Goal: Task Accomplishment & Management: Complete application form

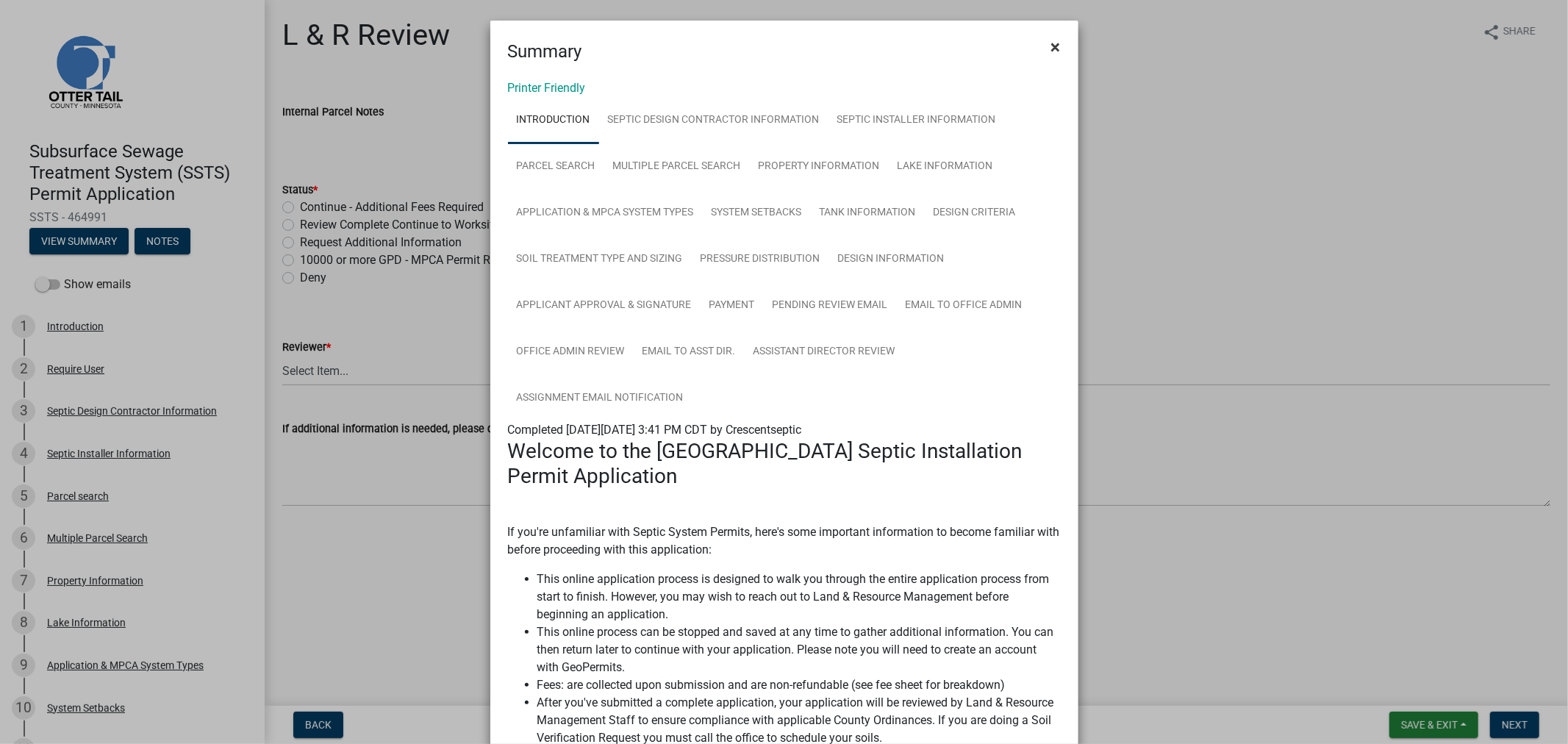
drag, startPoint x: 1057, startPoint y: 45, endPoint x: 1028, endPoint y: 2, distance: 51.9
click at [1057, 43] on button "×" at bounding box center [1056, 47] width 33 height 41
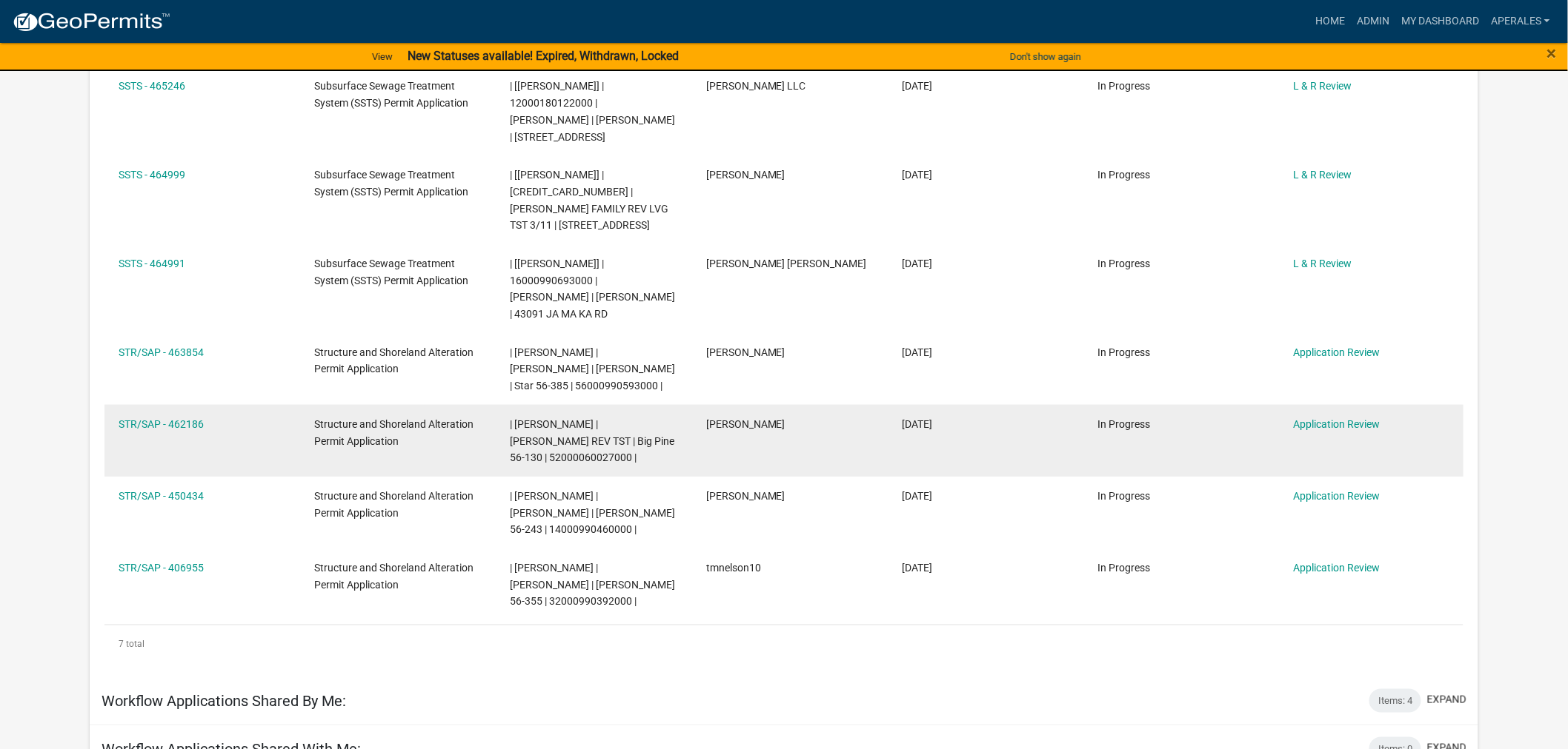
scroll to position [329, 0]
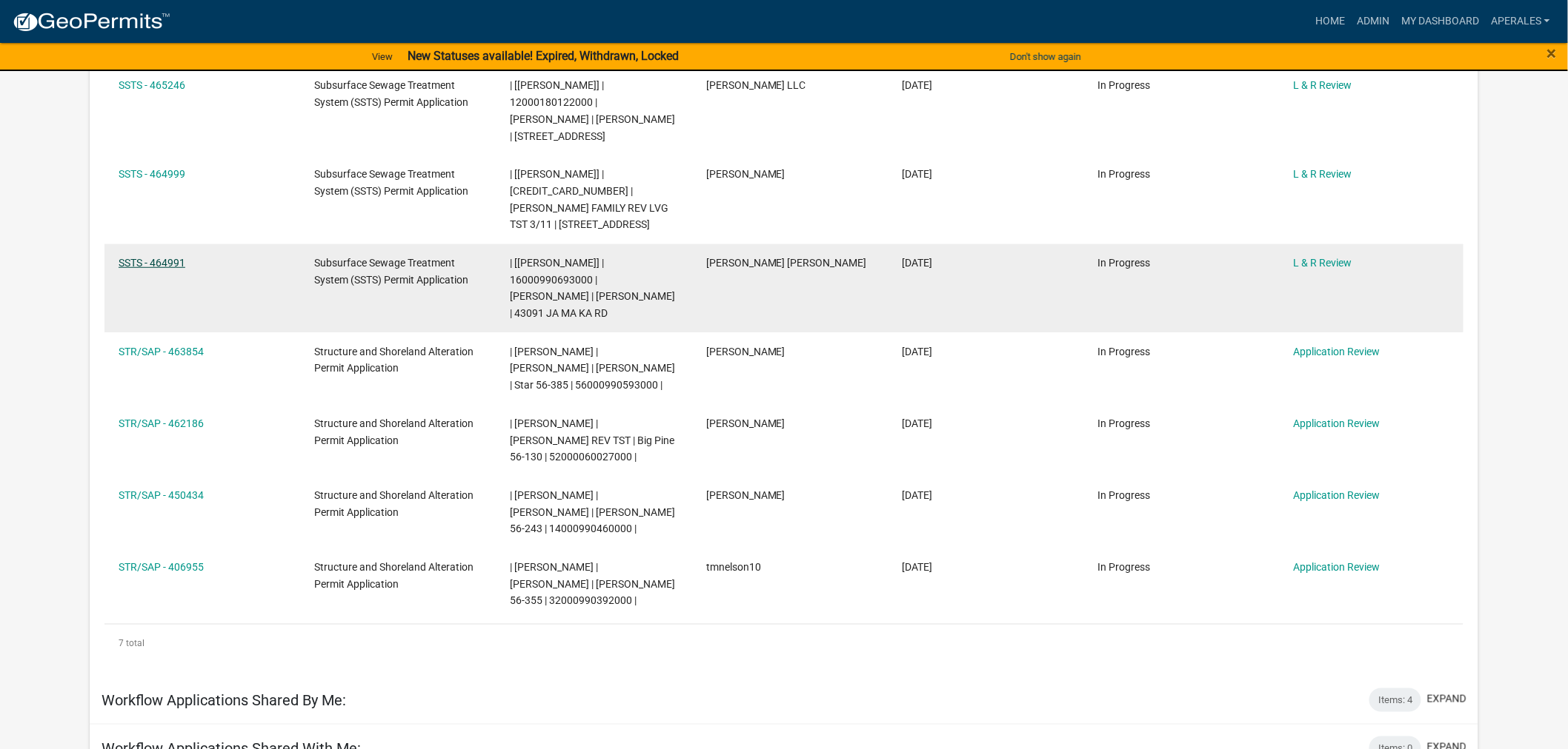
click at [154, 268] on link "SSTS - 464991" at bounding box center [152, 262] width 67 height 12
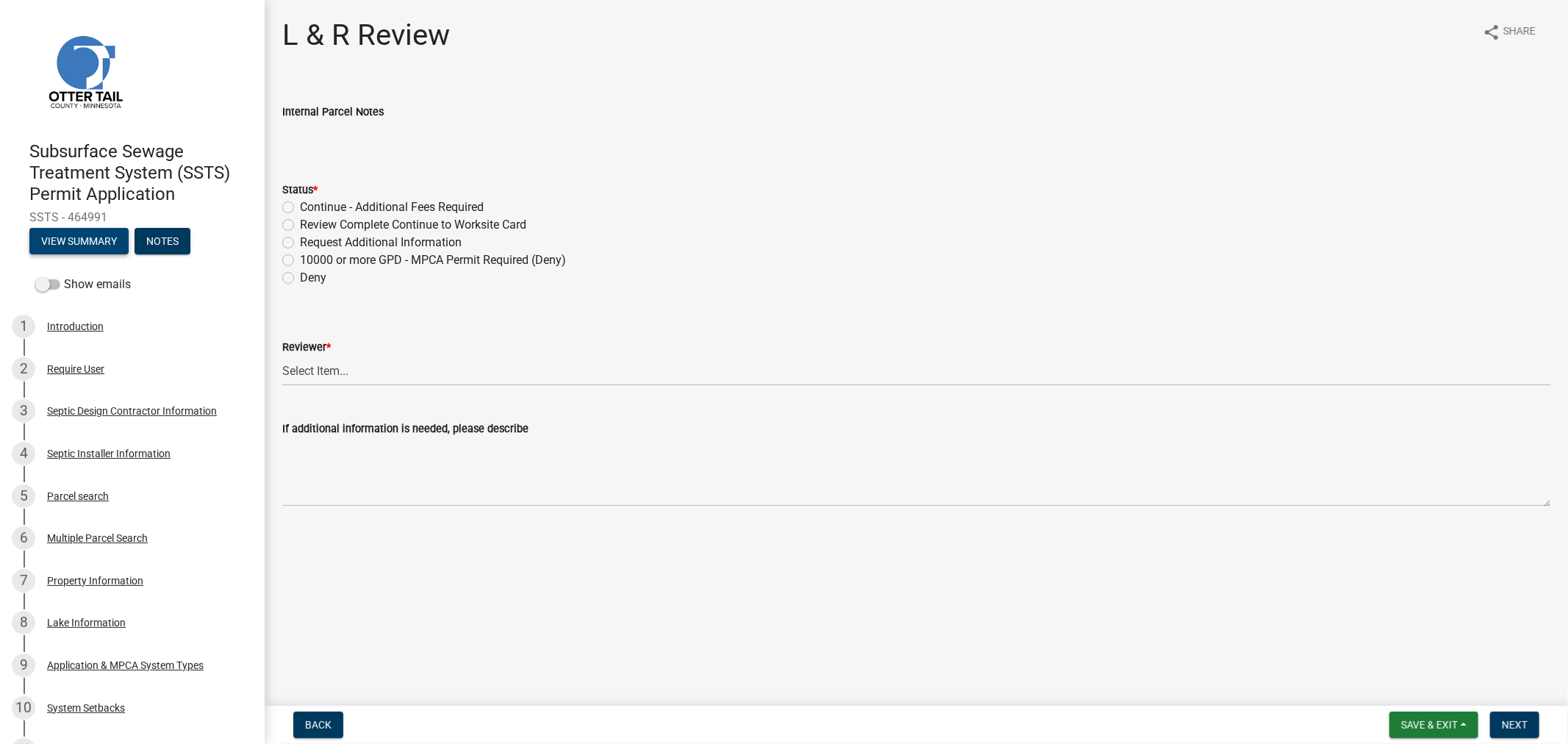
click at [53, 246] on button "View Summary" at bounding box center [79, 242] width 99 height 27
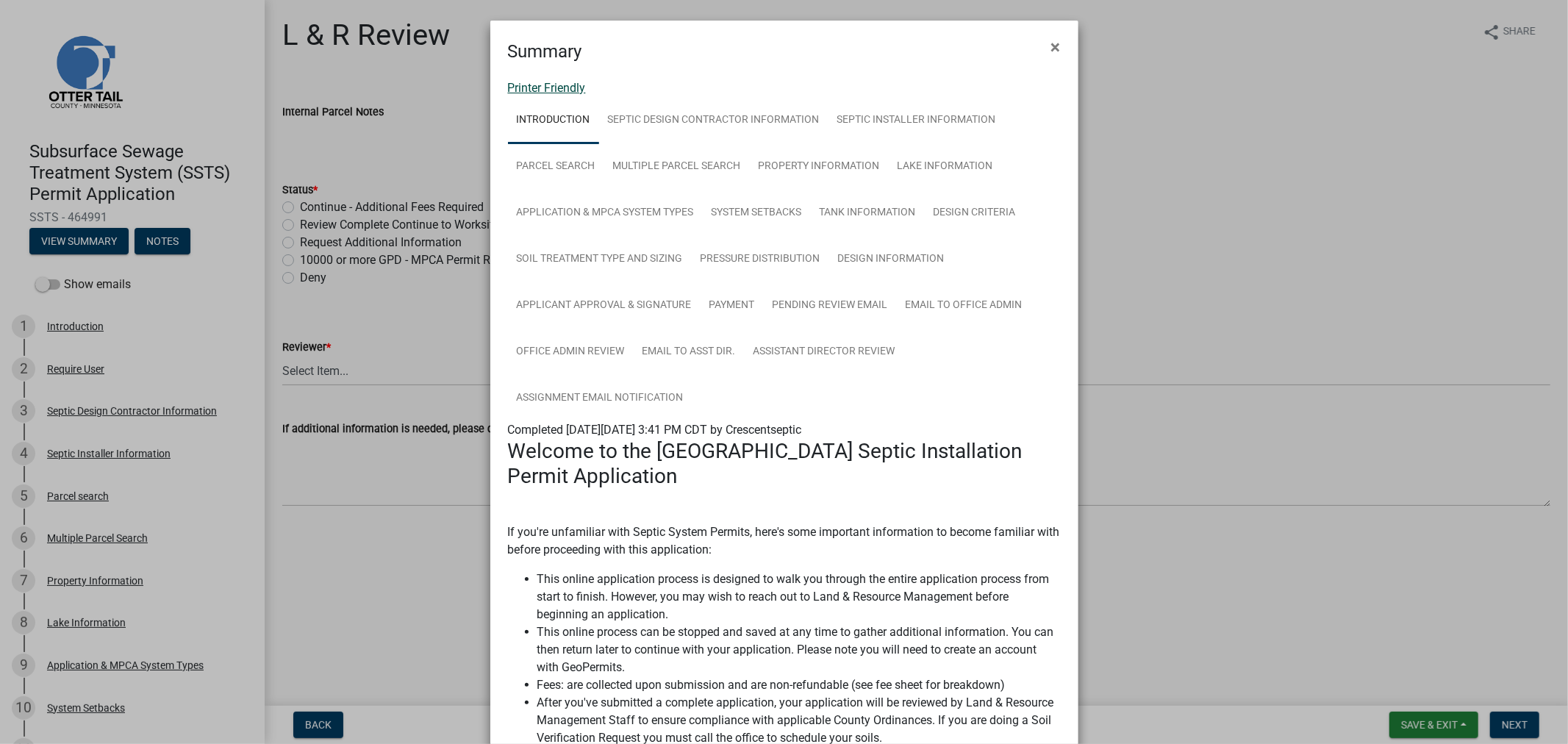
click at [550, 82] on link "Printer Friendly" at bounding box center [547, 88] width 78 height 14
click at [1062, 46] on button "×" at bounding box center [1056, 47] width 33 height 41
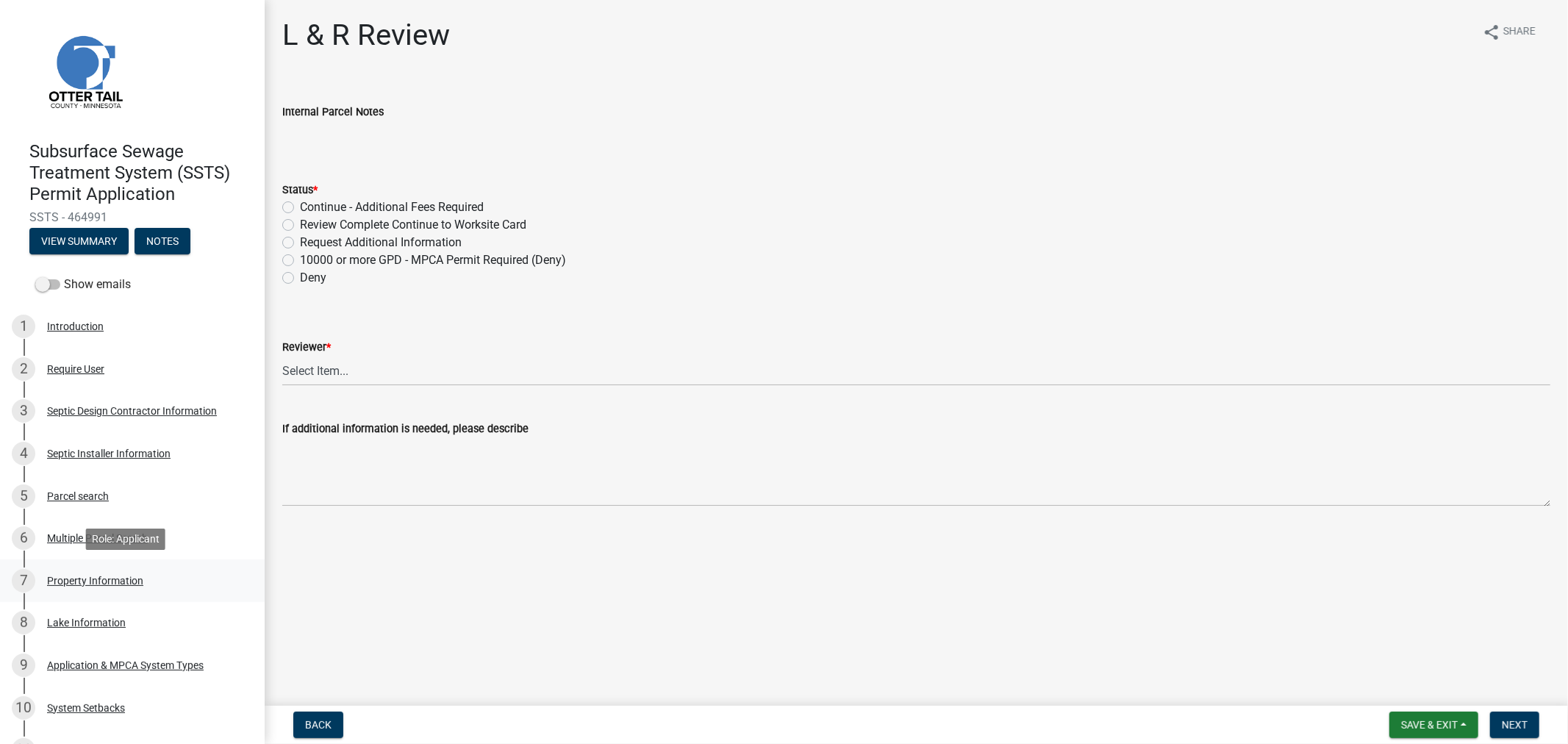
click at [112, 584] on div "Property Information" at bounding box center [96, 581] width 96 height 10
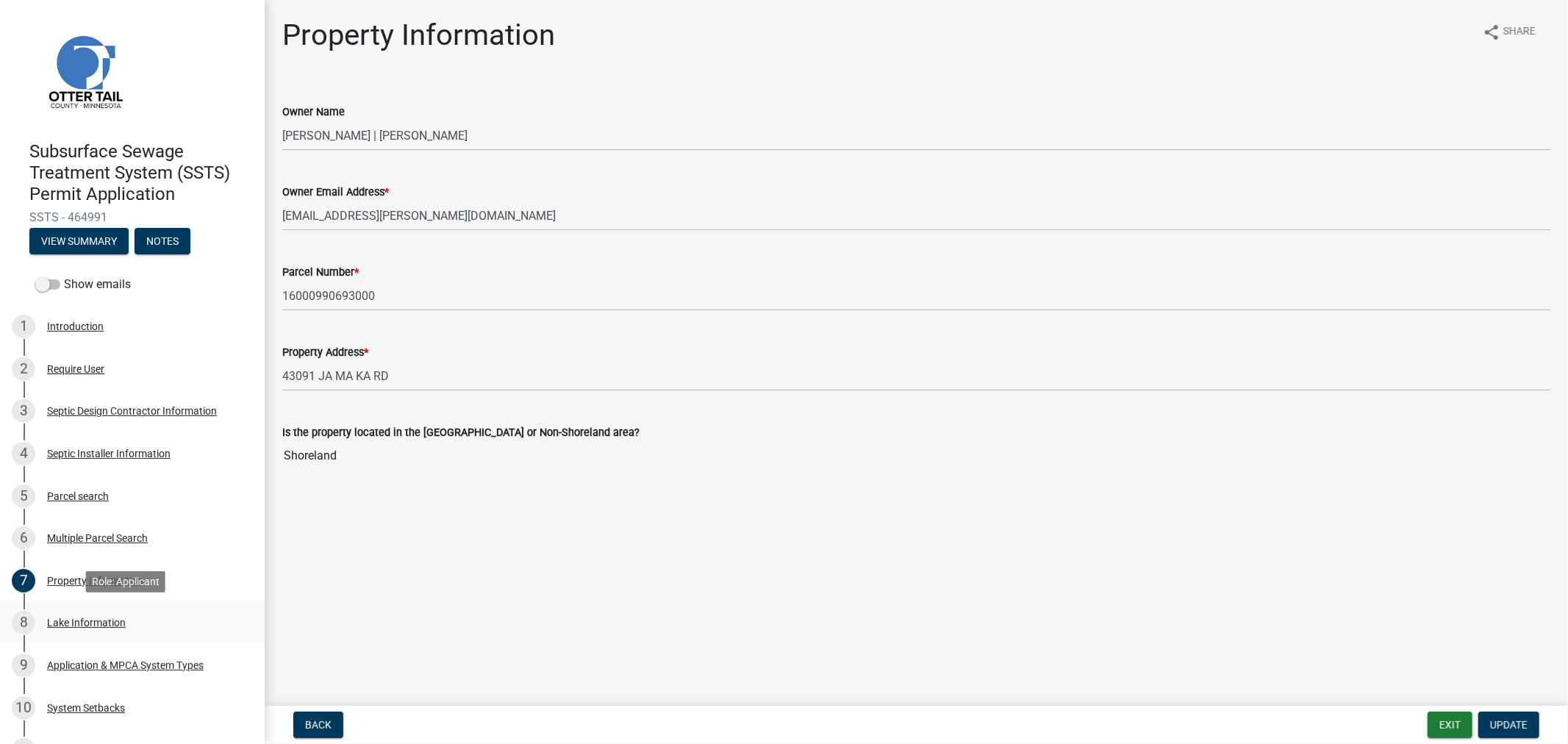
click at [43, 620] on div "8 Lake Information" at bounding box center [126, 623] width 230 height 24
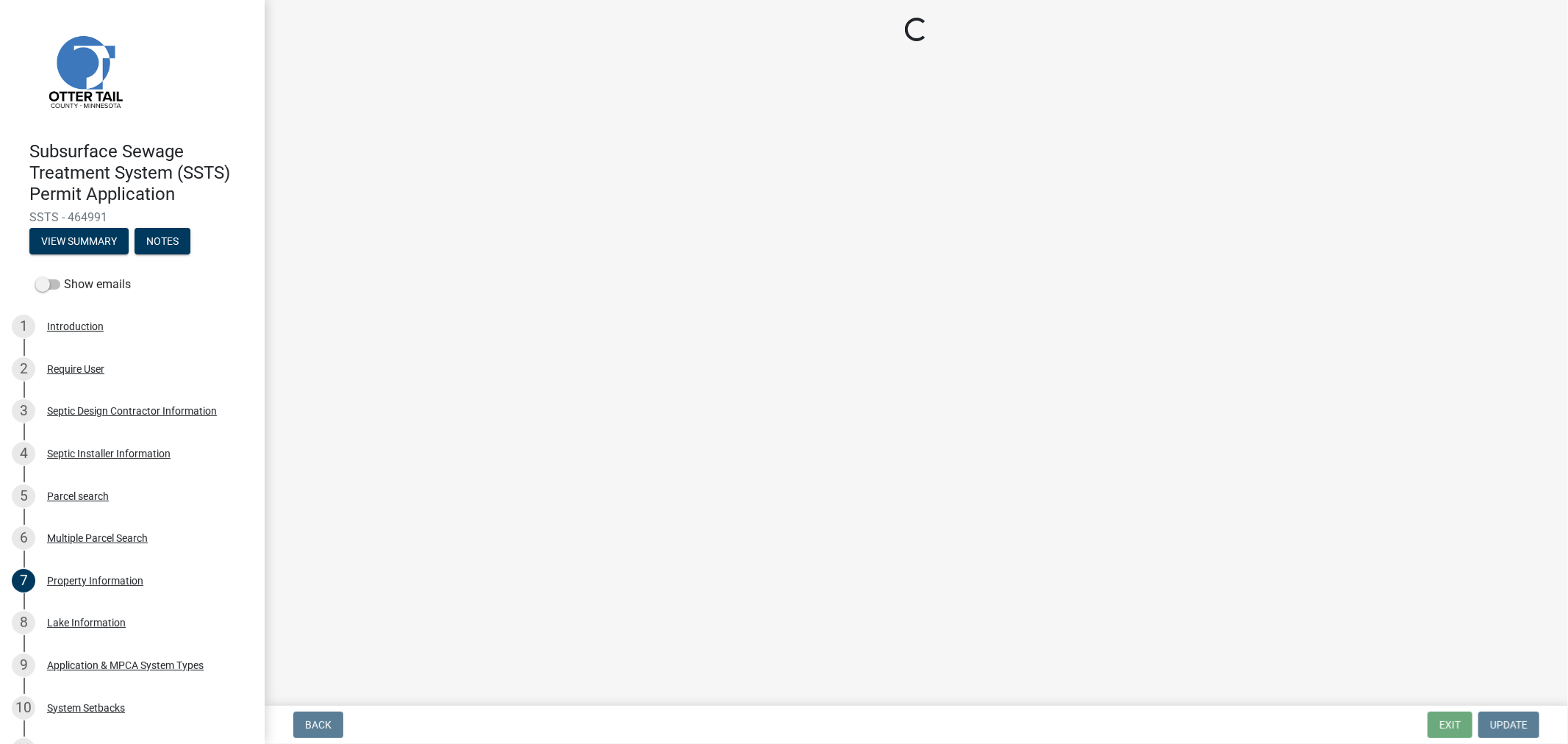
select select "8c3e9422-9c2c-4e5a-93c7-1f81a12ac65f"
select select "575c96c9-b999-4e4a-9e4c-af57e33bf89a"
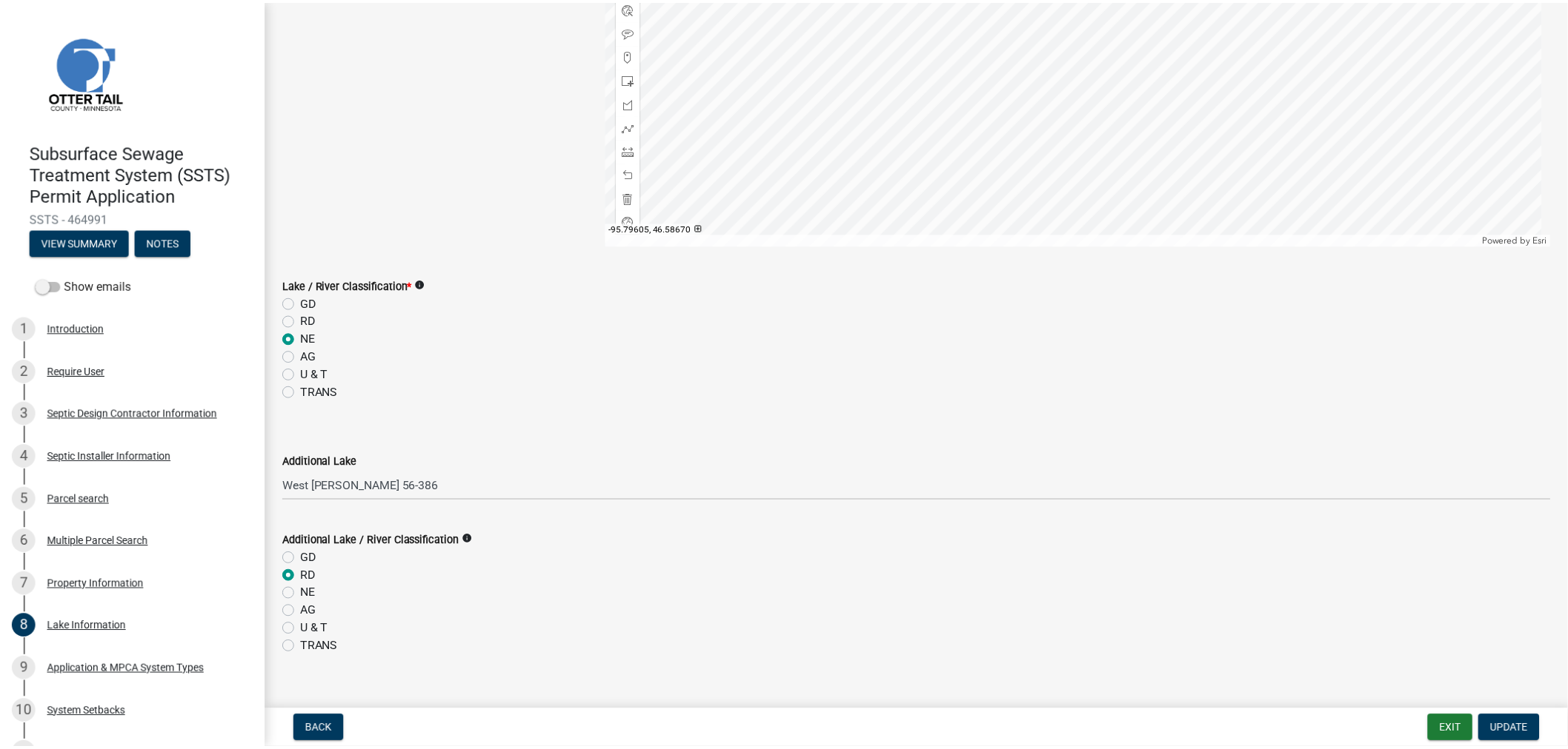
scroll to position [365, 0]
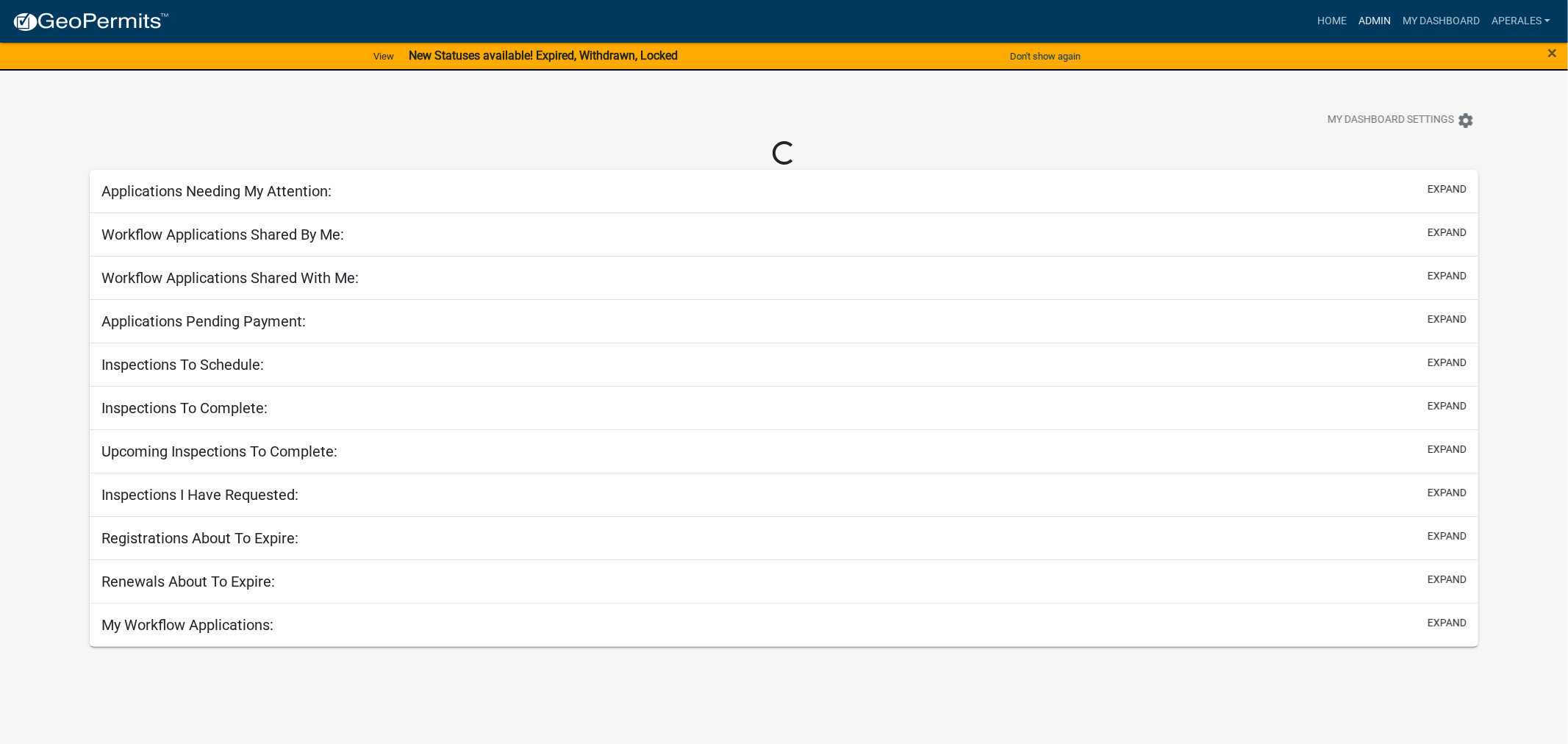
click at [1370, 18] on link "Admin" at bounding box center [1375, 21] width 44 height 28
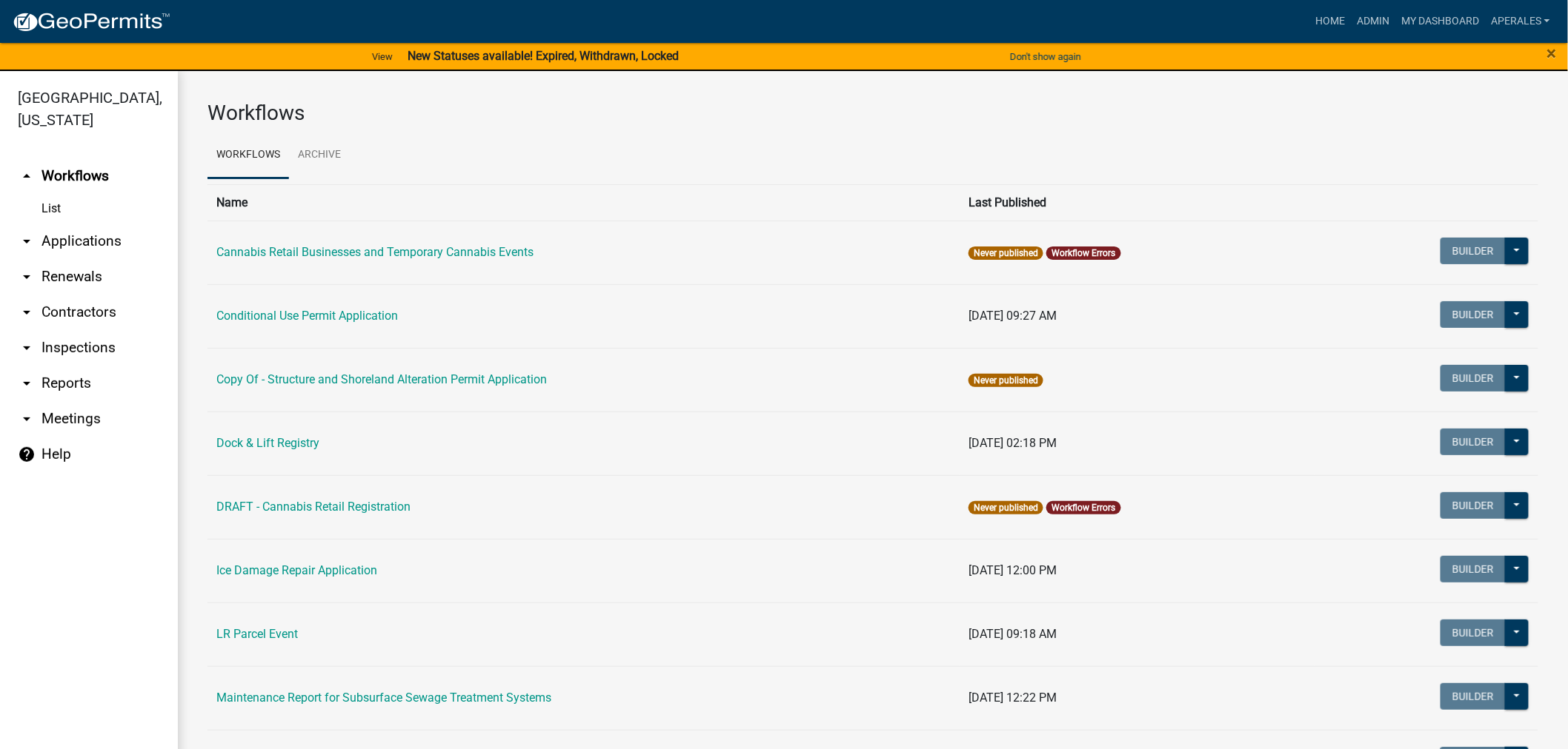
click at [64, 242] on link "arrow_drop_down Applications" at bounding box center [89, 241] width 178 height 36
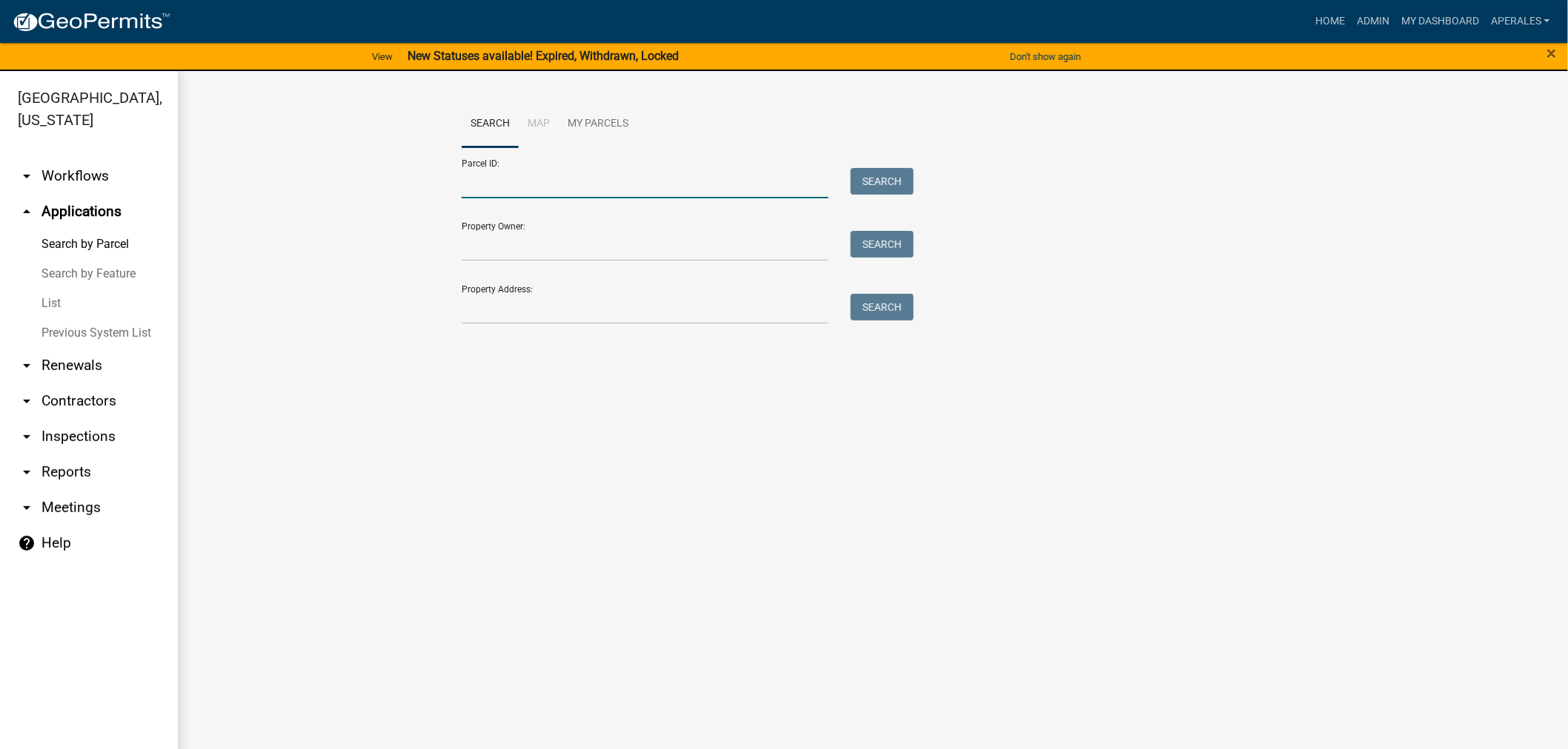
click at [798, 196] on input "Parcel ID:" at bounding box center [644, 183] width 367 height 30
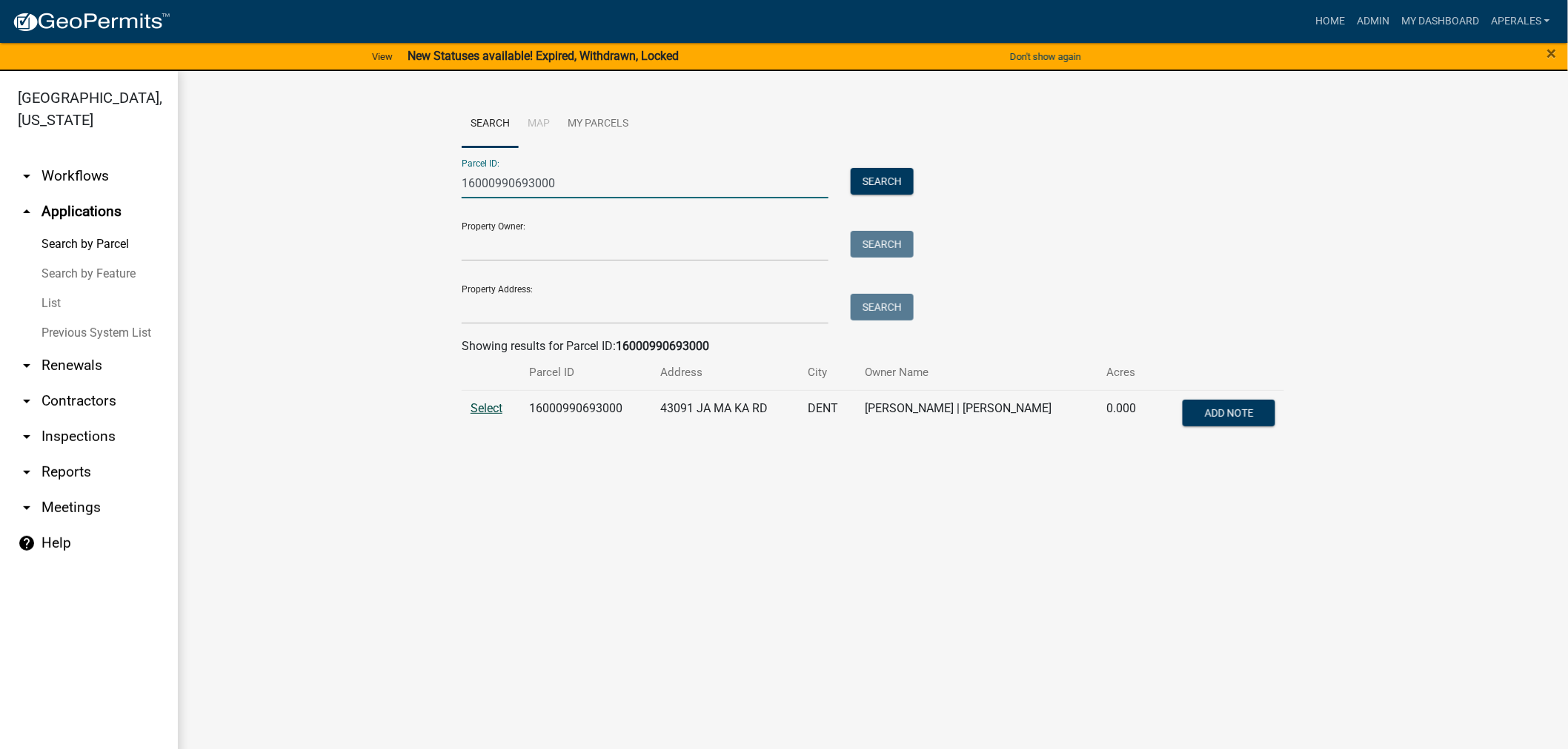
type input "16000990693000"
click at [491, 406] on span "Select" at bounding box center [486, 409] width 32 height 14
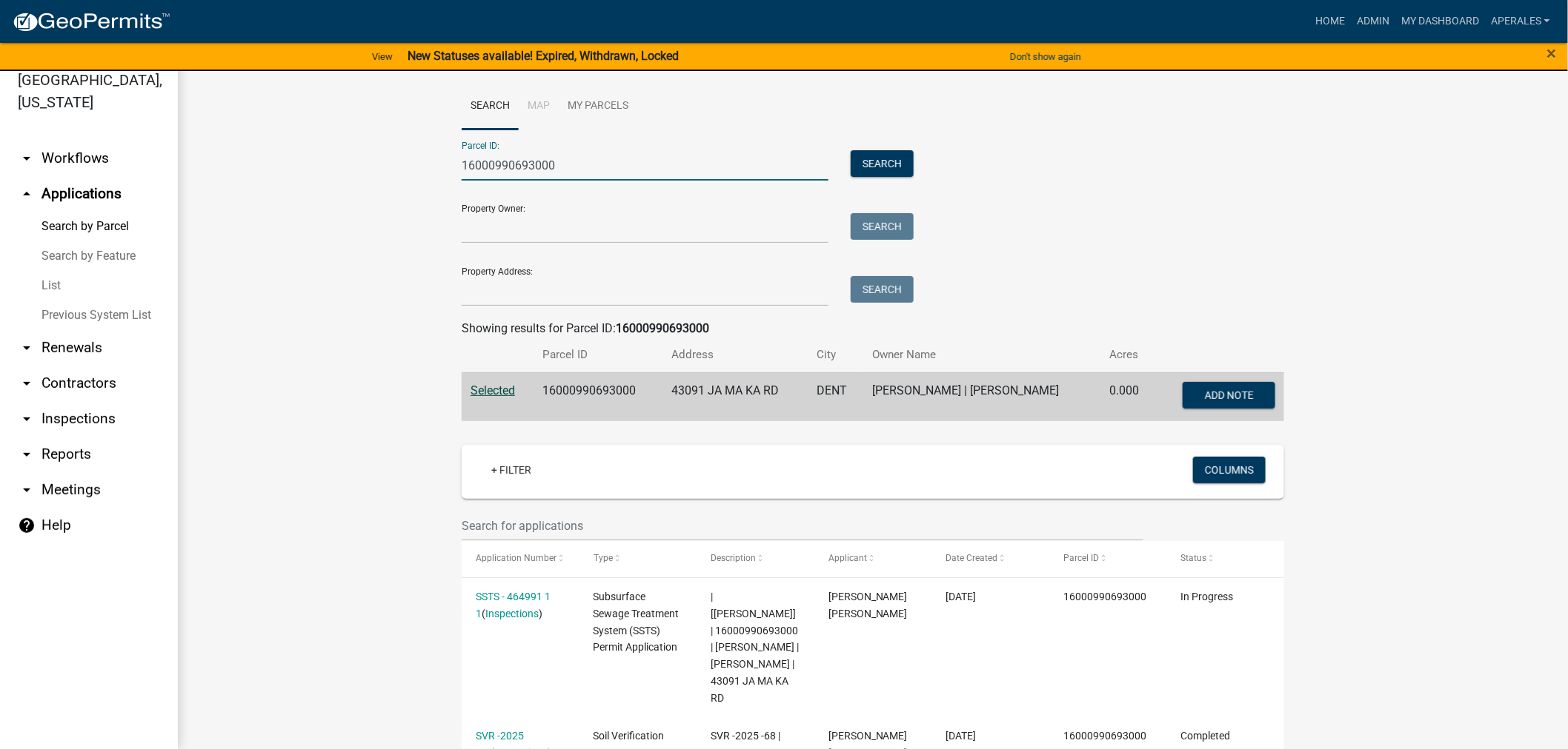
drag, startPoint x: 595, startPoint y: 174, endPoint x: 189, endPoint y: 122, distance: 409.3
click at [197, 124] on div "Search Map My Parcels Parcel ID: 16000990693000 Search Property Owner: Search P…" at bounding box center [873, 760] width 1390 height 1414
click at [549, 289] on input "Property Address:" at bounding box center [644, 291] width 367 height 30
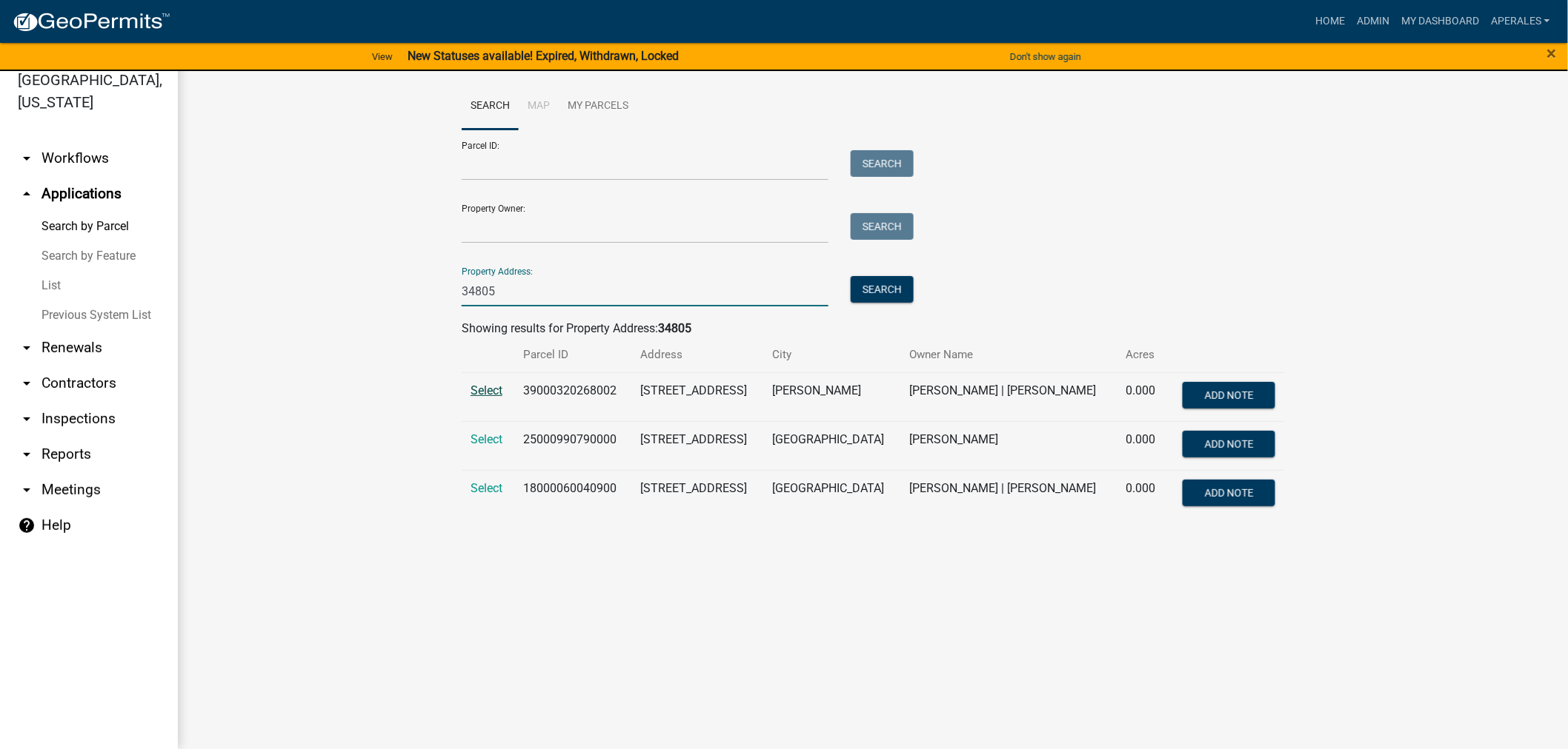
type input "34805"
click at [500, 391] on span "Select" at bounding box center [486, 390] width 32 height 14
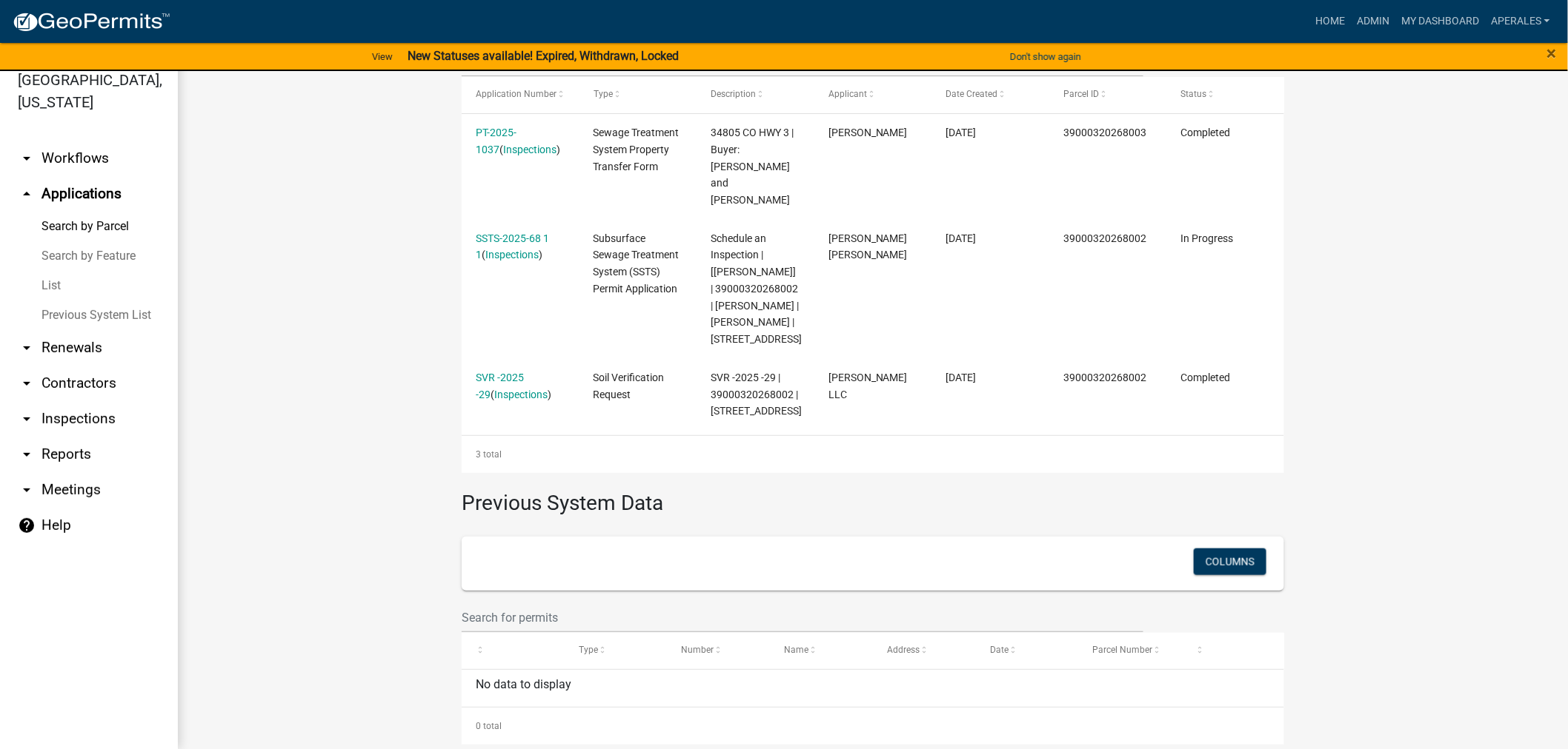
scroll to position [493, 0]
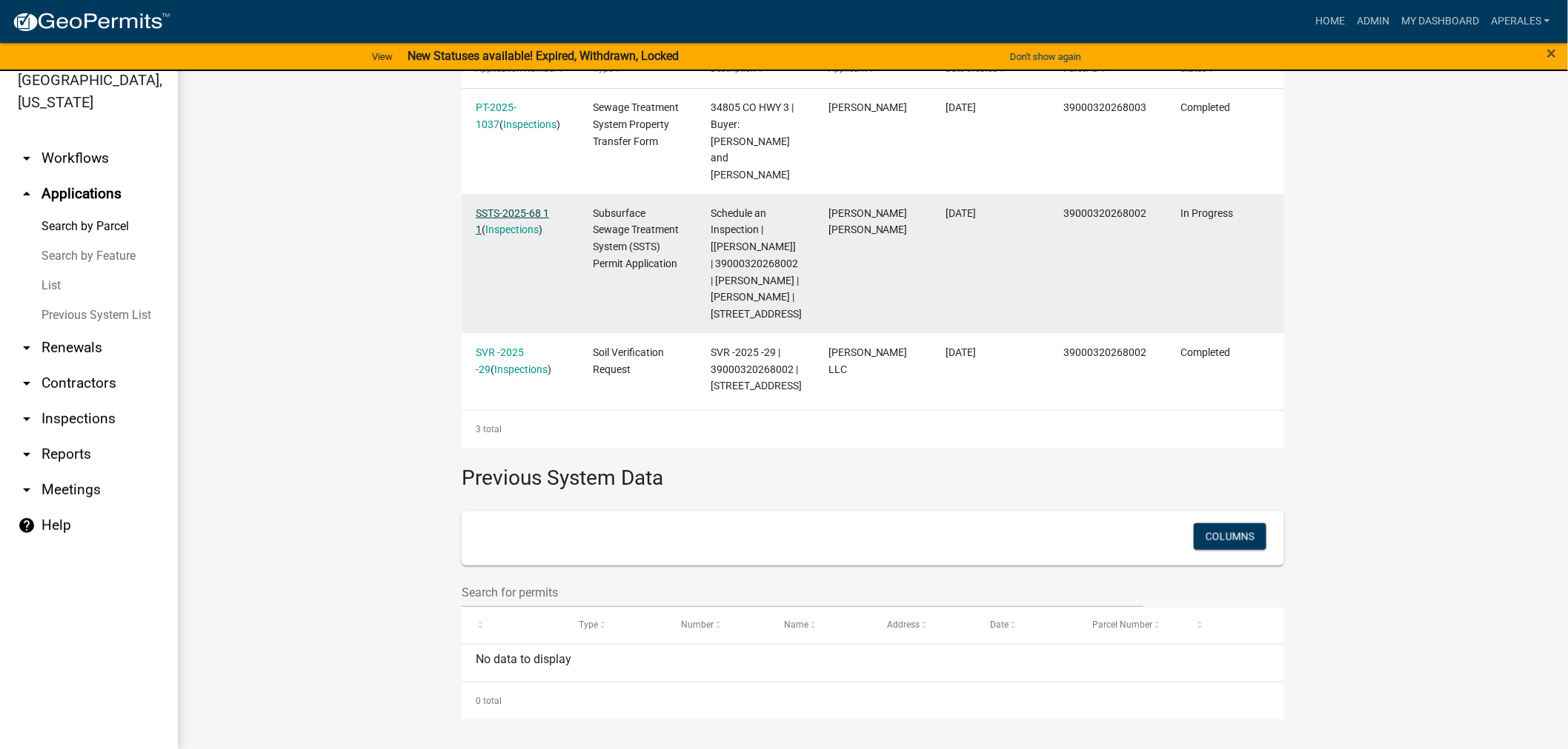
click at [509, 208] on link "SSTS-2025-68 1 1" at bounding box center [512, 222] width 73 height 29
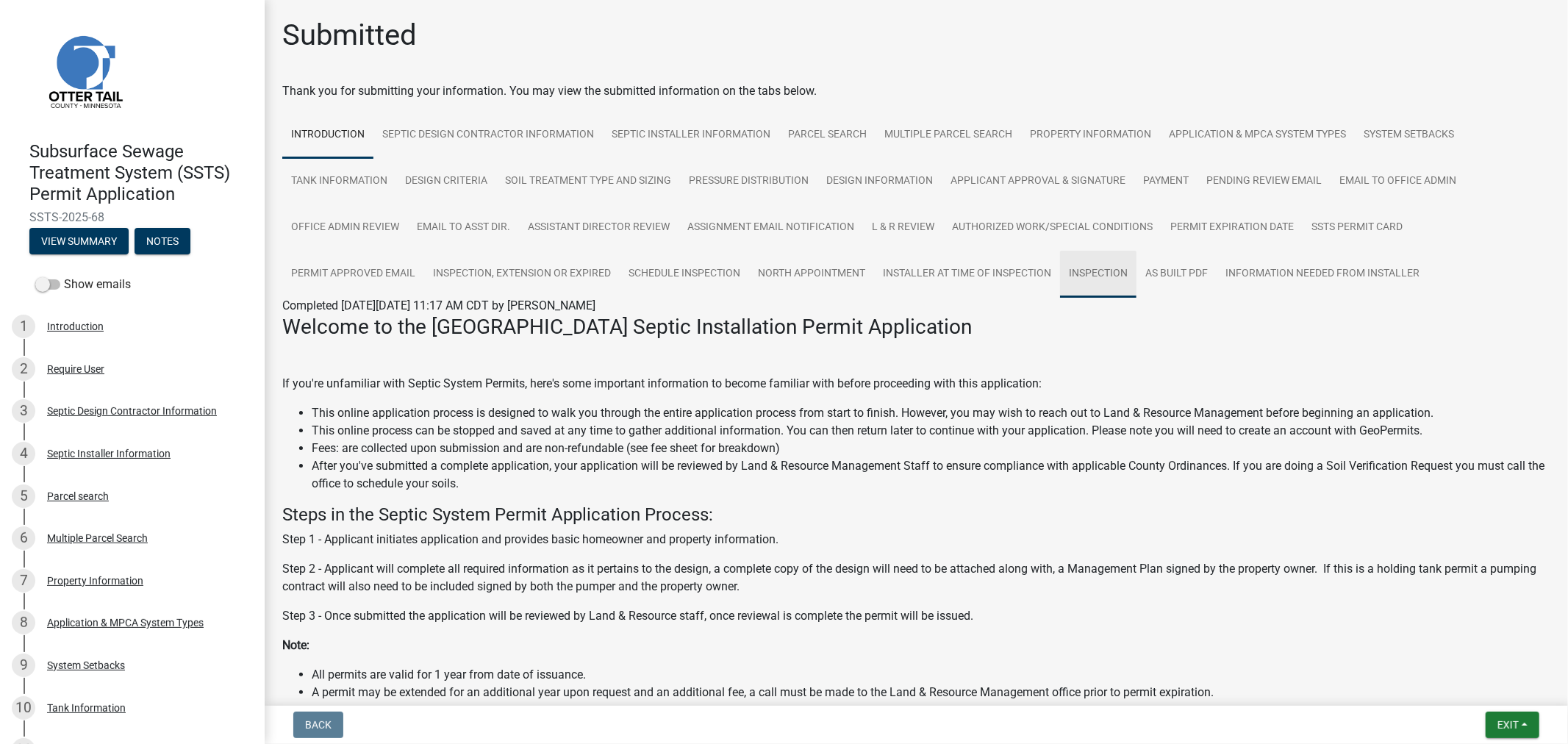
click at [1104, 276] on link "Inspection" at bounding box center [1098, 275] width 77 height 47
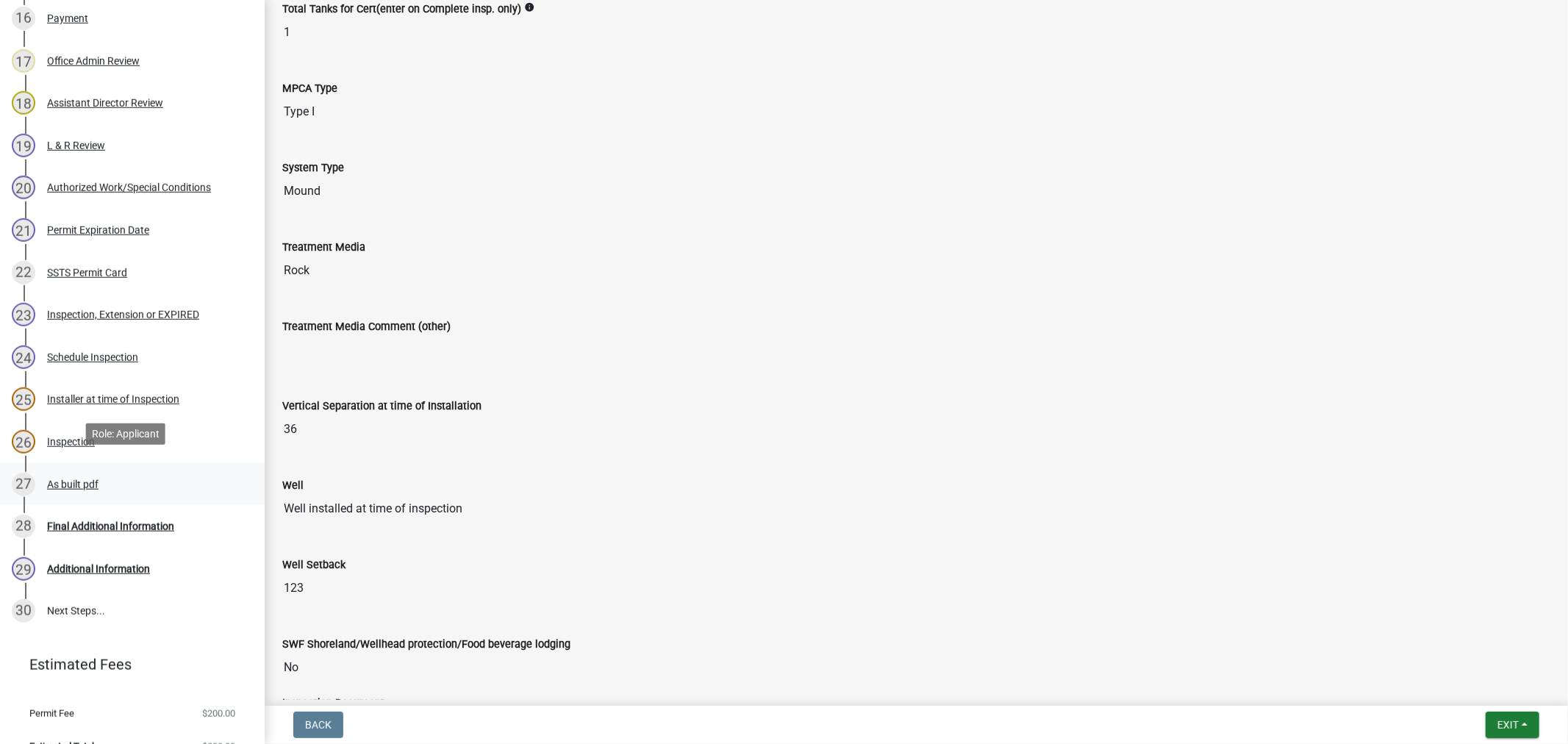
scroll to position [968, 0]
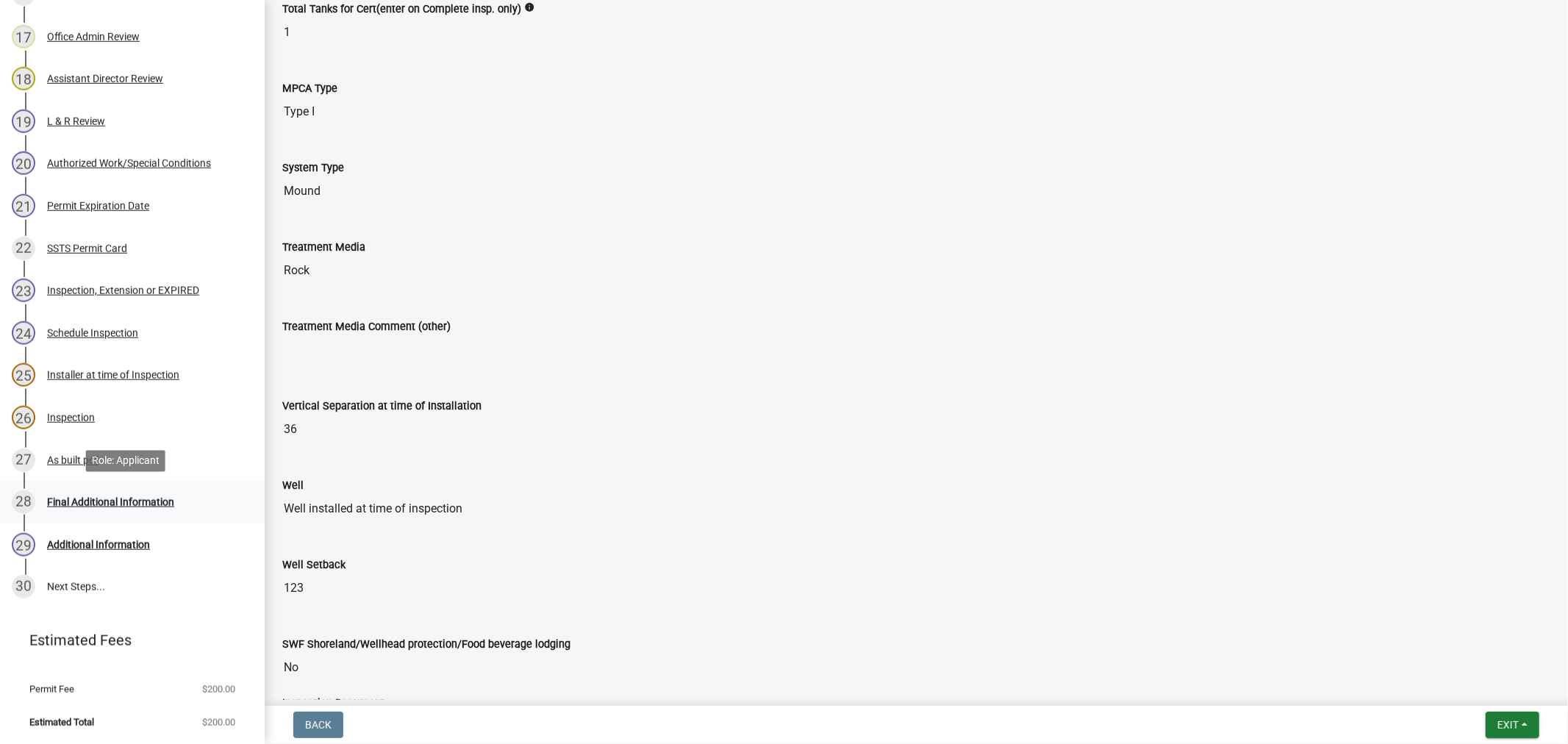
click at [99, 505] on div "Final Additional Information" at bounding box center [111, 502] width 127 height 10
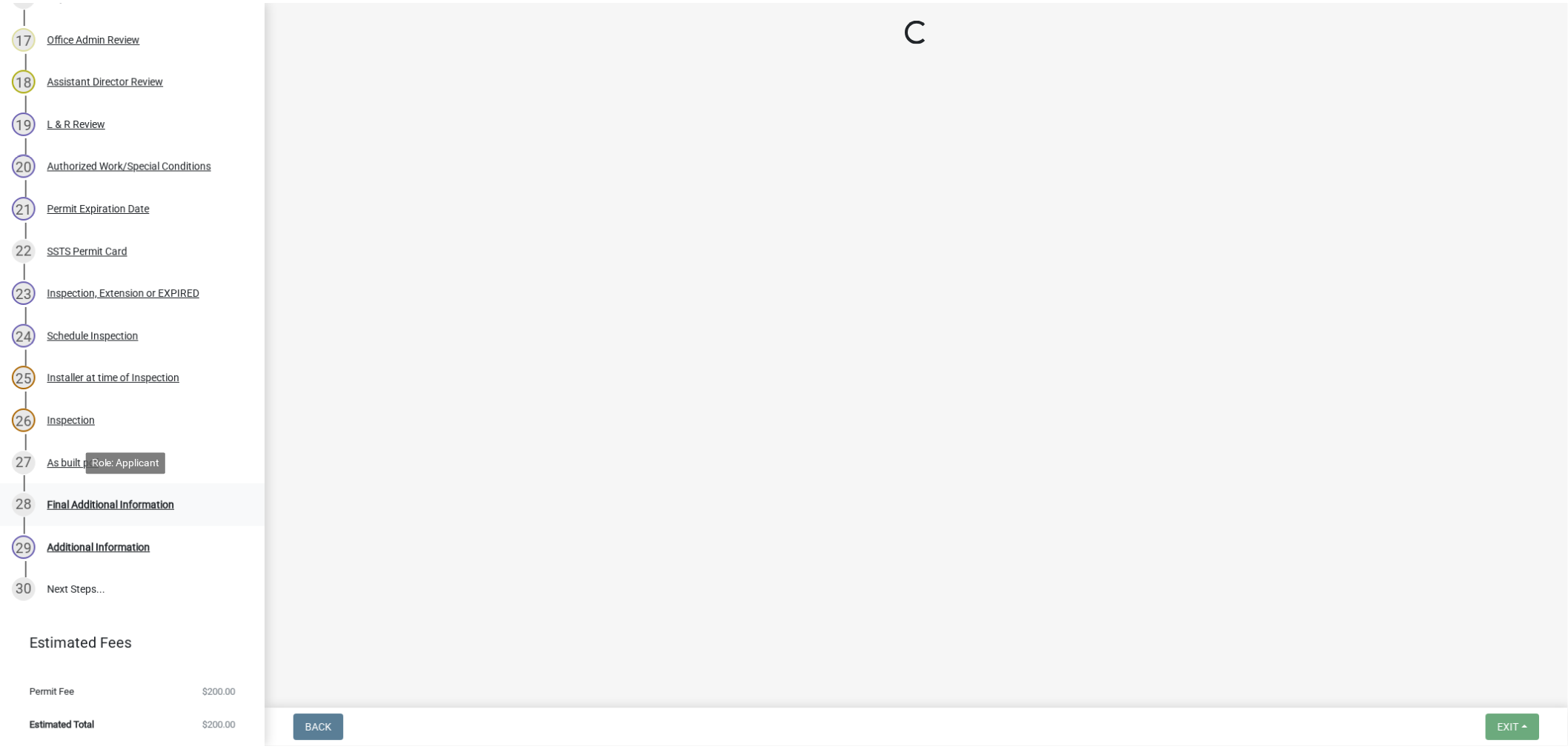
scroll to position [0, 0]
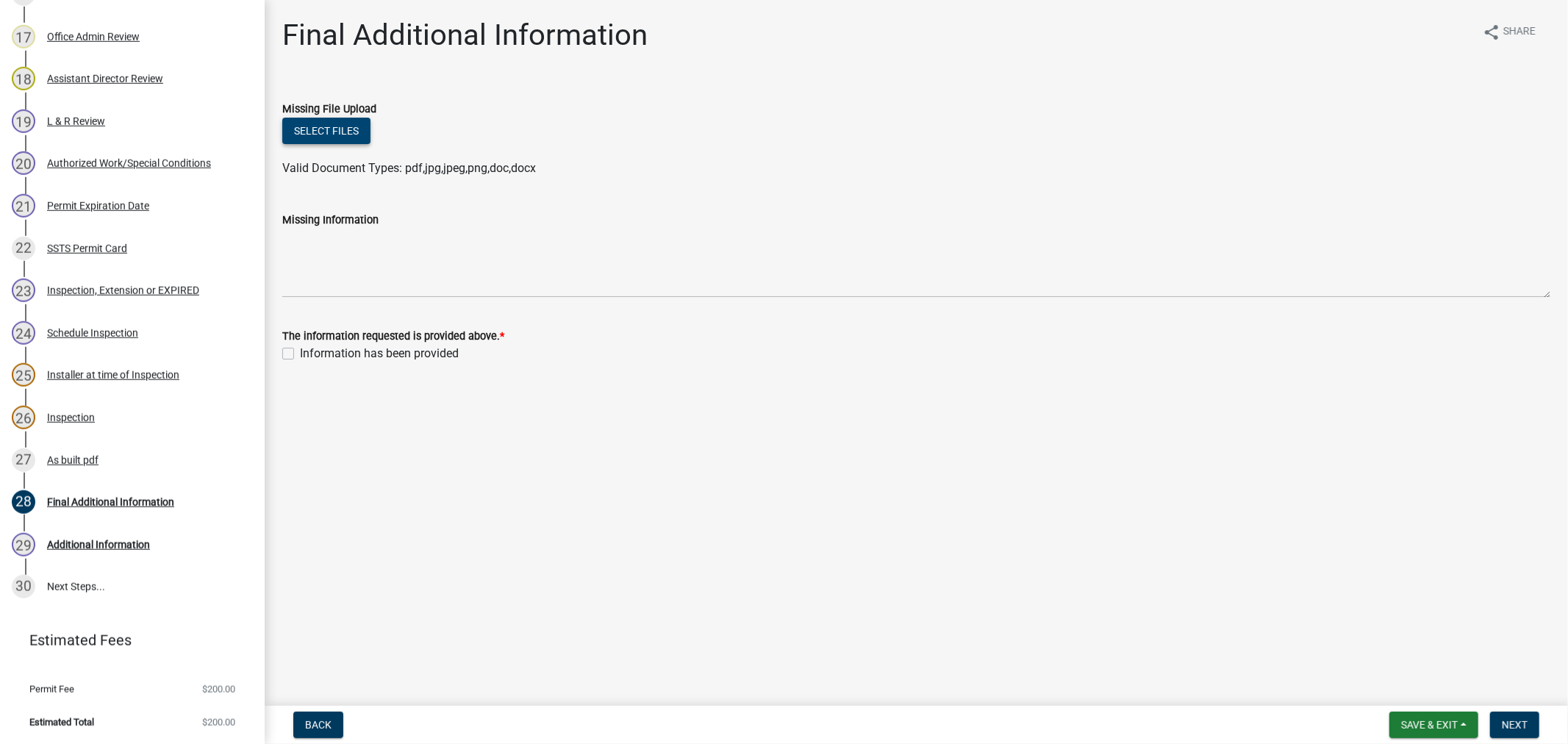
click at [365, 142] on button "Select files" at bounding box center [327, 131] width 88 height 27
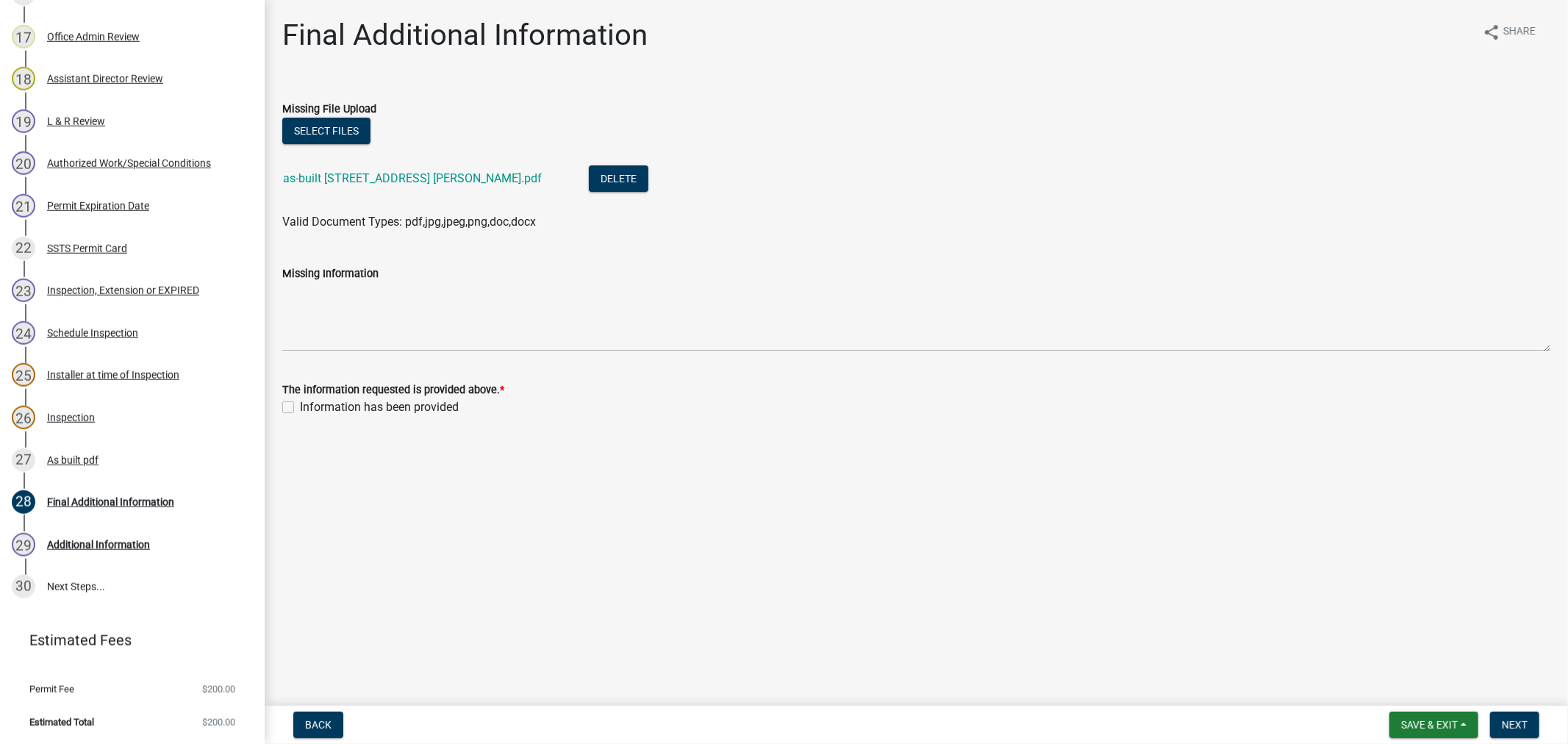
click at [287, 400] on div "Information has been provided" at bounding box center [917, 408] width 1269 height 17
click at [300, 410] on label "Information has been provided" at bounding box center [379, 408] width 159 height 17
click at [300, 408] on input "Information has been provided" at bounding box center [305, 404] width 9 height 9
checkbox input "true"
click at [1502, 719] on button "Next" at bounding box center [1515, 726] width 49 height 27
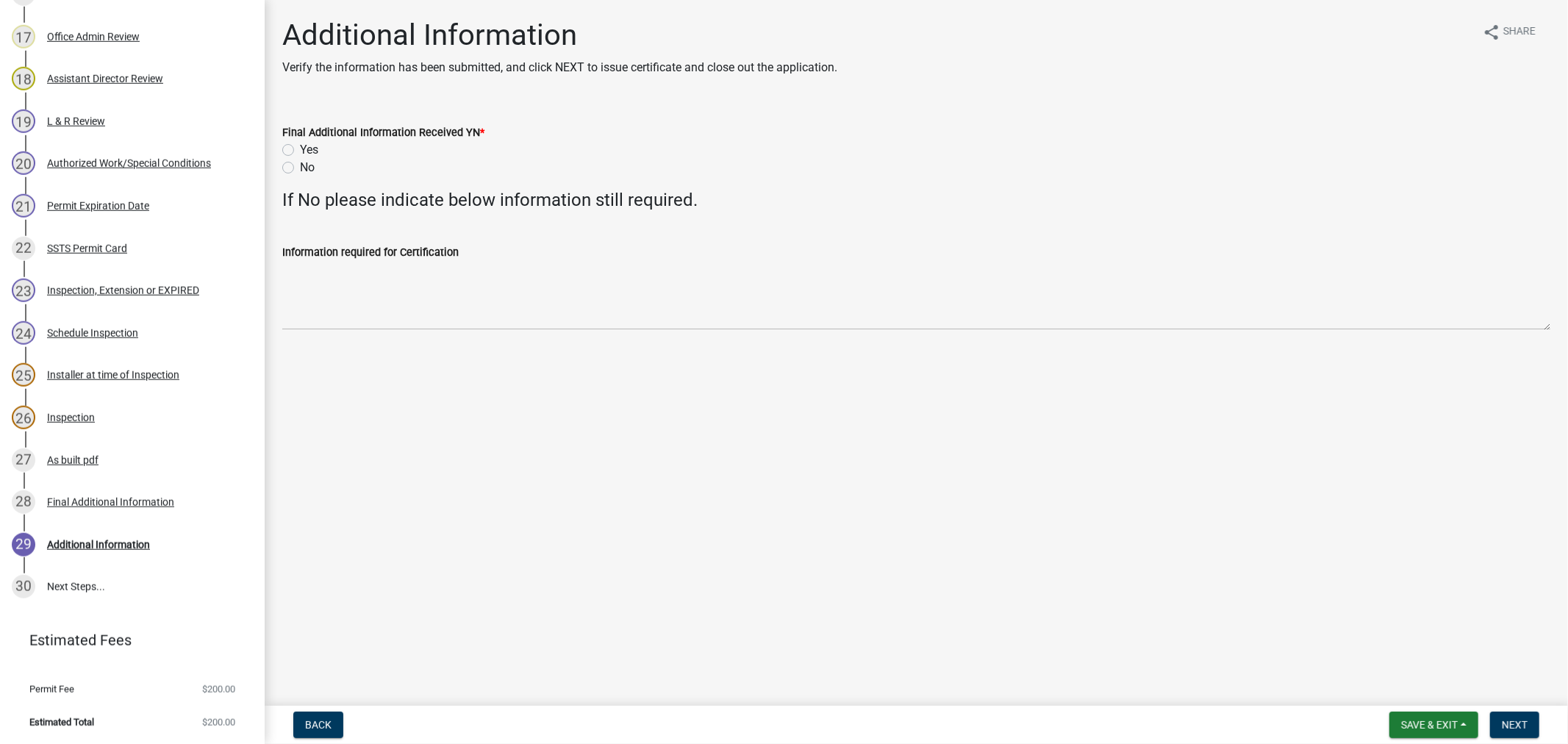
click at [300, 152] on label "Yes" at bounding box center [309, 150] width 18 height 17
click at [300, 151] on input "Yes" at bounding box center [305, 146] width 9 height 9
radio input "true"
click at [1514, 725] on span "Next" at bounding box center [1515, 725] width 26 height 12
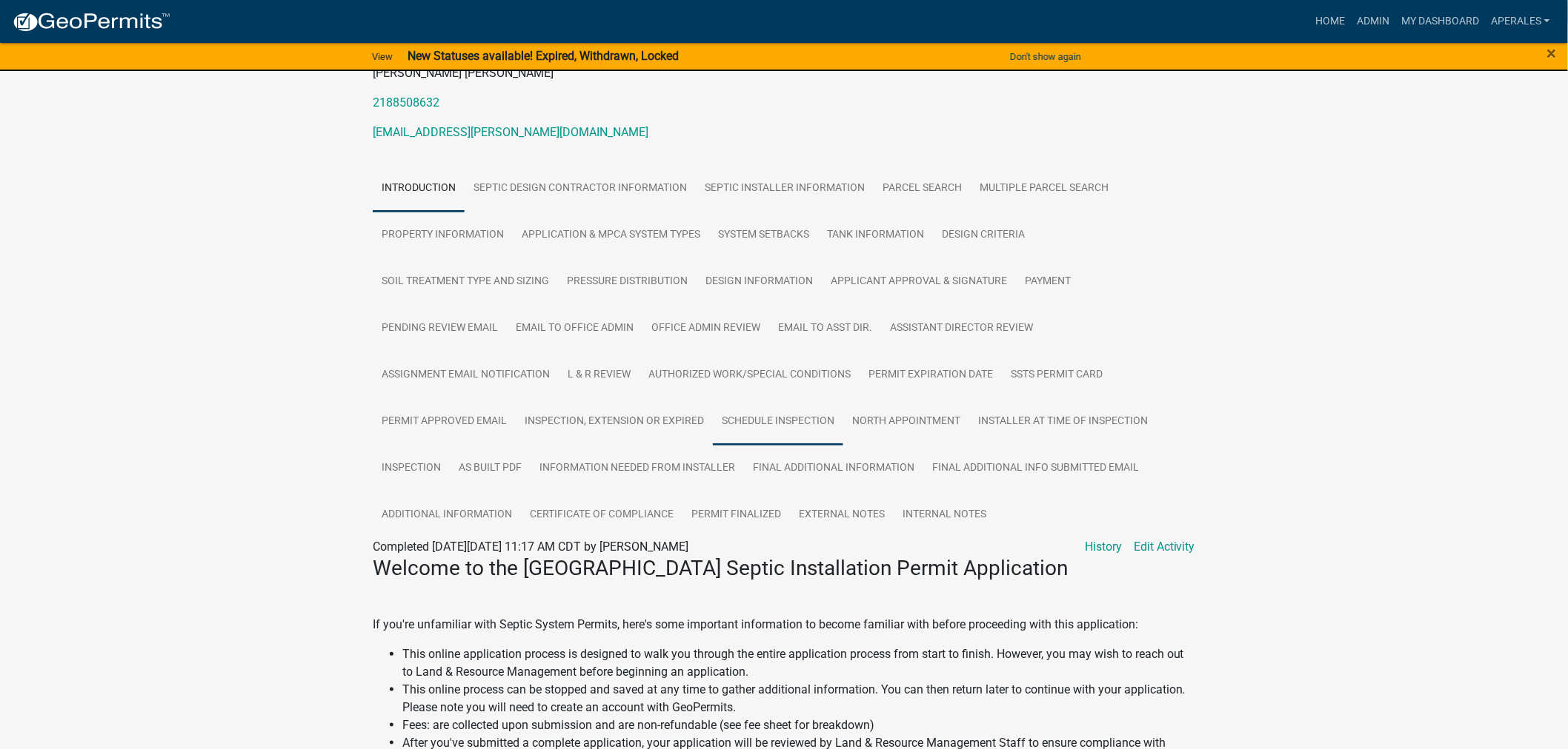
scroll to position [246, 0]
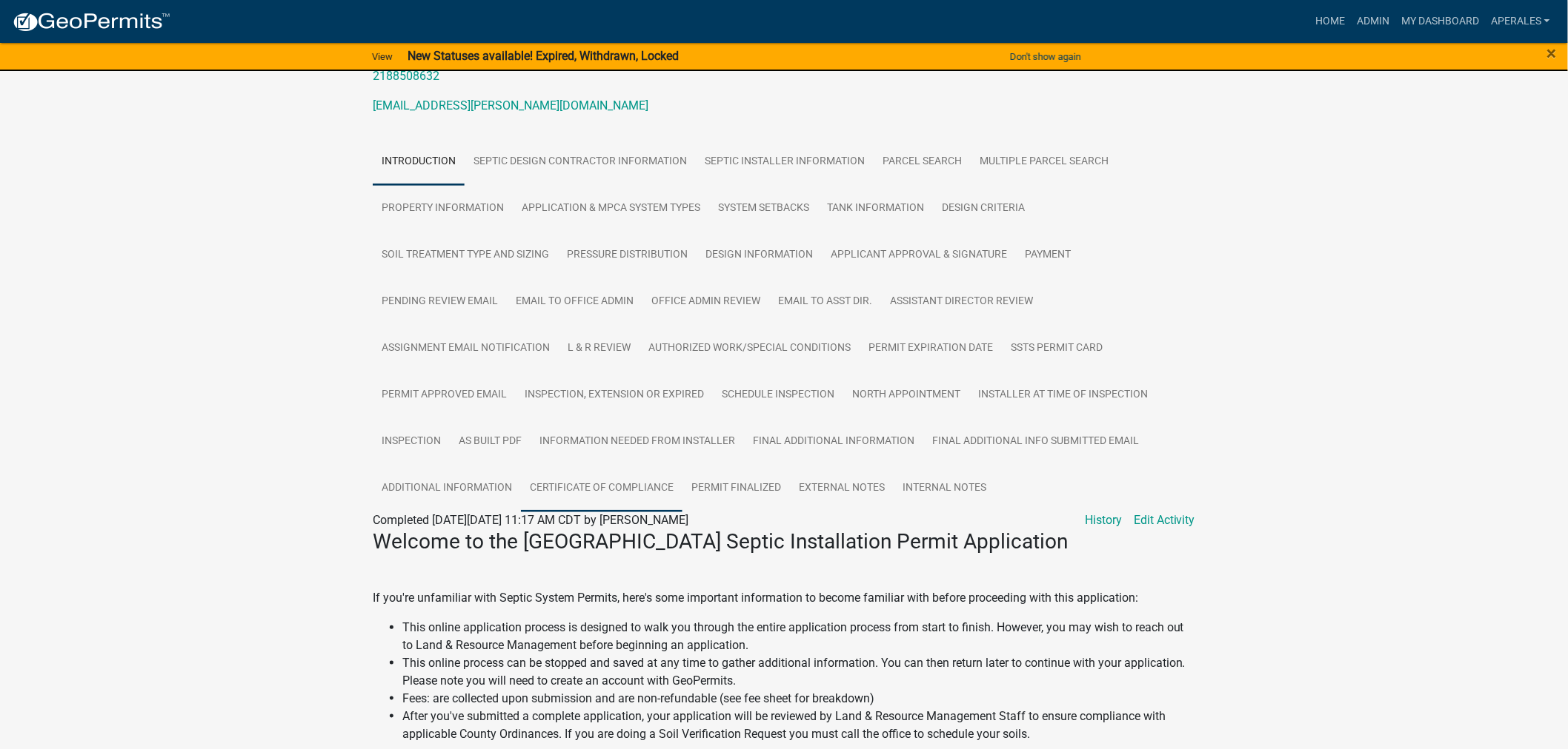
click at [573, 477] on link "Certificate of Compliance" at bounding box center [601, 489] width 161 height 48
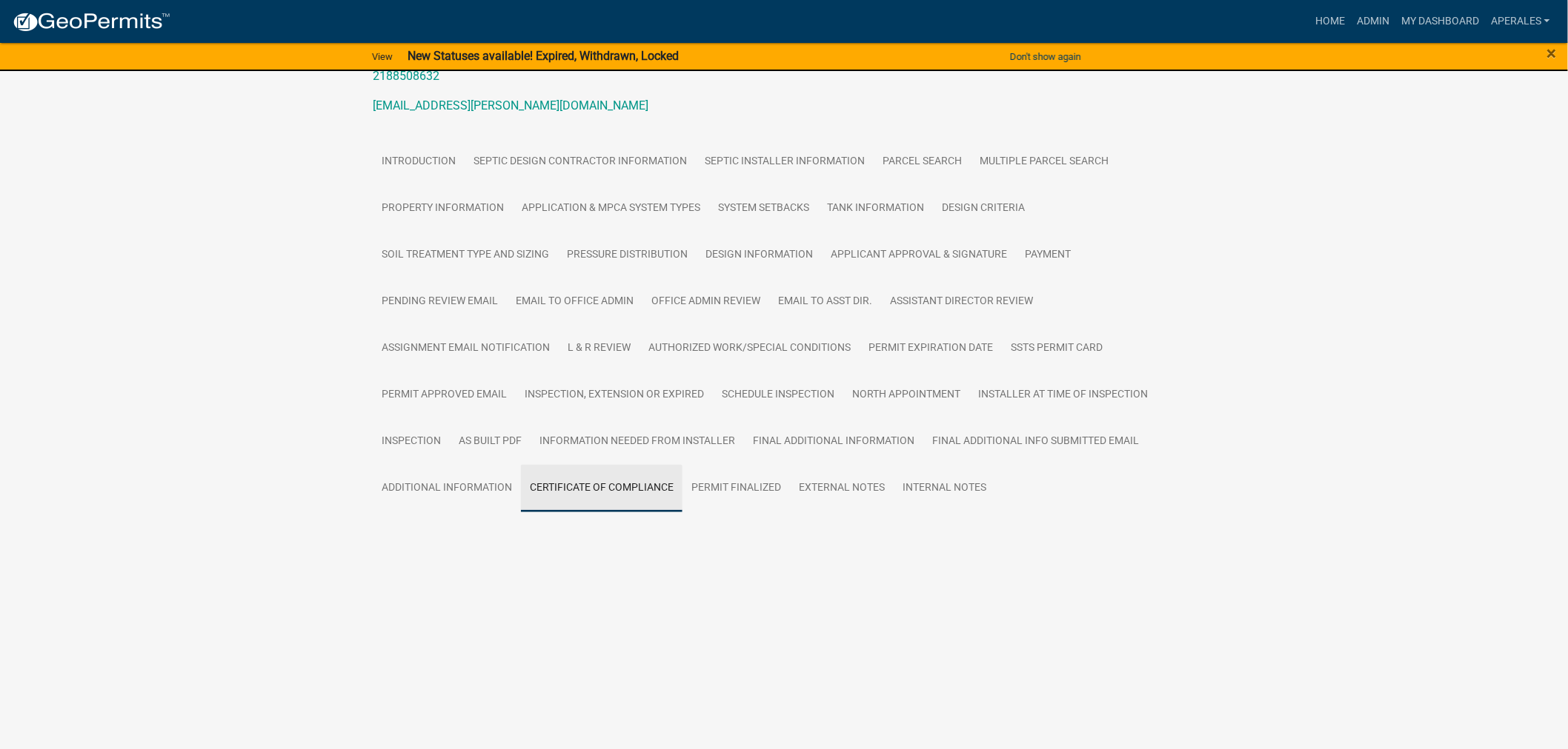
scroll to position [99, 0]
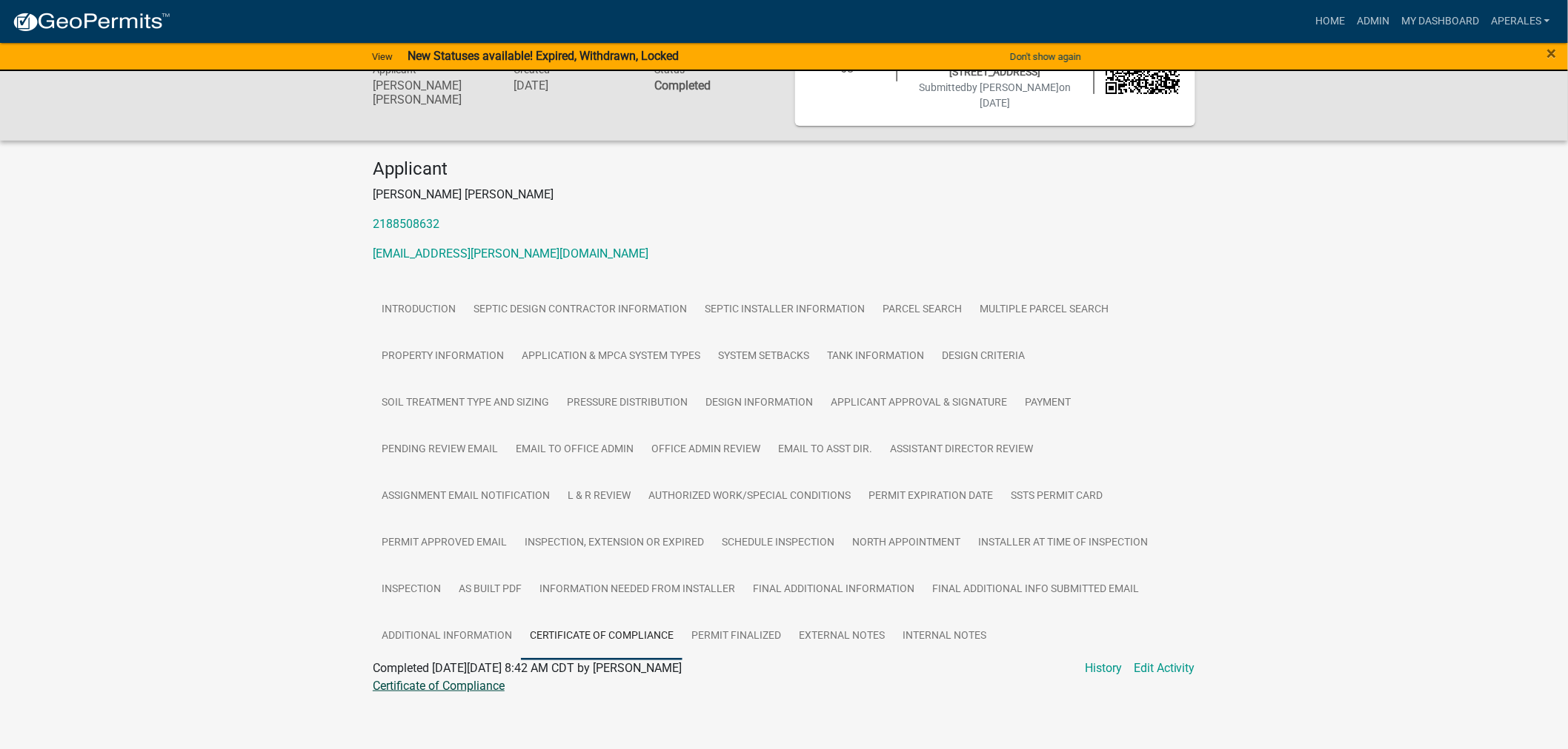
click at [391, 680] on link "Certificate of Compliance" at bounding box center [438, 686] width 132 height 14
click at [1417, 17] on link "My Dashboard" at bounding box center [1440, 21] width 90 height 28
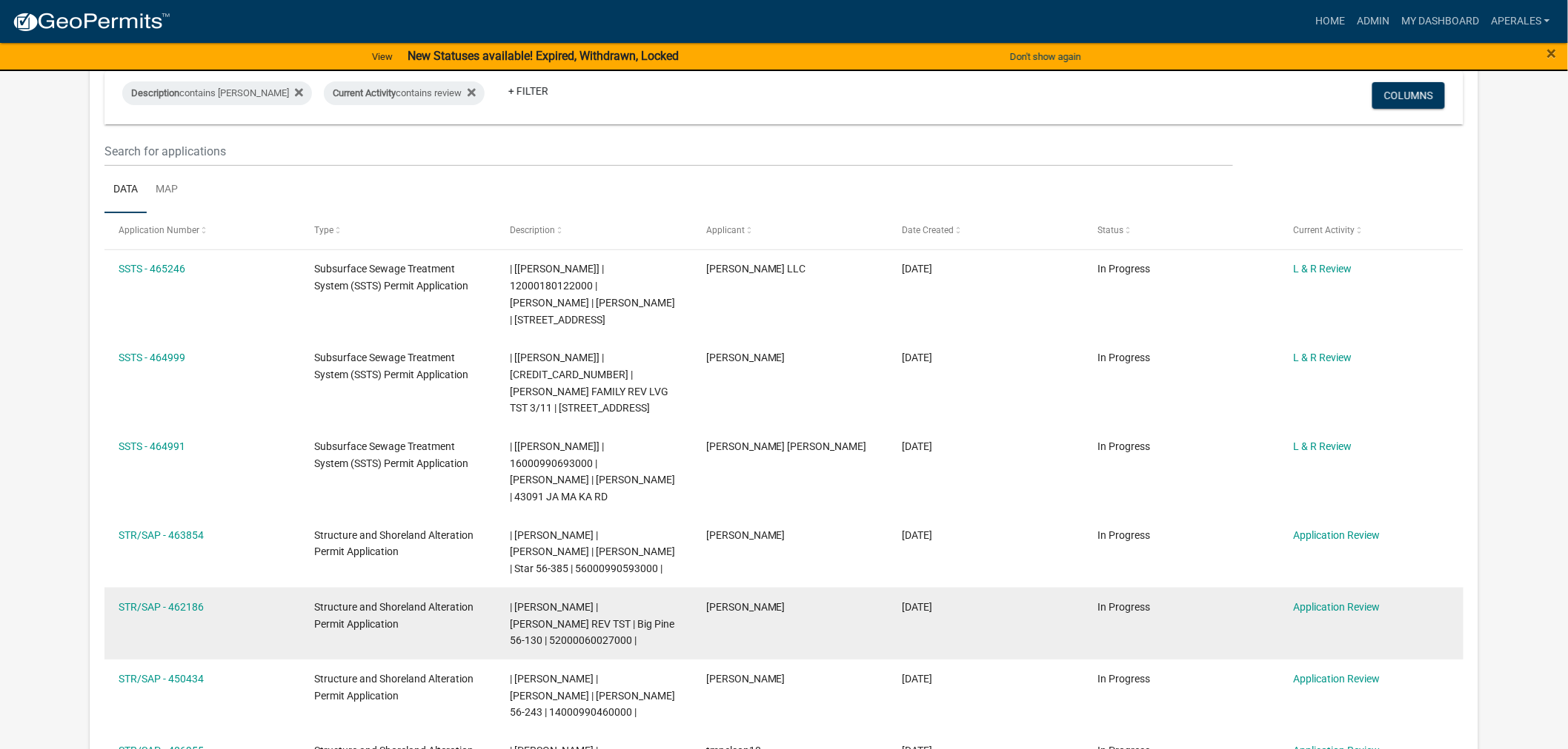
scroll to position [329, 0]
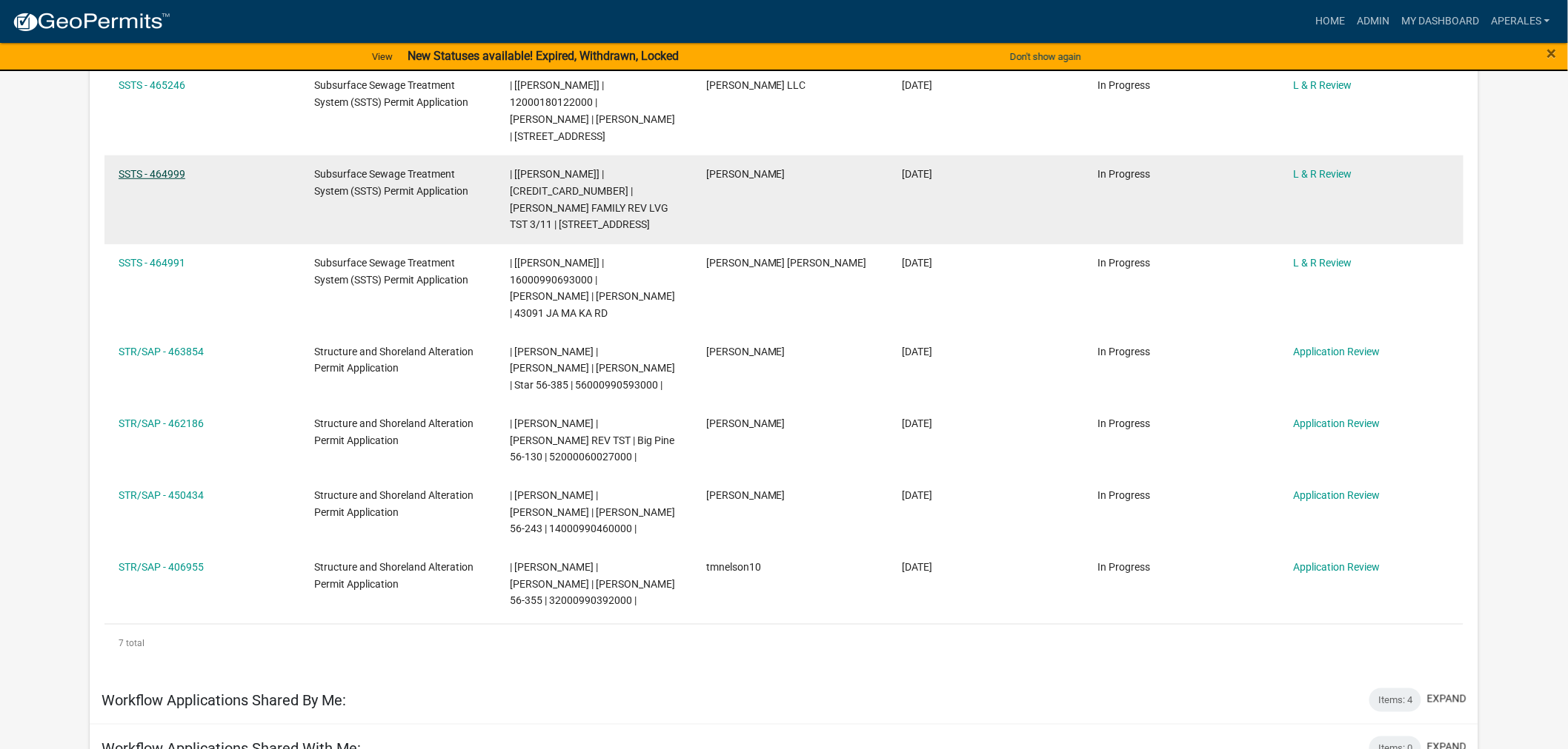
click at [168, 173] on link "SSTS - 464999" at bounding box center [152, 173] width 67 height 12
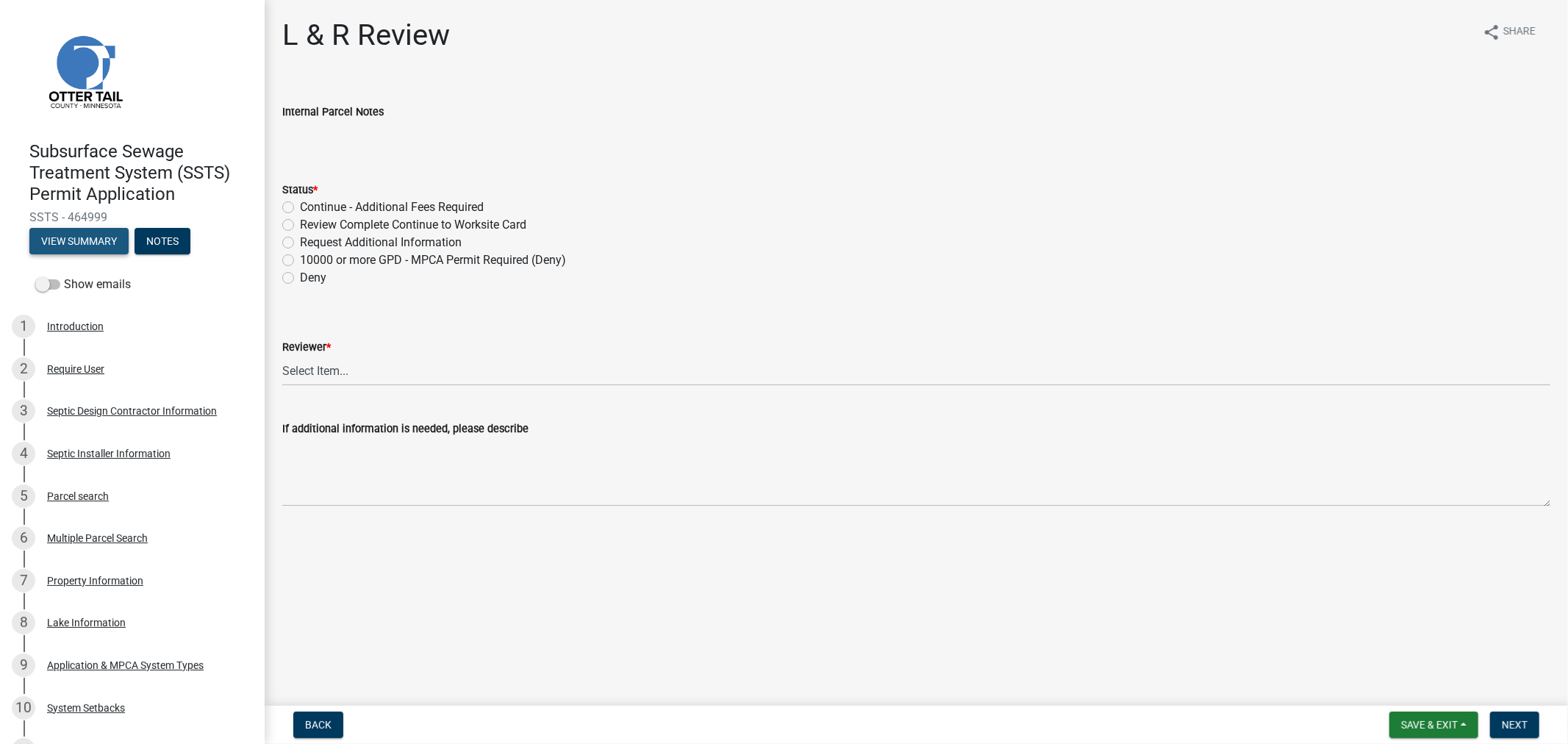
click at [69, 239] on button "View Summary" at bounding box center [79, 242] width 99 height 27
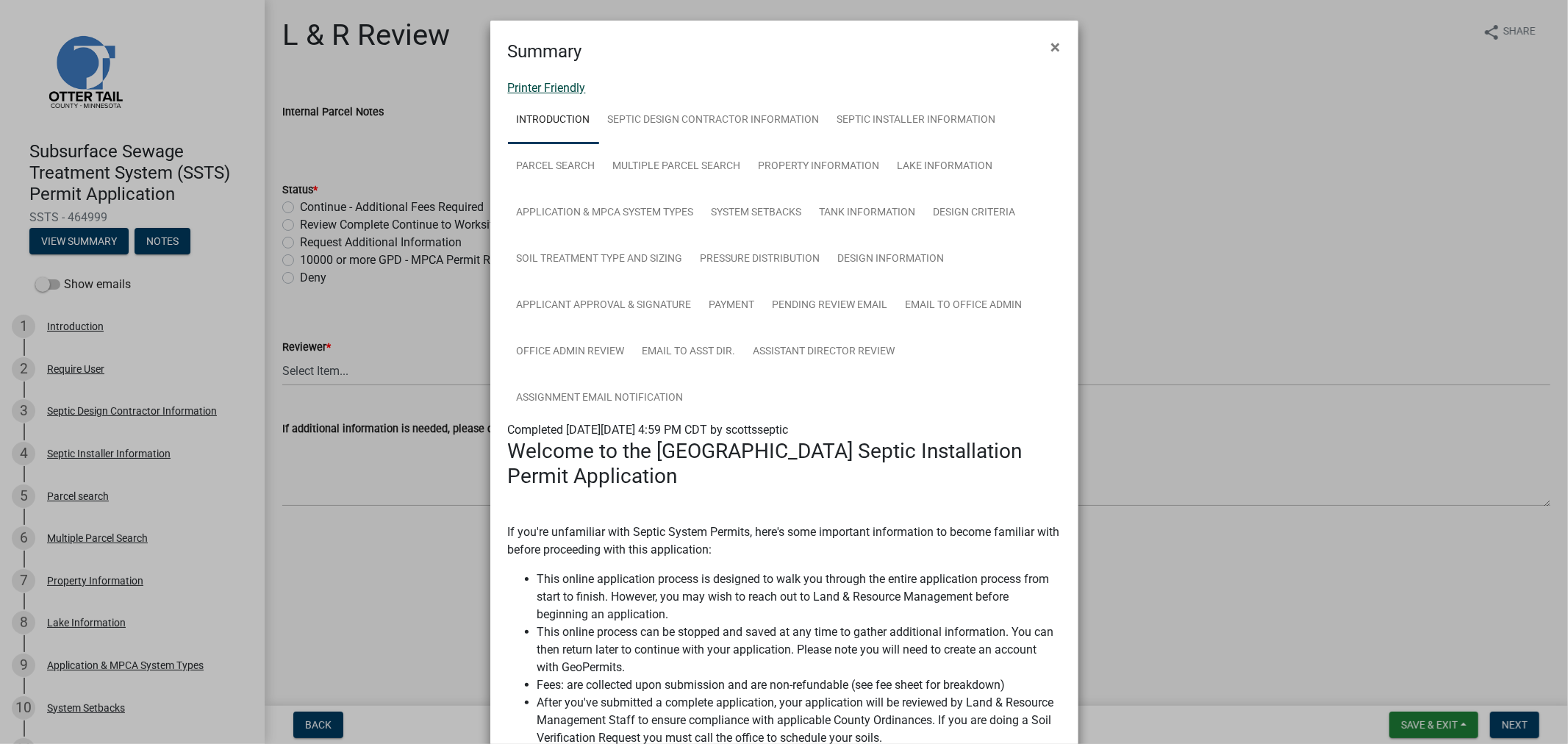
click at [530, 91] on link "Printer Friendly" at bounding box center [547, 88] width 78 height 14
click at [1052, 49] on span "×" at bounding box center [1056, 47] width 9 height 21
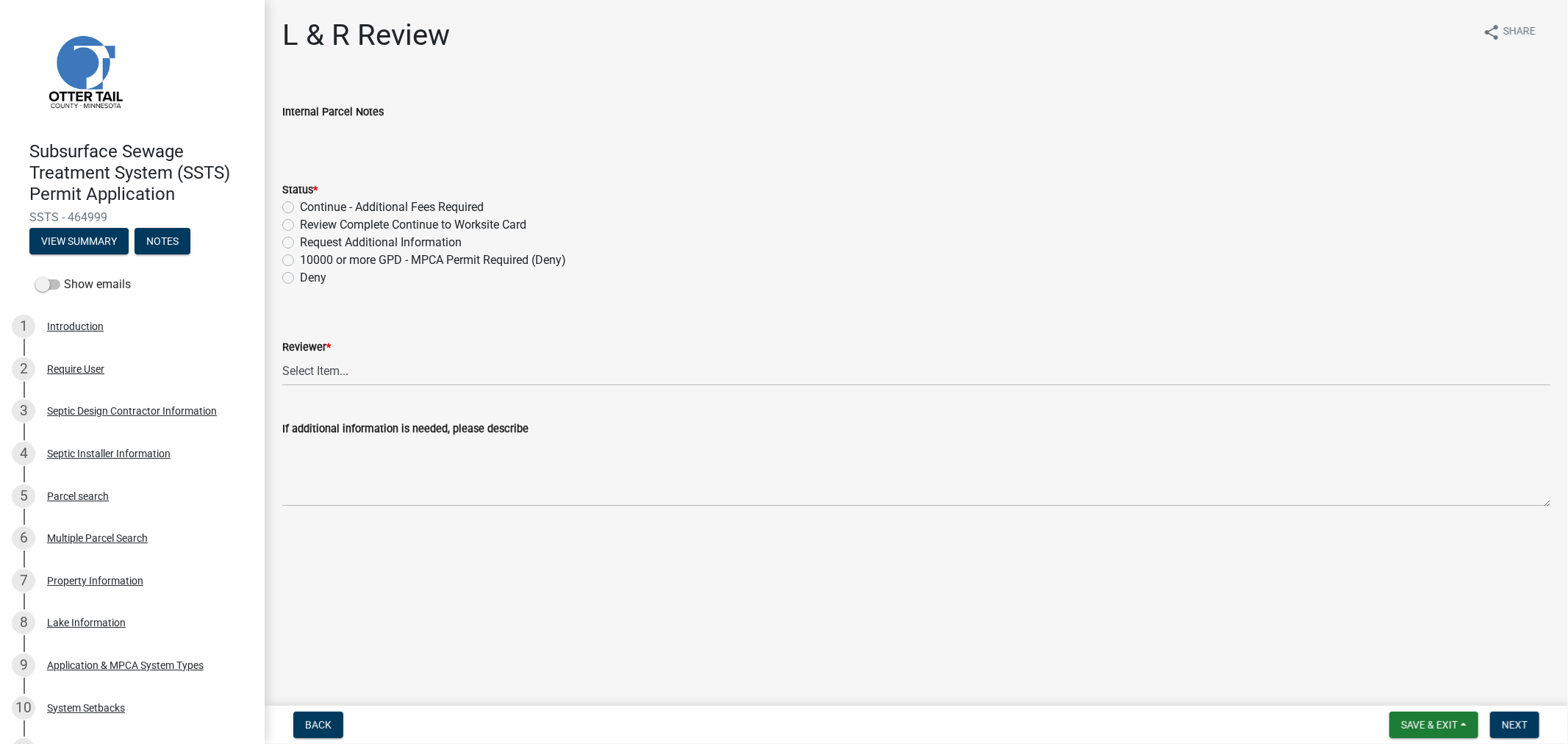
click at [300, 224] on label "Review Complete Continue to Worksite Card" at bounding box center [413, 225] width 227 height 17
click at [300, 224] on input "Review Complete Continue to Worksite Card" at bounding box center [305, 221] width 9 height 9
radio input "true"
click at [313, 378] on select "Select Item... Alexis Newark Andrea Perales Brittany Tollefson Elizabeth Plaste…" at bounding box center [917, 371] width 1269 height 30
click at [283, 356] on select "Select Item... Alexis Newark Andrea Perales Brittany Tollefson Elizabeth Plaste…" at bounding box center [917, 371] width 1269 height 30
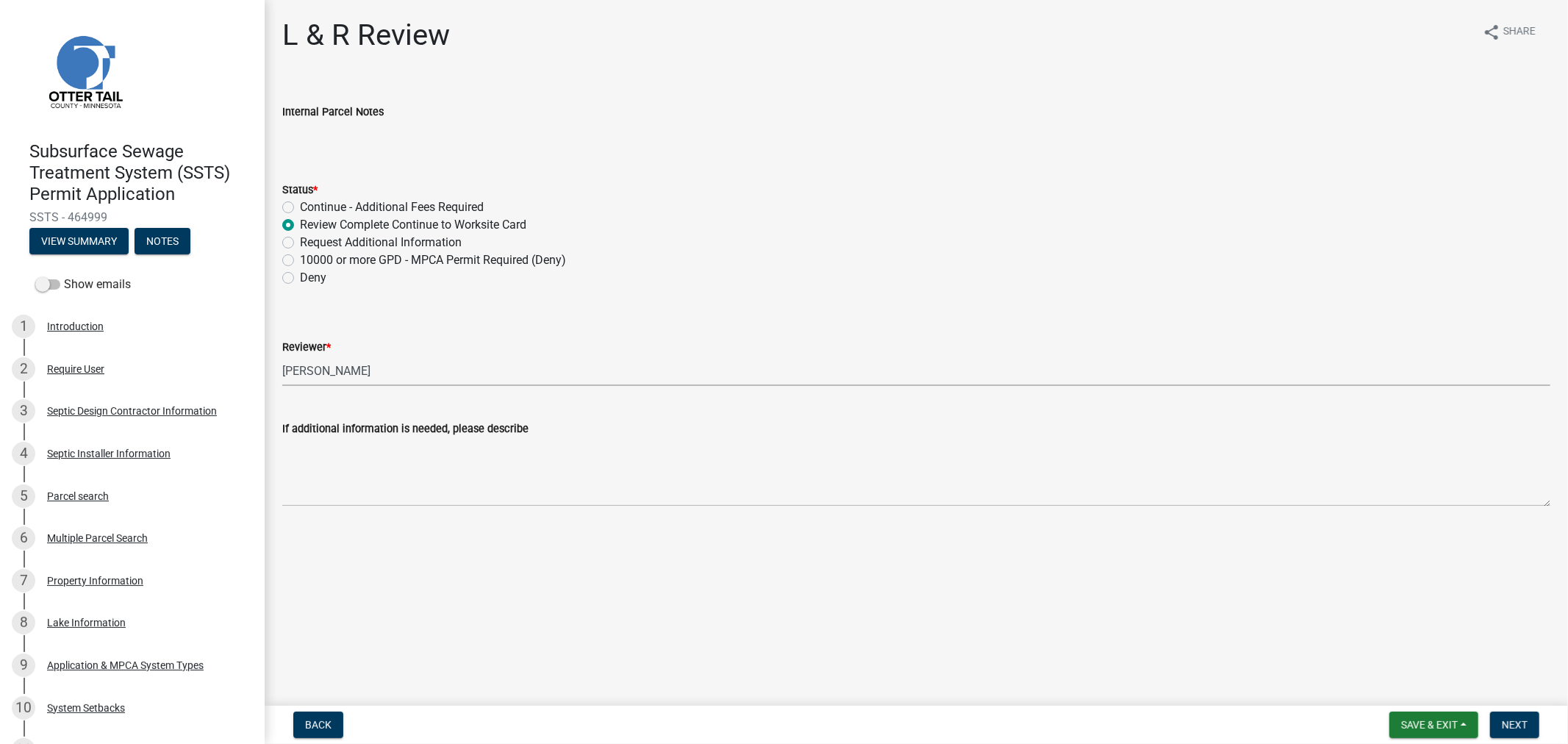
select select "9c3b6904-81c6-453c-afae-16c55a593472"
click at [1519, 725] on span "Next" at bounding box center [1515, 725] width 26 height 12
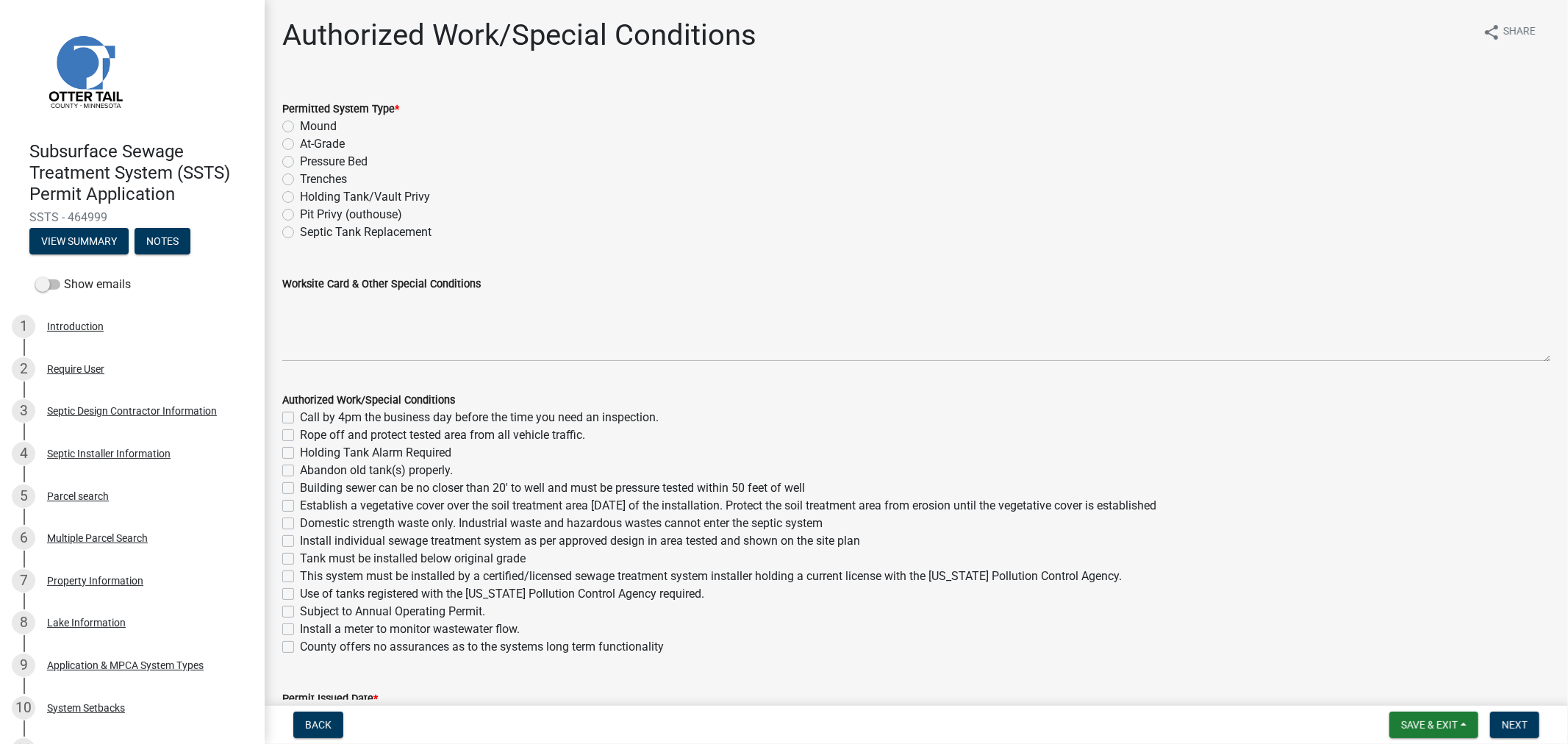
click at [300, 159] on label "Pressure Bed" at bounding box center [334, 162] width 68 height 17
click at [300, 159] on input "Pressure Bed" at bounding box center [305, 158] width 9 height 9
radio input "true"
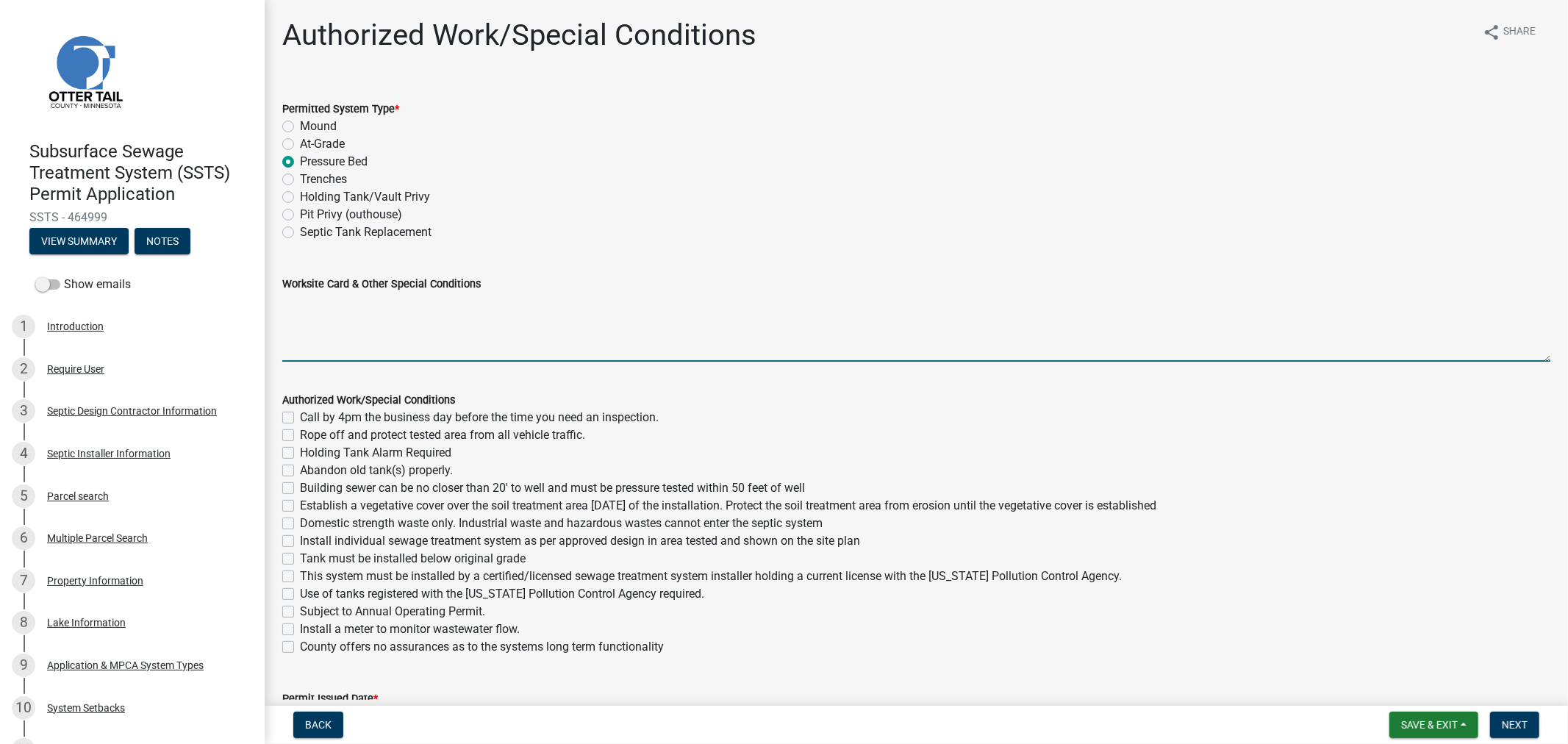
click at [325, 309] on textarea "Worksite Card & Other Special Conditions" at bounding box center [917, 328] width 1269 height 70
click at [414, 331] on textarea "Replacement system 3 Bed 1000 gallon septic tank 600 gallon lift tank Type I pr…" at bounding box center [917, 328] width 1269 height 70
type textarea "Replacement system 3 Bed 1000 gallon septic tank 600 gallon lift tank Type I pr…"
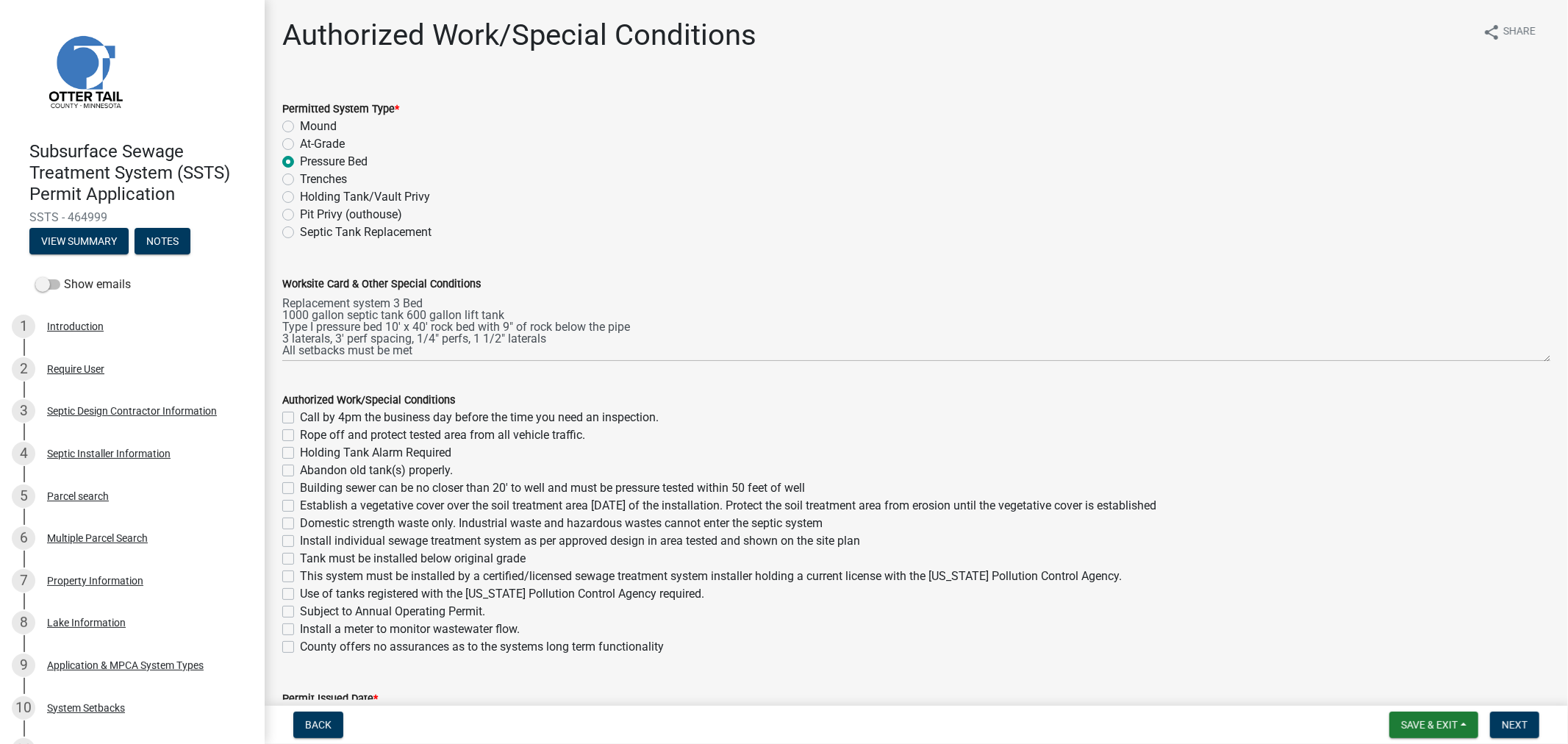
click at [300, 420] on label "Call by 4pm the business day before the time you need an inspection." at bounding box center [479, 418] width 358 height 17
click at [300, 419] on input "Call by 4pm the business day before the time you need an inspection." at bounding box center [305, 414] width 9 height 9
checkbox input "true"
checkbox input "false"
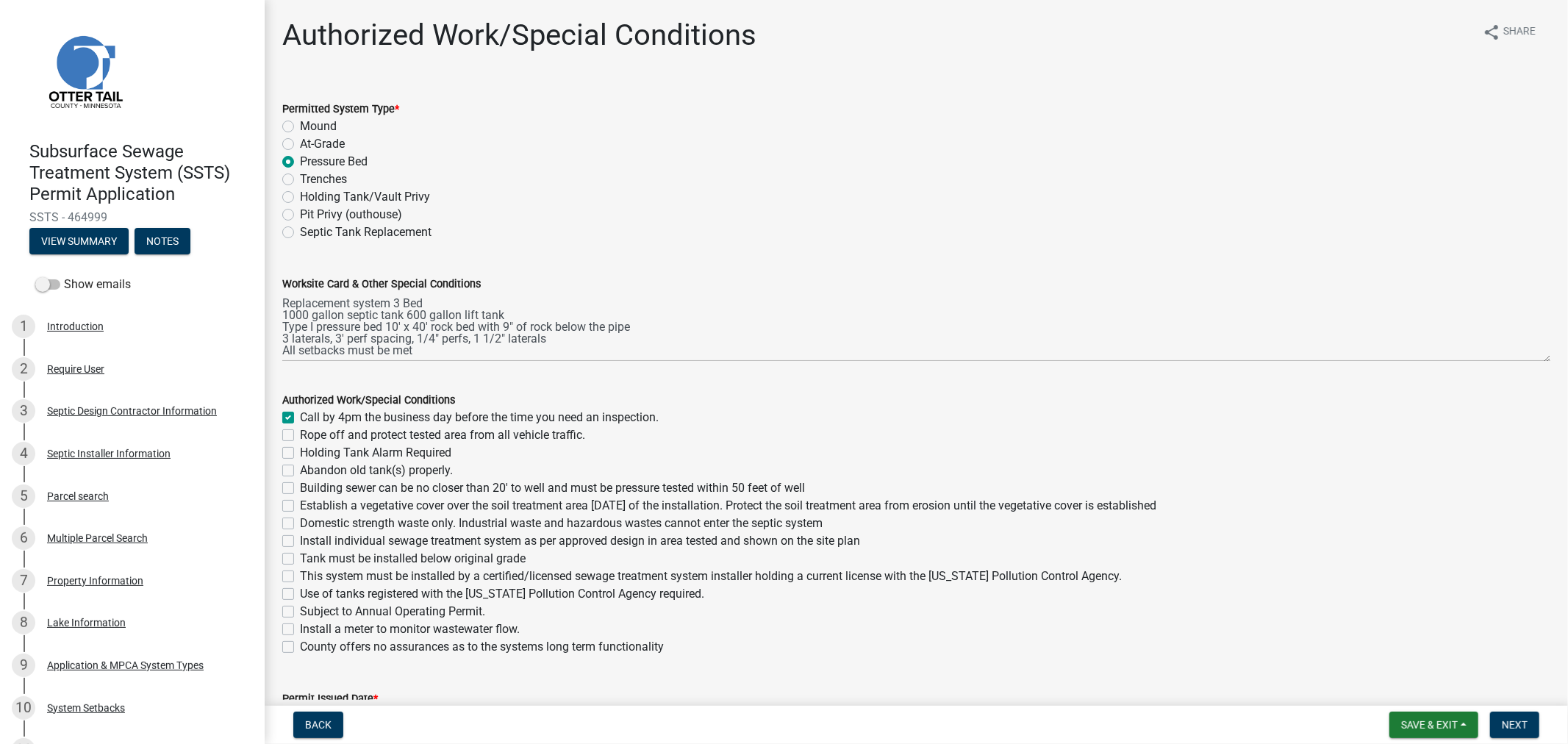
checkbox input "false"
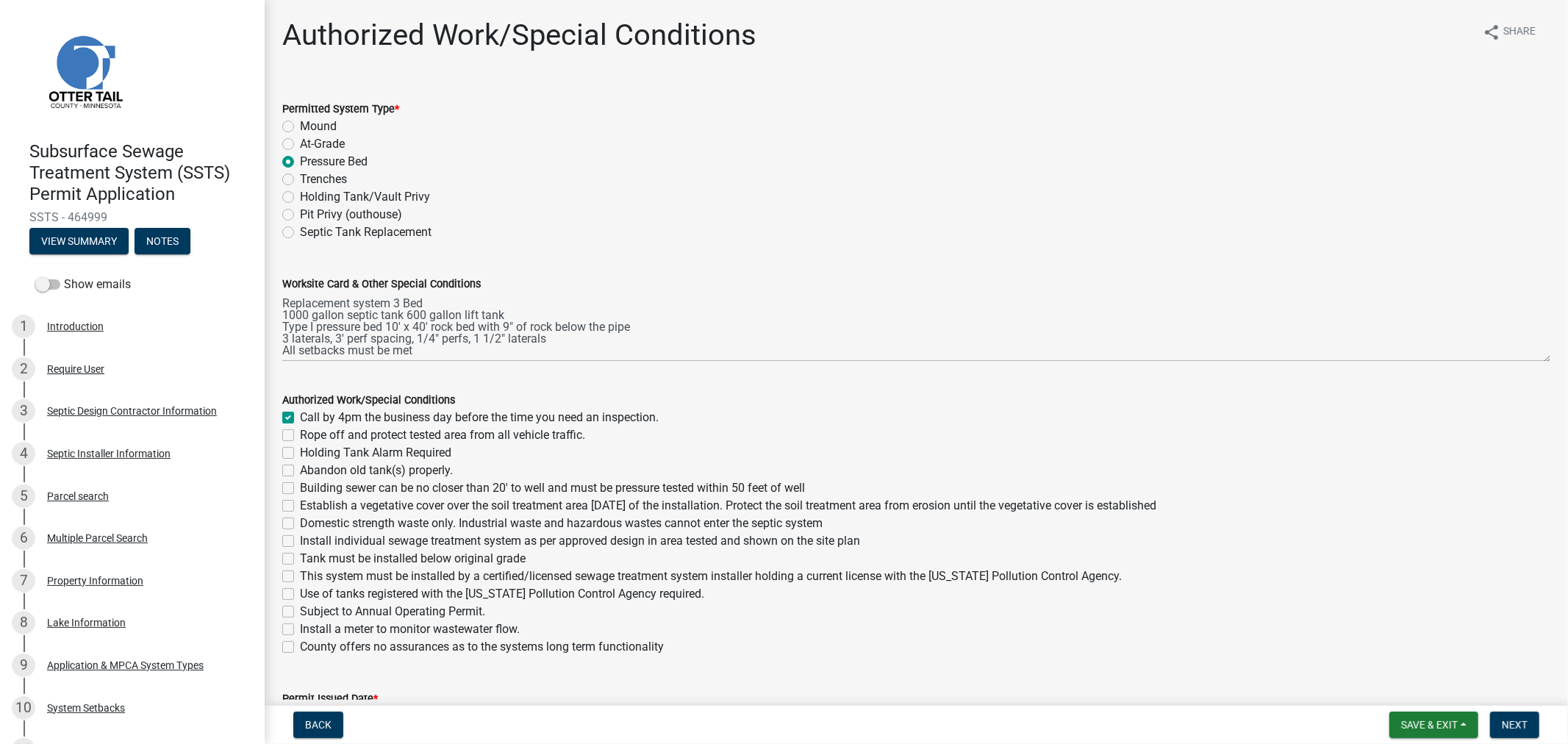
checkbox input "false"
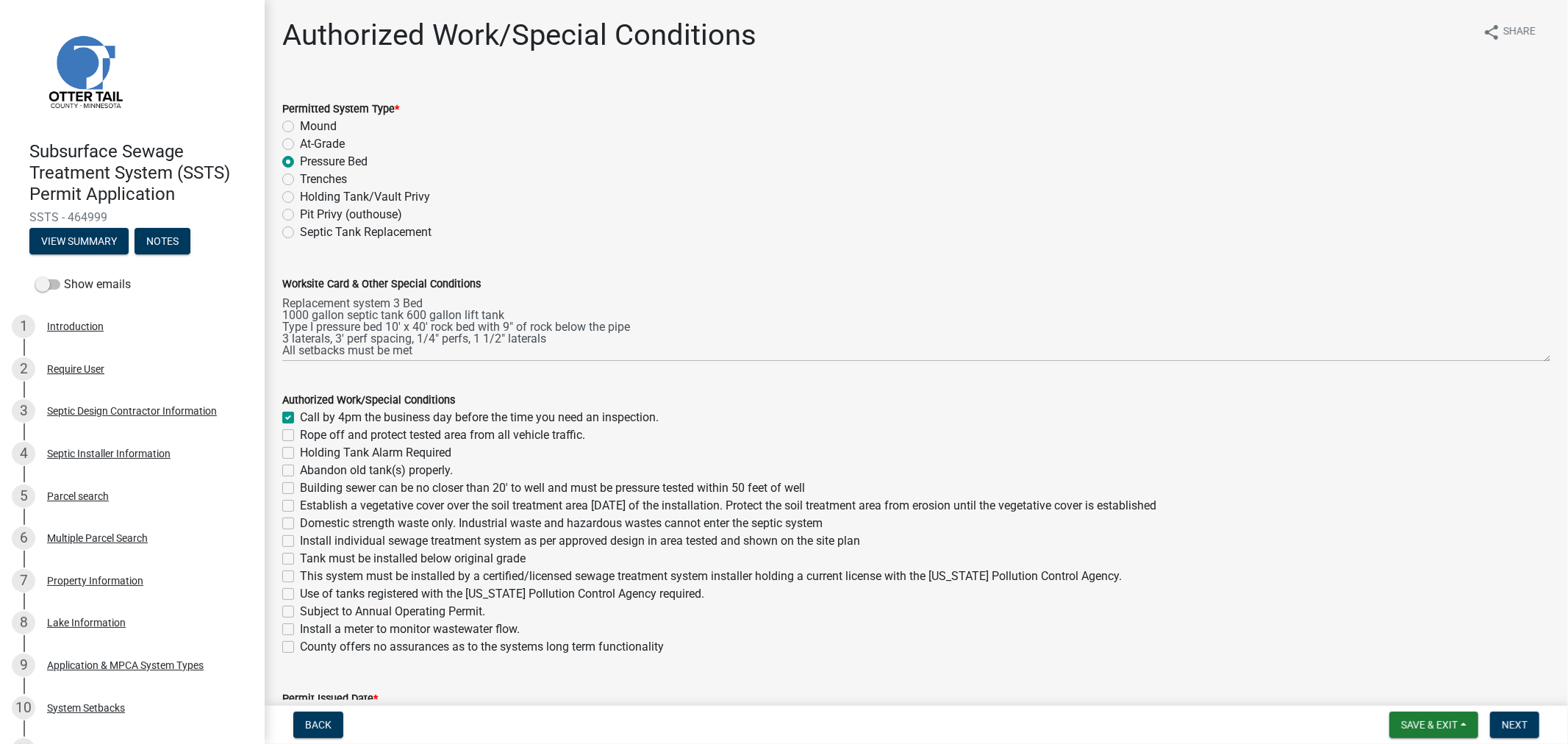
checkbox input "false"
click at [300, 437] on label "Rope off and protect tested area from all vehicle traffic." at bounding box center [442, 435] width 285 height 17
click at [300, 436] on input "Rope off and protect tested area from all vehicle traffic." at bounding box center [305, 431] width 9 height 9
checkbox input "true"
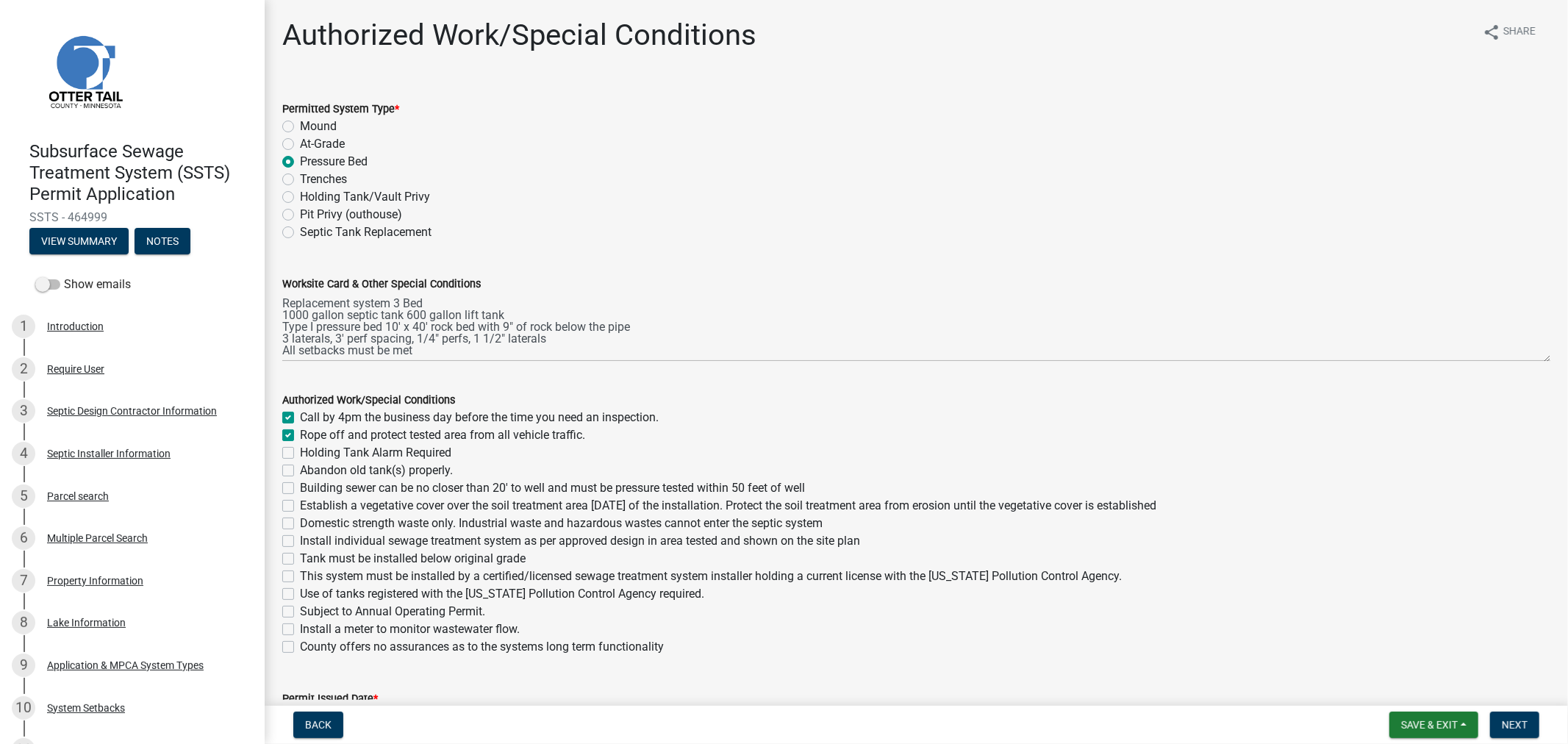
checkbox input "true"
checkbox input "false"
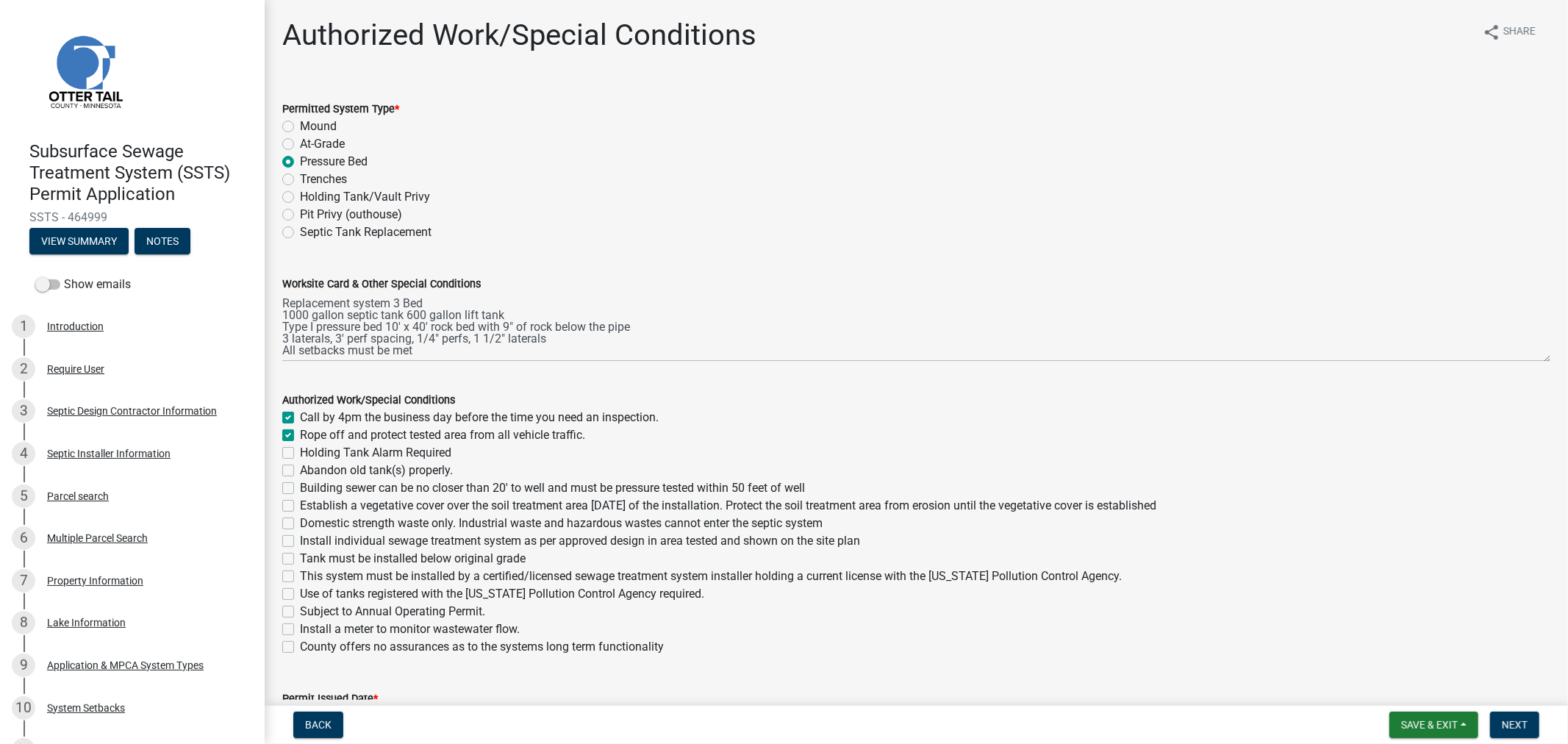
checkbox input "false"
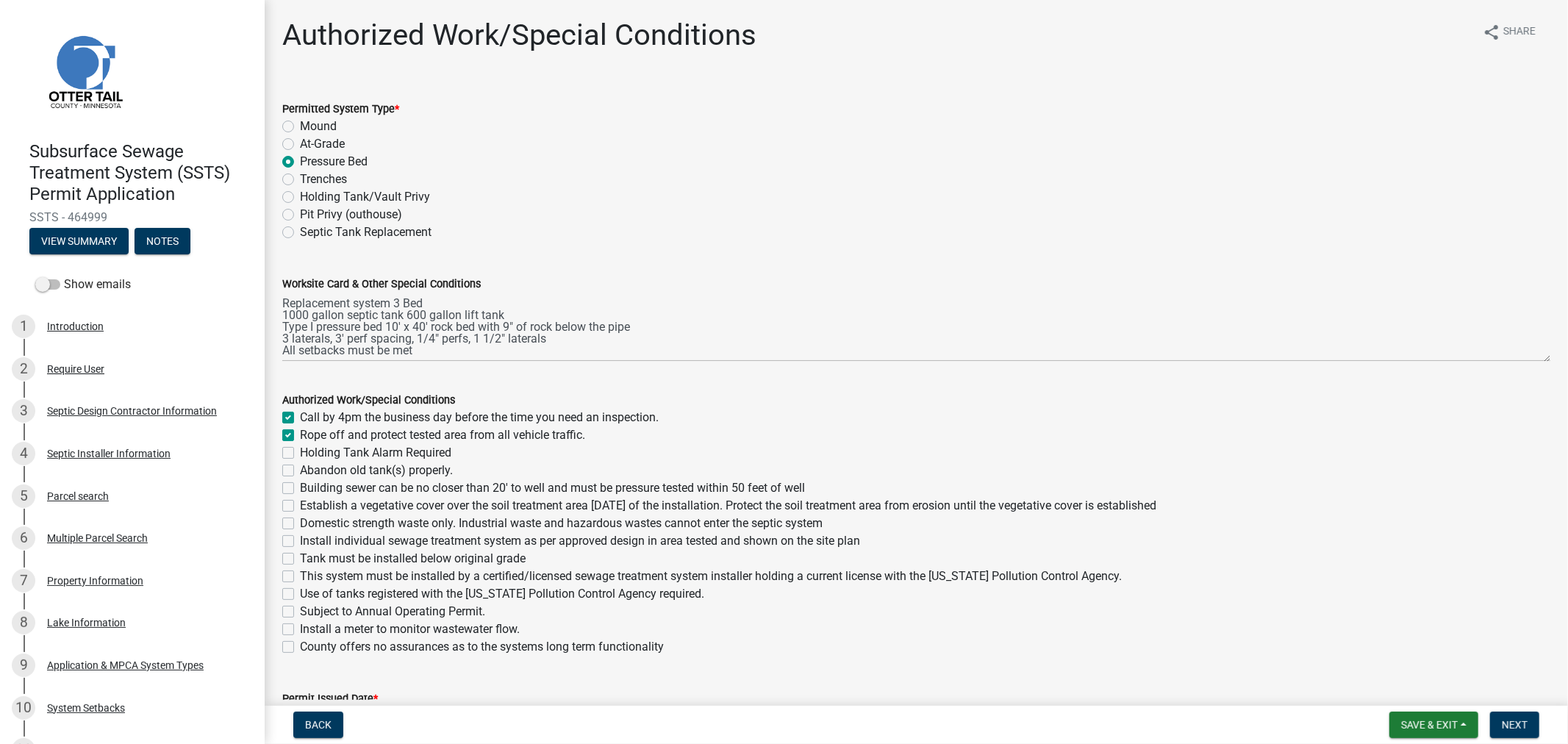
checkbox input "false"
click at [300, 473] on label "Abandon old tank(s) properly." at bounding box center [377, 471] width 153 height 17
click at [300, 472] on input "Abandon old tank(s) properly." at bounding box center [305, 467] width 9 height 9
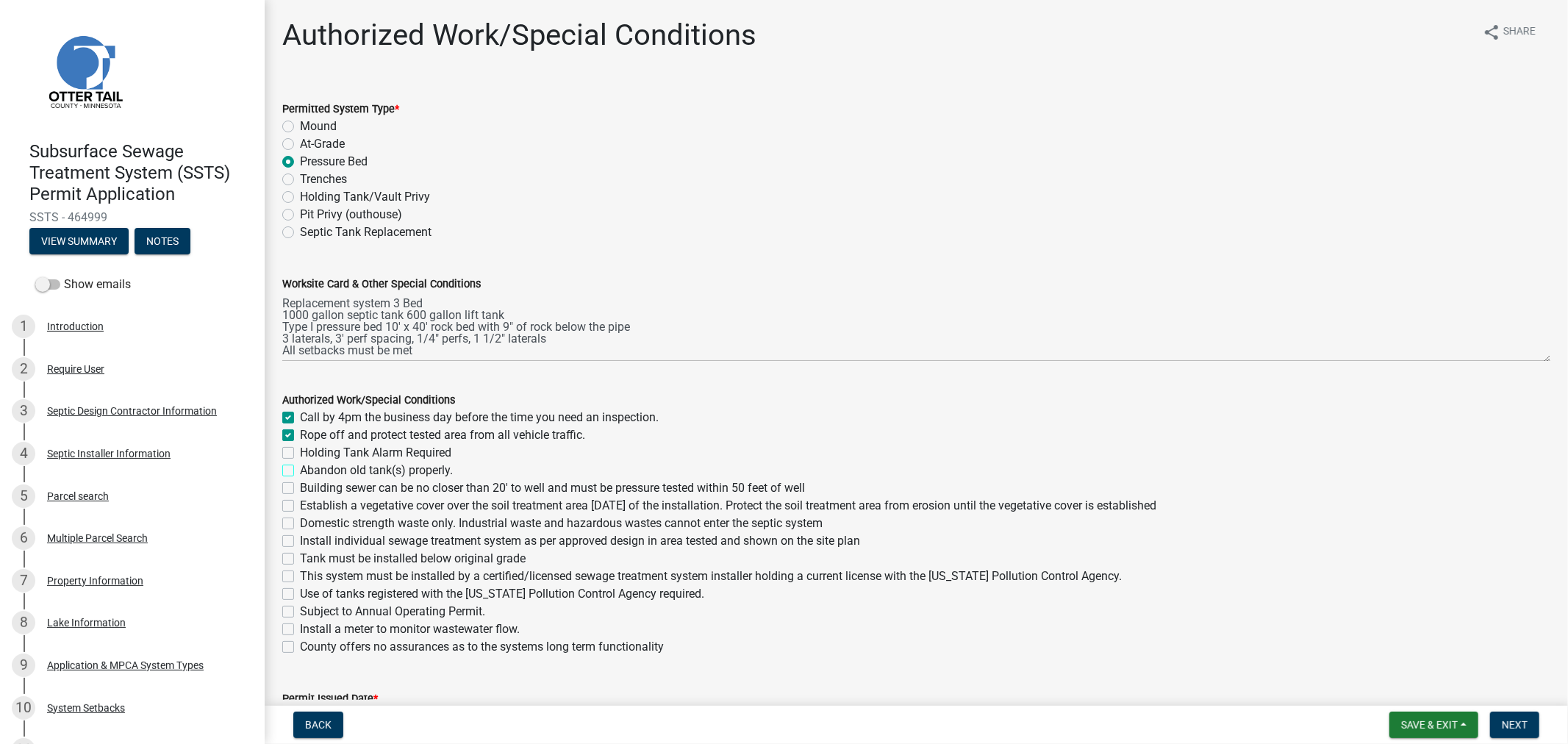
checkbox input "true"
checkbox input "false"
checkbox input "true"
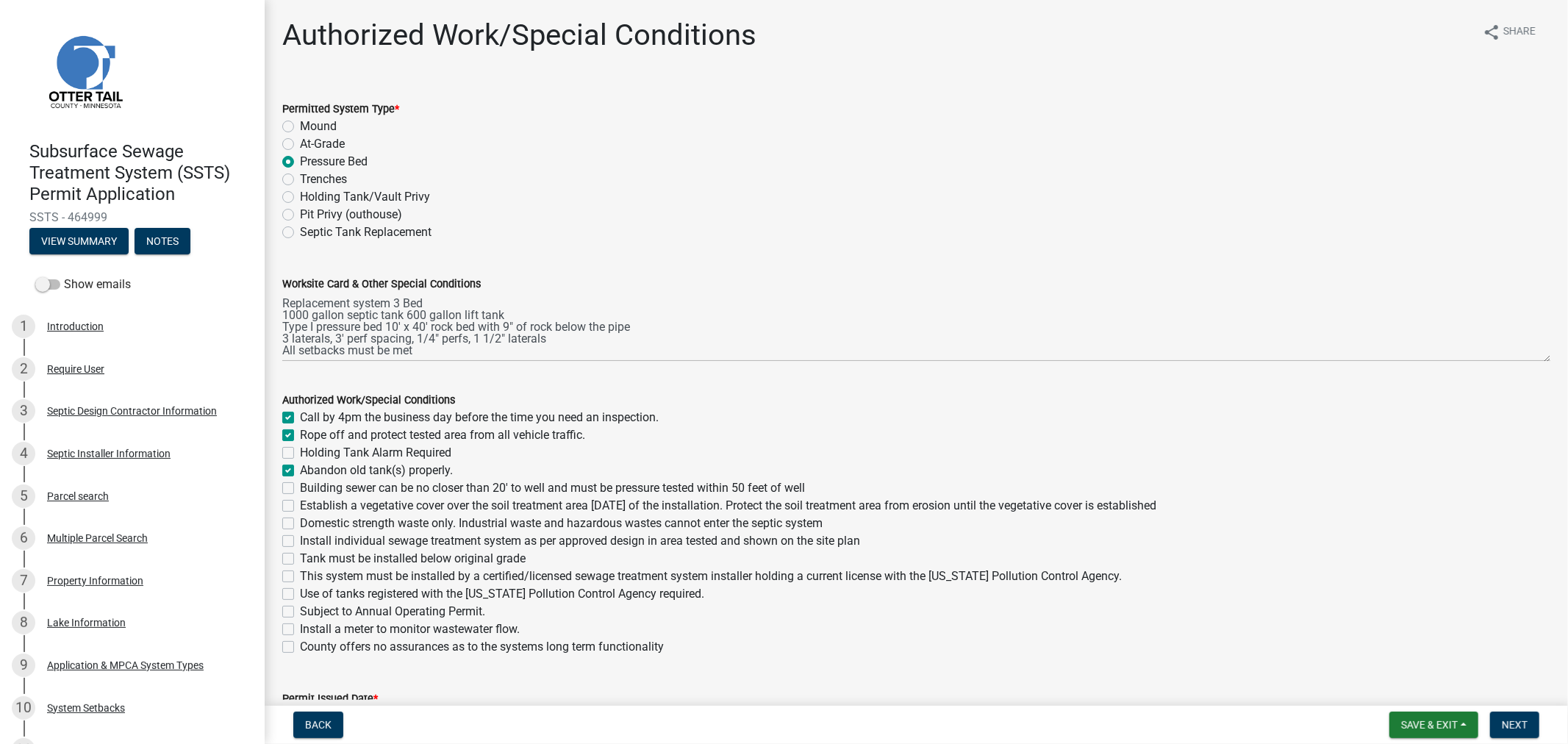
checkbox input "false"
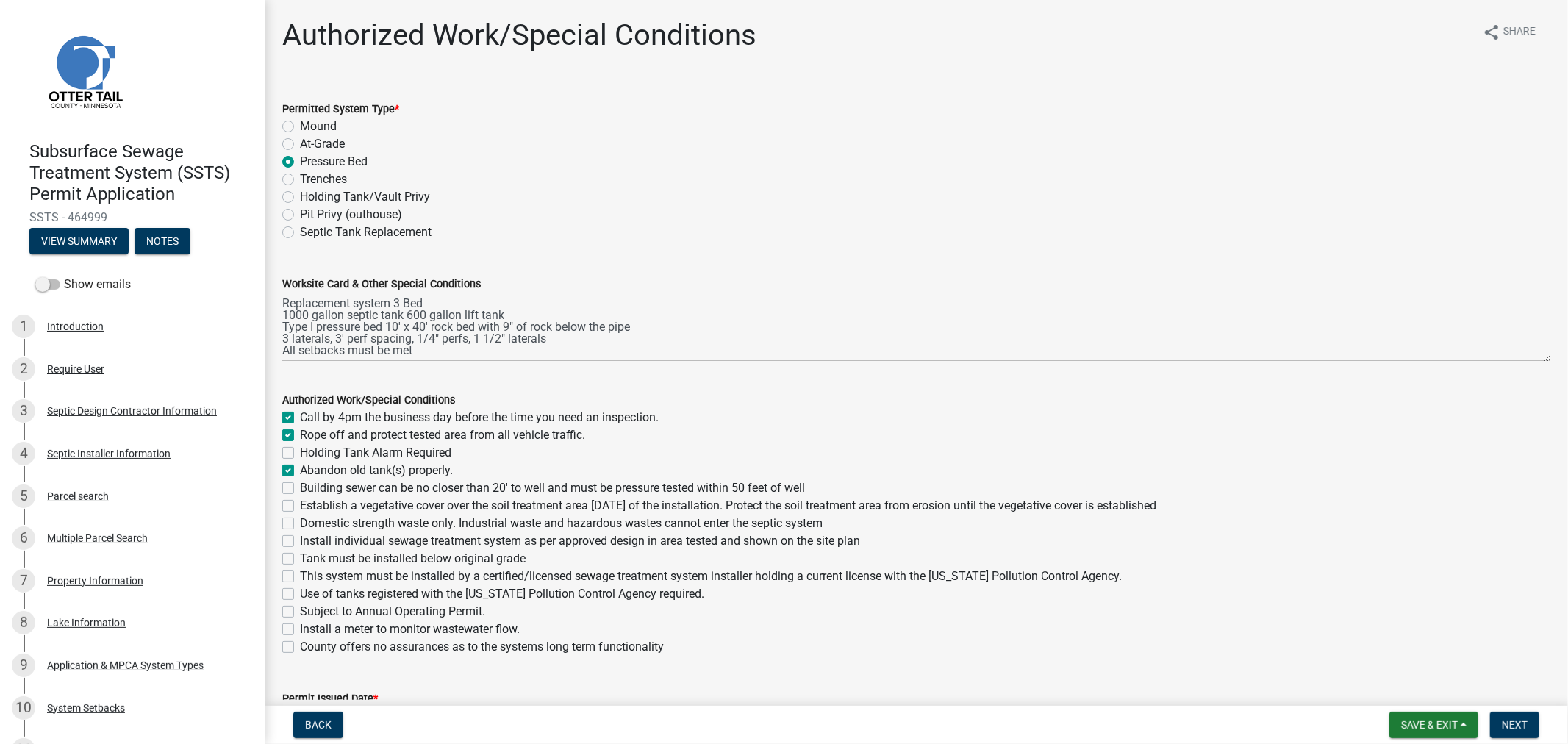
checkbox input "false"
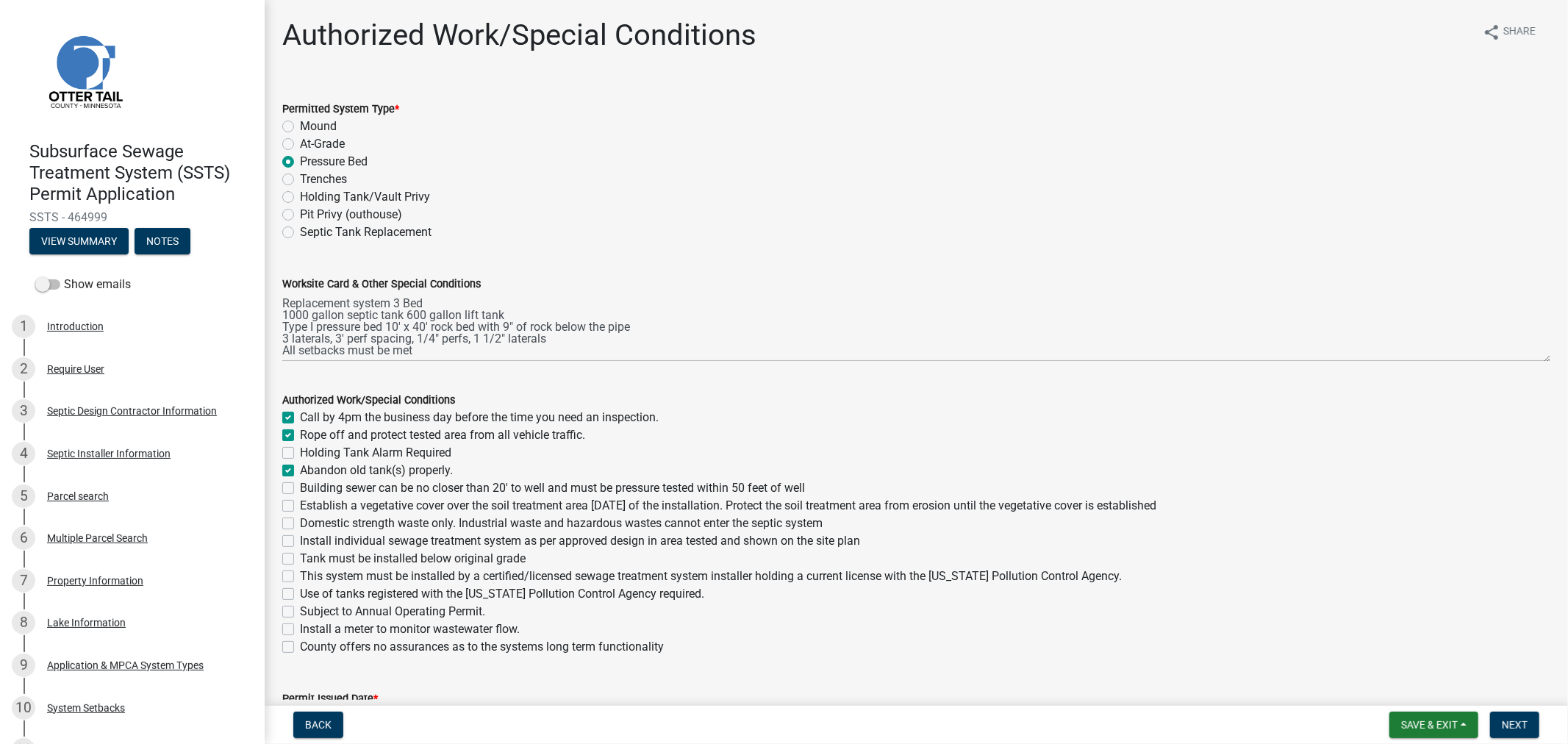
click at [300, 488] on label "Building sewer can be no closer than 20' to well and must be pressure tested wi…" at bounding box center [553, 488] width 505 height 17
click at [300, 488] on input "Building sewer can be no closer than 20' to well and must be pressure tested wi…" at bounding box center [305, 484] width 9 height 9
checkbox input "true"
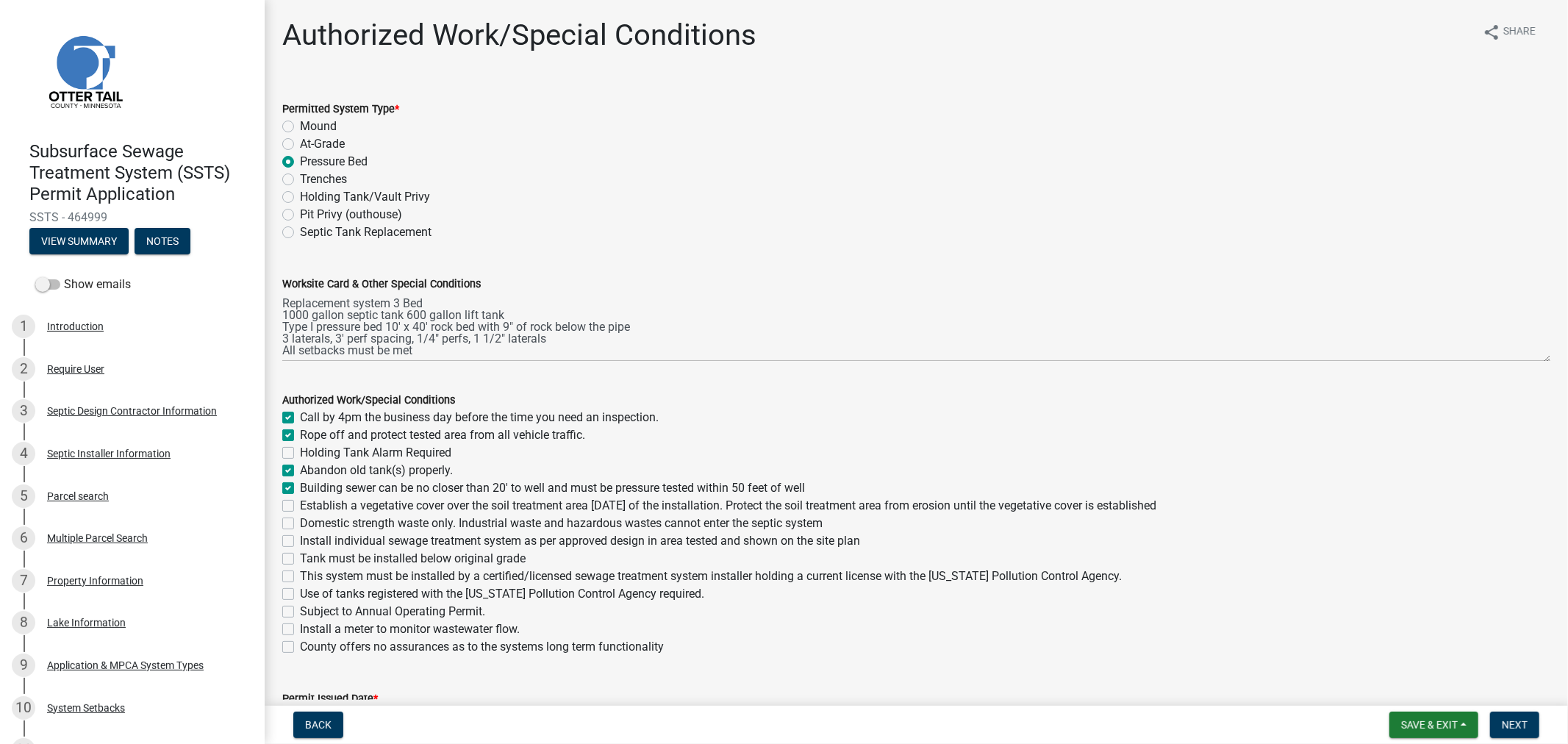
checkbox input "false"
checkbox input "true"
checkbox input "false"
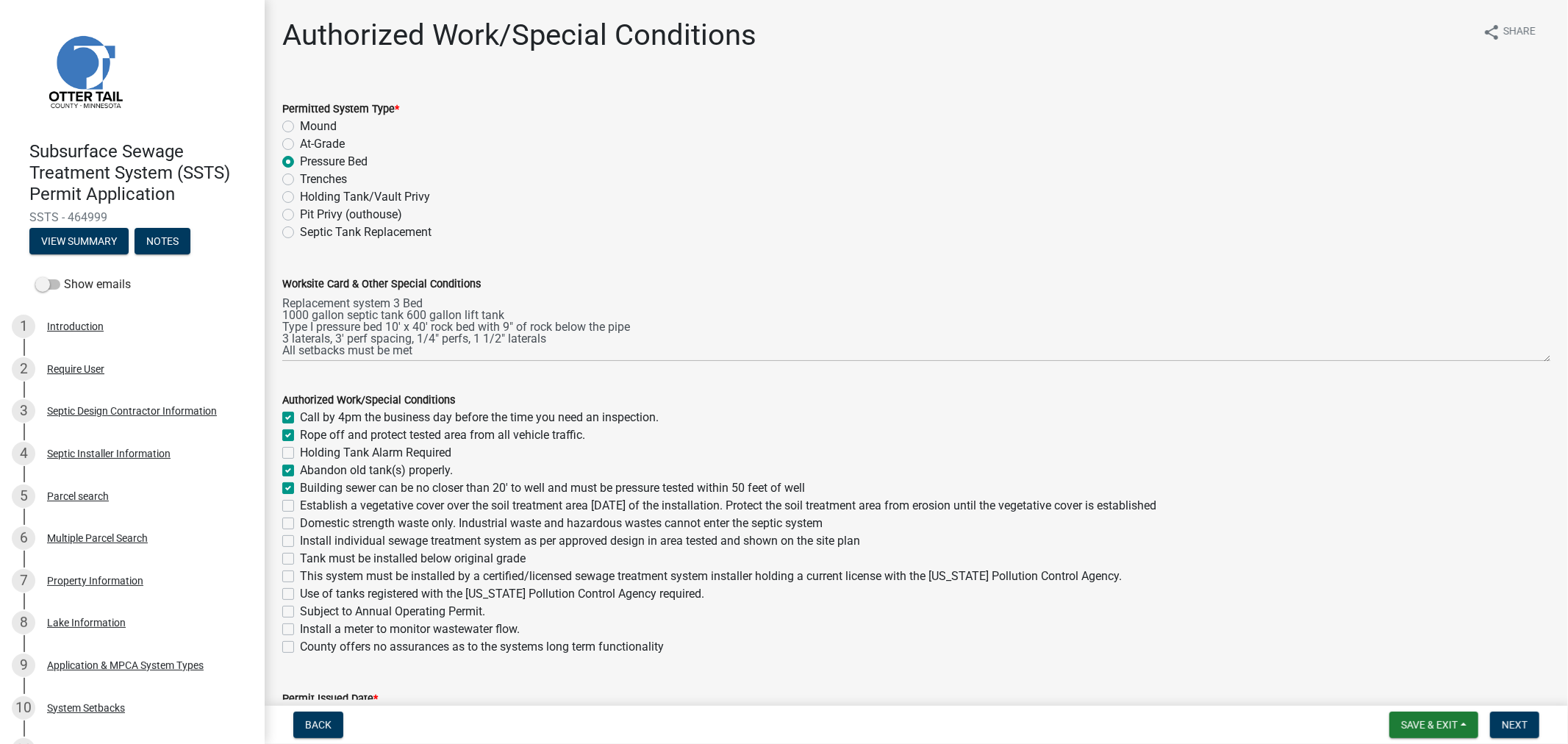
checkbox input "false"
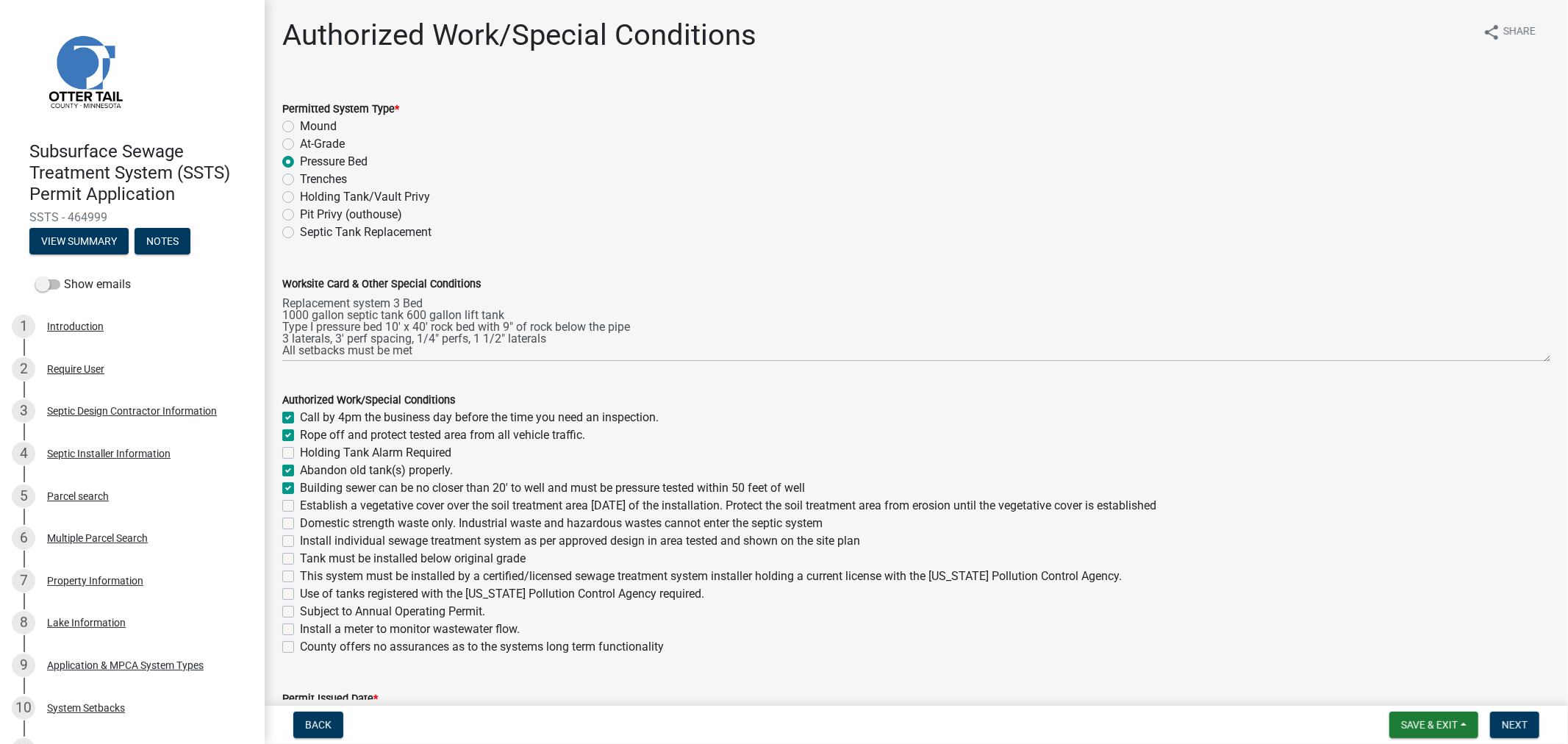
checkbox input "false"
click at [300, 509] on label "Establish a vegetative cover over the soil treatment area within 30 days of the…" at bounding box center [728, 506] width 857 height 17
click at [300, 507] on input "Establish a vegetative cover over the soil treatment area within 30 days of the…" at bounding box center [305, 502] width 9 height 9
checkbox input "true"
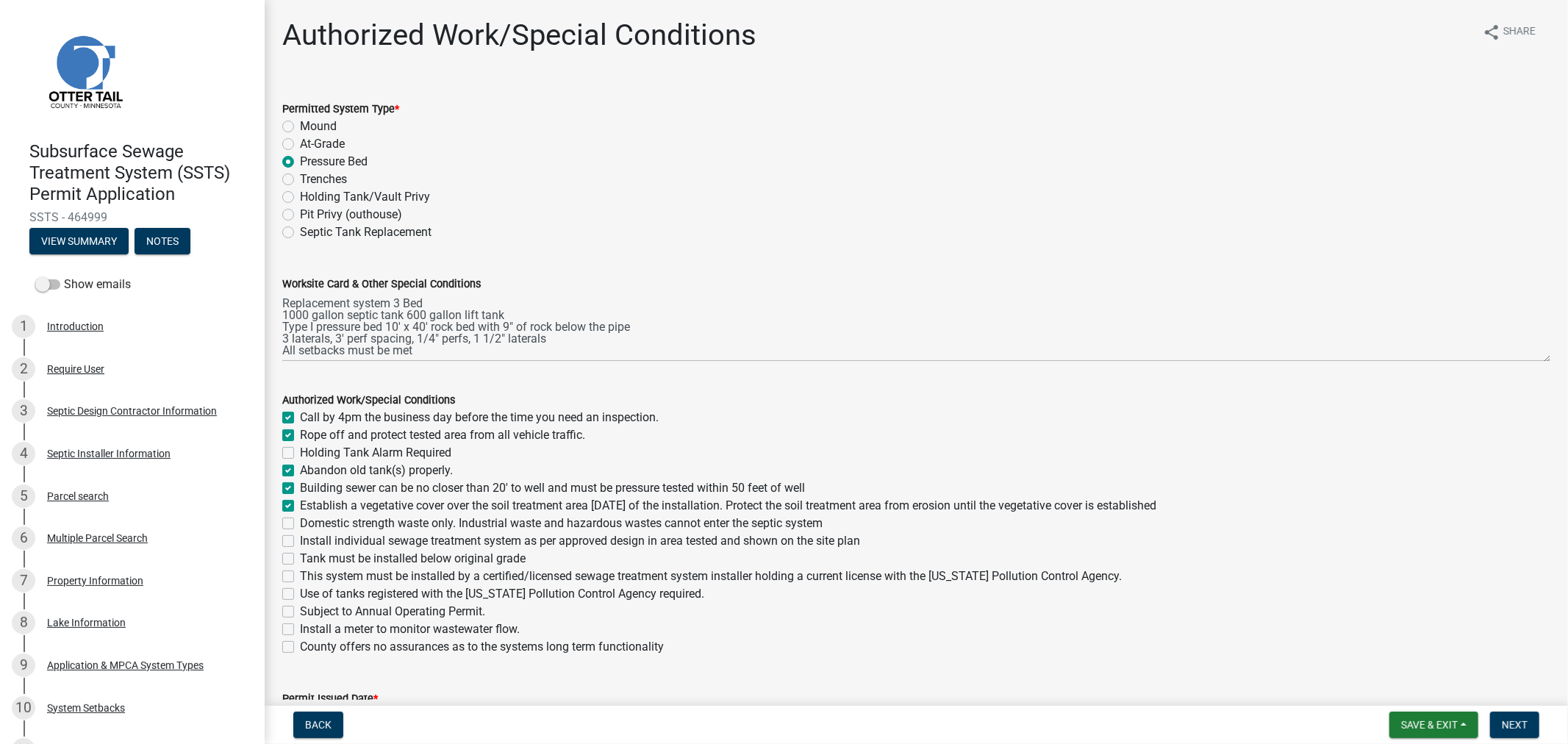
checkbox input "true"
checkbox input "false"
checkbox input "true"
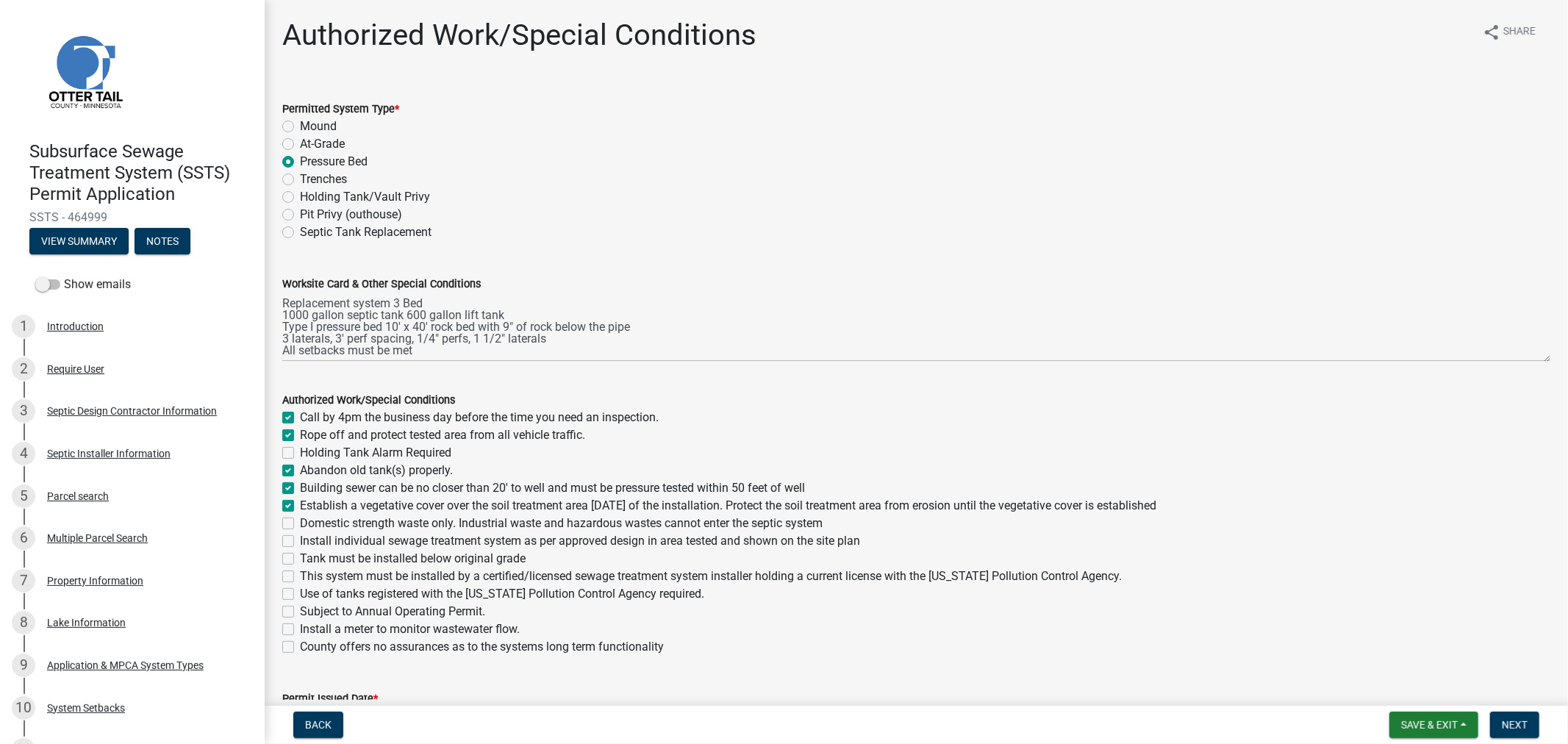
checkbox input "true"
checkbox input "false"
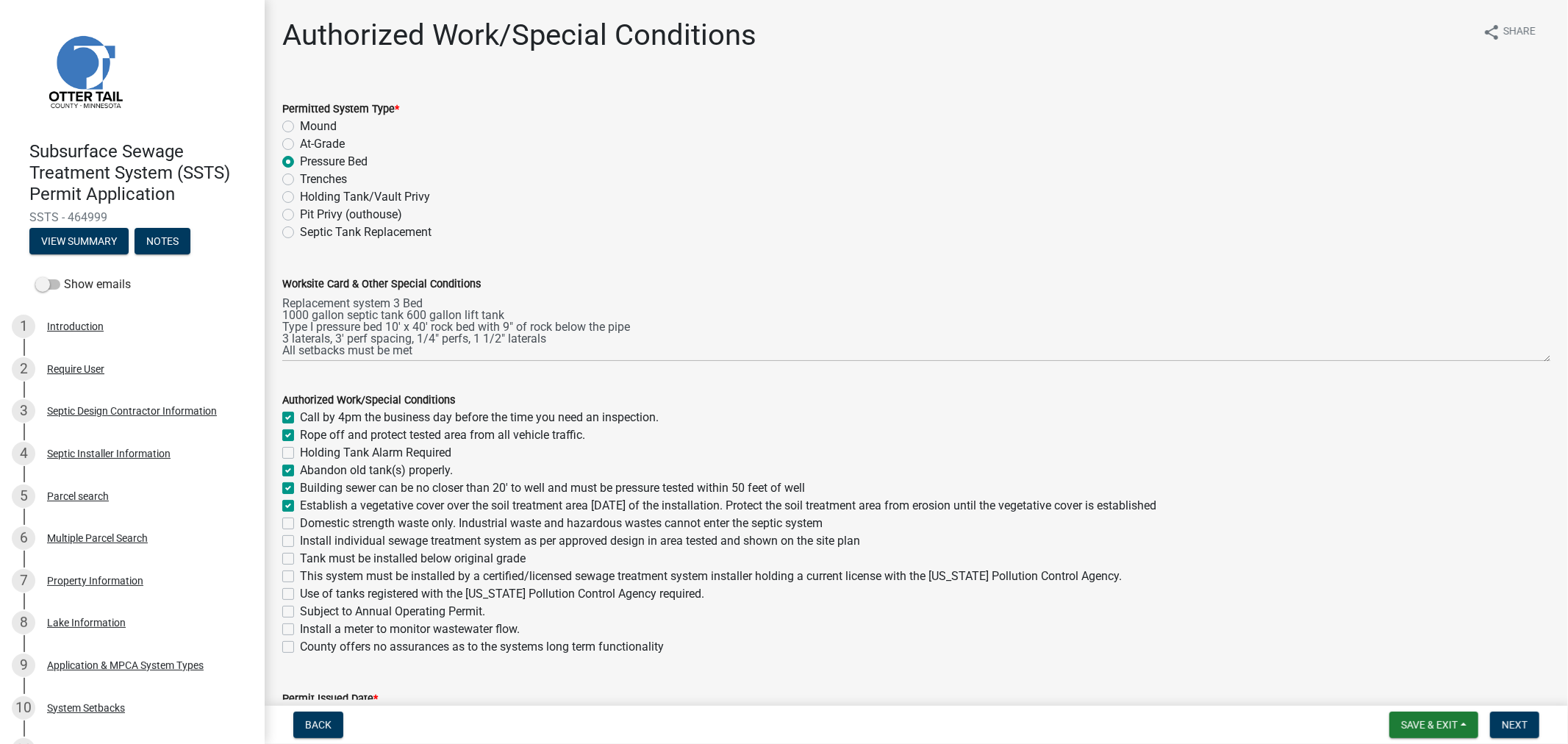
checkbox input "false"
click at [300, 527] on label "Domestic strength waste only. Industrial waste and hazardous wastes cannot ente…" at bounding box center [561, 524] width 523 height 17
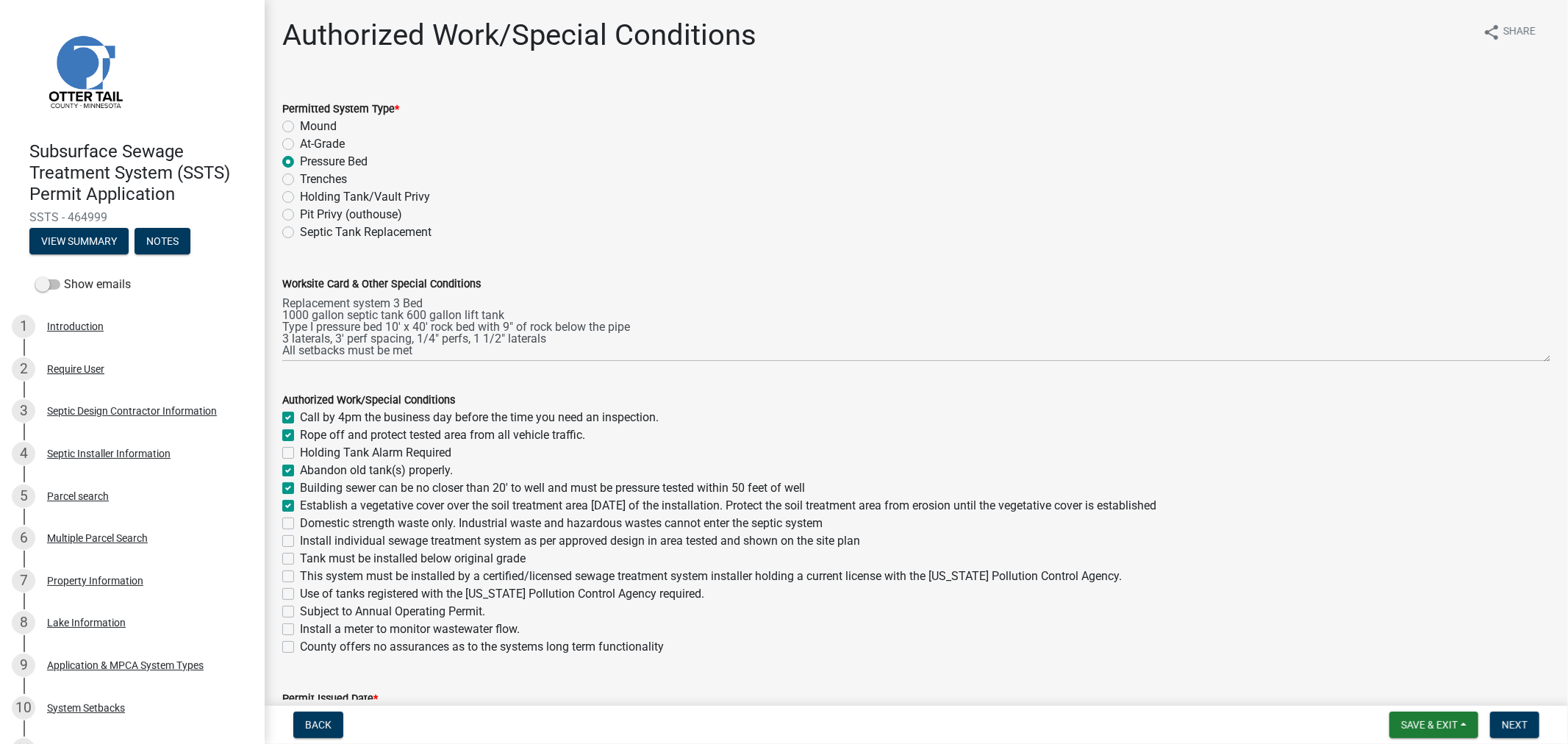
click at [300, 524] on input "Domestic strength waste only. Industrial waste and hazardous wastes cannot ente…" at bounding box center [305, 520] width 9 height 9
checkbox input "true"
checkbox input "false"
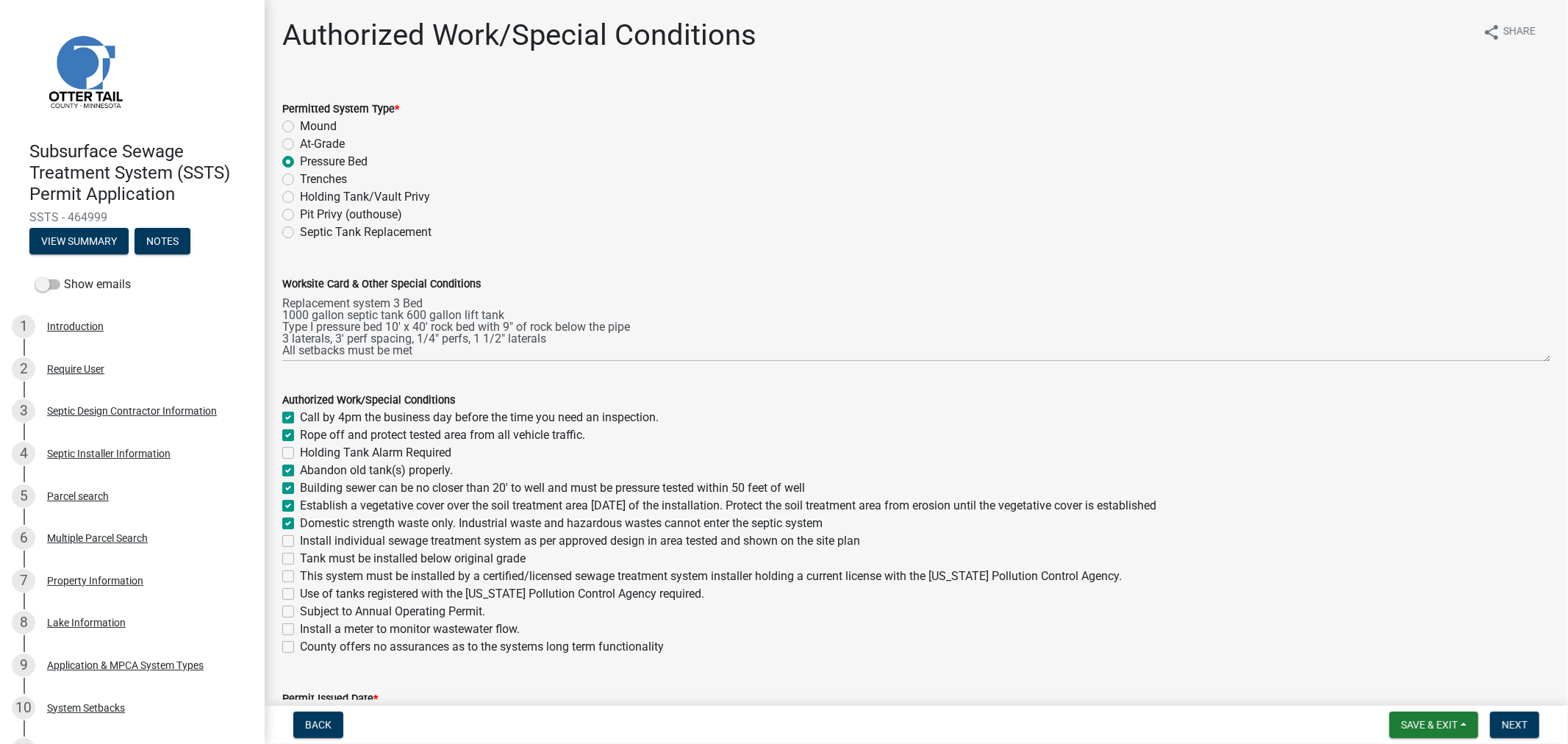
checkbox input "true"
checkbox input "false"
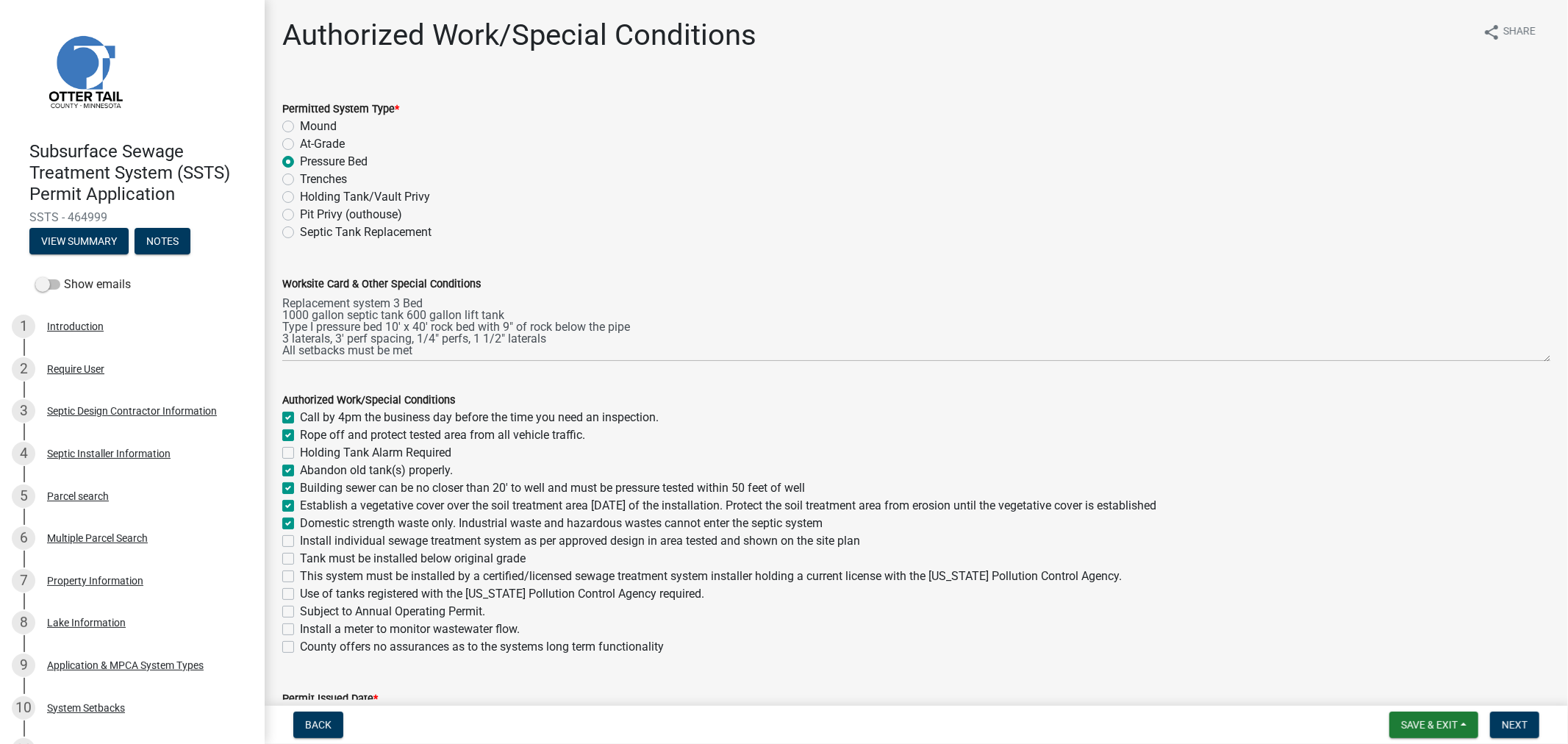
checkbox input "false"
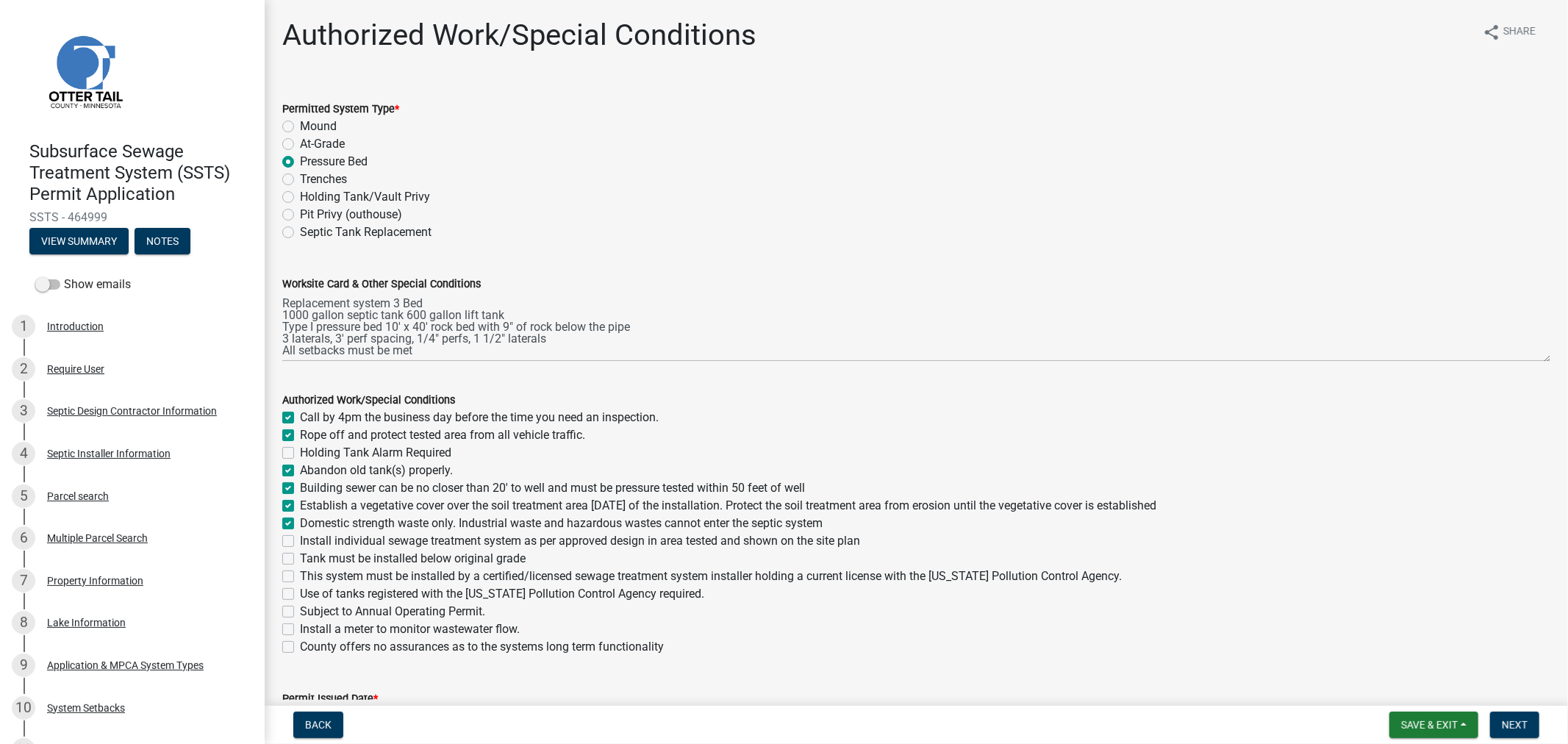
checkbox input "false"
click at [300, 540] on label "Install individual sewage treatment system as per approved design in area teste…" at bounding box center [580, 541] width 561 height 17
click at [300, 540] on input "Install individual sewage treatment system as per approved design in area teste…" at bounding box center [305, 537] width 9 height 9
checkbox input "true"
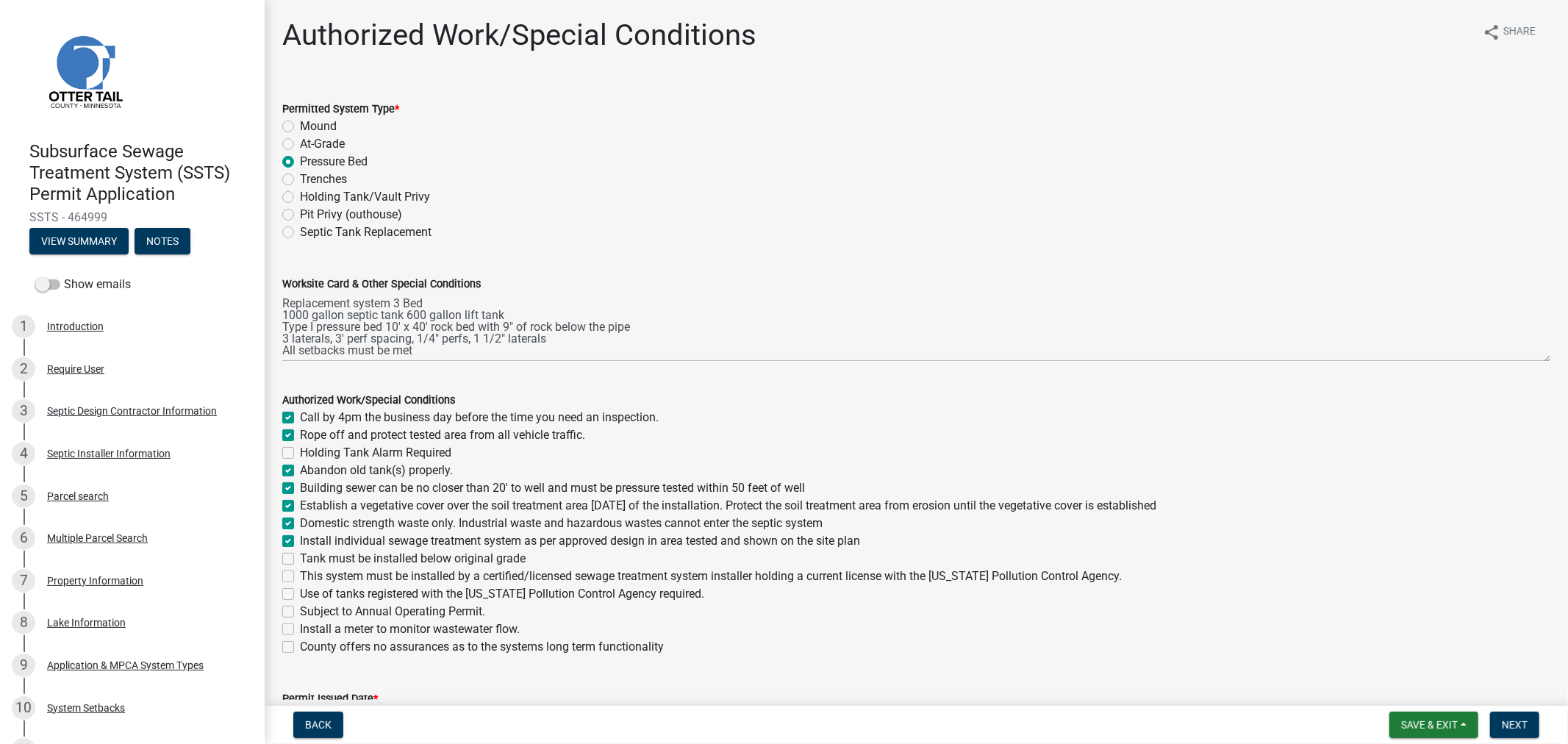
checkbox input "true"
checkbox input "false"
checkbox input "true"
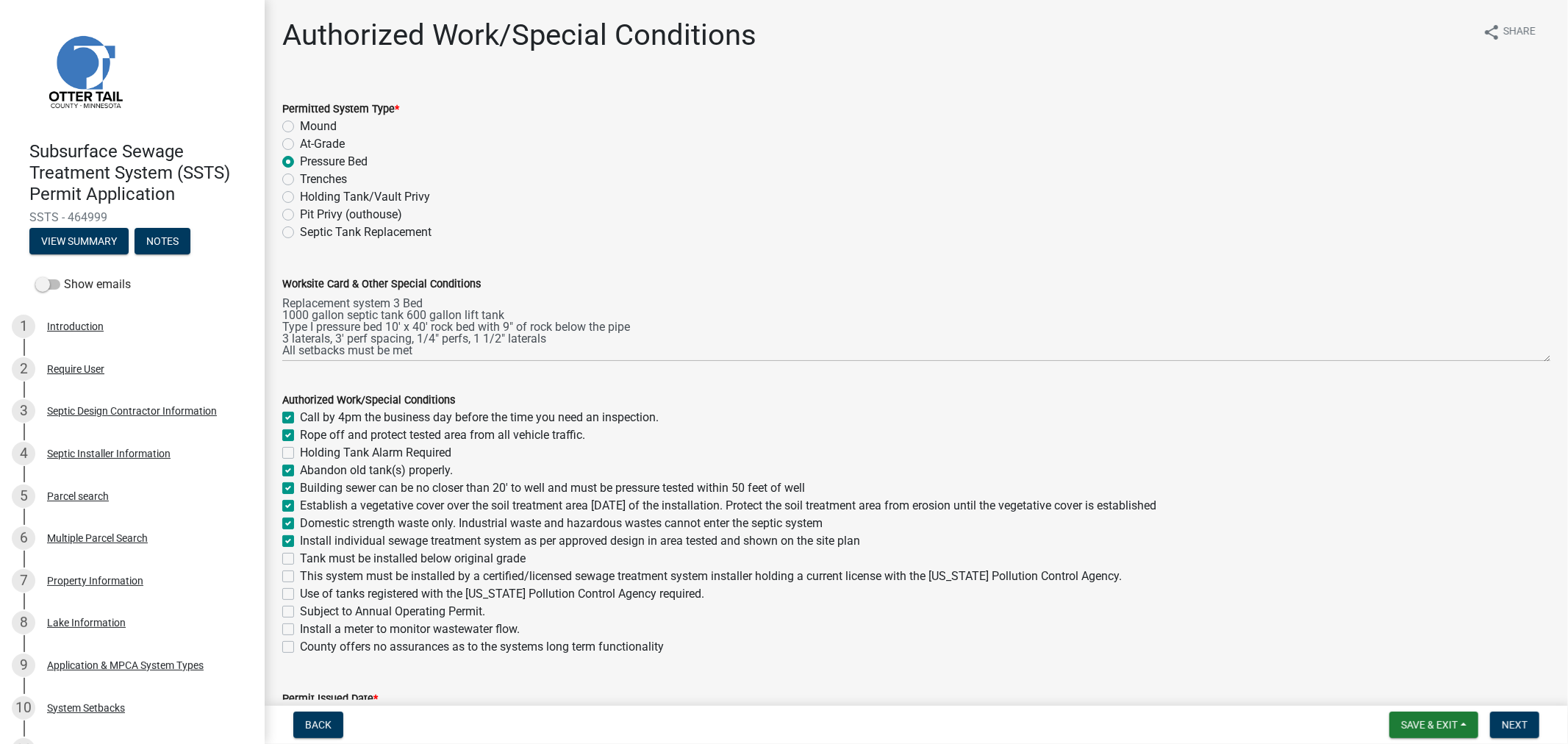
checkbox input "true"
checkbox input "false"
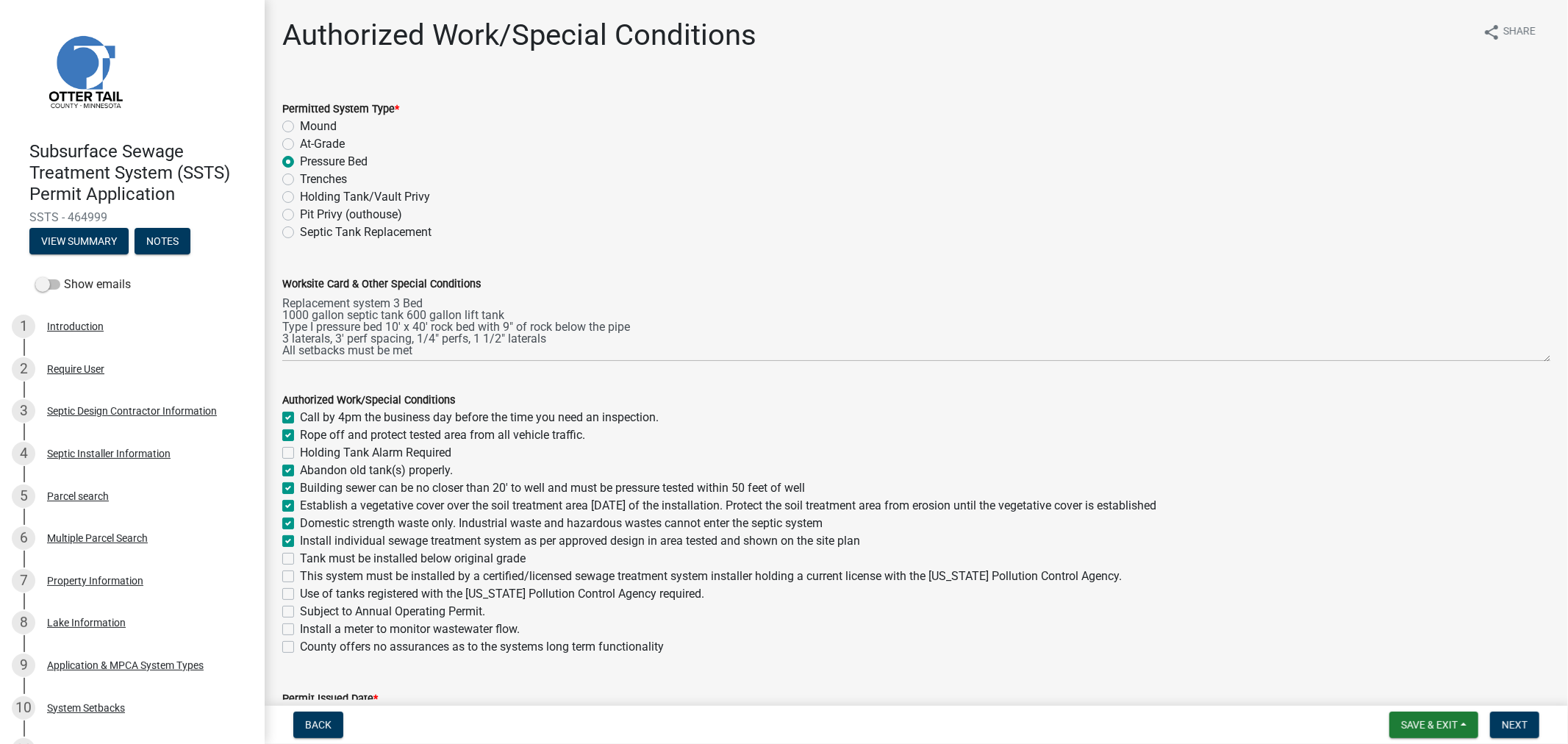
checkbox input "false"
click at [296, 562] on div "Tank must be installed below original grade" at bounding box center [917, 559] width 1269 height 17
click at [278, 554] on div "Authorized Work/Special Conditions Call by 4pm the business day before the time…" at bounding box center [917, 515] width 1290 height 283
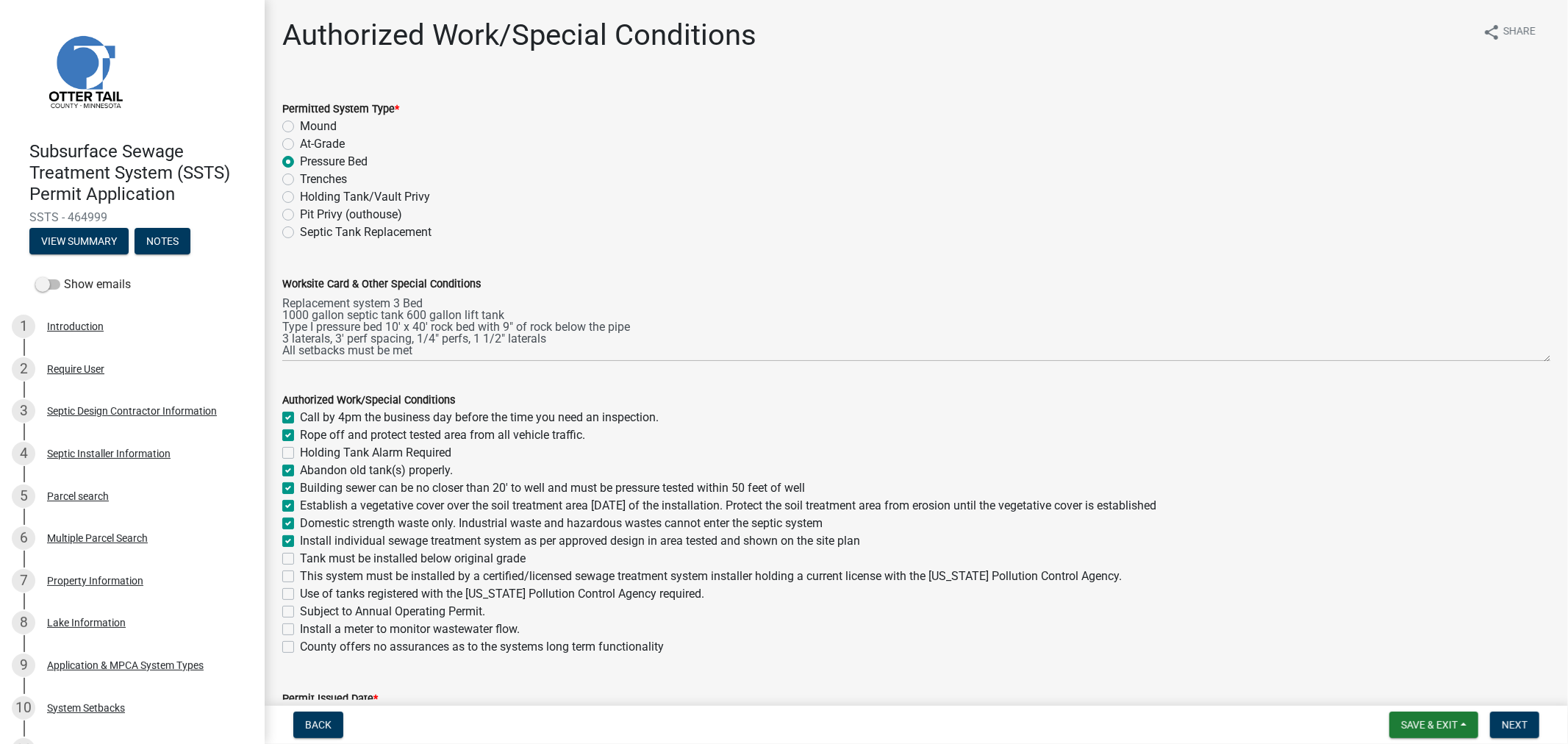
click at [300, 557] on label "Tank must be installed below original grade" at bounding box center [413, 559] width 226 height 17
click at [300, 557] on input "Tank must be installed below original grade" at bounding box center [305, 555] width 9 height 9
checkbox input "true"
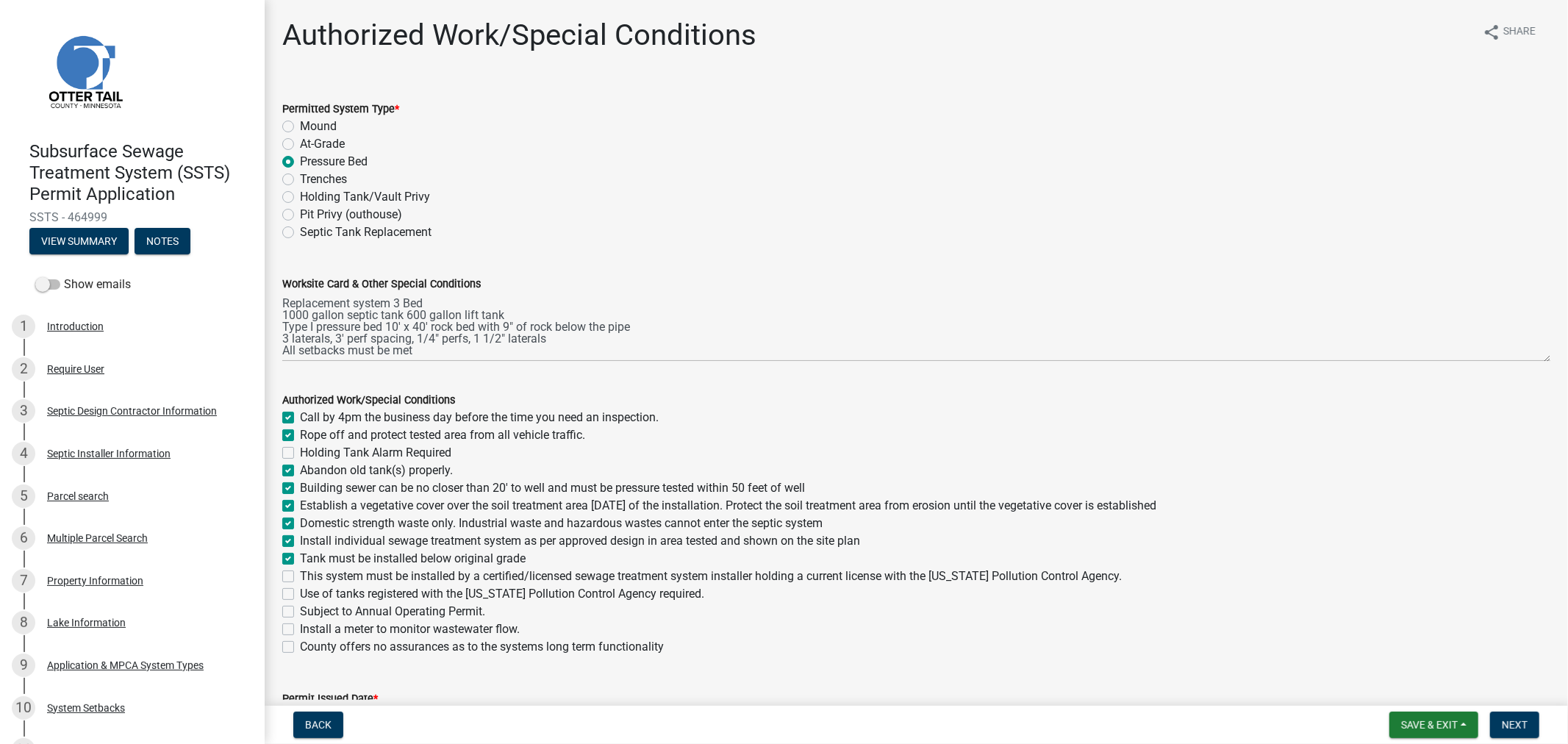
checkbox input "false"
checkbox input "true"
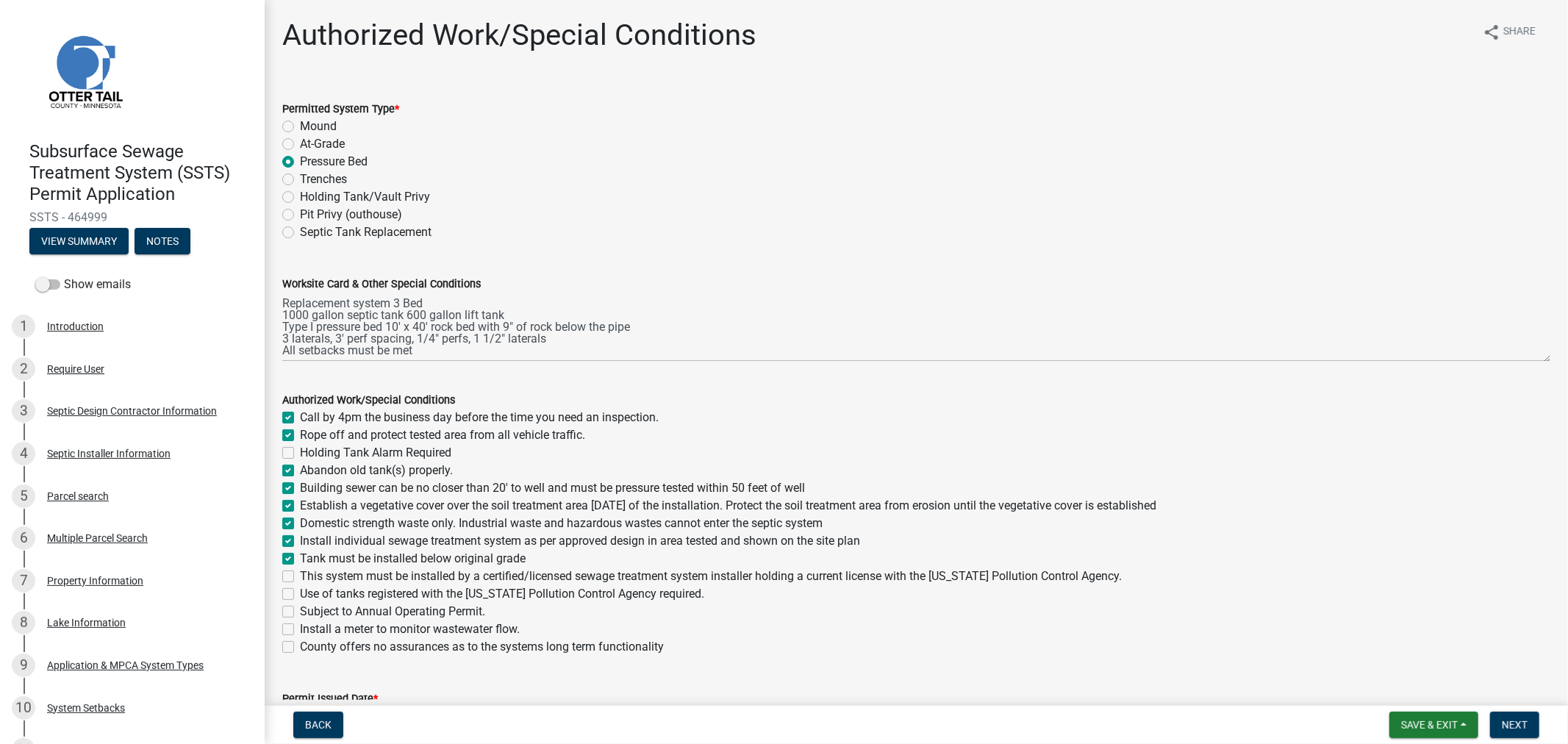
checkbox input "true"
checkbox input "false"
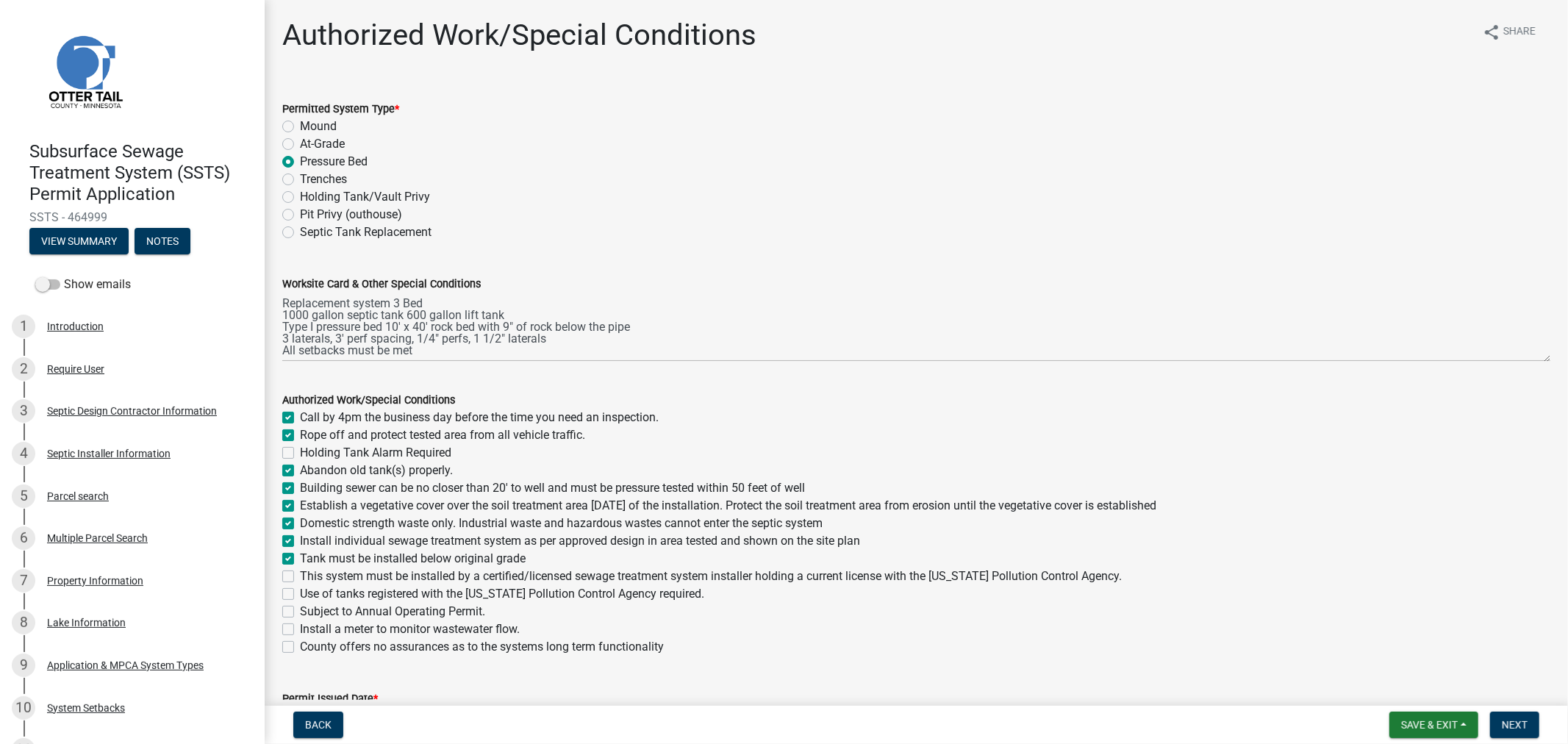
checkbox input "false"
click at [300, 577] on label "This system must be installed by a certified/licensed sewage treatment system i…" at bounding box center [711, 577] width 822 height 17
click at [300, 577] on input "This system must be installed by a certified/licensed sewage treatment system i…" at bounding box center [305, 573] width 9 height 9
checkbox input "true"
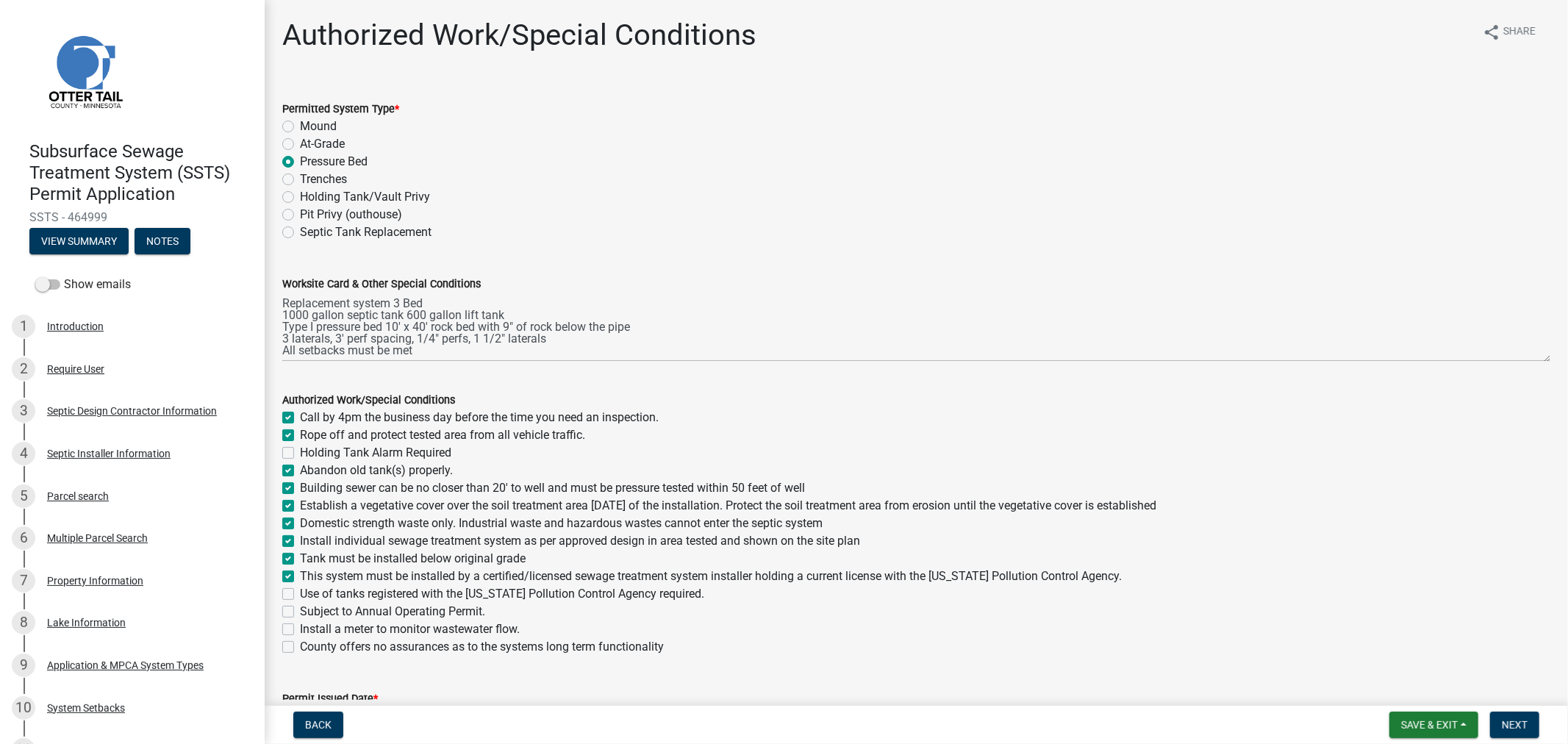
checkbox input "true"
checkbox input "false"
checkbox input "true"
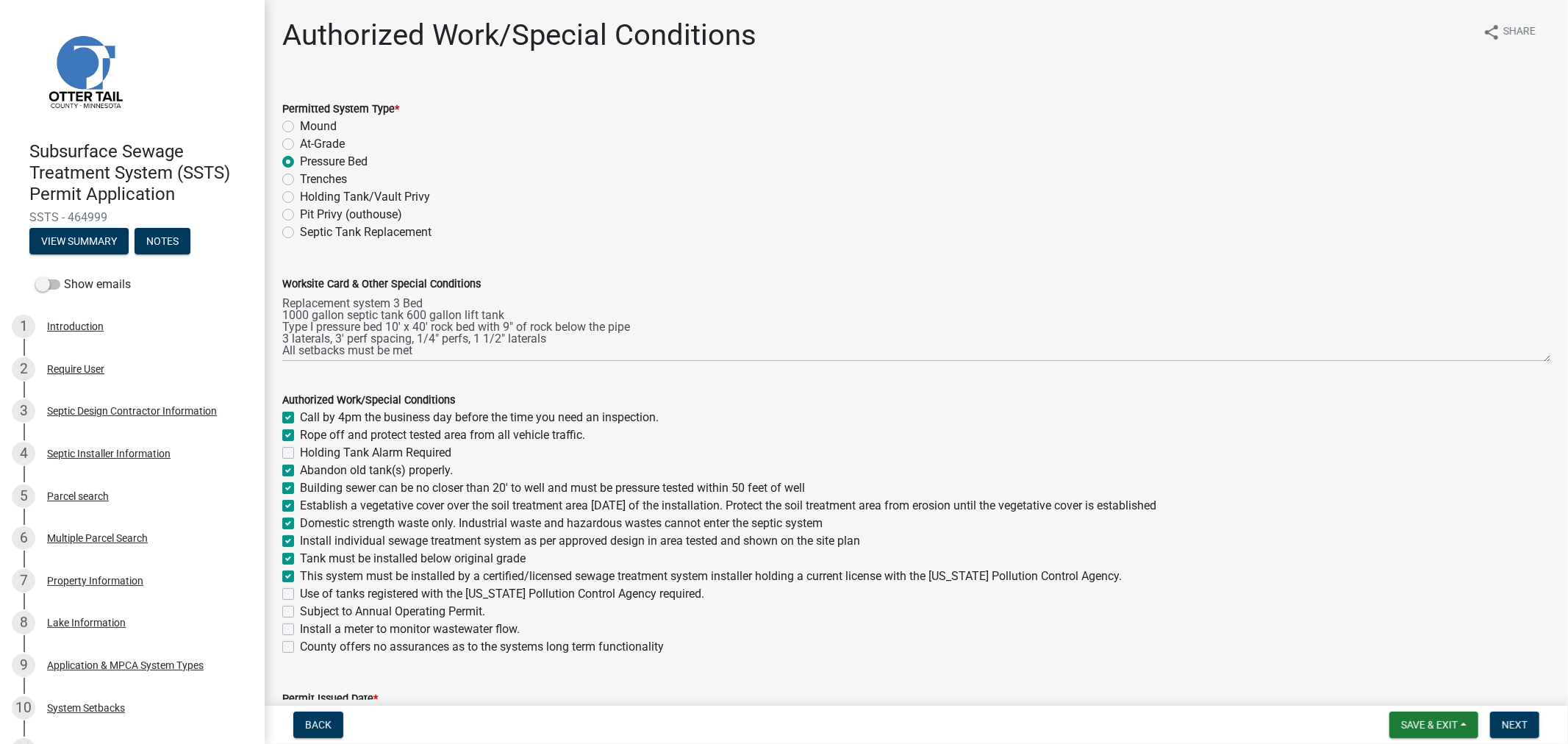
checkbox input "true"
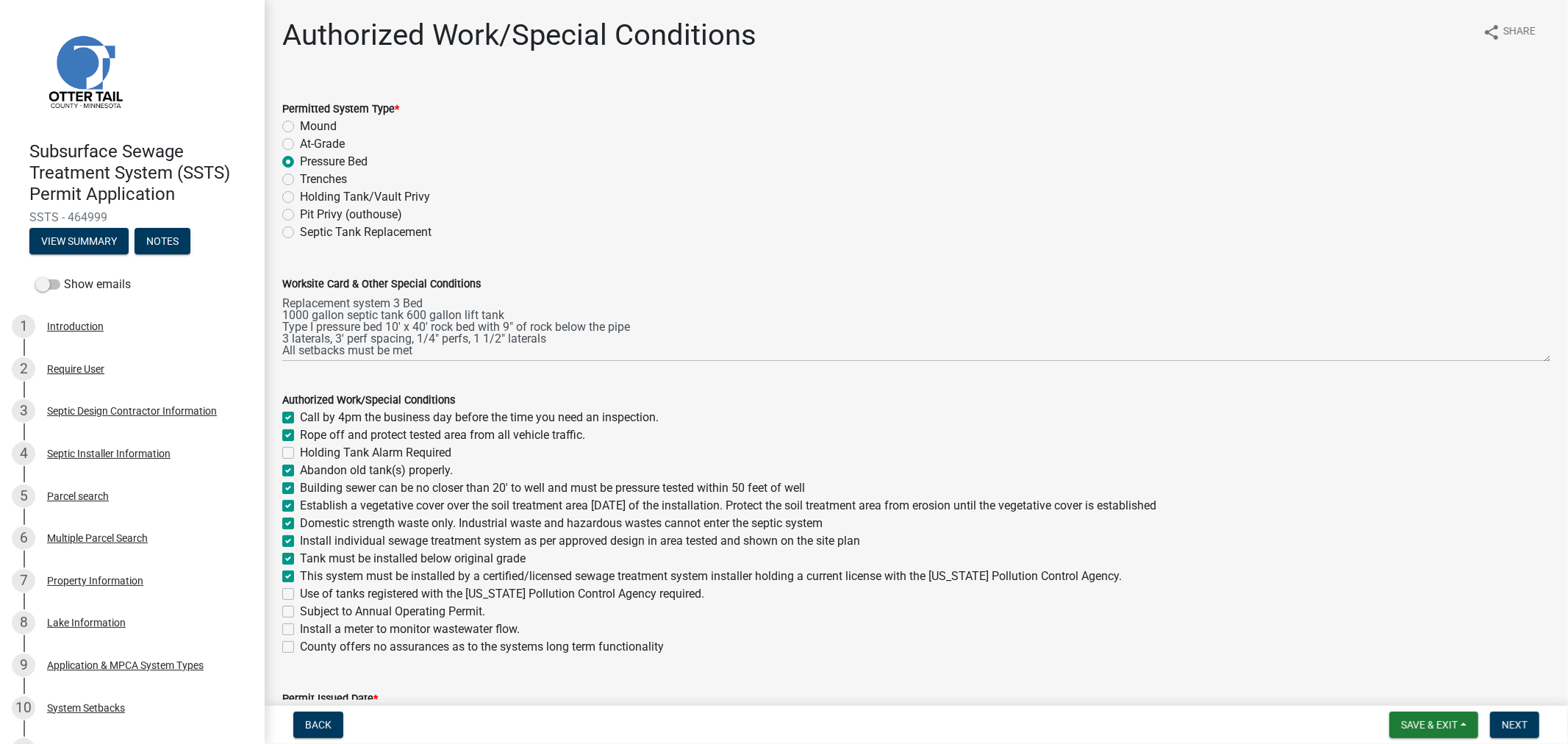
checkbox input "false"
click at [300, 597] on label "Use of tanks registered with the Minnesota Pollution Control Agency required." at bounding box center [502, 594] width 404 height 17
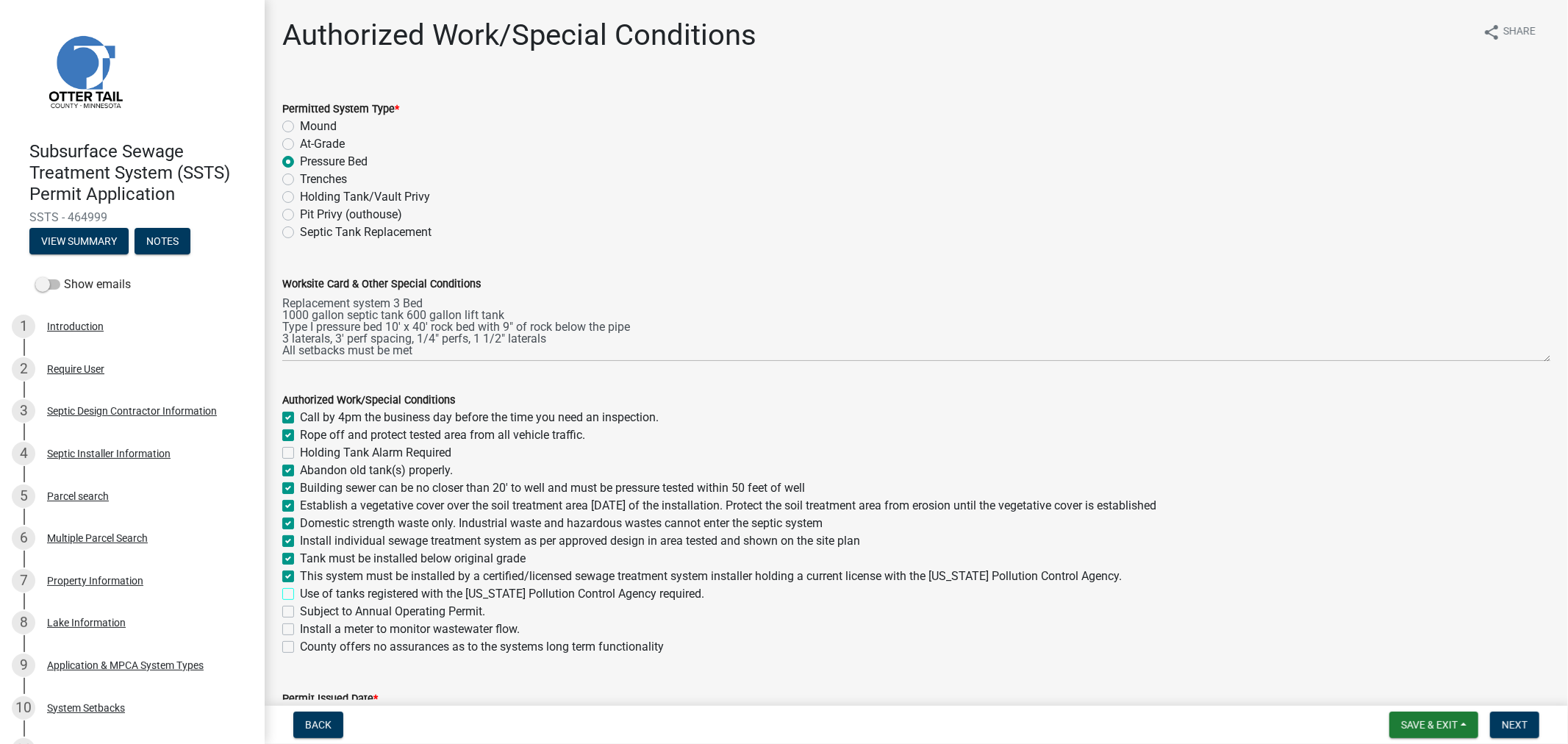
click at [300, 595] on input "Use of tanks registered with the Minnesota Pollution Control Agency required." at bounding box center [305, 590] width 9 height 9
checkbox input "true"
checkbox input "false"
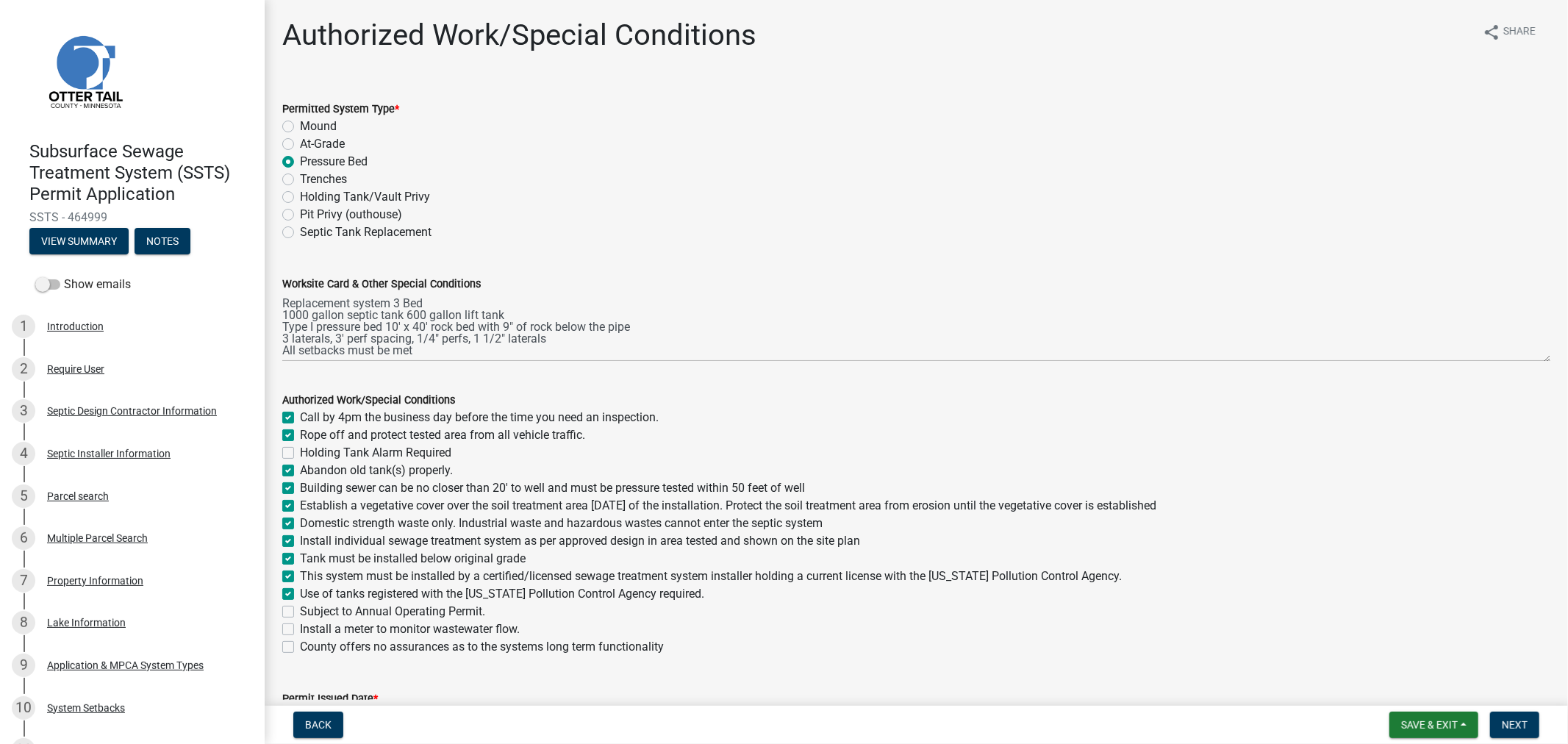
checkbox input "true"
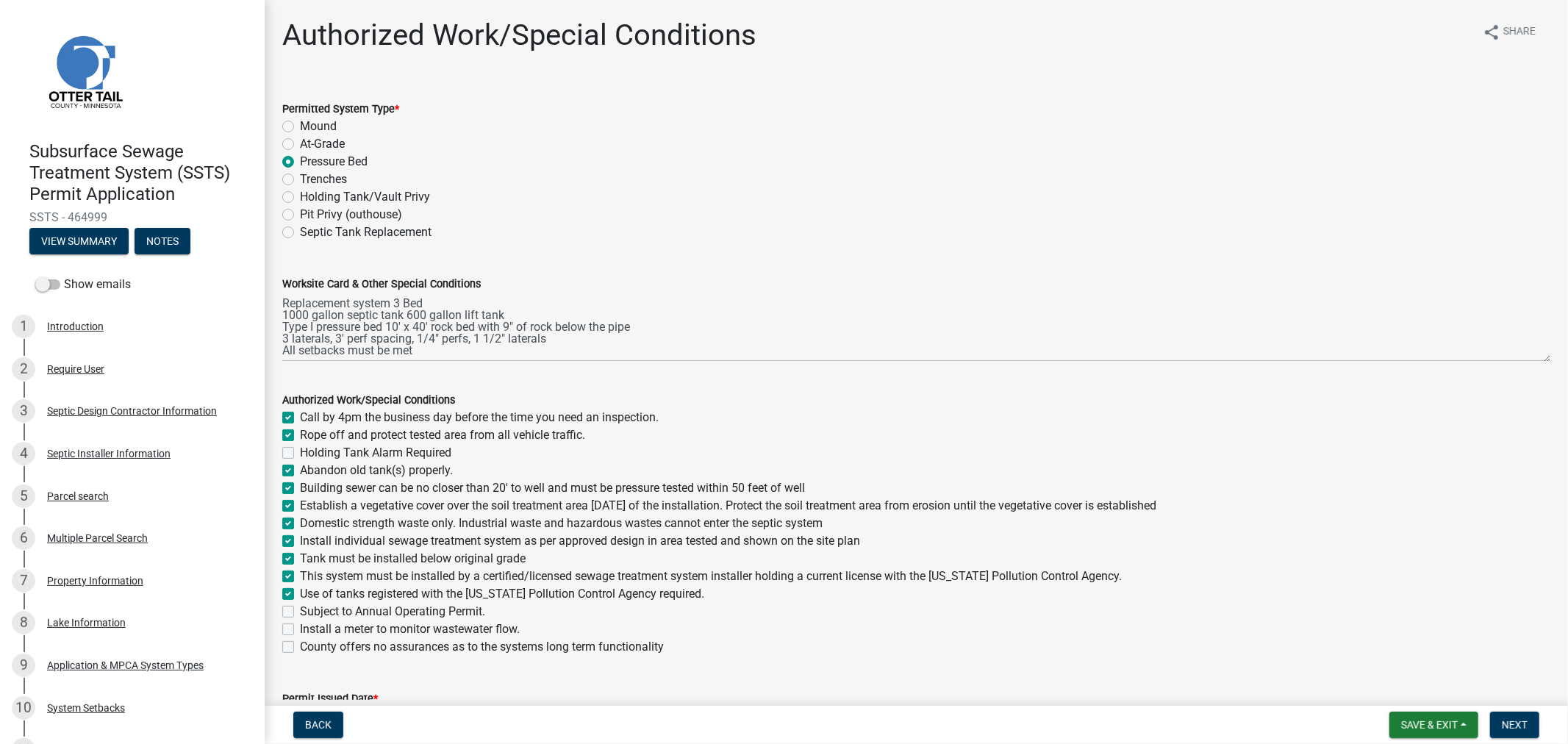
checkbox input "true"
checkbox input "false"
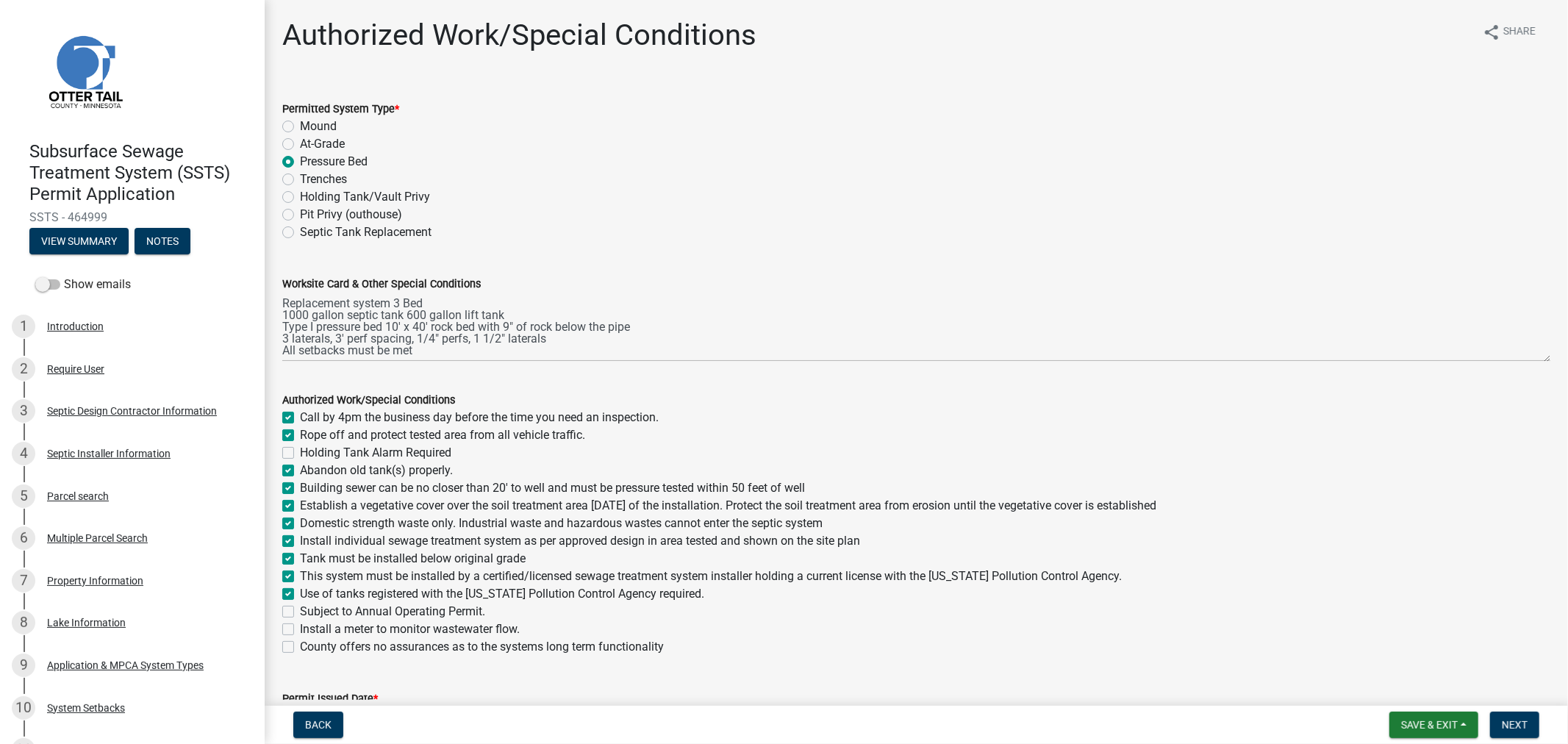
checkbox input "false"
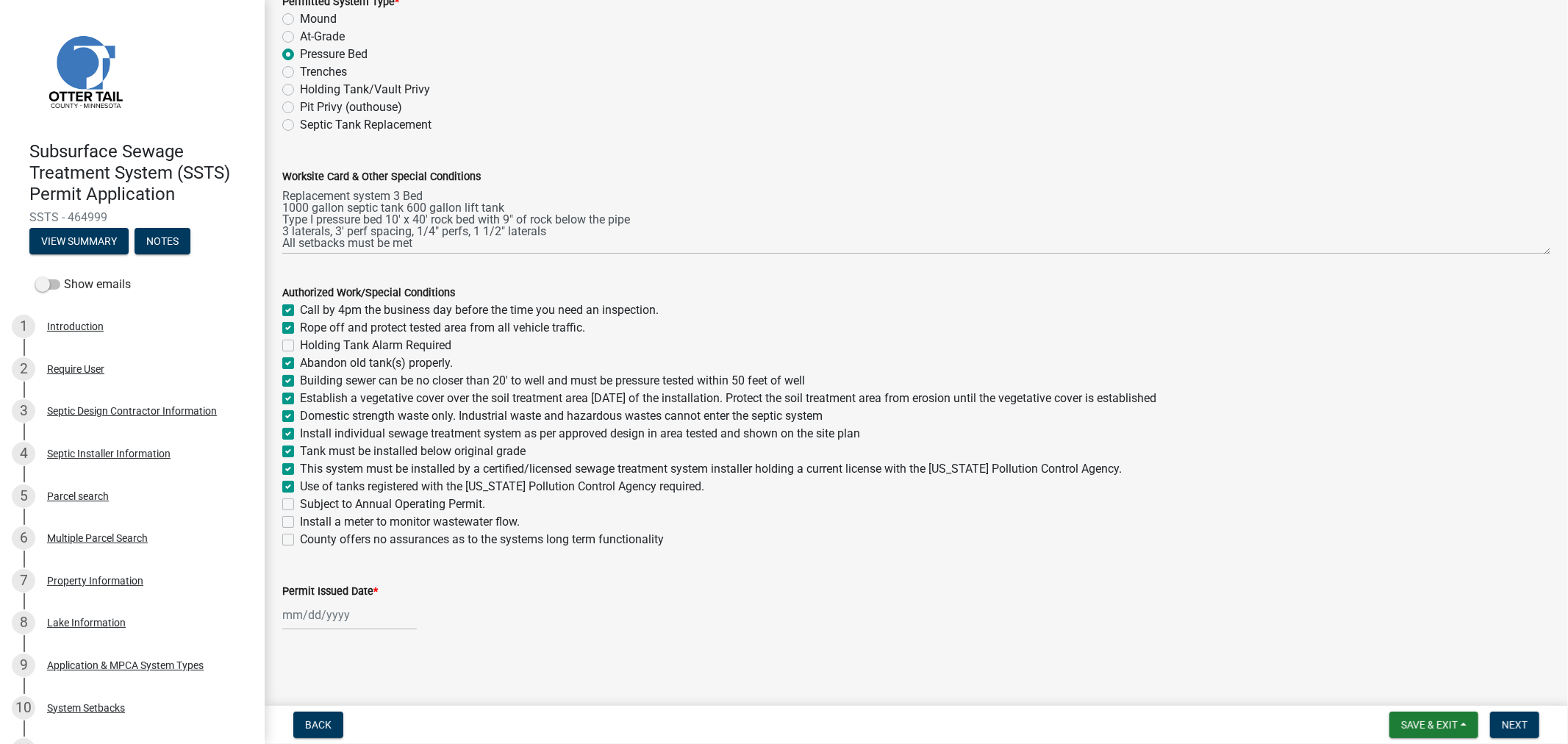
click at [347, 630] on wm-data-entity-input "Permit Issued Date *" at bounding box center [917, 603] width 1269 height 81
select select "8"
select select "2025"
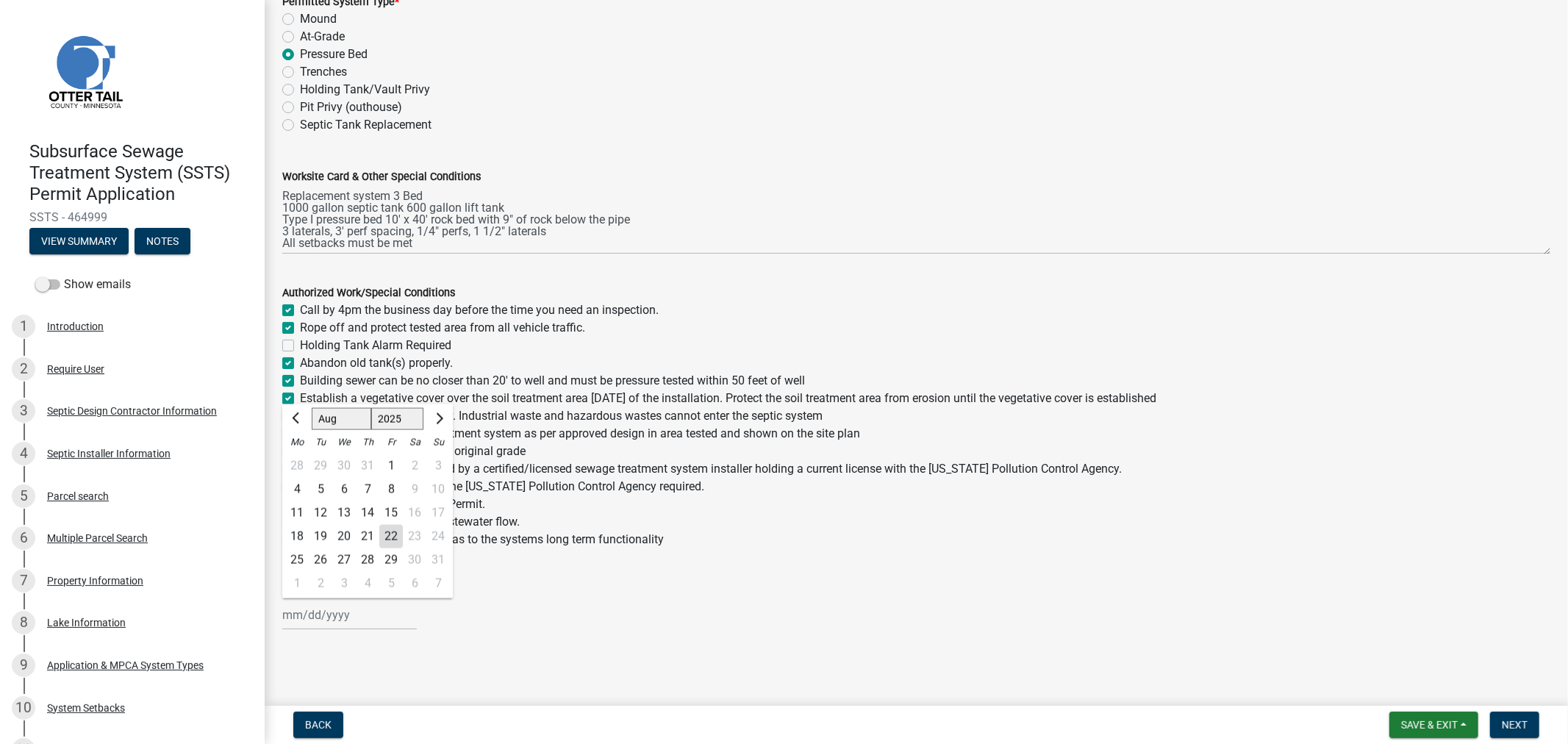
click at [351, 616] on div "Jan Feb Mar Apr May Jun Jul Aug Sep Oct Nov Dec 1525 1526 1527 1528 1529 1530 1…" at bounding box center [350, 615] width 134 height 30
click at [390, 532] on div "22" at bounding box center [392, 537] width 24 height 24
type input "08/22/2025"
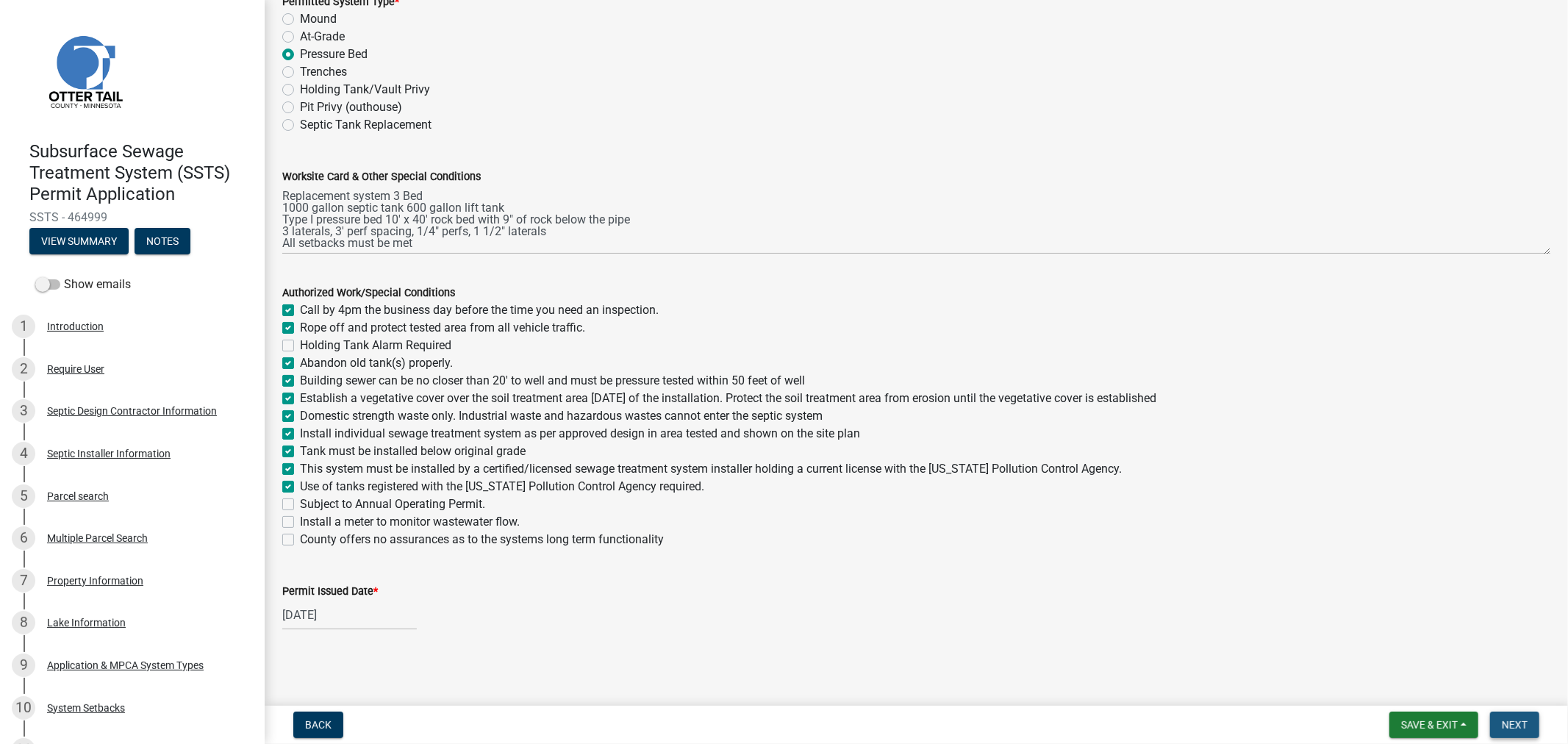
click at [1507, 723] on span "Next" at bounding box center [1515, 725] width 26 height 12
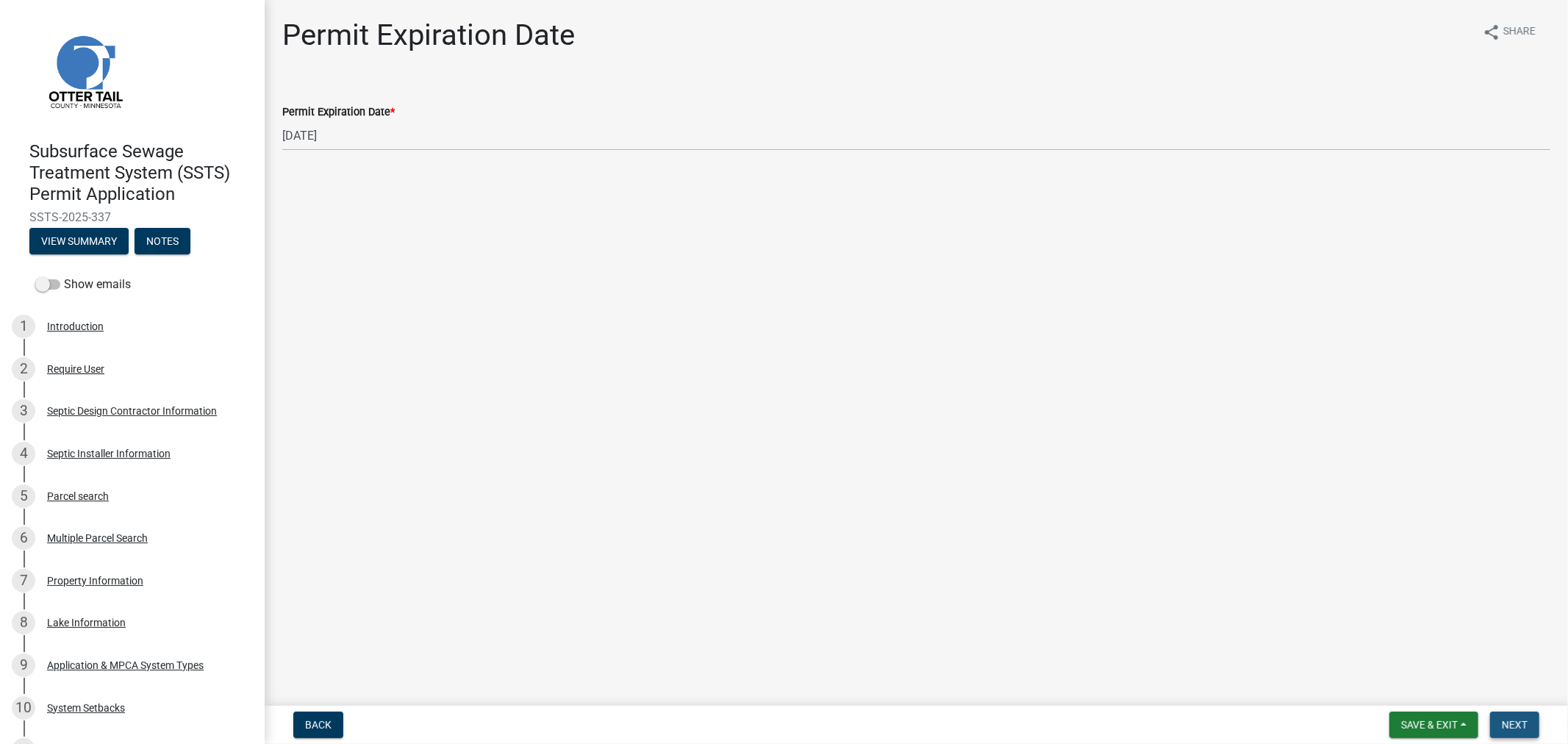
click at [1511, 721] on span "Next" at bounding box center [1515, 725] width 26 height 12
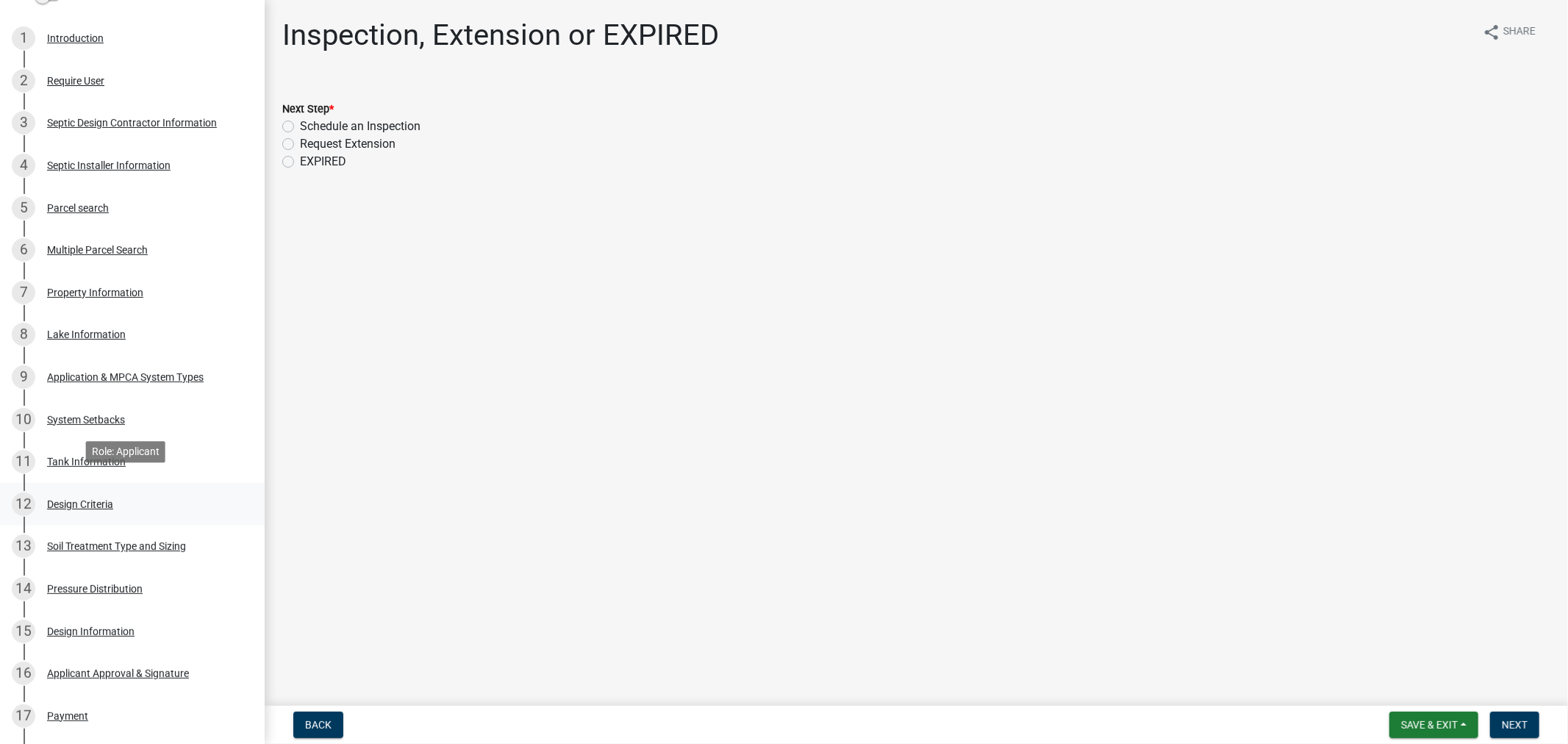
scroll to position [327, 0]
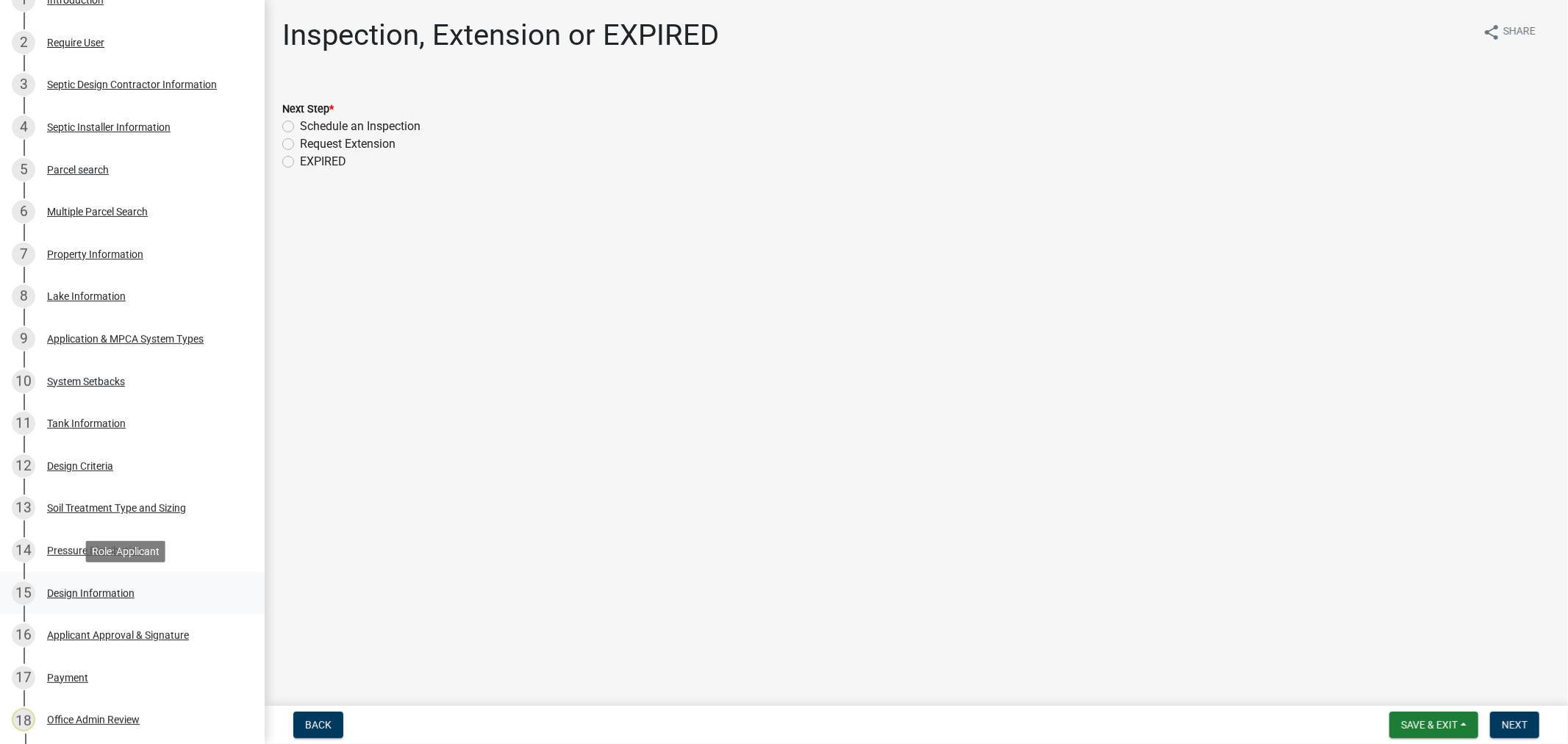
click at [113, 596] on div "Design Information" at bounding box center [91, 593] width 88 height 10
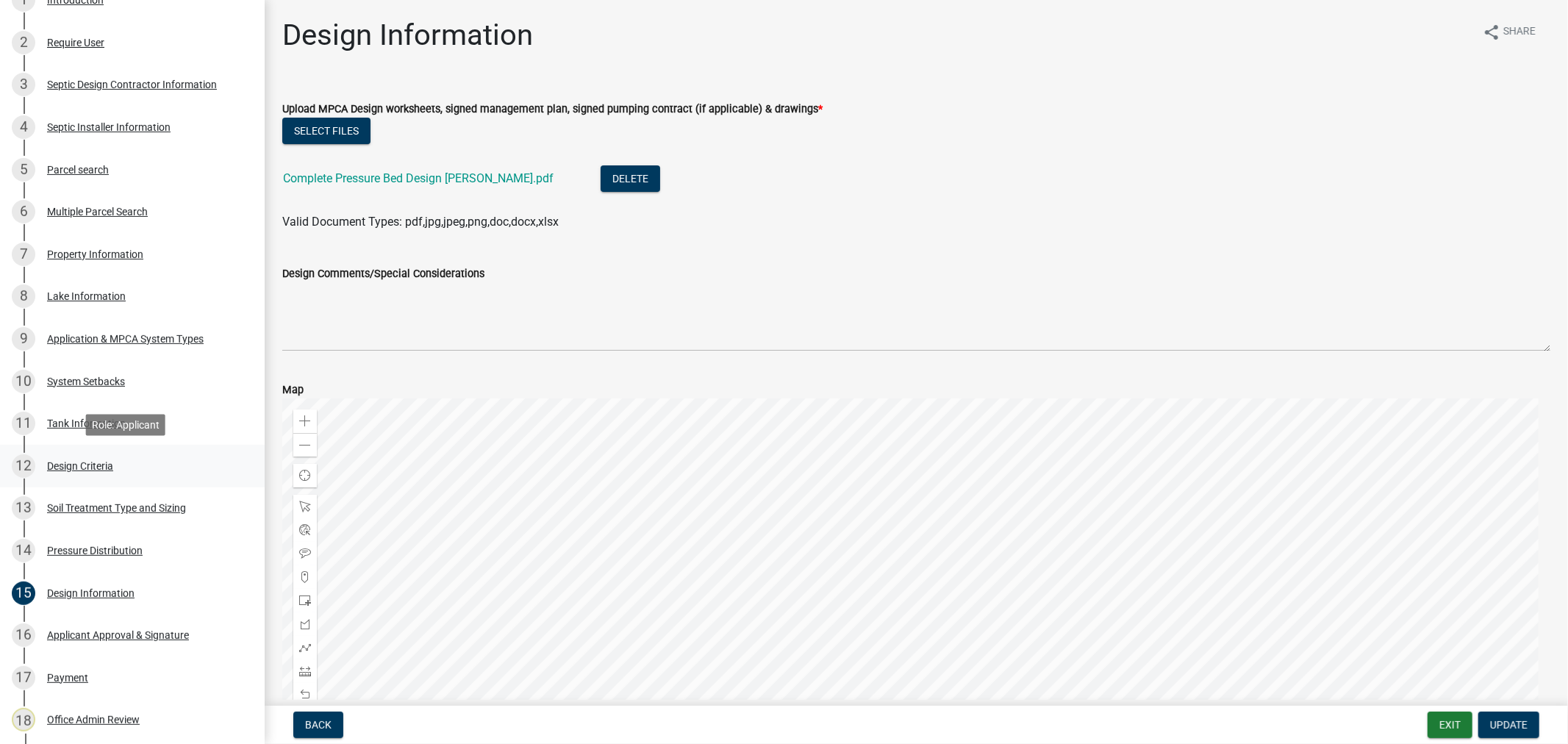
click at [78, 461] on div "Design Criteria" at bounding box center [81, 466] width 66 height 10
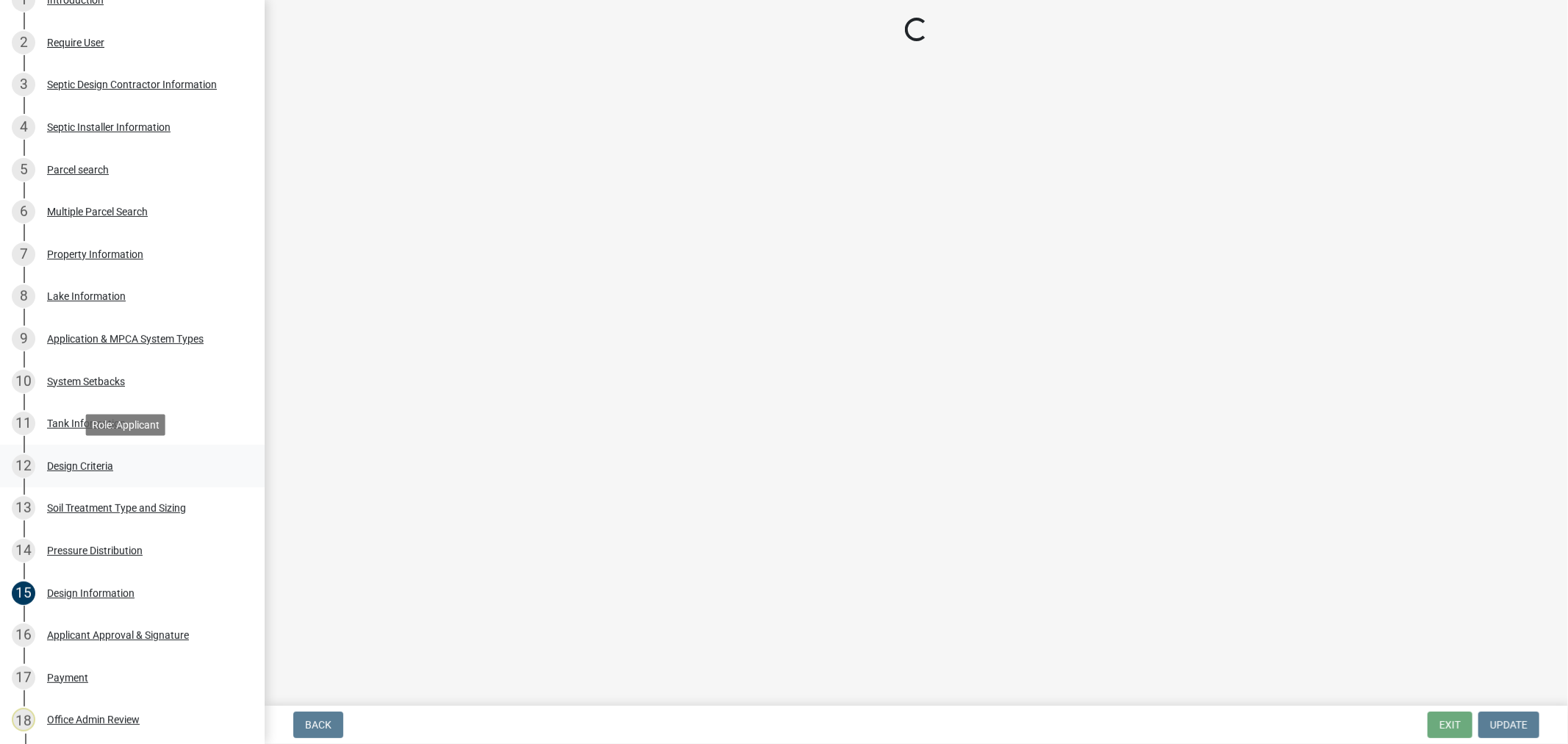
select select "eaa6e4cf-be76-4366-bfe5-e87acfaaf3f4"
select select "48b77c43-c0ca-4757-a1b1-e2e69db0f822"
select select "77ed3ba4-a6d5-4048-ab27-59c0bc717e6e"
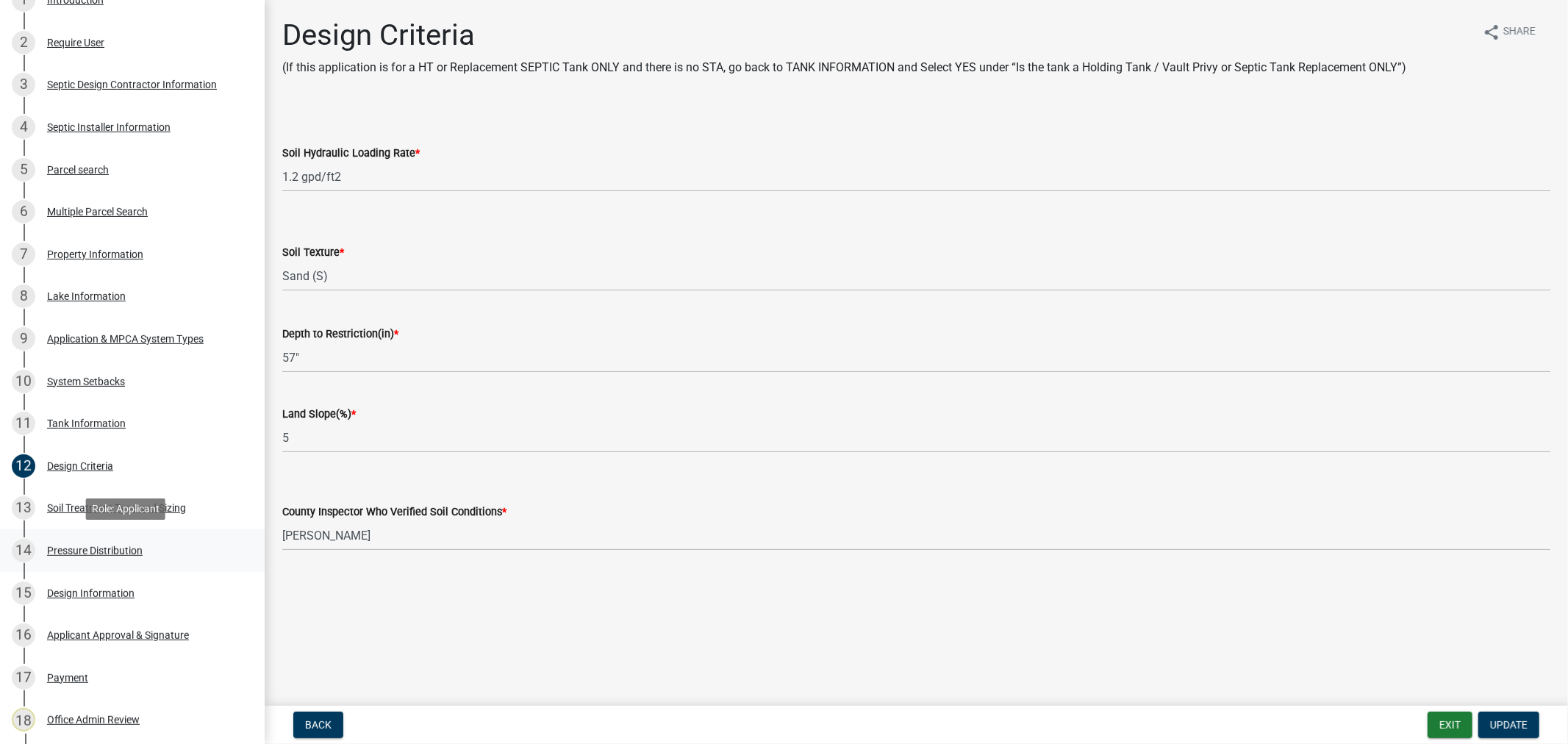
click at [99, 554] on div "Pressure Distribution" at bounding box center [95, 550] width 96 height 10
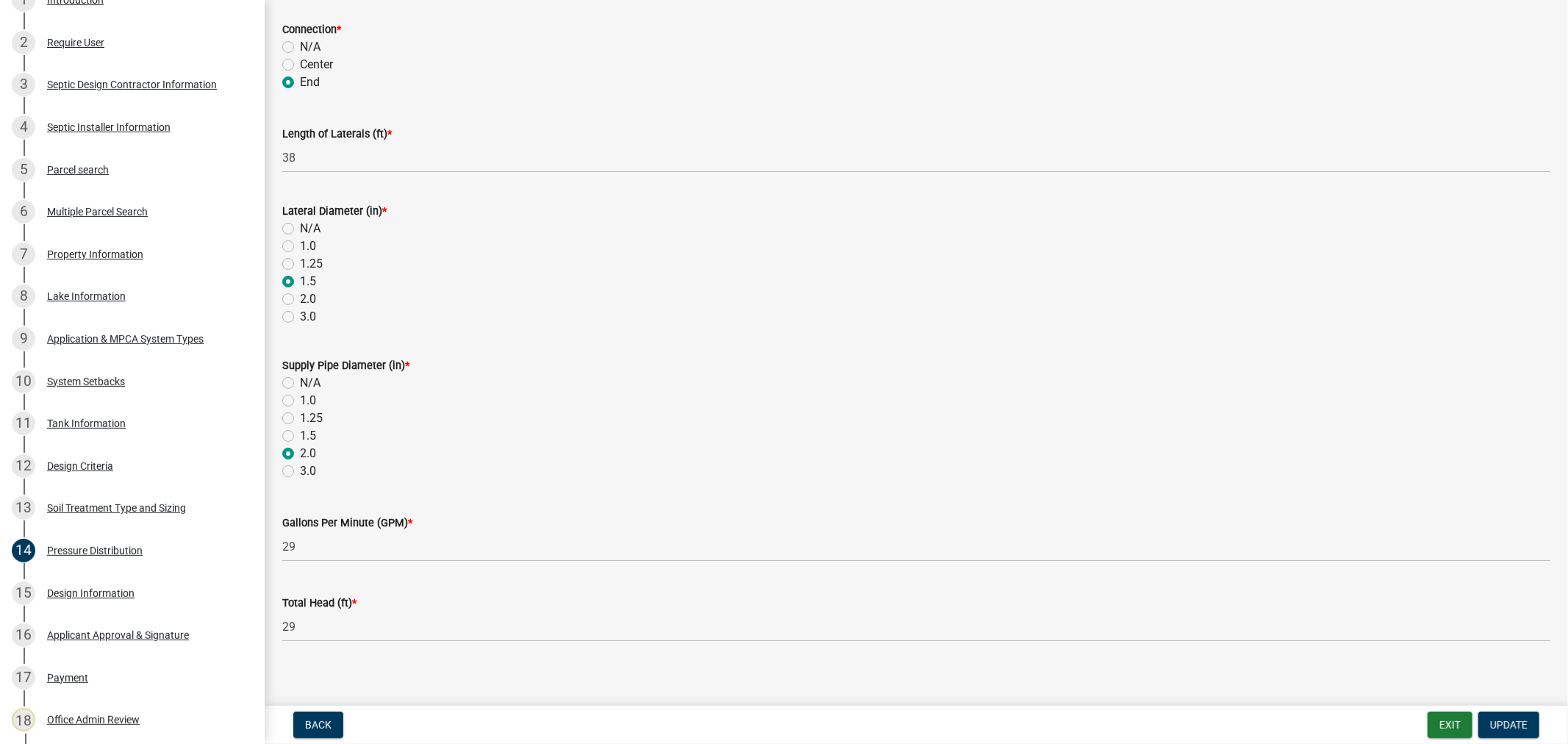
scroll to position [450, 0]
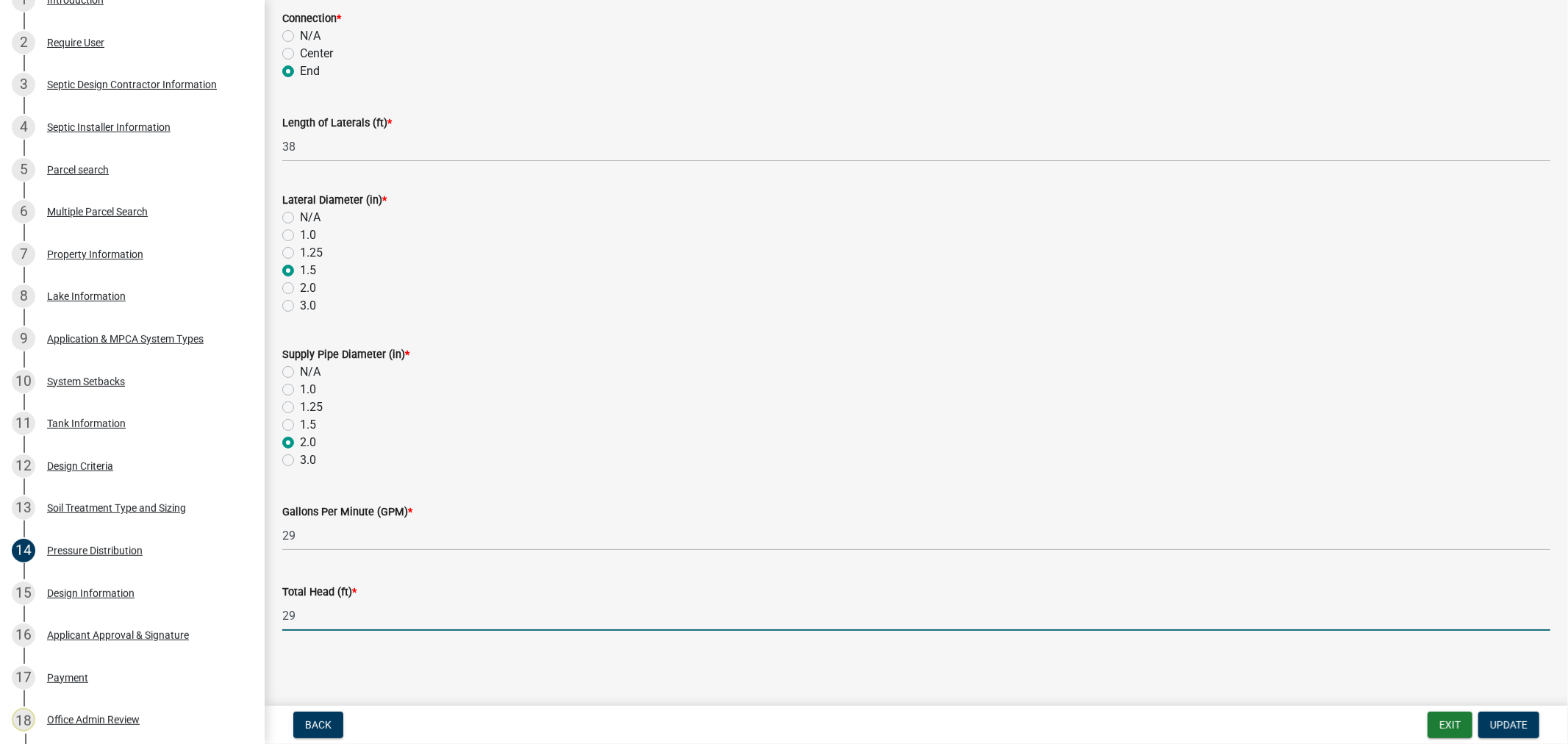
click at [305, 615] on input "29" at bounding box center [917, 616] width 1269 height 30
type input "2"
type input "15.1"
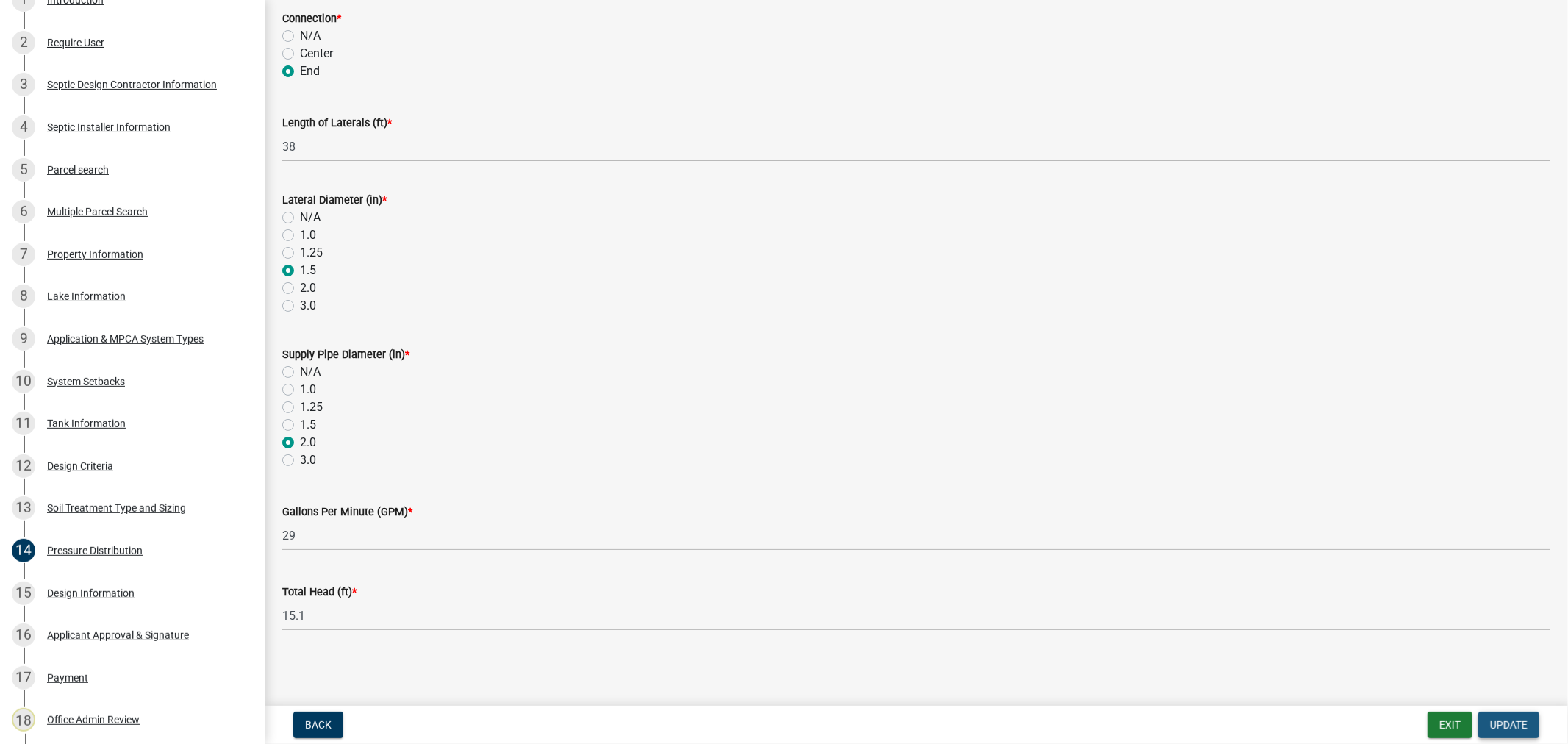
click at [1529, 727] on button "Update" at bounding box center [1509, 726] width 61 height 27
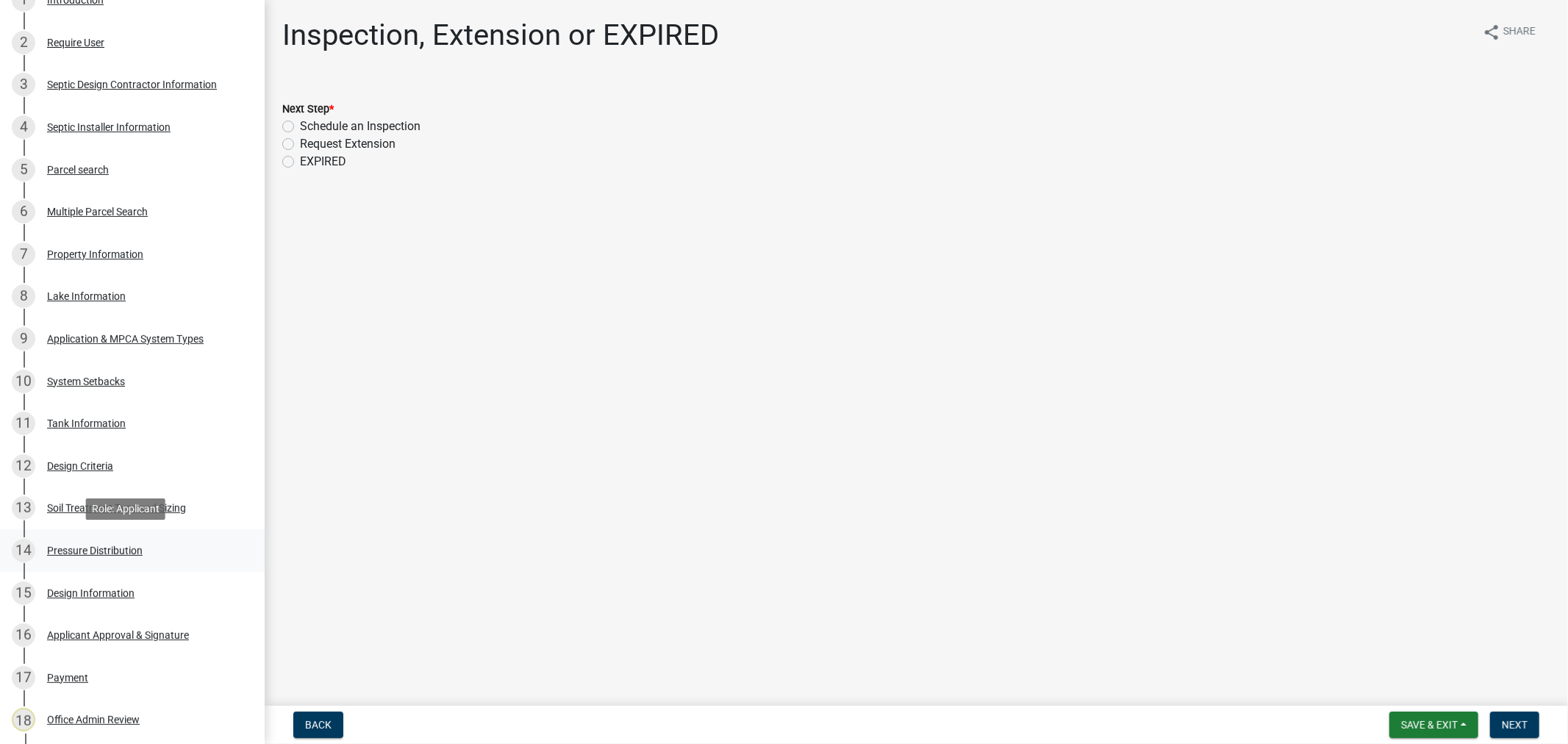
click at [75, 560] on div "14 Pressure Distribution" at bounding box center [126, 551] width 230 height 24
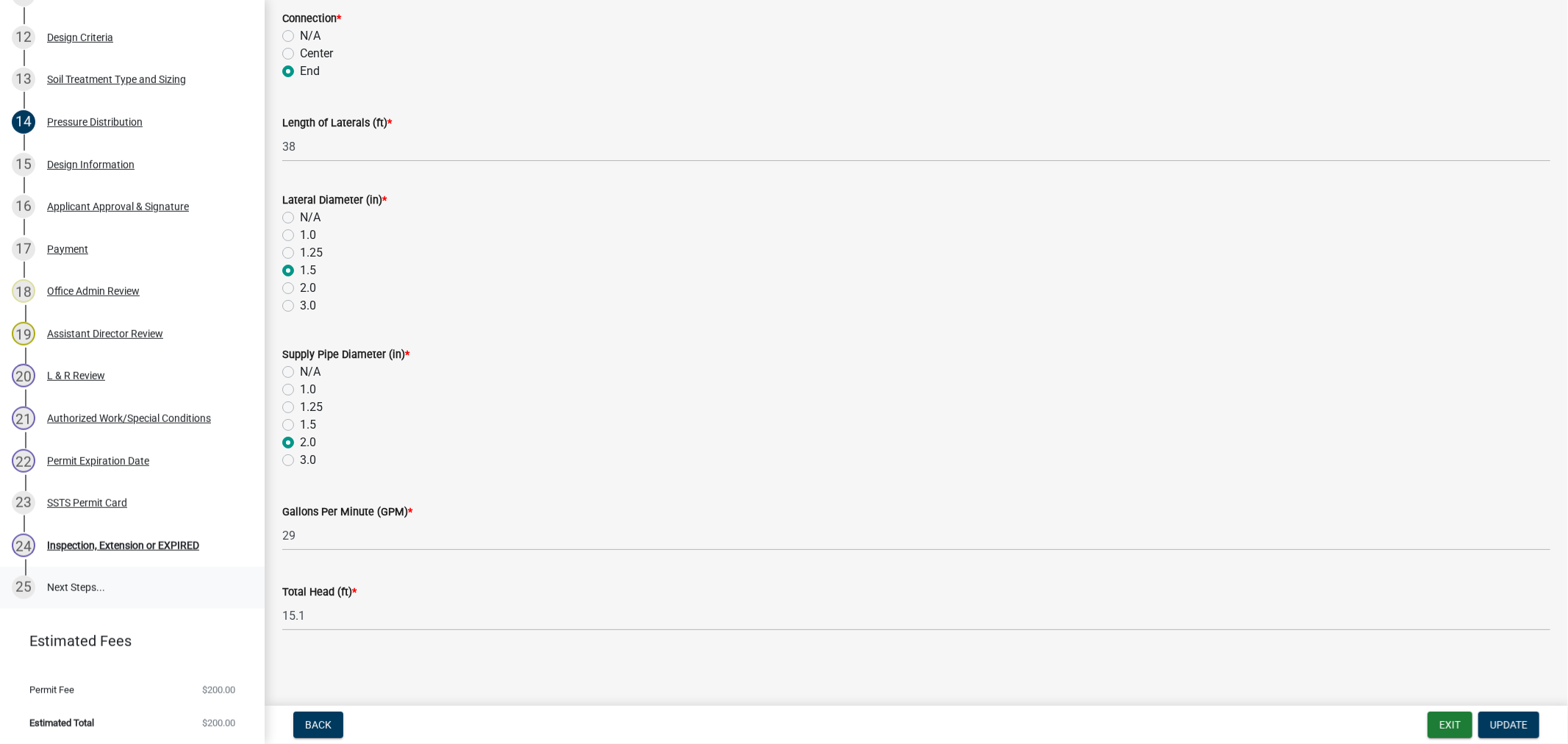
scroll to position [756, 0]
click at [80, 498] on div "SSTS Permit Card" at bounding box center [88, 502] width 81 height 10
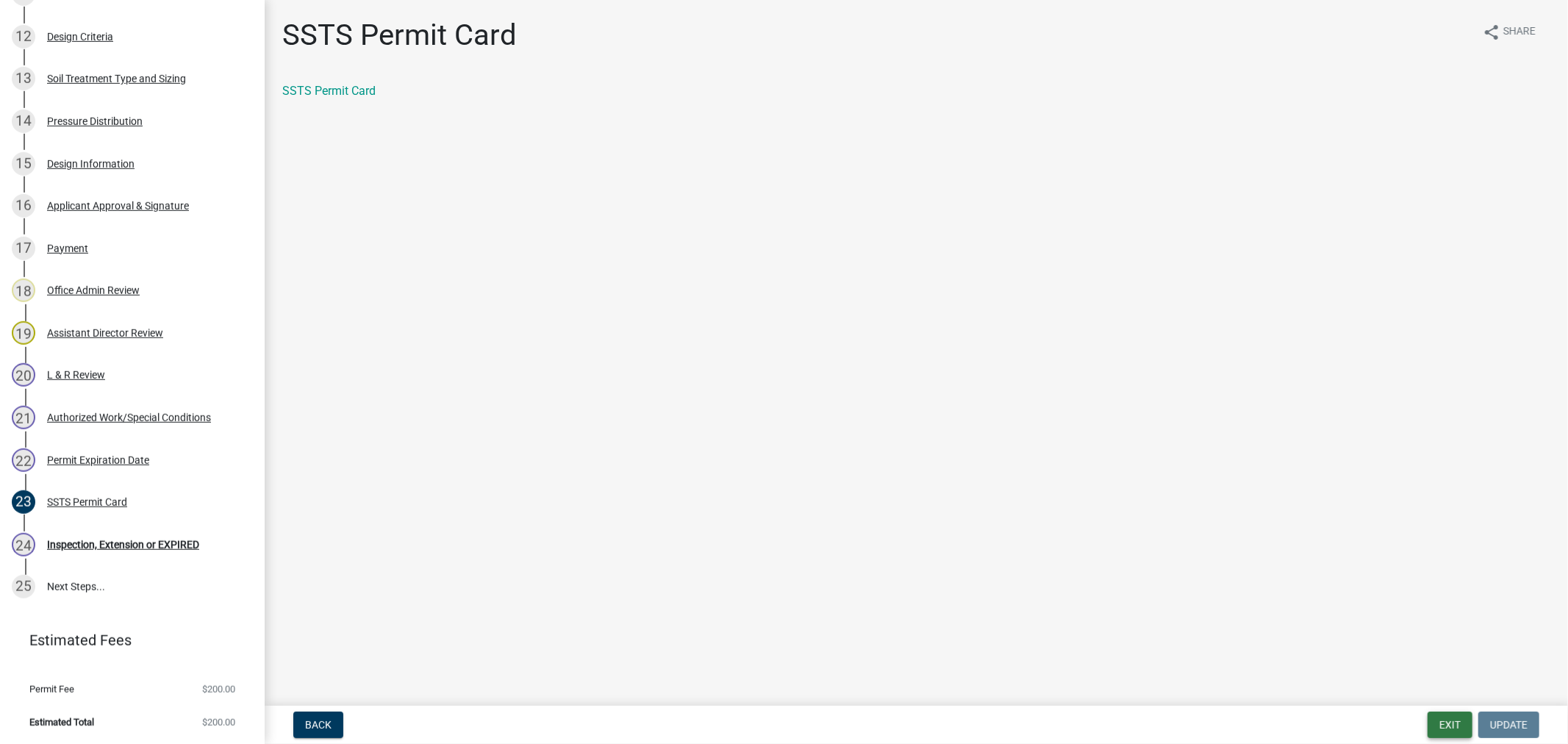
click at [1435, 729] on button "Exit" at bounding box center [1450, 726] width 45 height 27
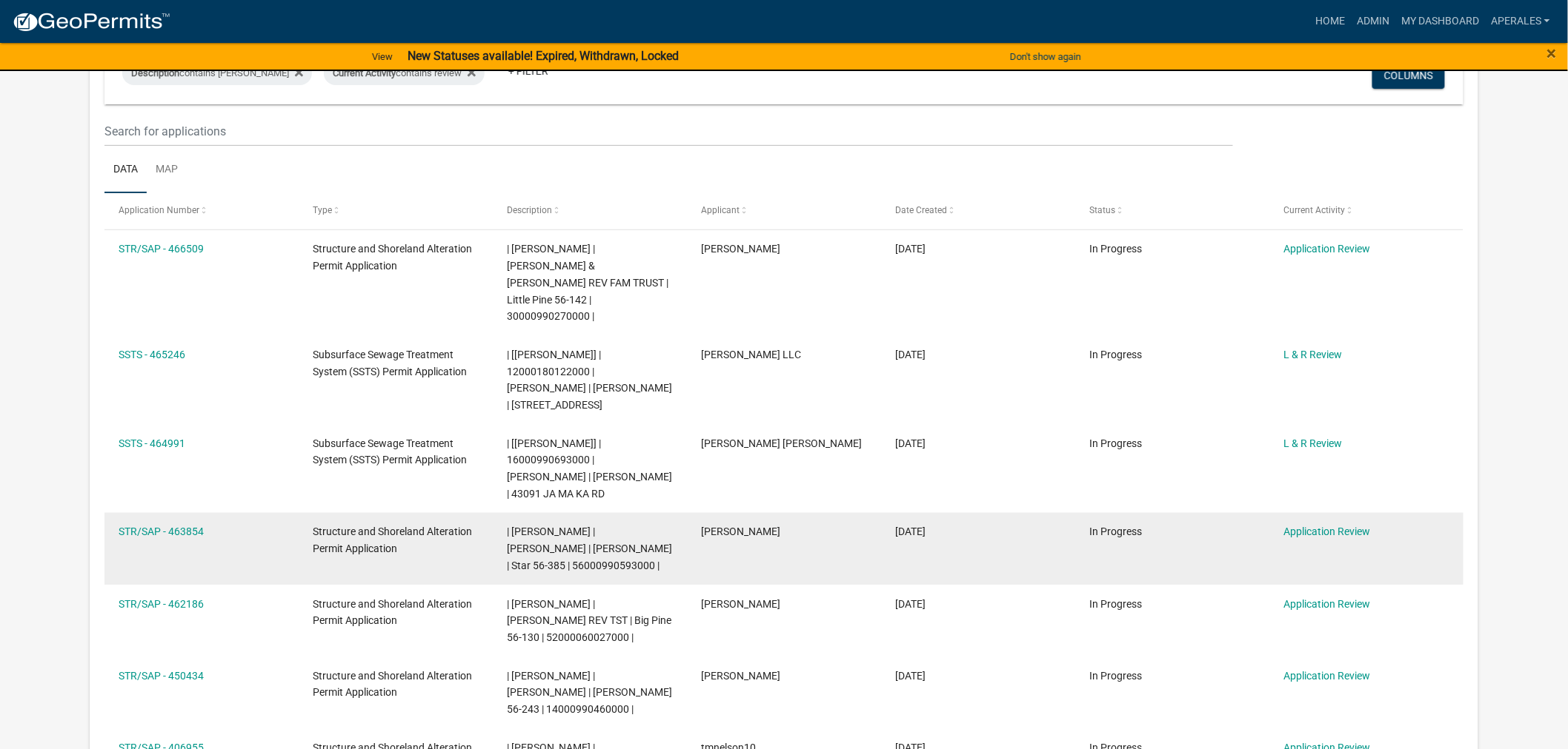
scroll to position [165, 0]
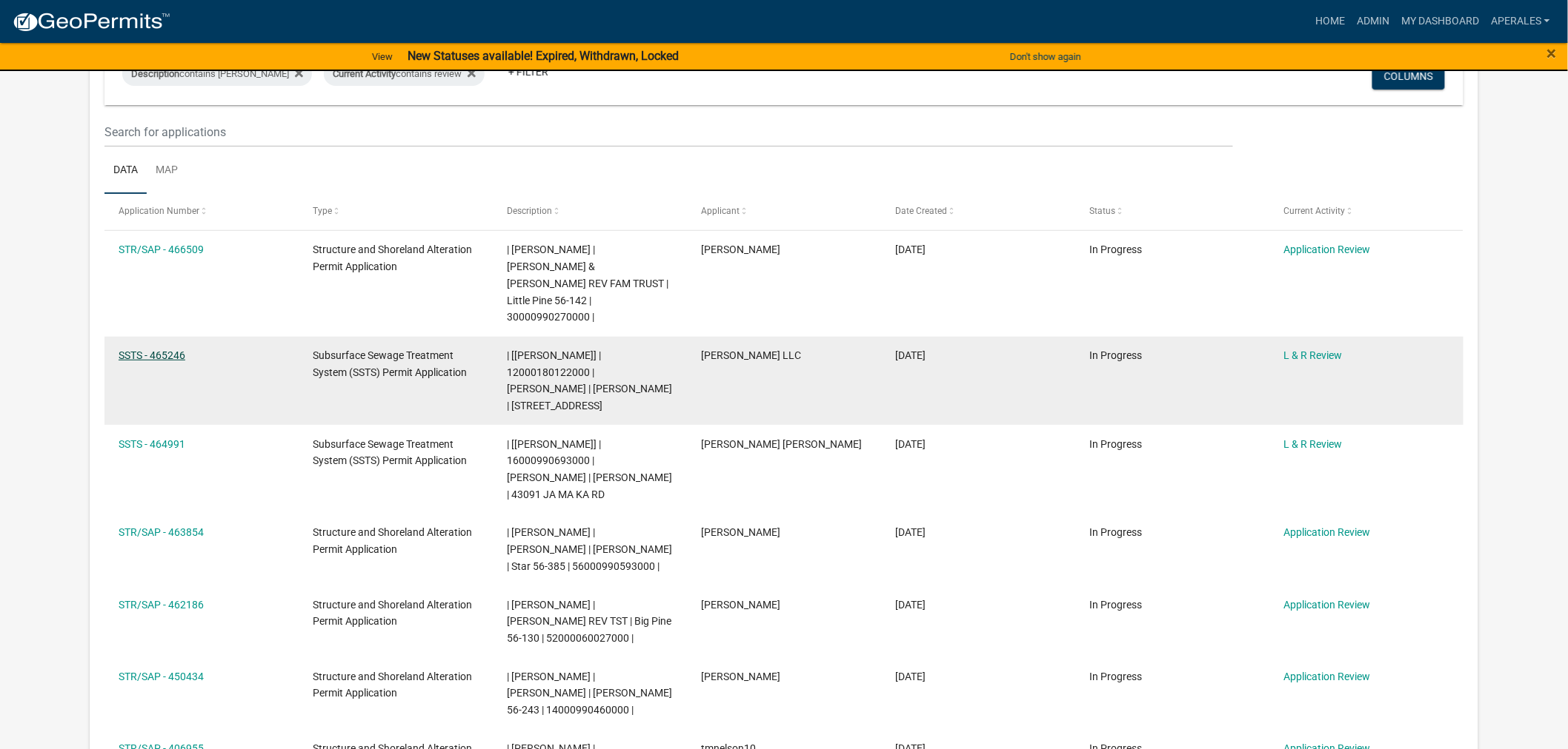
click at [163, 350] on link "SSTS - 465246" at bounding box center [152, 355] width 67 height 12
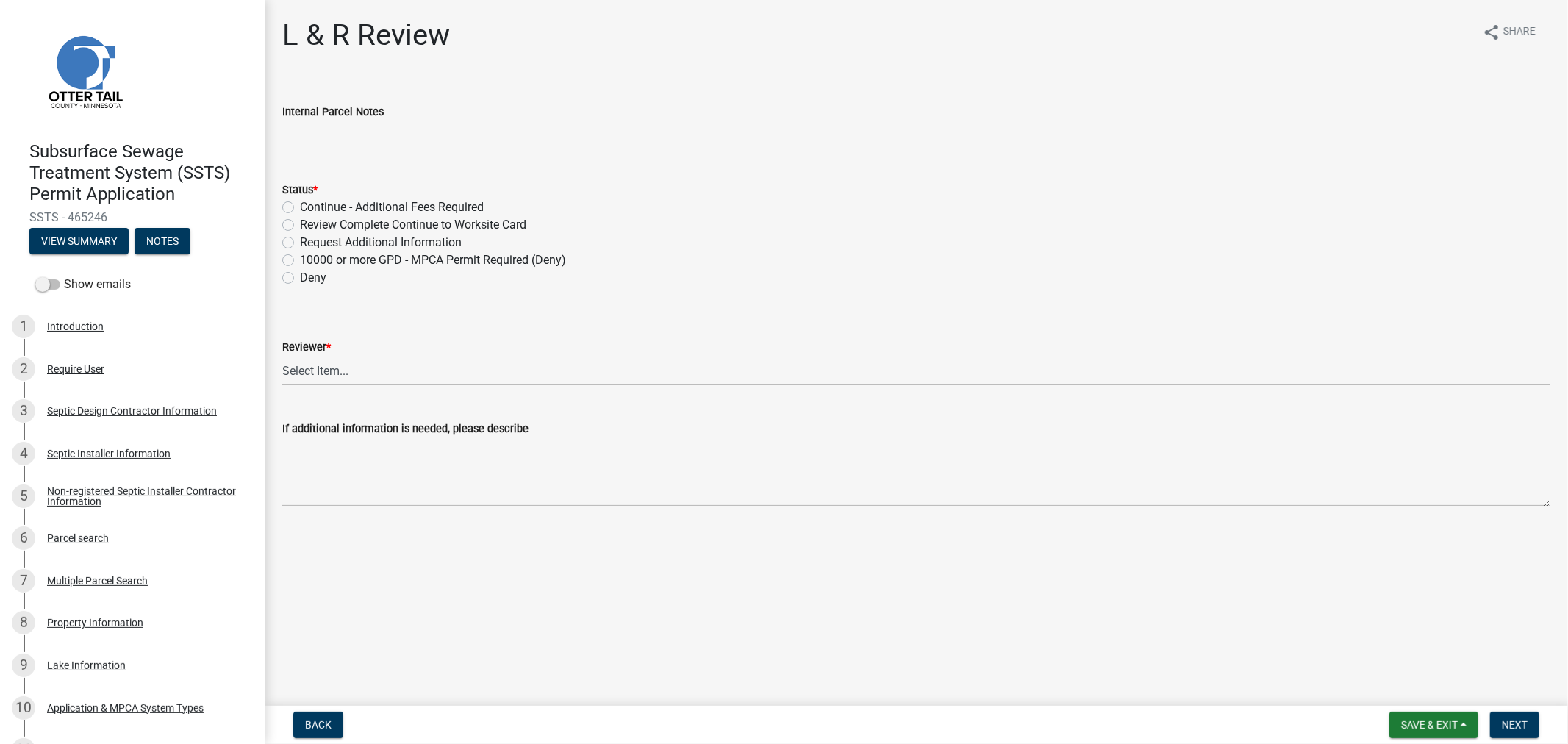
click at [125, 218] on span "SSTS - 465246" at bounding box center [132, 217] width 206 height 14
click at [113, 240] on button "View Summary" at bounding box center [79, 242] width 99 height 27
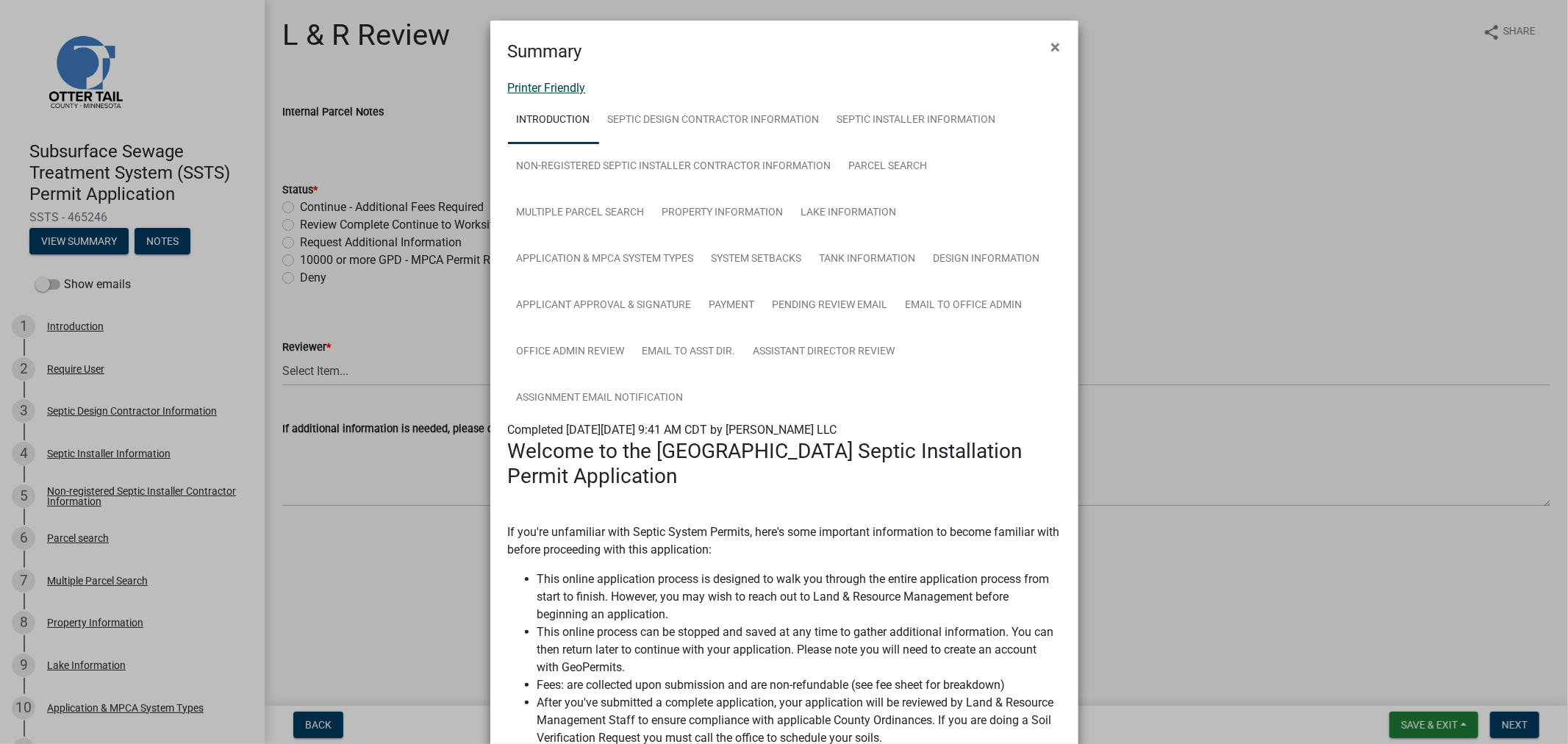
click at [537, 83] on link "Printer Friendly" at bounding box center [547, 88] width 78 height 14
click at [1057, 48] on button "×" at bounding box center [1056, 47] width 33 height 41
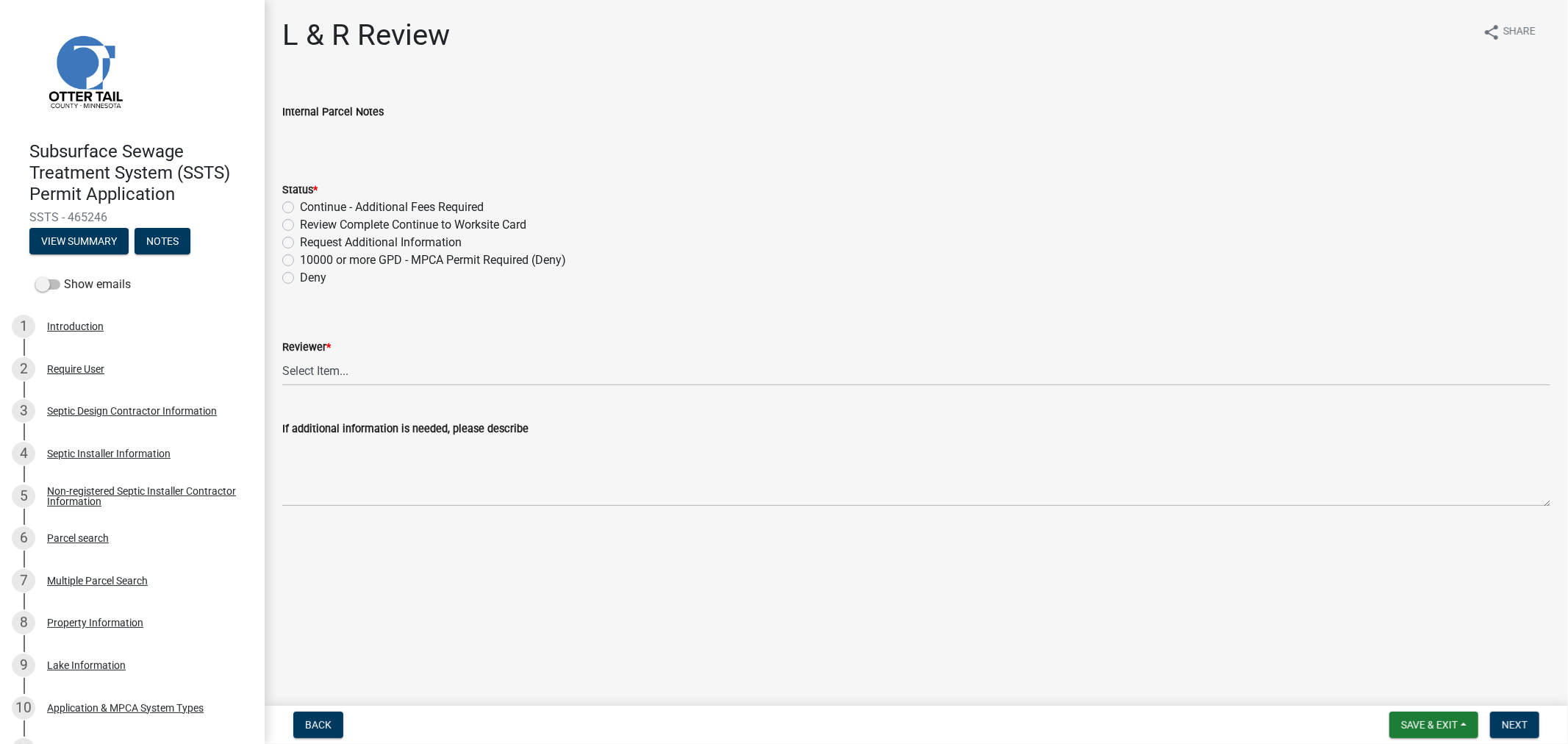
click at [300, 231] on label "Review Complete Continue to Worksite Card" at bounding box center [413, 225] width 227 height 17
click at [300, 226] on input "Review Complete Continue to Worksite Card" at bounding box center [305, 221] width 9 height 9
radio input "true"
click at [331, 375] on select "Select Item... Alexis Newark Andrea Perales Brittany Tollefson Elizabeth Plaste…" at bounding box center [917, 371] width 1269 height 30
click at [283, 356] on select "Select Item... Alexis Newark Andrea Perales Brittany Tollefson Elizabeth Plaste…" at bounding box center [917, 371] width 1269 height 30
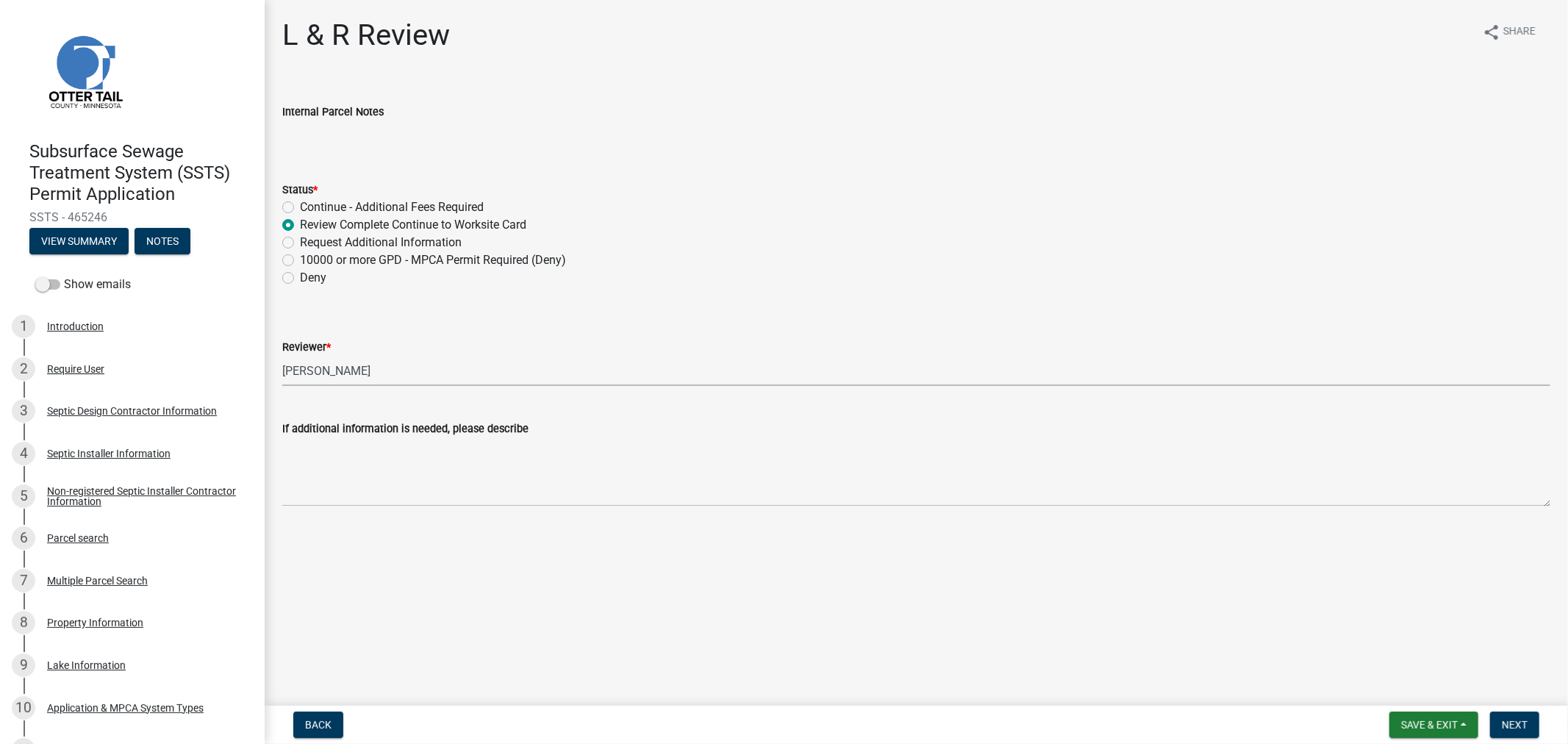
select select "9c3b6904-81c6-453c-afae-16c55a593472"
click at [1508, 710] on nav "Back Save & Exit Save Save & Exit Next" at bounding box center [916, 725] width 1304 height 38
click at [1512, 736] on button "Next" at bounding box center [1515, 726] width 49 height 27
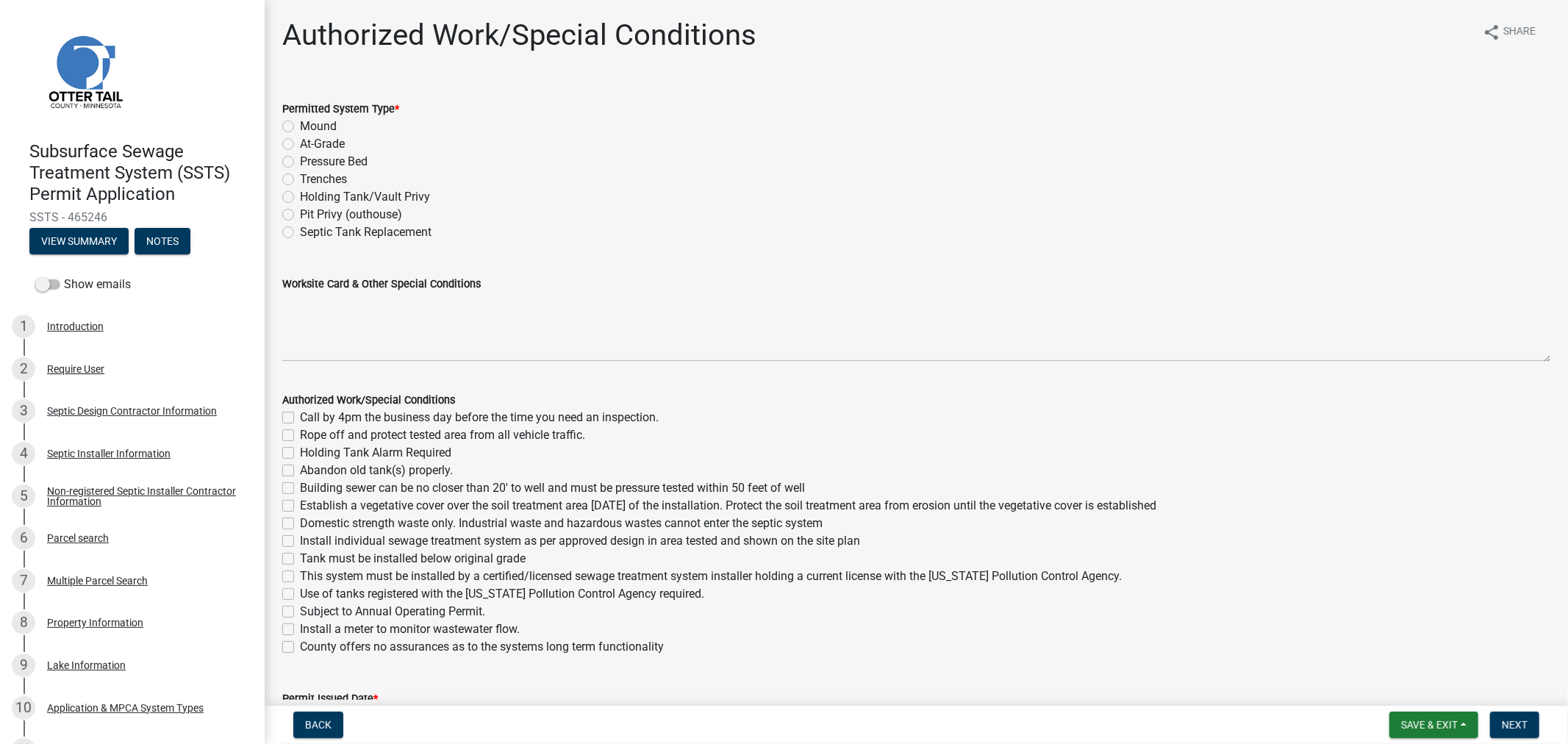
click at [300, 197] on label "Holding Tank/Vault Privy" at bounding box center [365, 197] width 130 height 17
click at [300, 197] on input "Holding Tank/Vault Privy" at bounding box center [305, 193] width 9 height 9
radio input "true"
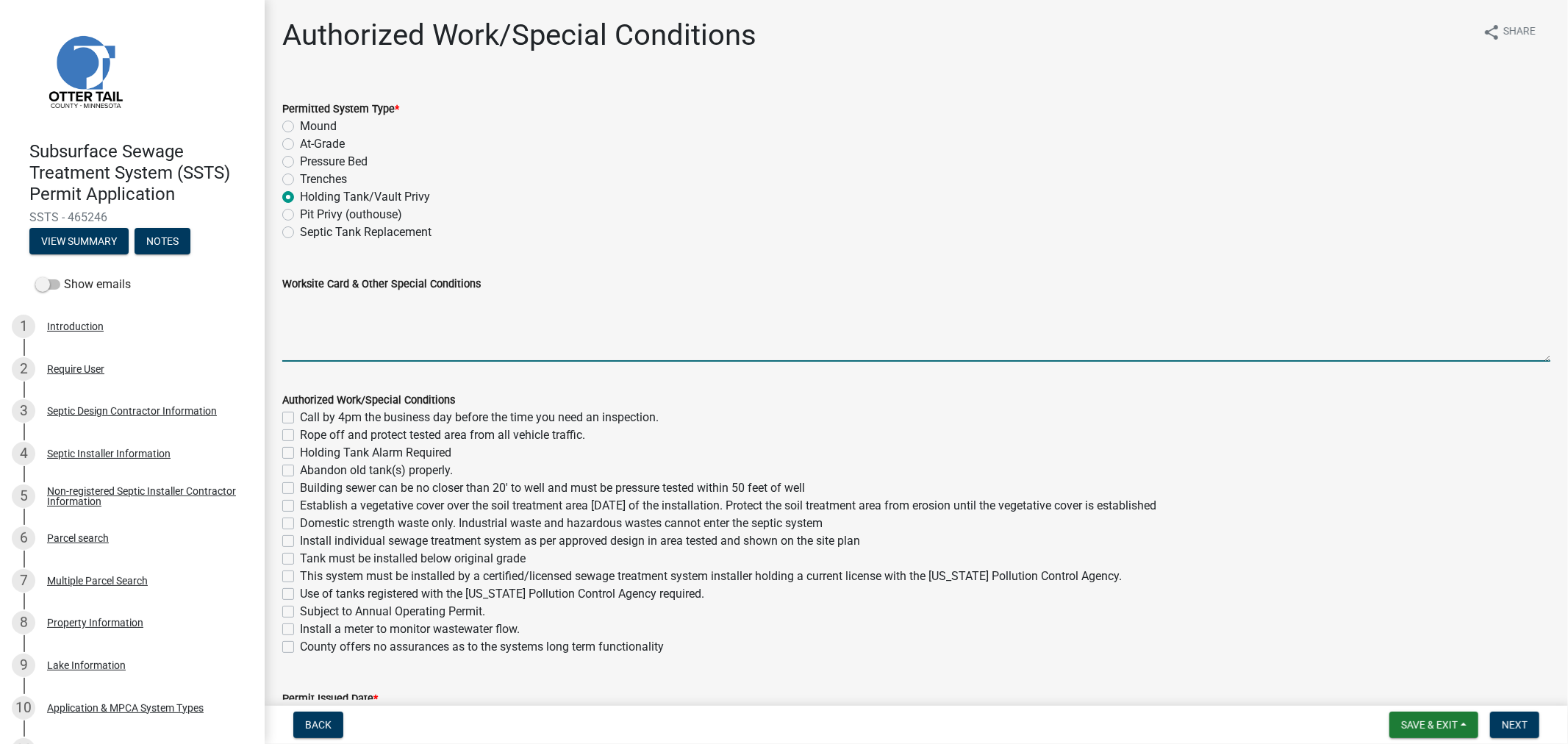
click at [326, 302] on textarea "Worksite Card & Other Special Conditions" at bounding box center [917, 328] width 1269 height 70
click at [493, 302] on textarea "1500 Gallon Holding Tank for a shop All setbacks must be met" at bounding box center [917, 328] width 1269 height 70
type textarea "1500 Gallon Holding Tank for a shop with manual outdoor float All setbacks must…"
click at [300, 416] on label "Call by 4pm the business day before the time you need an inspection." at bounding box center [479, 418] width 358 height 17
click at [300, 416] on input "Call by 4pm the business day before the time you need an inspection." at bounding box center [305, 414] width 9 height 9
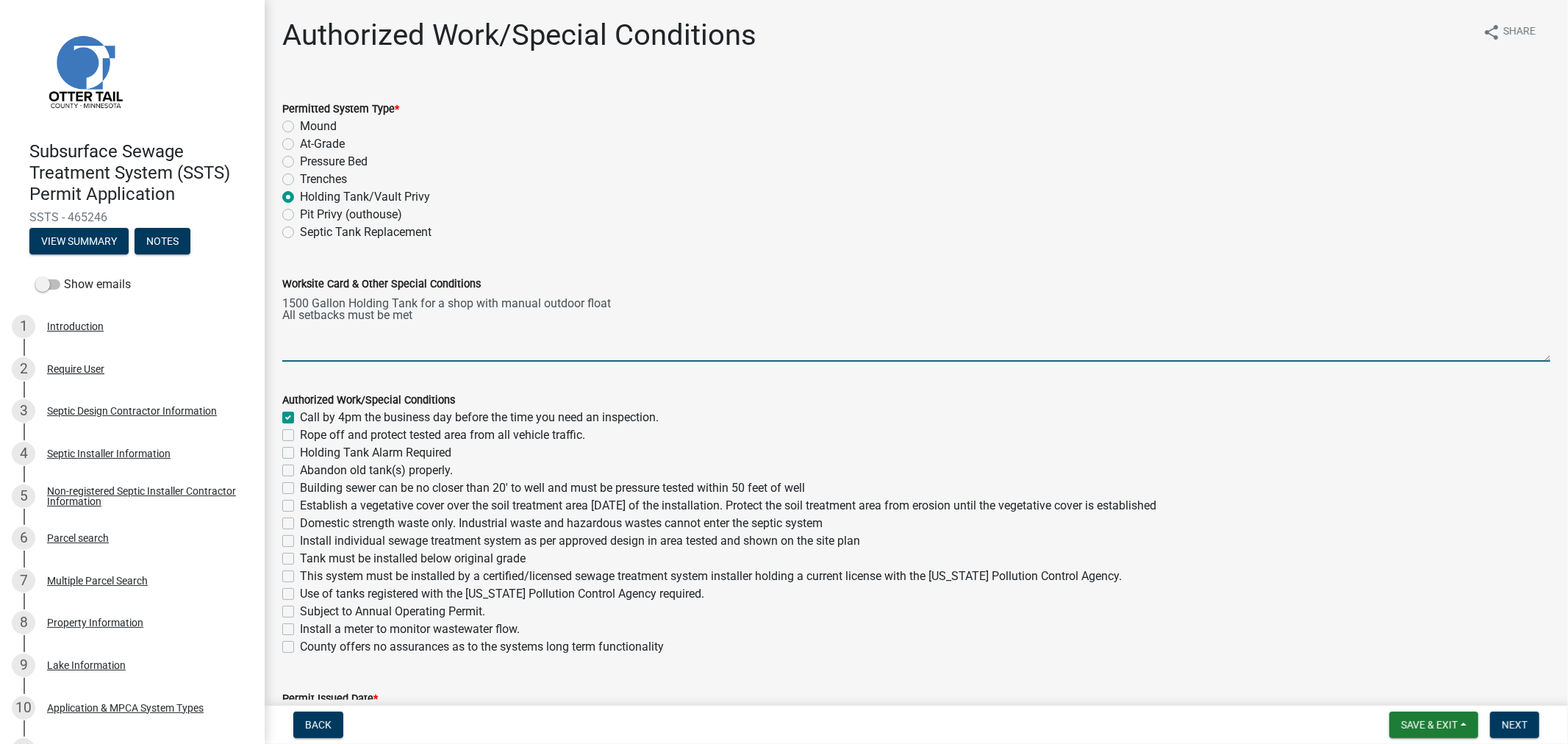
checkbox input "true"
checkbox input "false"
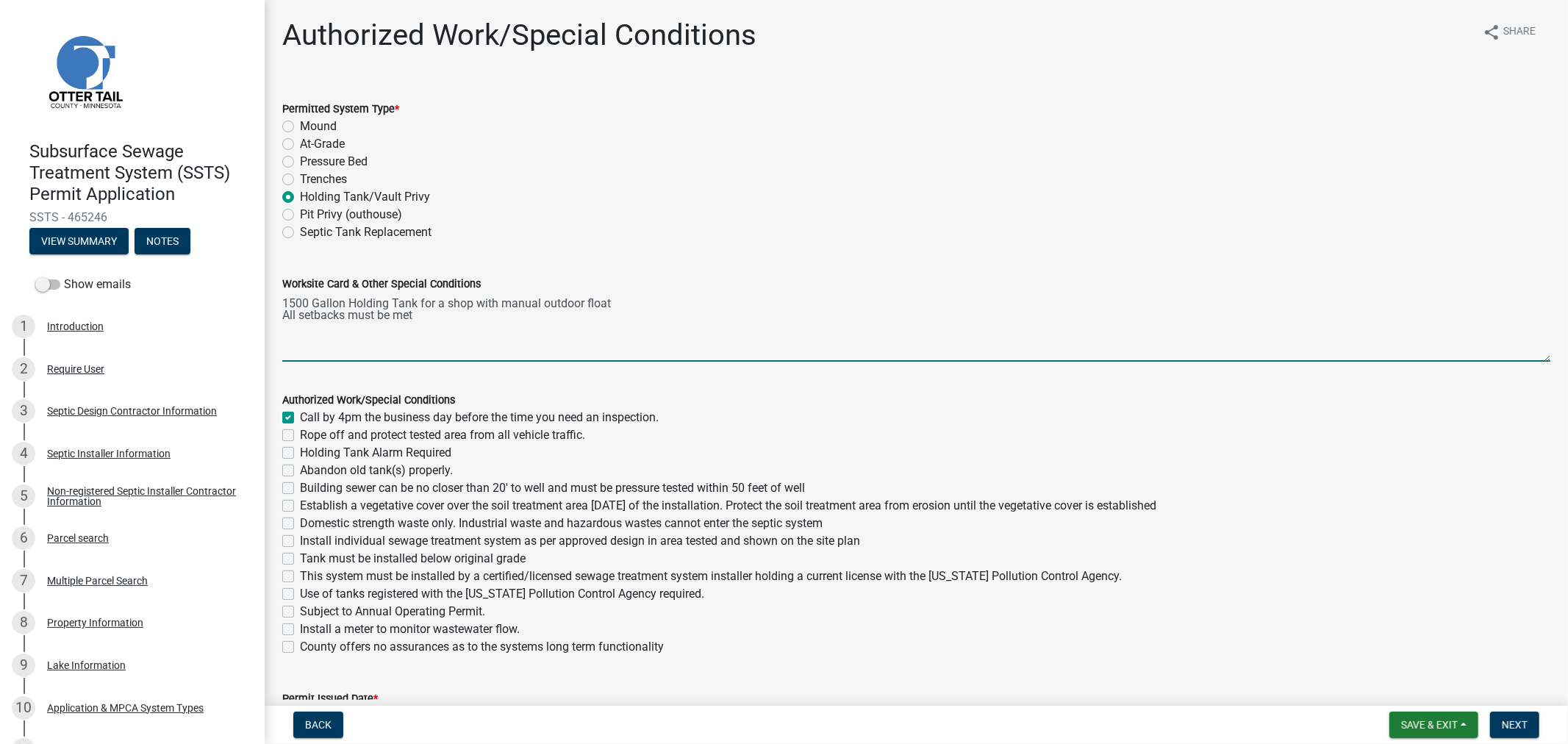
checkbox input "false"
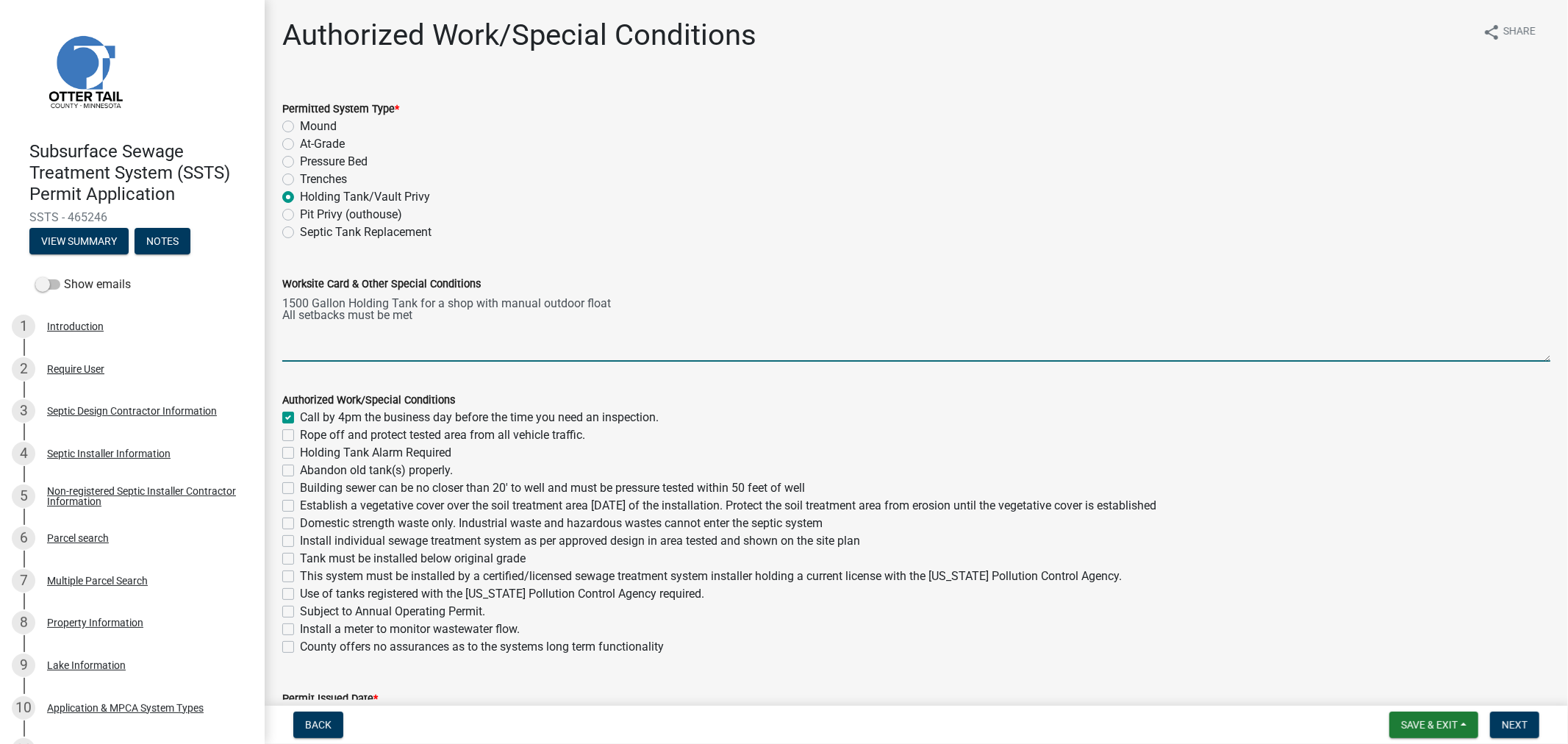
checkbox input "false"
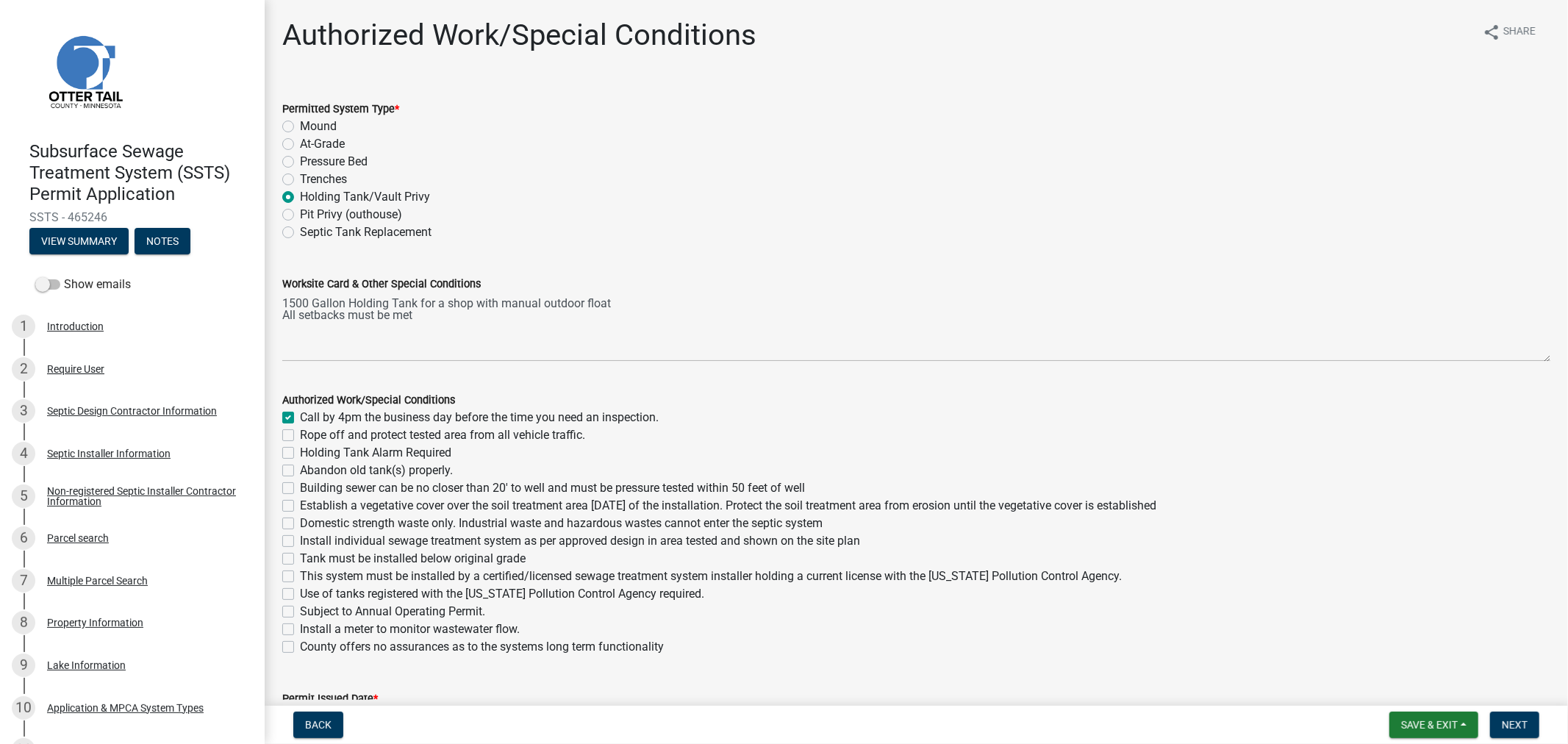
click at [288, 442] on div "Rope off and protect tested area from all vehicle traffic." at bounding box center [917, 435] width 1269 height 17
click at [300, 455] on label "Holding Tank Alarm Required" at bounding box center [376, 453] width 152 height 17
click at [300, 454] on input "Holding Tank Alarm Required" at bounding box center [305, 449] width 9 height 9
checkbox input "true"
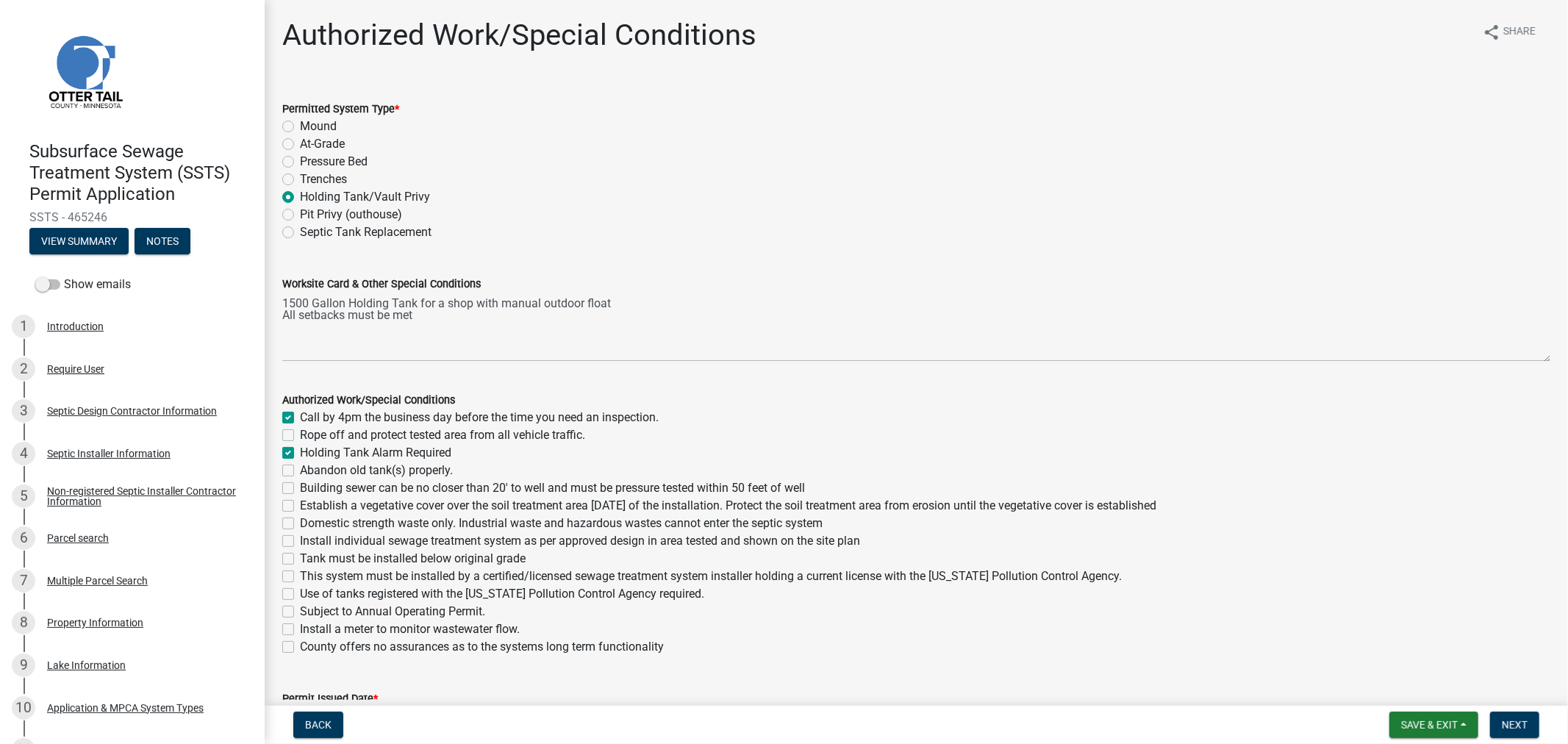
checkbox input "false"
checkbox input "true"
checkbox input "false"
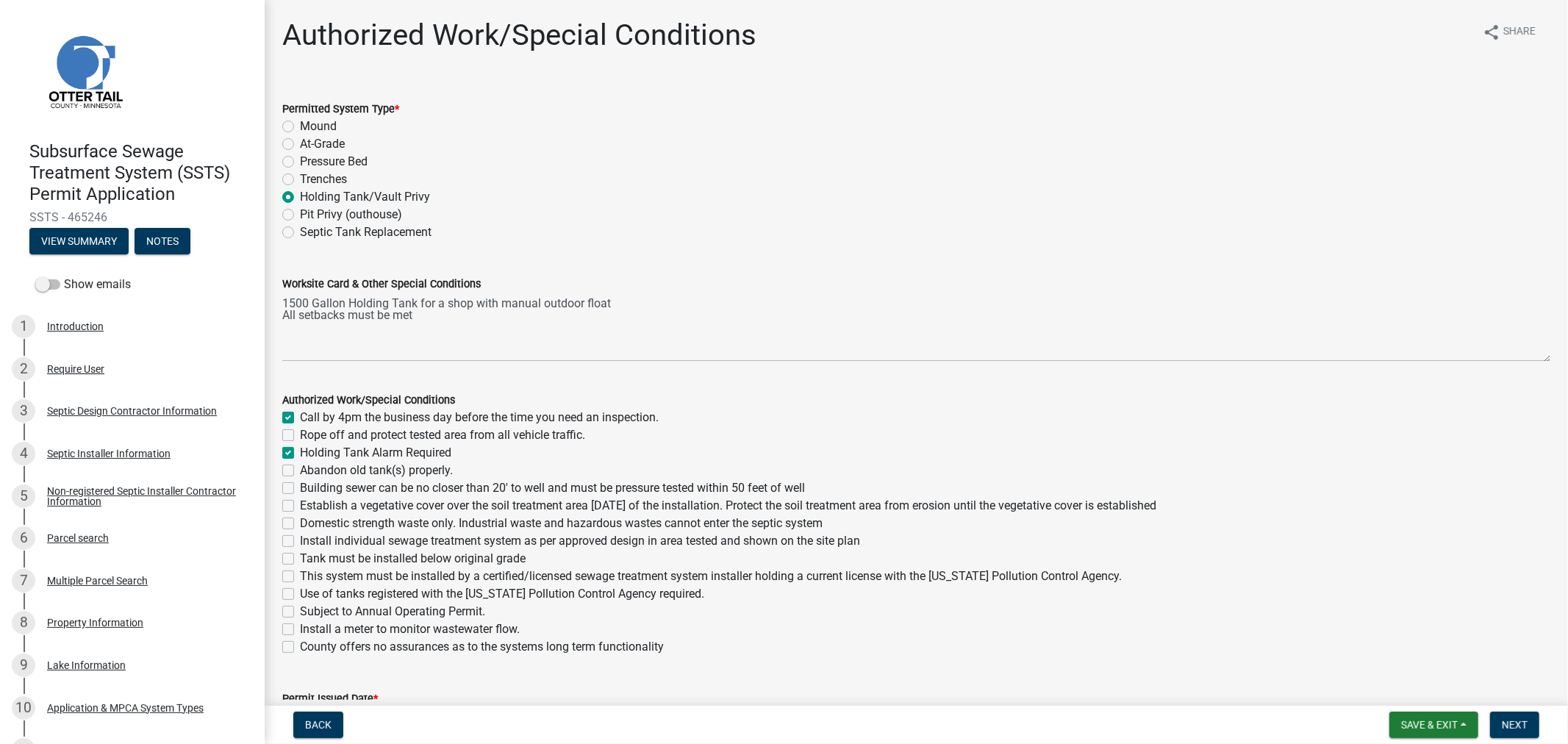
checkbox input "false"
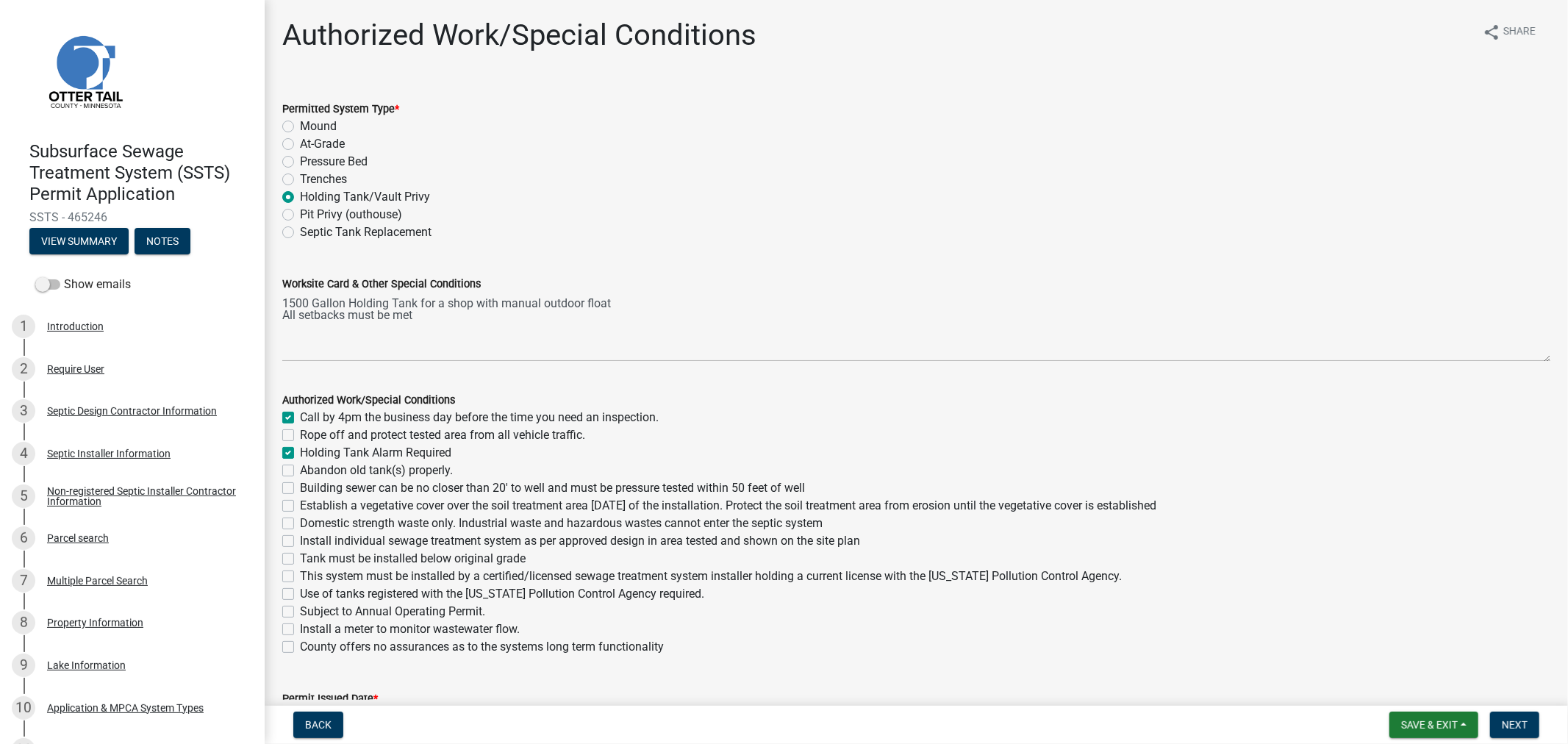
checkbox input "false"
click at [300, 471] on label "Abandon old tank(s) properly." at bounding box center [377, 471] width 153 height 17
click at [300, 471] on input "Abandon old tank(s) properly." at bounding box center [305, 467] width 9 height 9
click at [300, 490] on label "Building sewer can be no closer than 20' to well and must be pressure tested wi…" at bounding box center [553, 488] width 505 height 17
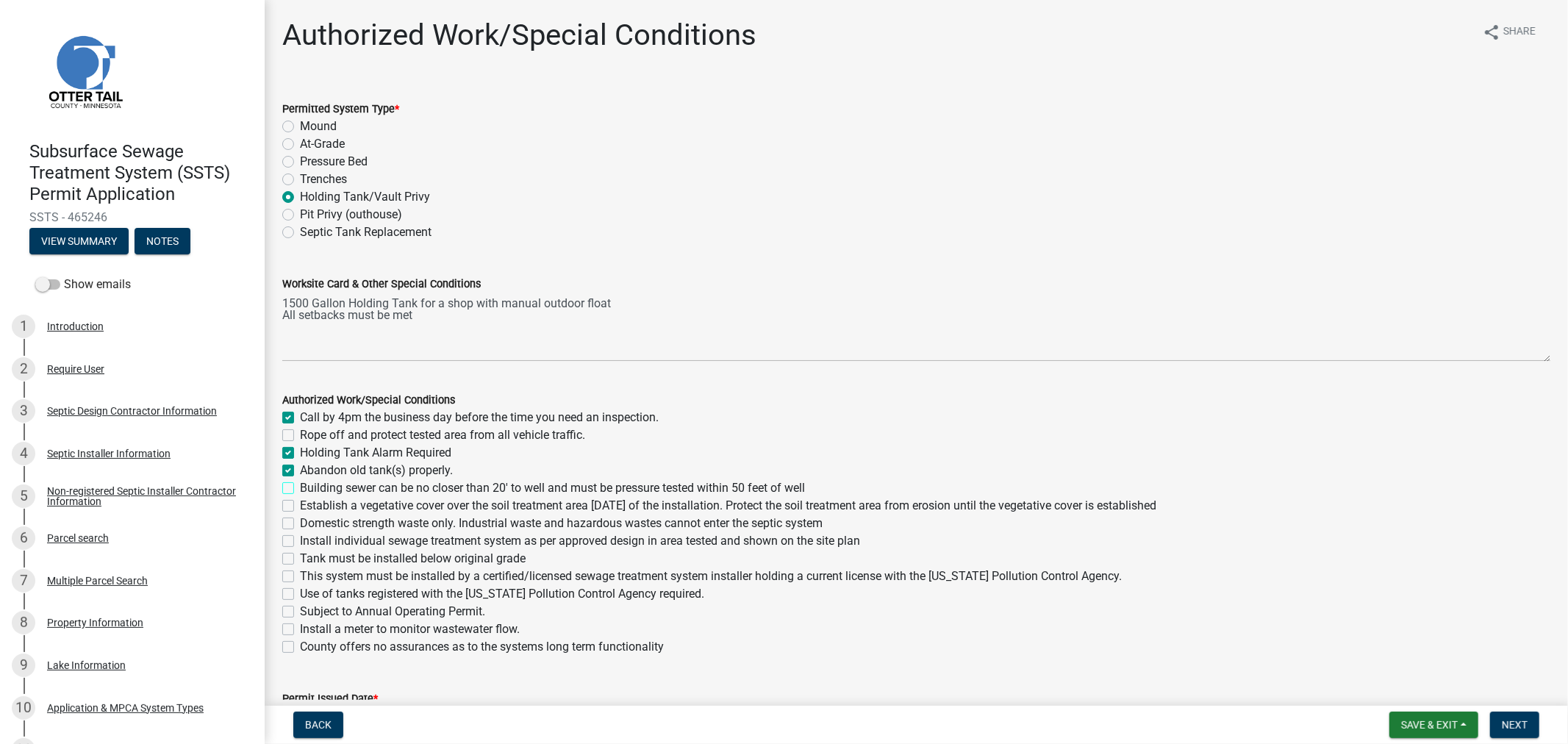
click at [300, 489] on input "Building sewer can be no closer than 20' to well and must be pressure tested wi…" at bounding box center [305, 484] width 9 height 9
click at [300, 510] on label "Establish a vegetative cover over the soil treatment area within 30 days of the…" at bounding box center [728, 506] width 857 height 17
click at [300, 507] on input "Establish a vegetative cover over the soil treatment area within 30 days of the…" at bounding box center [305, 502] width 9 height 9
click at [300, 525] on label "Domestic strength waste only. Industrial waste and hazardous wastes cannot ente…" at bounding box center [561, 524] width 523 height 17
click at [300, 524] on input "Domestic strength waste only. Industrial waste and hazardous wastes cannot ente…" at bounding box center [305, 520] width 9 height 9
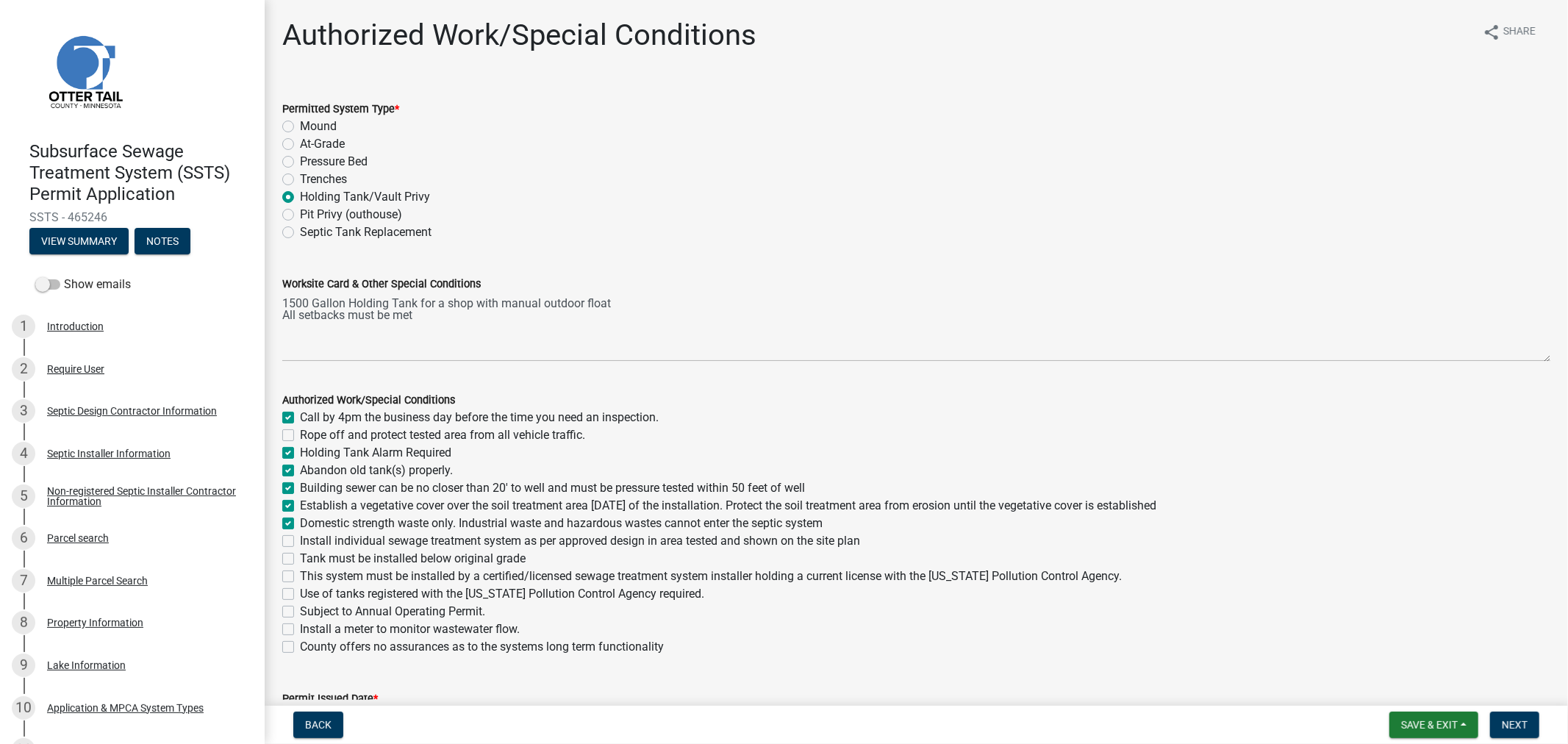
click at [300, 545] on label "Install individual sewage treatment system as per approved design in area teste…" at bounding box center [580, 541] width 561 height 17
click at [300, 542] on input "Install individual sewage treatment system as per approved design in area teste…" at bounding box center [305, 537] width 9 height 9
click at [300, 561] on label "Tank must be installed below original grade" at bounding box center [413, 559] width 226 height 17
click at [300, 560] on input "Tank must be installed below original grade" at bounding box center [305, 555] width 9 height 9
click at [300, 575] on label "This system must be installed by a certified/licensed sewage treatment system i…" at bounding box center [711, 577] width 822 height 17
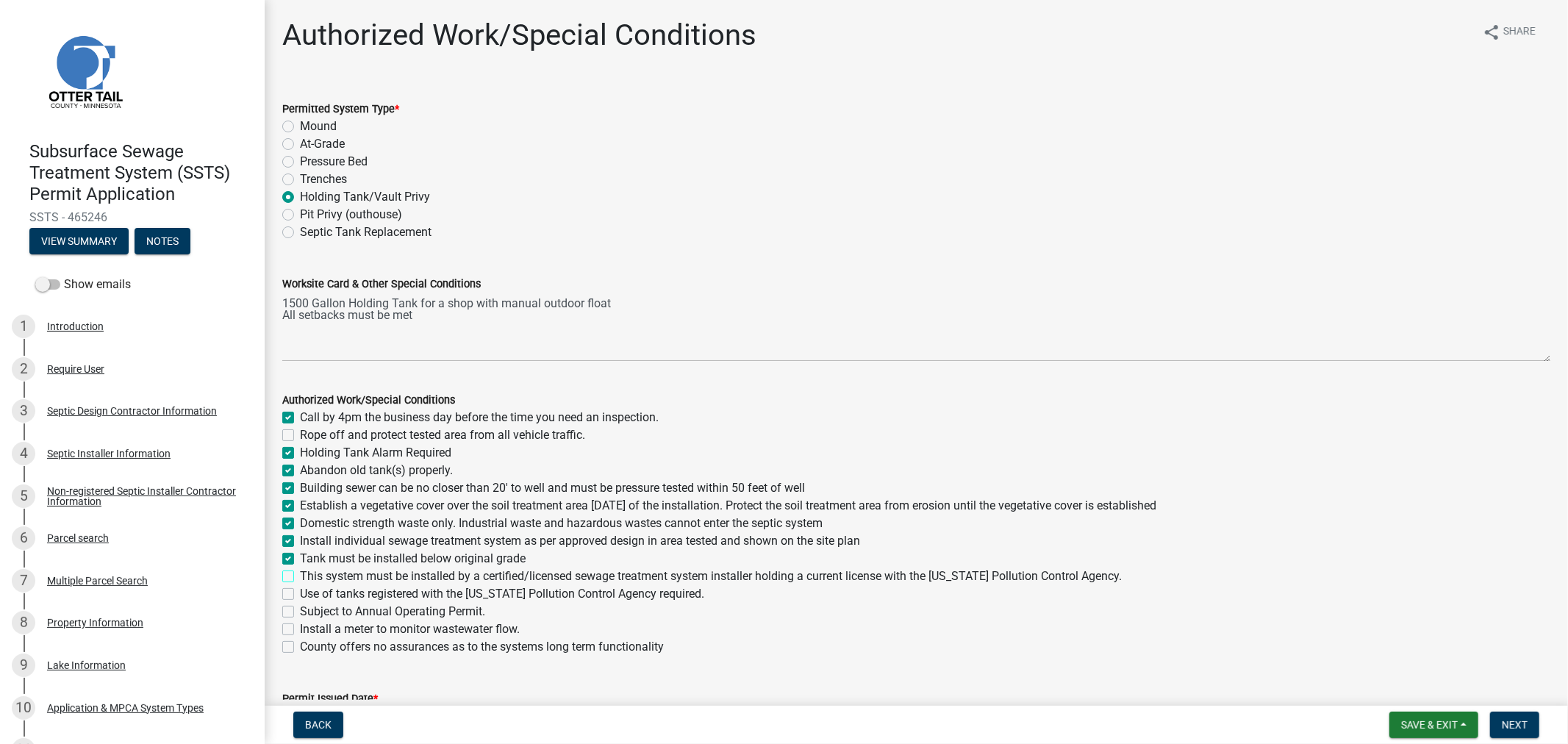
click at [300, 575] on input "This system must be installed by a certified/licensed sewage treatment system i…" at bounding box center [305, 573] width 9 height 9
click at [300, 592] on label "Use of tanks registered with the Minnesota Pollution Control Agency required." at bounding box center [502, 594] width 404 height 17
click at [300, 592] on input "Use of tanks registered with the Minnesota Pollution Control Agency required." at bounding box center [305, 590] width 9 height 9
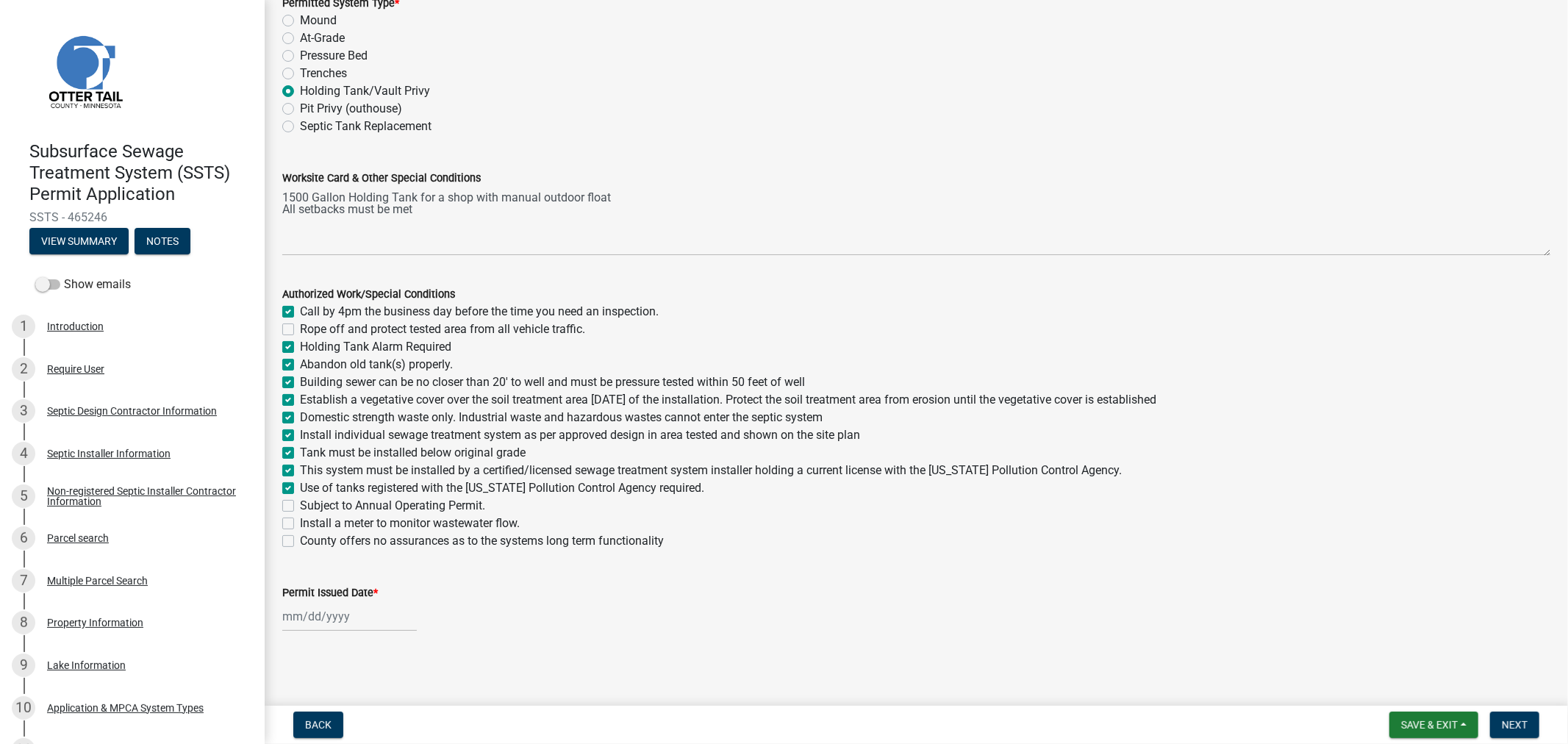
scroll to position [107, 0]
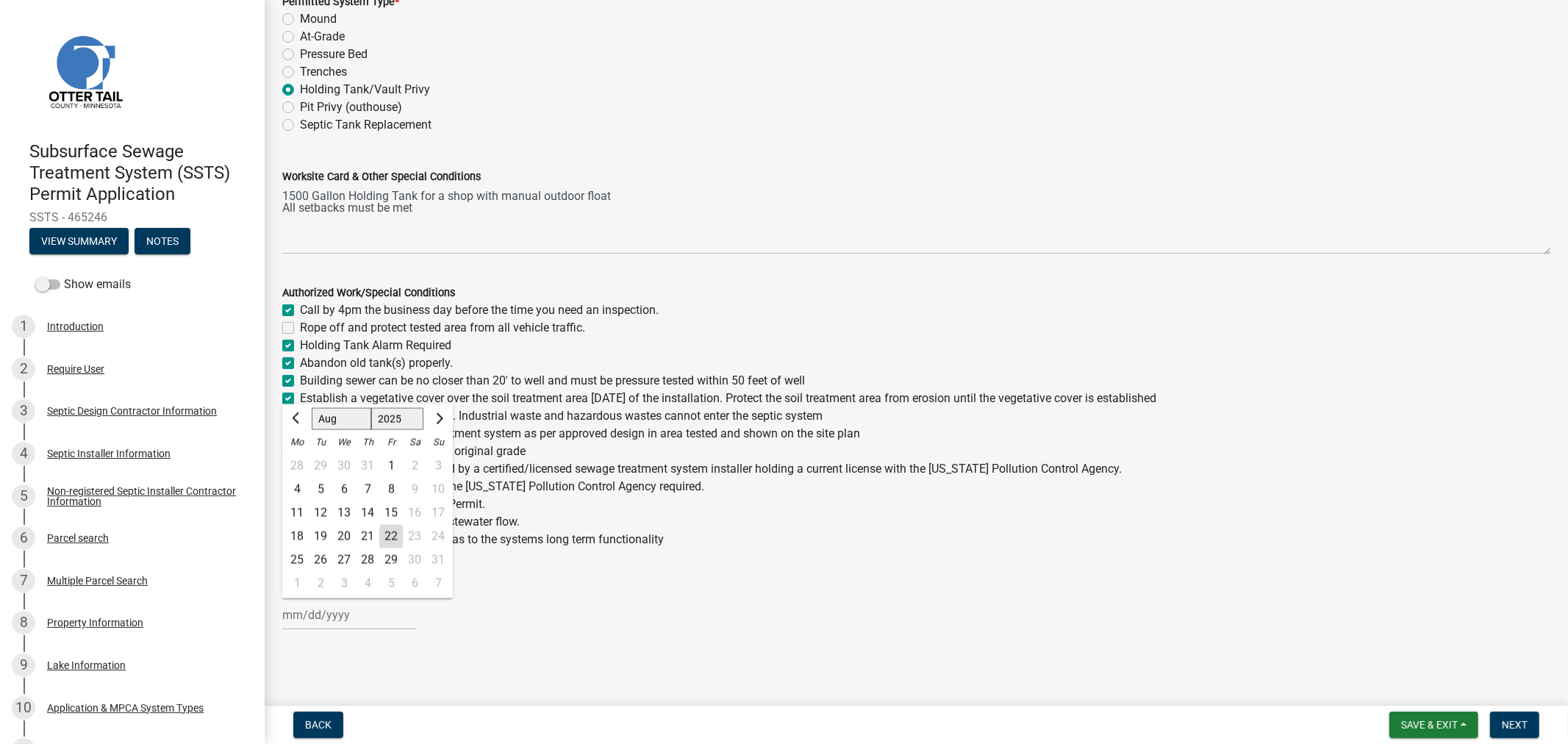
click at [339, 606] on div "Jan Feb Mar Apr May Jun Jul Aug Sep Oct Nov Dec 1525 1526 1527 1528 1529 1530 1…" at bounding box center [350, 615] width 134 height 30
click at [391, 539] on div "22" at bounding box center [392, 537] width 24 height 24
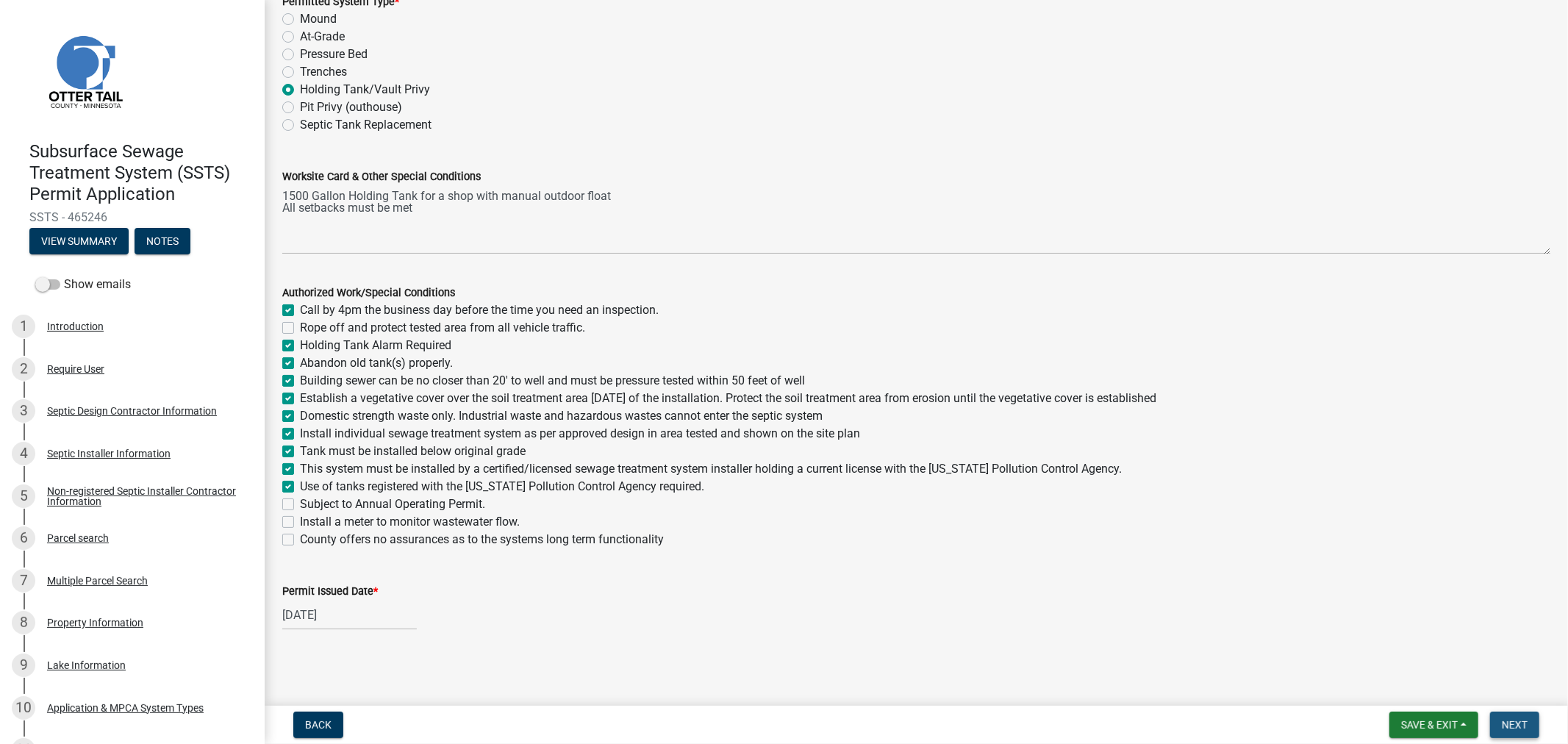
click at [1524, 731] on button "Next" at bounding box center [1515, 726] width 49 height 27
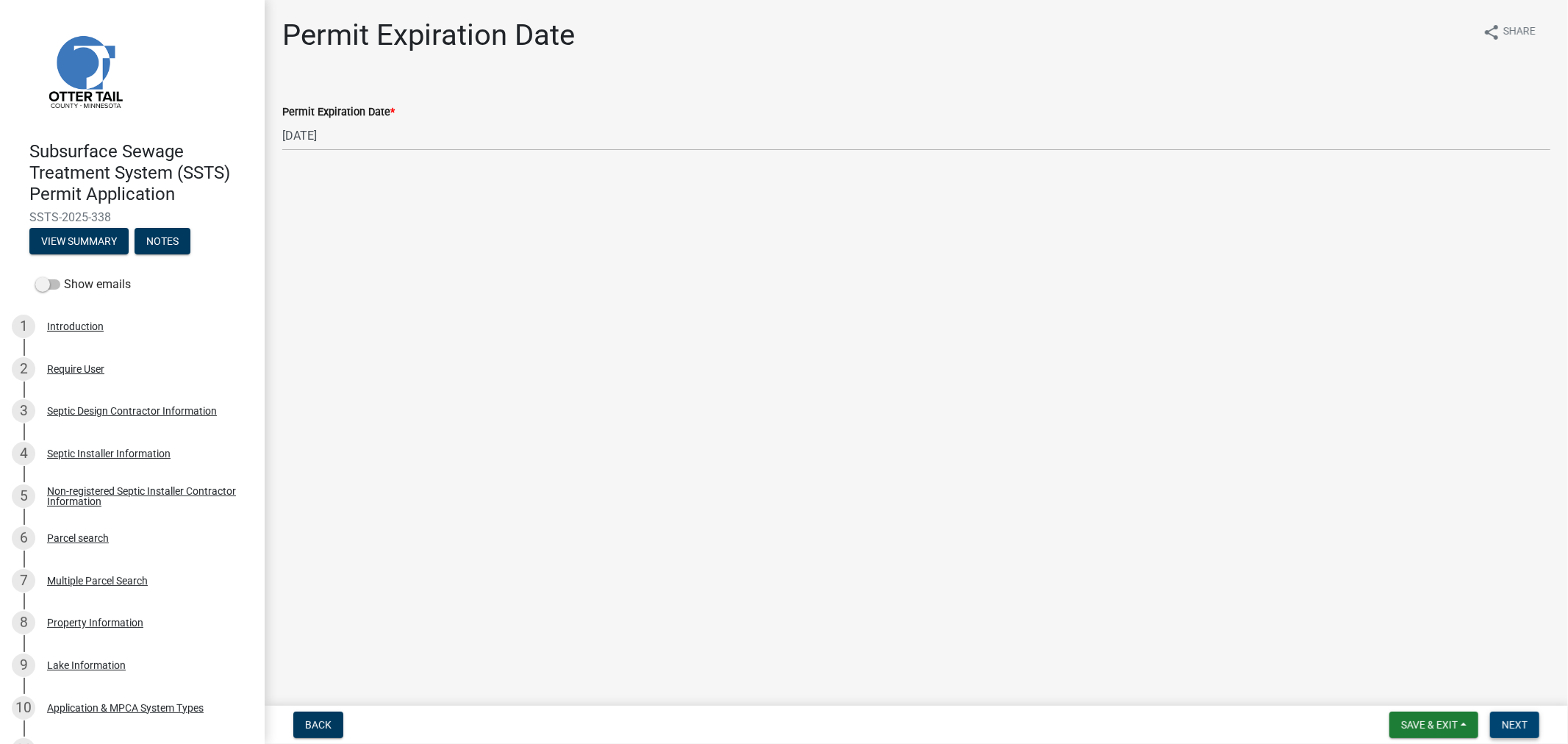
click at [1497, 726] on button "Next" at bounding box center [1515, 726] width 49 height 27
click at [1432, 727] on span "Save & Exit" at bounding box center [1430, 725] width 57 height 12
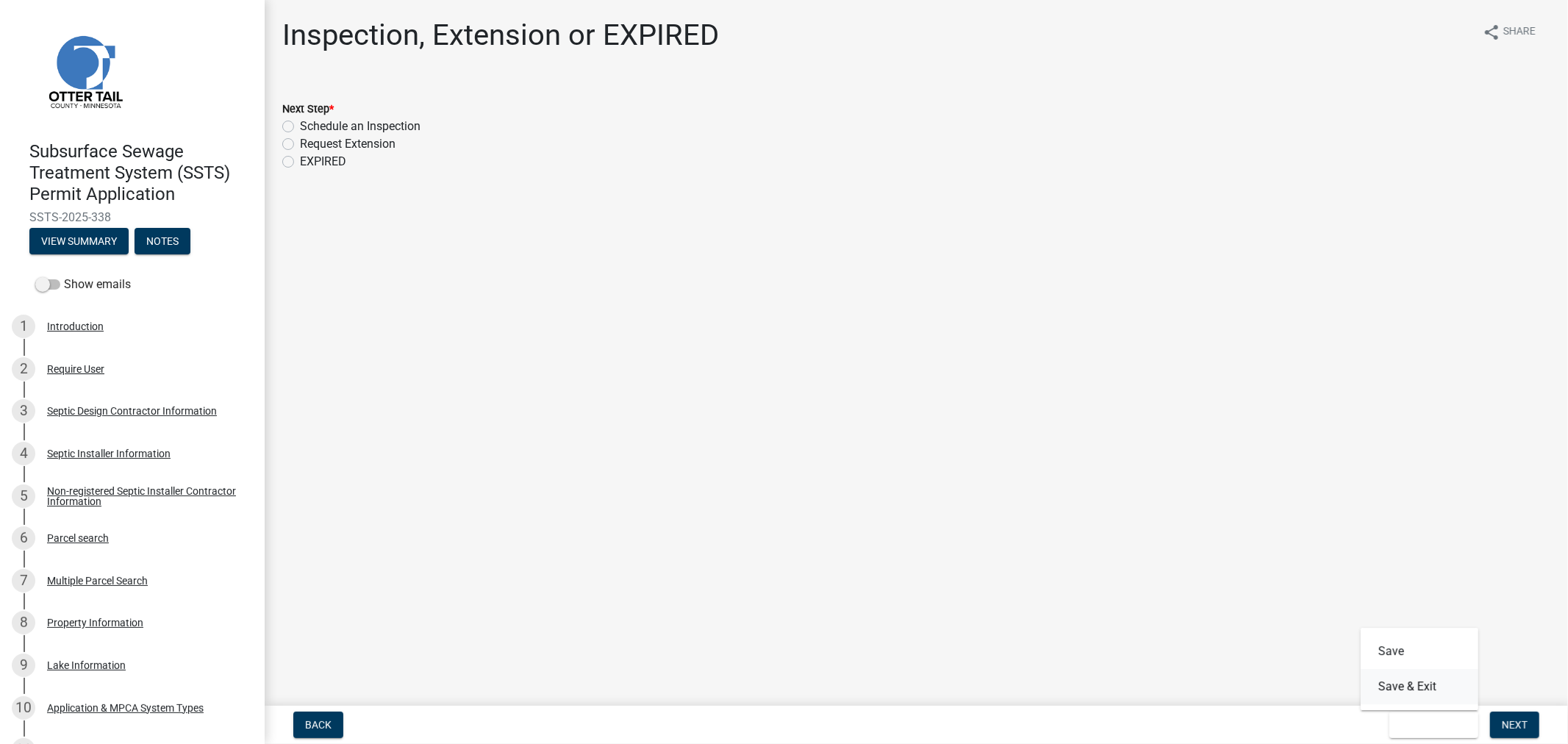
click at [1408, 685] on button "Save & Exit" at bounding box center [1420, 686] width 118 height 36
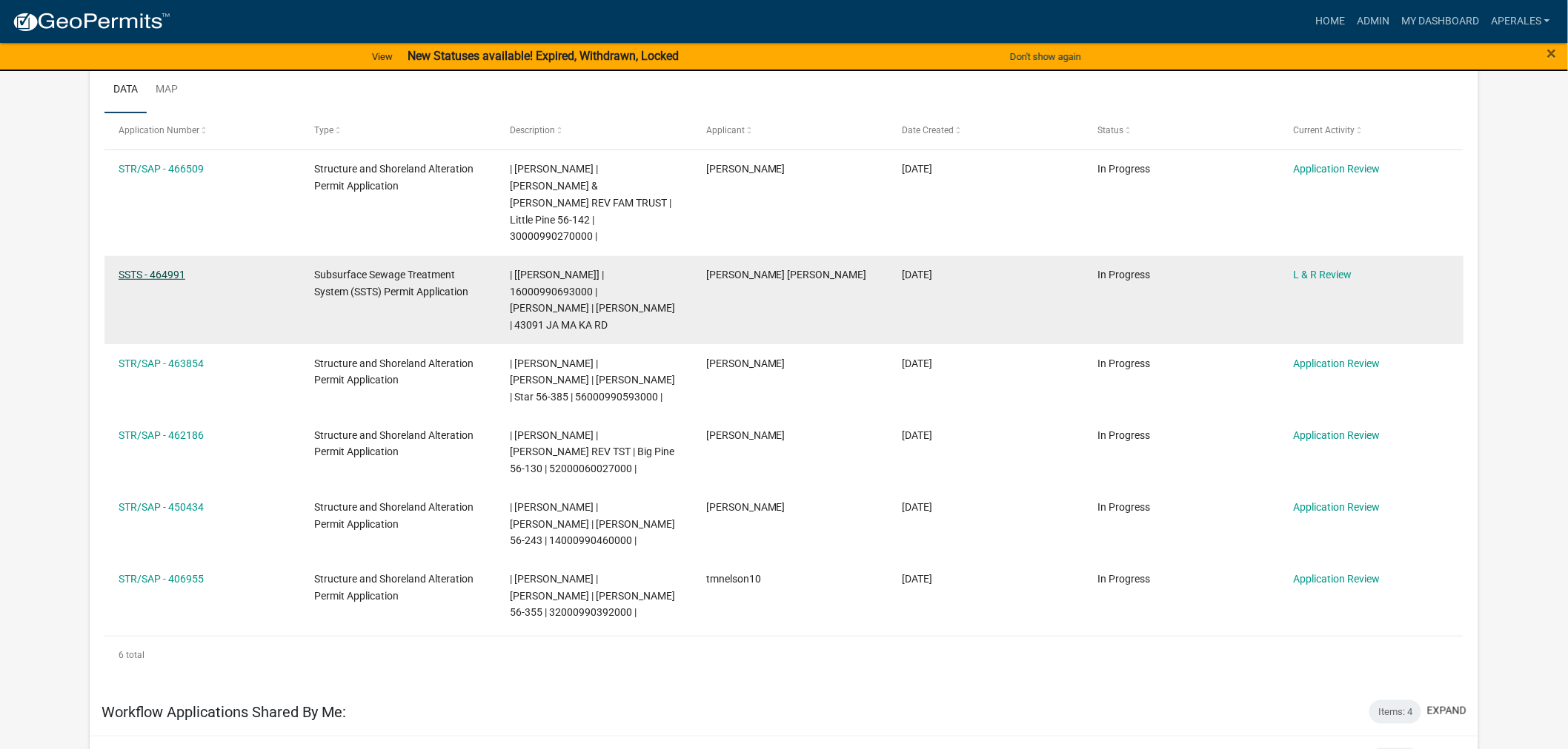
scroll to position [246, 0]
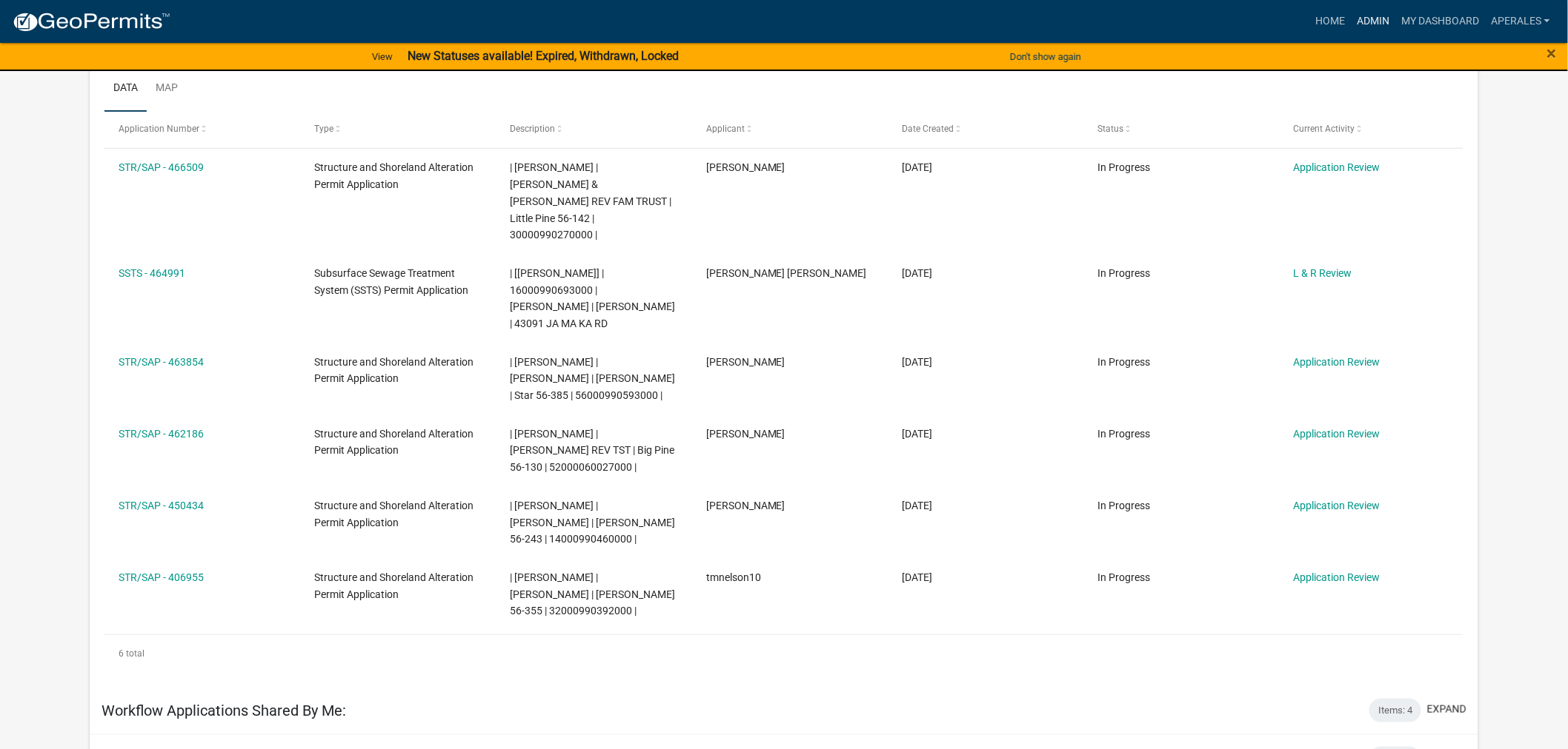
click at [1360, 14] on link "Admin" at bounding box center [1373, 21] width 45 height 28
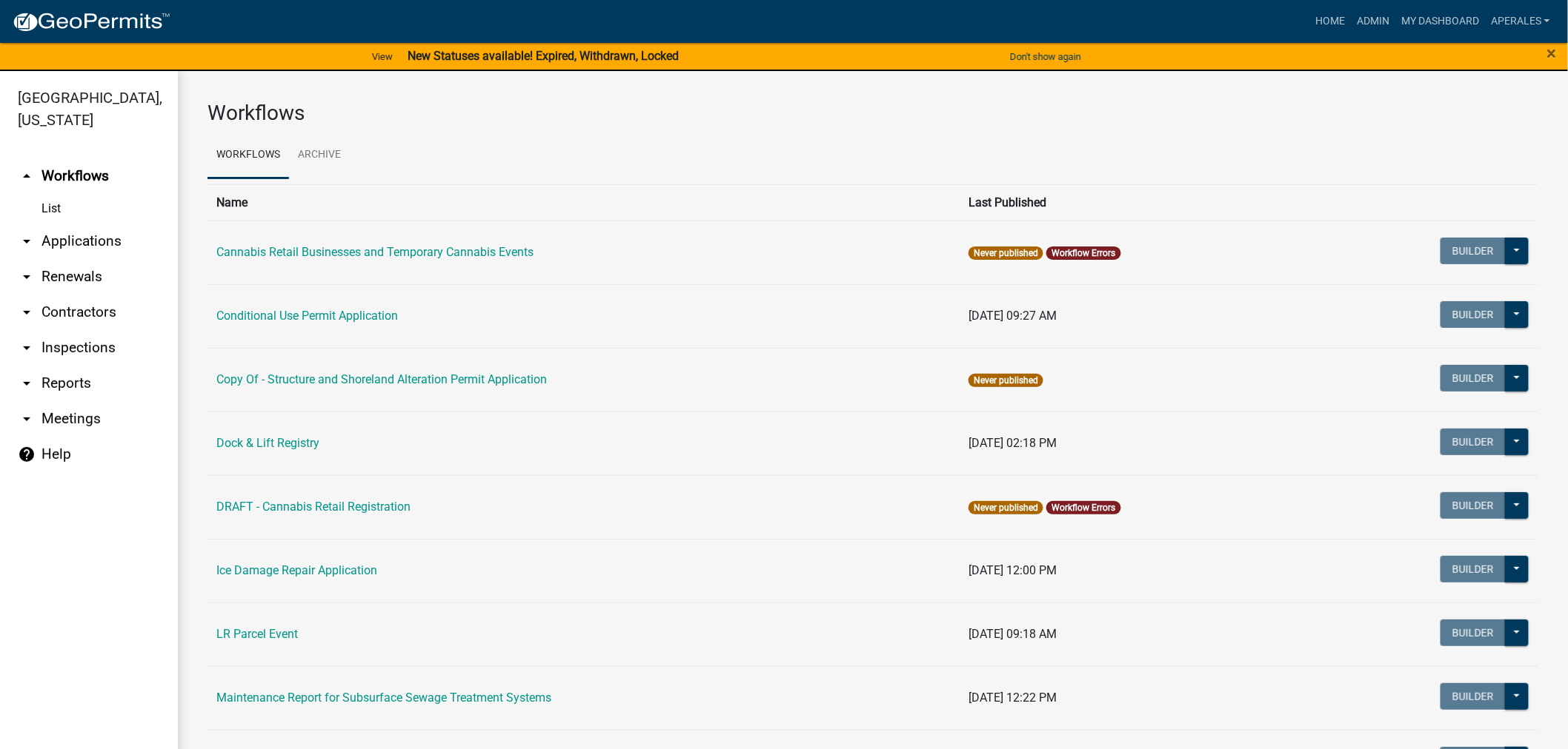
click at [72, 241] on link "arrow_drop_down Applications" at bounding box center [89, 241] width 178 height 36
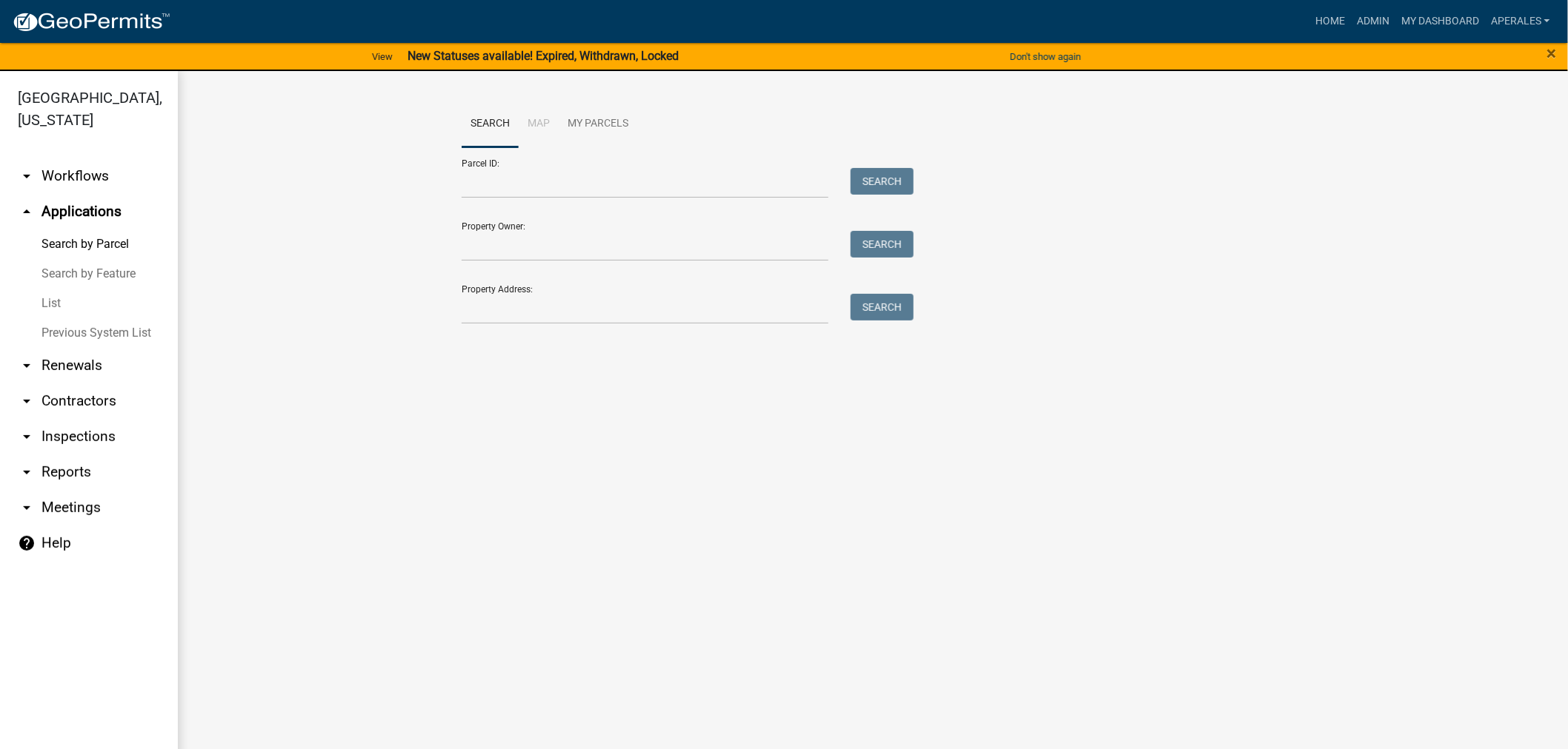
click at [819, 225] on div "Property Owner: Search" at bounding box center [683, 235] width 445 height 51
drag, startPoint x: 801, startPoint y: 202, endPoint x: 784, endPoint y: 179, distance: 28.6
click at [789, 184] on form "Parcel ID: Search Property Owner: Search Property Address: Search" at bounding box center [683, 235] width 445 height 177
click at [774, 172] on input "Parcel ID:" at bounding box center [644, 183] width 367 height 30
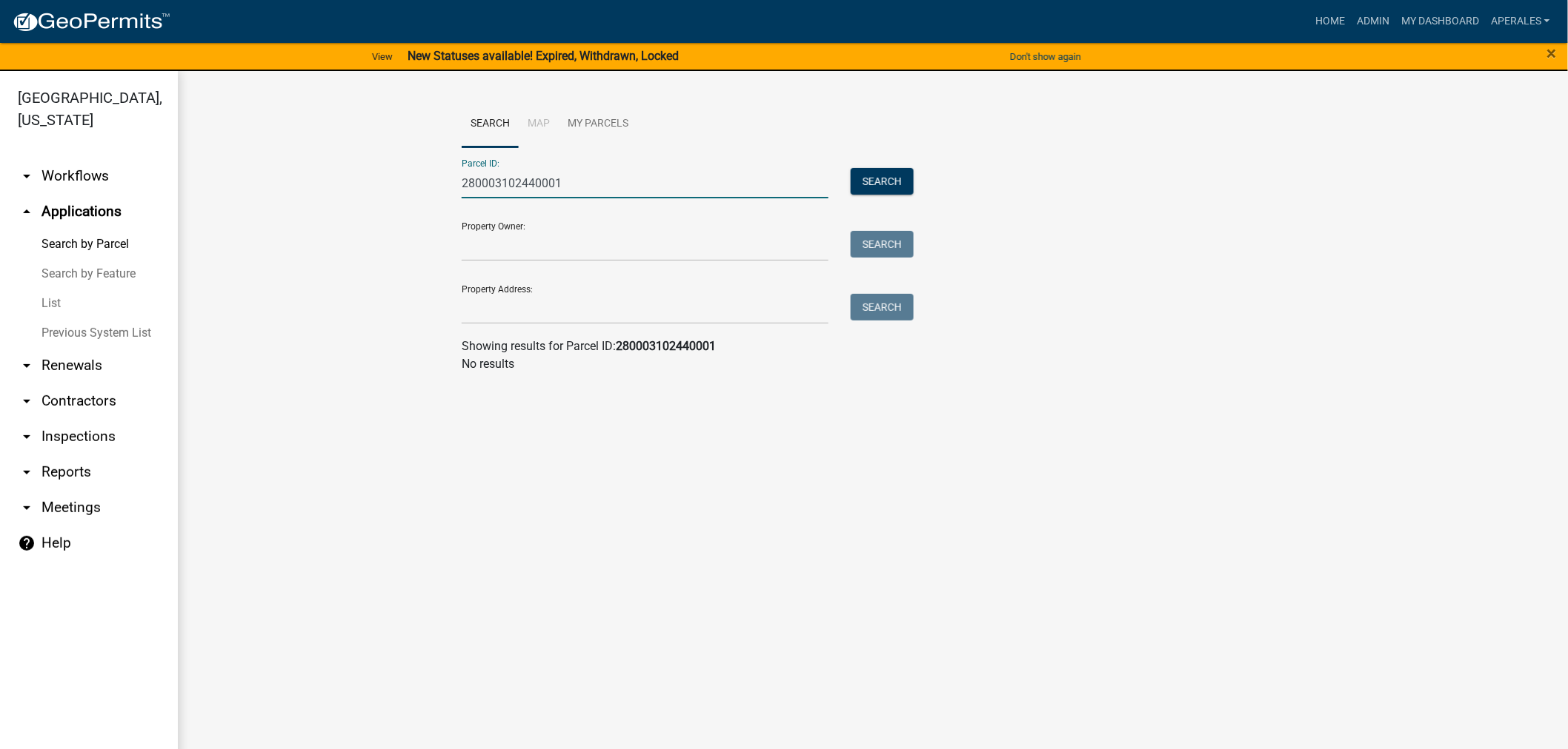
drag, startPoint x: 588, startPoint y: 174, endPoint x: 0, endPoint y: 10, distance: 610.4
click at [0, 12] on app-client-admin "Toggle drawer menu more_horiz Home Admin My Dashboard aperales Admin Account Lo…" at bounding box center [784, 384] width 1568 height 766
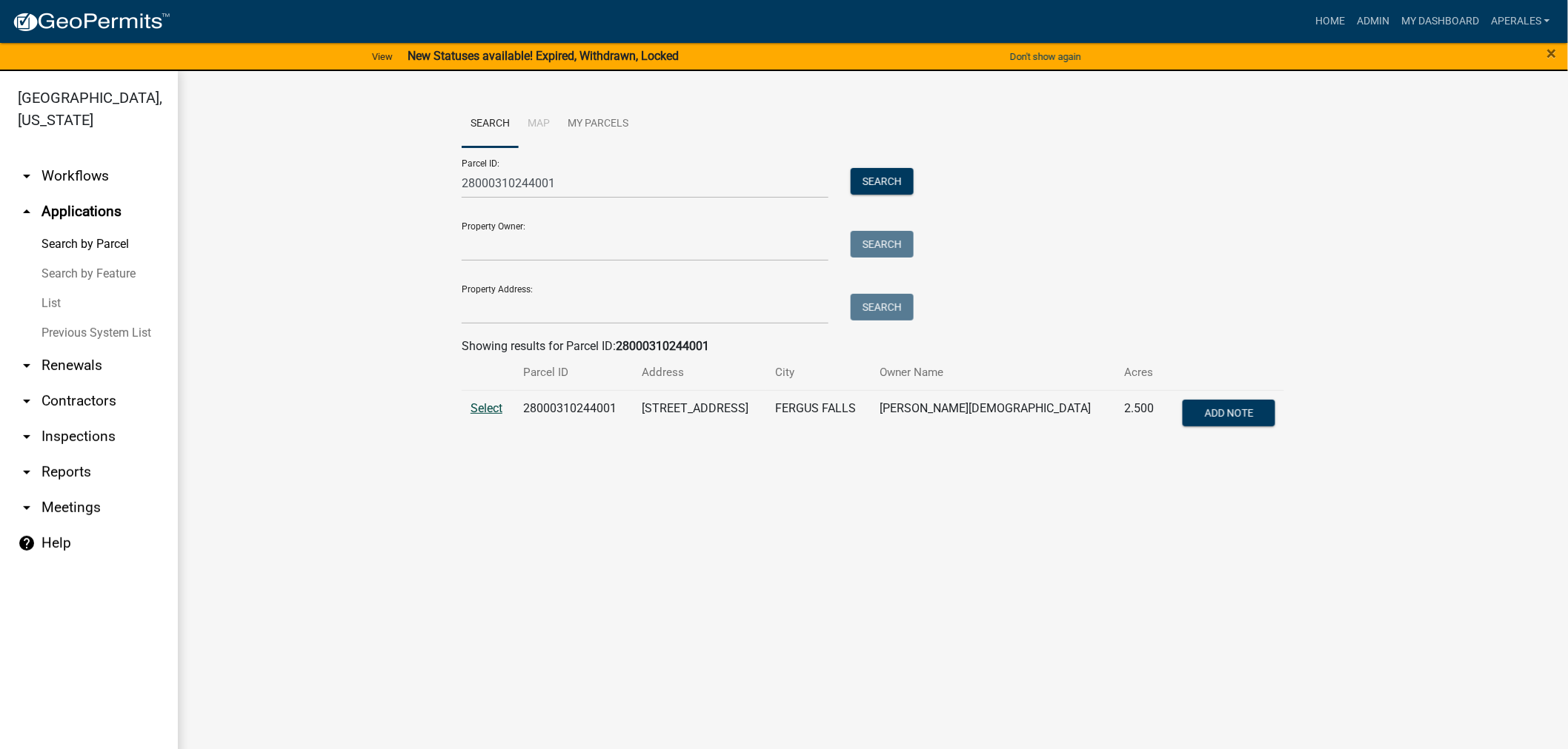
click at [480, 402] on span "Select" at bounding box center [486, 409] width 32 height 14
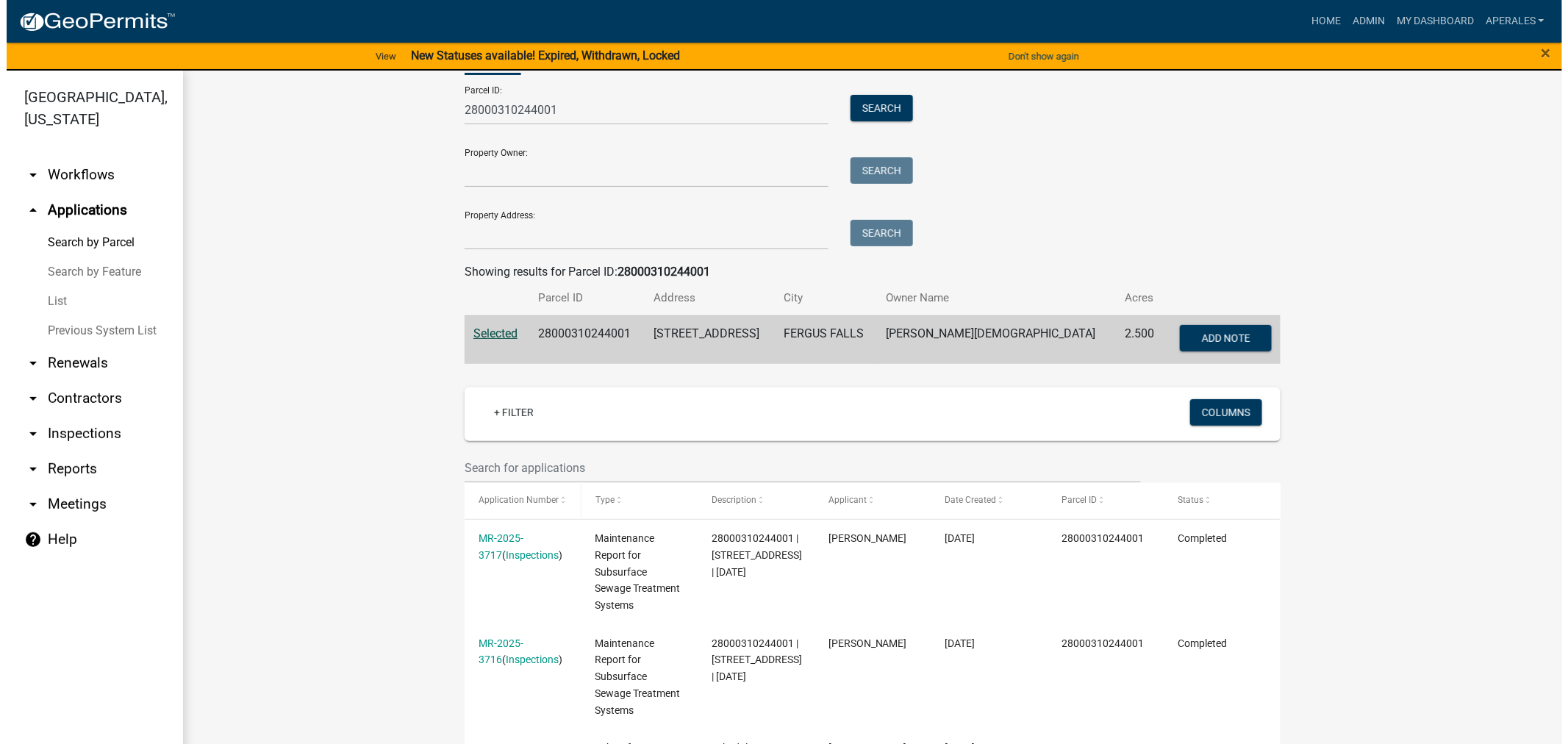
scroll to position [327, 0]
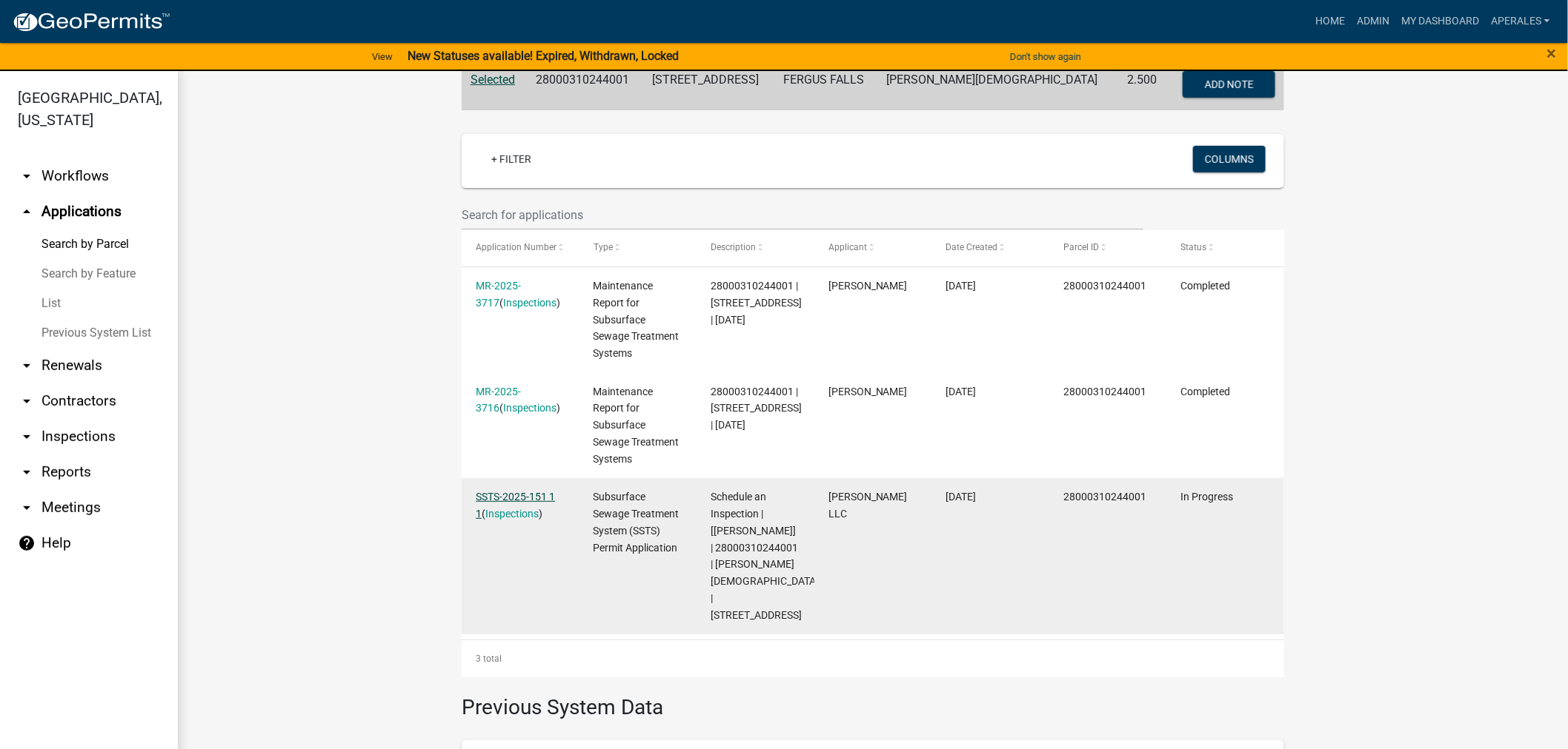
click at [532, 491] on link "SSTS-2025-151 1 1" at bounding box center [516, 505] width 80 height 29
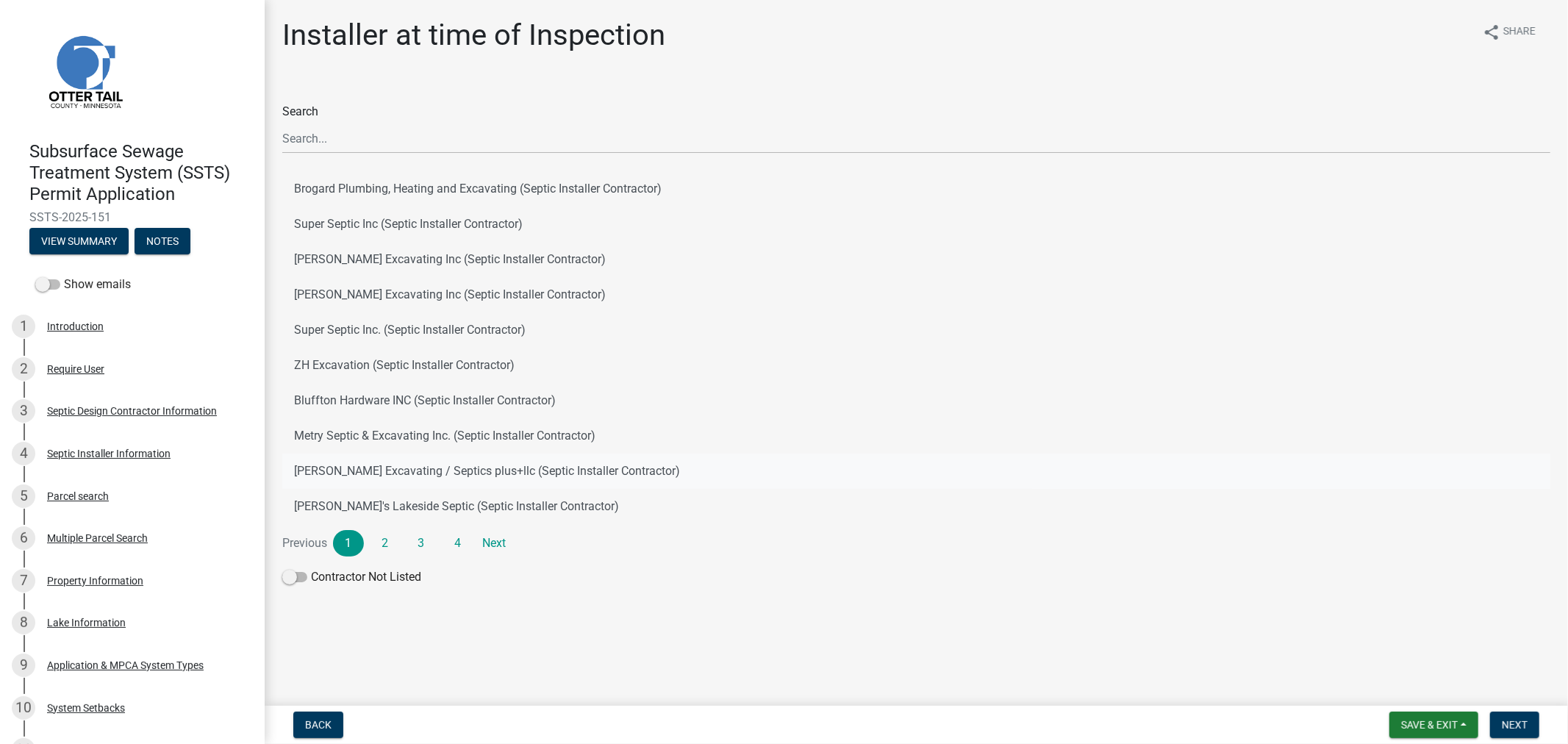
click at [336, 479] on button "Budke Excavating / Septics plus+llc (Septic Installer Contractor)" at bounding box center [917, 472] width 1269 height 36
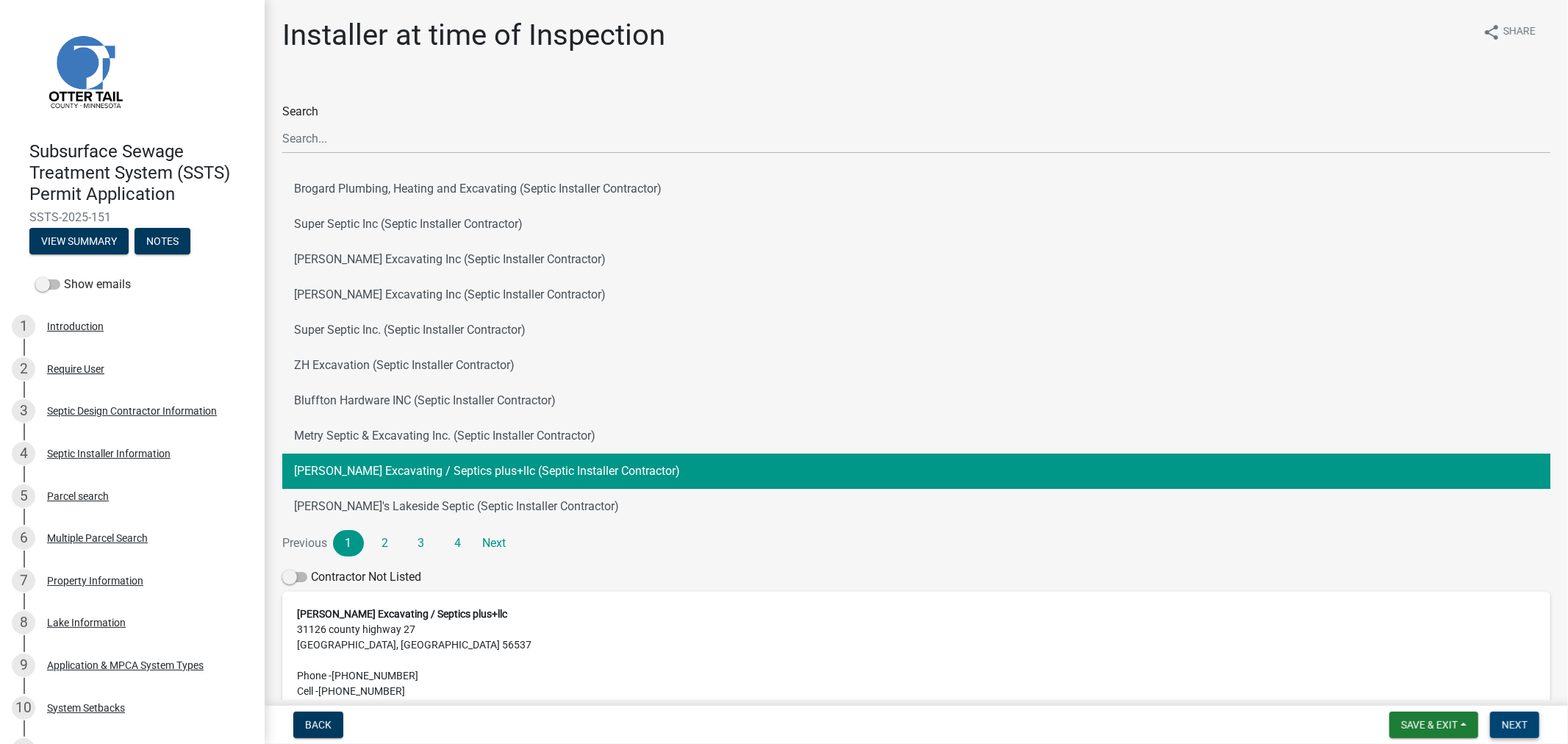
click at [1502, 720] on span "Next" at bounding box center [1515, 725] width 26 height 12
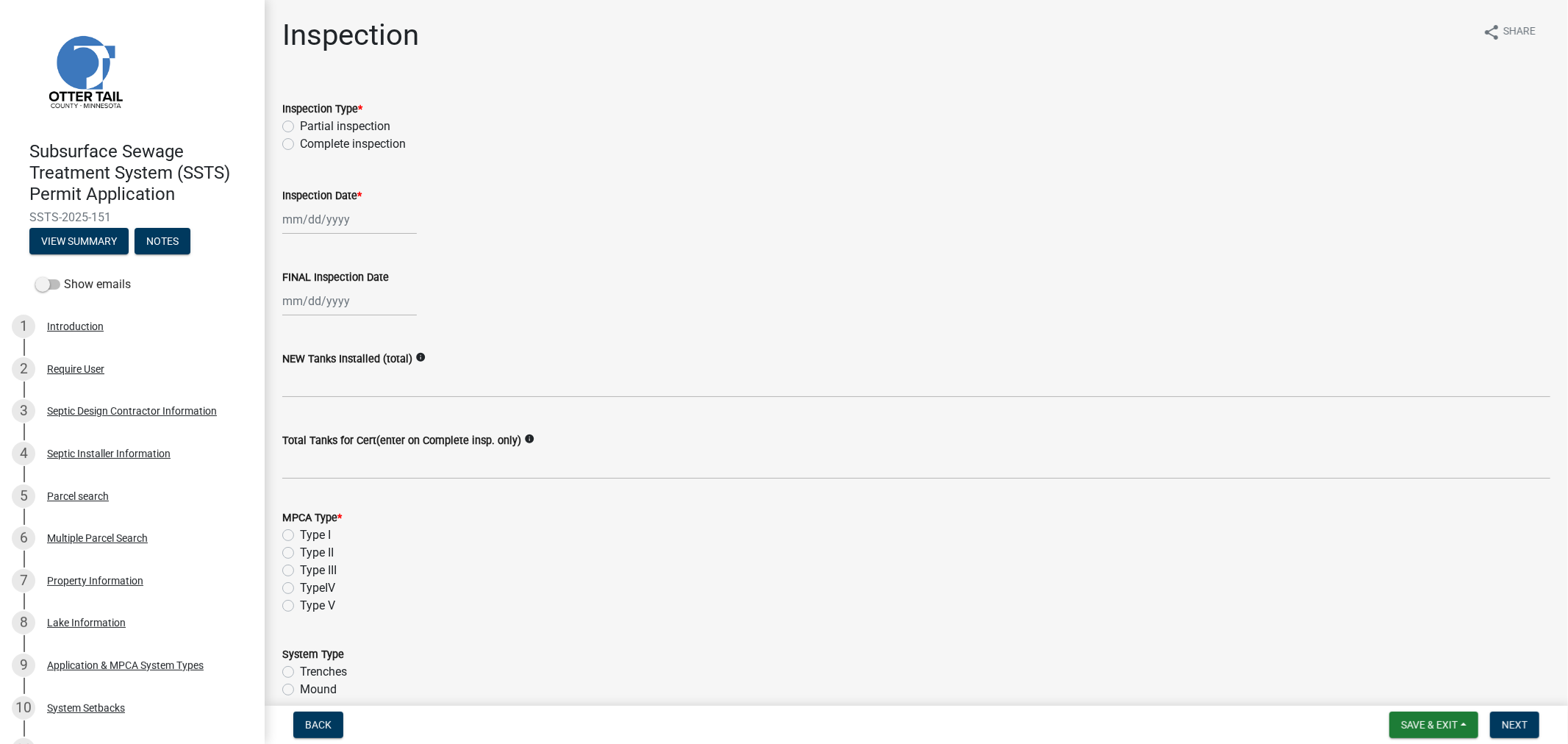
click at [281, 144] on div "Inspection Type * Partial inspection Complete inspection" at bounding box center [917, 117] width 1290 height 70
click at [300, 144] on label "Complete inspection" at bounding box center [353, 144] width 106 height 17
click at [300, 144] on input "Complete inspection" at bounding box center [305, 140] width 9 height 9
click at [303, 228] on div at bounding box center [350, 220] width 134 height 30
click at [368, 296] on div "31" at bounding box center [368, 297] width 24 height 24
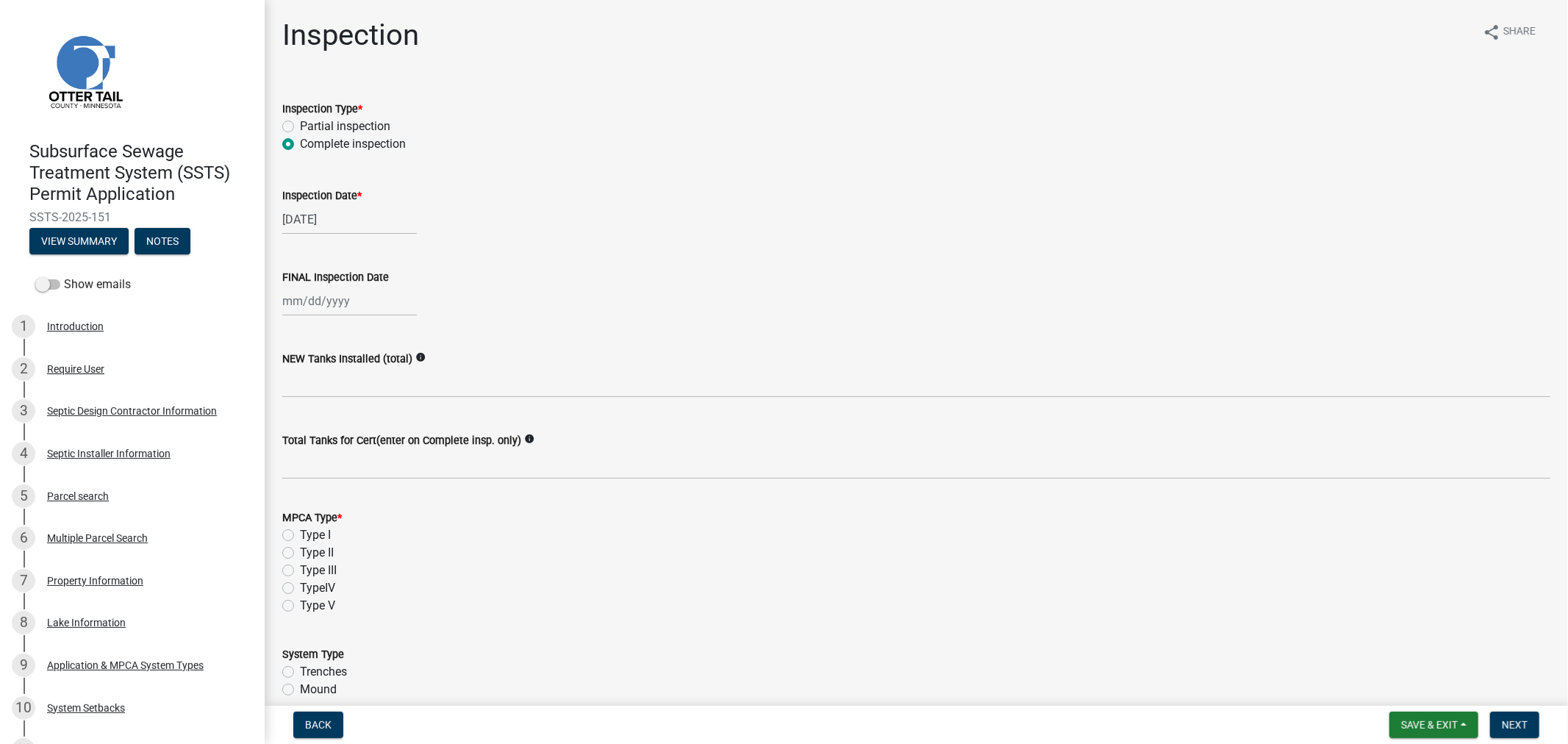
click at [317, 305] on div at bounding box center [350, 301] width 134 height 30
click at [372, 372] on div "31" at bounding box center [368, 379] width 24 height 24
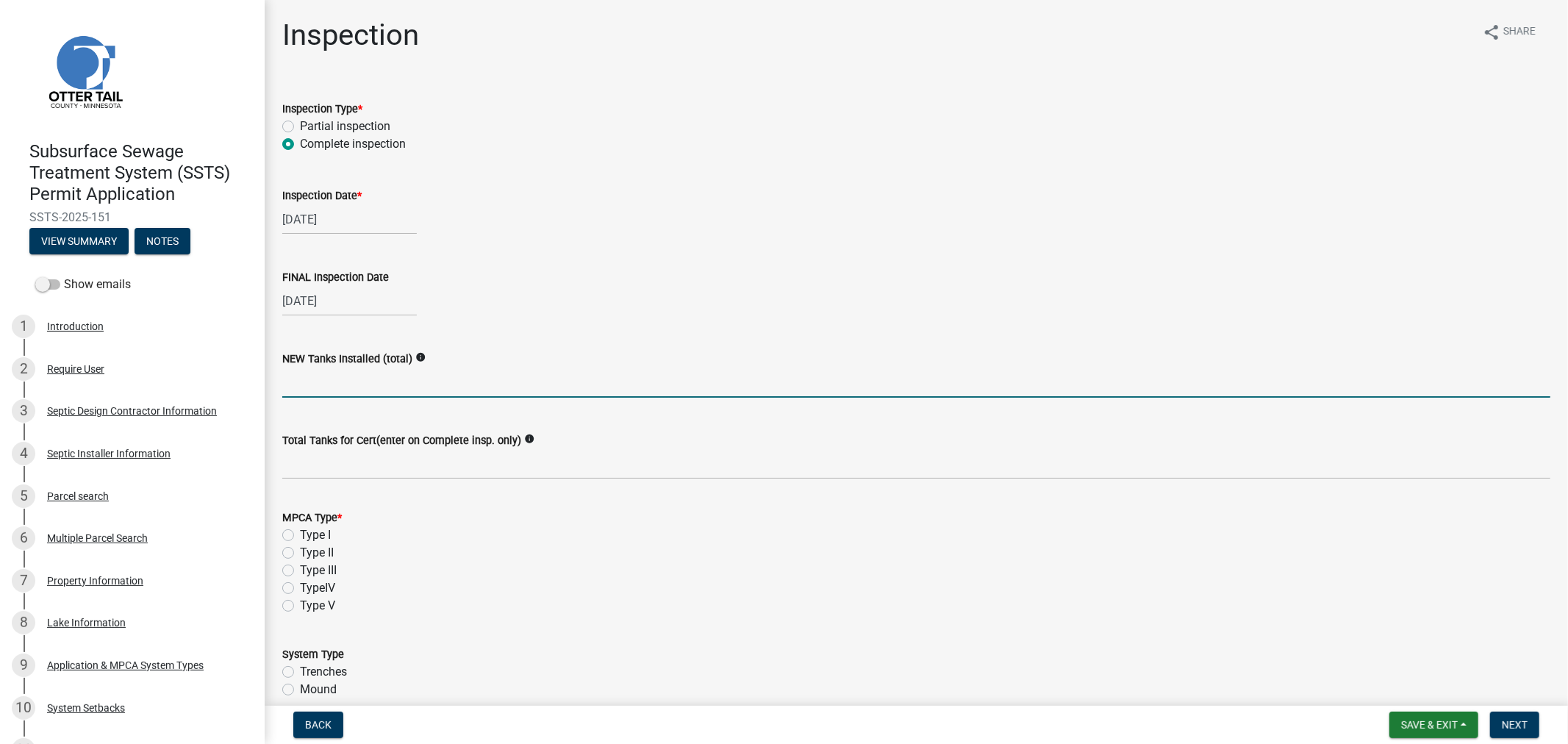
click at [342, 391] on input "text" at bounding box center [917, 383] width 1269 height 30
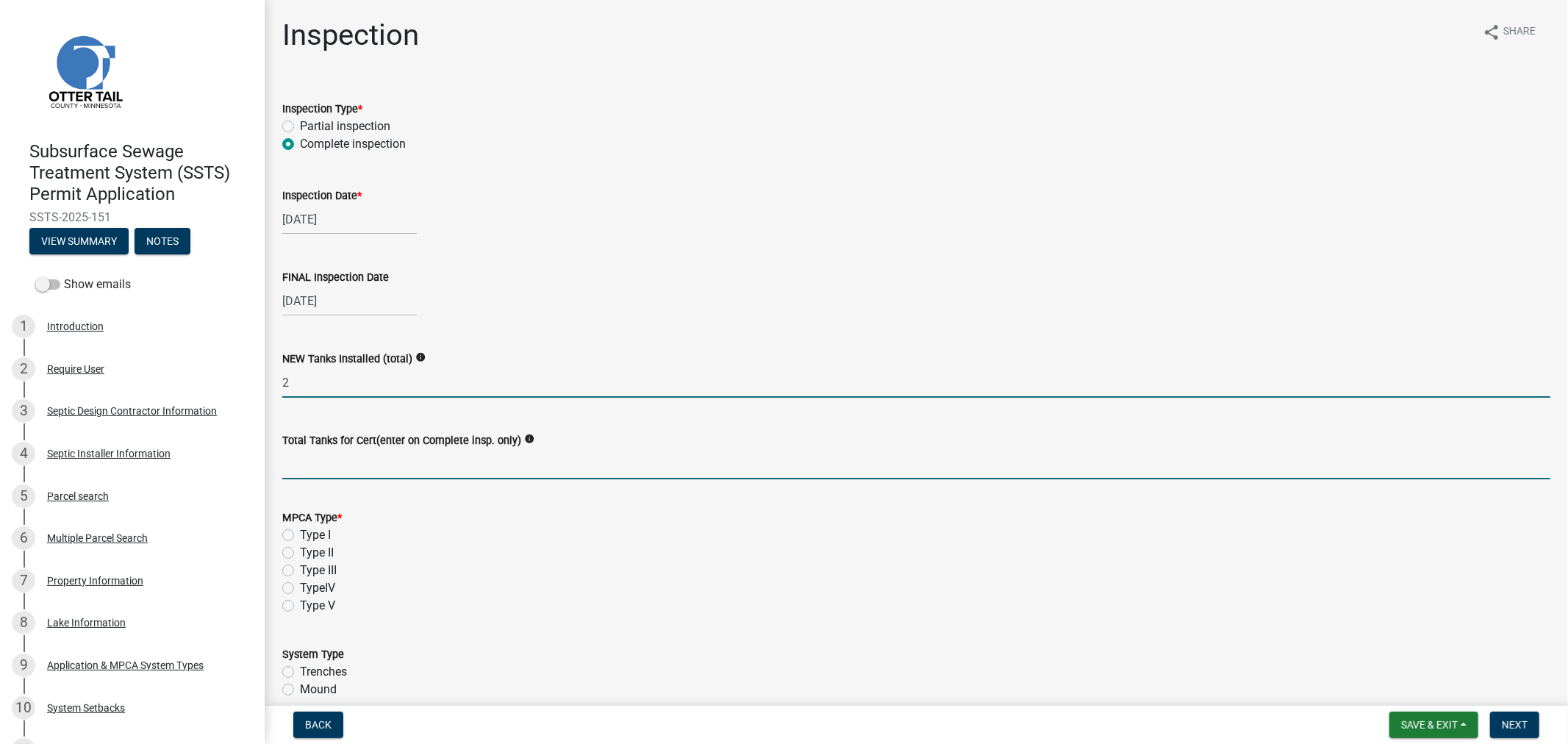
drag, startPoint x: 291, startPoint y: 467, endPoint x: 287, endPoint y: 459, distance: 8.9
click at [291, 467] on input "Total Tanks for Cert(enter on Complete insp. only)" at bounding box center [917, 464] width 1269 height 30
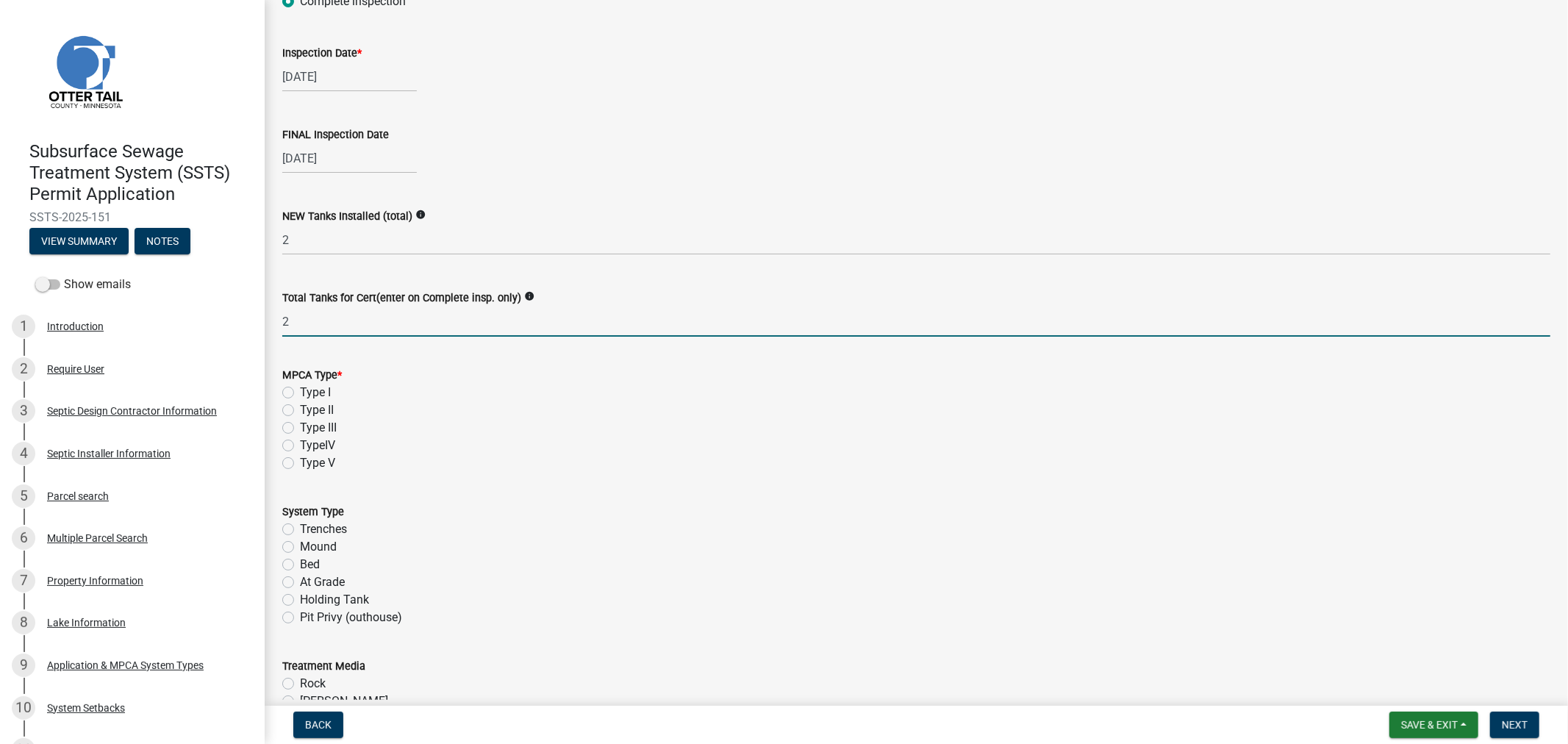
scroll to position [245, 0]
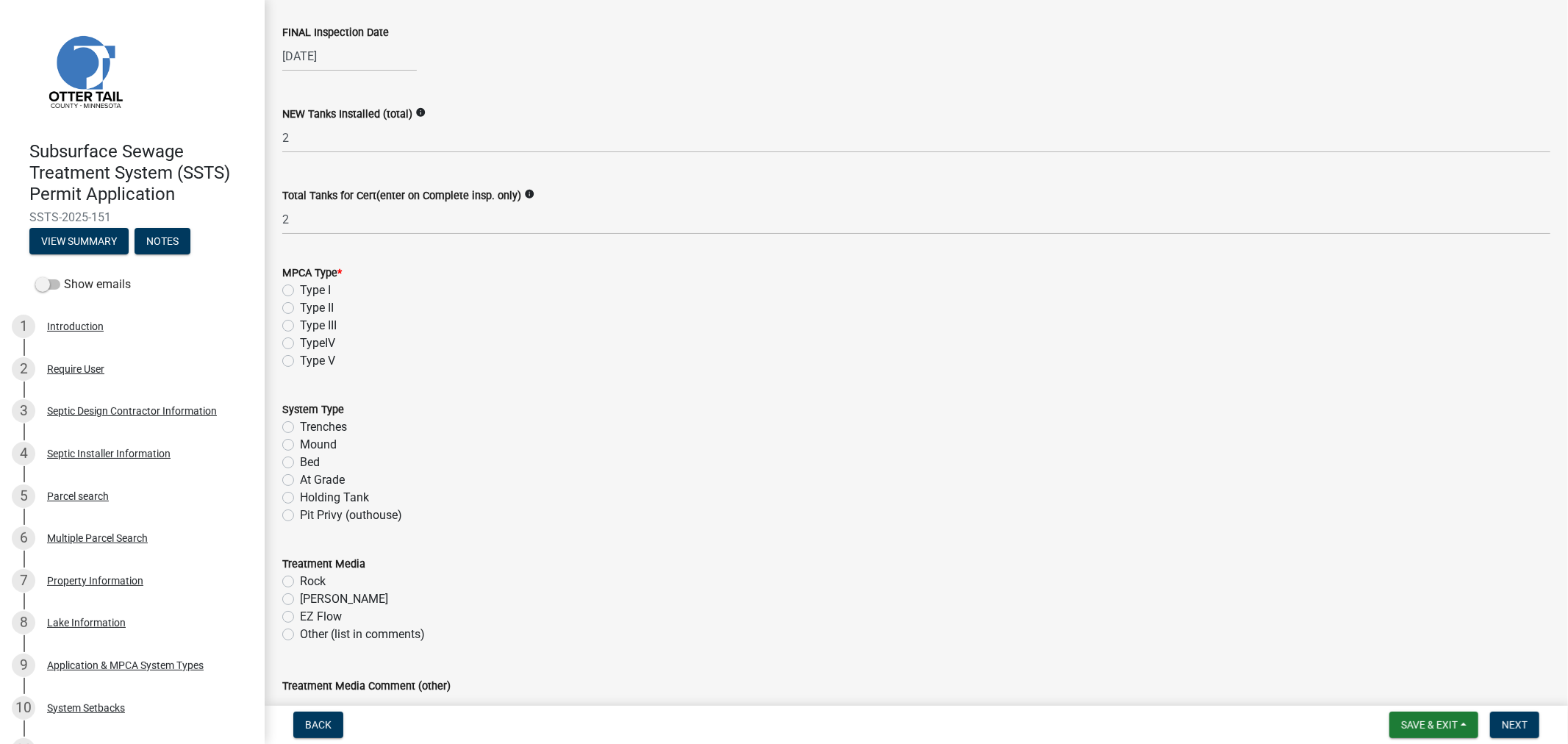
click at [300, 305] on label "Type II" at bounding box center [317, 308] width 34 height 17
click at [300, 305] on input "Type II" at bounding box center [305, 304] width 9 height 9
click at [300, 498] on label "Holding Tank" at bounding box center [335, 498] width 69 height 17
click at [300, 498] on input "Holding Tank" at bounding box center [305, 494] width 9 height 9
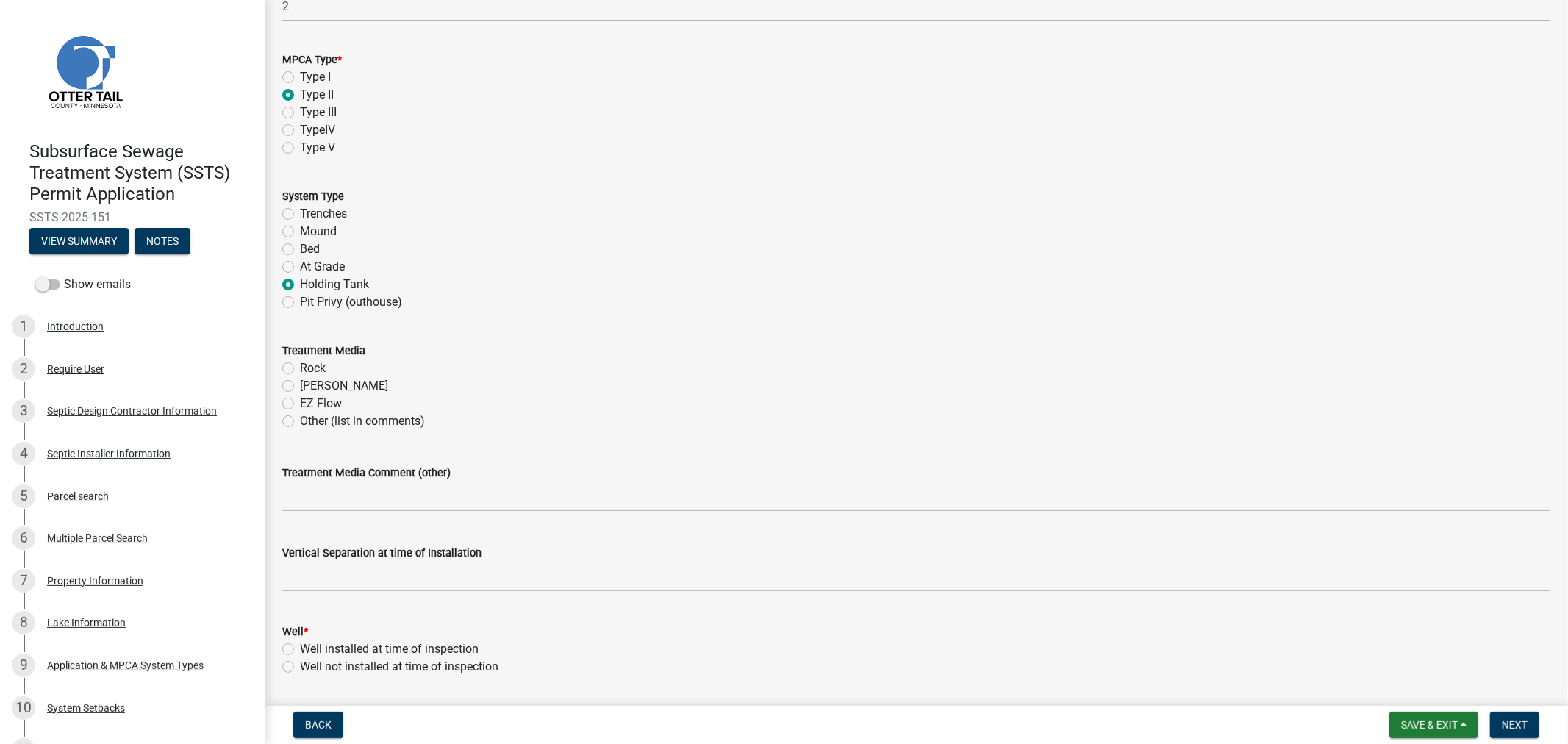
scroll to position [572, 0]
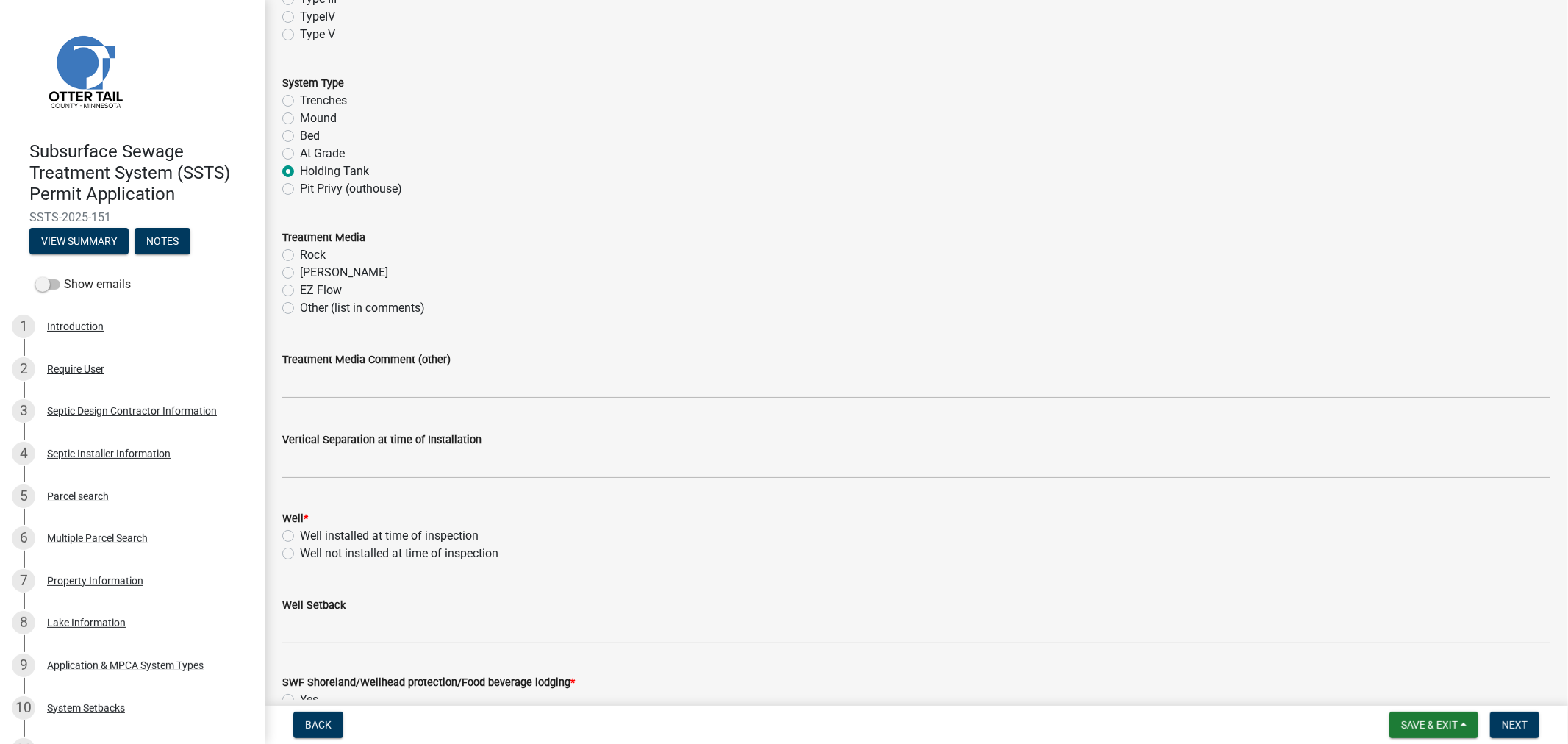
click at [300, 534] on label "Well installed at time of inspection" at bounding box center [389, 536] width 178 height 17
click at [300, 534] on input "Well installed at time of inspection" at bounding box center [305, 532] width 9 height 9
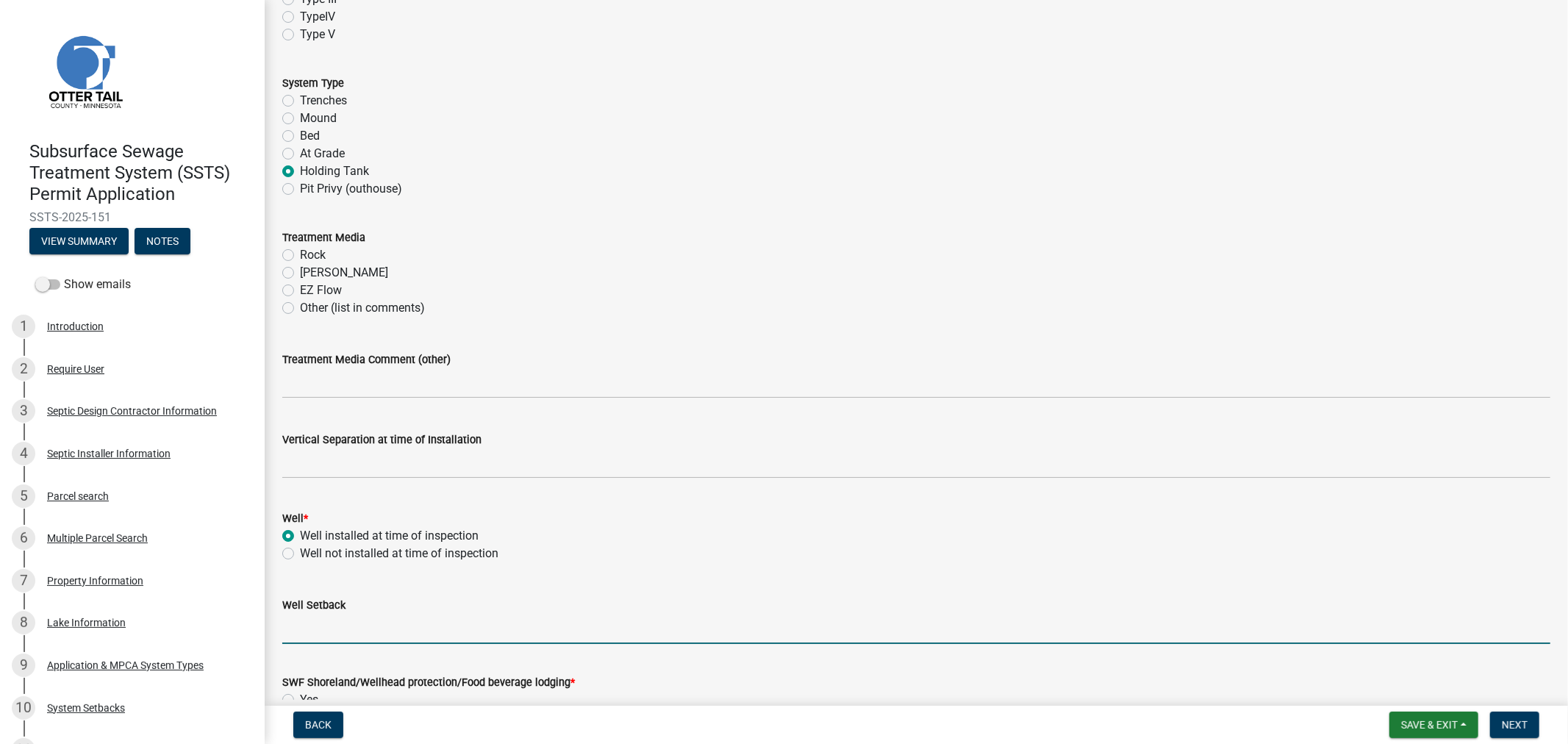
click at [305, 618] on input "Well Setback" at bounding box center [917, 629] width 1269 height 30
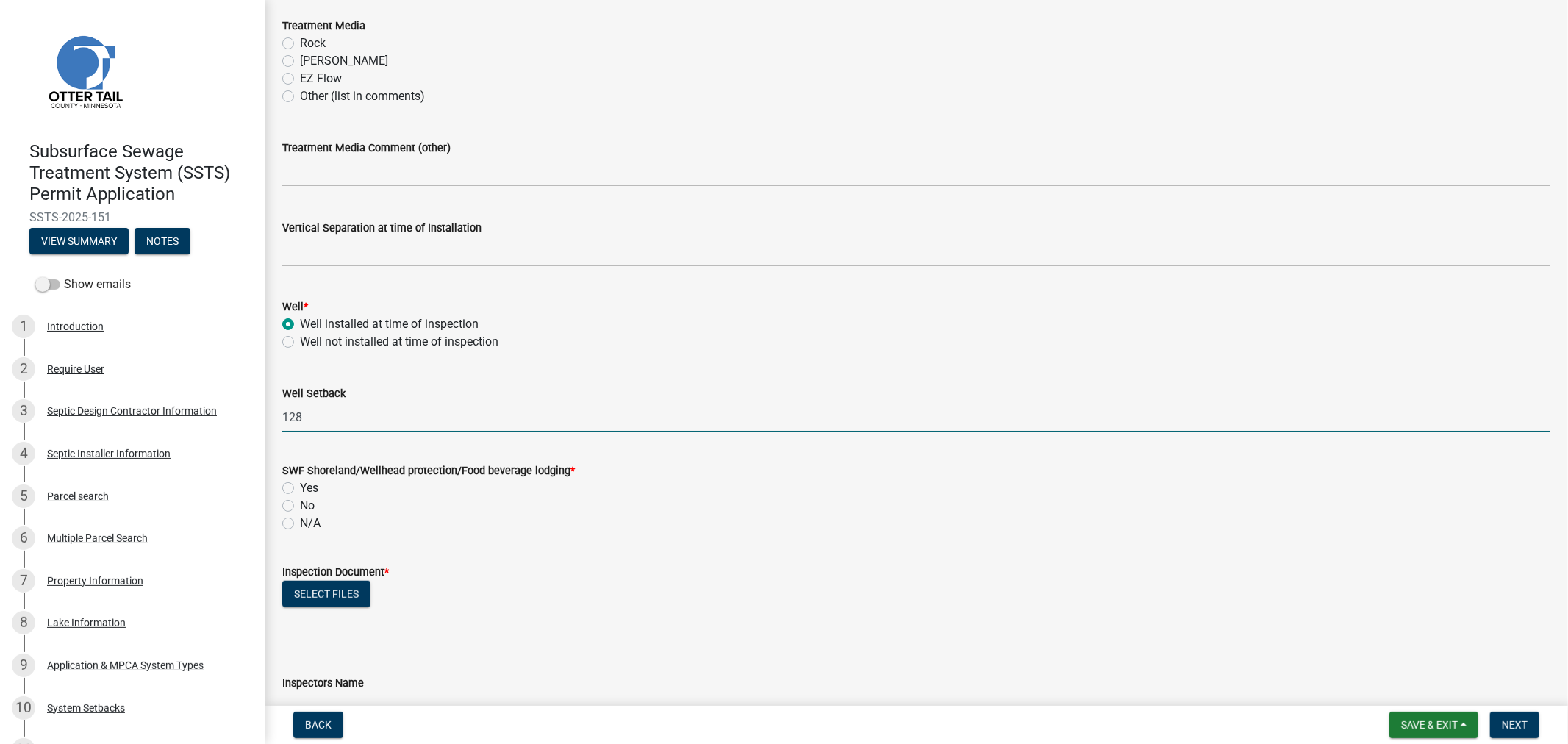
scroll to position [817, 0]
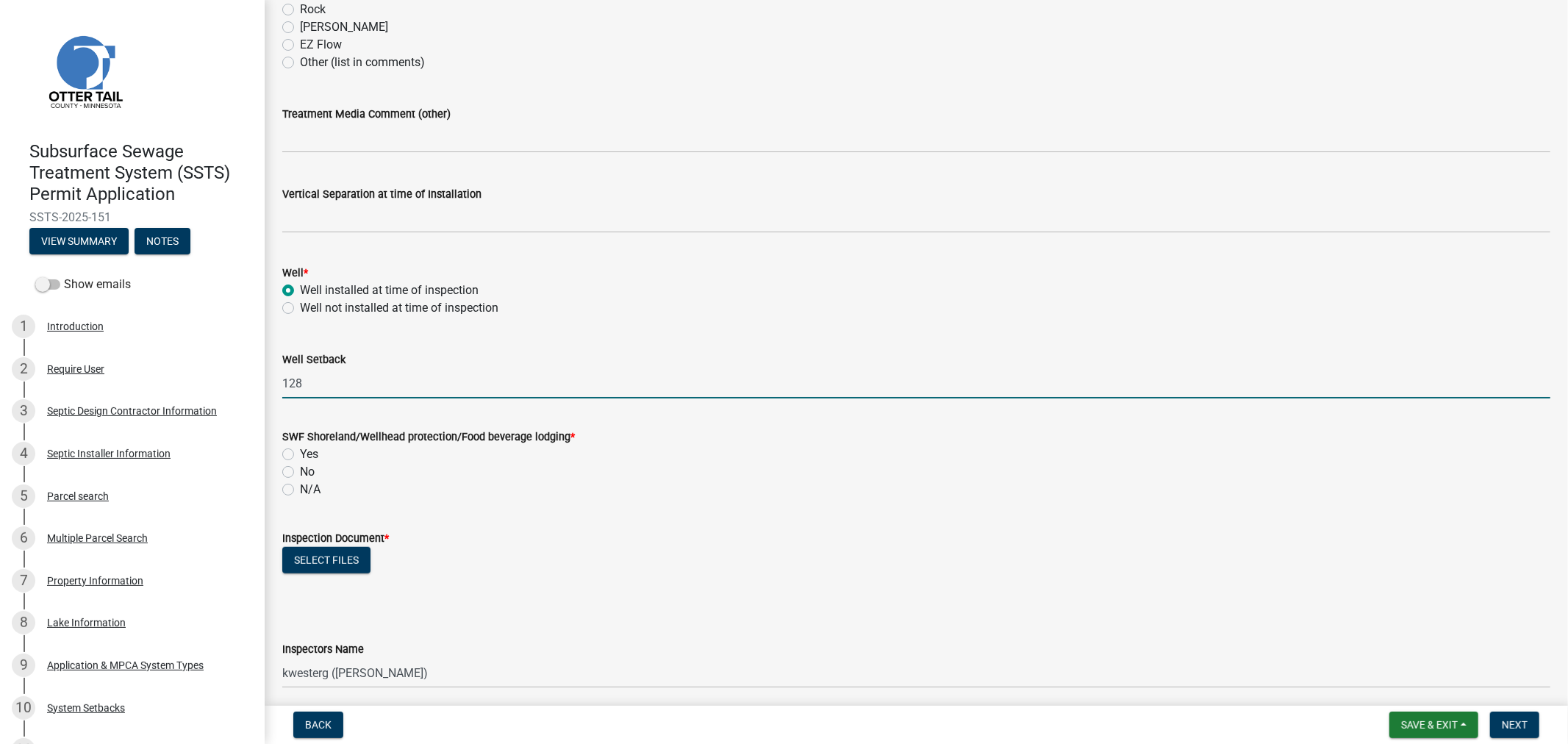
click at [300, 476] on label "No" at bounding box center [307, 472] width 15 height 17
click at [300, 473] on input "No" at bounding box center [305, 468] width 9 height 9
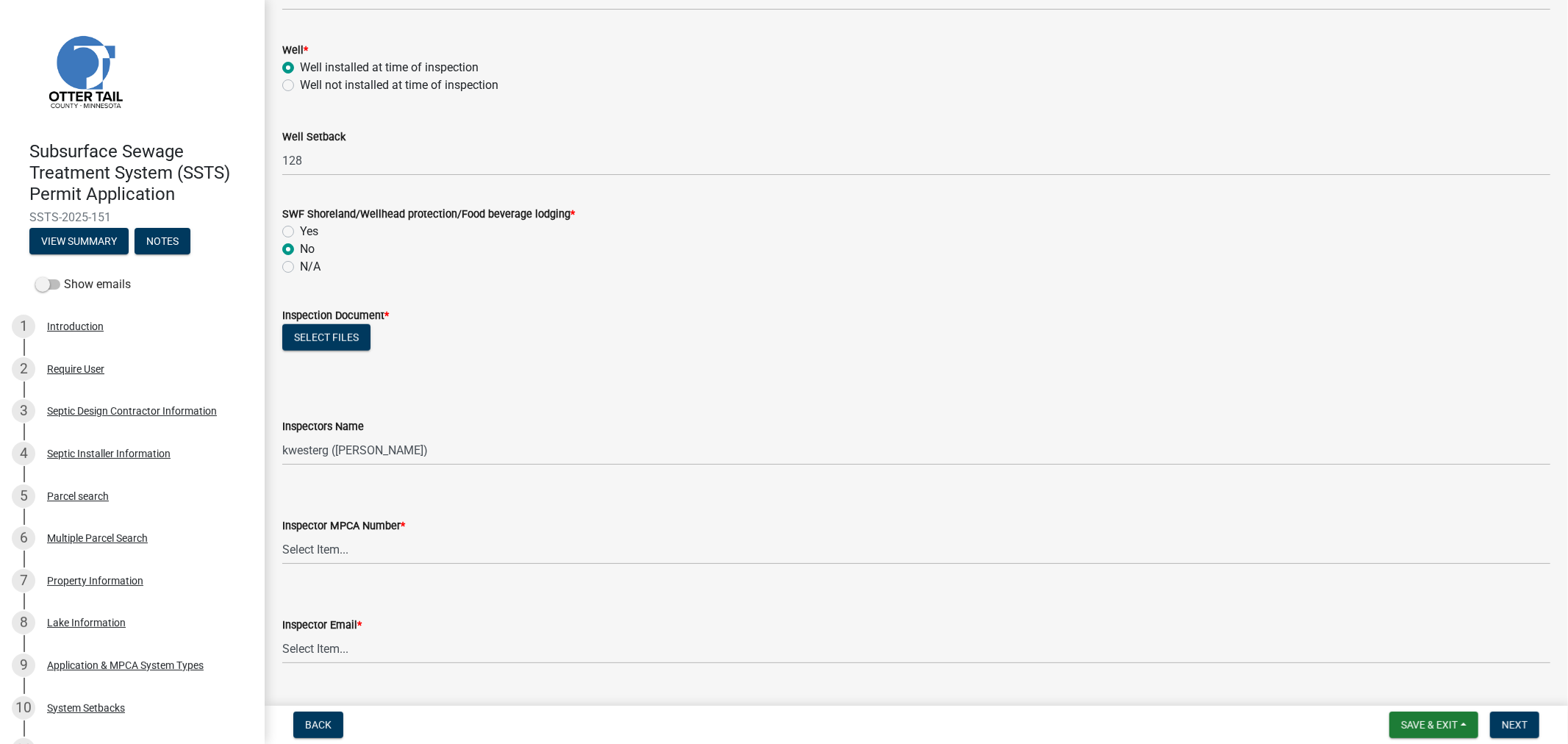
scroll to position [1062, 0]
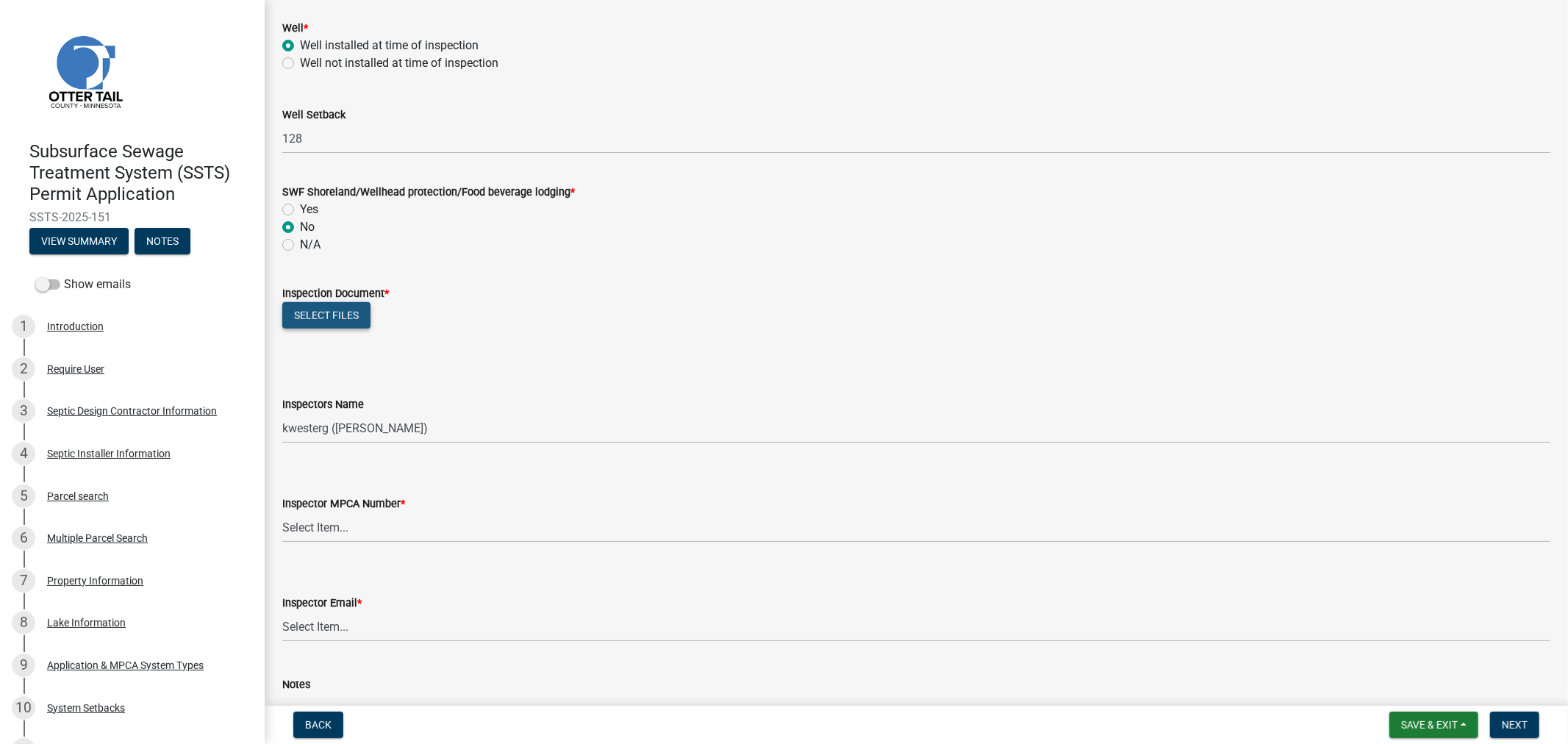
click at [340, 309] on button "Select files" at bounding box center [327, 316] width 88 height 27
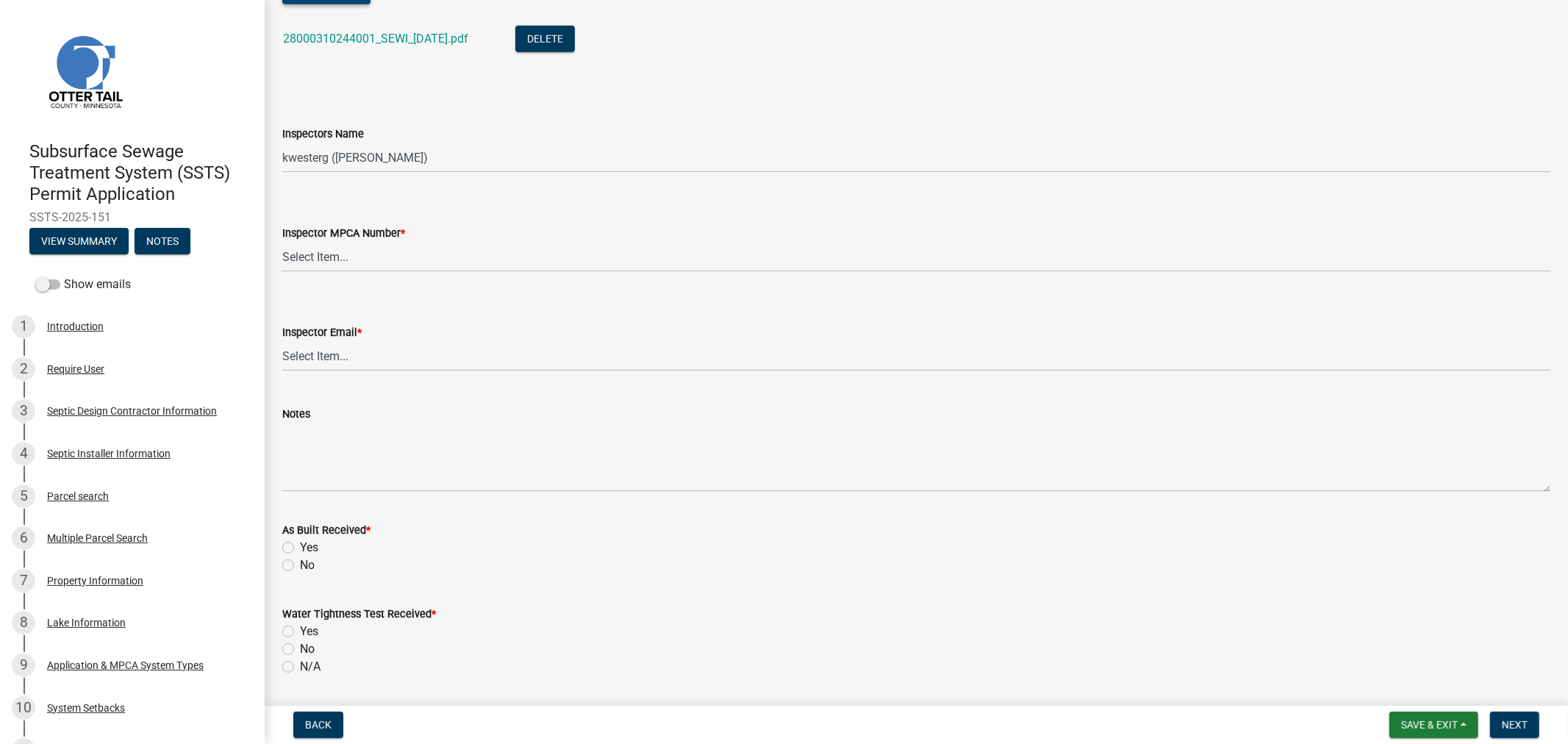
scroll to position [1388, 0]
click at [358, 156] on select "Select Item... btollefson (Brittany Tollefson) alexisnewark (Alexis Newark) epl…" at bounding box center [917, 156] width 1269 height 30
click at [283, 141] on select "Select Item... btollefson (Brittany Tollefson) alexisnewark (Alexis Newark) epl…" at bounding box center [917, 156] width 1269 height 30
click at [358, 260] on select "Select Item... Alexis Newark (10415) Andrea Perales (924) Brittany Tollefson (1…" at bounding box center [917, 255] width 1269 height 30
click at [283, 240] on select "Select Item... Alexis Newark (10415) Andrea Perales (924) Brittany Tollefson (1…" at bounding box center [917, 255] width 1269 height 30
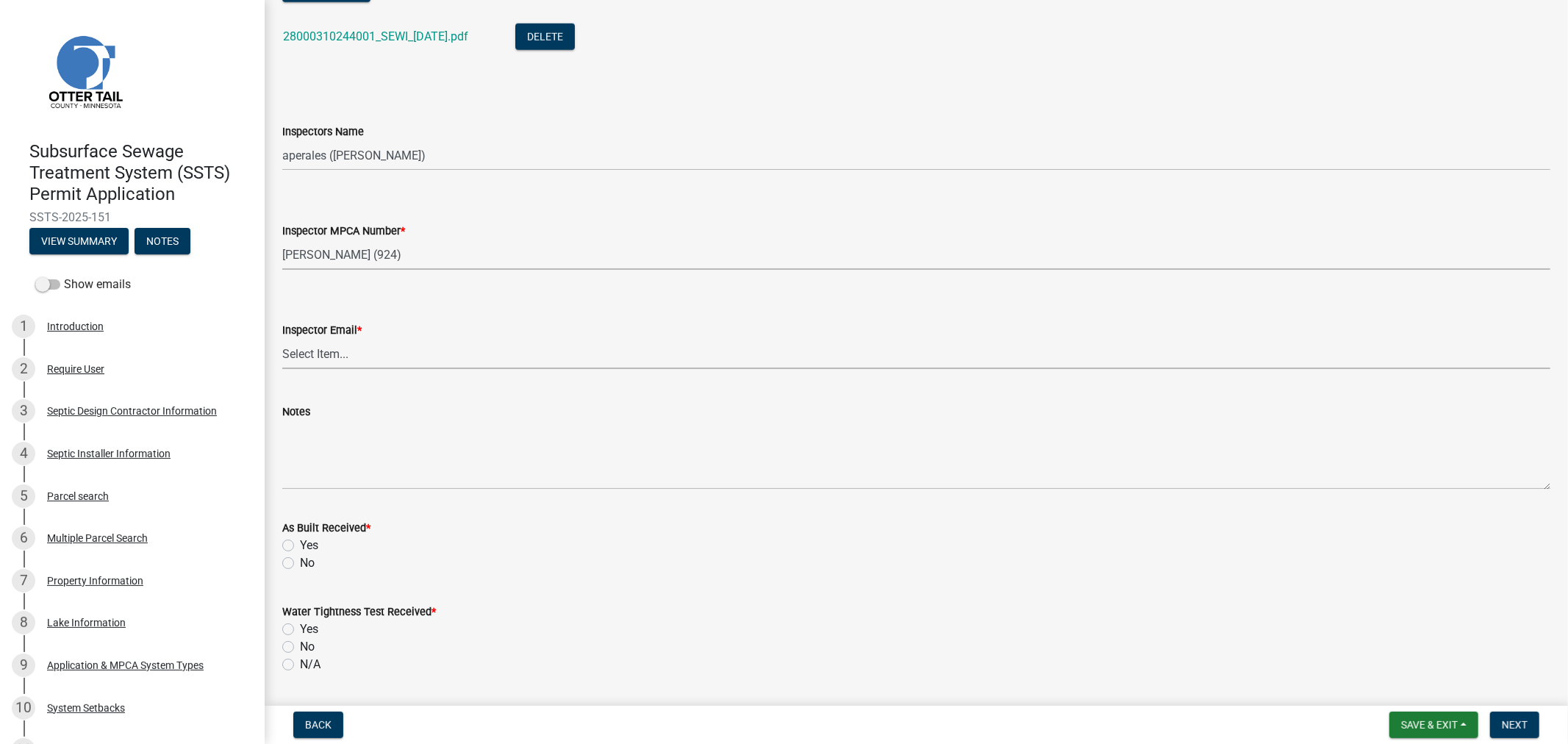
drag, startPoint x: 377, startPoint y: 346, endPoint x: 377, endPoint y: 356, distance: 10.0
click at [377, 346] on select "Select Item... Alexis Newark (anewark@ottertailcounty.gov) Amy Busko (abusko@ot…" at bounding box center [917, 354] width 1269 height 30
click at [283, 339] on select "Select Item... Alexis Newark (anewark@ottertailcounty.gov) Amy Busko (abusko@ot…" at bounding box center [917, 354] width 1269 height 30
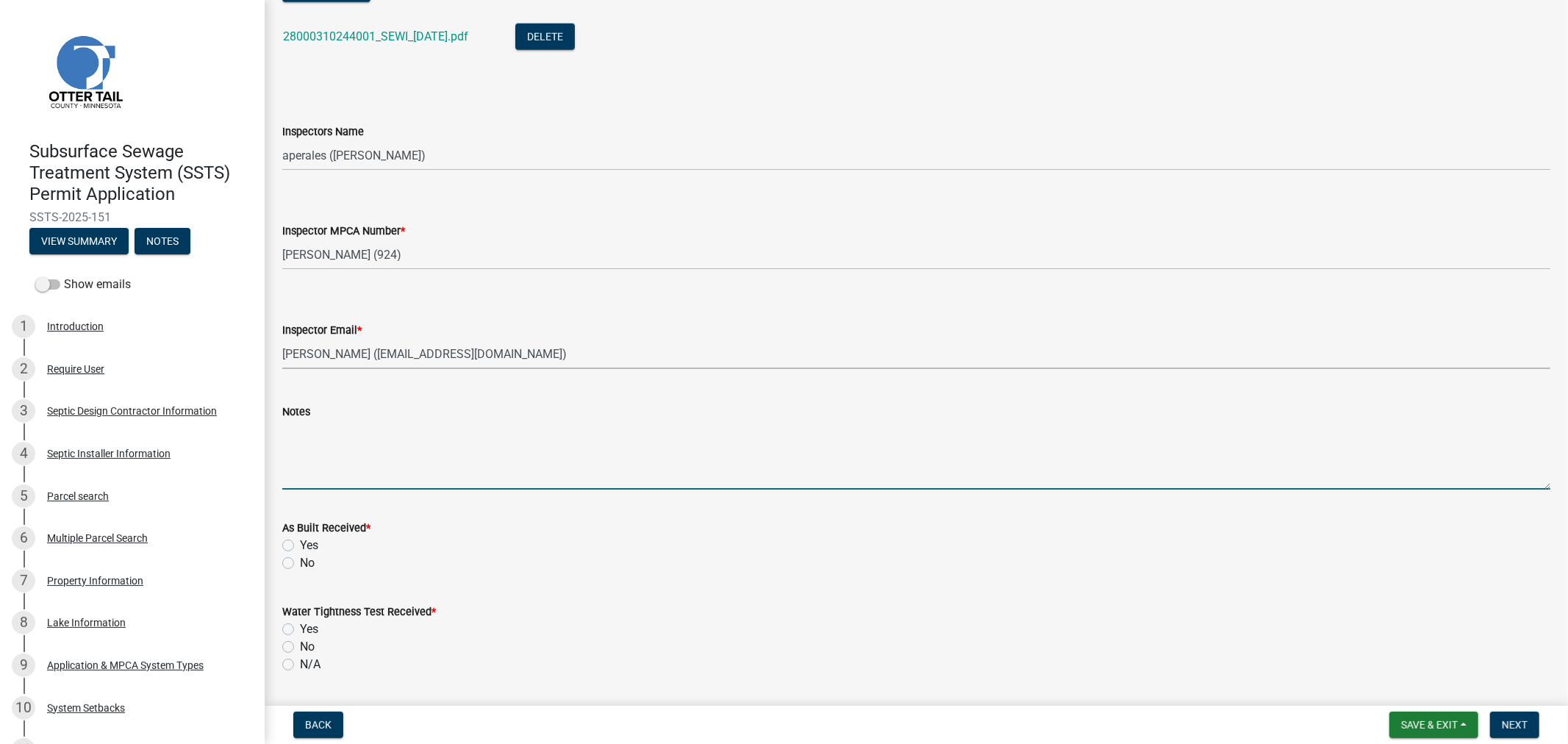
click at [425, 445] on textarea "Notes" at bounding box center [917, 456] width 1269 height 70
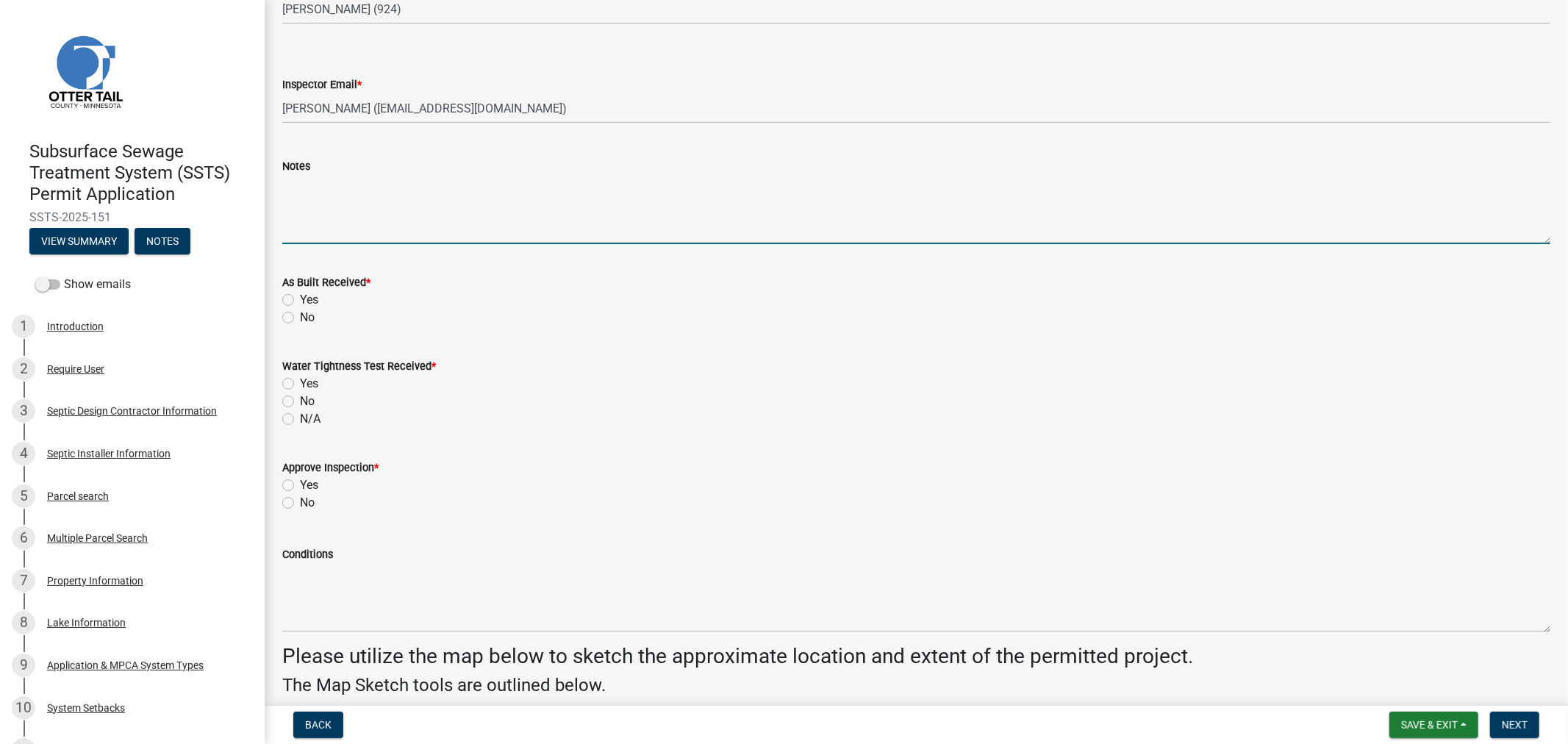
click at [300, 314] on label "No" at bounding box center [307, 318] width 15 height 17
click at [300, 314] on input "No" at bounding box center [305, 314] width 9 height 9
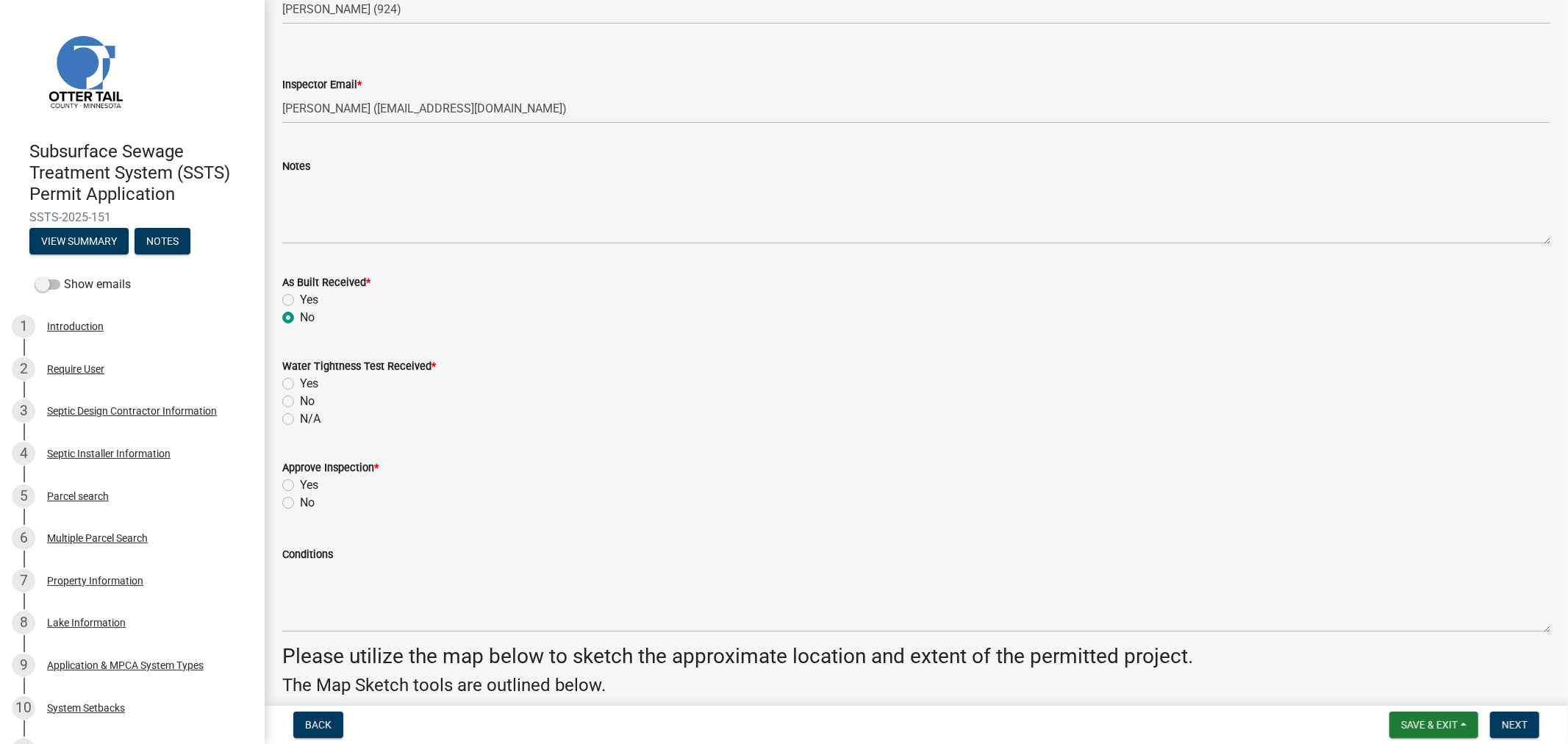
click at [300, 395] on label "No" at bounding box center [307, 401] width 15 height 17
click at [300, 395] on input "No" at bounding box center [305, 397] width 9 height 9
click at [300, 484] on label "Yes" at bounding box center [309, 485] width 18 height 17
click at [300, 484] on input "Yes" at bounding box center [305, 481] width 9 height 9
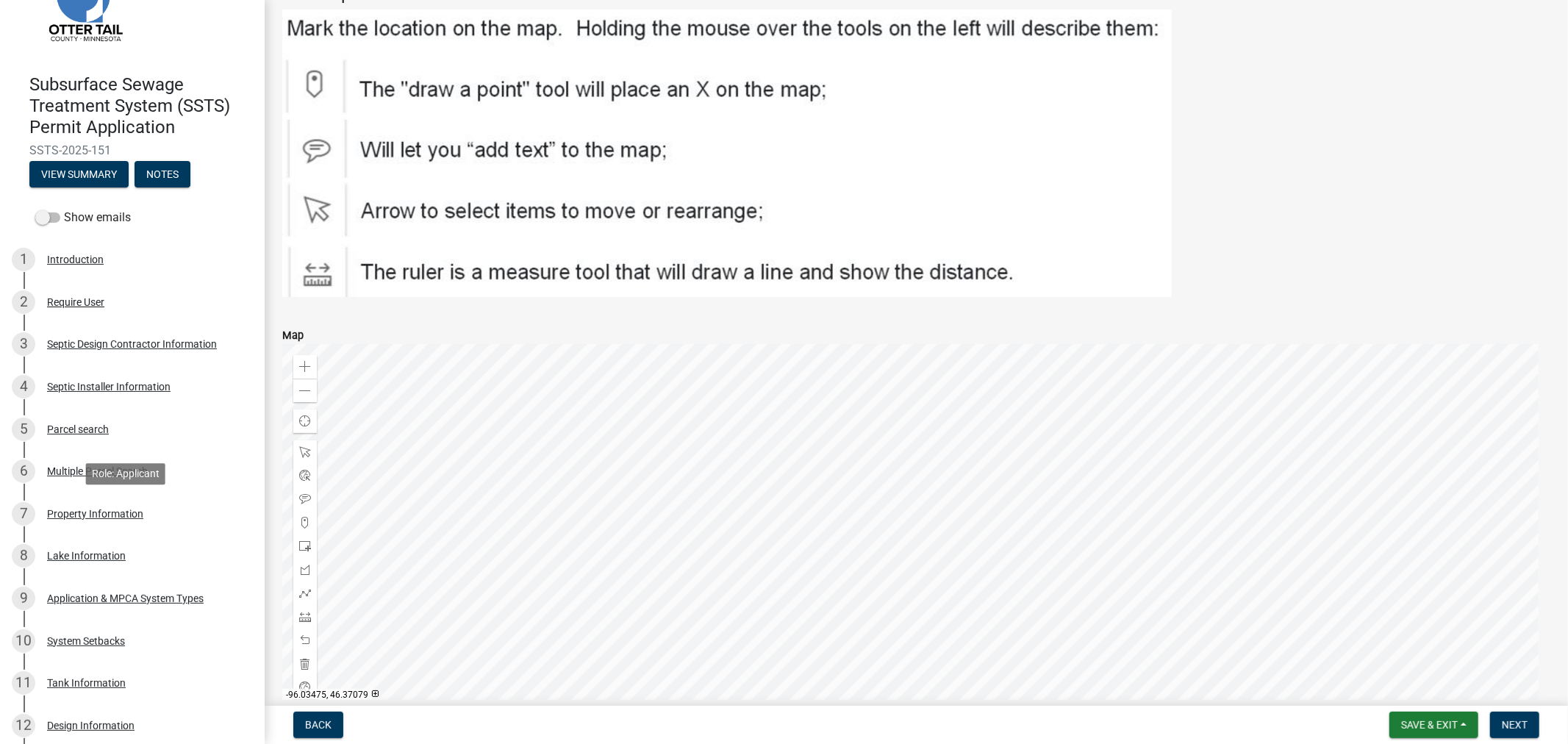
scroll to position [163, 0]
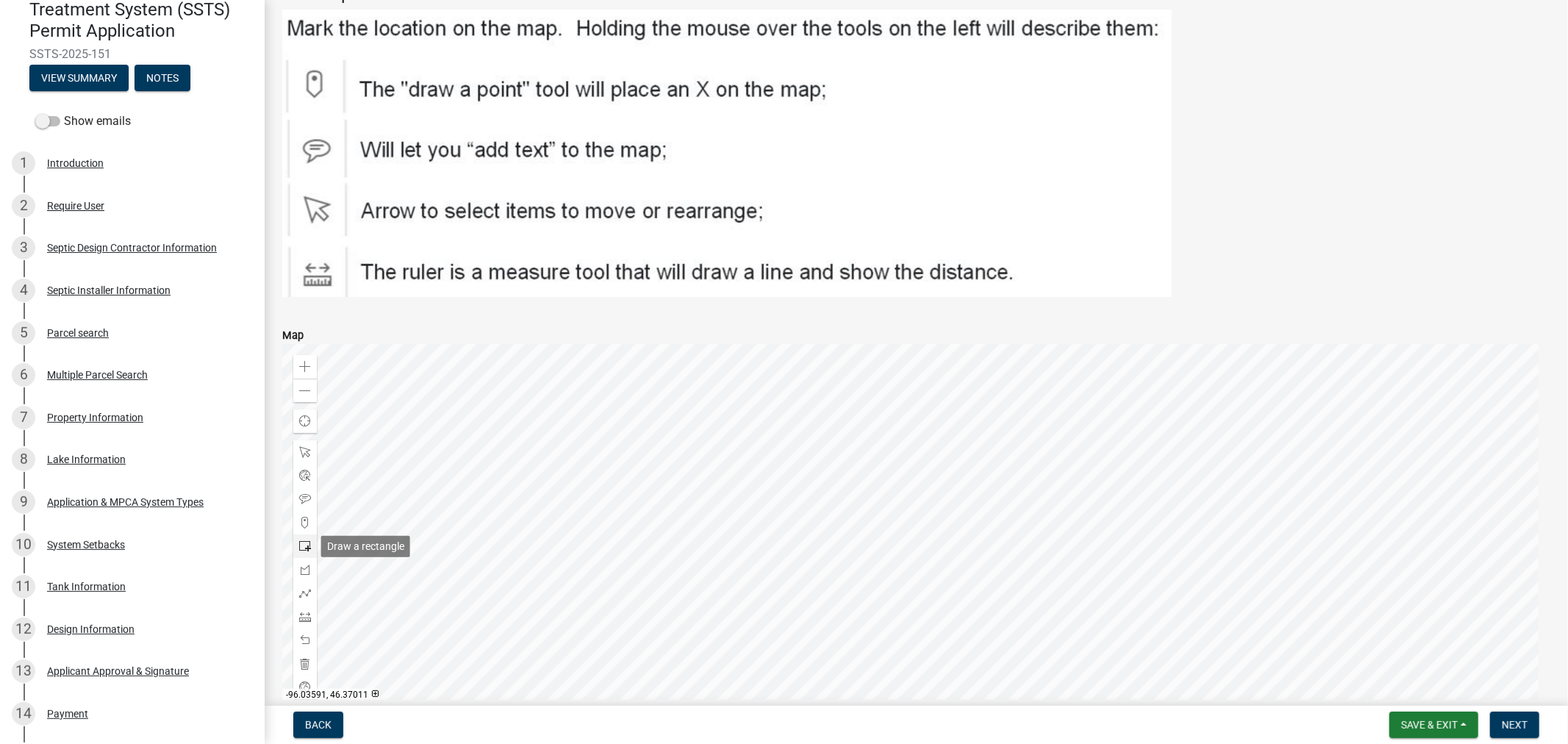
click at [305, 549] on span at bounding box center [305, 547] width 12 height 12
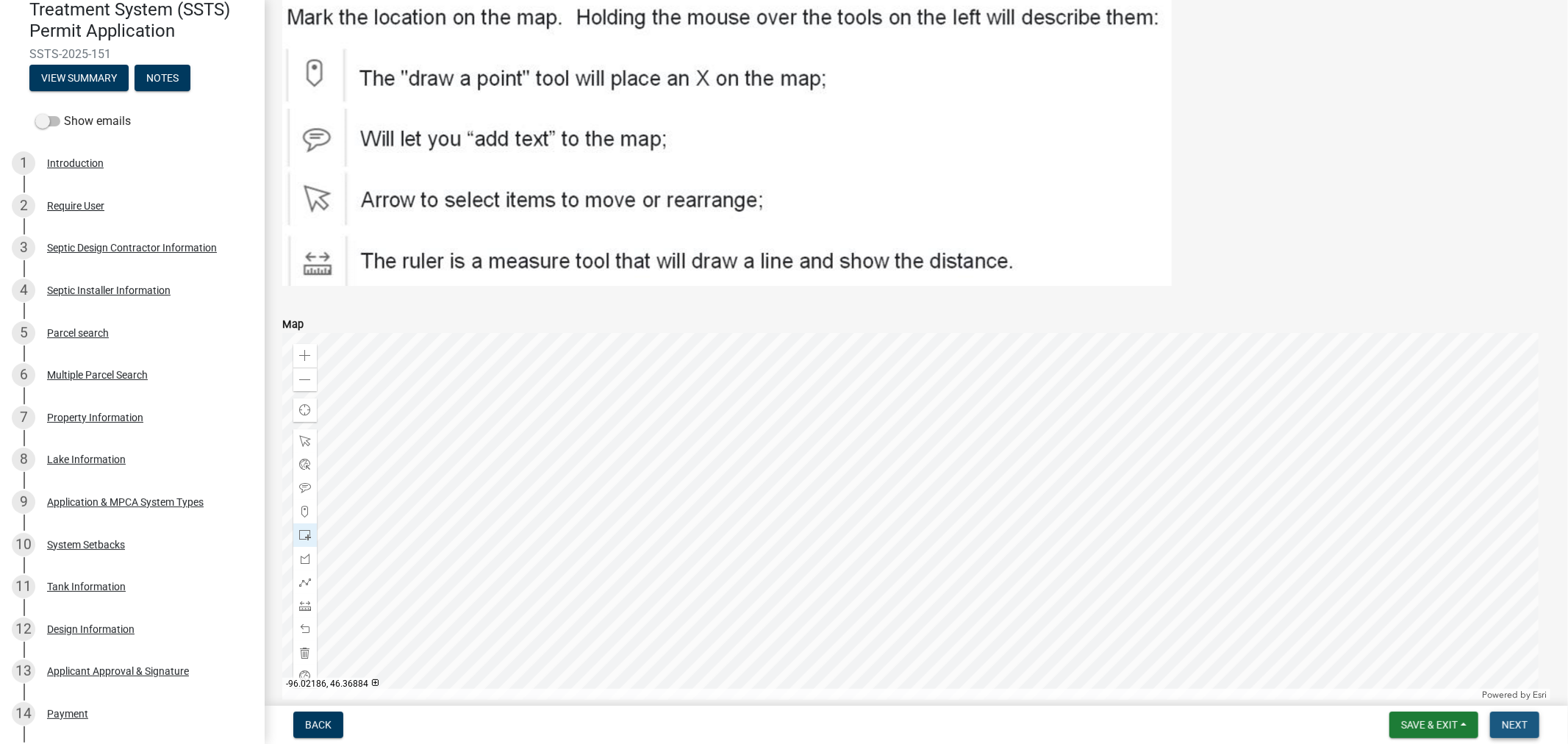
click at [1505, 727] on span "Next" at bounding box center [1515, 725] width 26 height 12
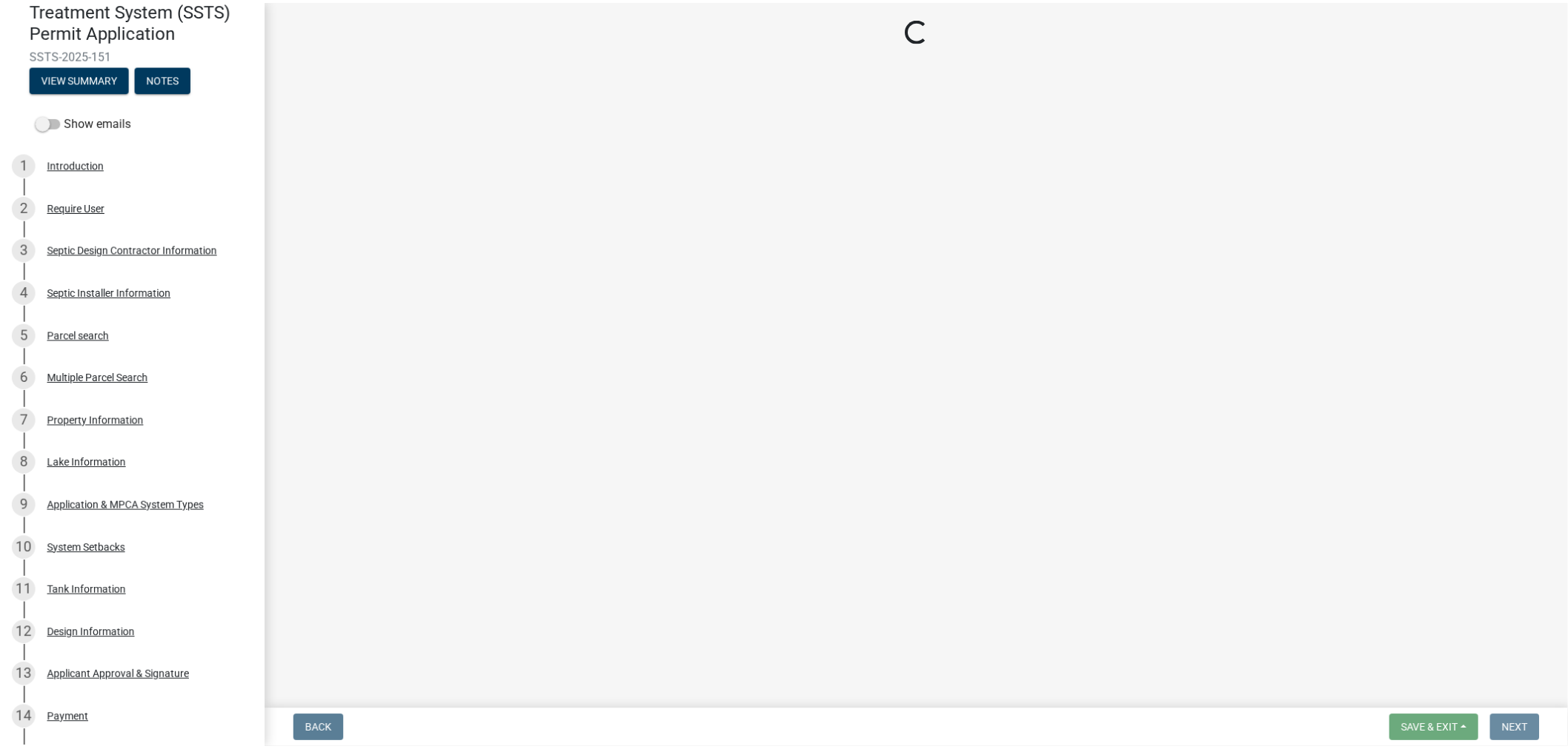
scroll to position [0, 0]
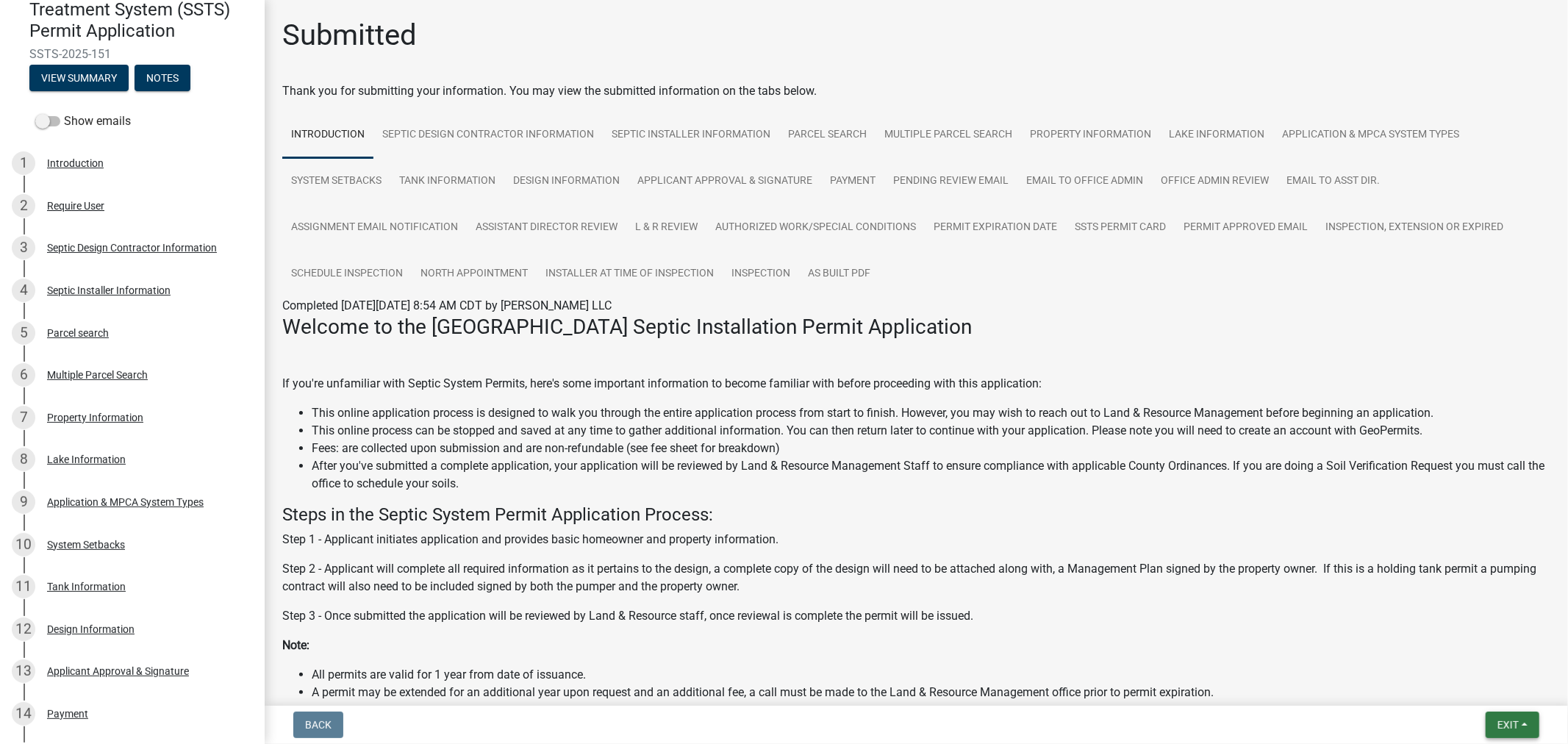
click at [1513, 738] on button "Exit" at bounding box center [1513, 726] width 54 height 27
click at [1483, 693] on button "Save & Exit" at bounding box center [1480, 686] width 118 height 36
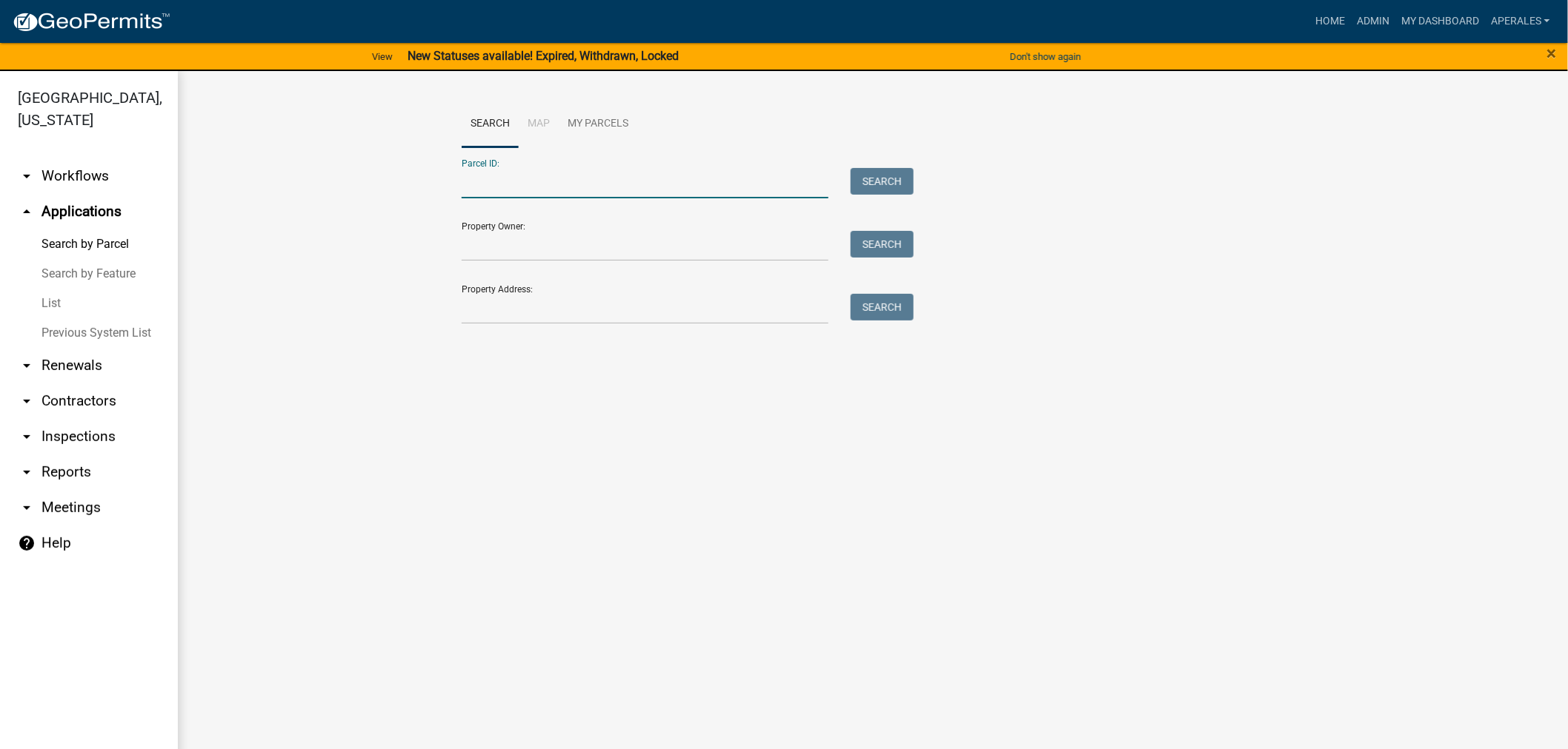
click at [541, 179] on input "Parcel ID:" at bounding box center [644, 183] width 367 height 30
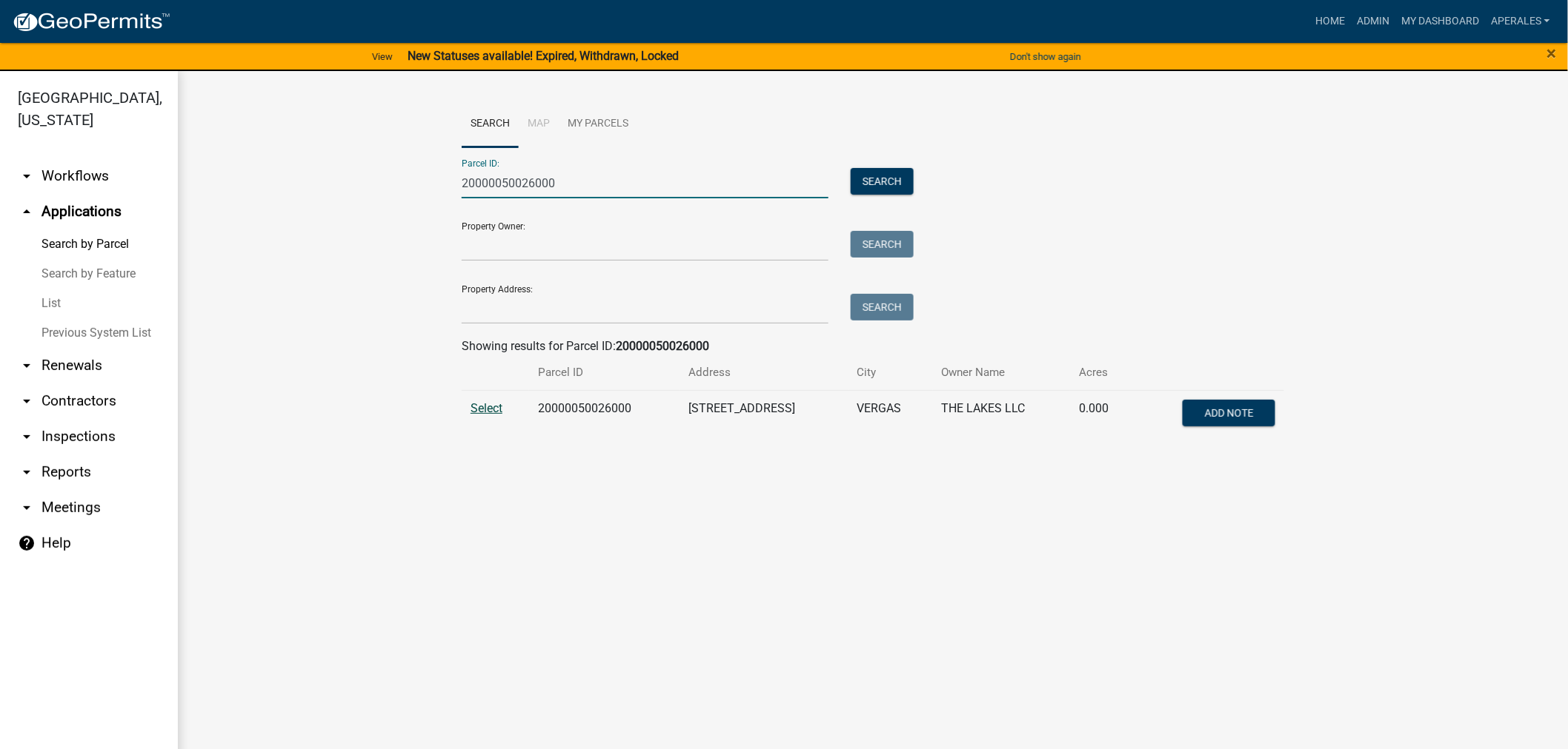
click at [477, 409] on span "Select" at bounding box center [486, 409] width 32 height 14
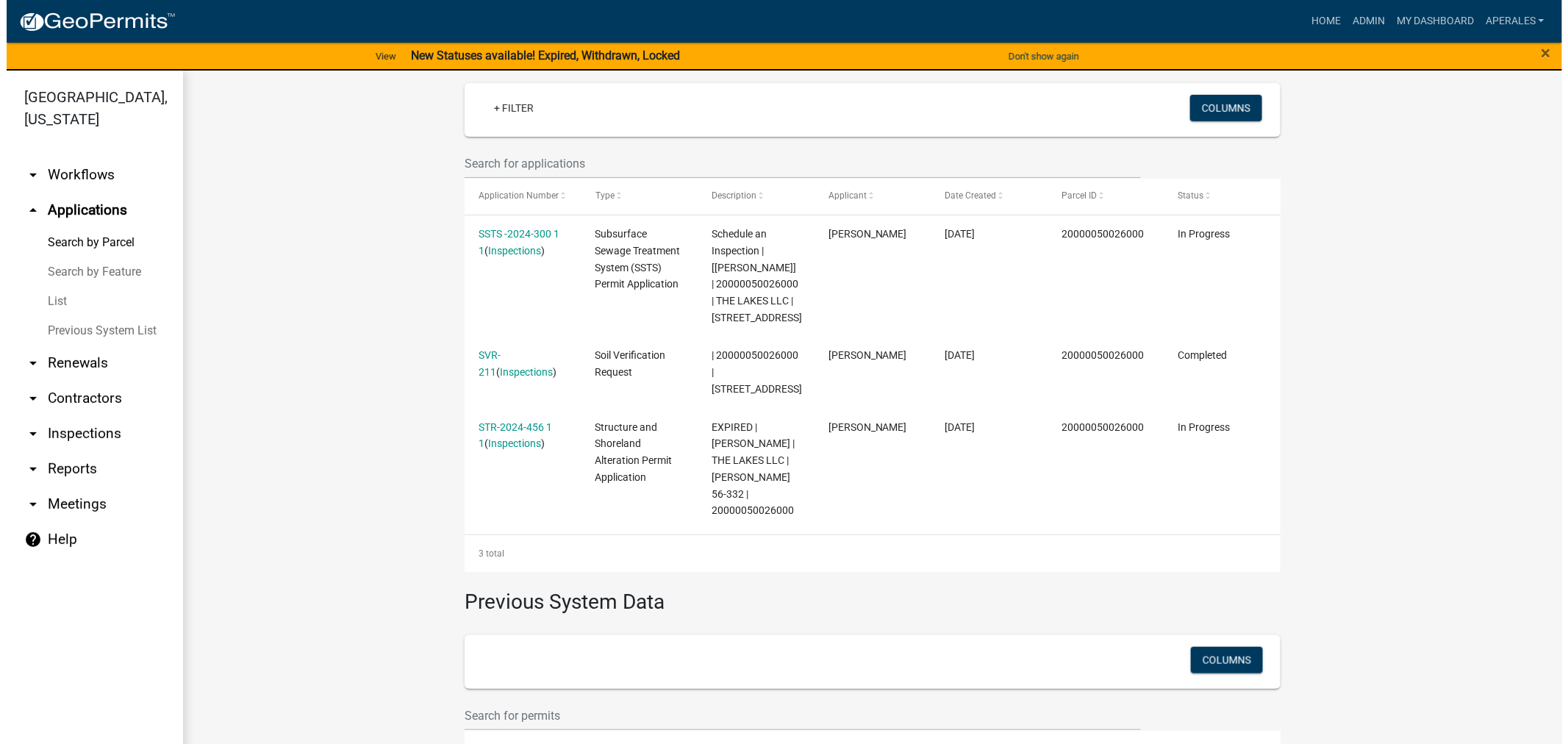
scroll to position [408, 0]
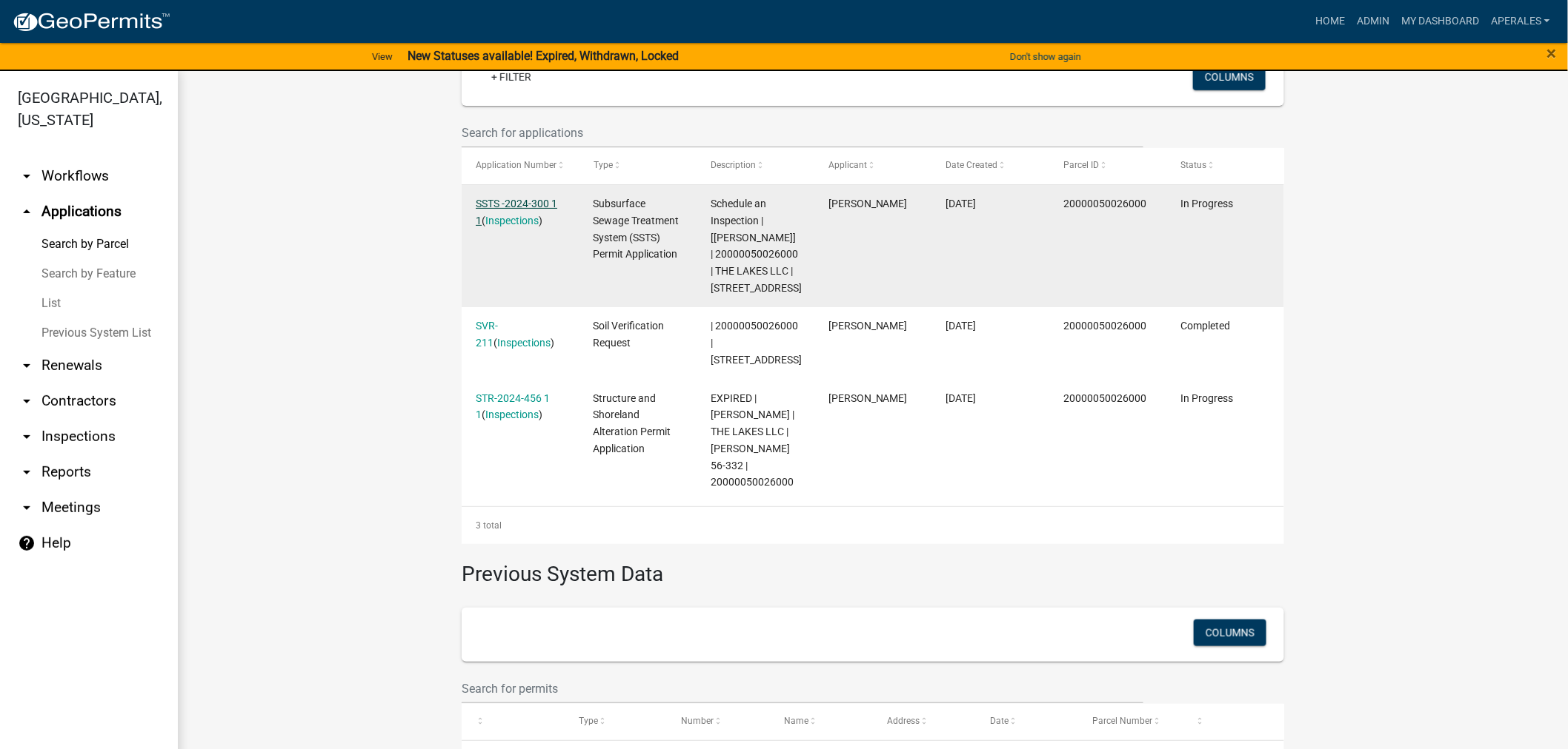
click at [512, 202] on link "SSTS -2024-300 1 1" at bounding box center [516, 212] width 81 height 29
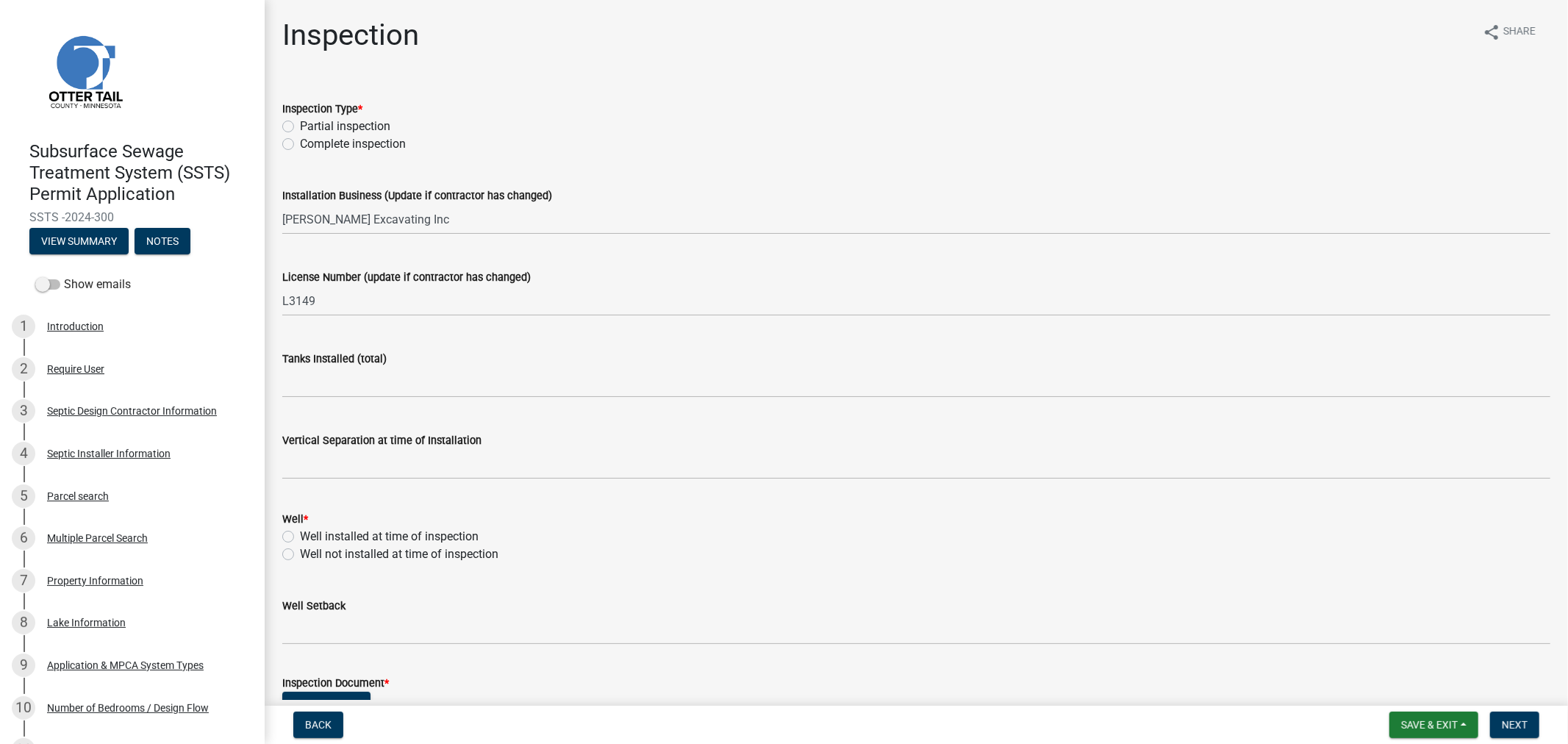
click at [294, 142] on div "Complete inspection" at bounding box center [917, 144] width 1269 height 17
click at [300, 145] on label "Complete inspection" at bounding box center [353, 144] width 106 height 17
click at [300, 145] on input "Complete inspection" at bounding box center [305, 140] width 9 height 9
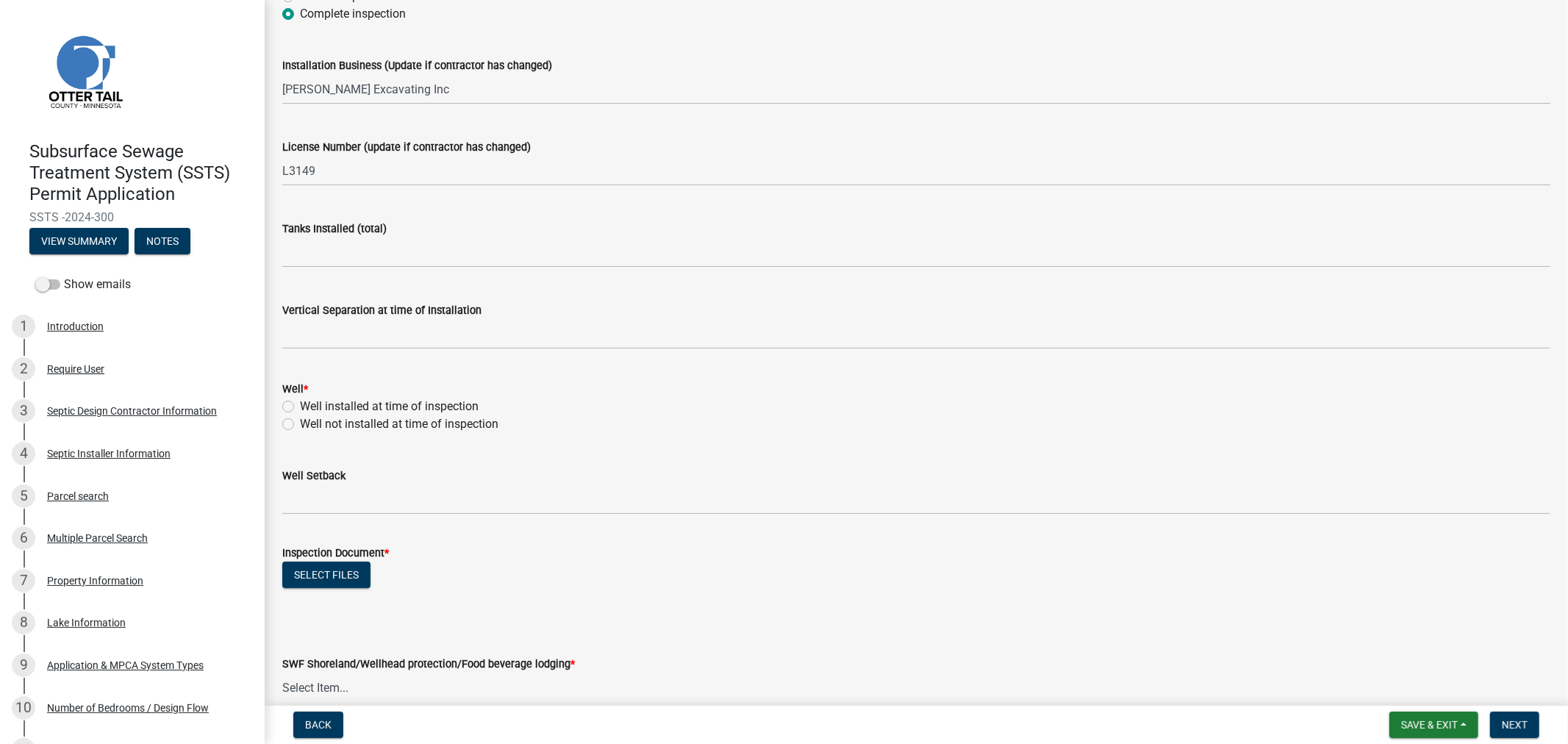
scroll to position [245, 0]
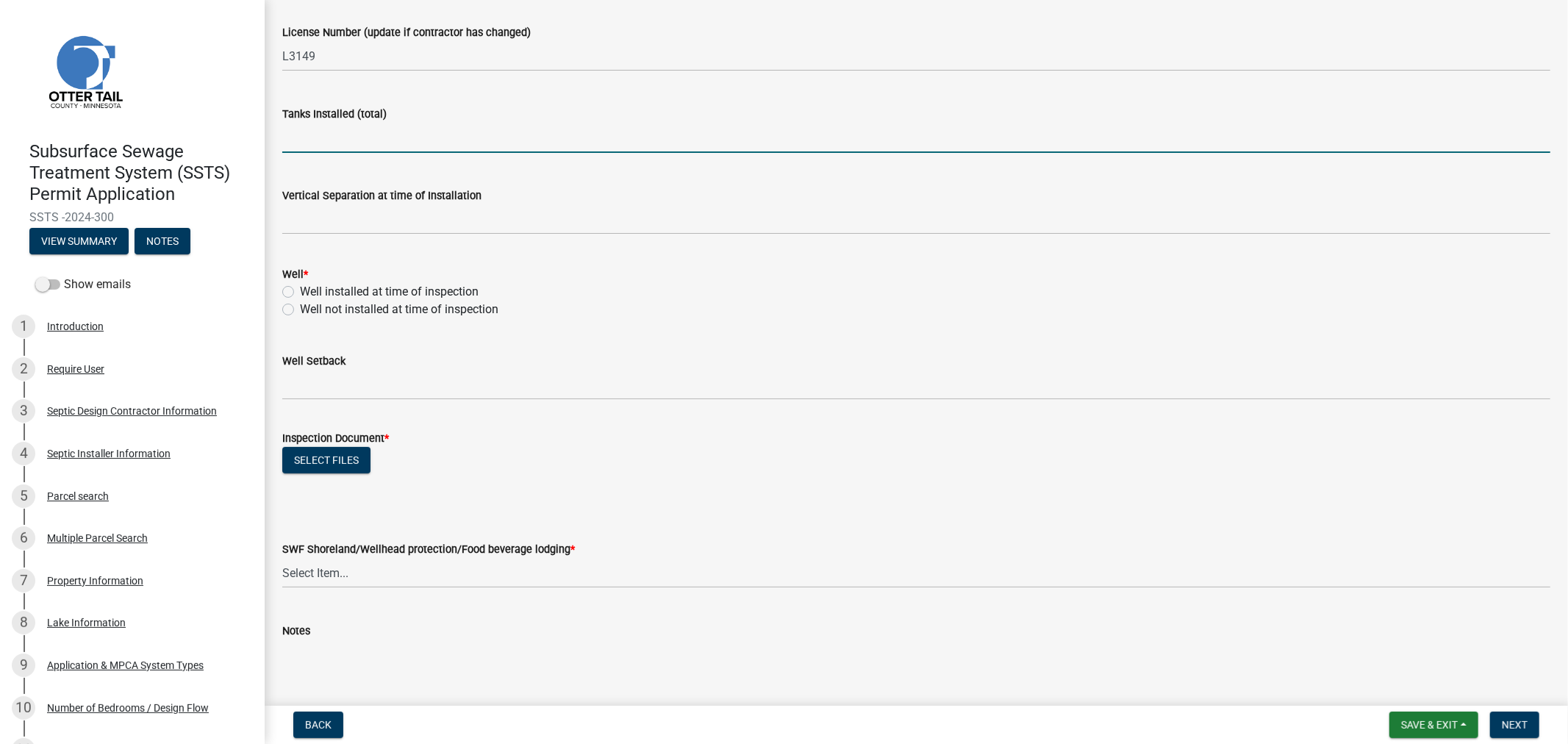
click at [331, 135] on input "text" at bounding box center [917, 138] width 1269 height 30
click at [298, 284] on div "Well installed at time of inspection" at bounding box center [917, 292] width 1269 height 17
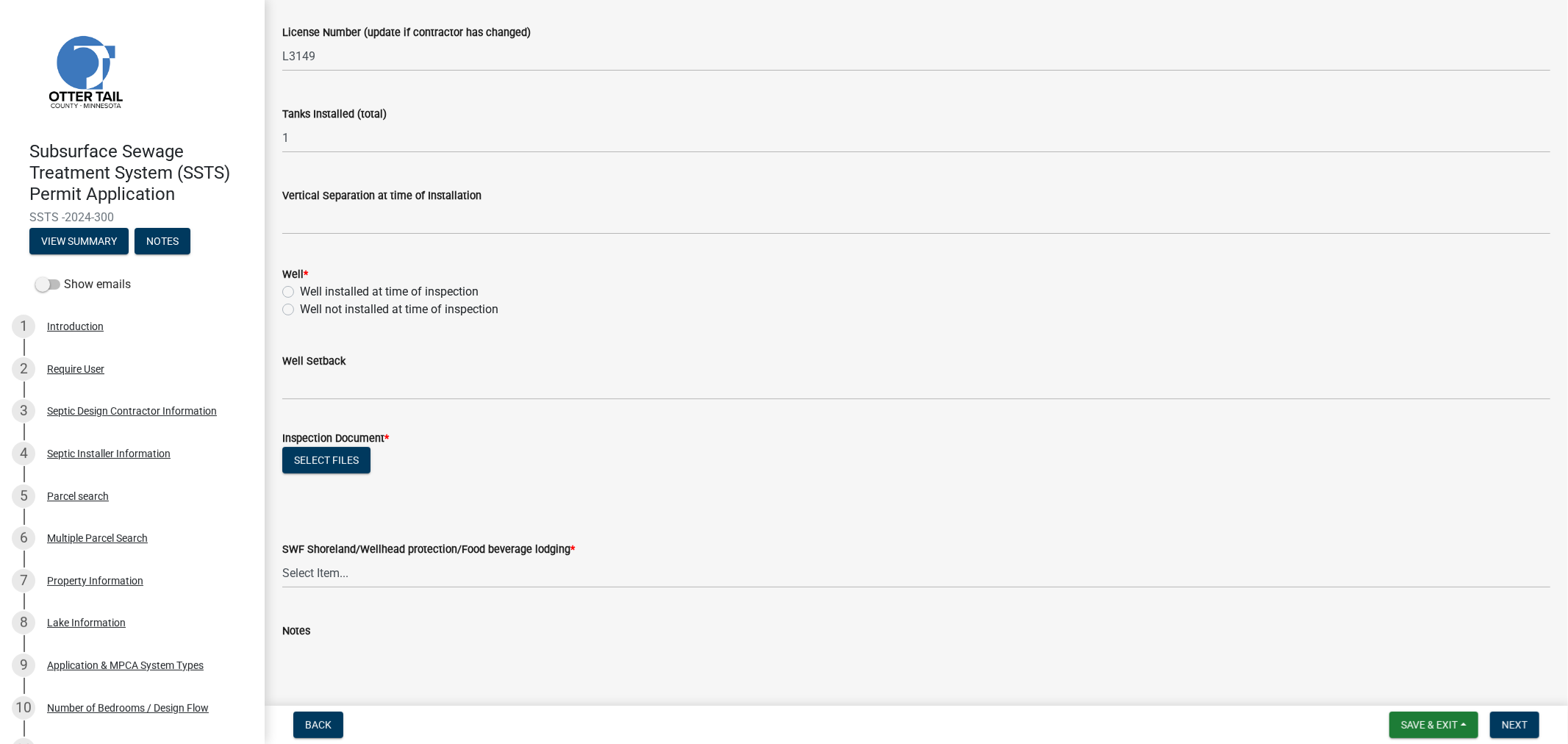
click at [300, 290] on label "Well installed at time of inspection" at bounding box center [389, 292] width 178 height 17
click at [300, 290] on input "Well installed at time of inspection" at bounding box center [305, 288] width 9 height 9
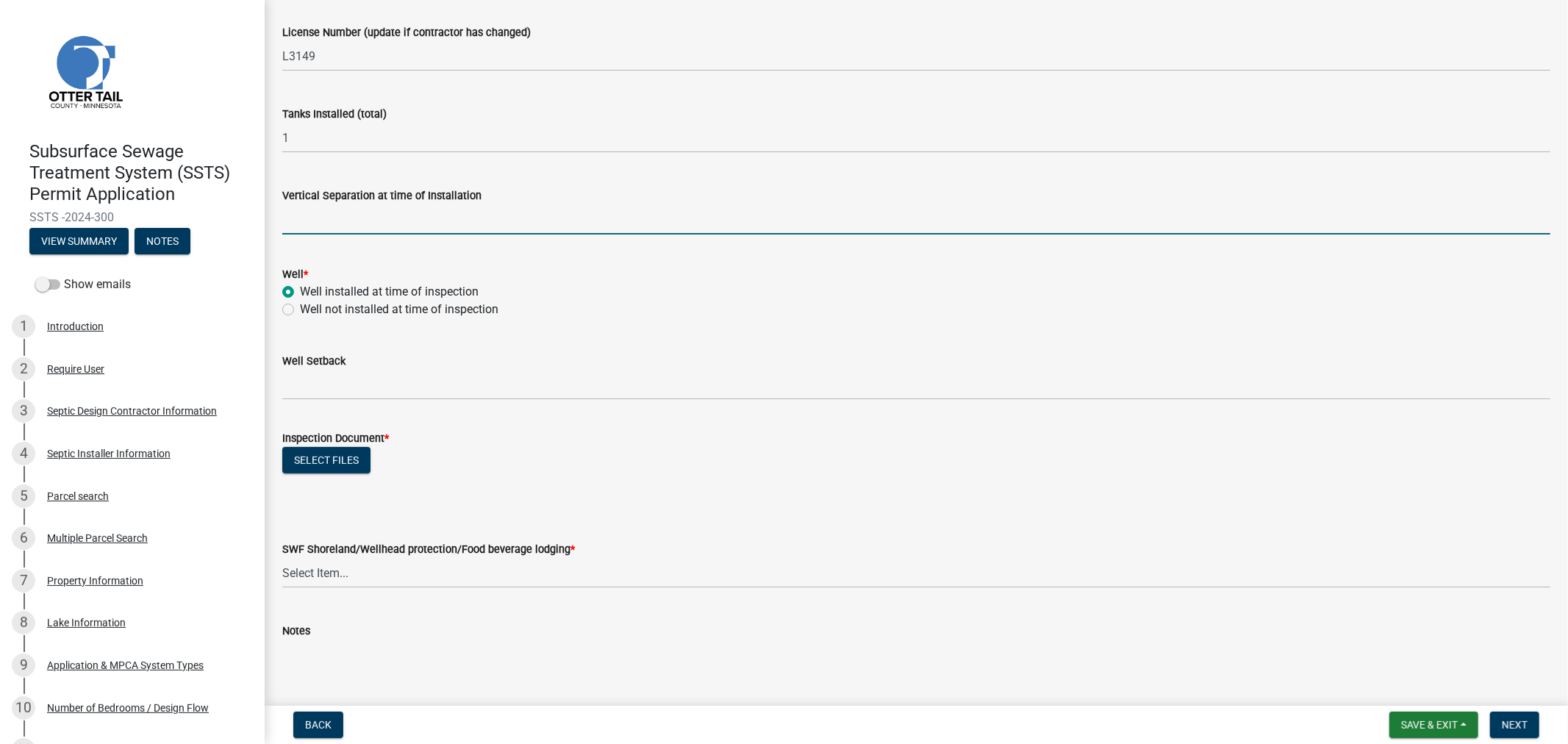
click at [313, 220] on input "text" at bounding box center [917, 220] width 1269 height 30
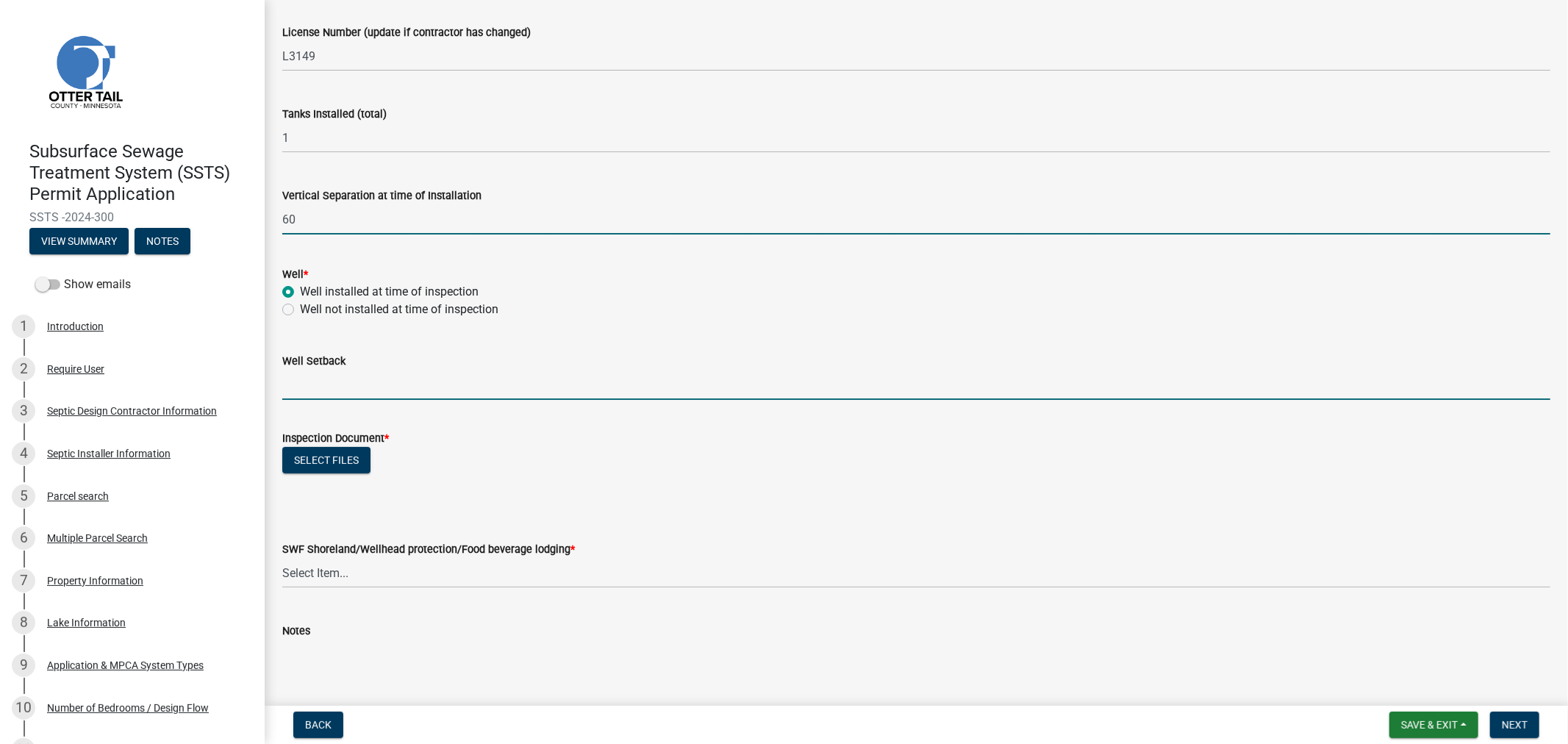
click at [309, 387] on input "Well Setback" at bounding box center [917, 385] width 1269 height 30
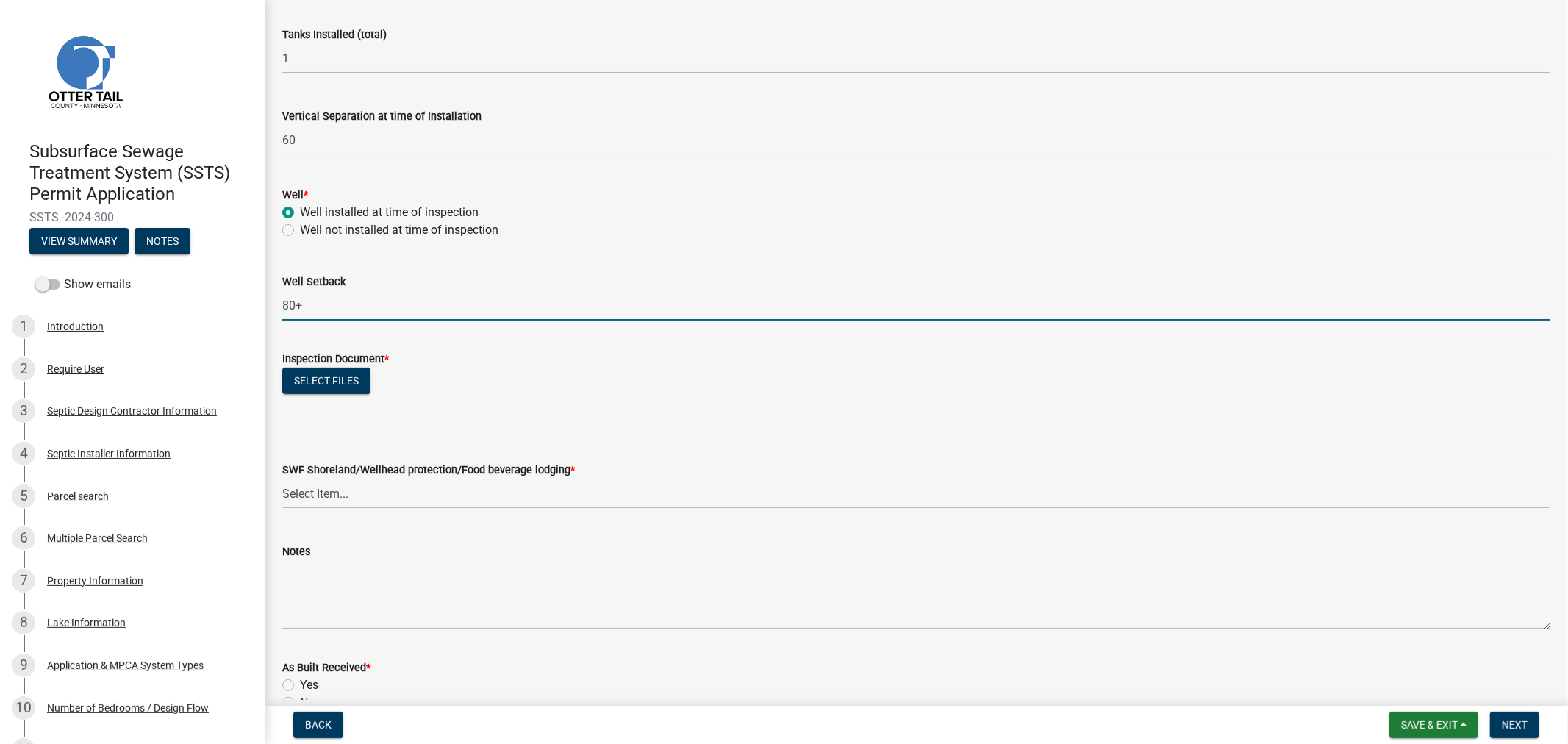
scroll to position [408, 0]
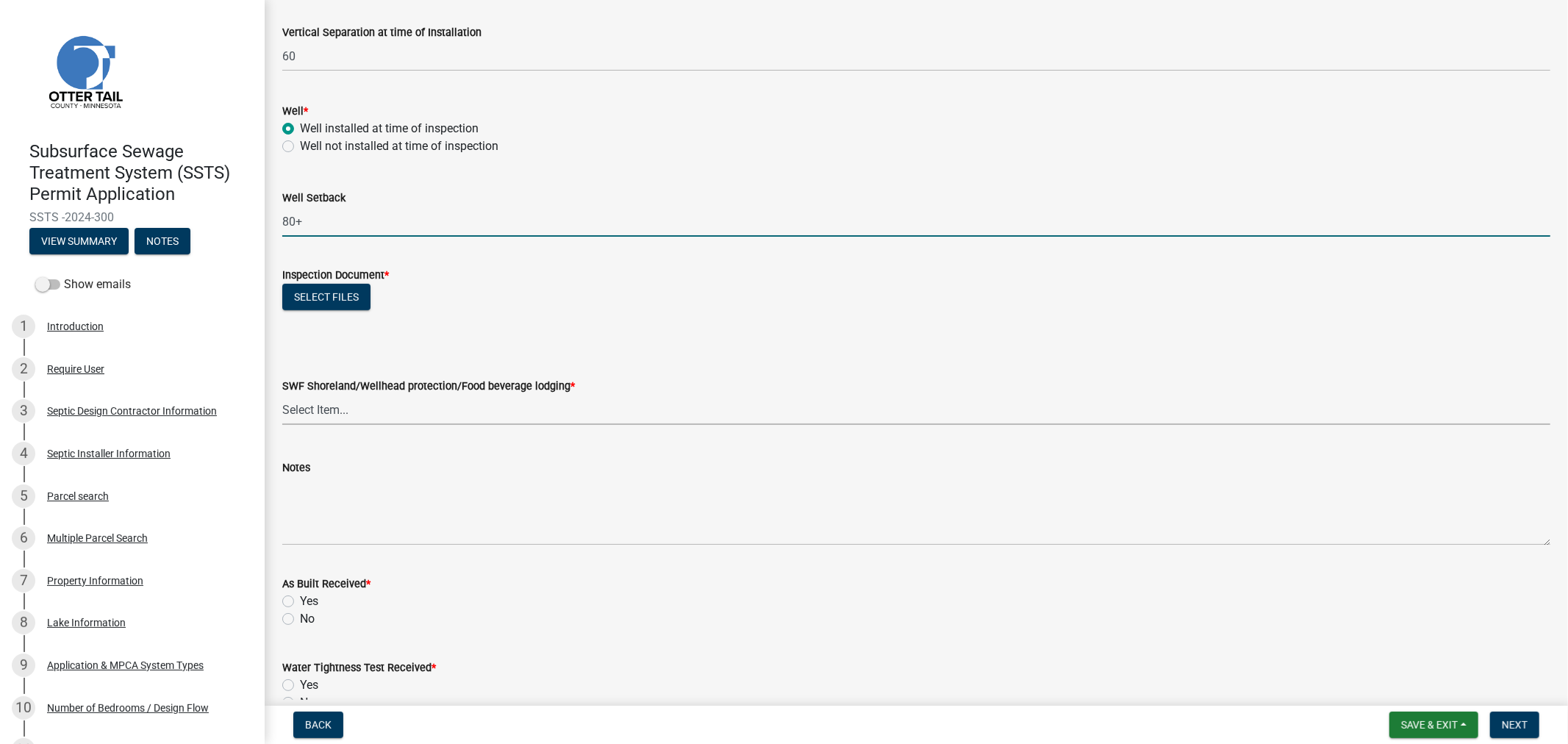
click at [332, 408] on select "Select Item... Yes No" at bounding box center [917, 410] width 1269 height 30
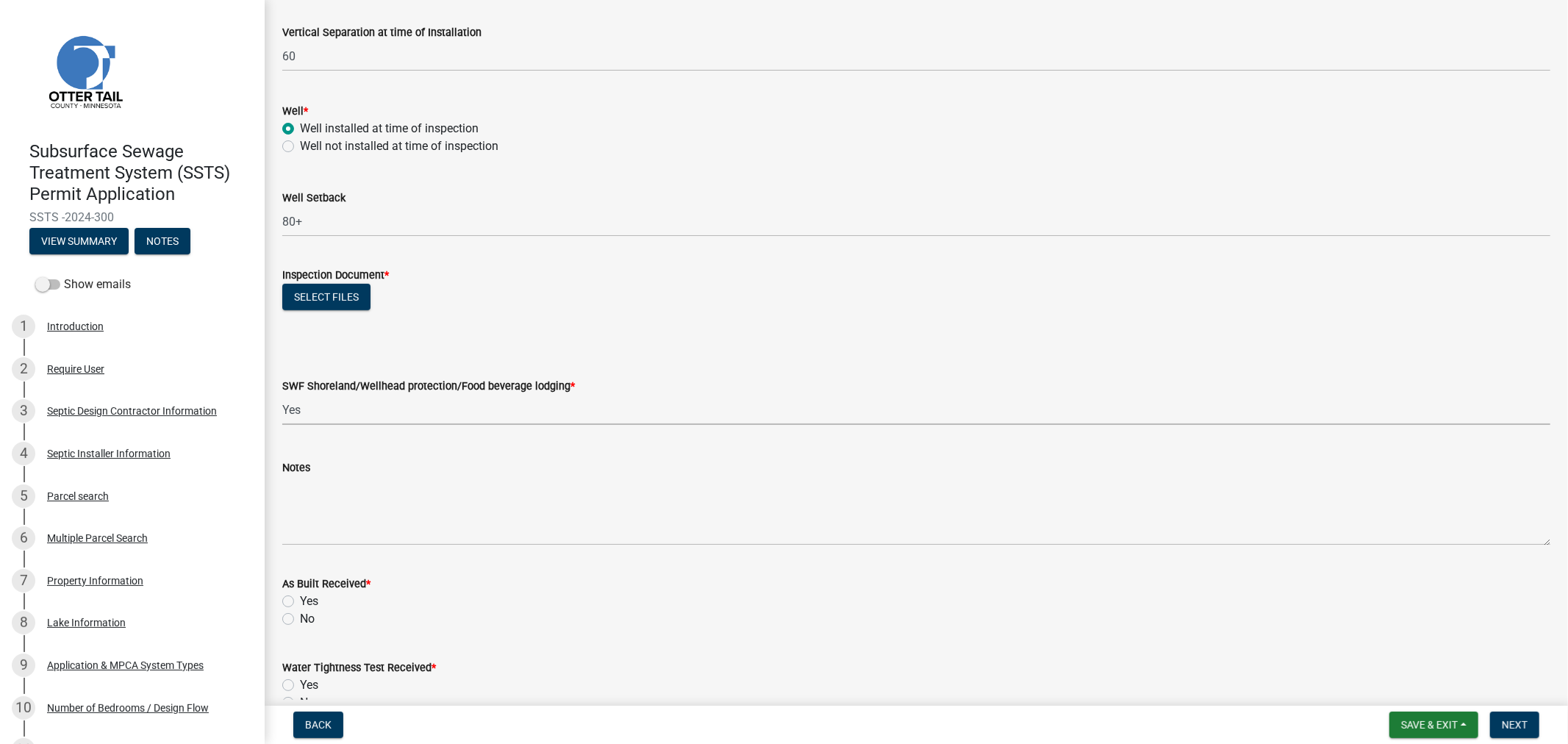
click at [283, 395] on select "Select Item... Yes No" at bounding box center [917, 410] width 1269 height 30
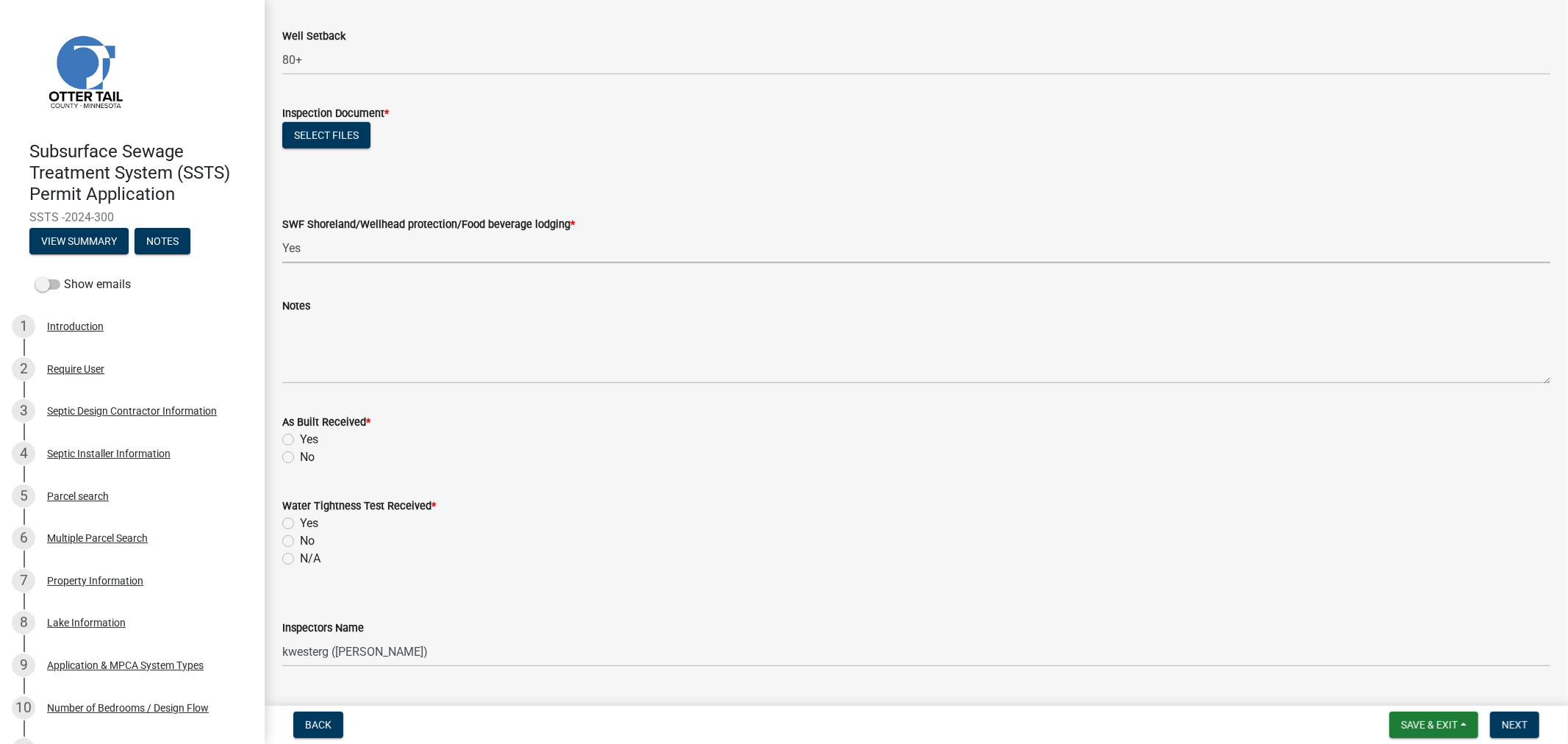
scroll to position [572, 0]
click at [332, 145] on button "Select files" at bounding box center [327, 134] width 88 height 27
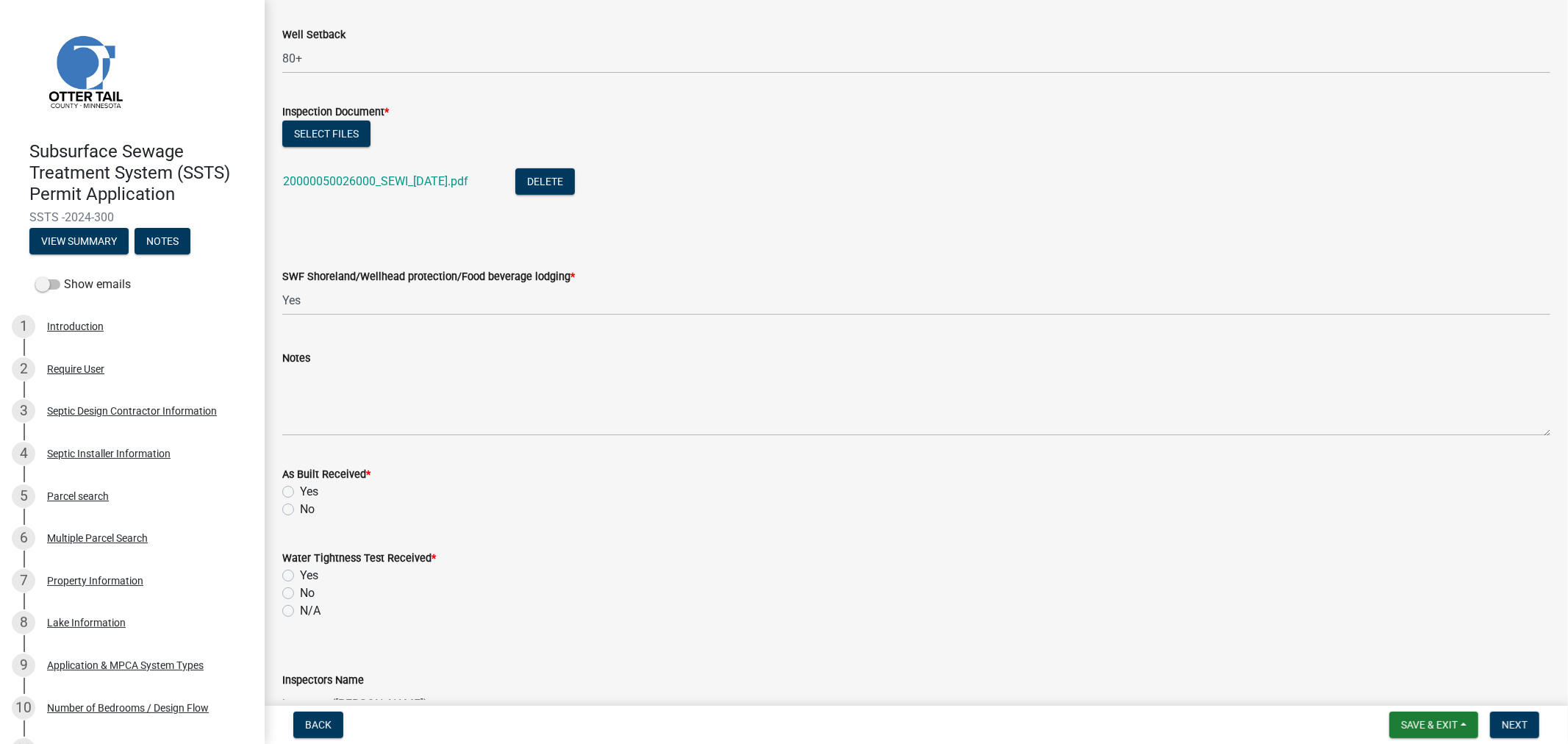
click at [300, 509] on label "No" at bounding box center [307, 509] width 15 height 17
click at [300, 509] on input "No" at bounding box center [305, 505] width 9 height 9
click at [300, 611] on label "N/A" at bounding box center [310, 611] width 21 height 17
click at [300, 611] on input "N/A" at bounding box center [305, 607] width 9 height 9
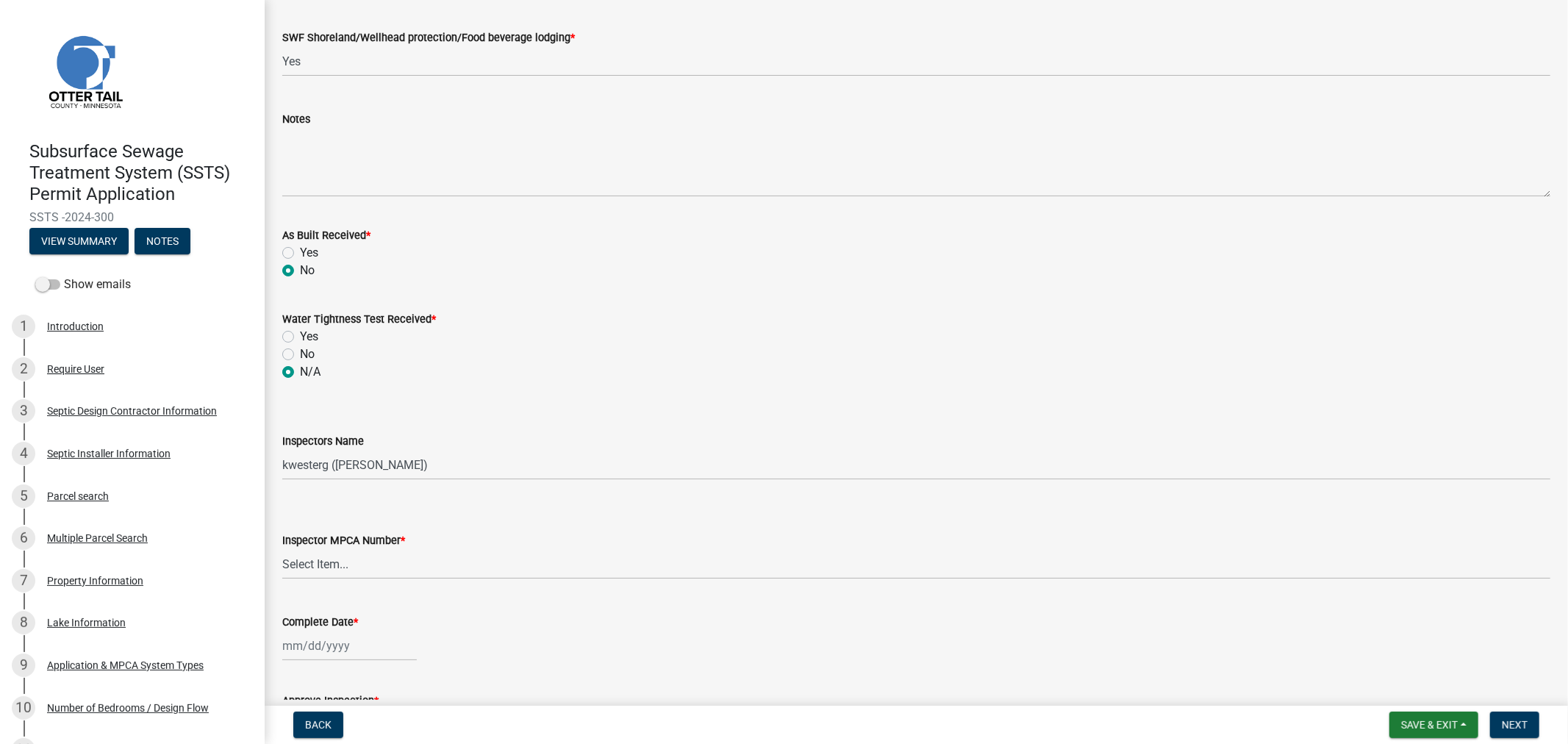
scroll to position [817, 0]
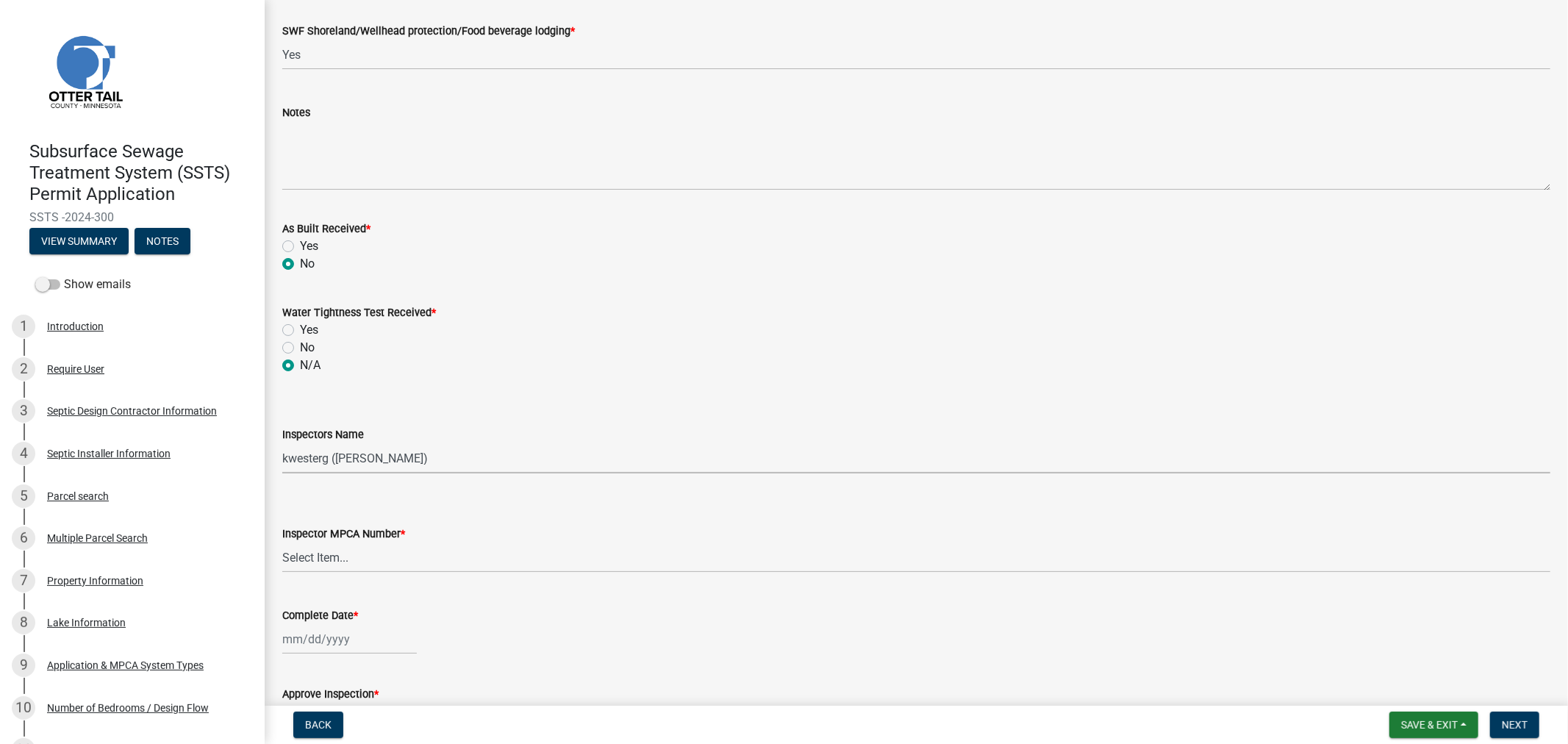
click at [315, 461] on select "Select Item... btollefson (Brittany Tollefson) alexisnewark (Alexis Newark) epl…" at bounding box center [917, 459] width 1269 height 30
click at [283, 444] on select "Select Item... btollefson (Brittany Tollefson) alexisnewark (Alexis Newark) epl…" at bounding box center [917, 459] width 1269 height 30
click at [327, 554] on select "Select Item... Alexis Newark (10415) Andrea Perales (924) Brittany Tollefson (1…" at bounding box center [917, 558] width 1269 height 30
click at [283, 543] on select "Select Item... Alexis Newark (10415) Andrea Perales (924) Brittany Tollefson (1…" at bounding box center [917, 558] width 1269 height 30
click at [328, 637] on div "Jan Feb Mar Apr May Jun Jul Aug Sep Oct Nov Dec 1525 1526 1527 1528 1529 1530 1…" at bounding box center [350, 640] width 134 height 30
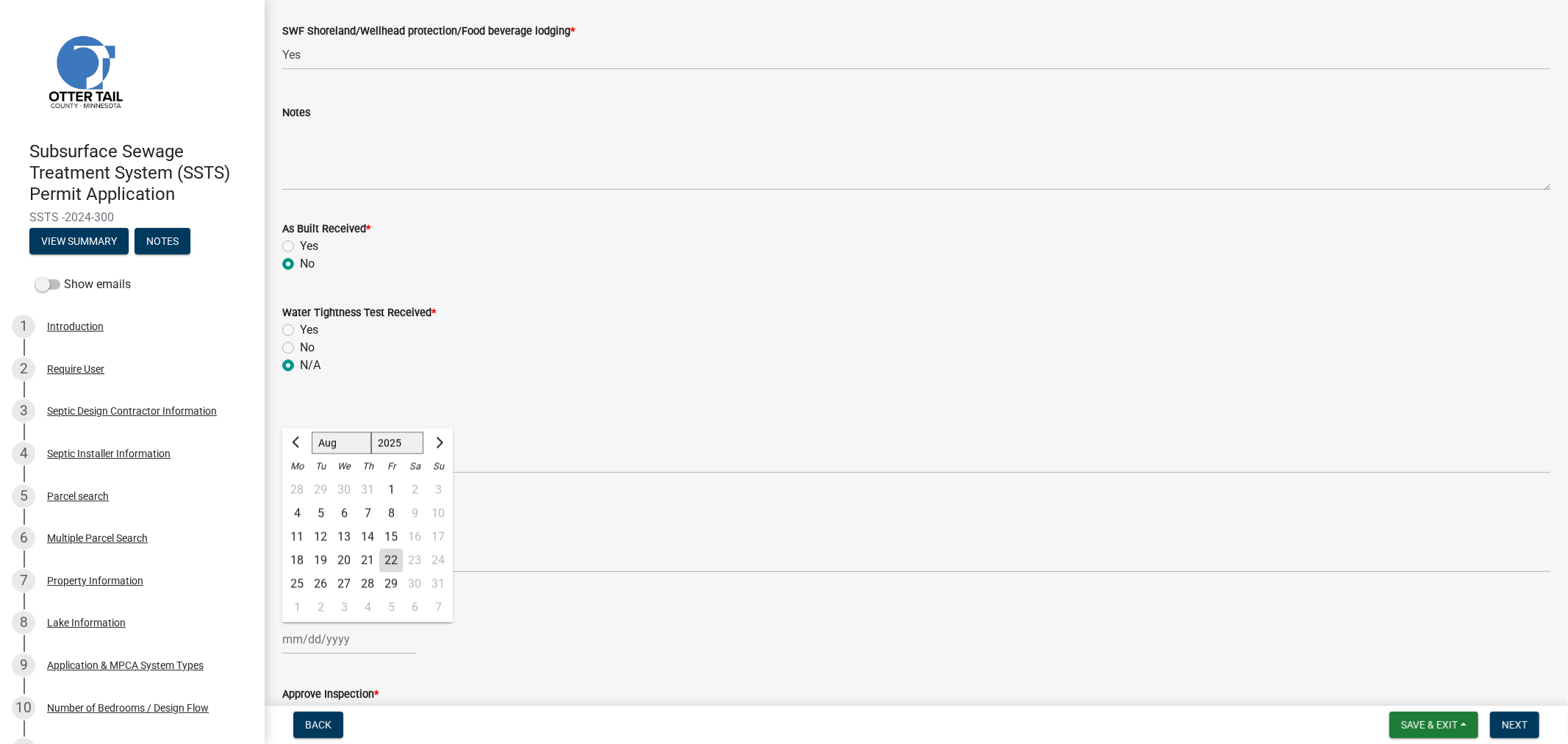
click at [322, 562] on div "19" at bounding box center [321, 562] width 24 height 24
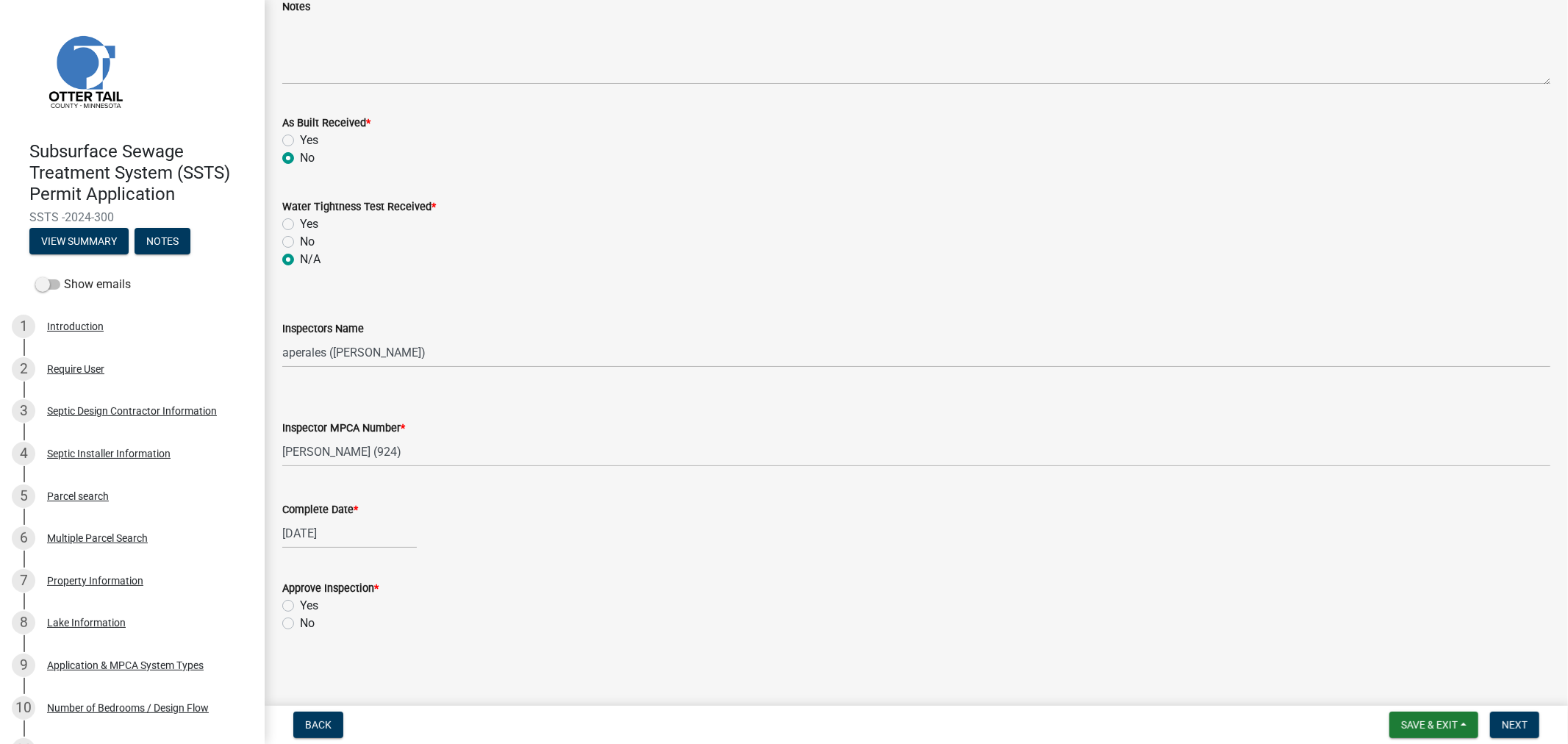
scroll to position [926, 0]
click at [300, 602] on label "Yes" at bounding box center [309, 603] width 18 height 17
click at [300, 602] on input "Yes" at bounding box center [305, 599] width 9 height 9
click at [1504, 720] on span "Next" at bounding box center [1515, 725] width 26 height 12
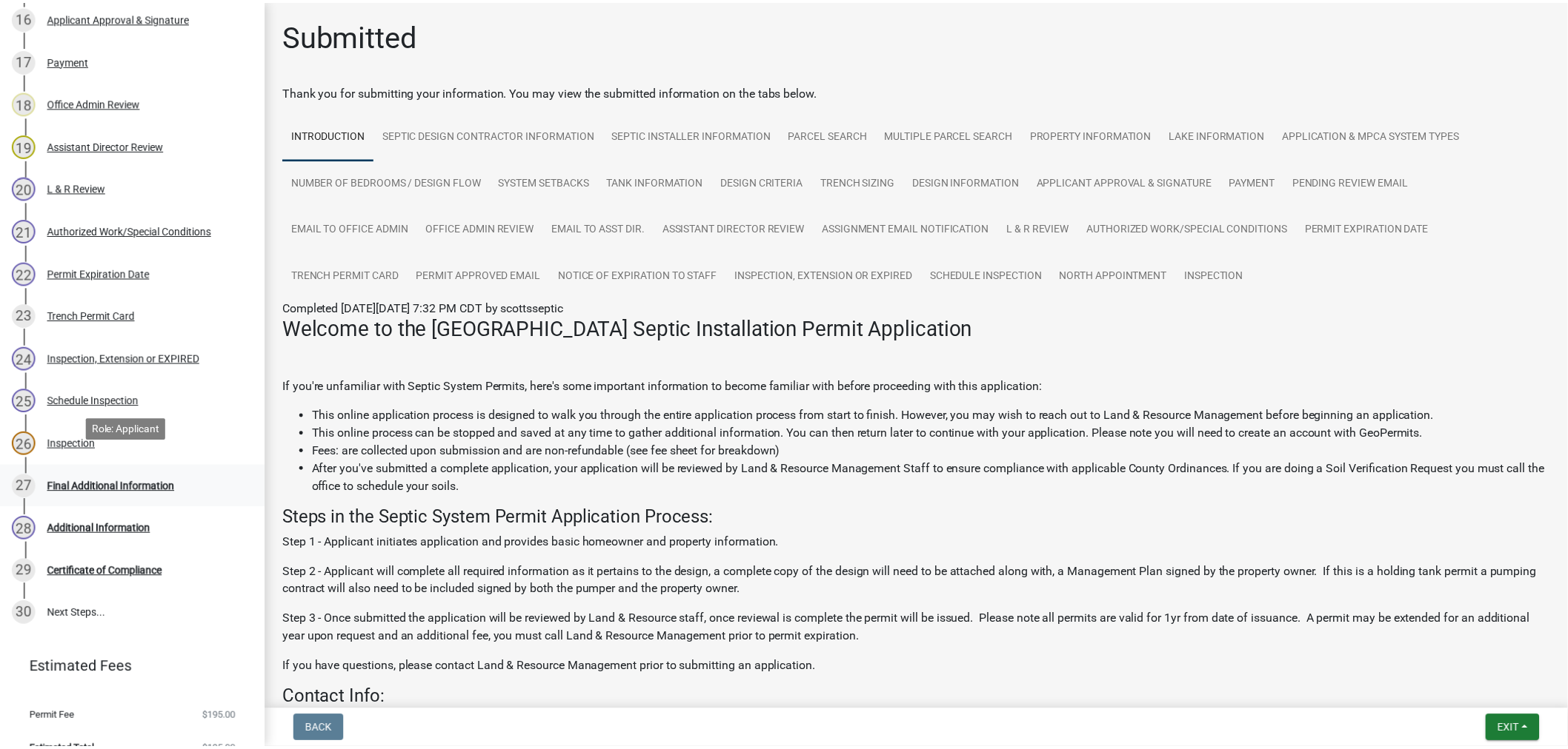
scroll to position [975, 0]
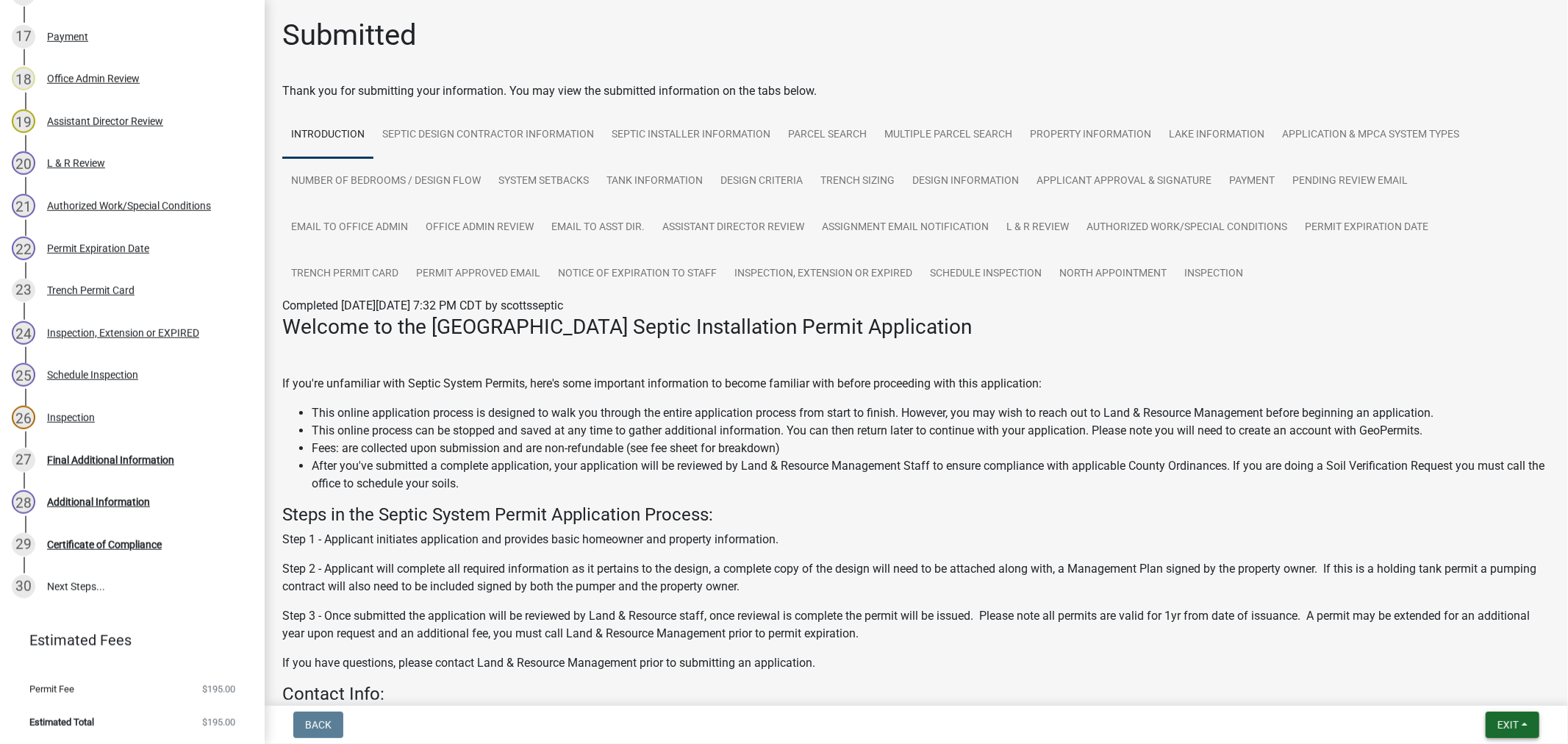
click at [1507, 716] on button "Exit" at bounding box center [1513, 726] width 54 height 27
click at [1502, 687] on button "Save & Exit" at bounding box center [1480, 686] width 118 height 36
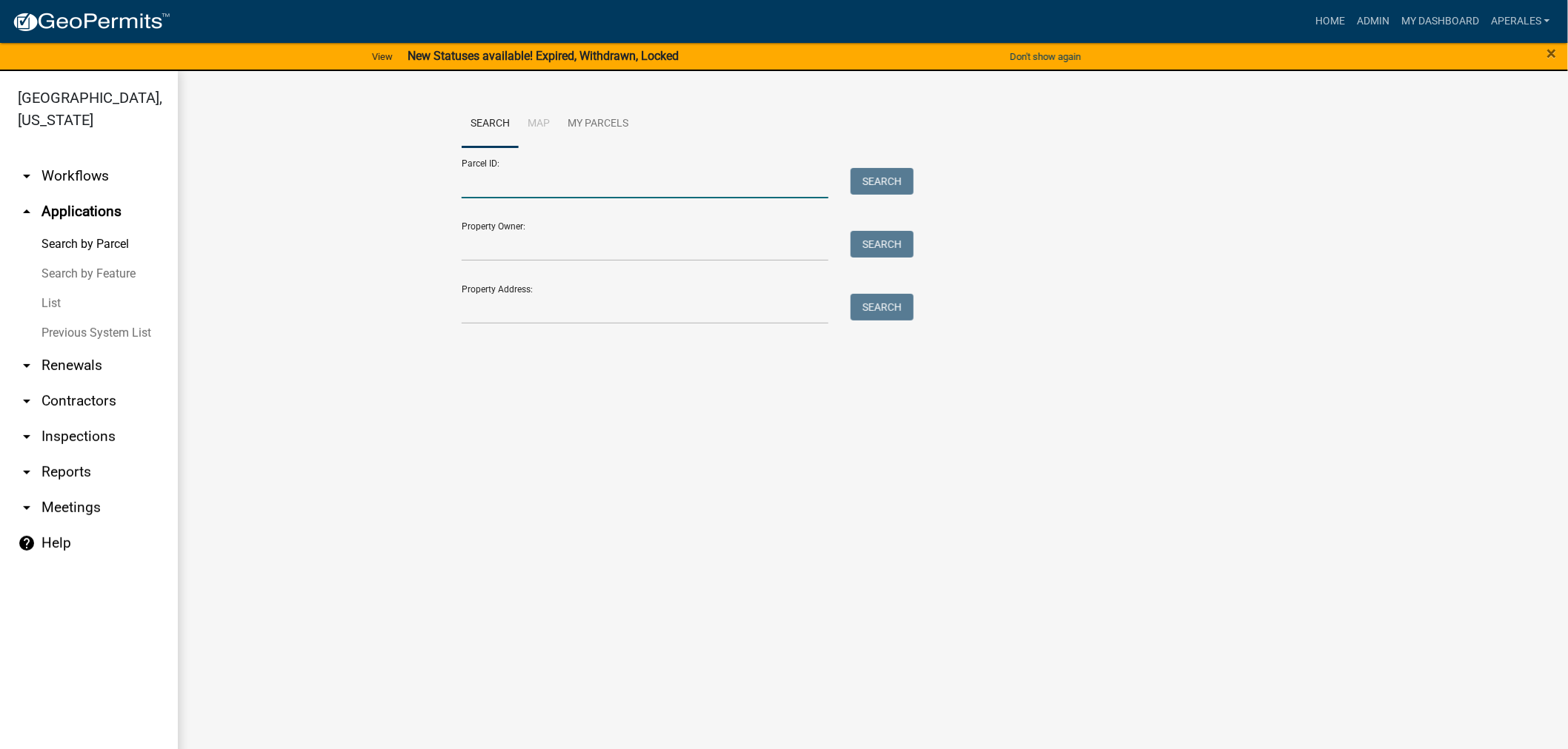
click at [756, 185] on input "Parcel ID:" at bounding box center [644, 183] width 367 height 30
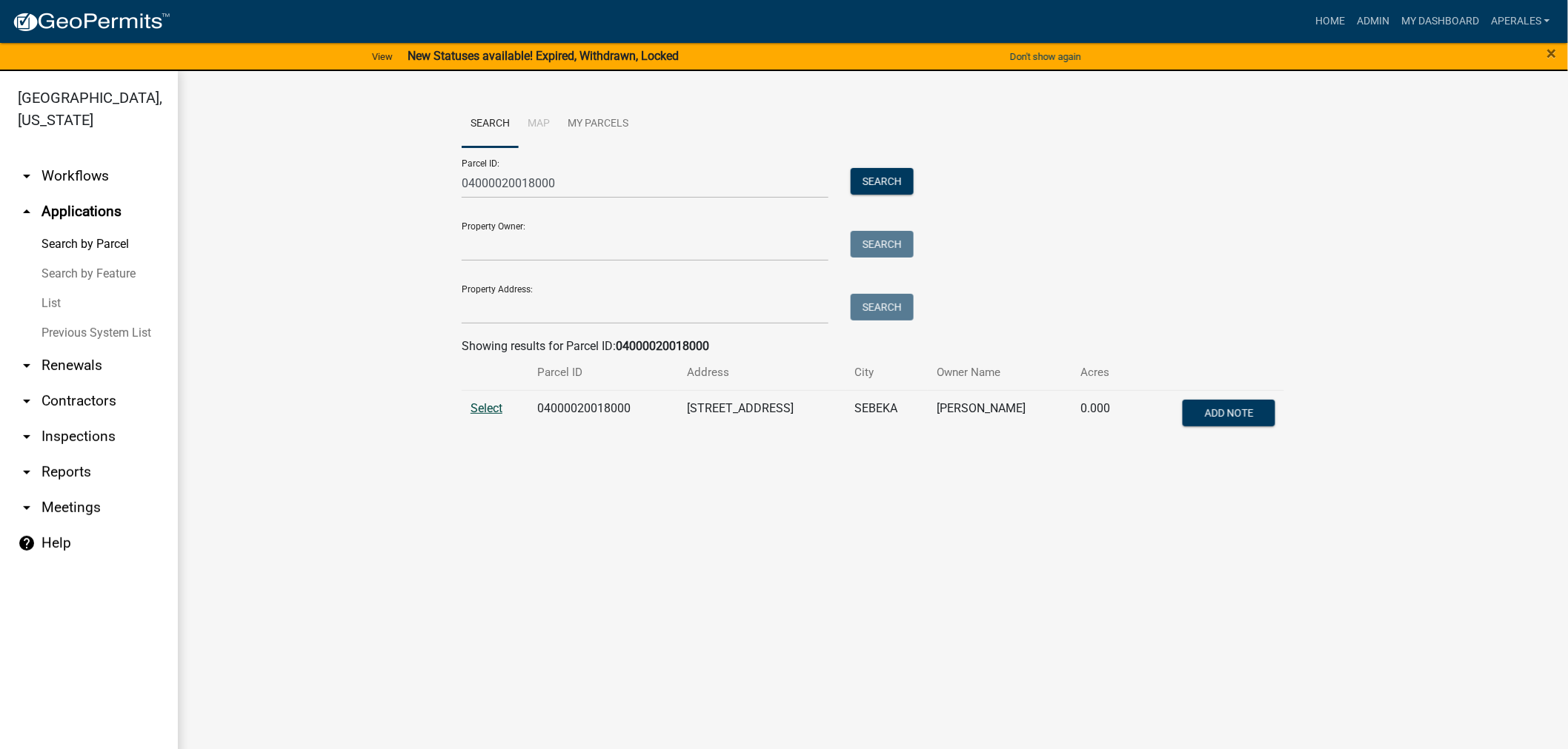
click at [501, 413] on span "Select" at bounding box center [486, 409] width 32 height 14
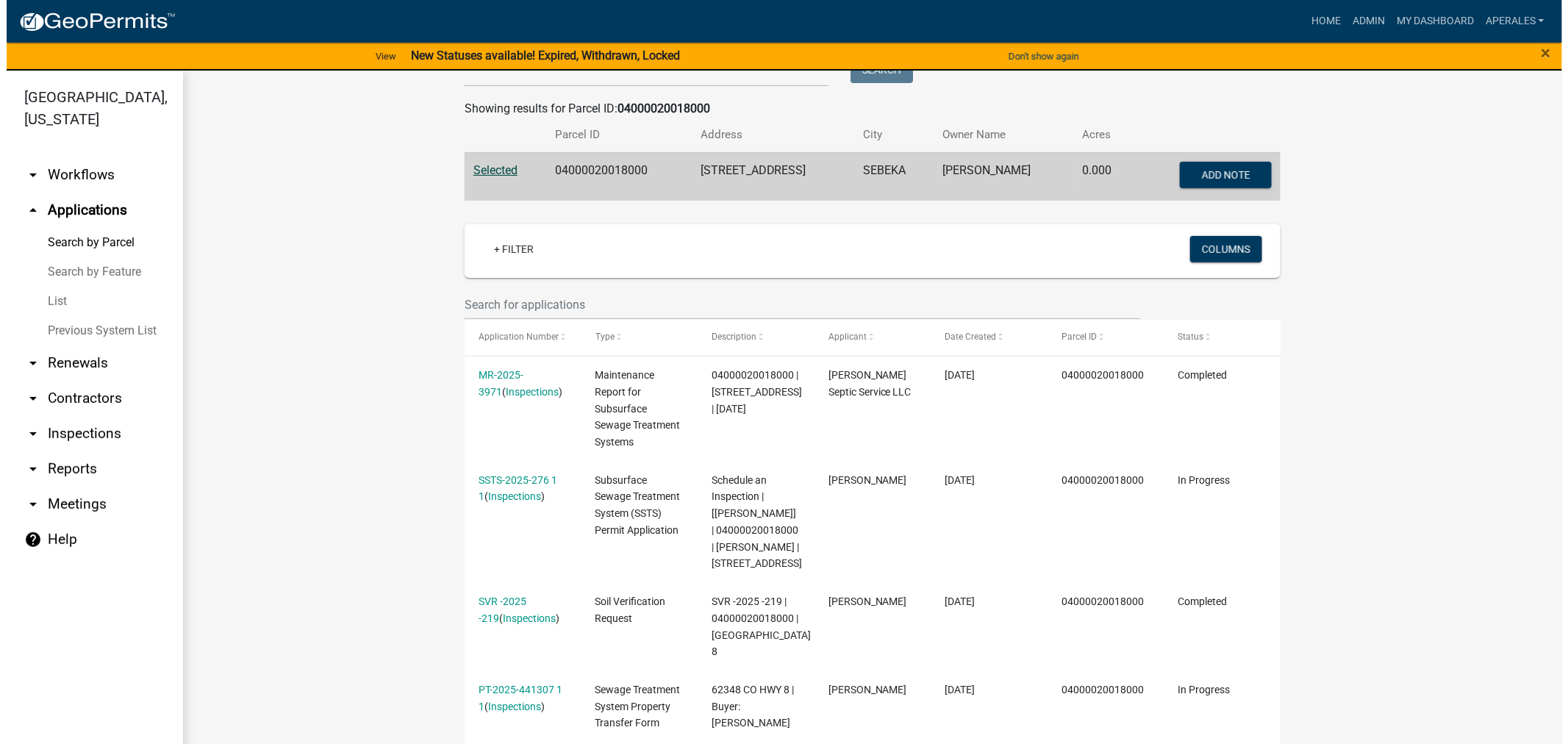
scroll to position [408, 0]
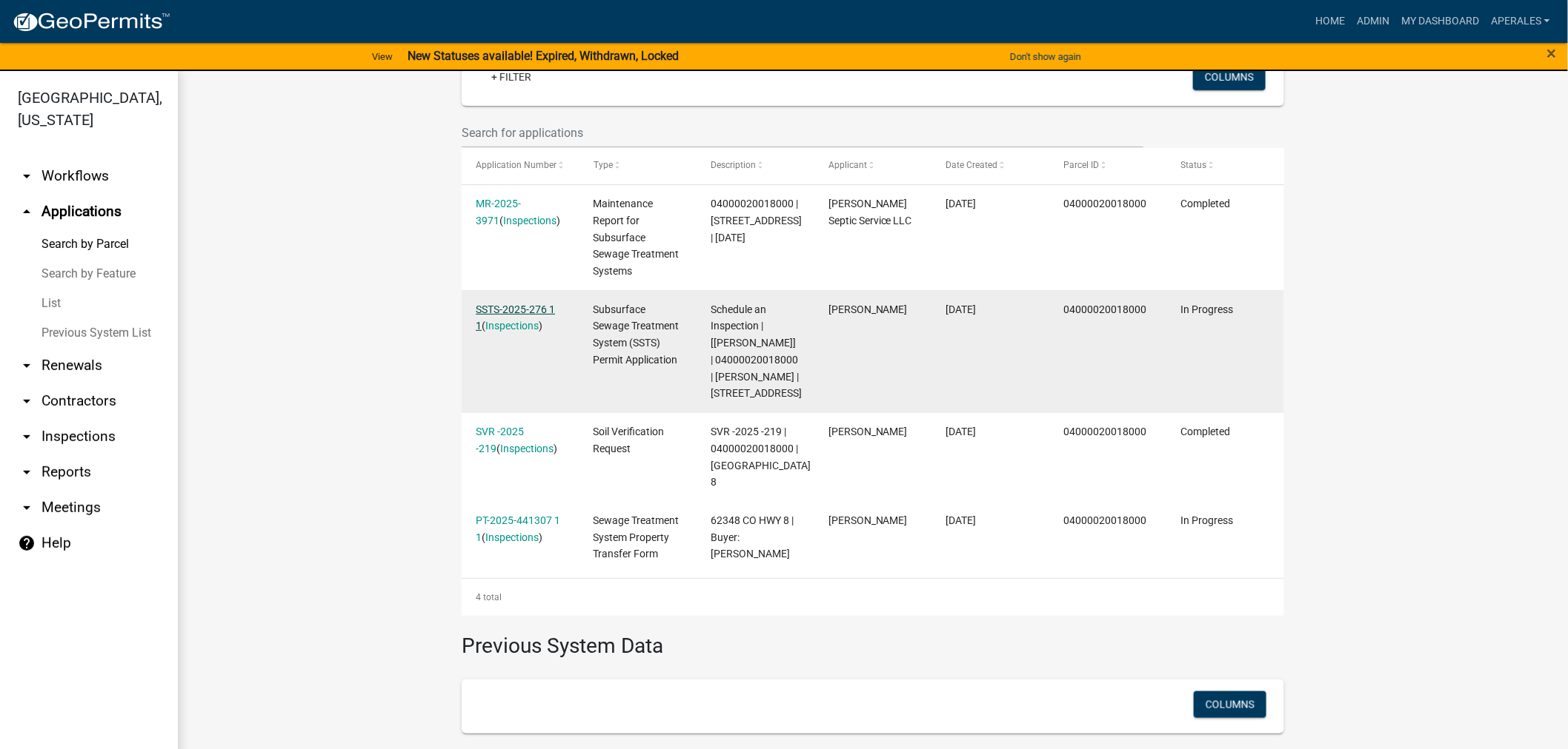
click at [527, 304] on link "SSTS-2025-276 1 1" at bounding box center [516, 318] width 80 height 29
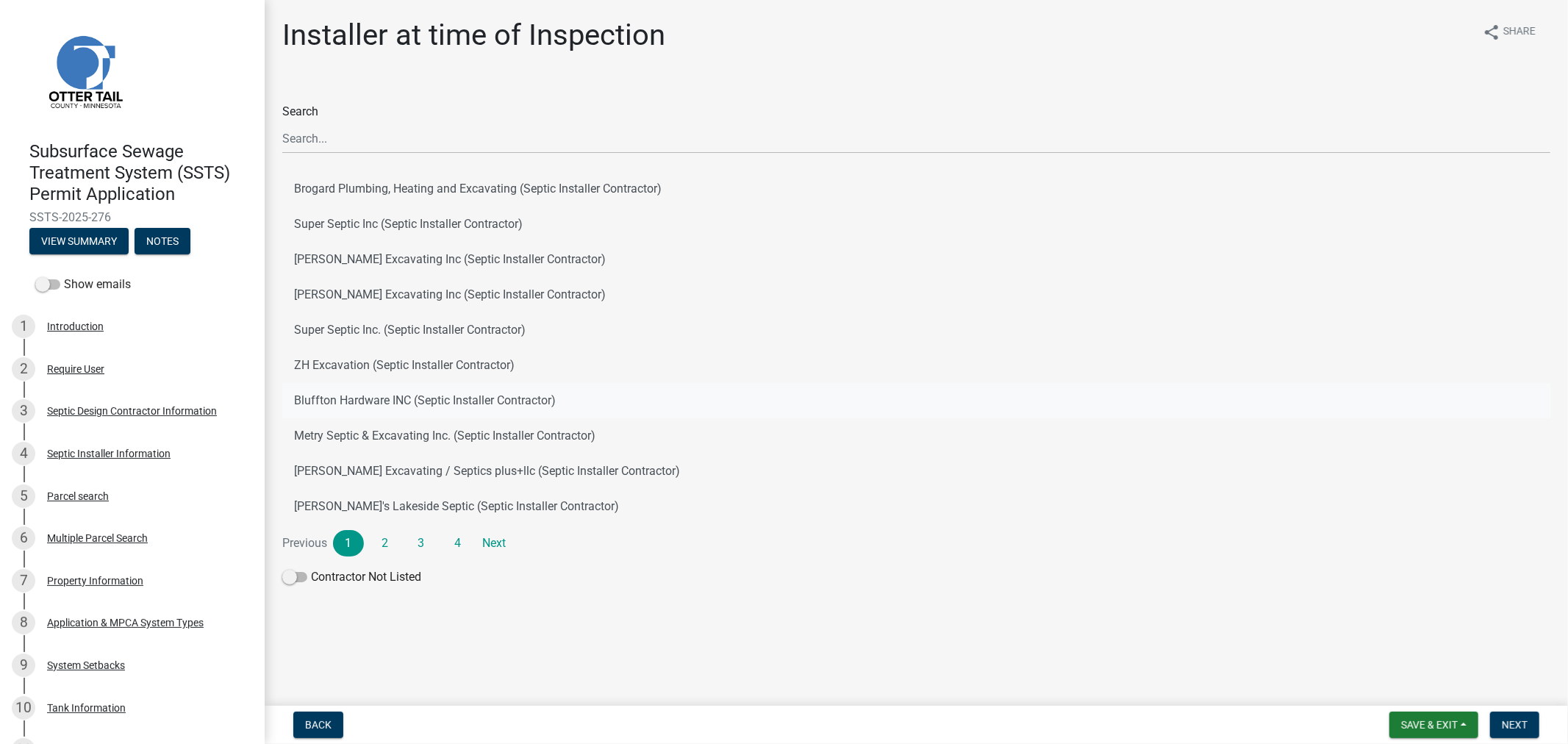
click at [416, 400] on button "Bluffton Hardware INC (Septic Installer Contractor)" at bounding box center [917, 400] width 1269 height 36
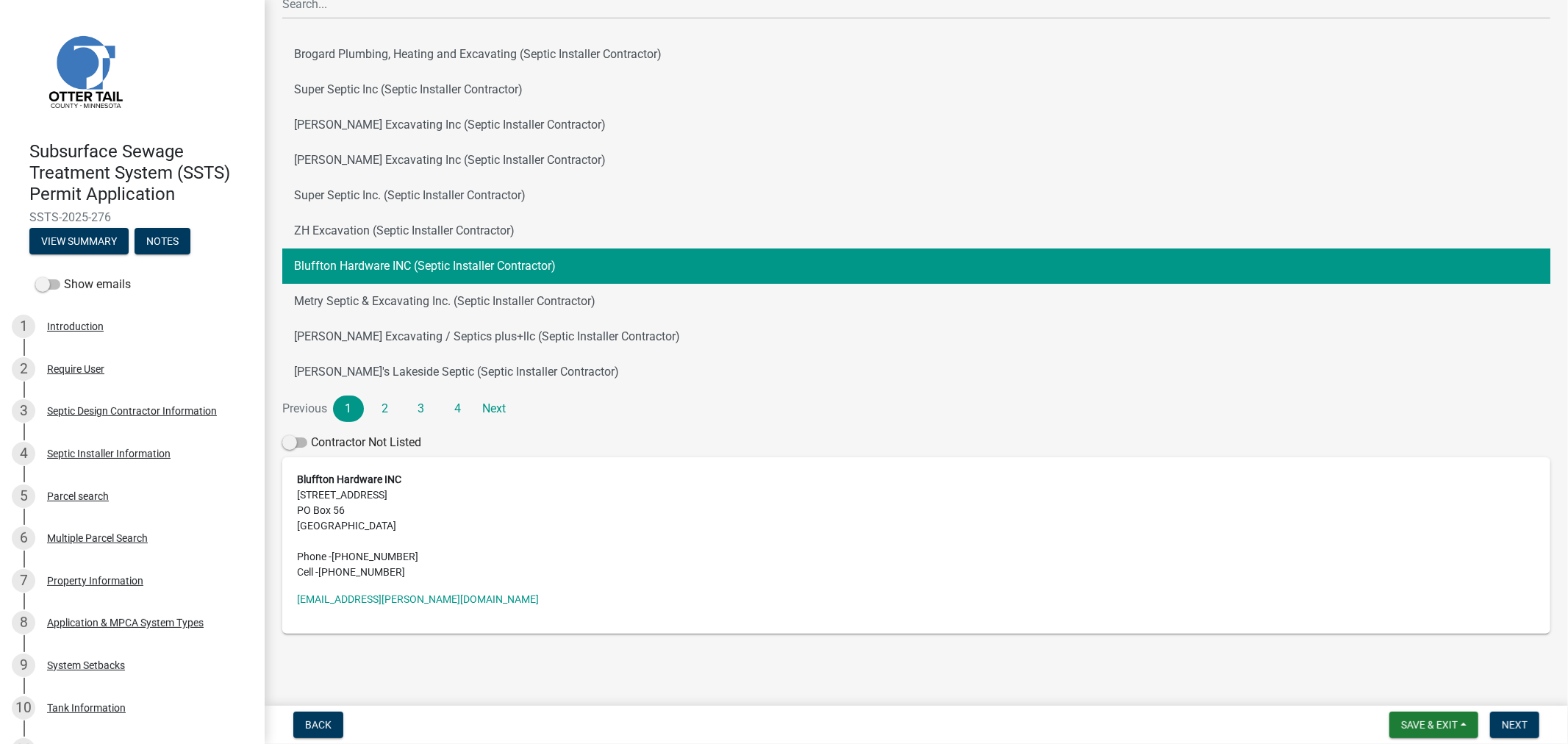
scroll to position [136, 0]
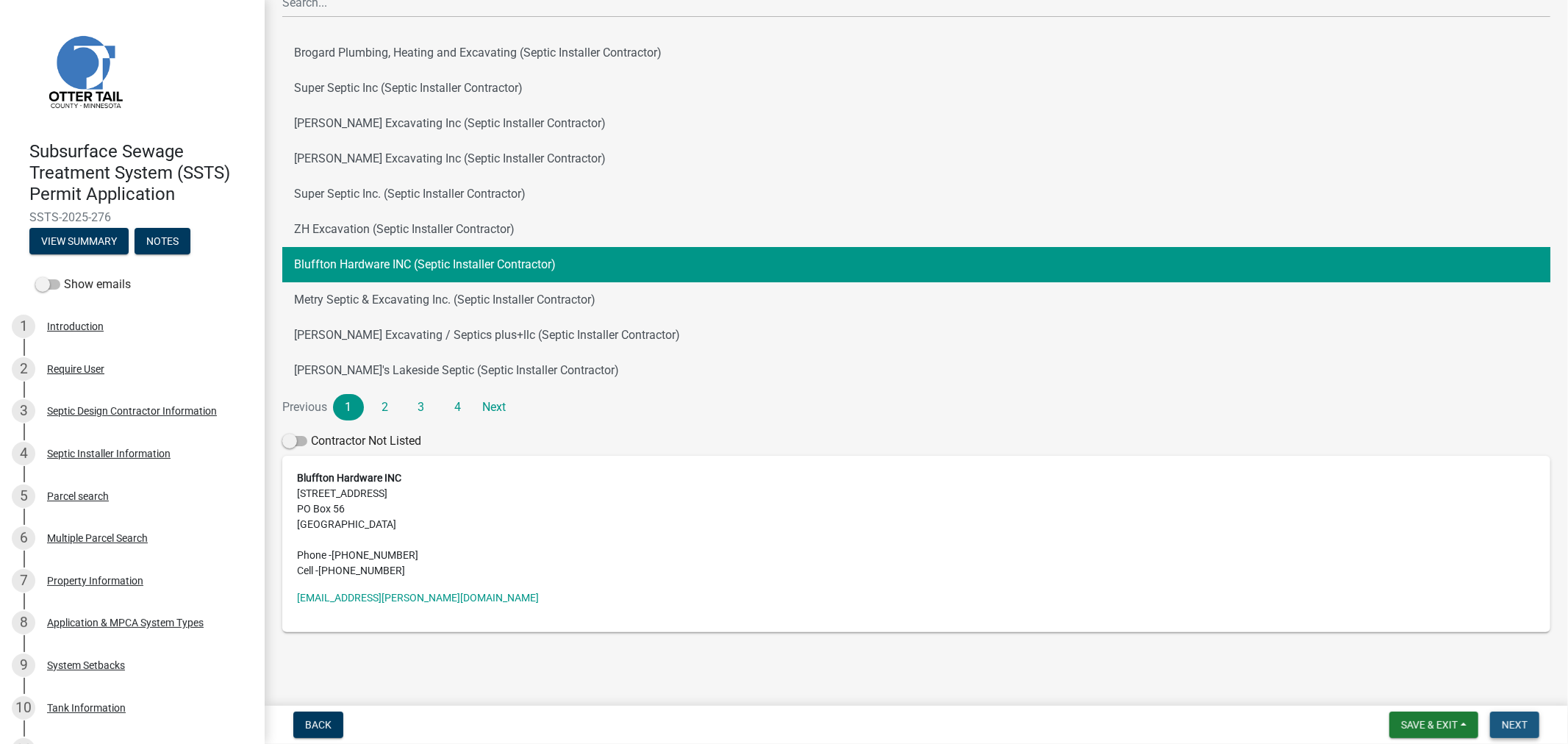
click at [1518, 725] on span "Next" at bounding box center [1515, 725] width 26 height 12
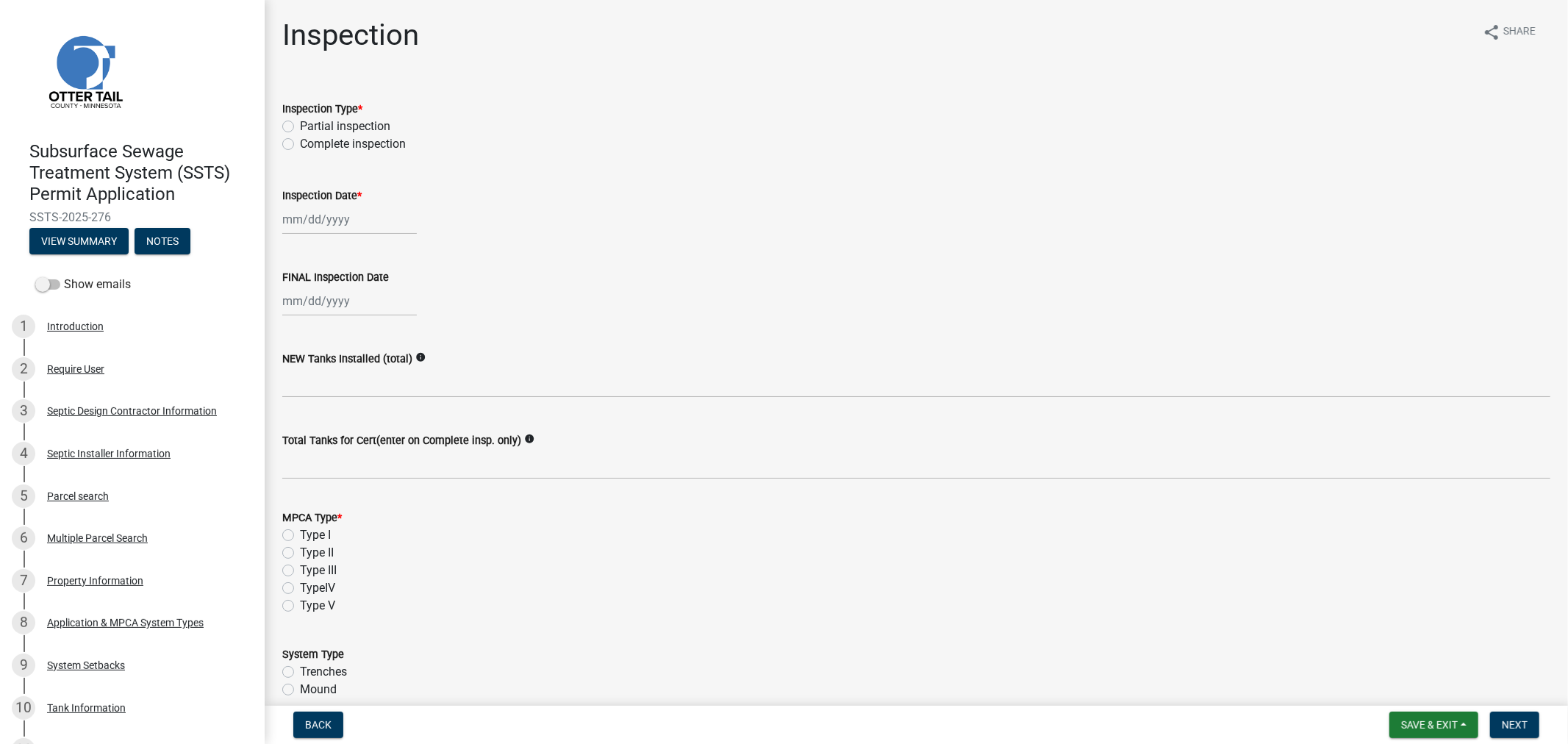
click at [300, 145] on label "Complete inspection" at bounding box center [353, 144] width 106 height 17
click at [300, 145] on input "Complete inspection" at bounding box center [305, 140] width 9 height 9
click at [328, 236] on wm-data-entity-input "Inspection Date *" at bounding box center [917, 206] width 1269 height 81
click at [328, 228] on div "Jan Feb Mar Apr May Jun Jul Aug Sep Oct Nov Dec 1525 1526 1527 1528 1529 1530 1…" at bounding box center [350, 220] width 134 height 30
click at [324, 360] on div "19" at bounding box center [321, 368] width 24 height 24
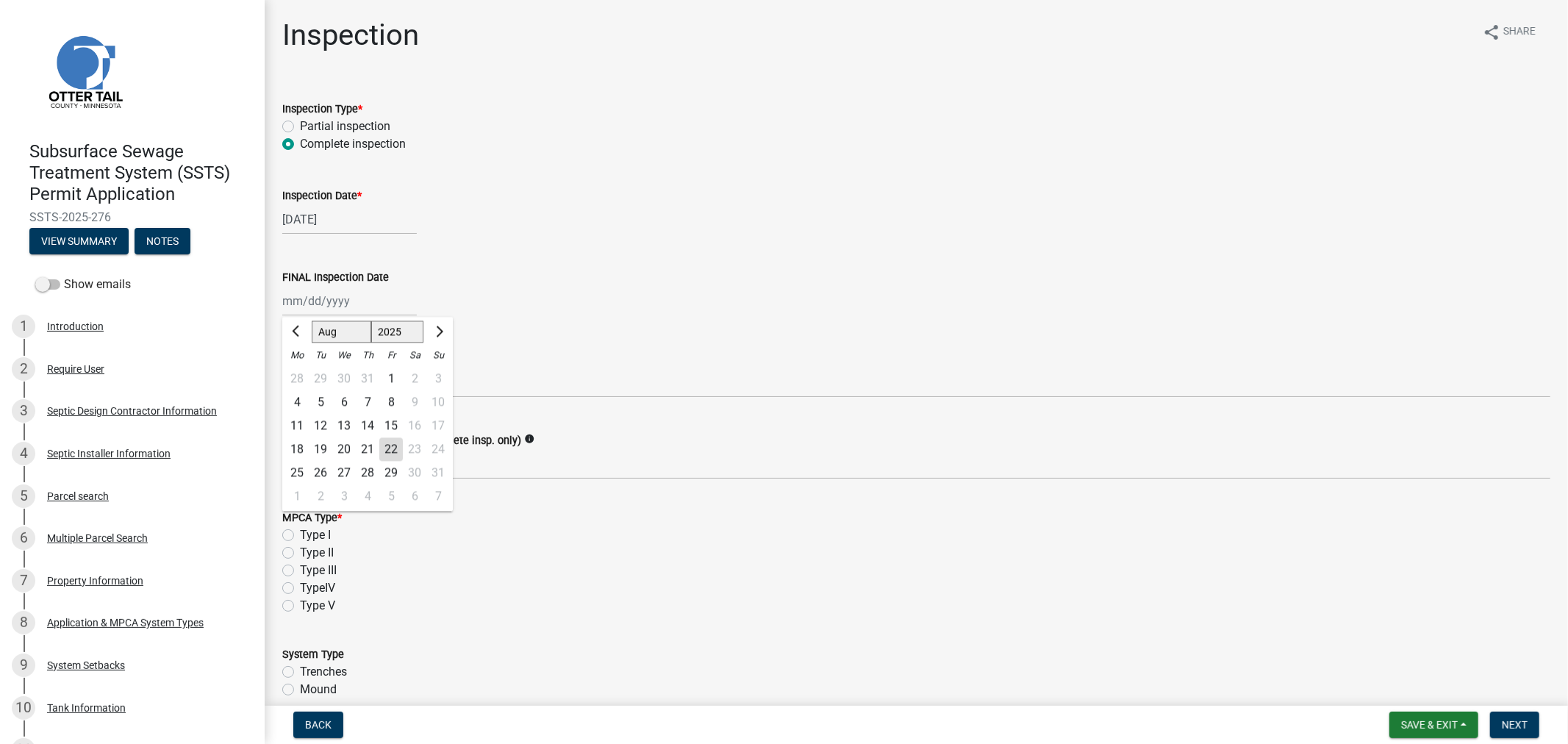
click at [324, 311] on div "Jan Feb Mar Apr May Jun Jul Aug Sep Oct Nov Dec 1525 1526 1527 1528 1529 1530 1…" at bounding box center [350, 301] width 134 height 30
click at [325, 457] on div "19" at bounding box center [321, 449] width 24 height 24
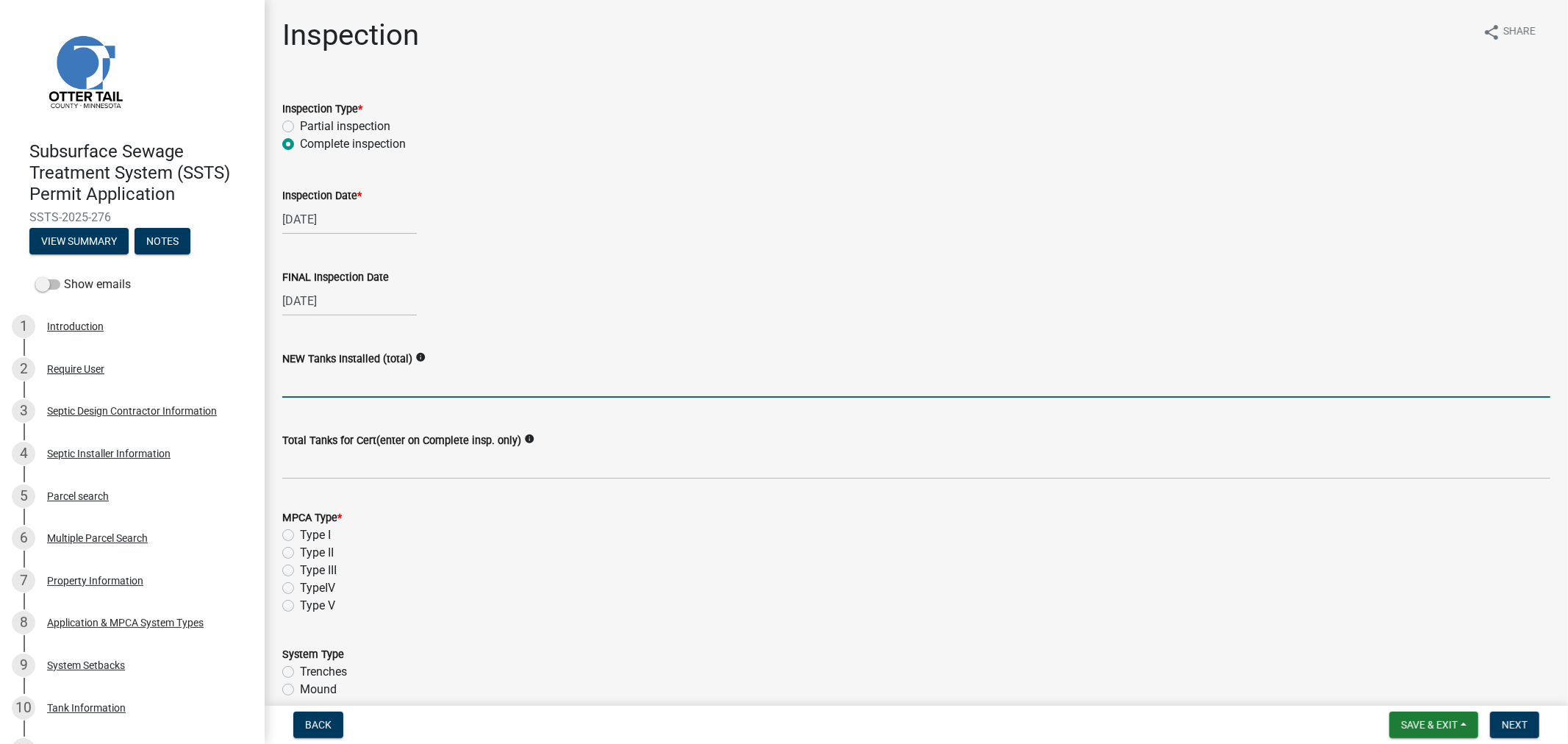
click at [320, 390] on input "text" at bounding box center [917, 383] width 1269 height 30
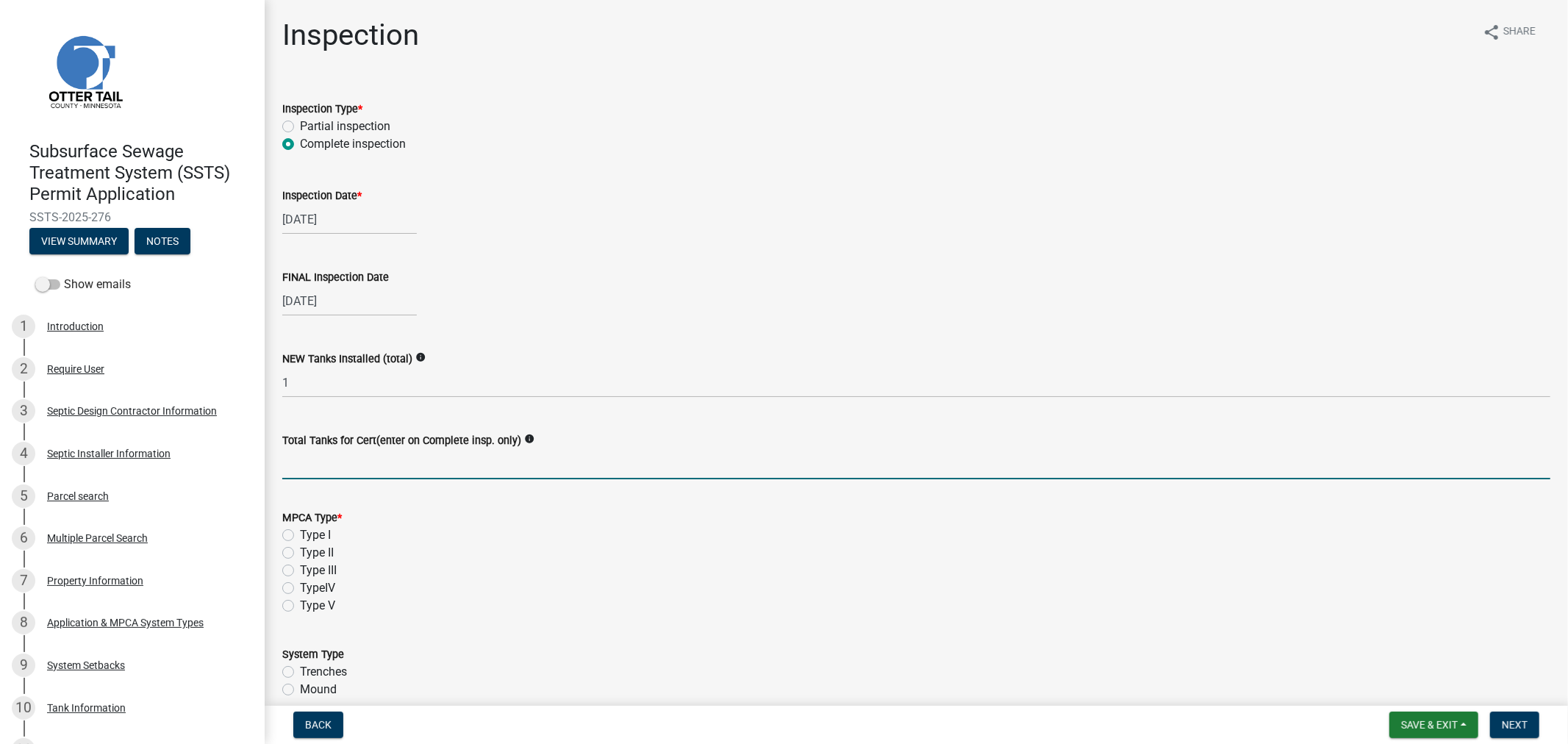
click at [392, 459] on input "Total Tanks for Cert(enter on Complete insp. only)" at bounding box center [917, 464] width 1269 height 30
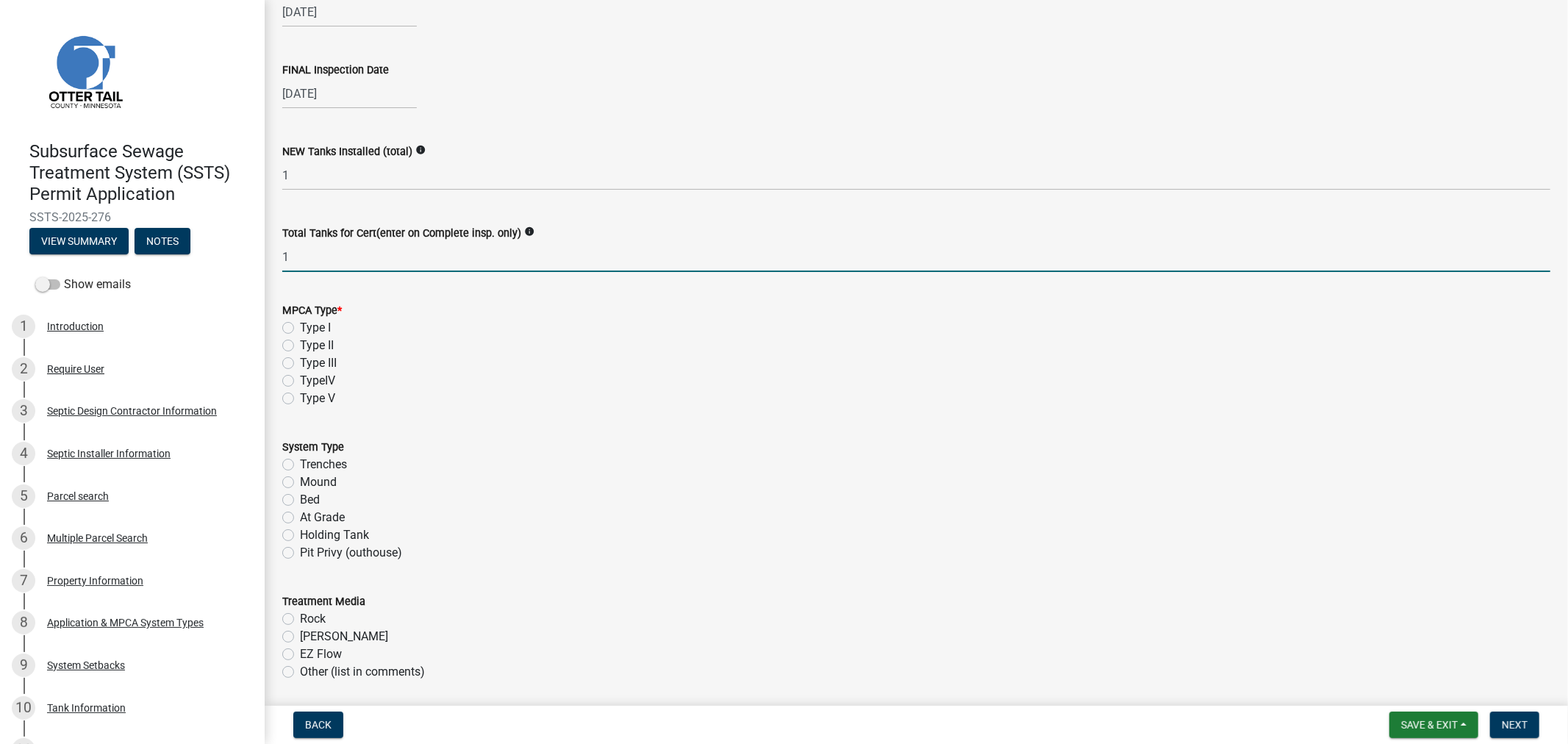
scroll to position [245, 0]
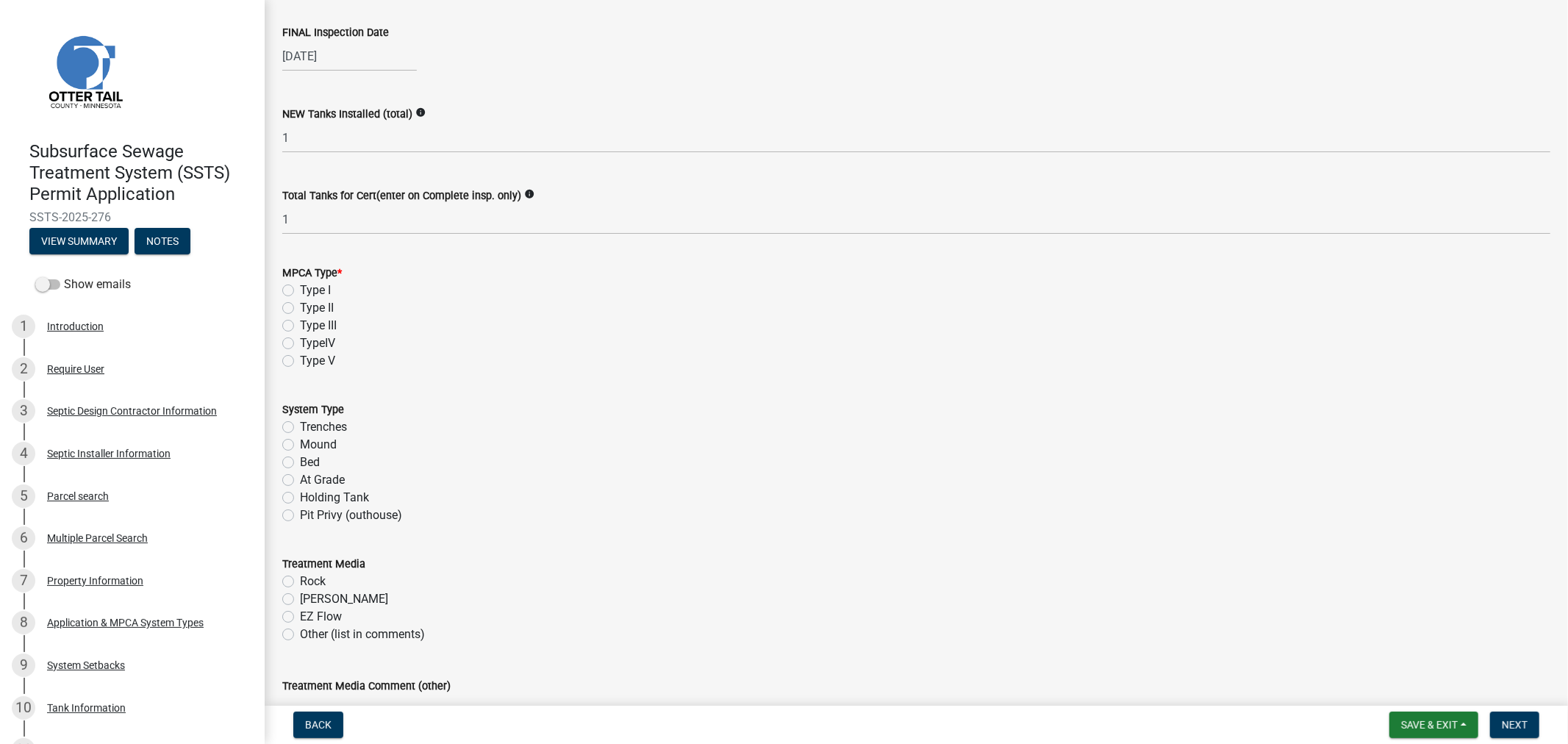
click at [300, 291] on label "Type I" at bounding box center [315, 291] width 31 height 17
click at [300, 291] on input "Type I" at bounding box center [305, 287] width 9 height 9
click at [300, 445] on label "Mound" at bounding box center [318, 445] width 37 height 17
click at [300, 445] on input "Mound" at bounding box center [305, 441] width 9 height 9
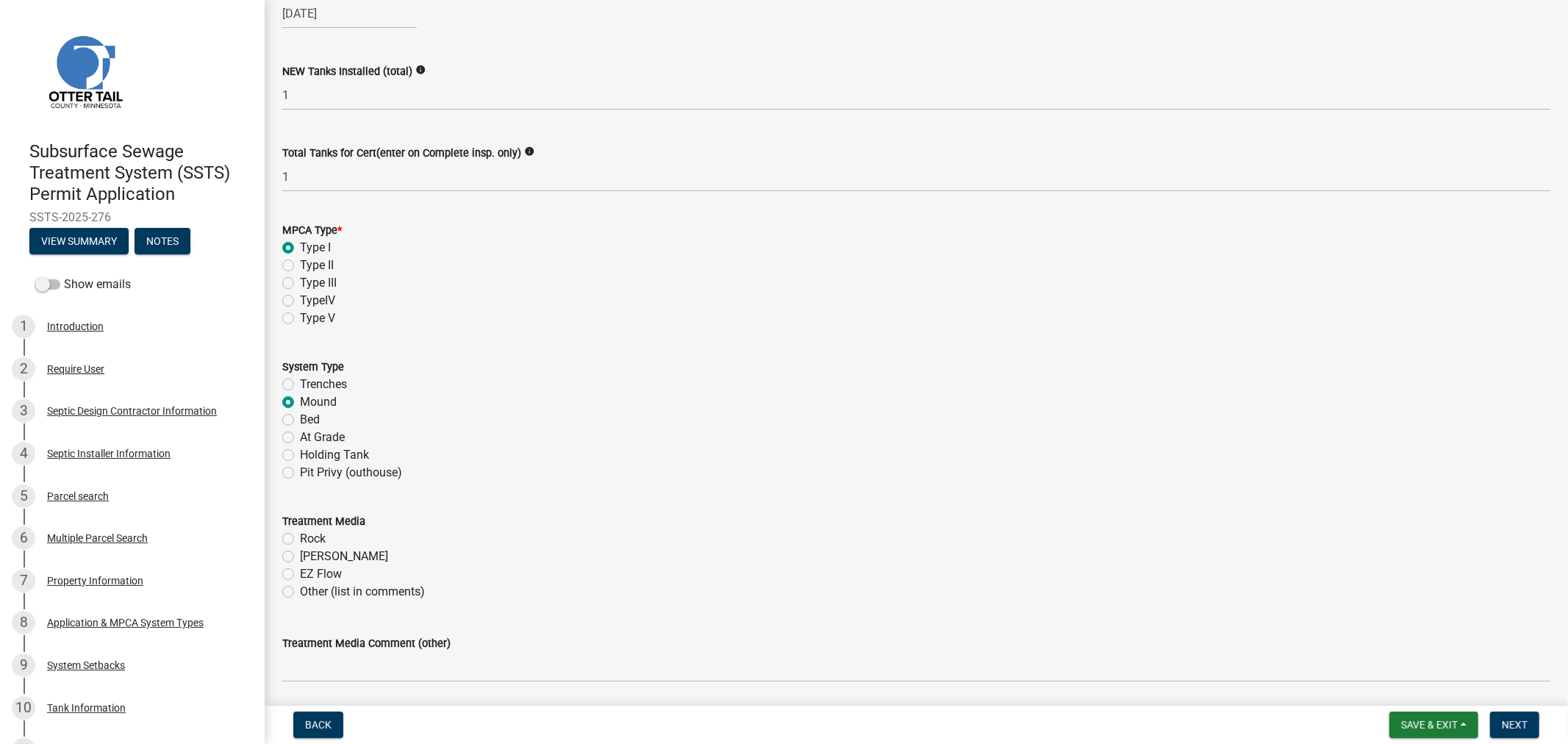
scroll to position [327, 0]
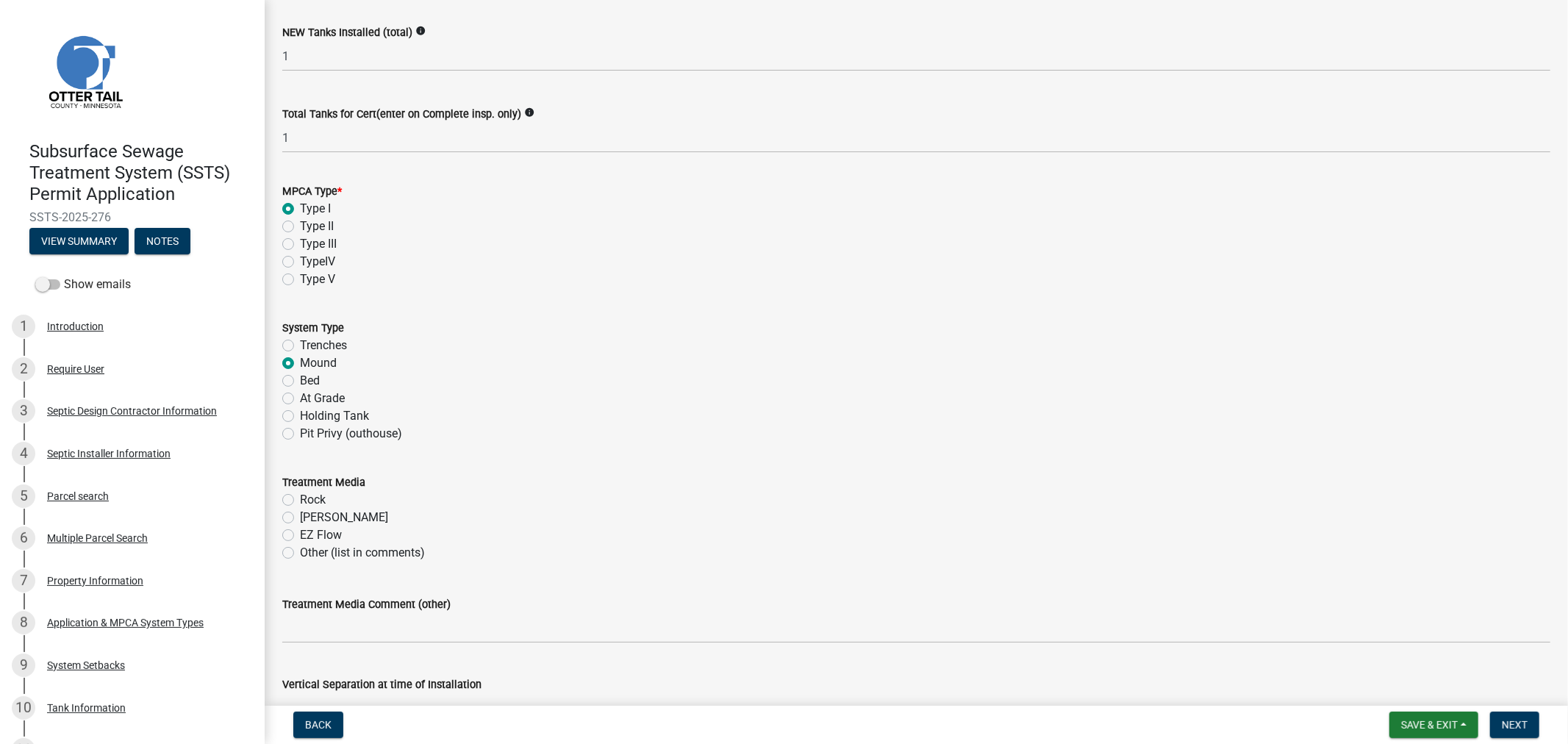
click at [300, 498] on label "Rock" at bounding box center [313, 500] width 26 height 17
click at [300, 498] on input "Rock" at bounding box center [305, 496] width 9 height 9
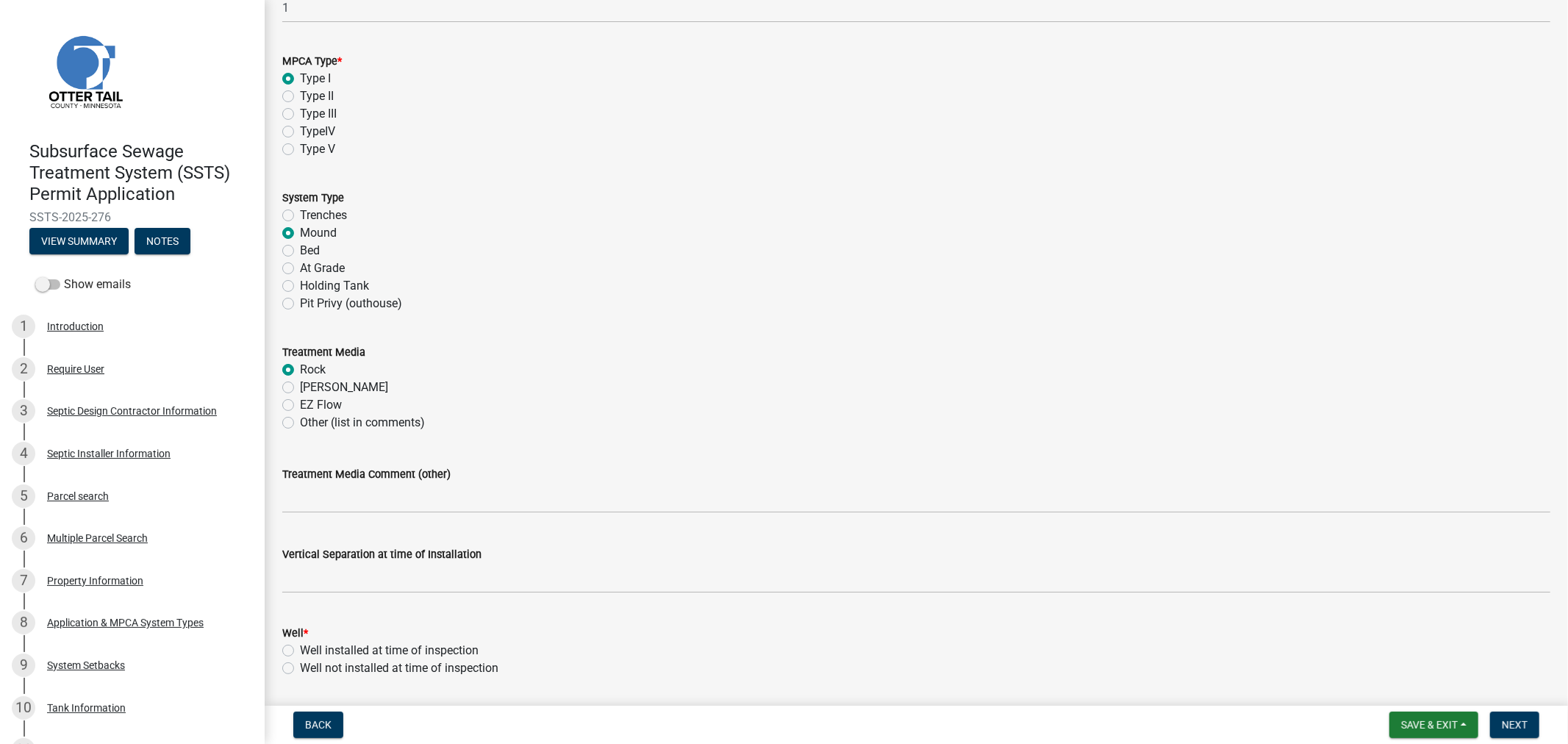
scroll to position [572, 0]
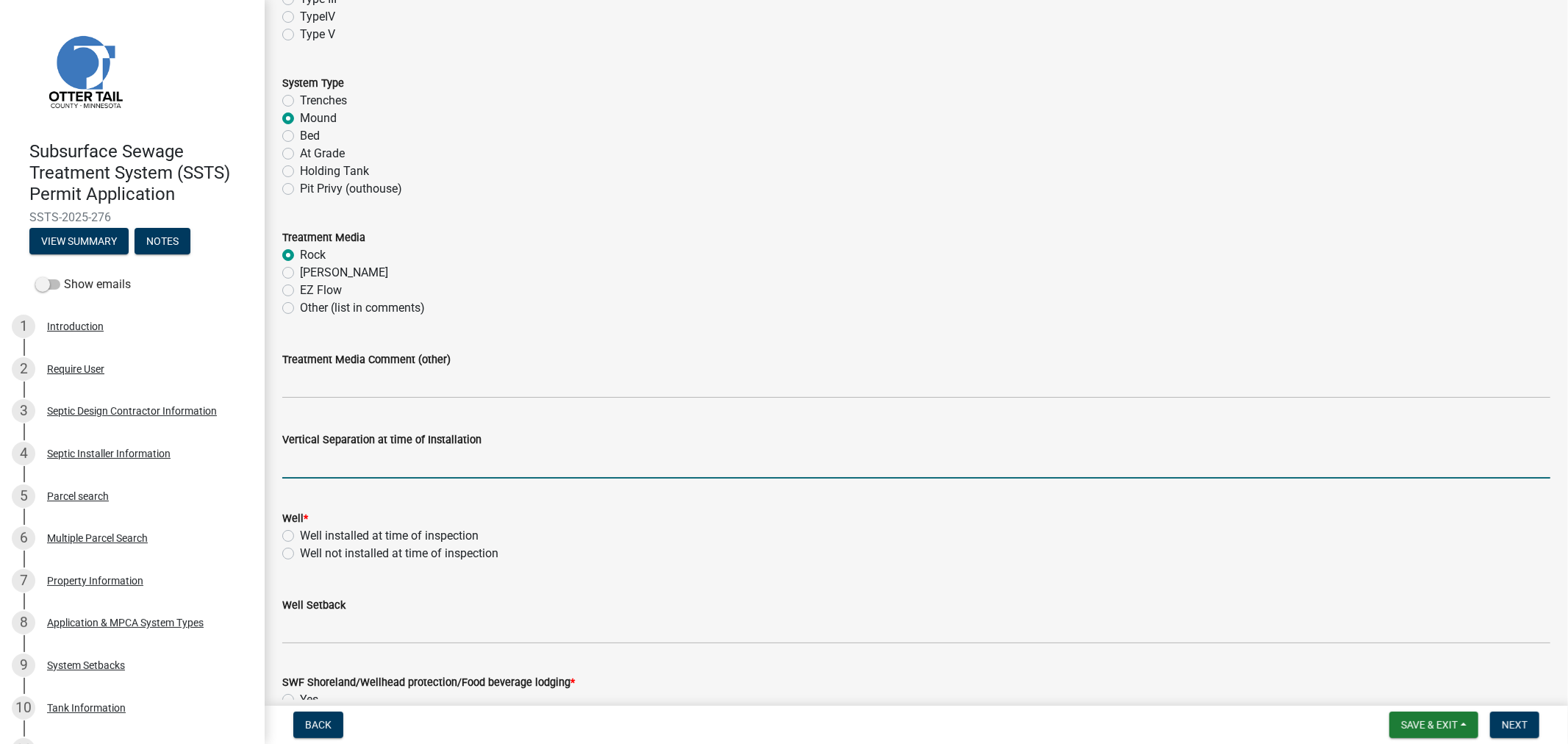
click at [346, 460] on input "text" at bounding box center [917, 464] width 1269 height 30
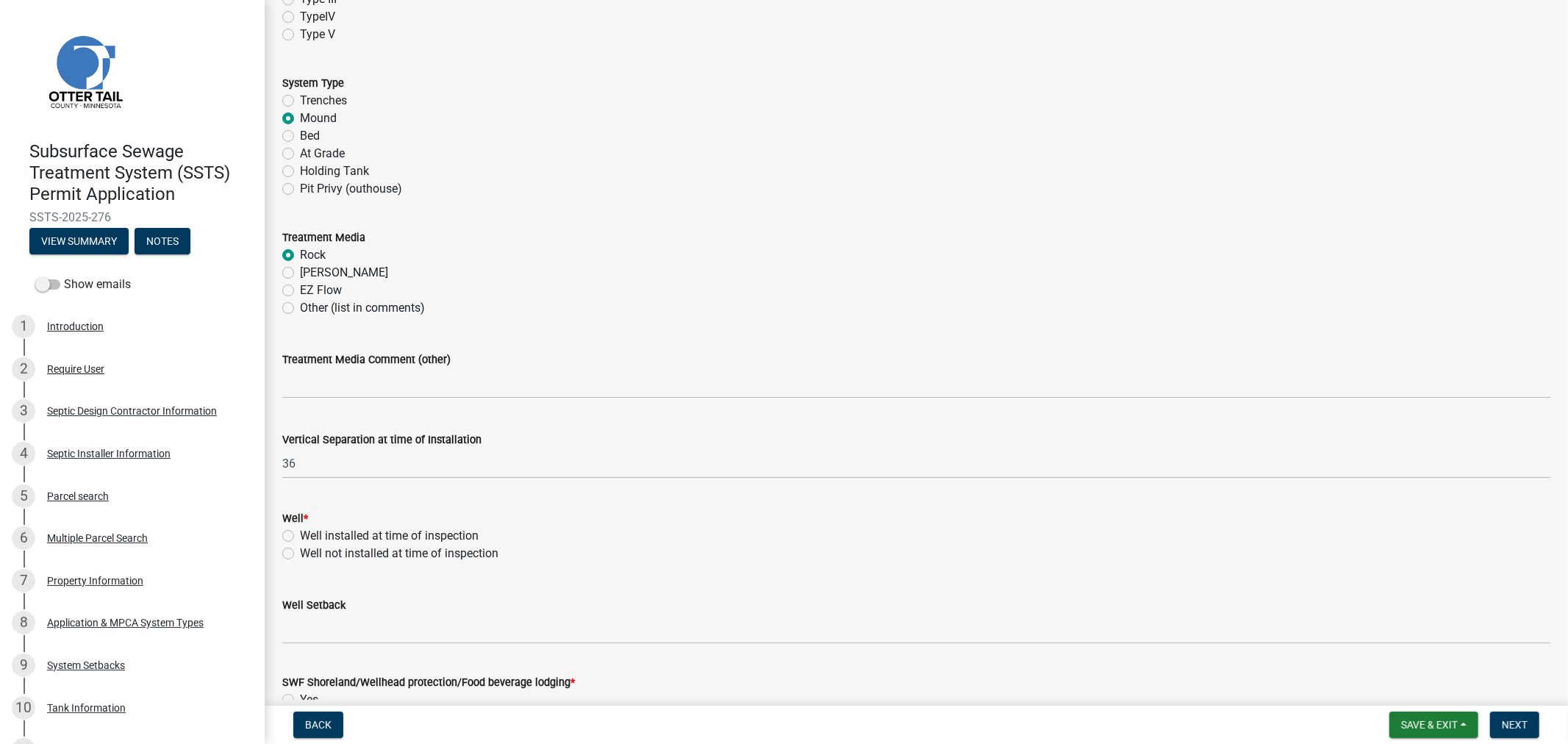
click at [718, 546] on div "Well not installed at time of inspection" at bounding box center [917, 554] width 1269 height 17
click at [300, 541] on label "Well installed at time of inspection" at bounding box center [389, 536] width 178 height 17
click at [300, 537] on input "Well installed at time of inspection" at bounding box center [305, 532] width 9 height 9
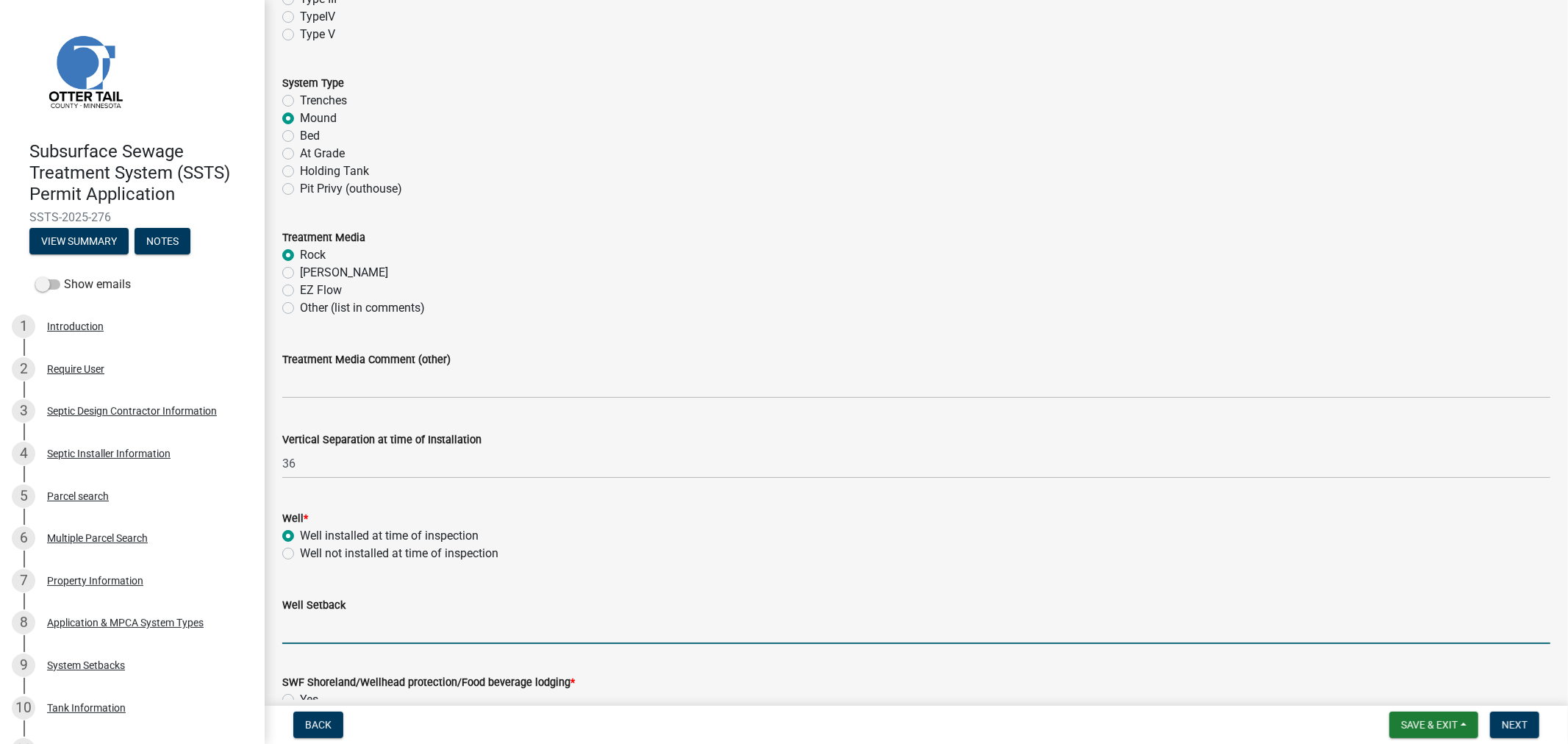
click at [312, 631] on input "Well Setback" at bounding box center [917, 629] width 1269 height 30
click at [718, 557] on div "Well not installed at time of inspection" at bounding box center [917, 554] width 1269 height 17
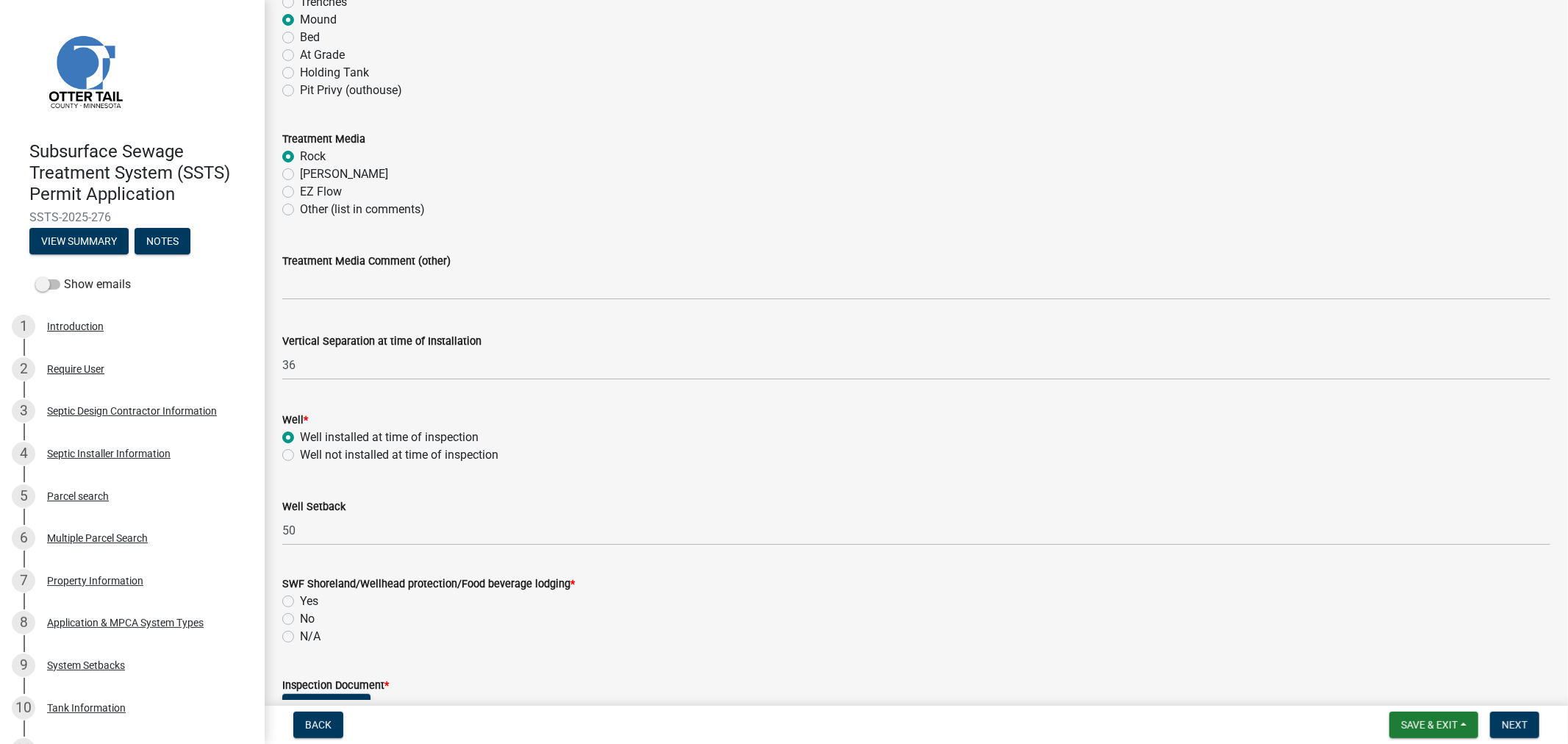
scroll to position [899, 0]
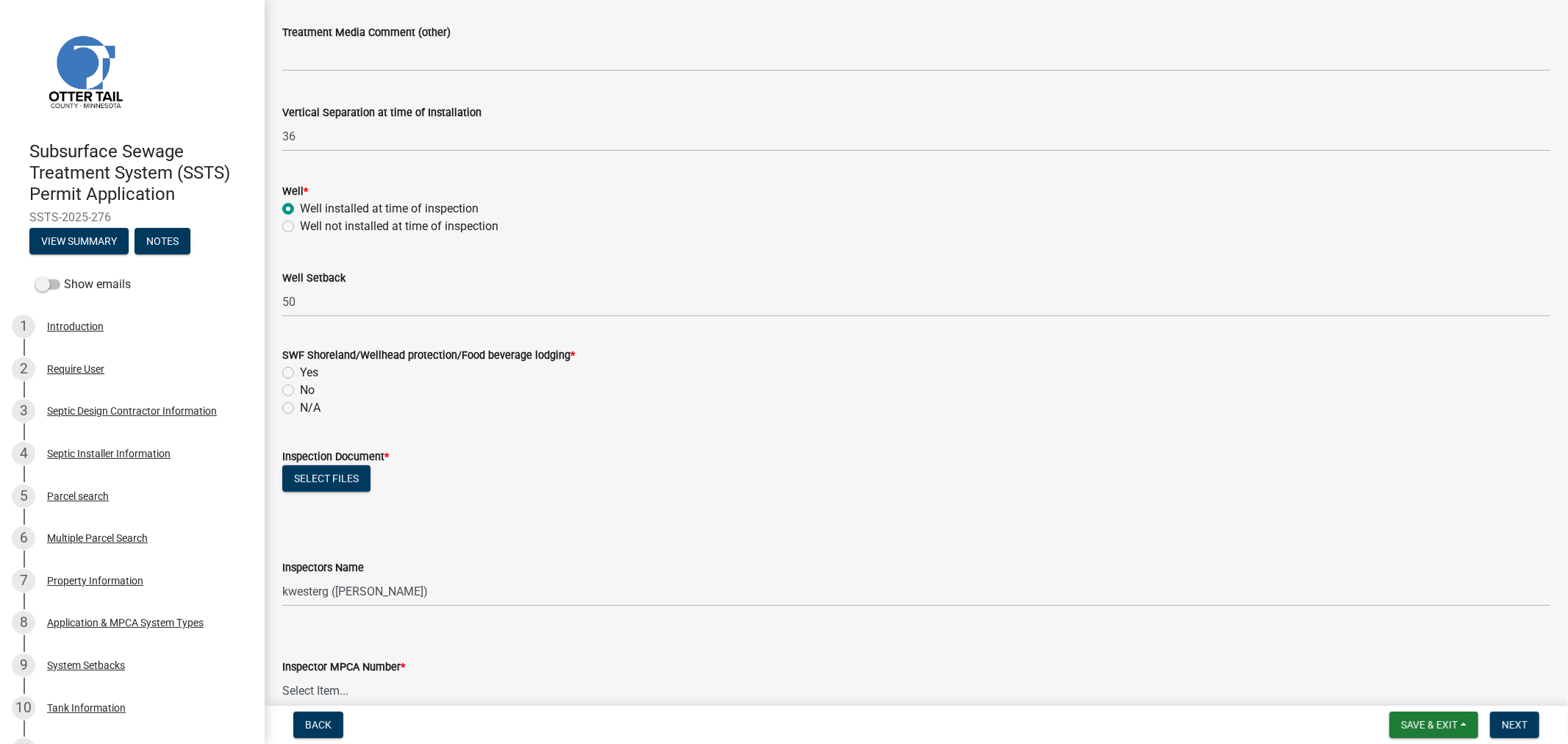
click at [300, 393] on label "No" at bounding box center [307, 390] width 15 height 17
click at [300, 391] on input "No" at bounding box center [305, 386] width 9 height 9
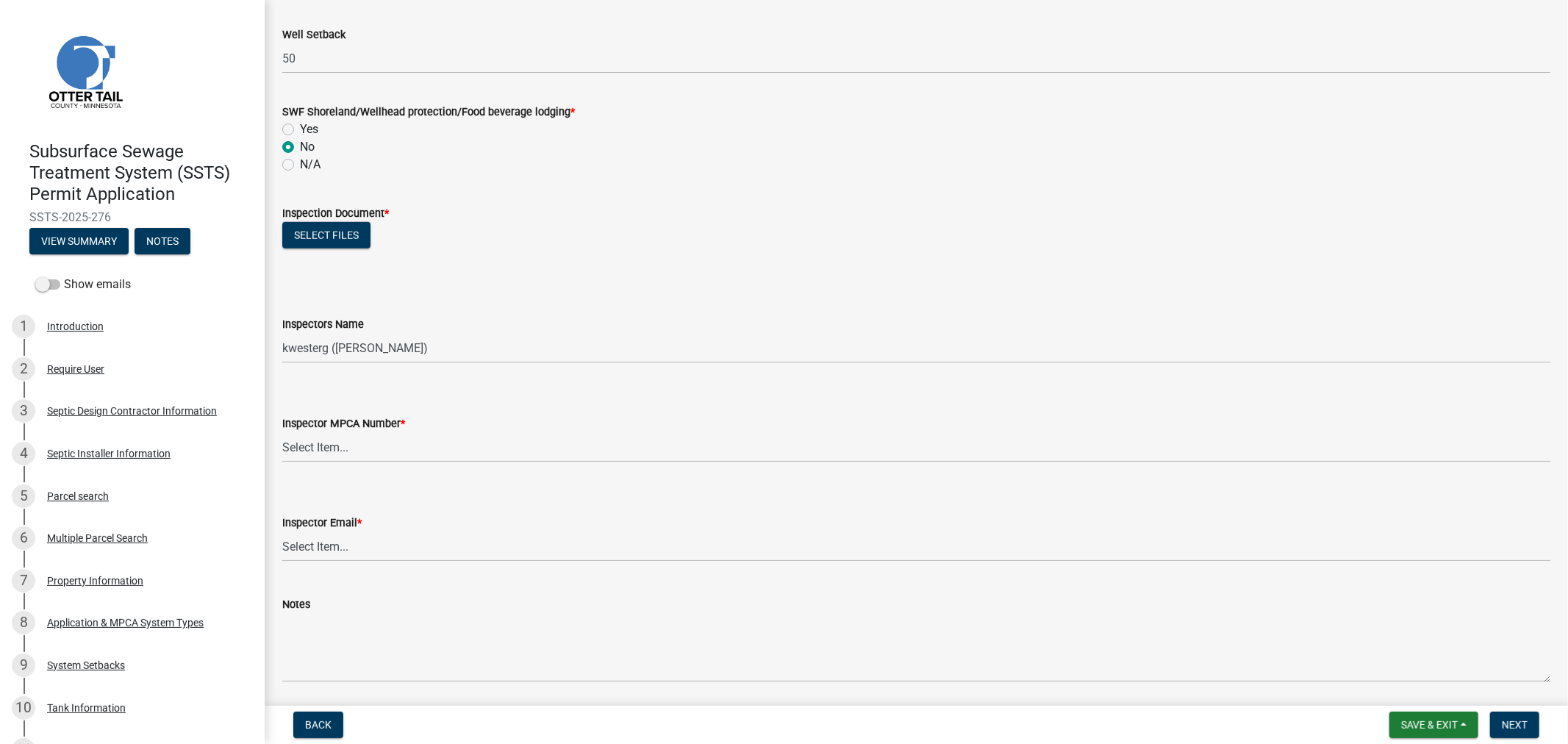
scroll to position [1144, 0]
click at [328, 350] on select "Select Item... btollefson (Brittany Tollefson) alexisnewark (Alexis Newark) epl…" at bounding box center [917, 347] width 1269 height 30
click at [283, 332] on select "Select Item... btollefson (Brittany Tollefson) alexisnewark (Alexis Newark) epl…" at bounding box center [917, 347] width 1269 height 30
click at [309, 239] on button "Select files" at bounding box center [327, 234] width 88 height 27
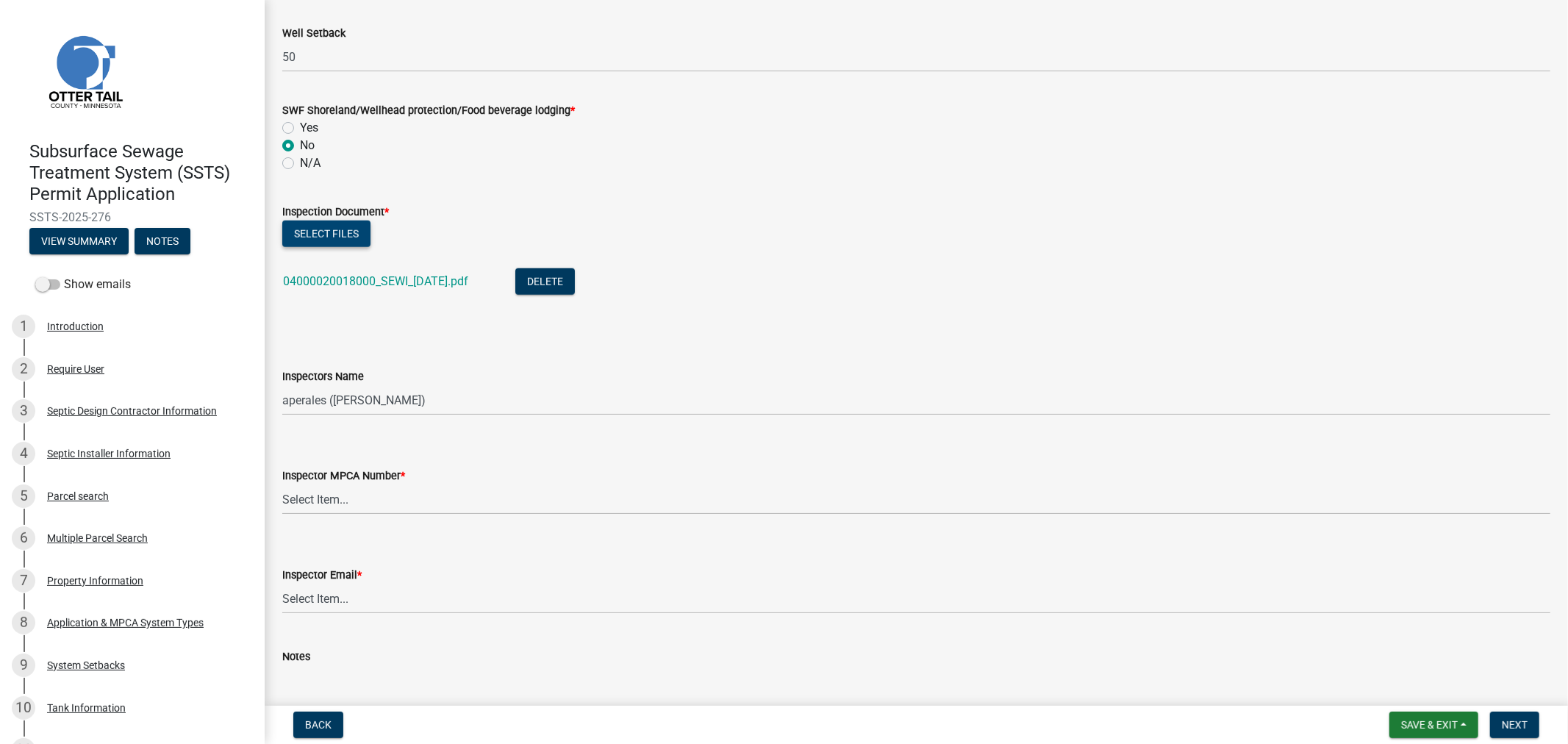
click at [357, 233] on button "Select files" at bounding box center [327, 234] width 88 height 27
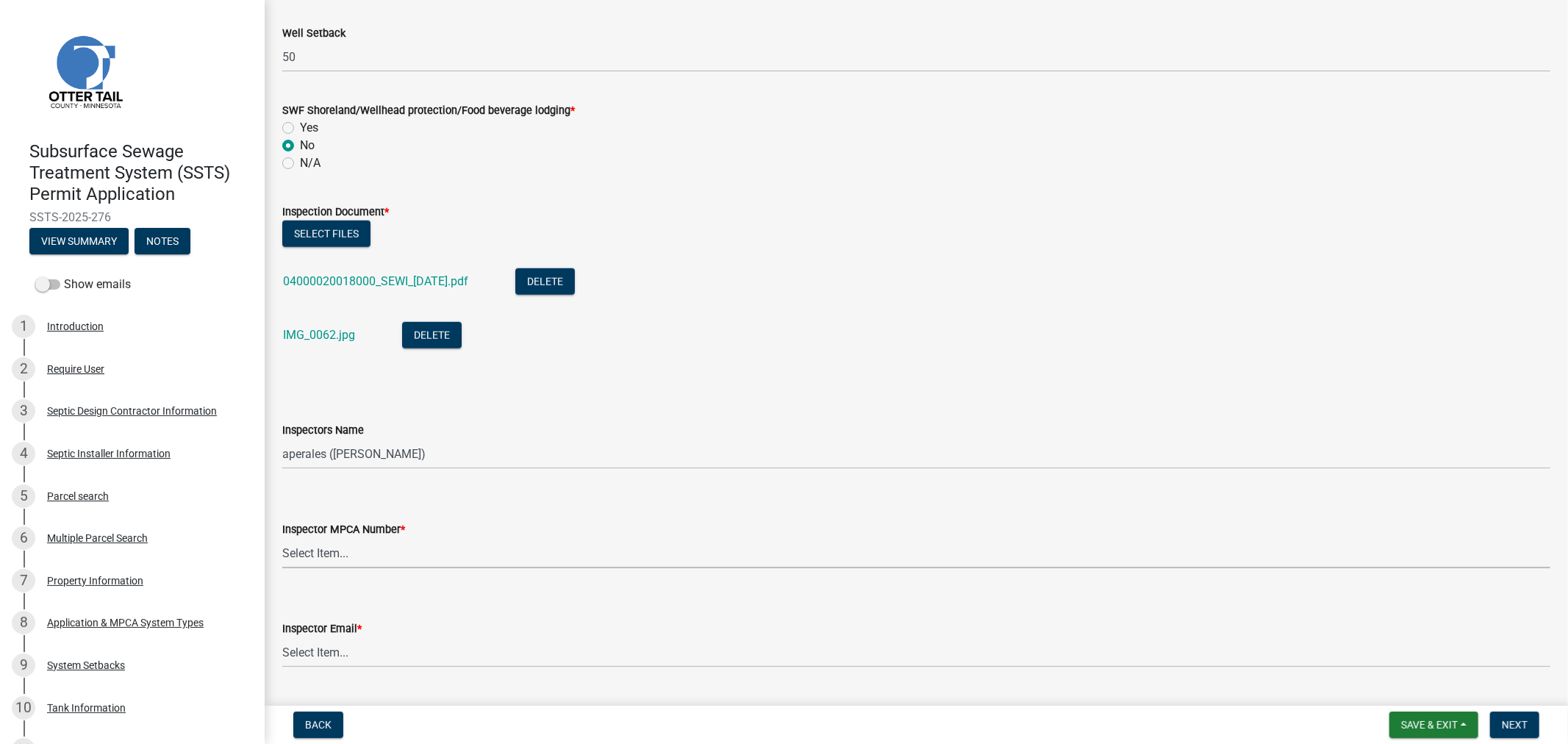
drag, startPoint x: 326, startPoint y: 547, endPoint x: 328, endPoint y: 560, distance: 13.2
click at [326, 547] on select "Select Item... Alexis Newark (10415) Andrea Perales (924) Brittany Tollefson (1…" at bounding box center [917, 554] width 1269 height 30
click at [283, 539] on select "Select Item... Alexis Newark (10415) Andrea Perales (924) Brittany Tollefson (1…" at bounding box center [917, 554] width 1269 height 30
click at [347, 663] on select "Select Item... Alexis Newark (anewark@ottertailcounty.gov) Amy Busko (abusko@ot…" at bounding box center [917, 652] width 1269 height 30
click at [283, 637] on select "Select Item... Alexis Newark (anewark@ottertailcounty.gov) Amy Busko (abusko@ot…" at bounding box center [917, 652] width 1269 height 30
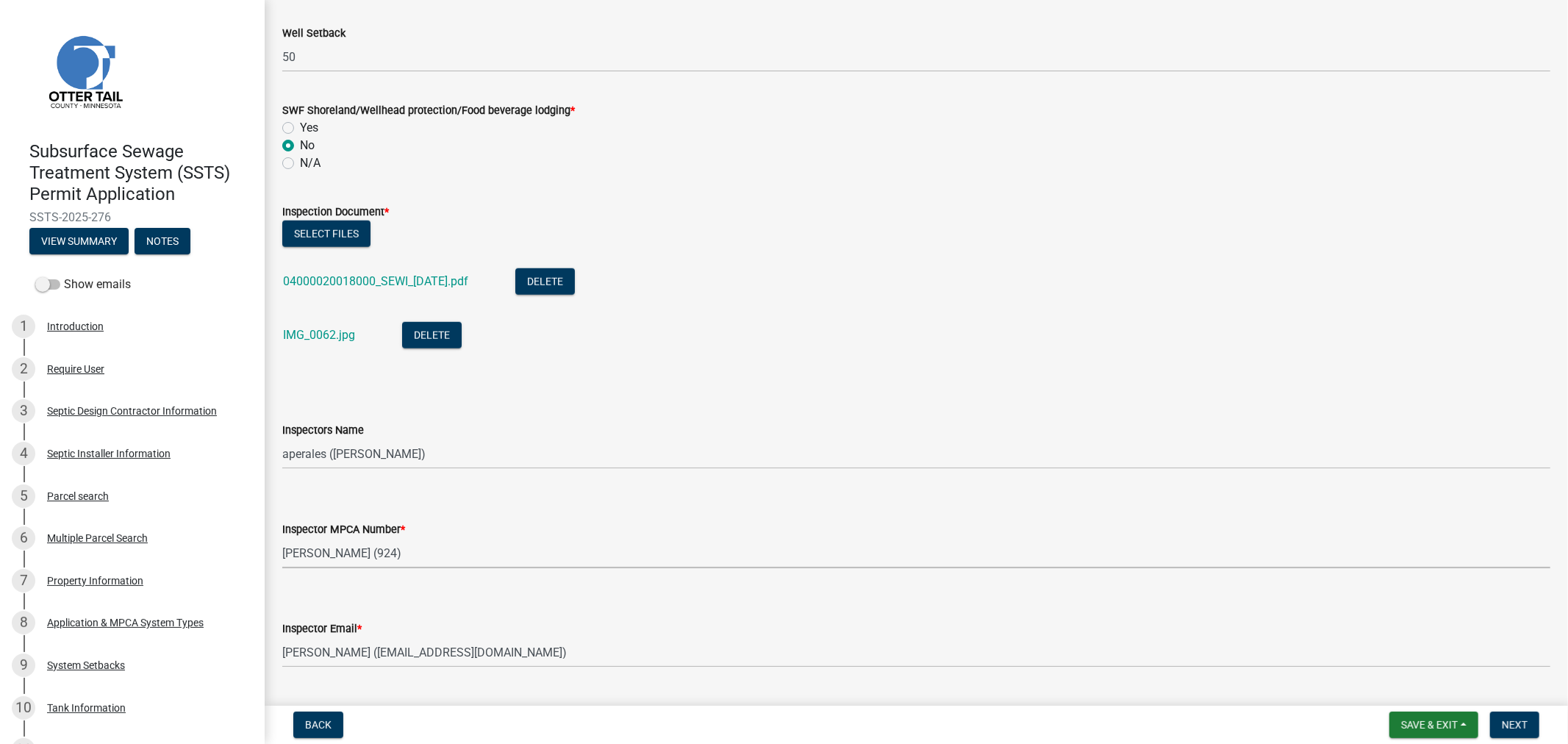
click at [516, 566] on select "Select Item... Alexis Newark (10415) Andrea Perales (924) Brittany Tollefson (1…" at bounding box center [917, 554] width 1269 height 30
click at [539, 611] on form "Inspector Email * Select Item... Alexis Newark (anewark@ottertailcounty.gov) Am…" at bounding box center [917, 635] width 1269 height 66
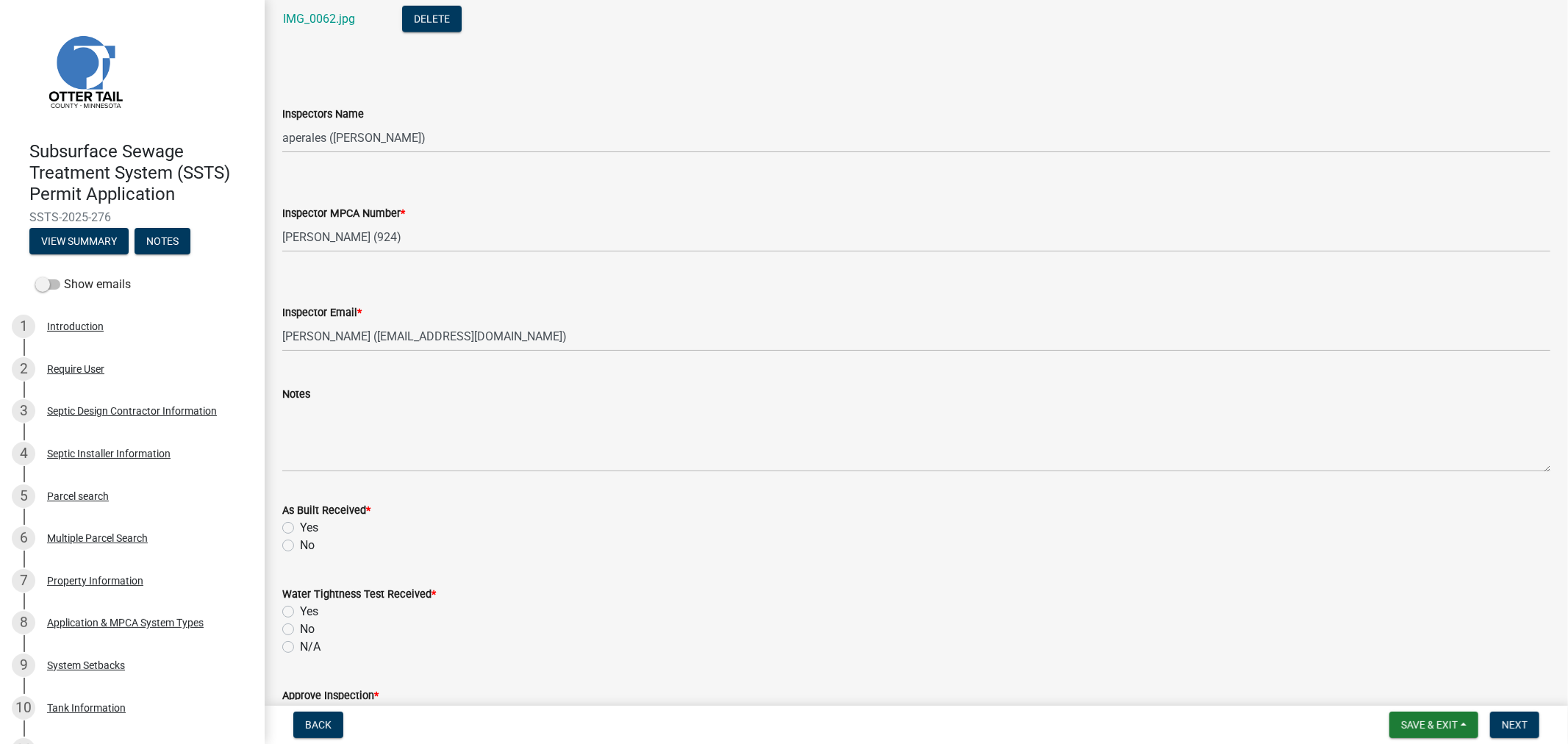
scroll to position [1471, 0]
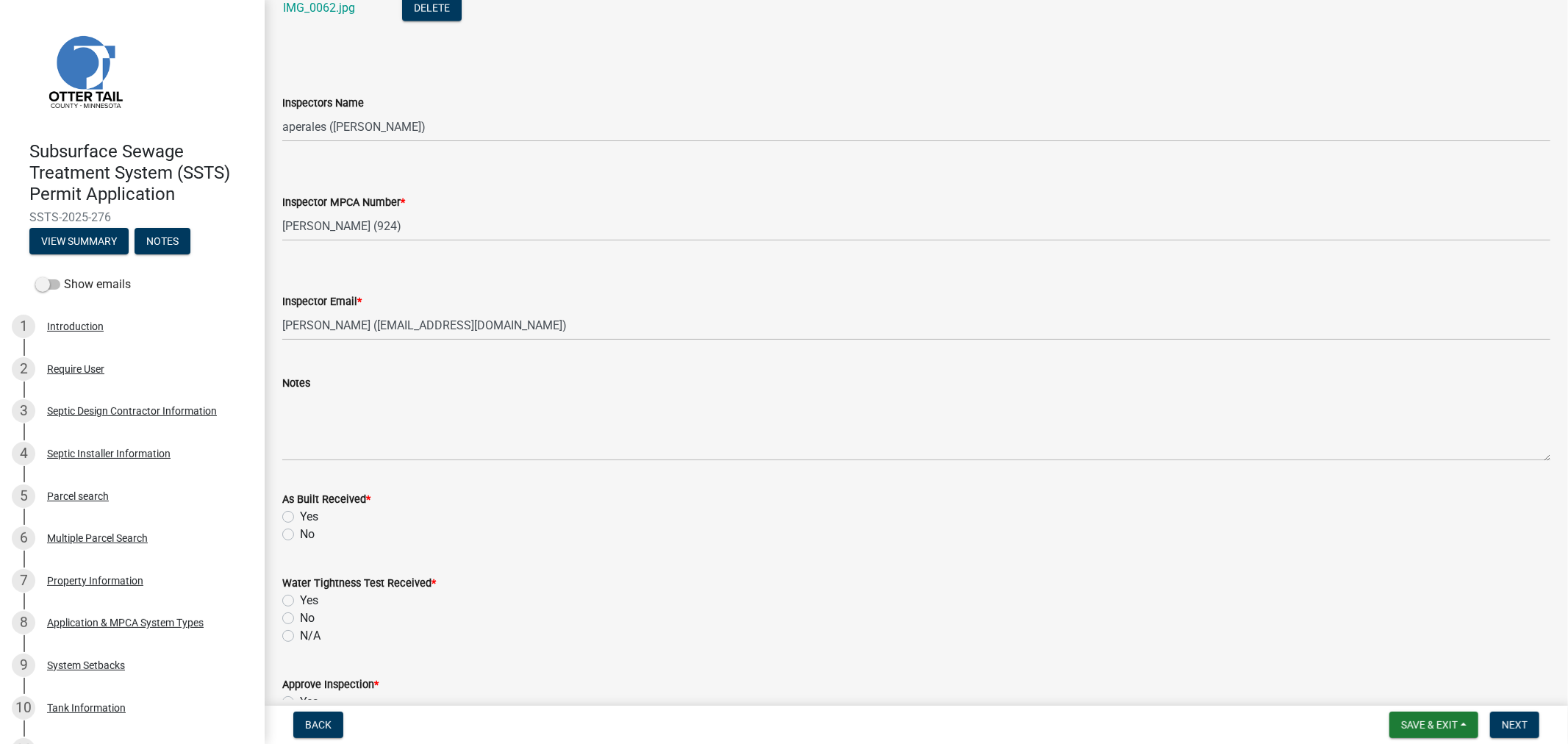
click at [300, 515] on label "Yes" at bounding box center [309, 517] width 18 height 17
click at [300, 515] on input "Yes" at bounding box center [305, 513] width 9 height 9
click at [300, 633] on label "N/A" at bounding box center [310, 636] width 21 height 17
click at [300, 633] on input "N/A" at bounding box center [305, 632] width 9 height 9
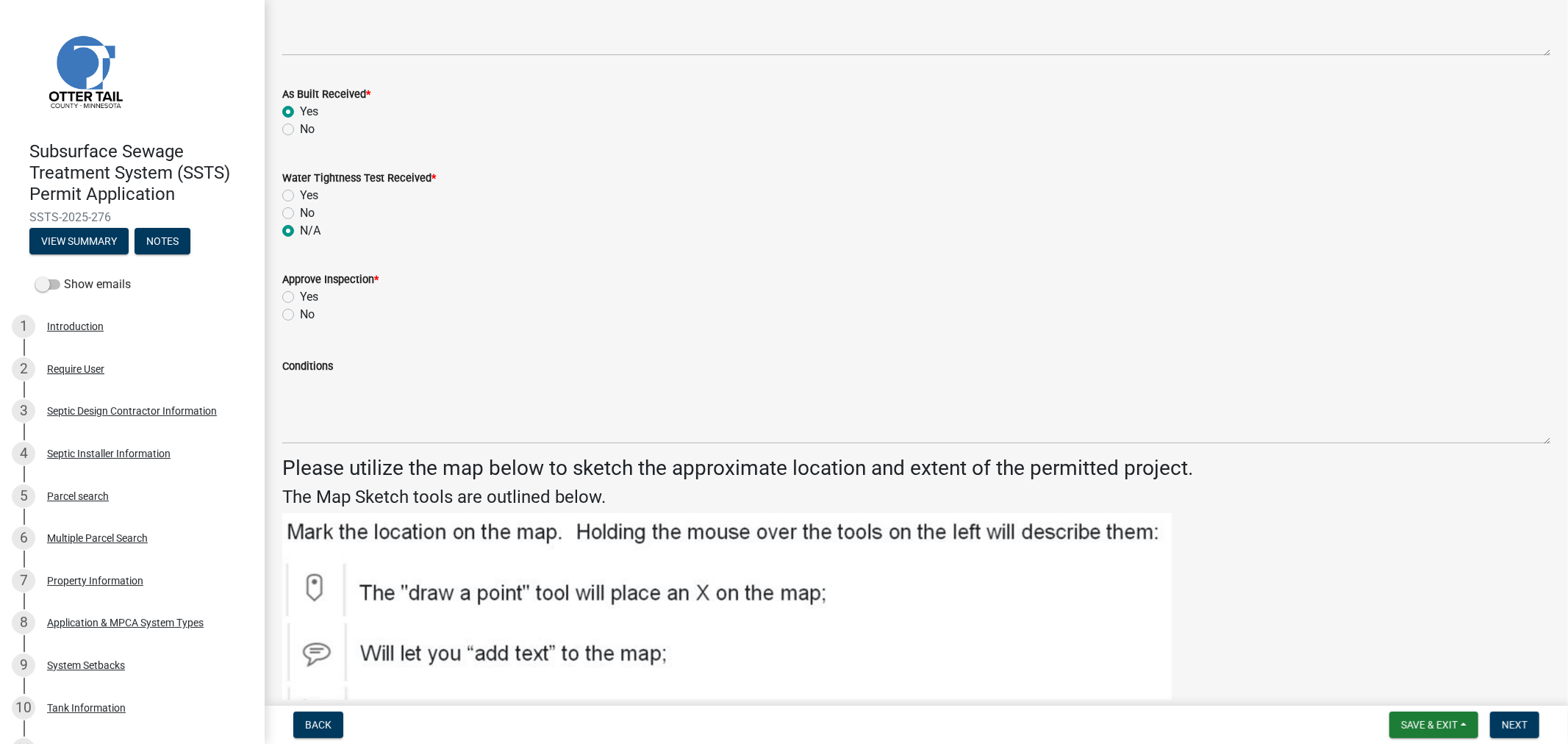
scroll to position [1879, 0]
click at [290, 363] on label "Conditions" at bounding box center [308, 363] width 51 height 10
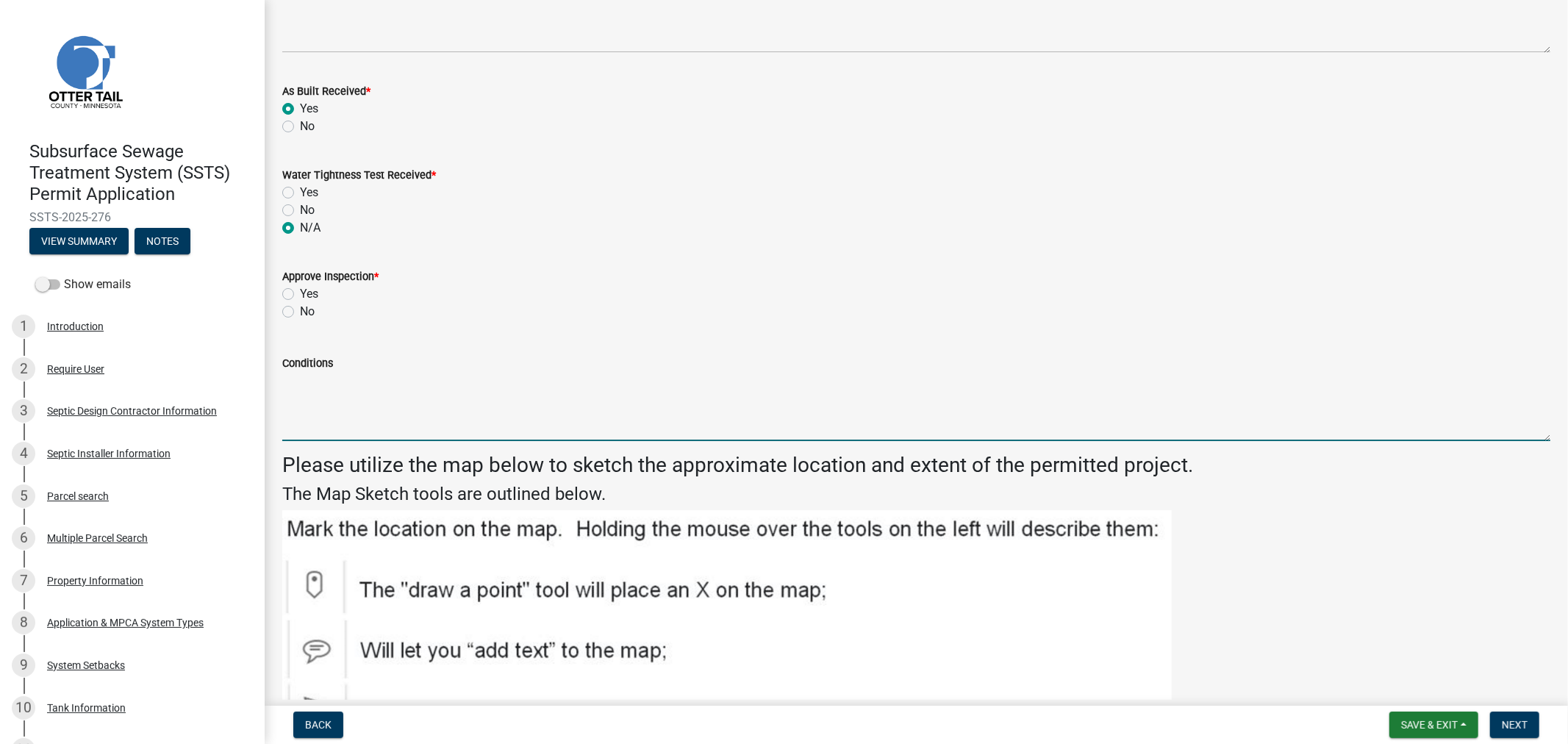
click at [290, 372] on textarea "Conditions" at bounding box center [917, 407] width 1269 height 70
click at [300, 288] on label "Yes" at bounding box center [309, 294] width 18 height 17
click at [300, 288] on input "Yes" at bounding box center [305, 290] width 9 height 9
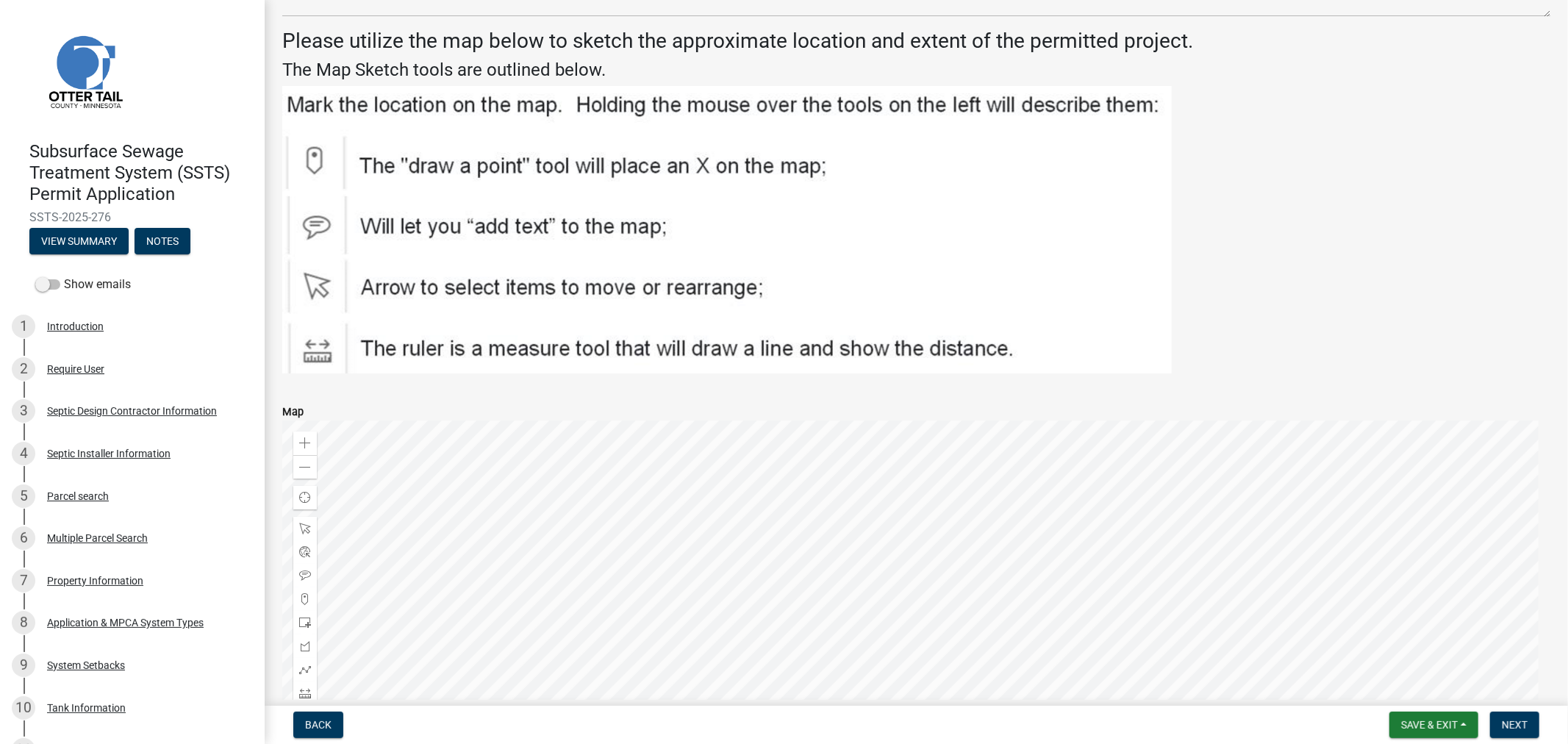
scroll to position [2462, 0]
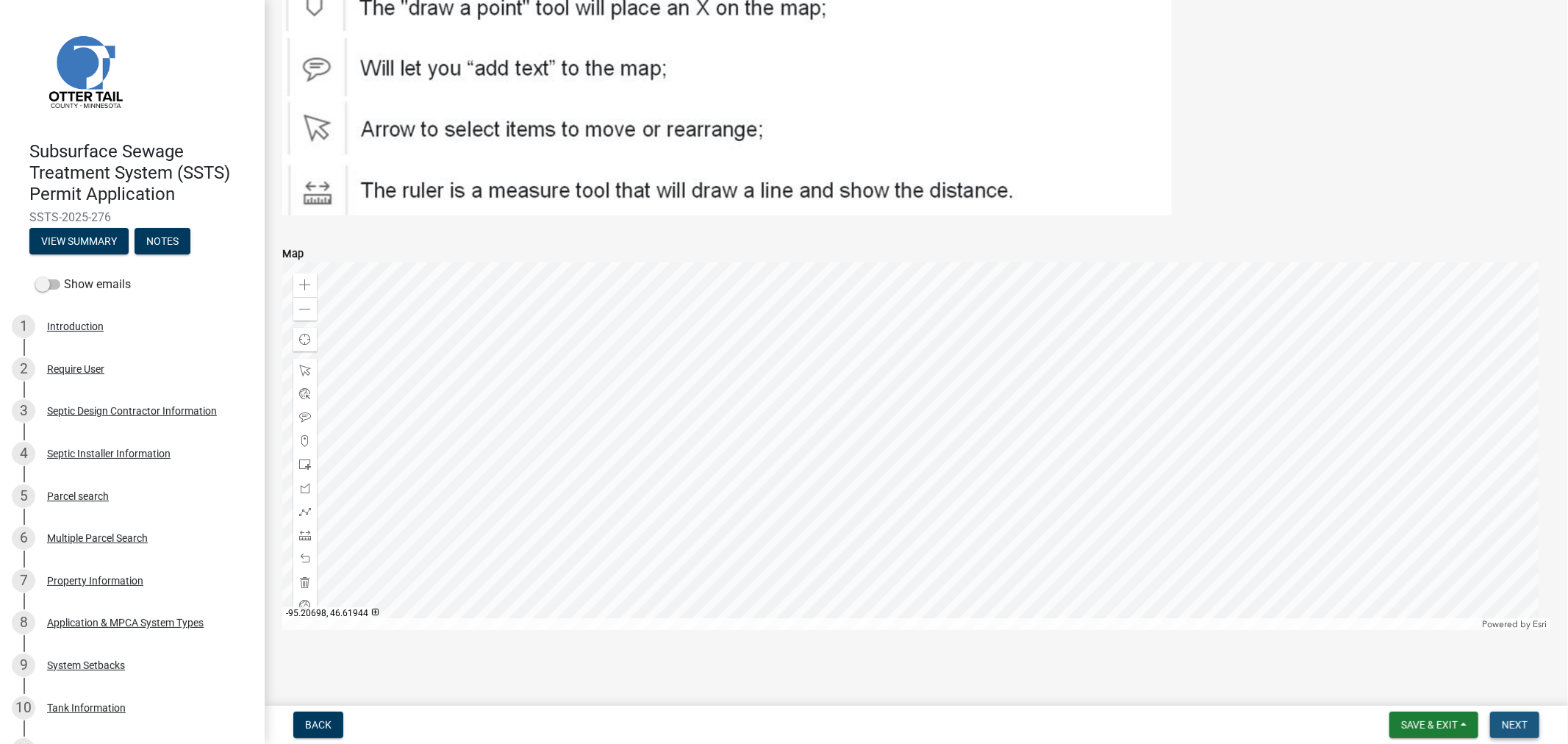
click at [1504, 726] on span "Next" at bounding box center [1515, 725] width 26 height 12
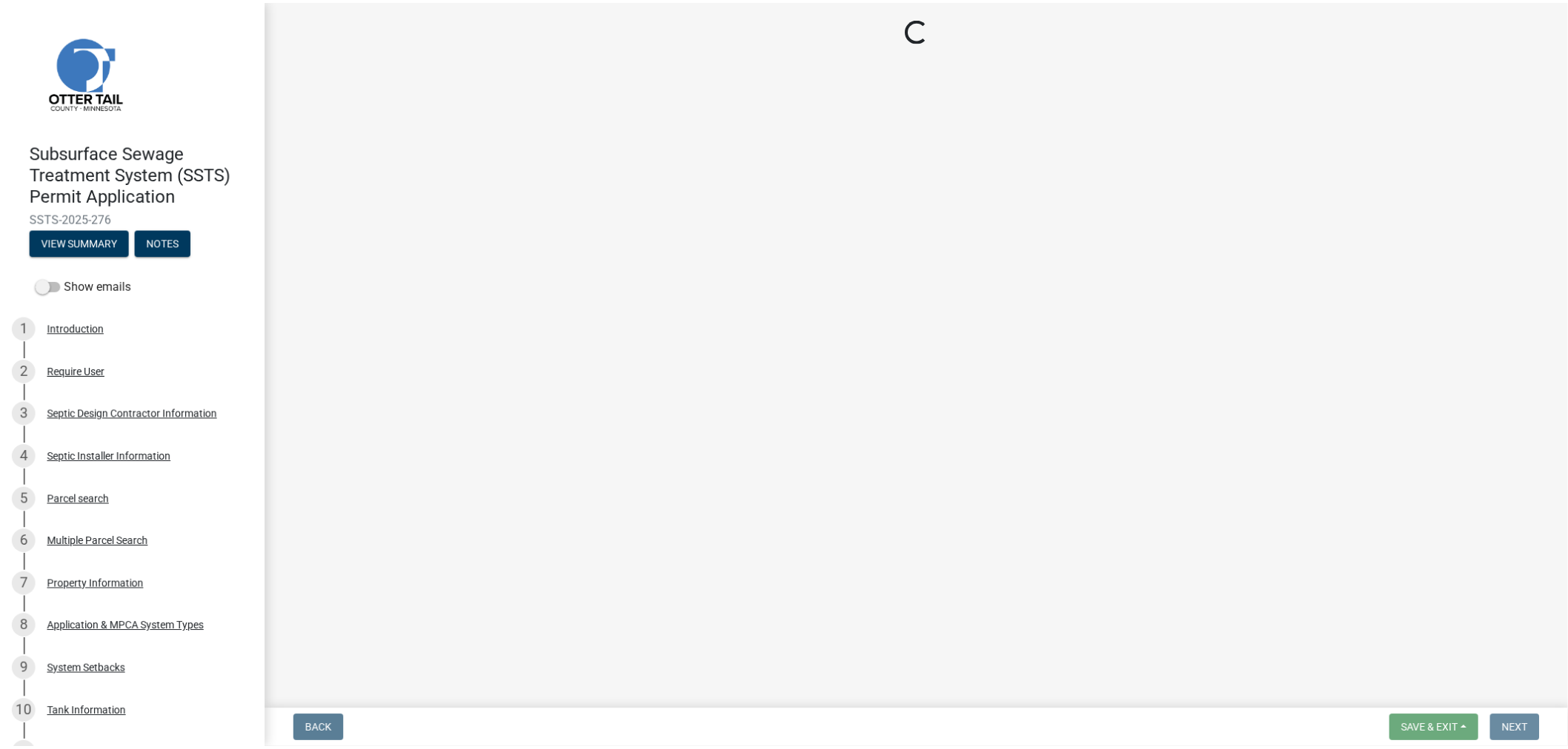
scroll to position [0, 0]
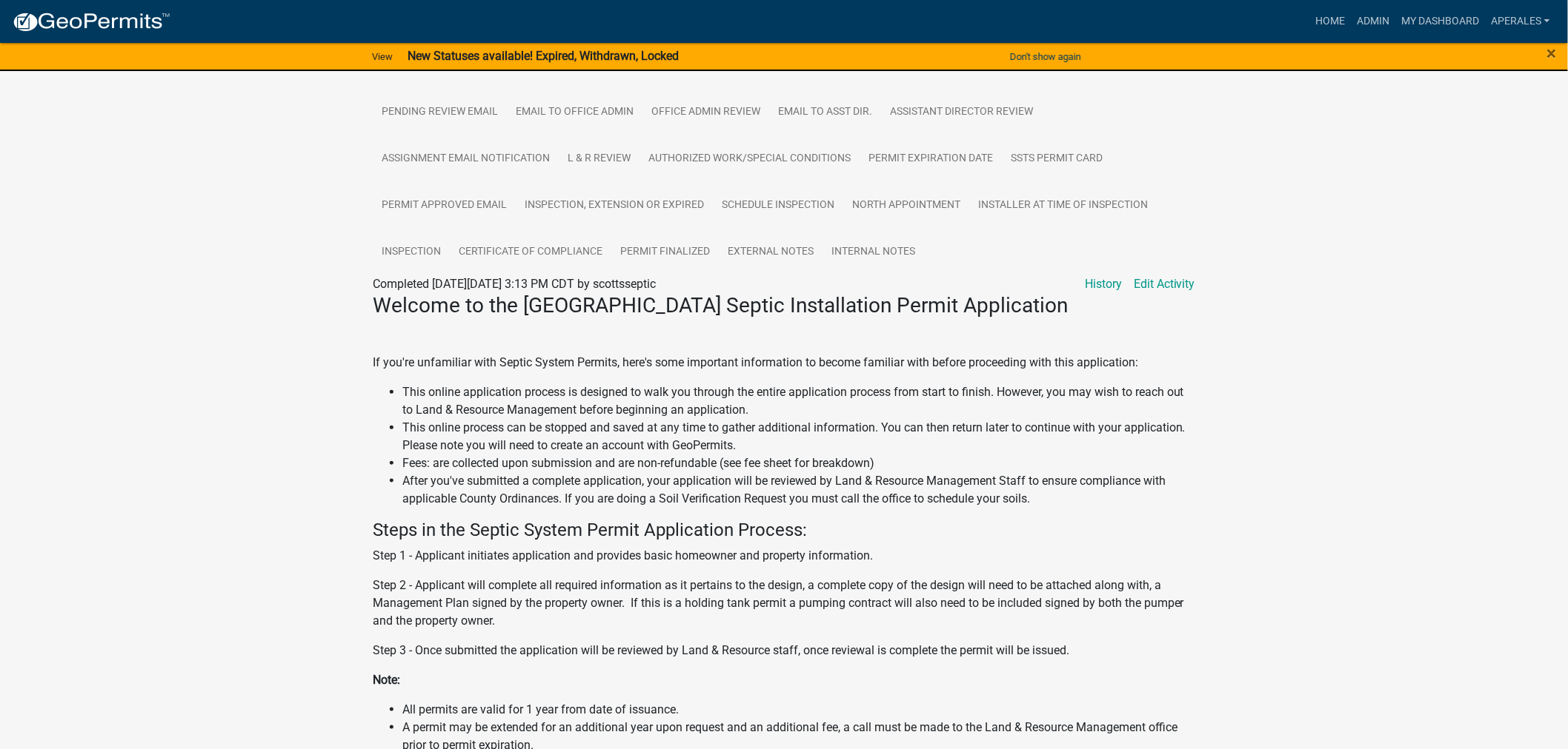
scroll to position [411, 0]
click at [1364, 17] on link "Admin" at bounding box center [1373, 21] width 45 height 28
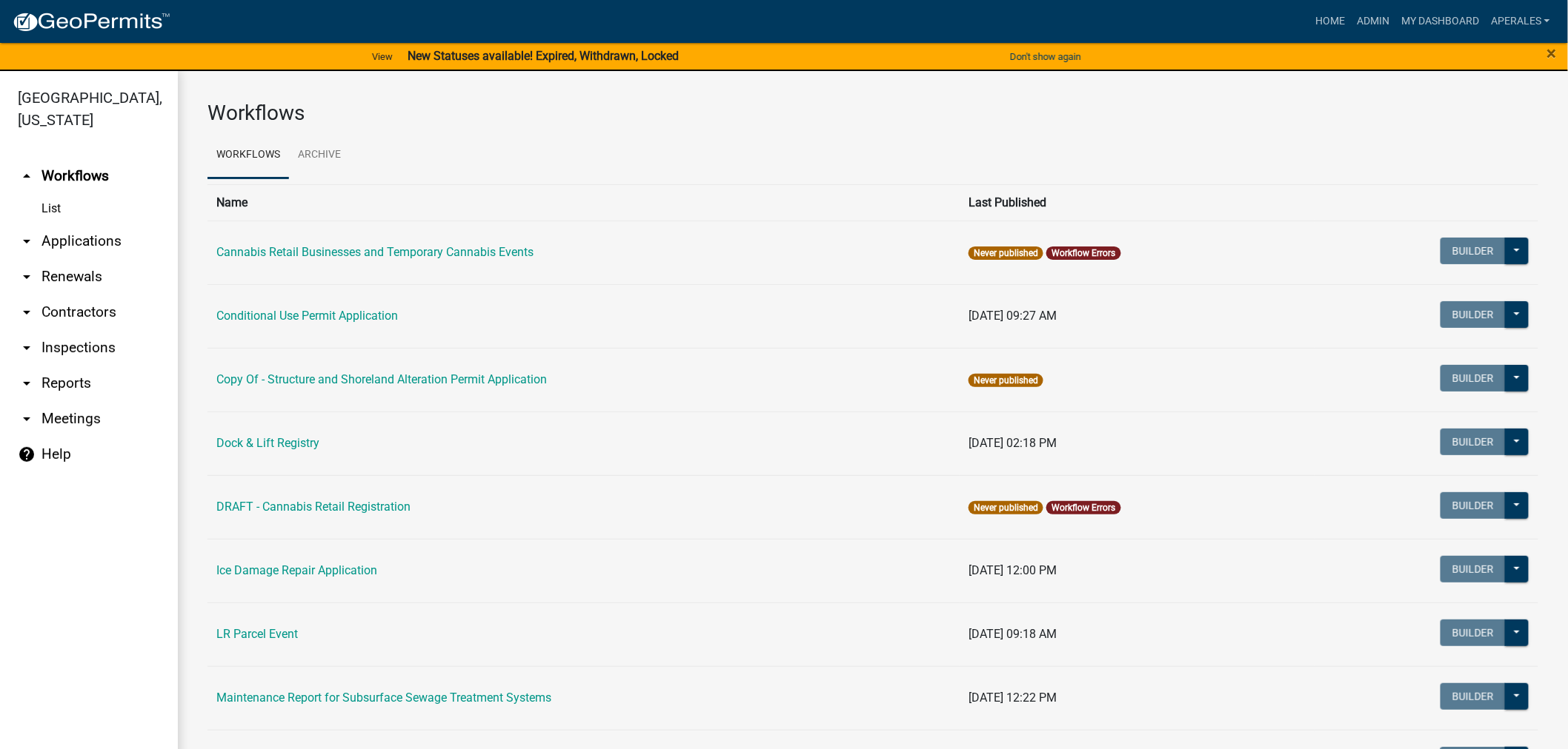
click at [72, 249] on link "arrow_drop_down Applications" at bounding box center [89, 241] width 178 height 36
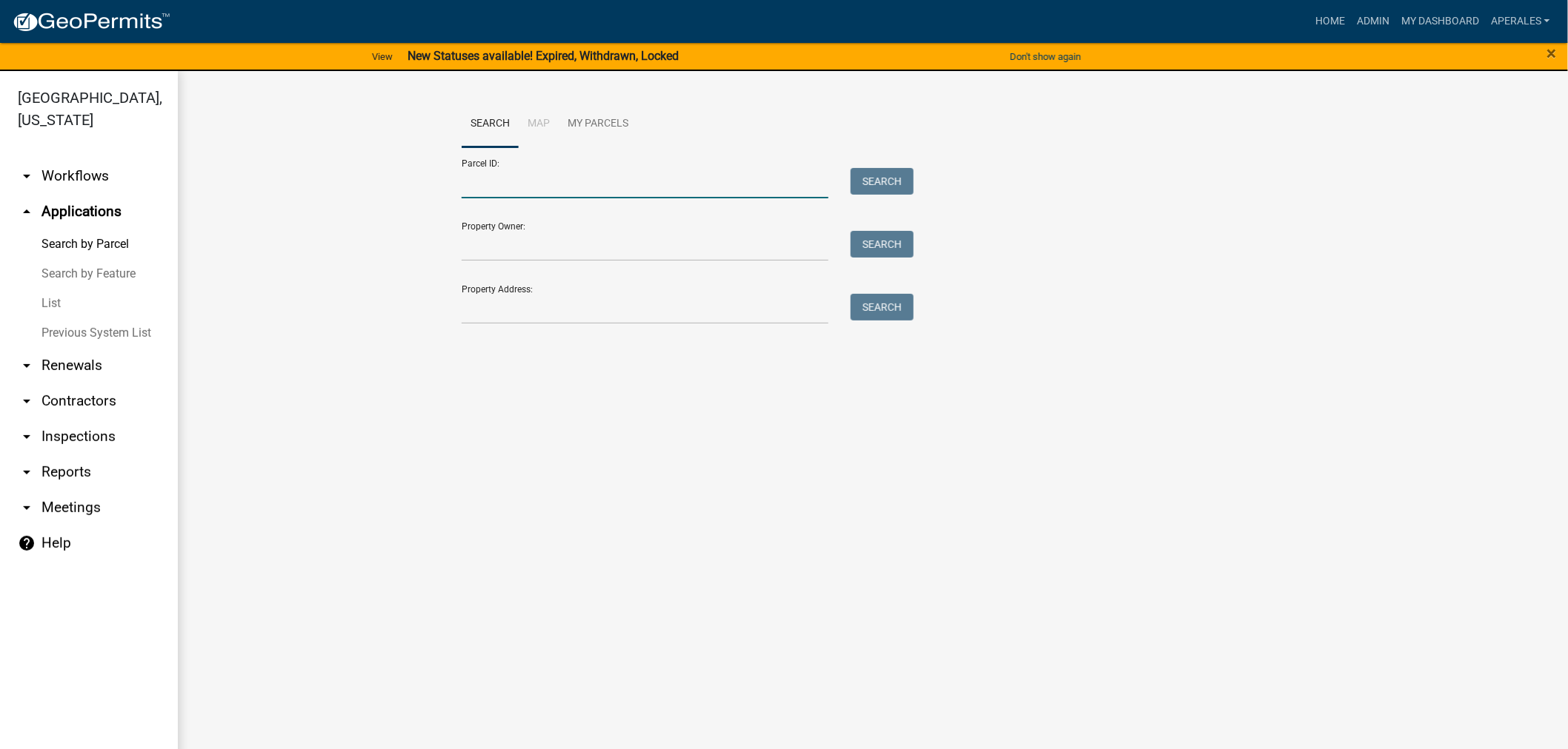
click at [508, 192] on input "Parcel ID:" at bounding box center [644, 183] width 367 height 30
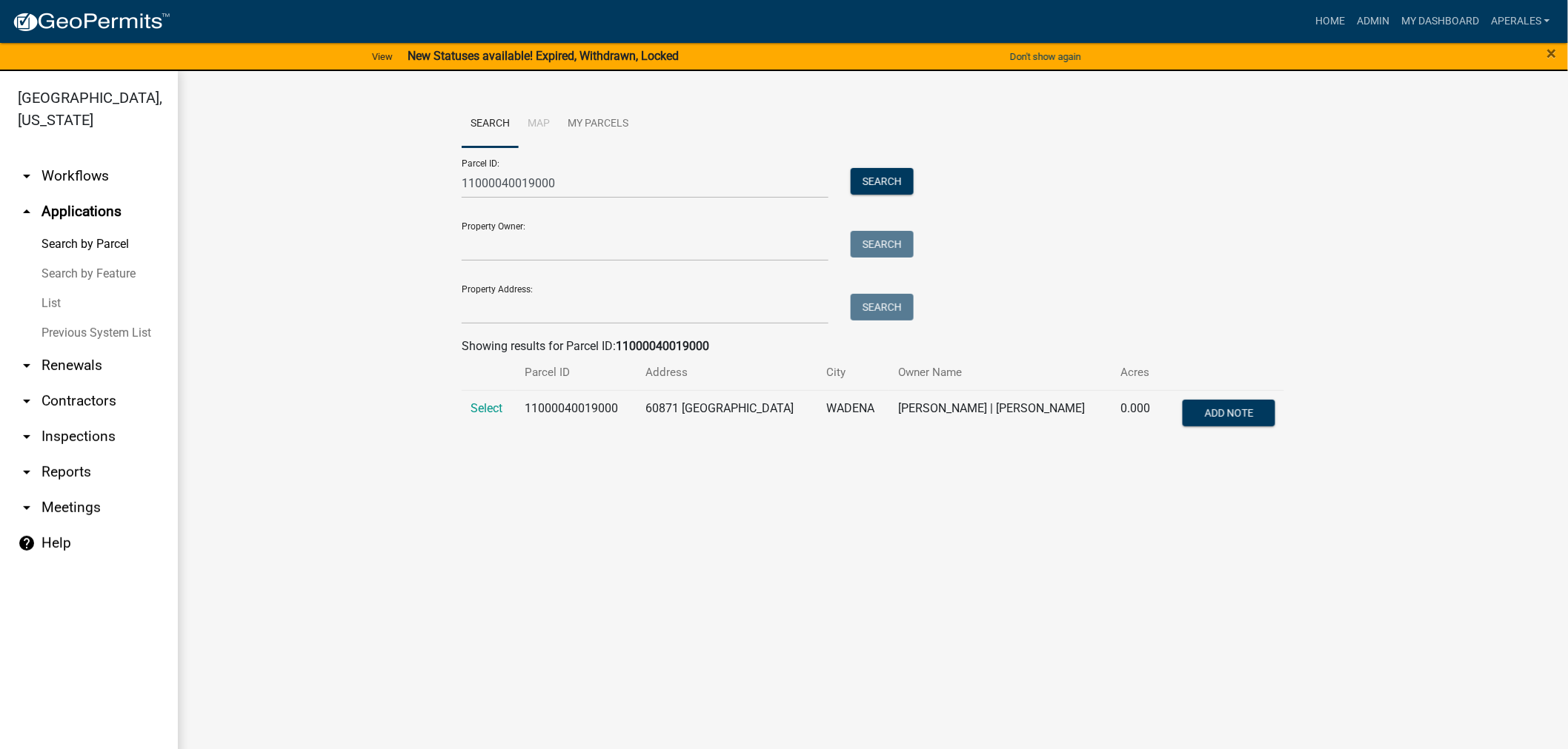
click at [479, 421] on td "Select" at bounding box center [488, 414] width 54 height 49
click at [490, 412] on span "Select" at bounding box center [486, 409] width 32 height 14
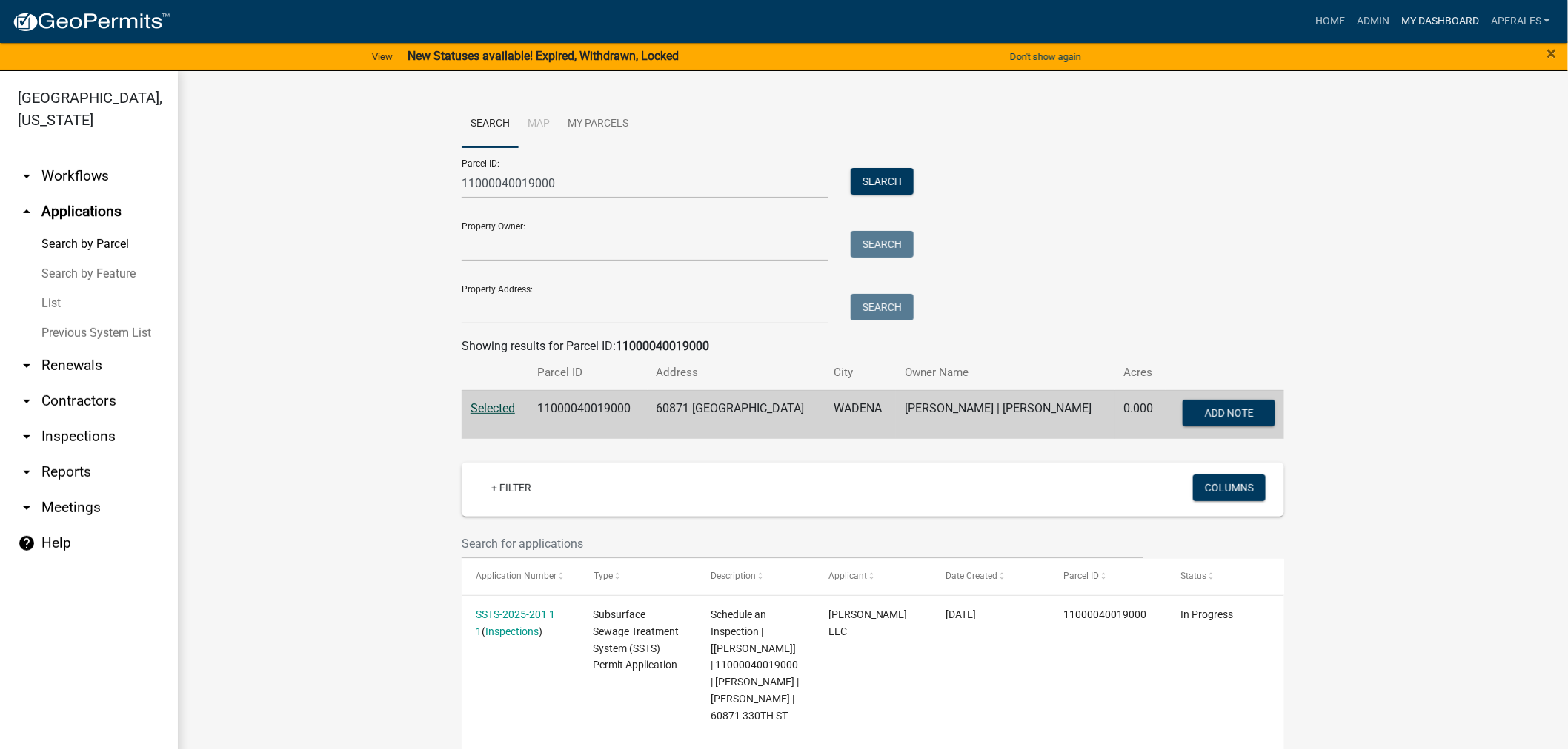
click at [1416, 17] on link "My Dashboard" at bounding box center [1440, 21] width 90 height 28
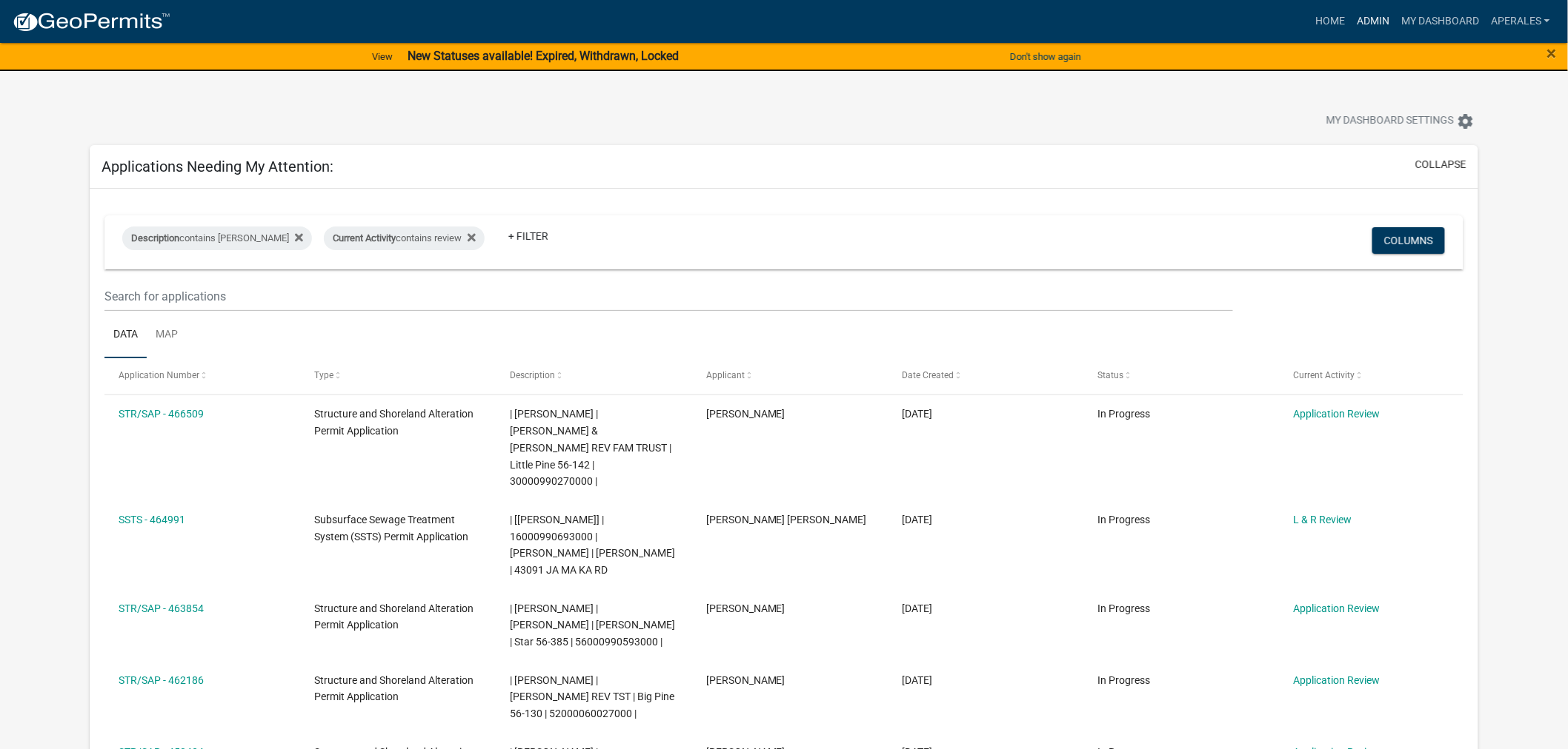
click at [1376, 11] on link "Admin" at bounding box center [1373, 21] width 45 height 28
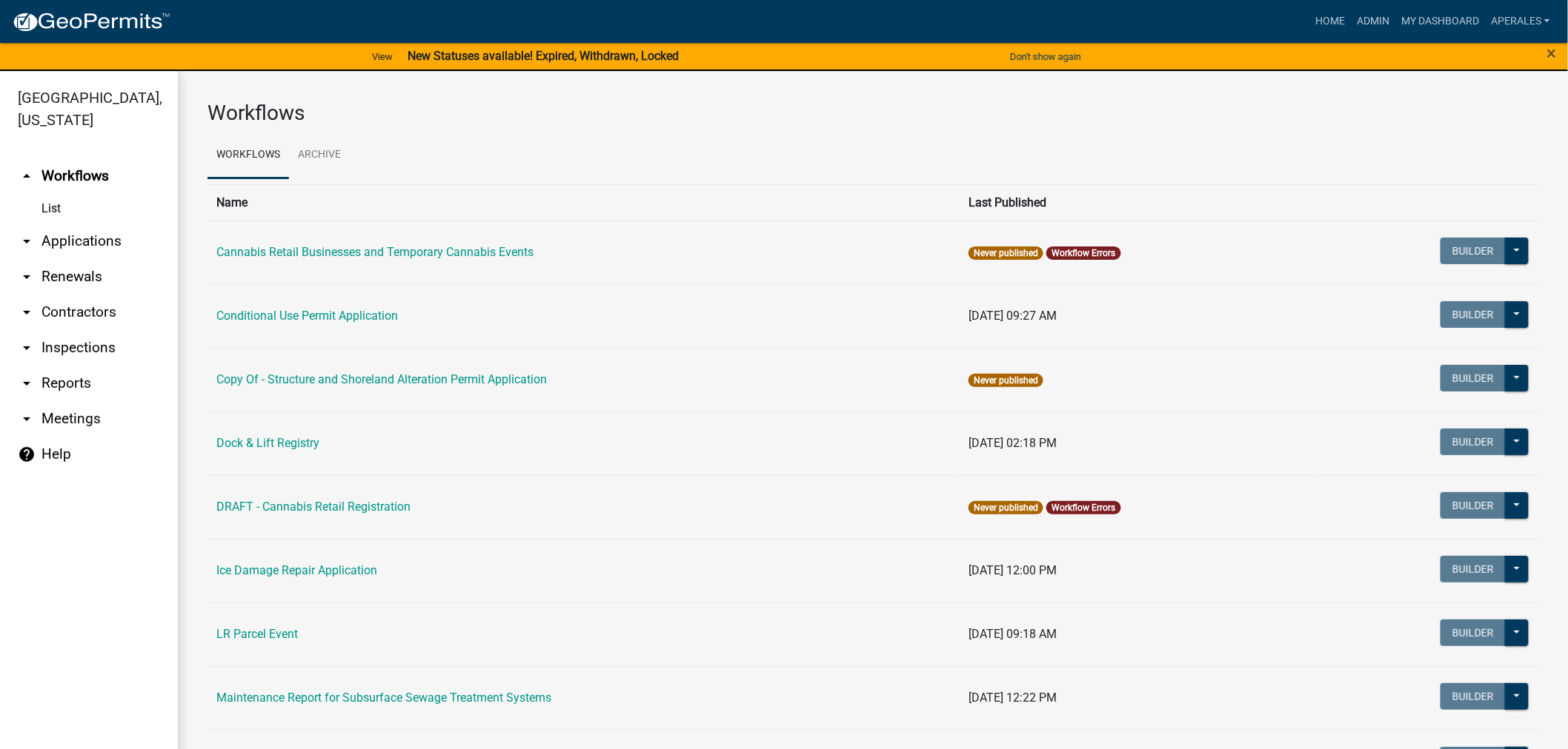
click at [63, 237] on link "arrow_drop_down Applications" at bounding box center [89, 241] width 178 height 36
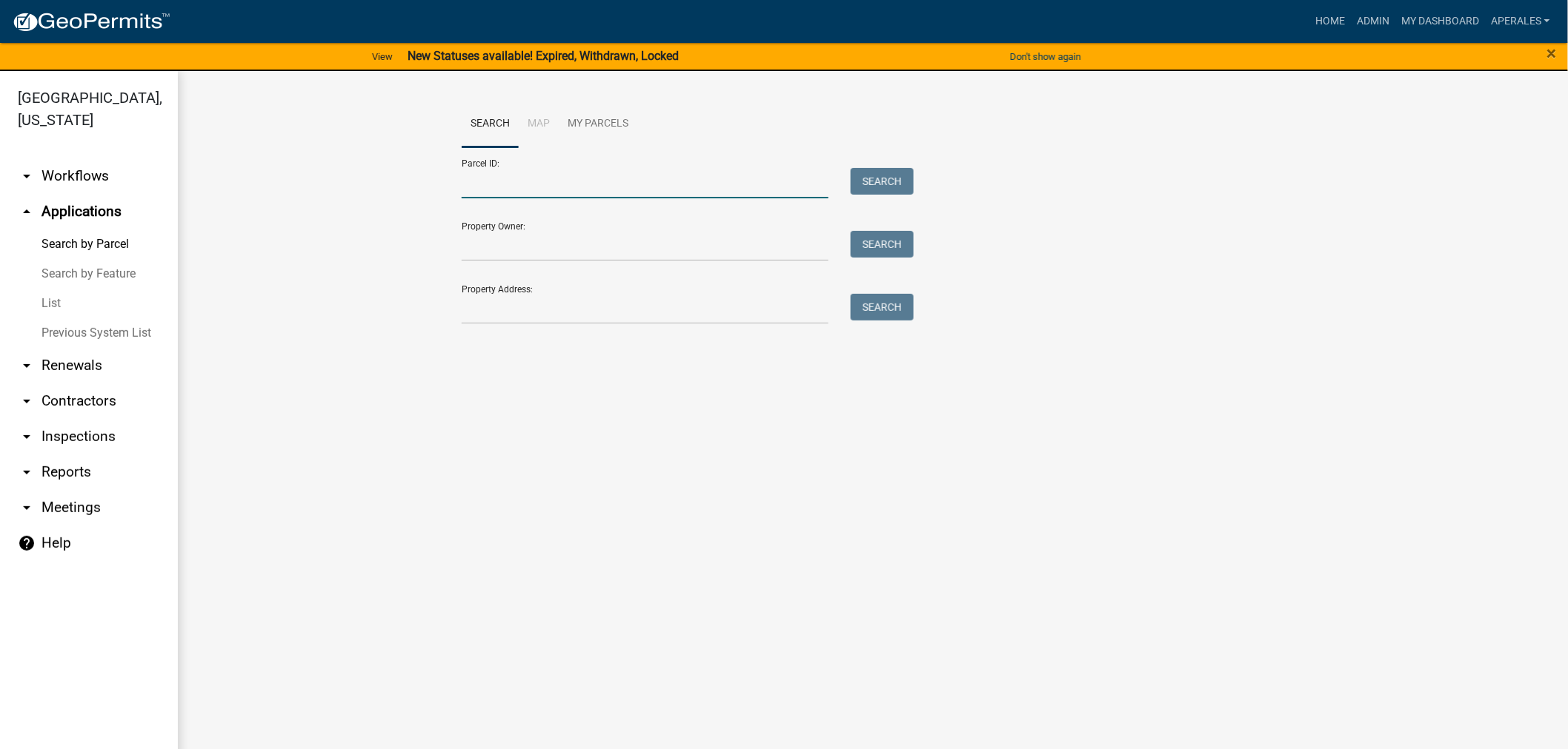
click at [648, 192] on input "Parcel ID:" at bounding box center [644, 183] width 367 height 30
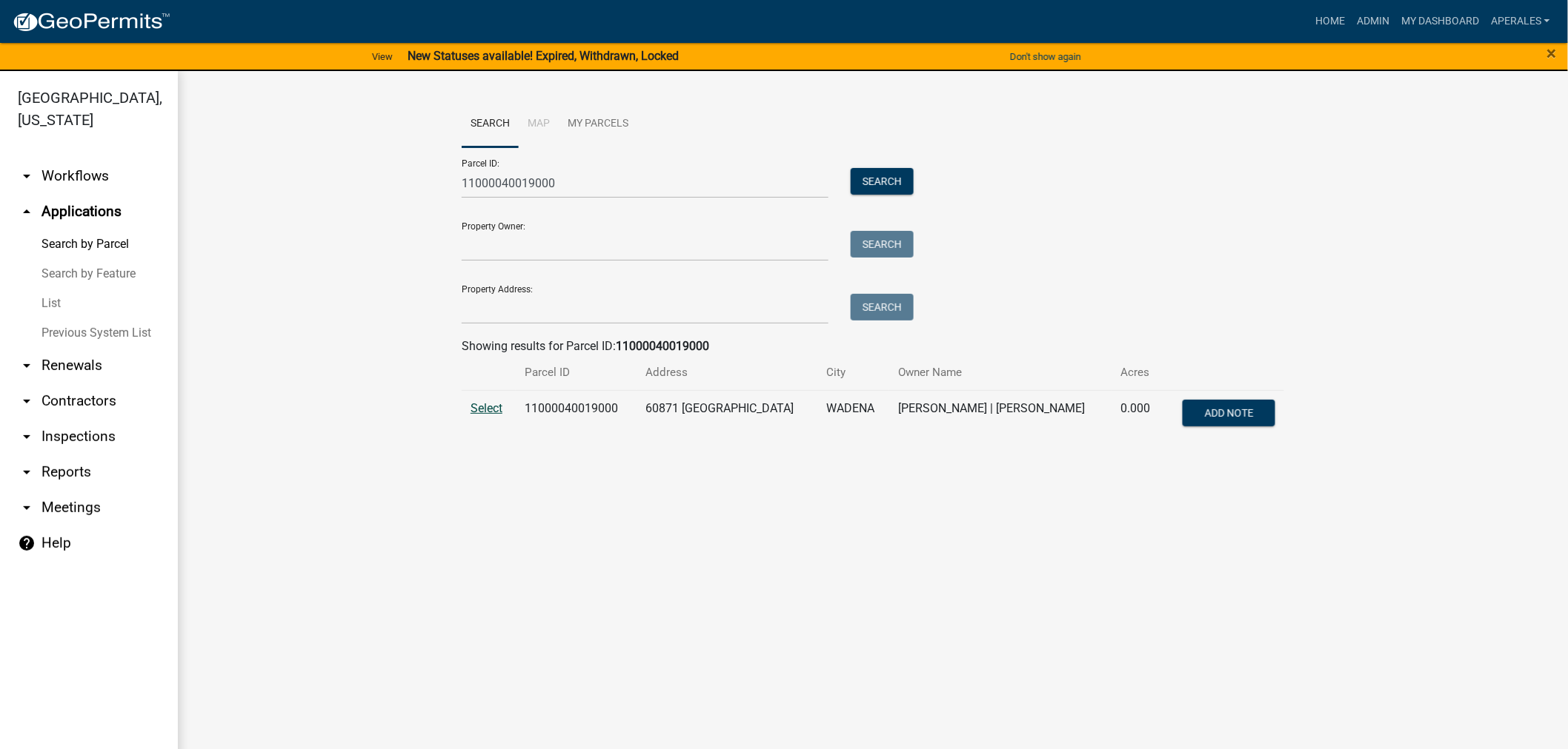
click at [481, 408] on span "Select" at bounding box center [486, 409] width 32 height 14
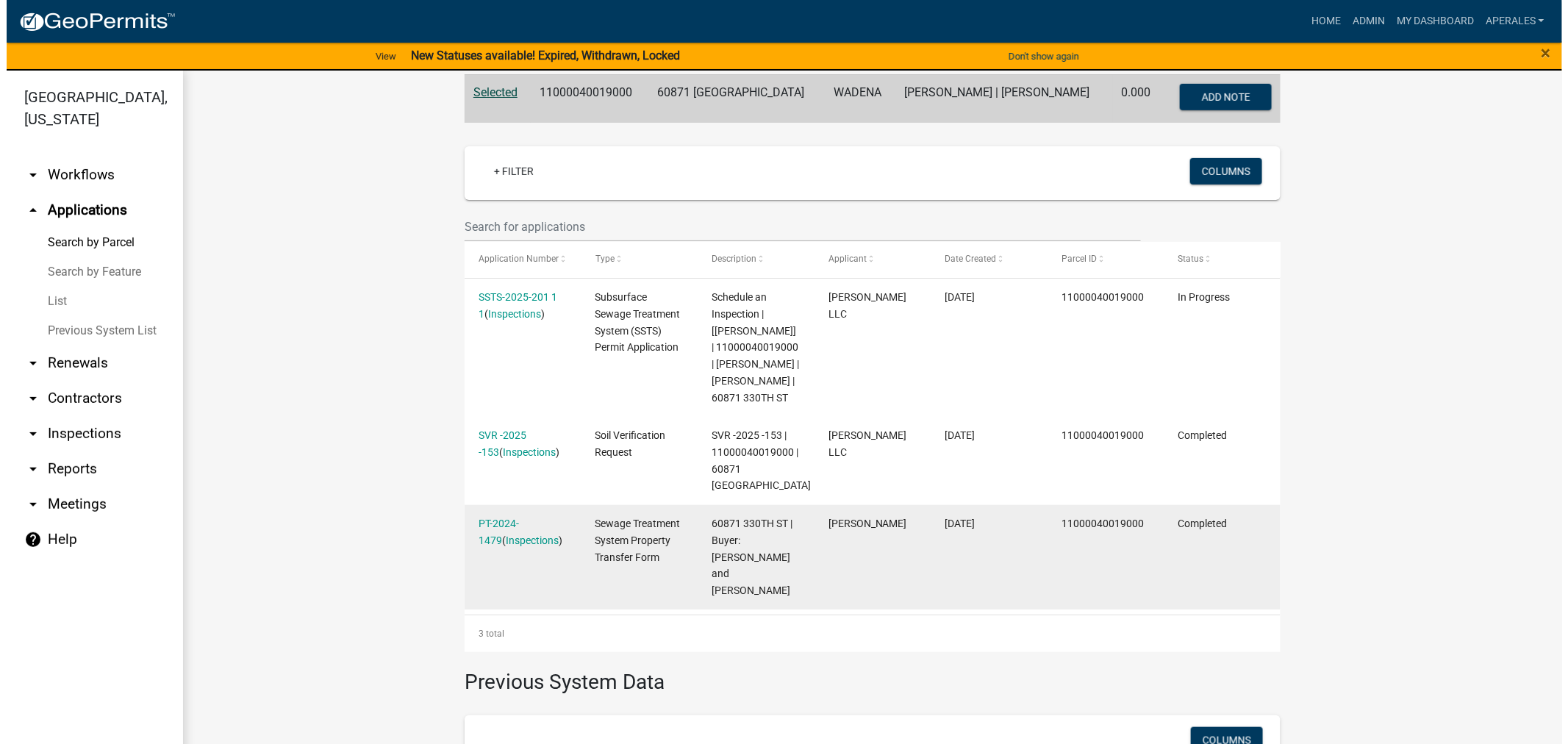
scroll to position [327, 0]
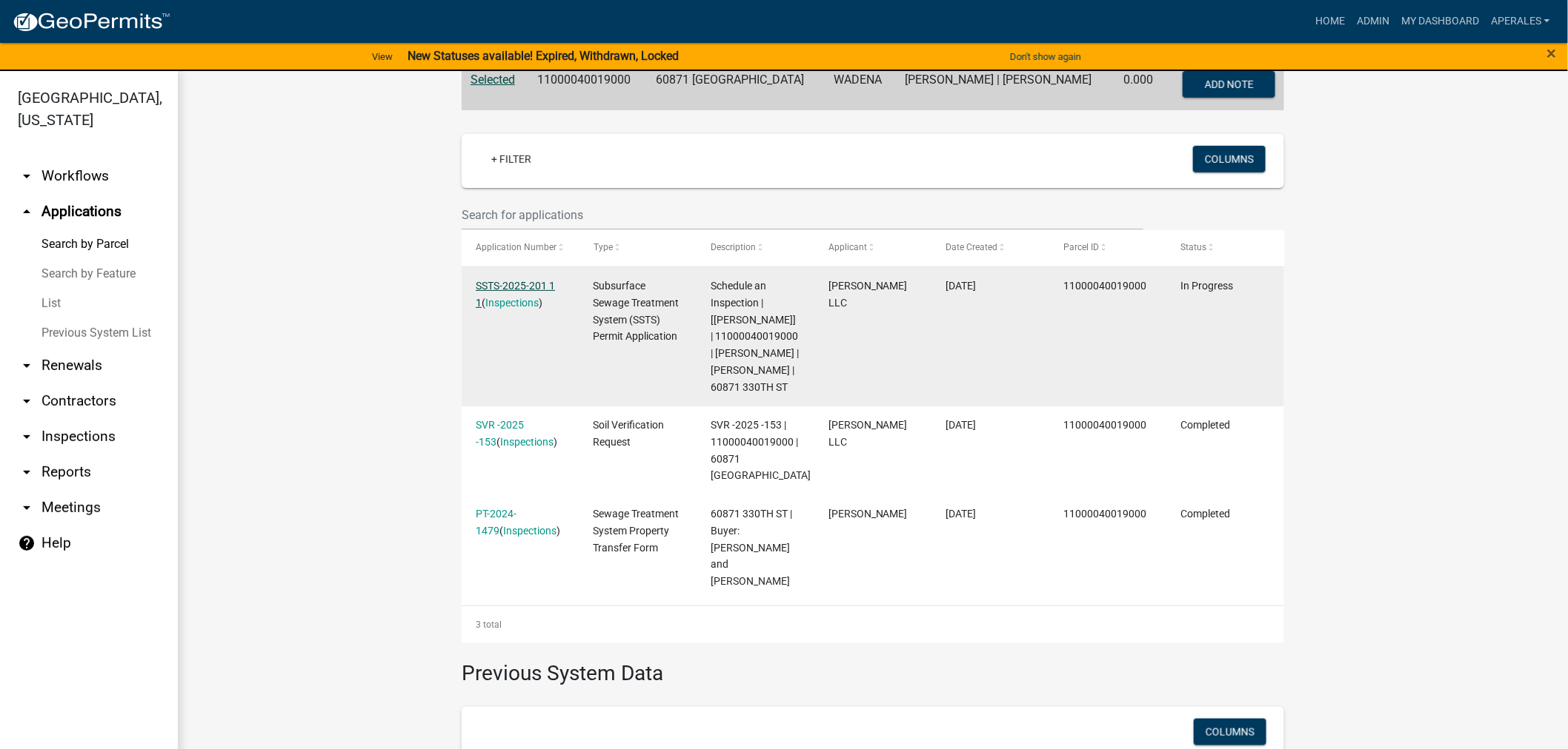
click at [487, 290] on link "SSTS-2025-201 1 1" at bounding box center [516, 294] width 80 height 29
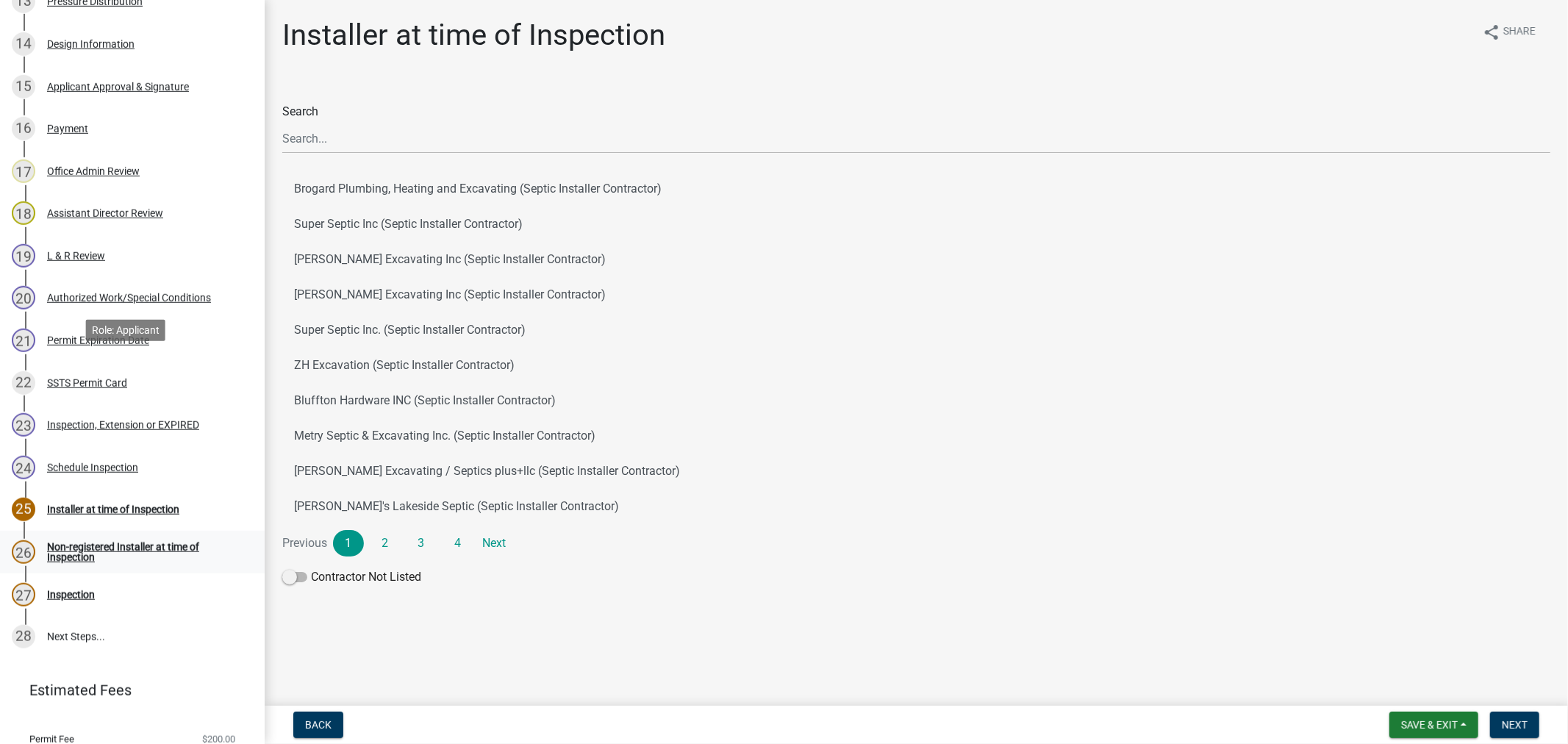
scroll to position [884, 0]
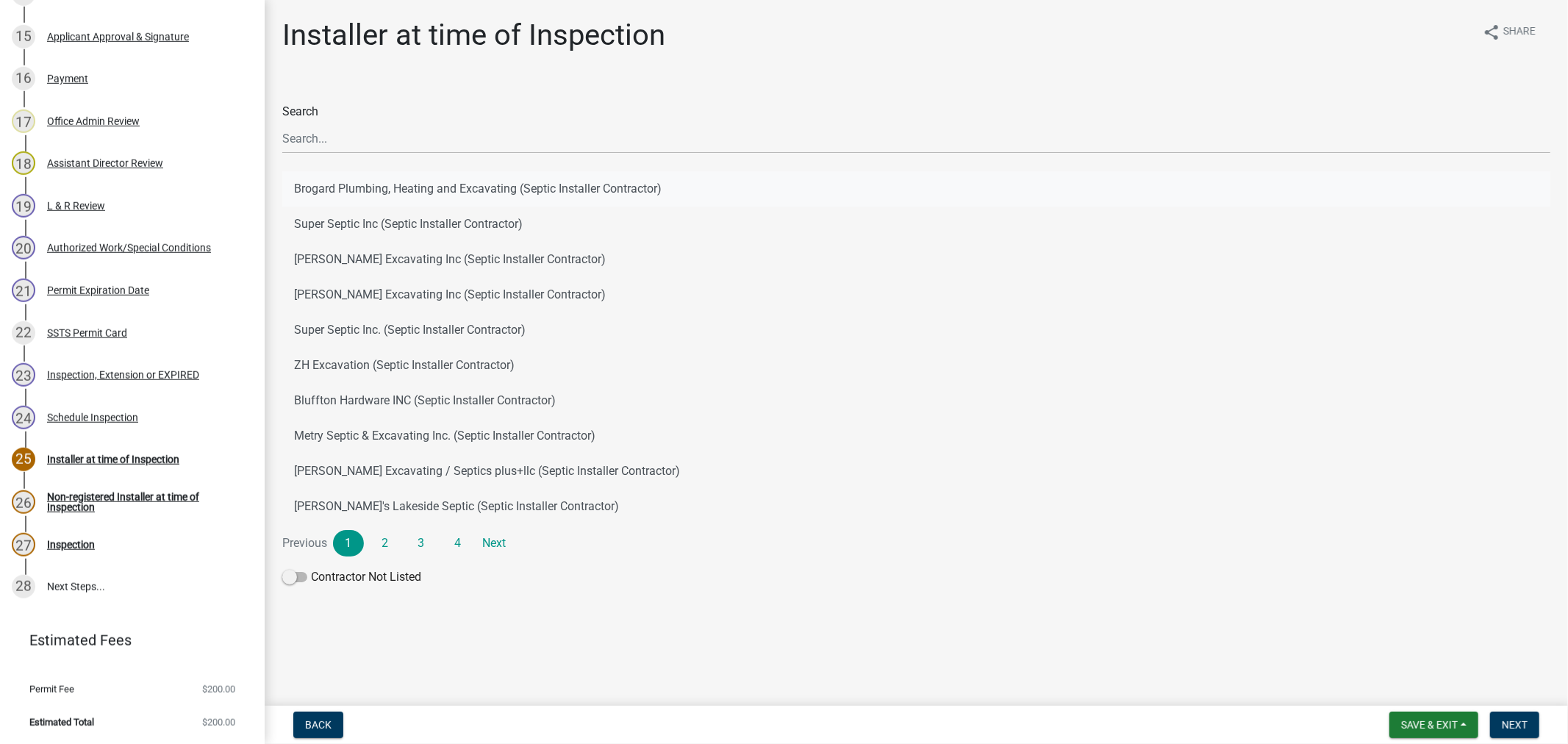
click at [399, 186] on button "Brogard Plumbing, Heating and Excavating (Septic Installer Contractor)" at bounding box center [917, 189] width 1269 height 36
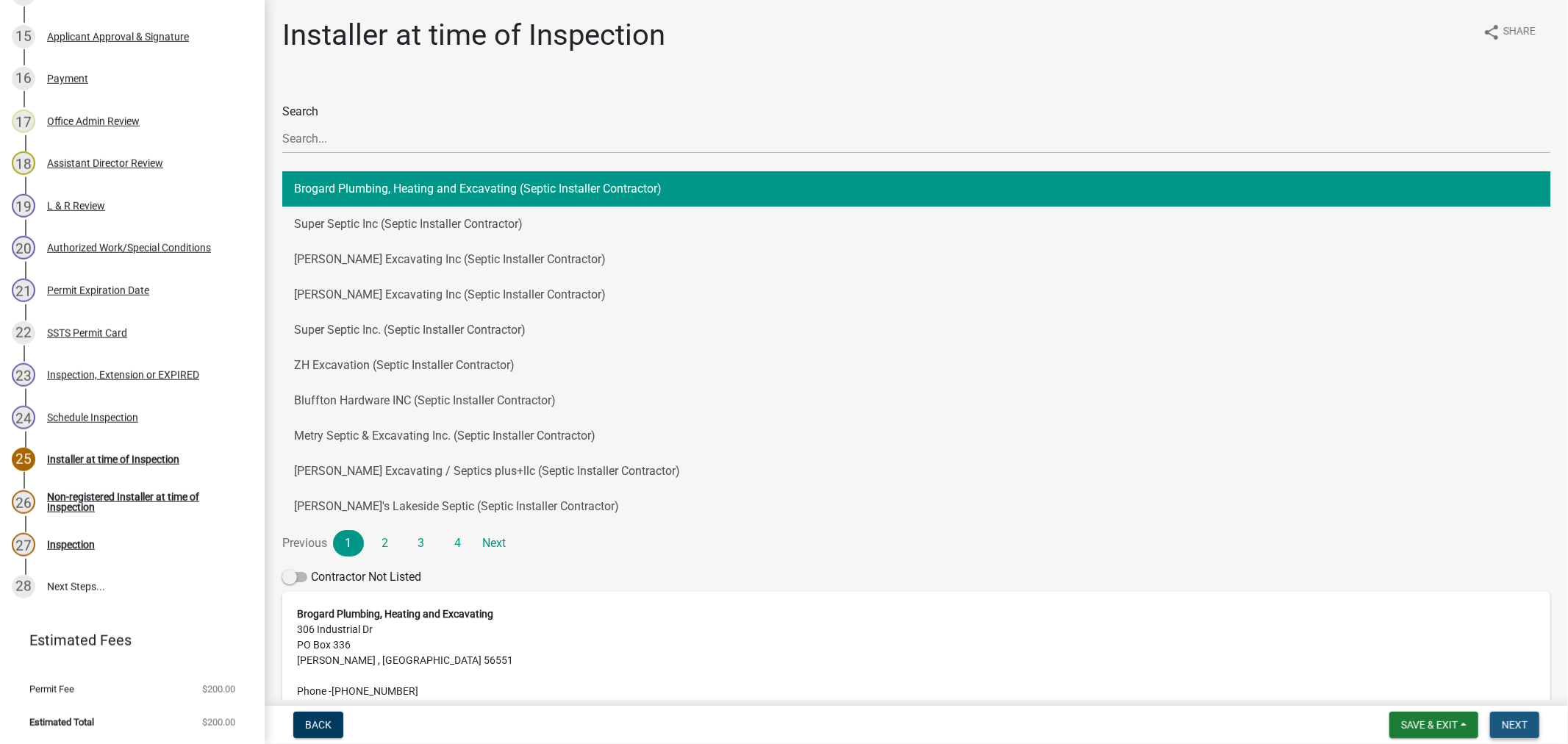
click at [1504, 721] on span "Next" at bounding box center [1515, 725] width 26 height 12
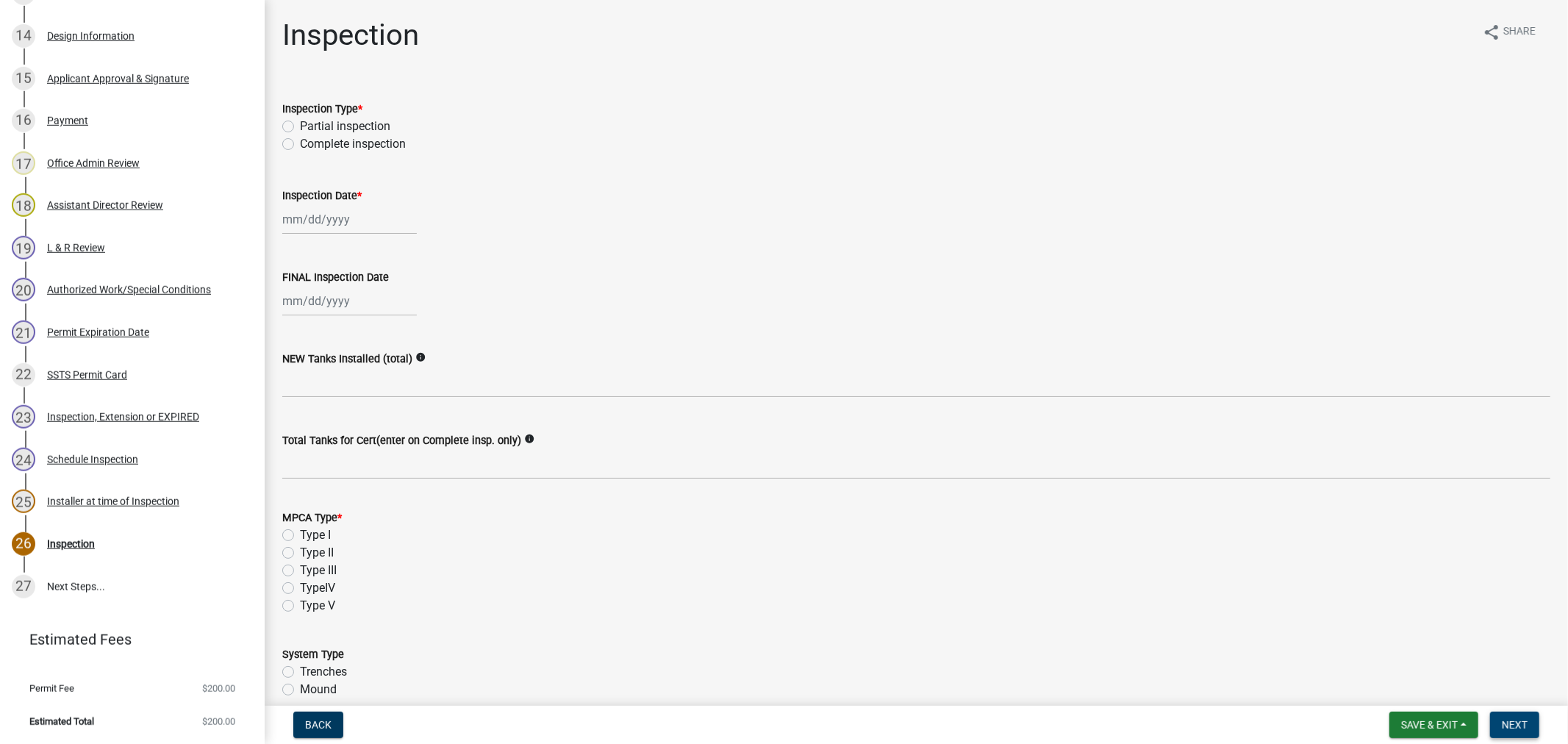
scroll to position [840, 0]
click at [300, 145] on label "Complete inspection" at bounding box center [353, 144] width 106 height 17
click at [300, 145] on input "Complete inspection" at bounding box center [305, 140] width 9 height 9
click at [314, 221] on div at bounding box center [350, 220] width 134 height 30
click at [332, 364] on div "19" at bounding box center [321, 368] width 24 height 24
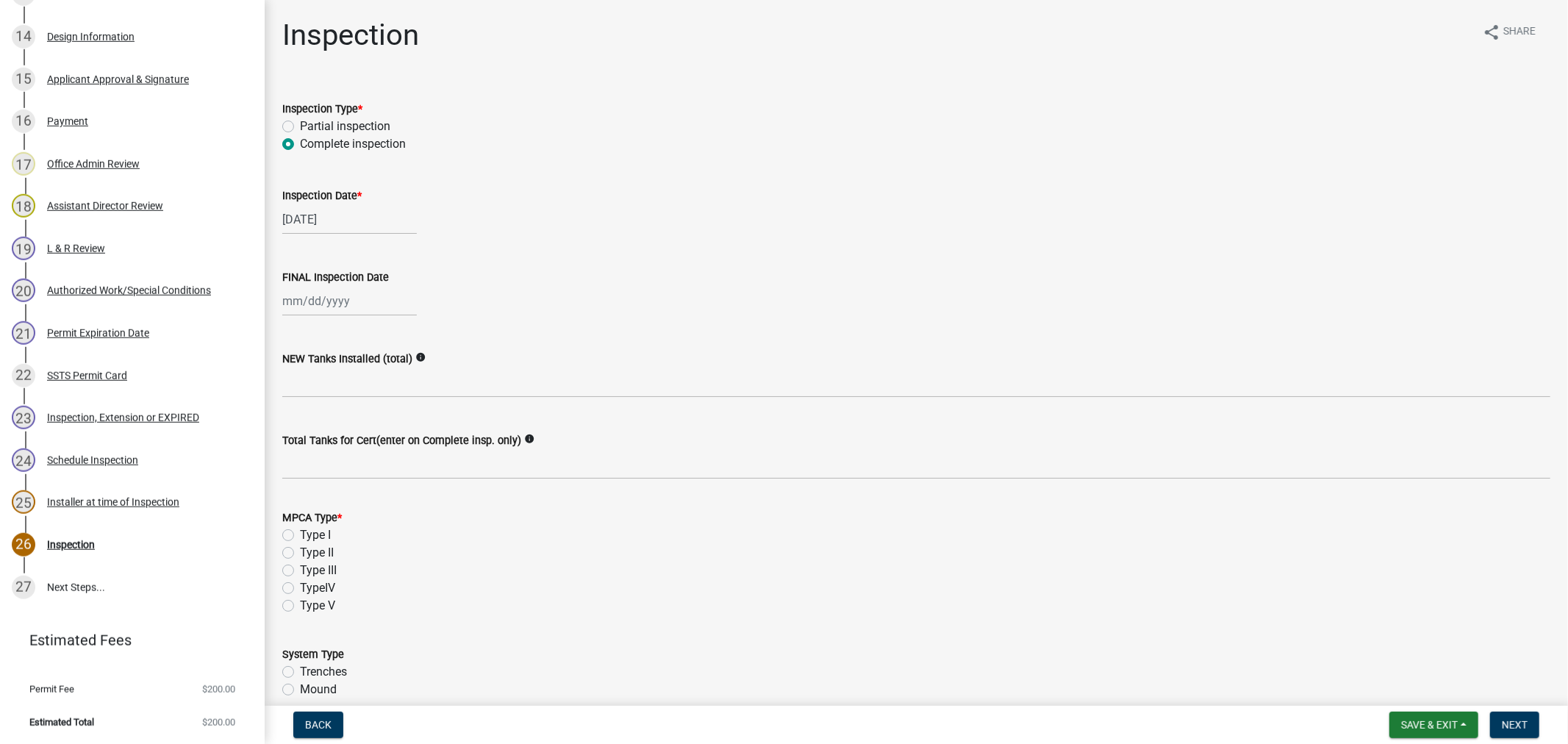
click at [327, 310] on div at bounding box center [350, 301] width 134 height 30
click at [314, 443] on div "19" at bounding box center [321, 449] width 24 height 24
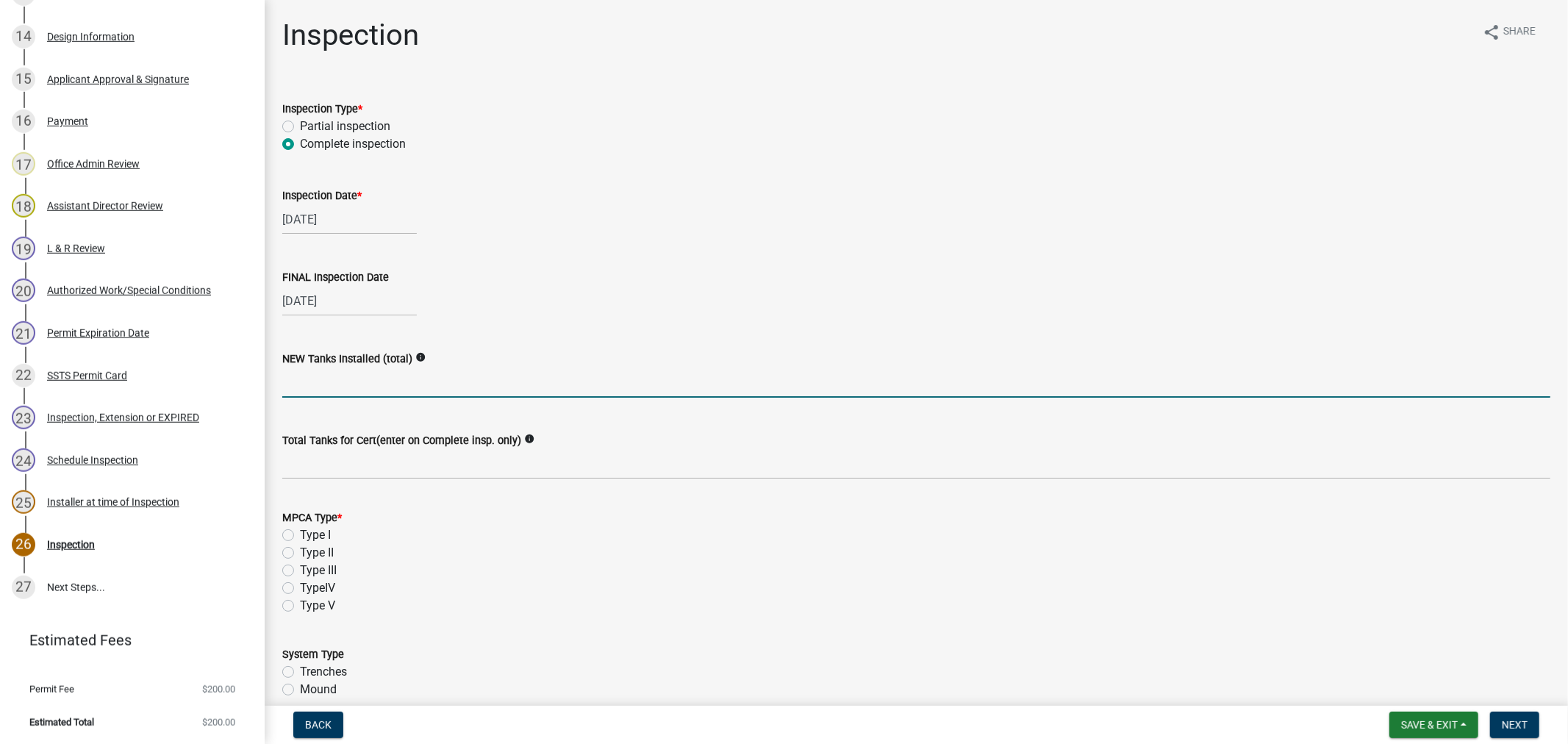
click at [351, 378] on input "text" at bounding box center [917, 383] width 1269 height 30
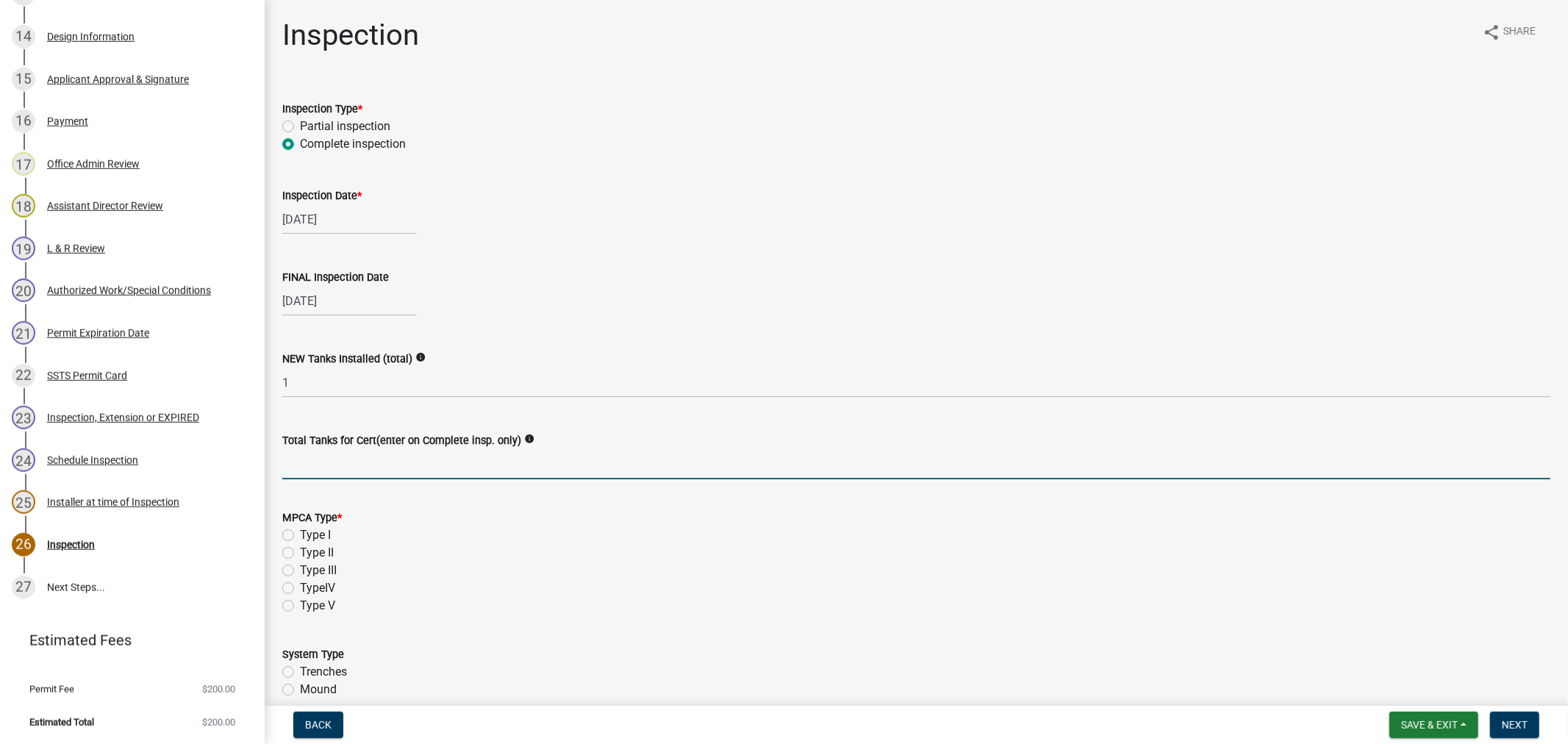
click at [353, 472] on input "Total Tanks for Cert(enter on Complete insp. only)" at bounding box center [917, 464] width 1269 height 30
click at [300, 535] on label "Type I" at bounding box center [315, 535] width 31 height 17
click at [300, 535] on input "Type I" at bounding box center [305, 532] width 9 height 9
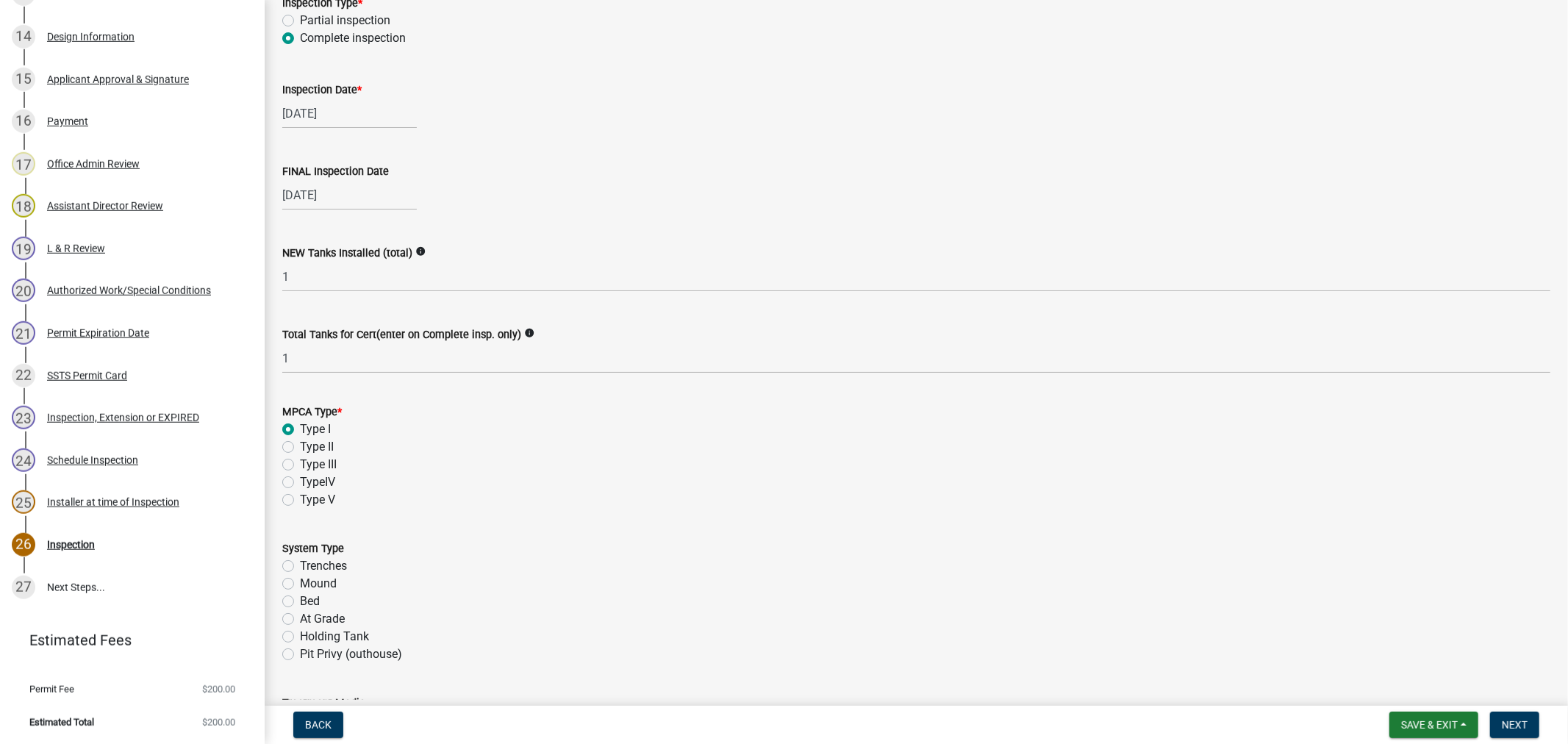
scroll to position [245, 0]
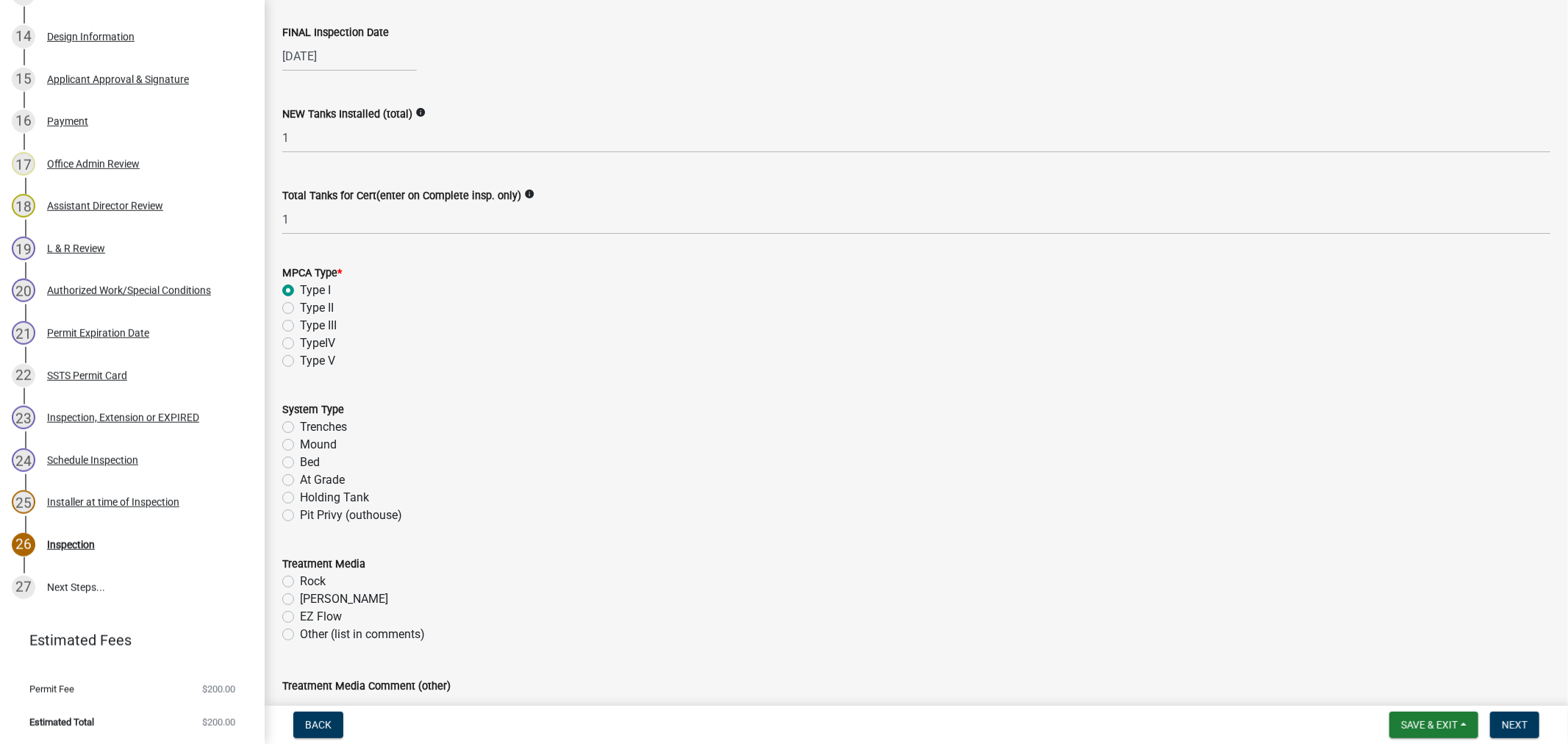
click at [300, 428] on label "Trenches" at bounding box center [324, 427] width 47 height 17
click at [300, 428] on input "Trenches" at bounding box center [305, 423] width 9 height 9
click at [300, 600] on label "Chambers" at bounding box center [344, 599] width 88 height 17
click at [300, 600] on input "Chambers" at bounding box center [305, 596] width 9 height 9
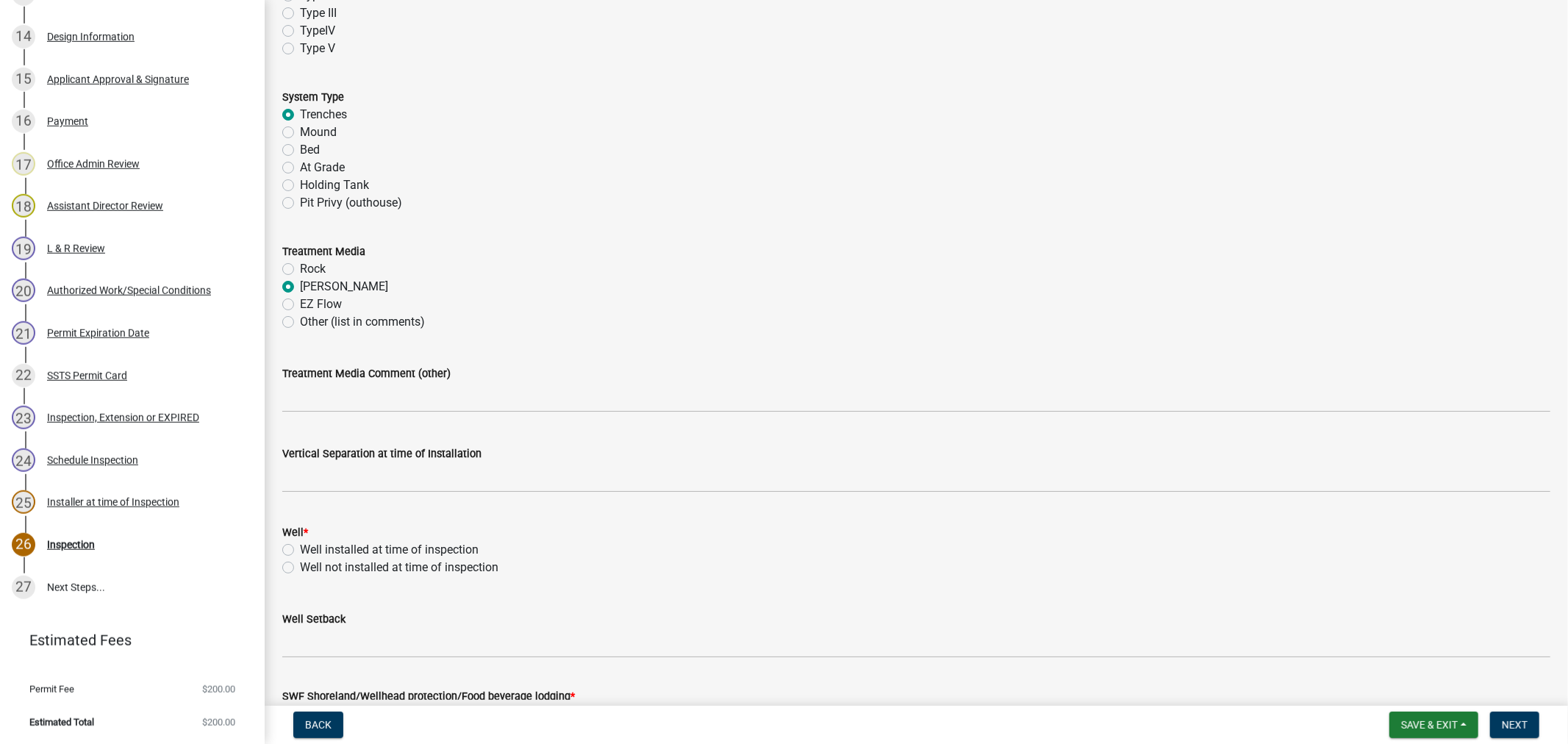
scroll to position [572, 0]
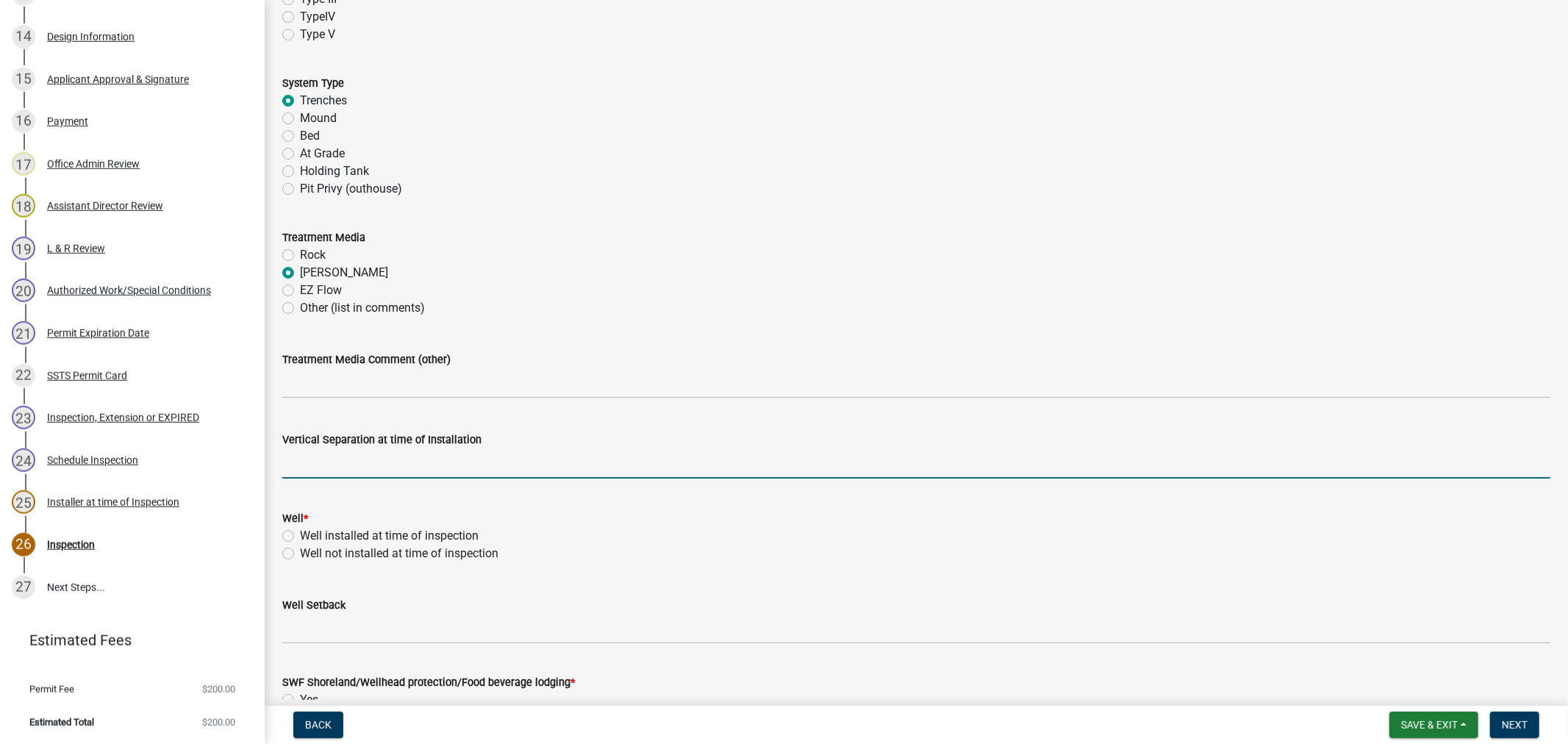
click at [315, 461] on input "text" at bounding box center [917, 464] width 1269 height 30
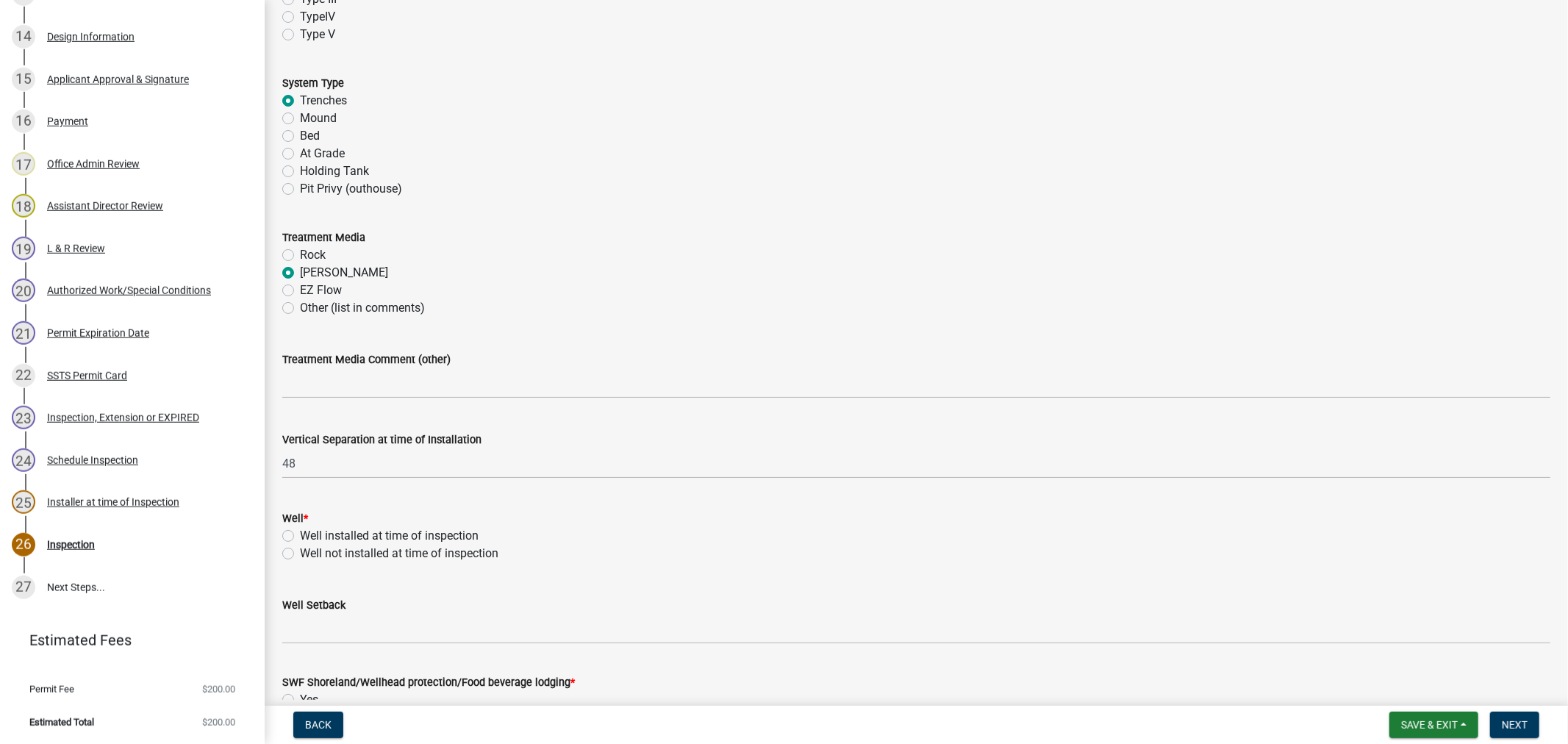
click at [300, 538] on label "Well installed at time of inspection" at bounding box center [389, 536] width 178 height 17
click at [300, 537] on input "Well installed at time of inspection" at bounding box center [305, 532] width 9 height 9
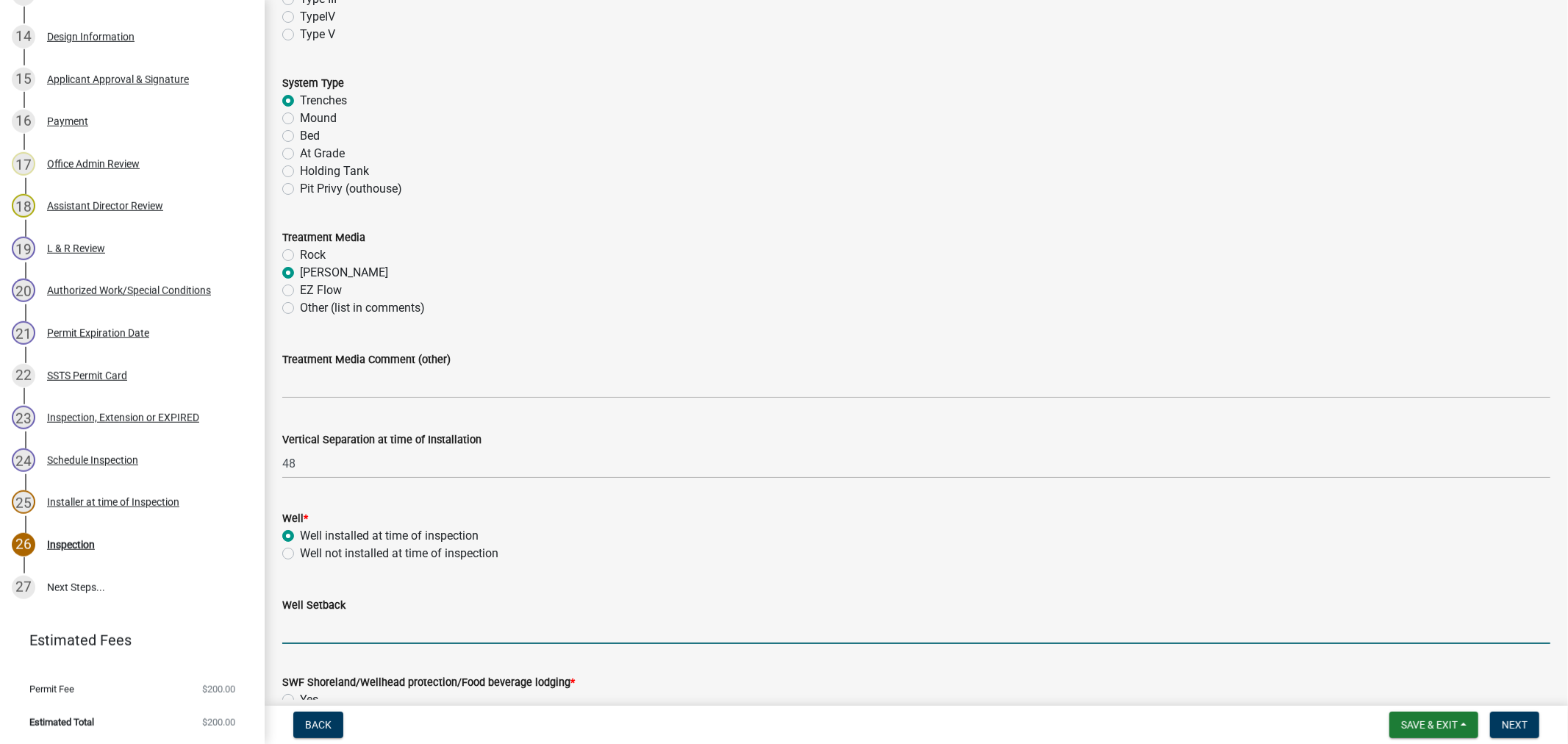
drag, startPoint x: 316, startPoint y: 662, endPoint x: 307, endPoint y: 662, distance: 9.0
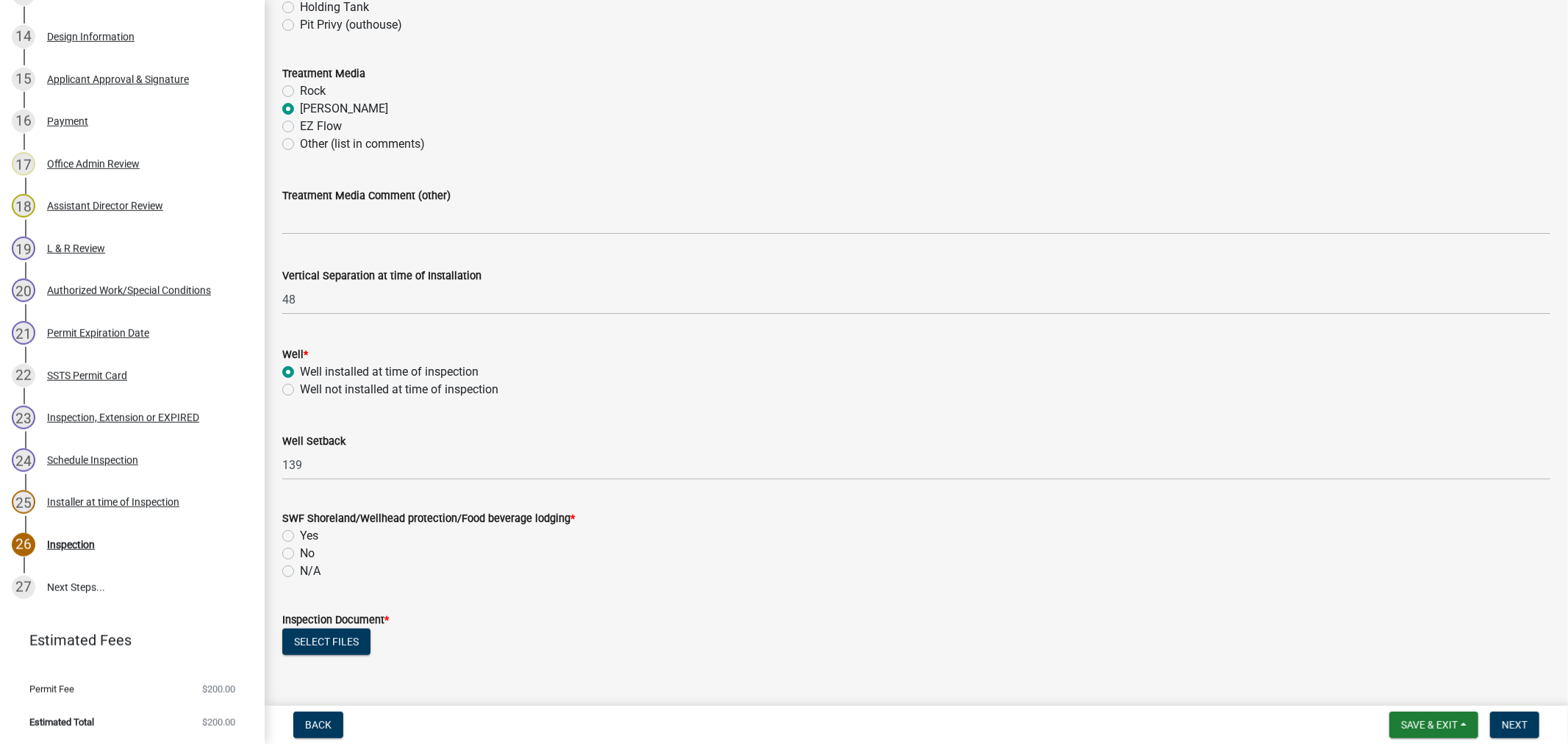
click at [300, 555] on label "No" at bounding box center [307, 554] width 15 height 17
click at [300, 554] on input "No" at bounding box center [305, 550] width 9 height 9
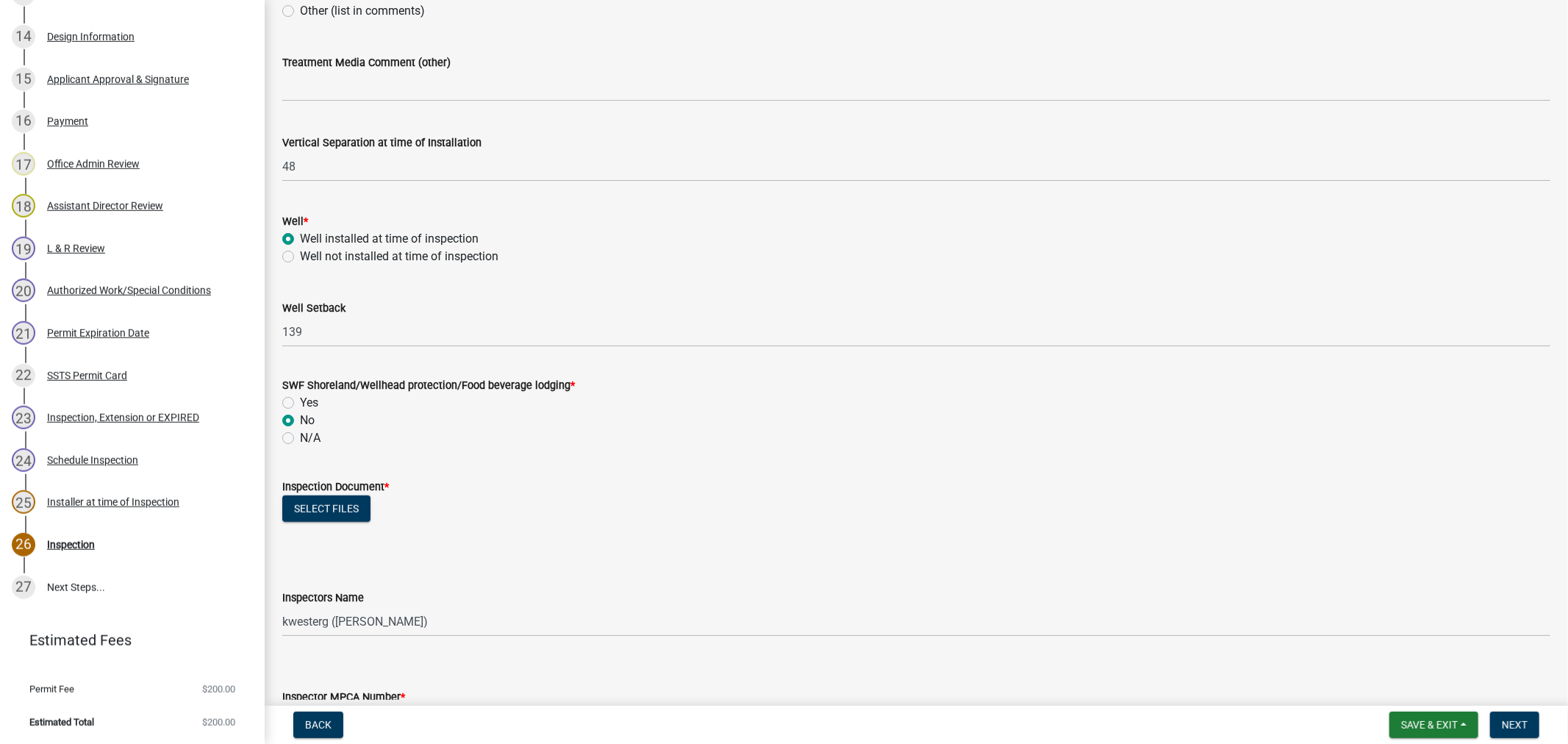
scroll to position [899, 0]
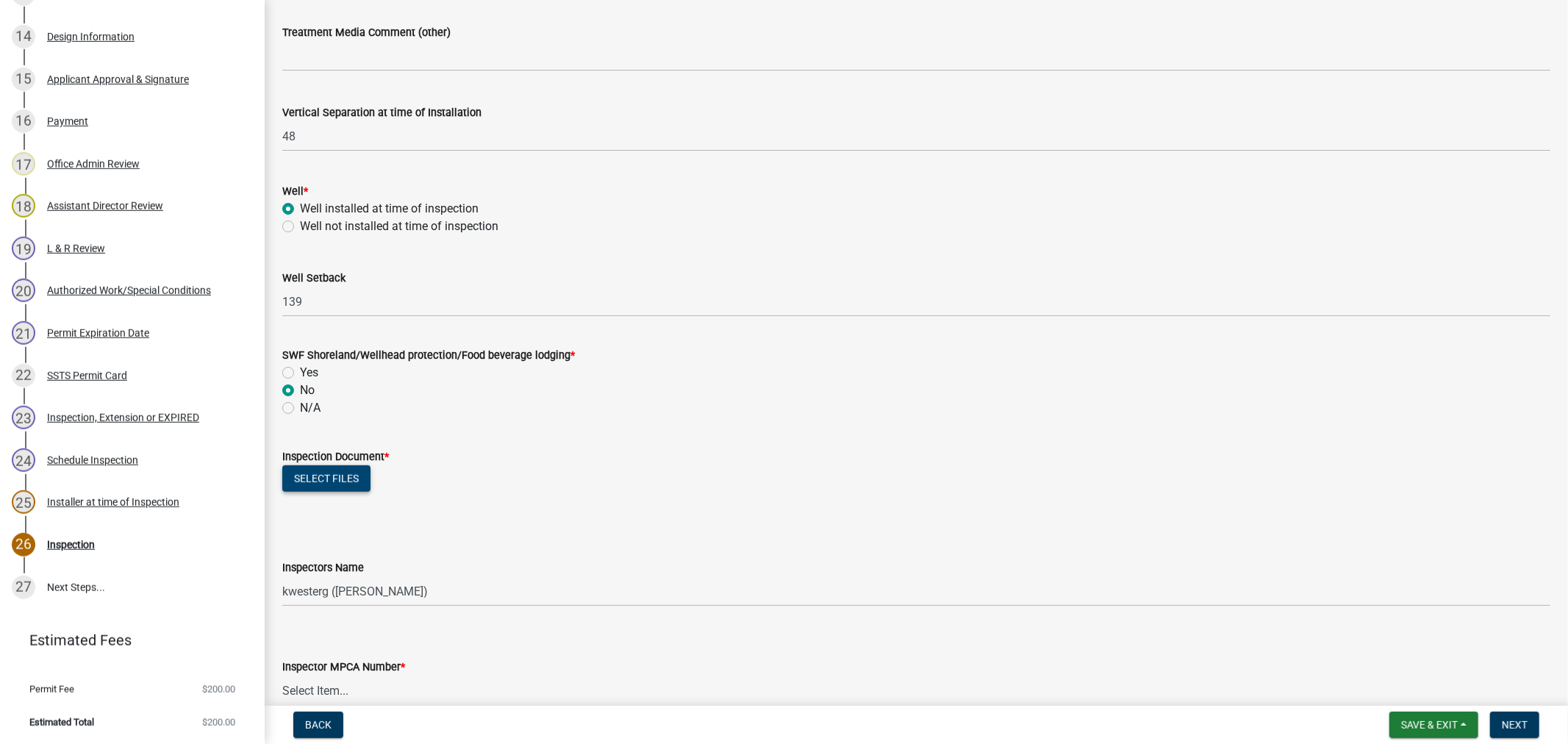
click at [338, 487] on button "Select files" at bounding box center [327, 479] width 88 height 27
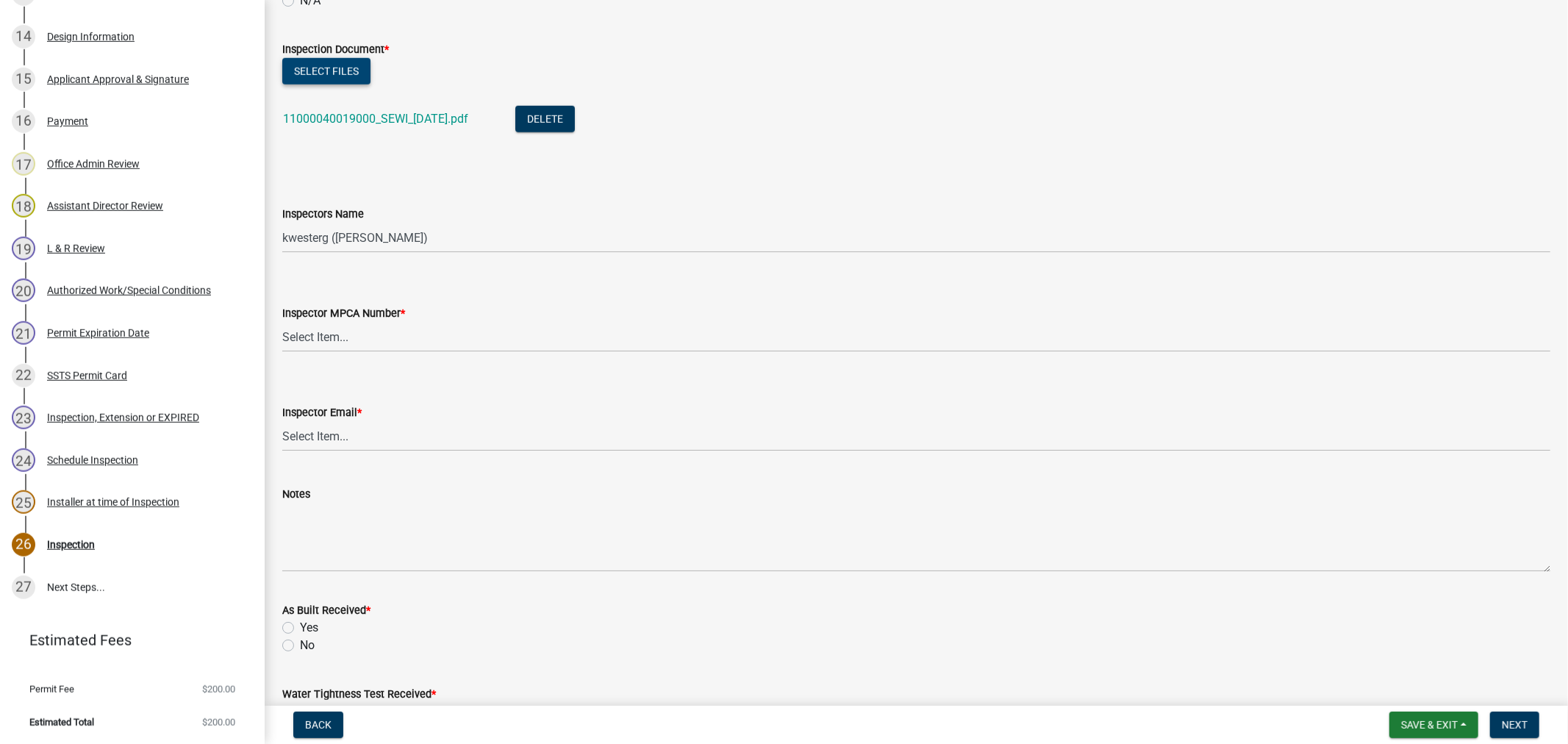
scroll to position [1307, 0]
click at [416, 252] on wm-data-entity-input "Inspectors Name Select Item... btollefson (Brittany Tollefson) alexisnewark (Al…" at bounding box center [917, 216] width 1269 height 100
click at [414, 240] on select "Select Item... btollefson (Brittany Tollefson) alexisnewark (Alexis Newark) epl…" at bounding box center [917, 237] width 1269 height 30
click at [283, 222] on select "Select Item... btollefson (Brittany Tollefson) alexisnewark (Alexis Newark) epl…" at bounding box center [917, 237] width 1269 height 30
click at [341, 310] on label "Inspector MPCA Number *" at bounding box center [344, 313] width 123 height 10
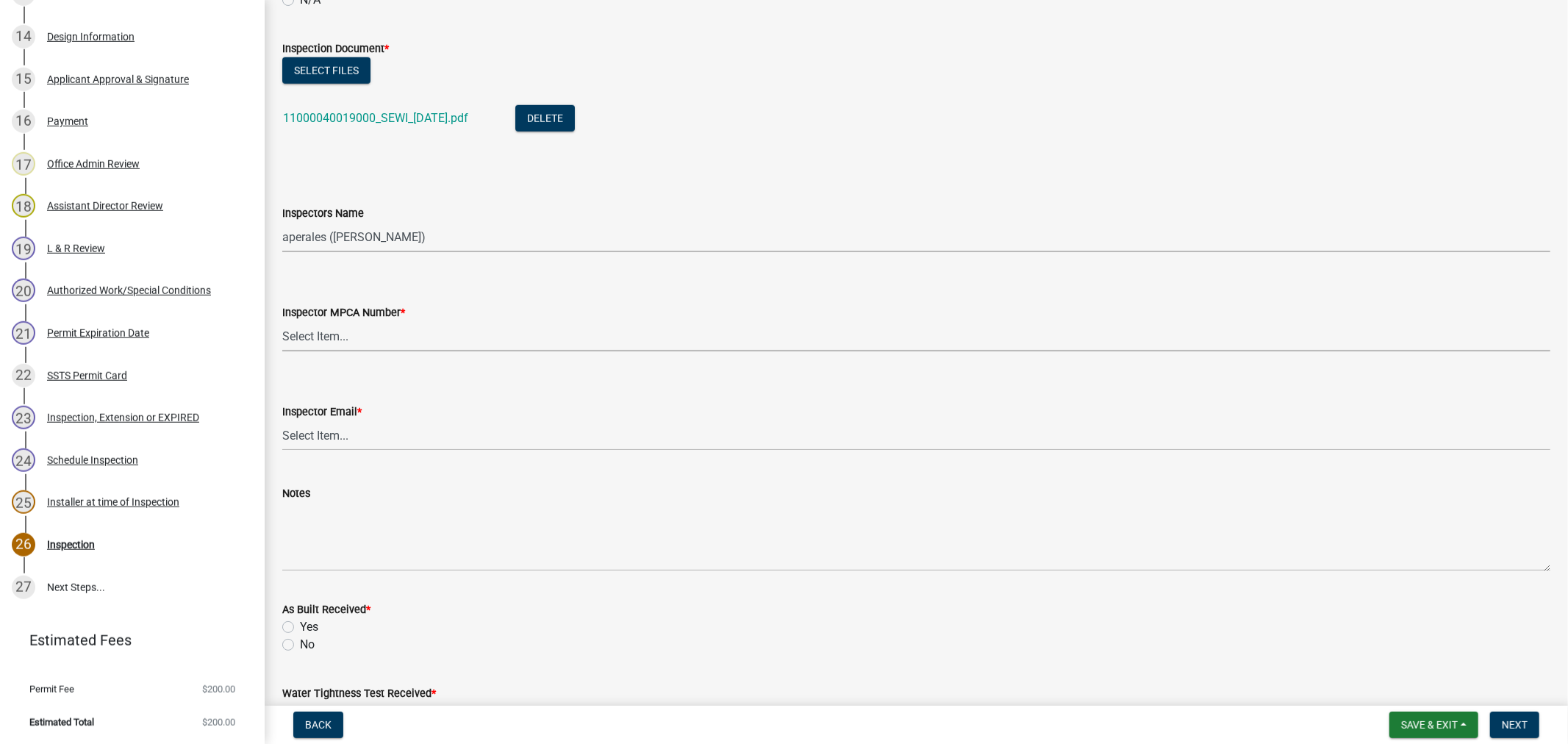
click at [341, 321] on select "Select Item... Alexis Newark (10415) Andrea Perales (924) Brittany Tollefson (1…" at bounding box center [917, 336] width 1269 height 30
click at [346, 331] on select "Select Item... Alexis Newark (10415) Andrea Perales (924) Brittany Tollefson (1…" at bounding box center [917, 336] width 1269 height 30
click at [283, 321] on select "Select Item... Alexis Newark (10415) Andrea Perales (924) Brittany Tollefson (1…" at bounding box center [917, 336] width 1269 height 30
click at [369, 442] on select "Select Item... Alexis Newark (anewark@ottertailcounty.gov) Amy Busko (abusko@ot…" at bounding box center [917, 436] width 1269 height 30
click at [283, 421] on select "Select Item... Alexis Newark (anewark@ottertailcounty.gov) Amy Busko (abusko@ot…" at bounding box center [917, 436] width 1269 height 30
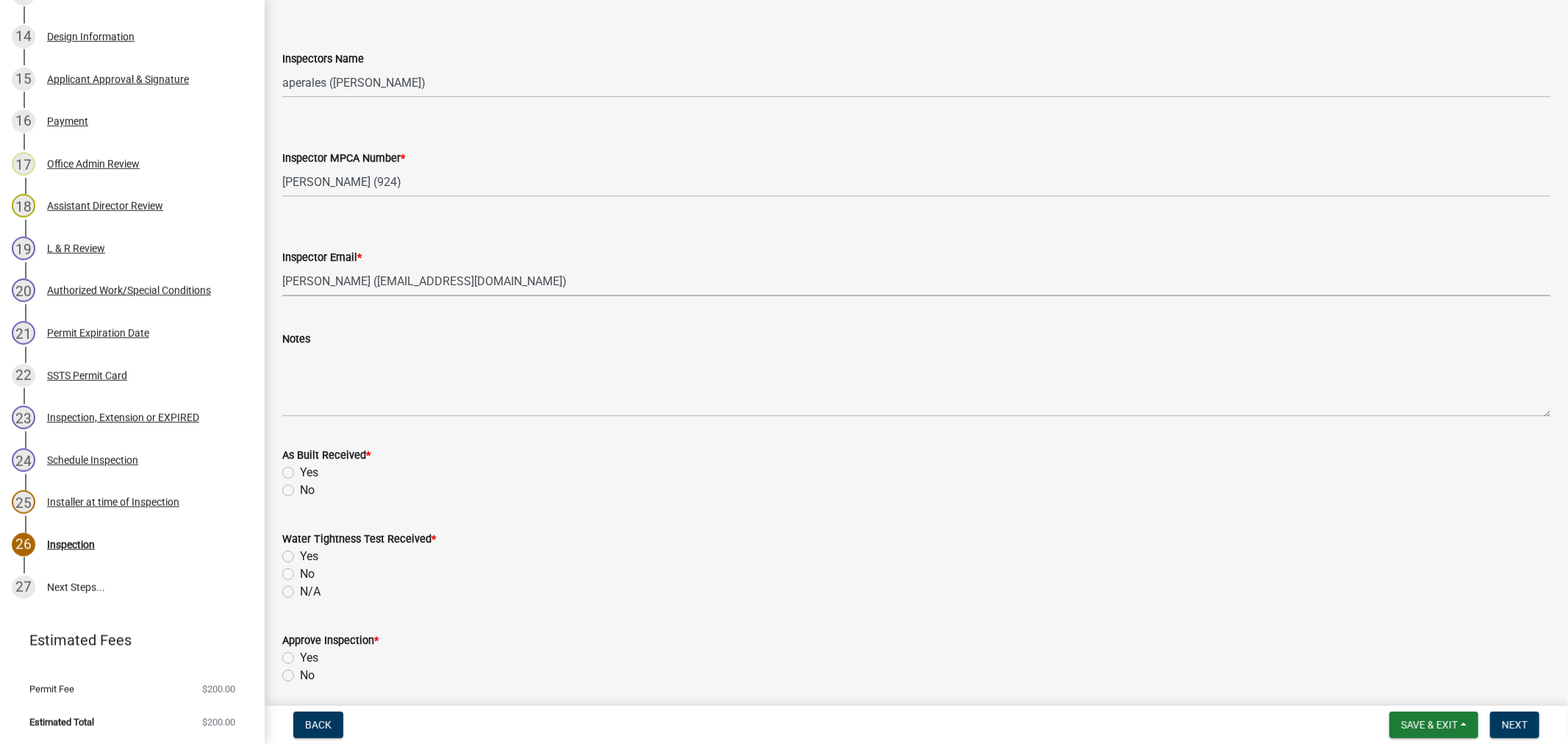
scroll to position [1553, 0]
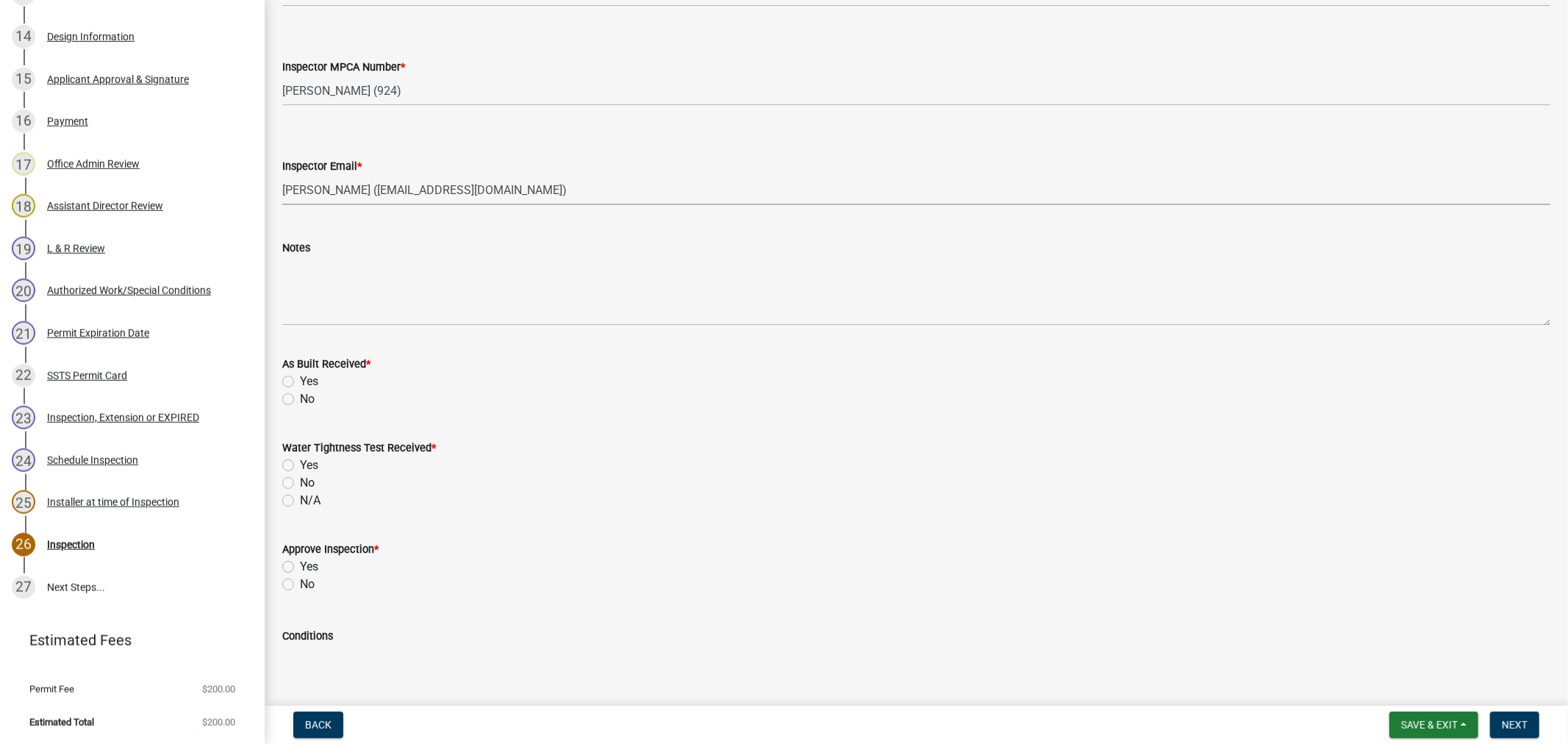
click at [300, 381] on label "Yes" at bounding box center [309, 381] width 18 height 17
click at [300, 381] on input "Yes" at bounding box center [305, 378] width 9 height 9
drag, startPoint x: 289, startPoint y: 404, endPoint x: 289, endPoint y: 393, distance: 11.0
click at [300, 399] on label "No" at bounding box center [307, 400] width 15 height 17
click at [300, 399] on input "No" at bounding box center [305, 396] width 9 height 9
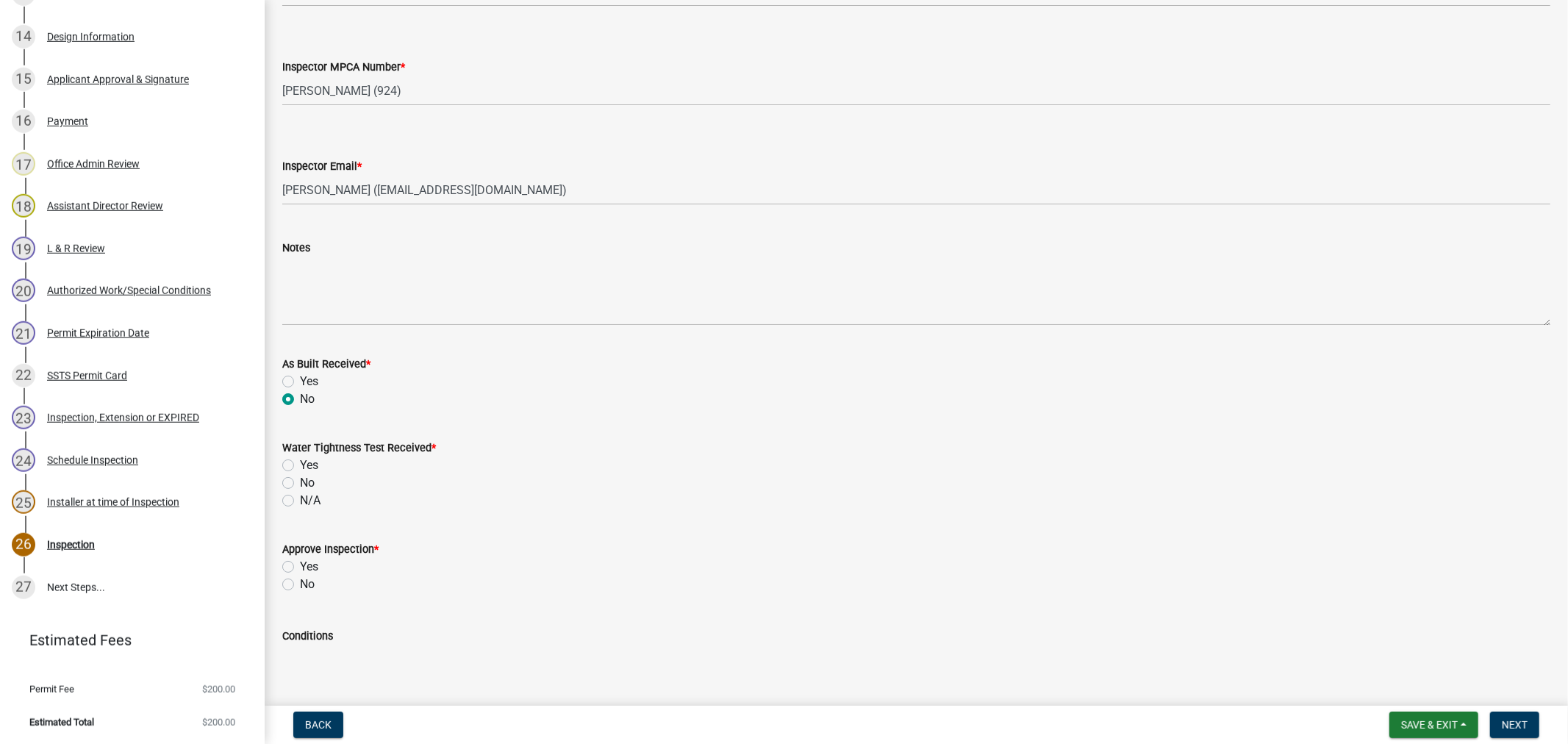
click at [300, 498] on label "N/A" at bounding box center [310, 501] width 21 height 17
click at [300, 498] on input "N/A" at bounding box center [305, 497] width 9 height 9
click at [300, 563] on label "Yes" at bounding box center [309, 567] width 18 height 17
click at [300, 563] on input "Yes" at bounding box center [305, 563] width 9 height 9
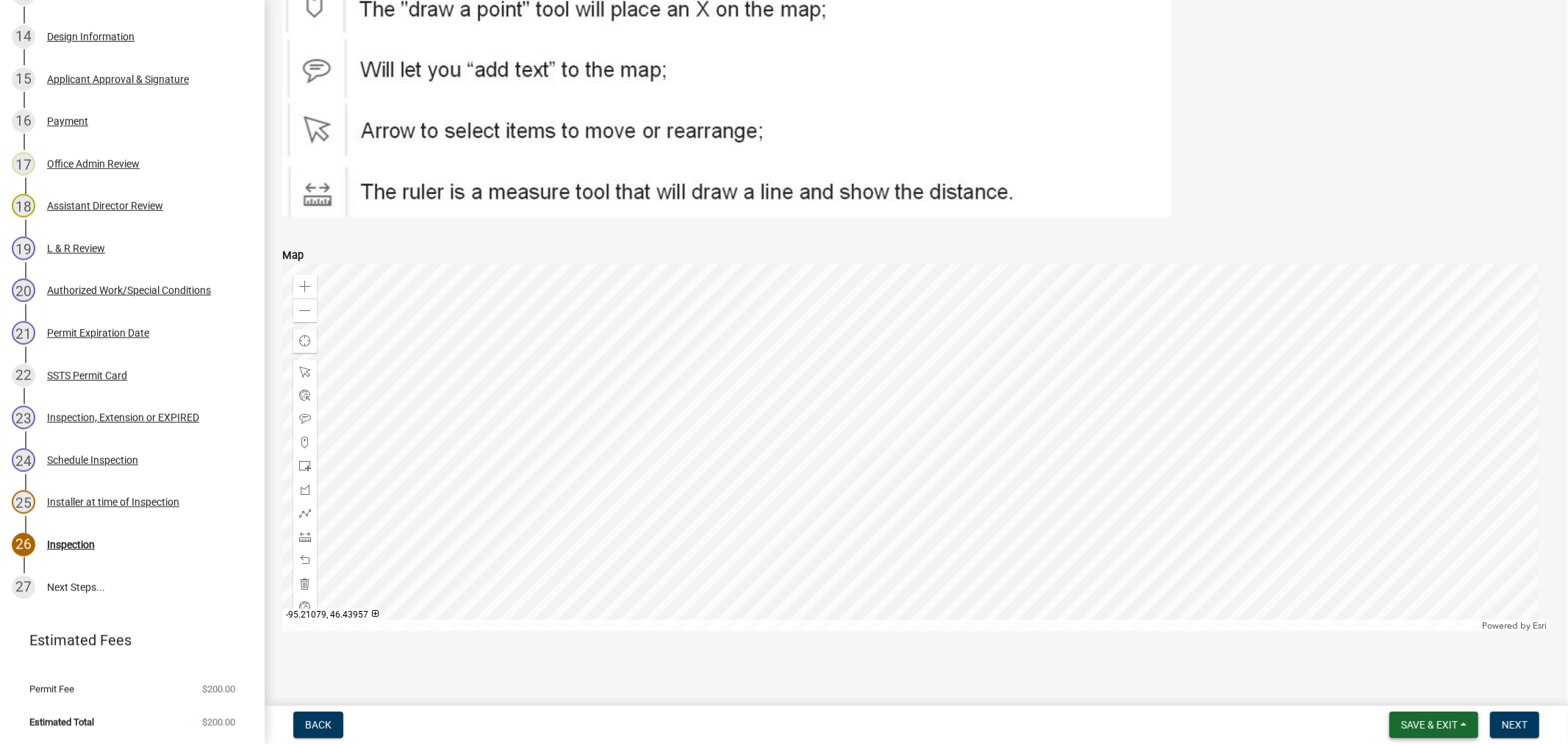
scroll to position [2408, 0]
click at [1524, 727] on span "Next" at bounding box center [1515, 725] width 26 height 12
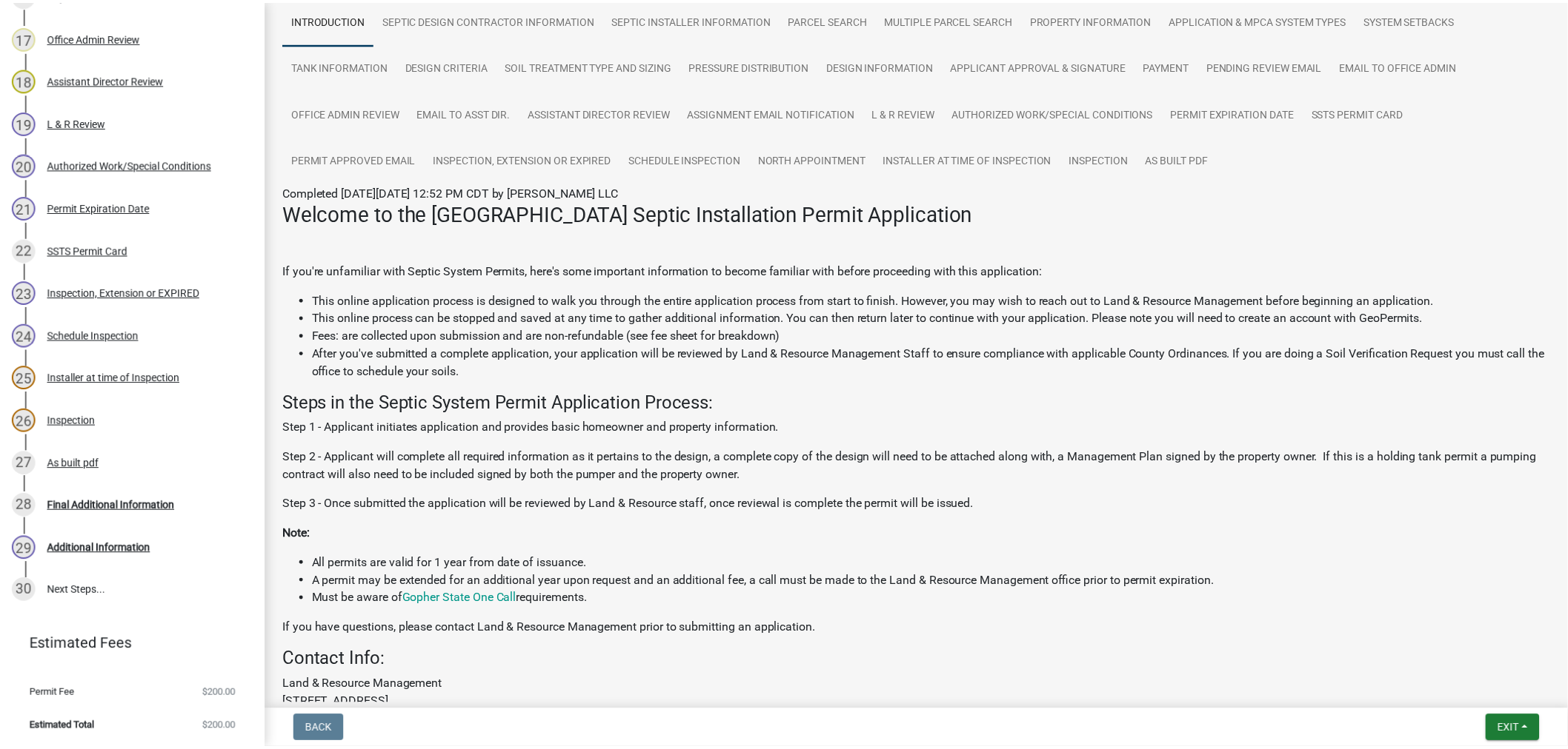
scroll to position [0, 0]
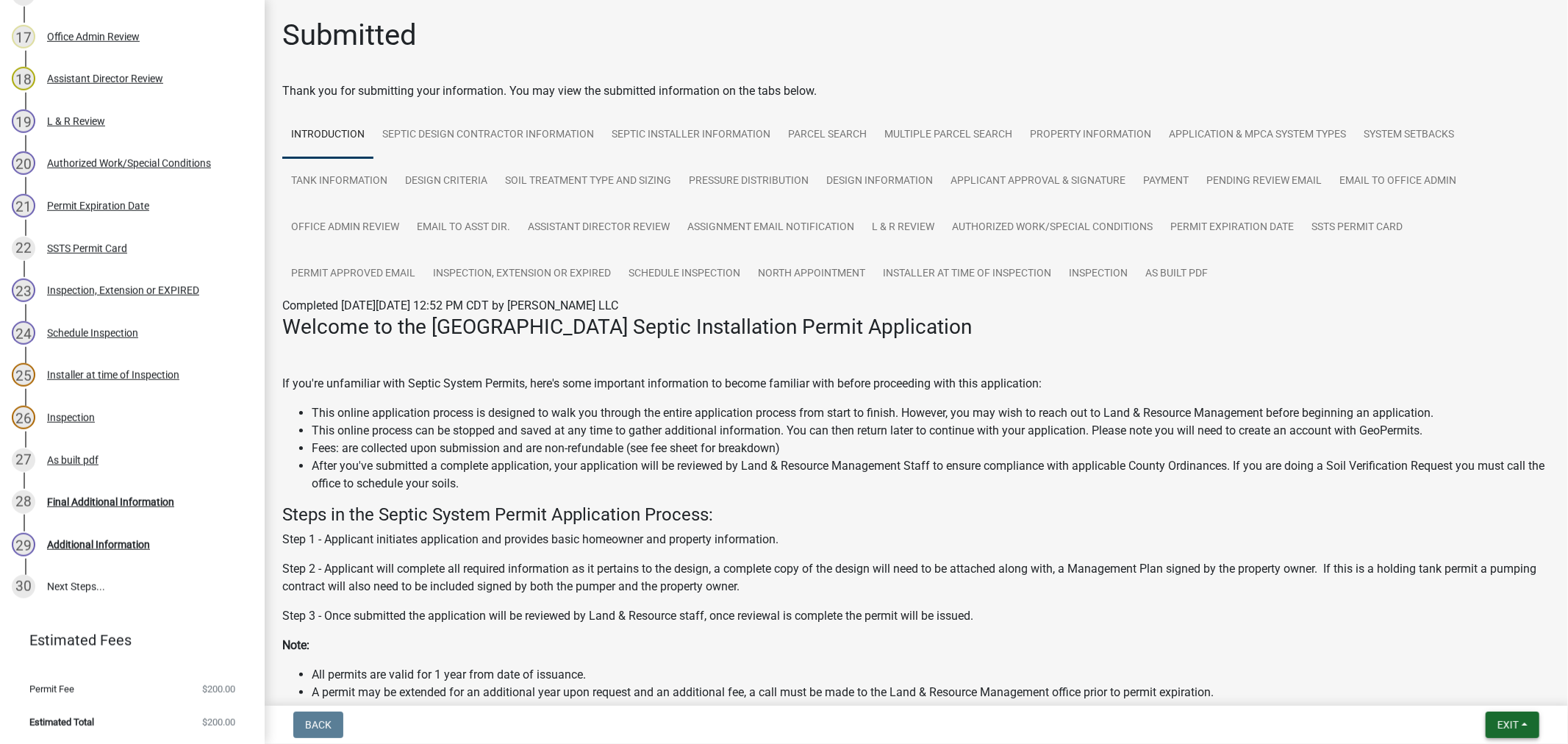
click at [1525, 733] on button "Exit" at bounding box center [1513, 726] width 54 height 27
click at [1464, 690] on button "Save & Exit" at bounding box center [1480, 686] width 118 height 36
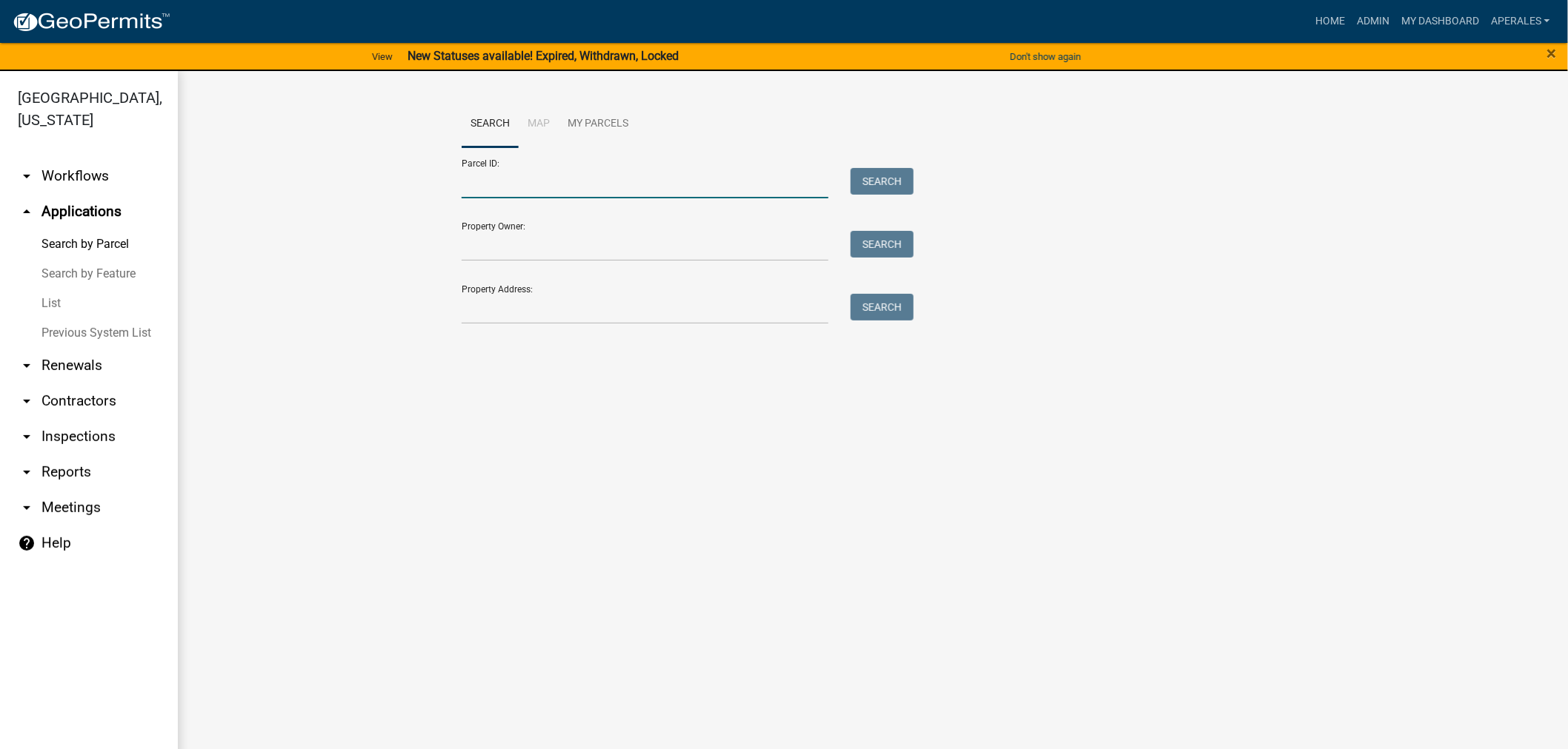
drag, startPoint x: 589, startPoint y: 196, endPoint x: 589, endPoint y: 187, distance: 9.0
click at [589, 196] on input "Parcel ID:" at bounding box center [644, 183] width 367 height 30
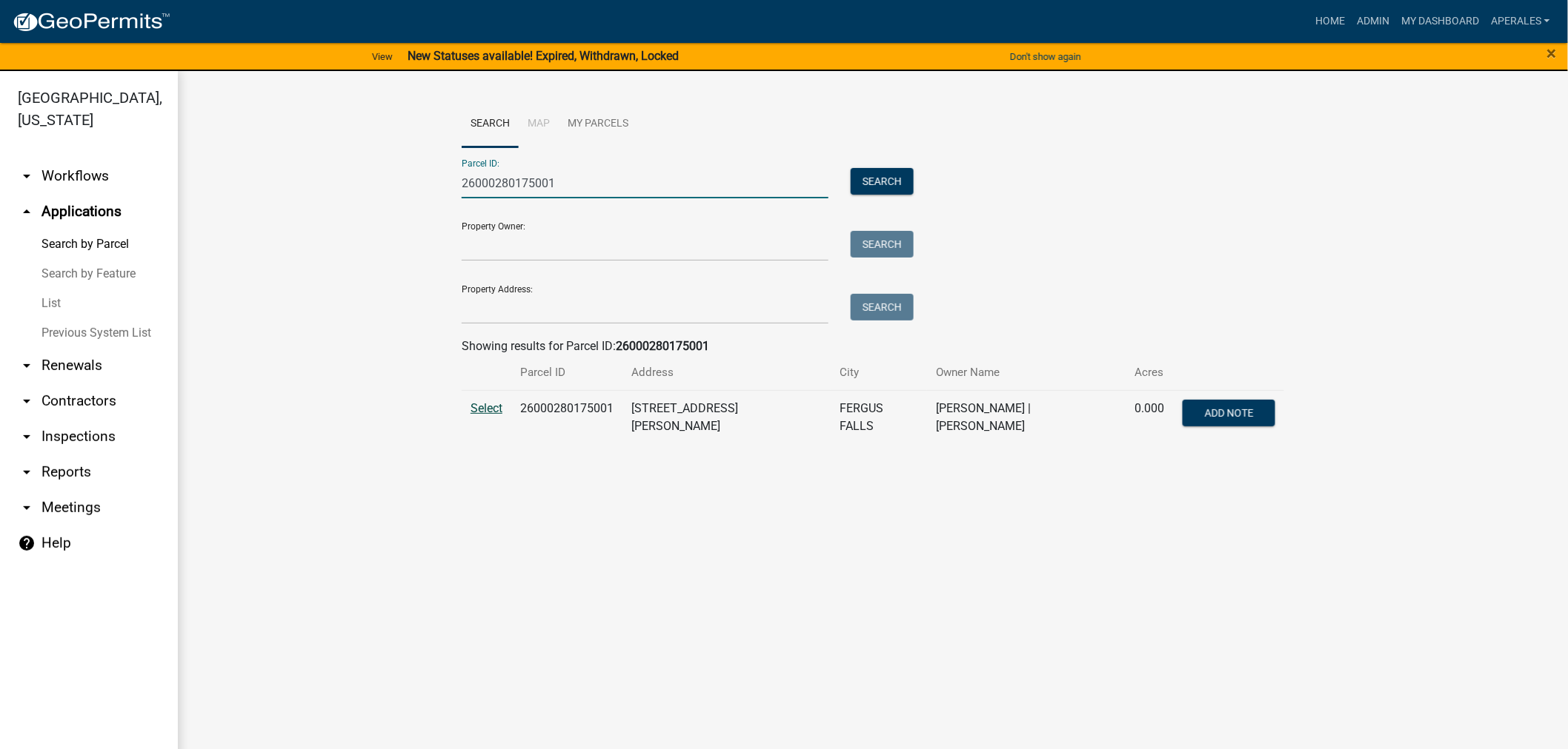
click at [481, 407] on span "Select" at bounding box center [486, 409] width 32 height 14
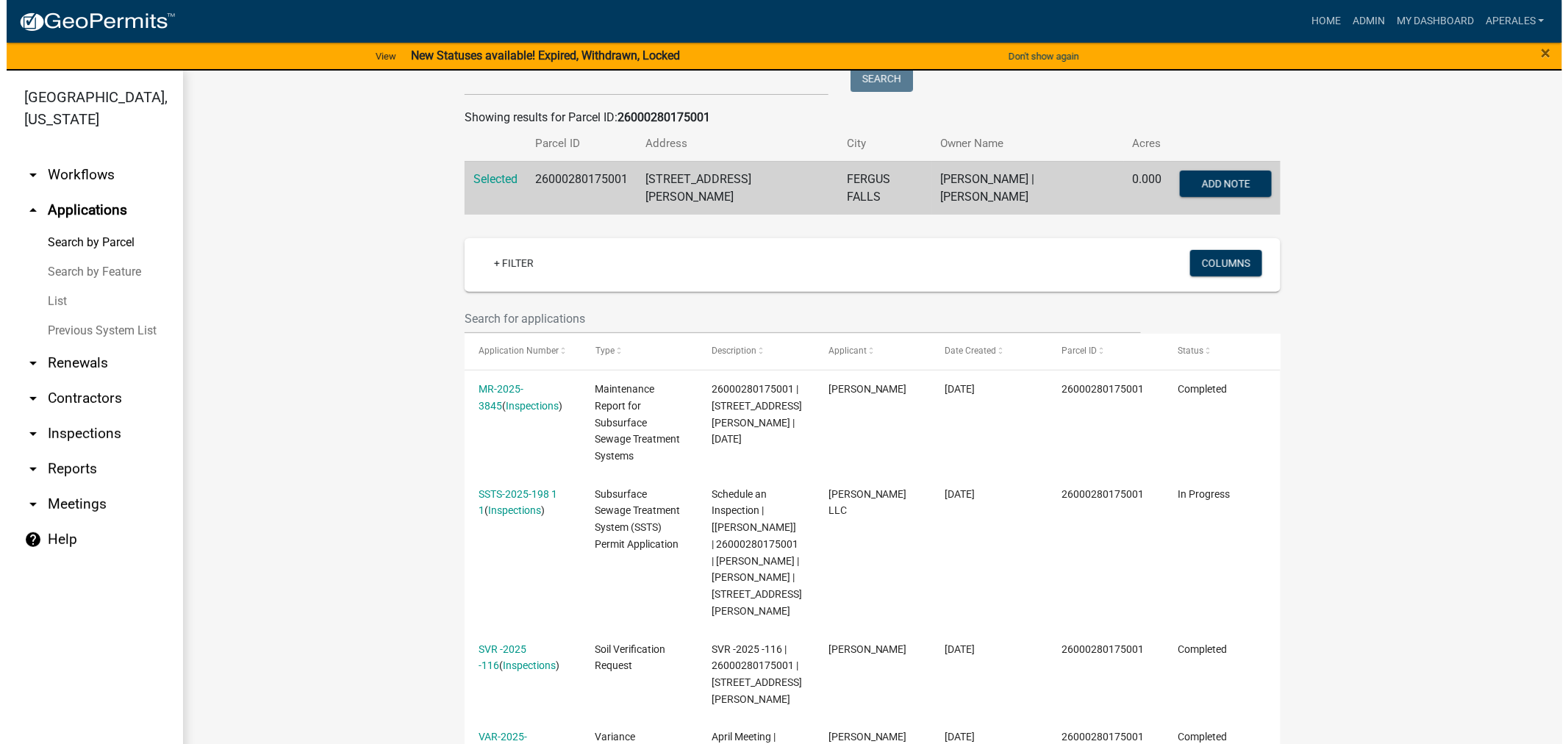
scroll to position [245, 0]
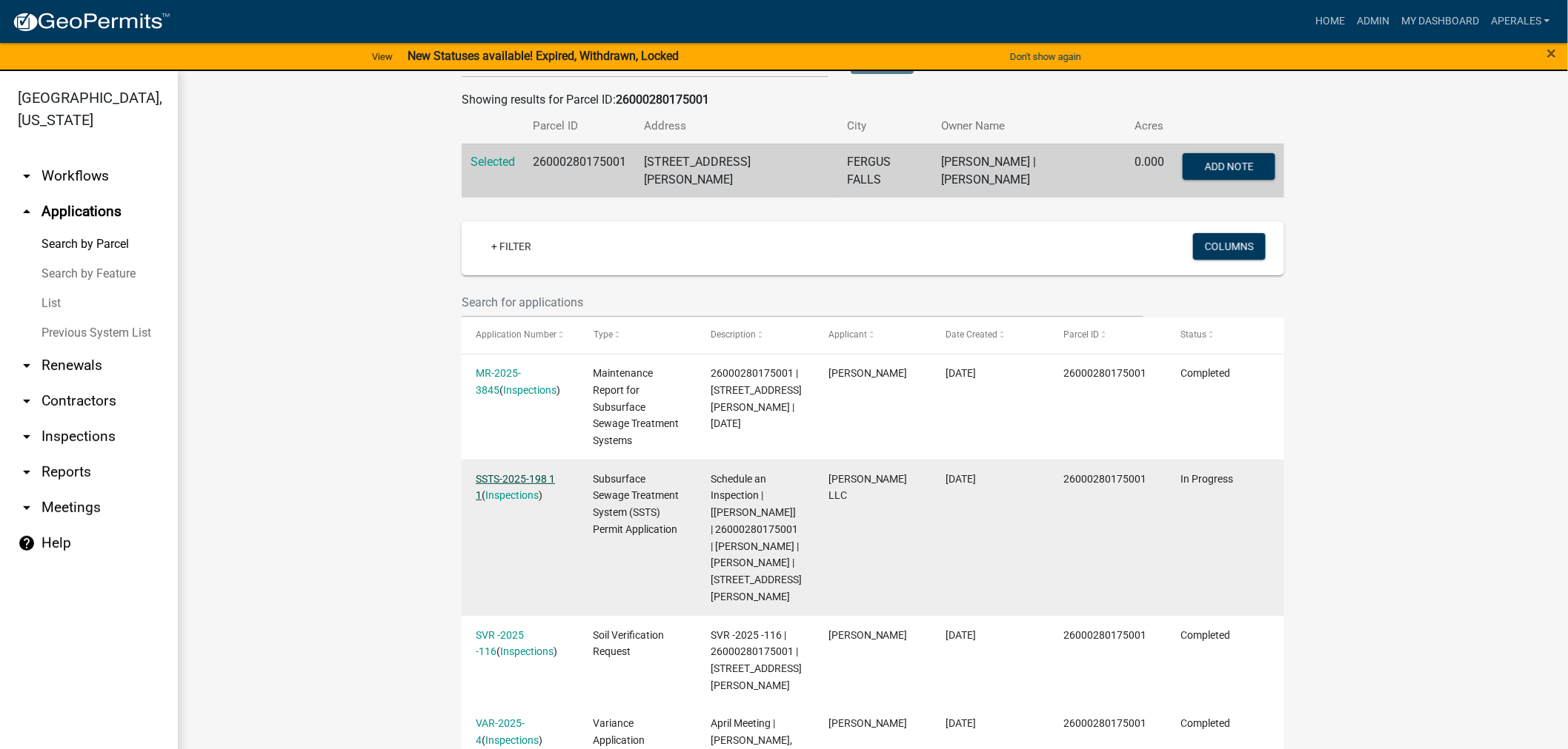
click at [521, 473] on link "SSTS-2025-198 1 1" at bounding box center [516, 487] width 80 height 29
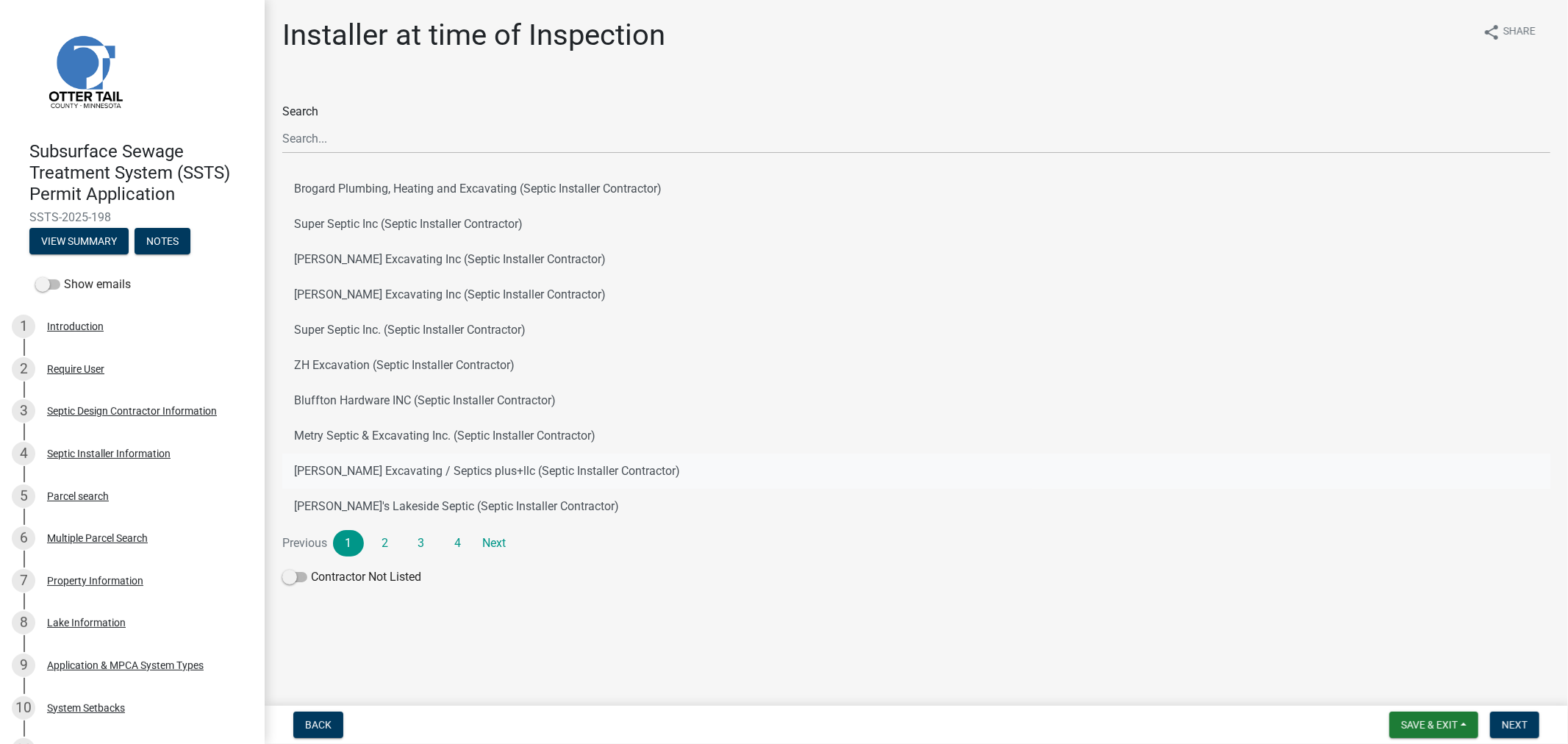
click at [347, 478] on button "Budke Excavating / Septics plus+llc (Septic Installer Contractor)" at bounding box center [917, 472] width 1269 height 36
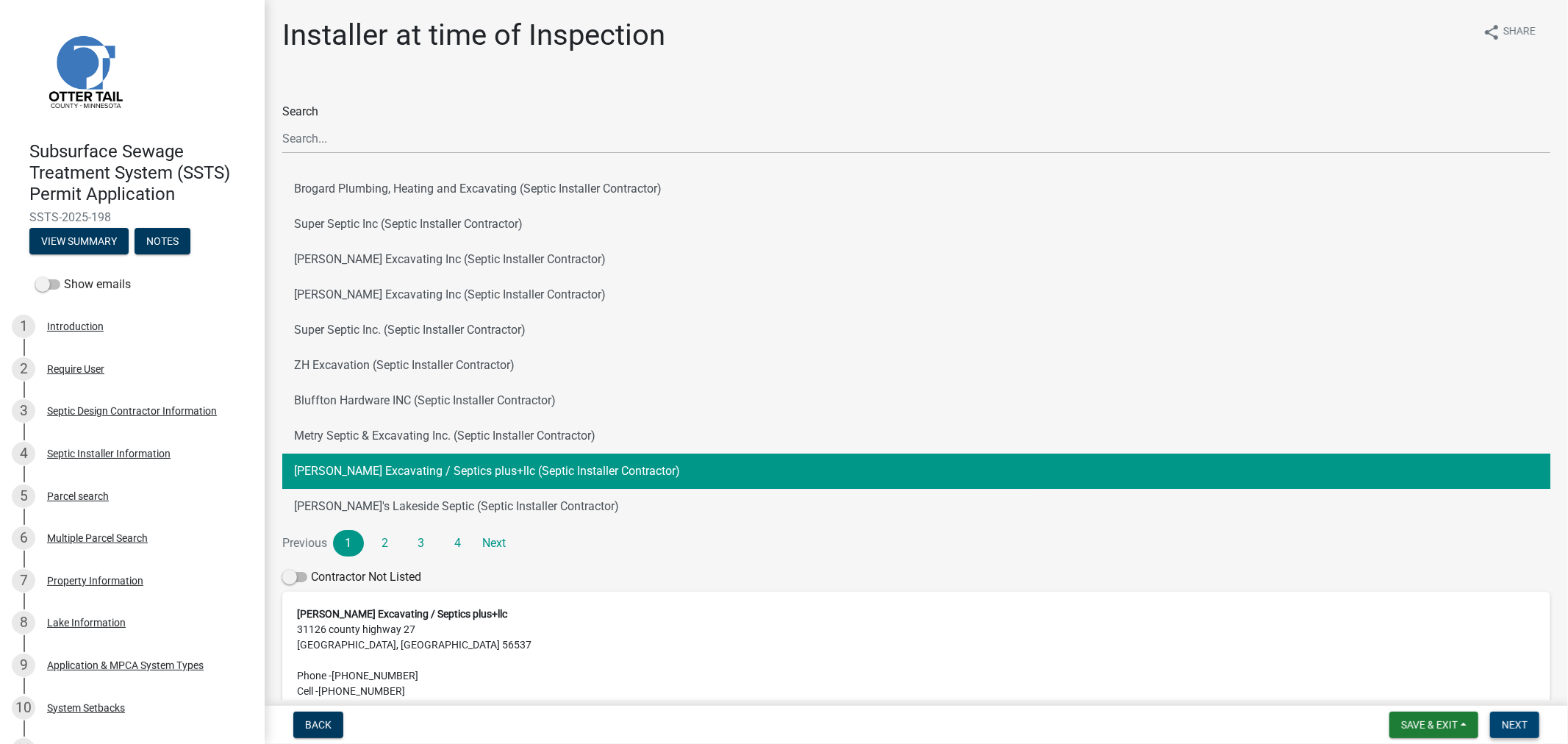
click at [1528, 730] on button "Next" at bounding box center [1515, 726] width 49 height 27
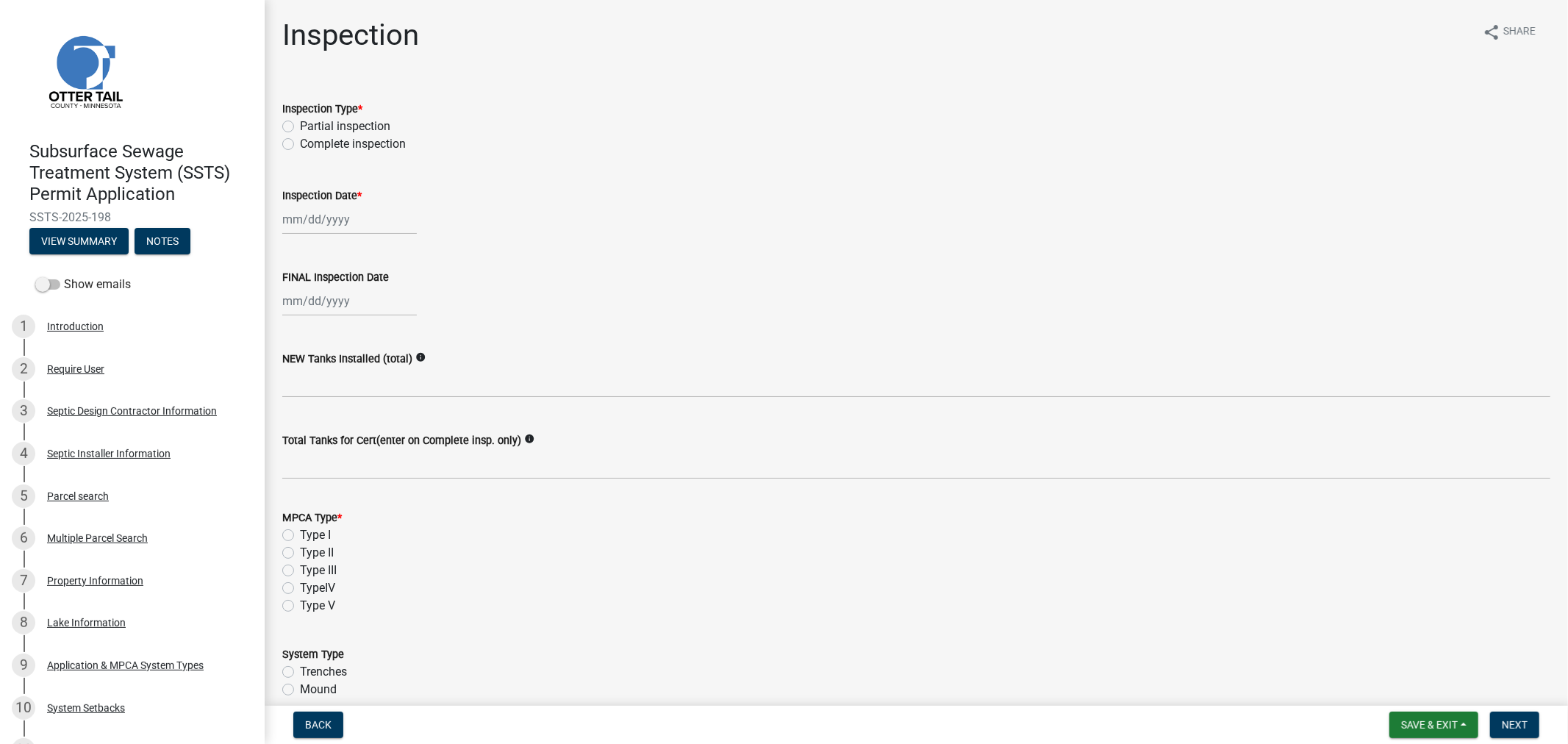
click at [300, 142] on label "Complete inspection" at bounding box center [353, 144] width 106 height 17
click at [300, 142] on input "Complete inspection" at bounding box center [305, 140] width 9 height 9
click at [317, 231] on div at bounding box center [350, 220] width 134 height 30
click at [371, 340] on div "14" at bounding box center [368, 344] width 24 height 24
click at [354, 302] on div at bounding box center [350, 301] width 134 height 30
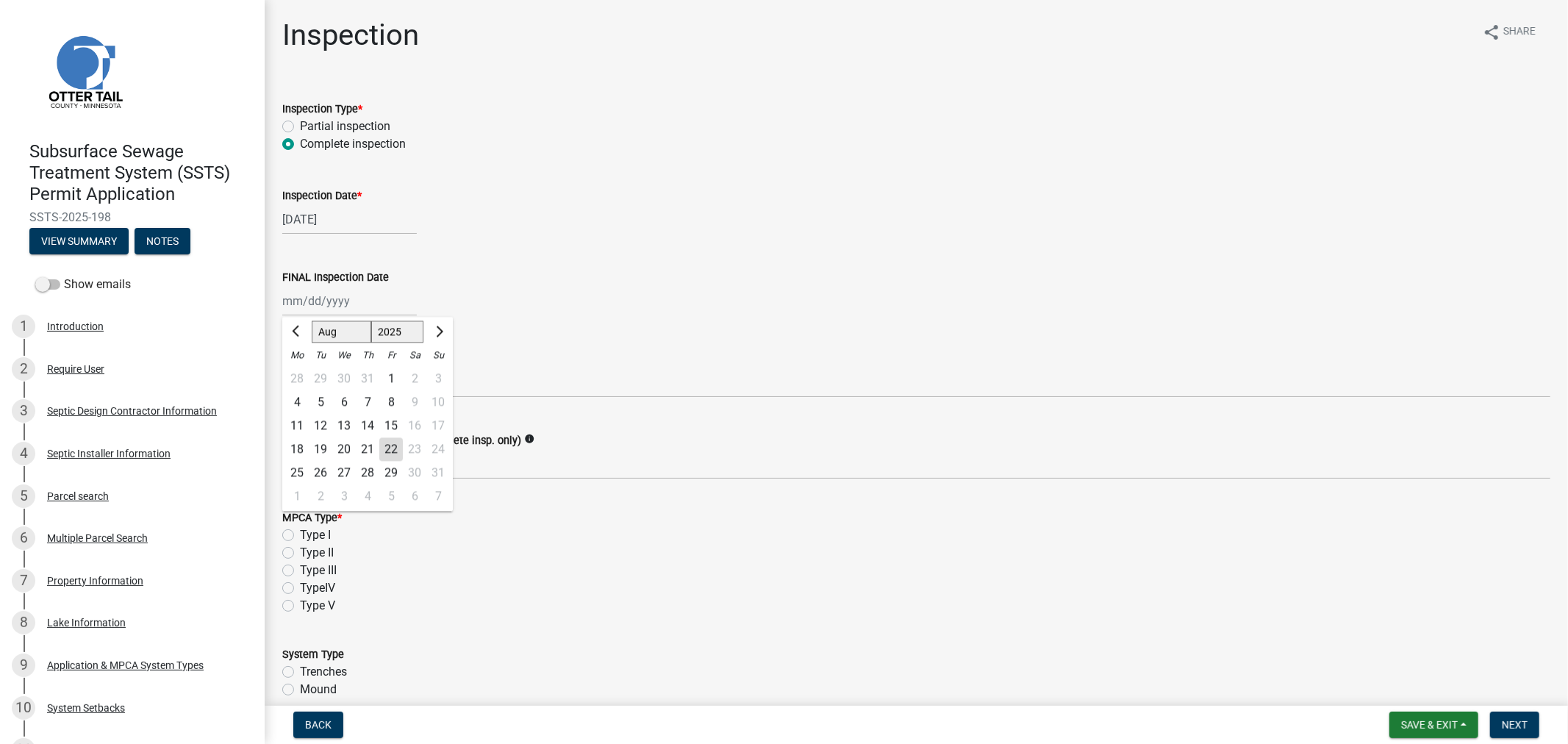
click at [368, 432] on div "14" at bounding box center [368, 426] width 24 height 24
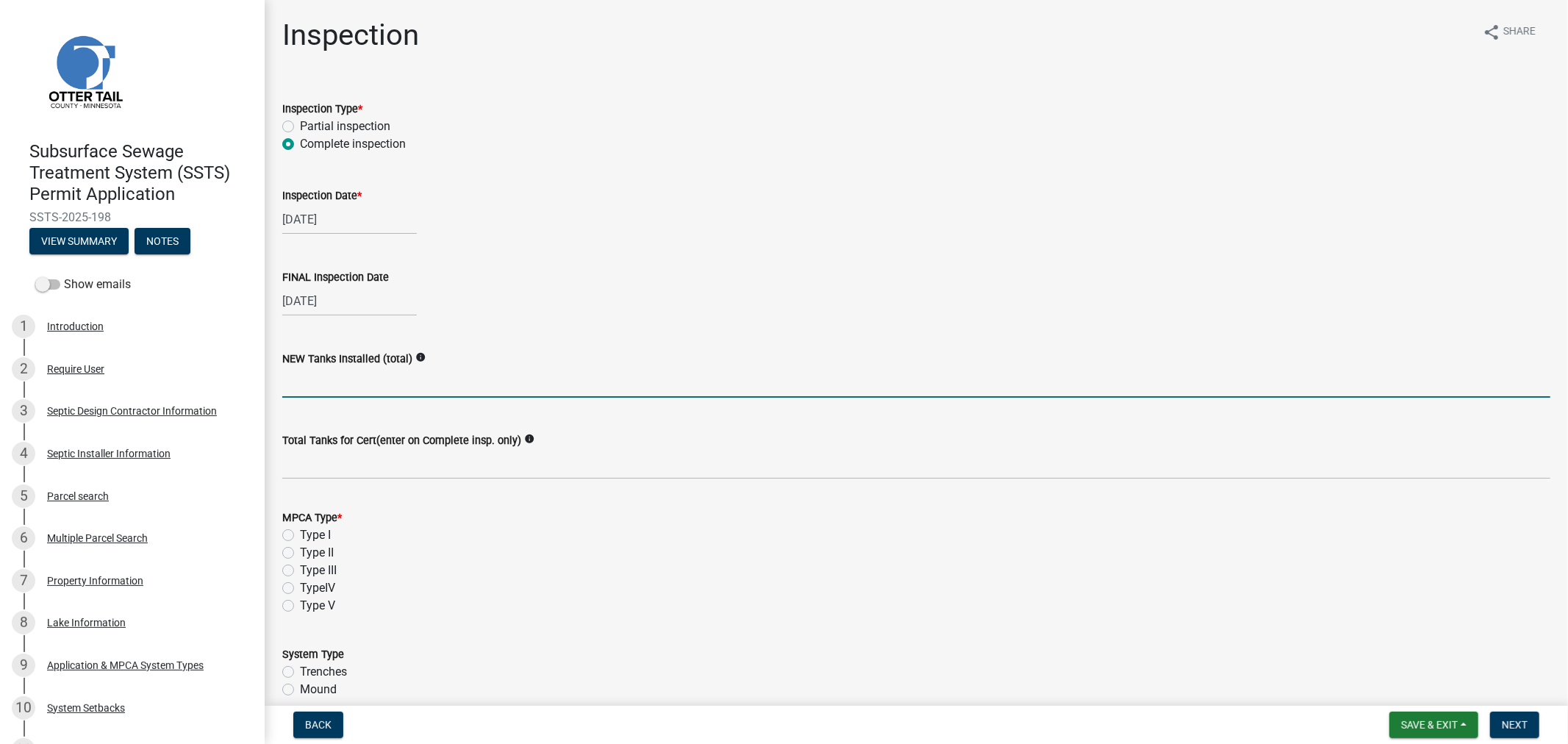
click at [339, 390] on input "text" at bounding box center [917, 383] width 1269 height 30
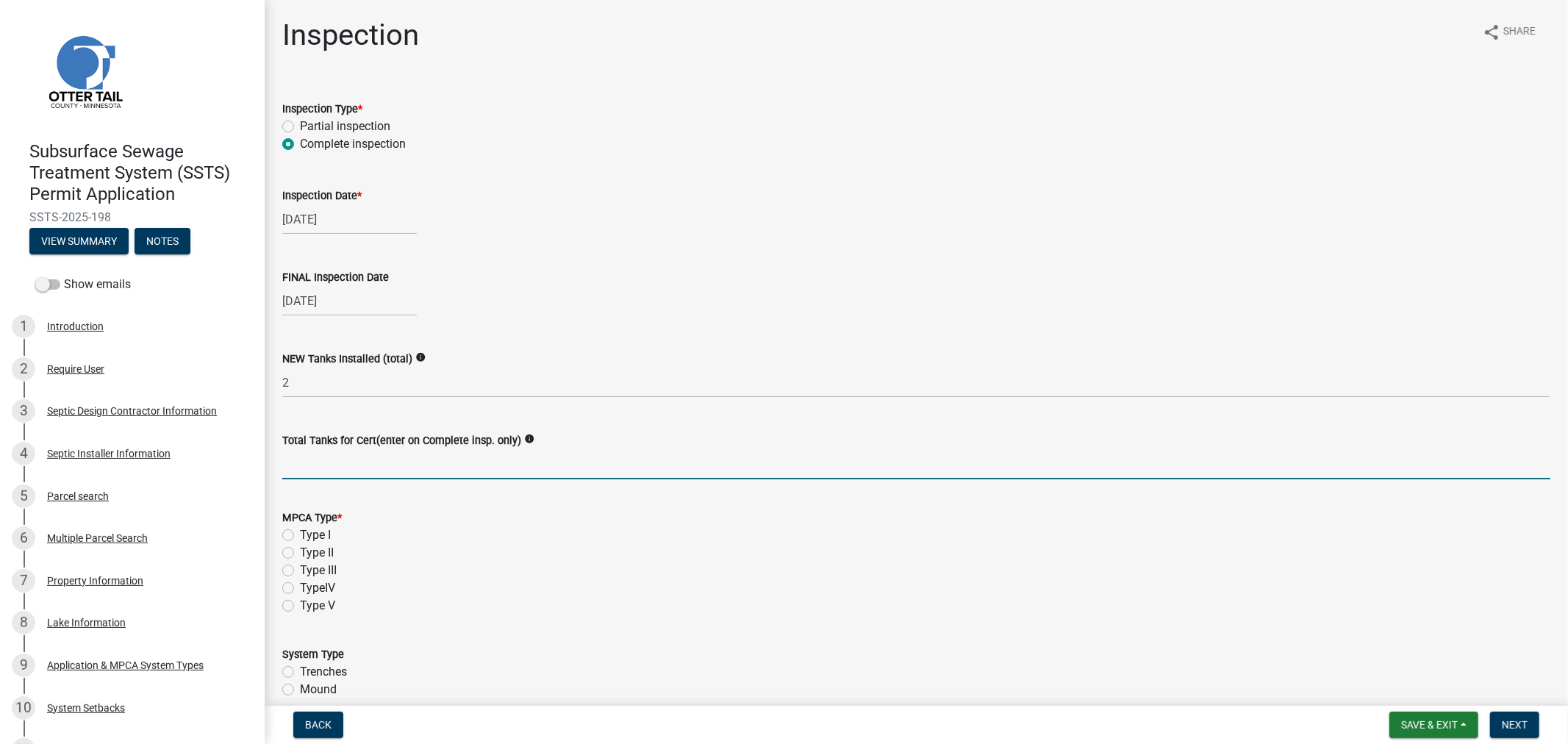
drag, startPoint x: 298, startPoint y: 467, endPoint x: 310, endPoint y: 453, distance: 18.4
click at [298, 466] on input "Total Tanks for Cert(enter on Complete insp. only)" at bounding box center [917, 464] width 1269 height 30
click at [282, 534] on div "MPCA Type * Type I Type II Type III TypeIV Type V" at bounding box center [917, 553] width 1290 height 123
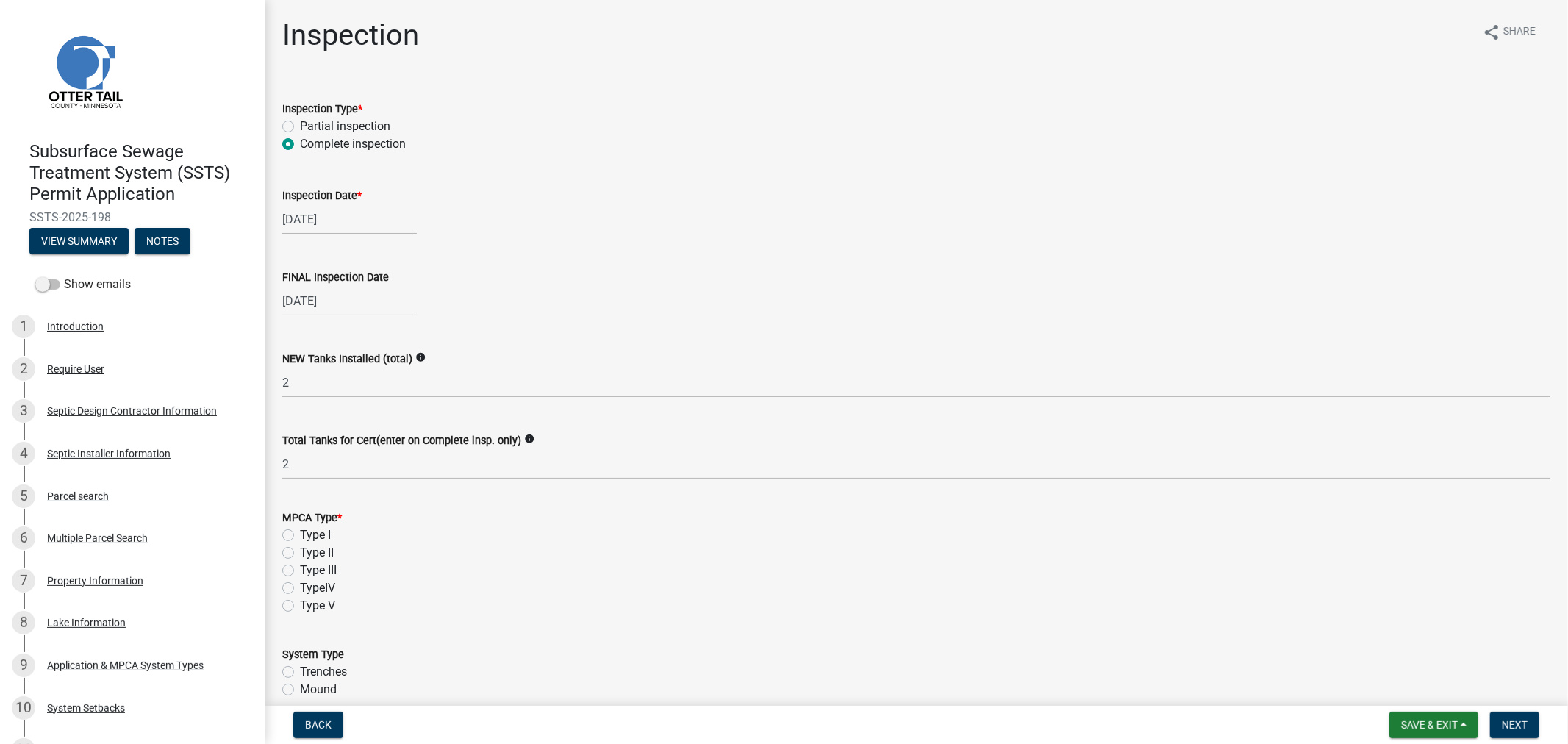
click at [300, 537] on label "Type I" at bounding box center [315, 535] width 31 height 17
click at [300, 536] on input "Type I" at bounding box center [305, 532] width 9 height 9
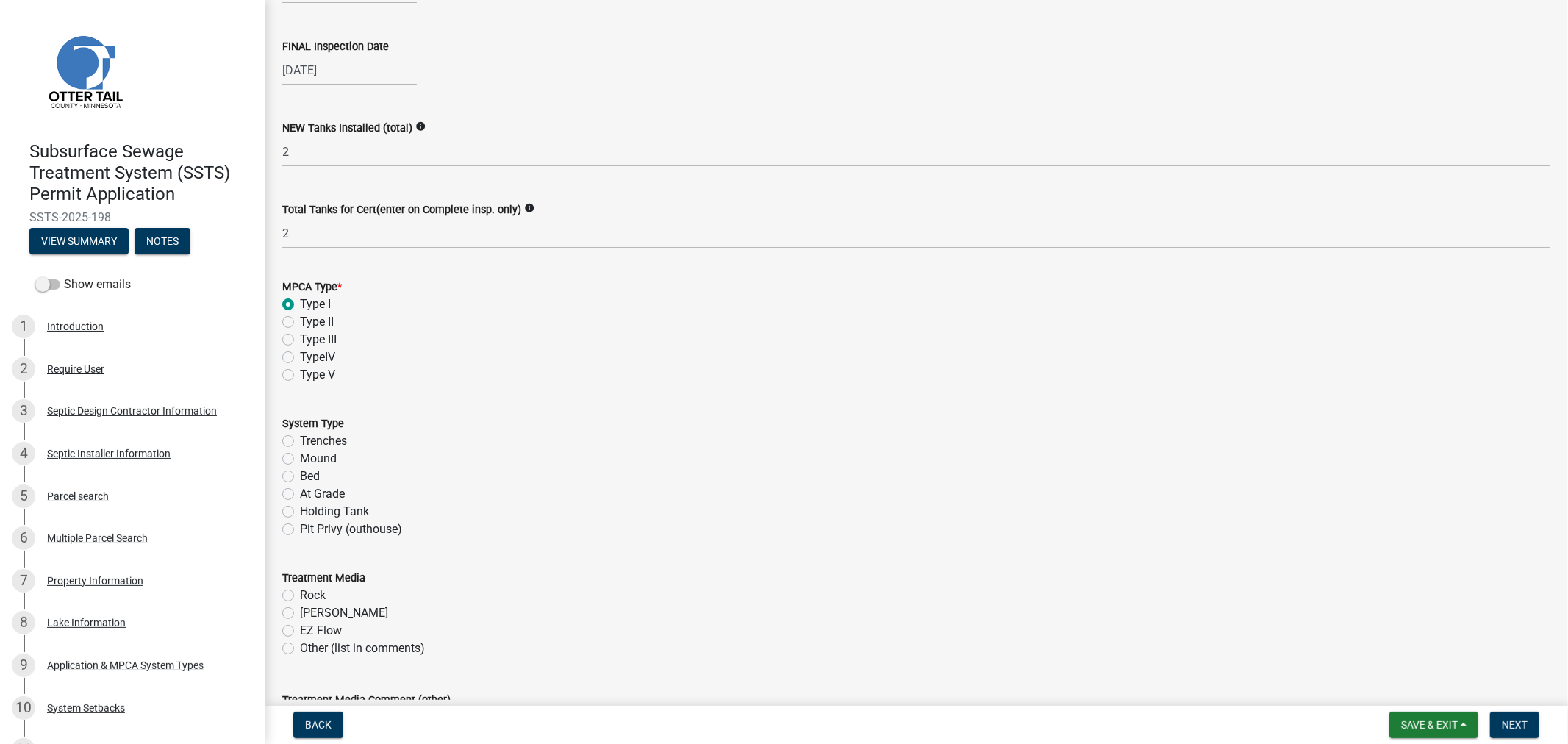
scroll to position [245, 0]
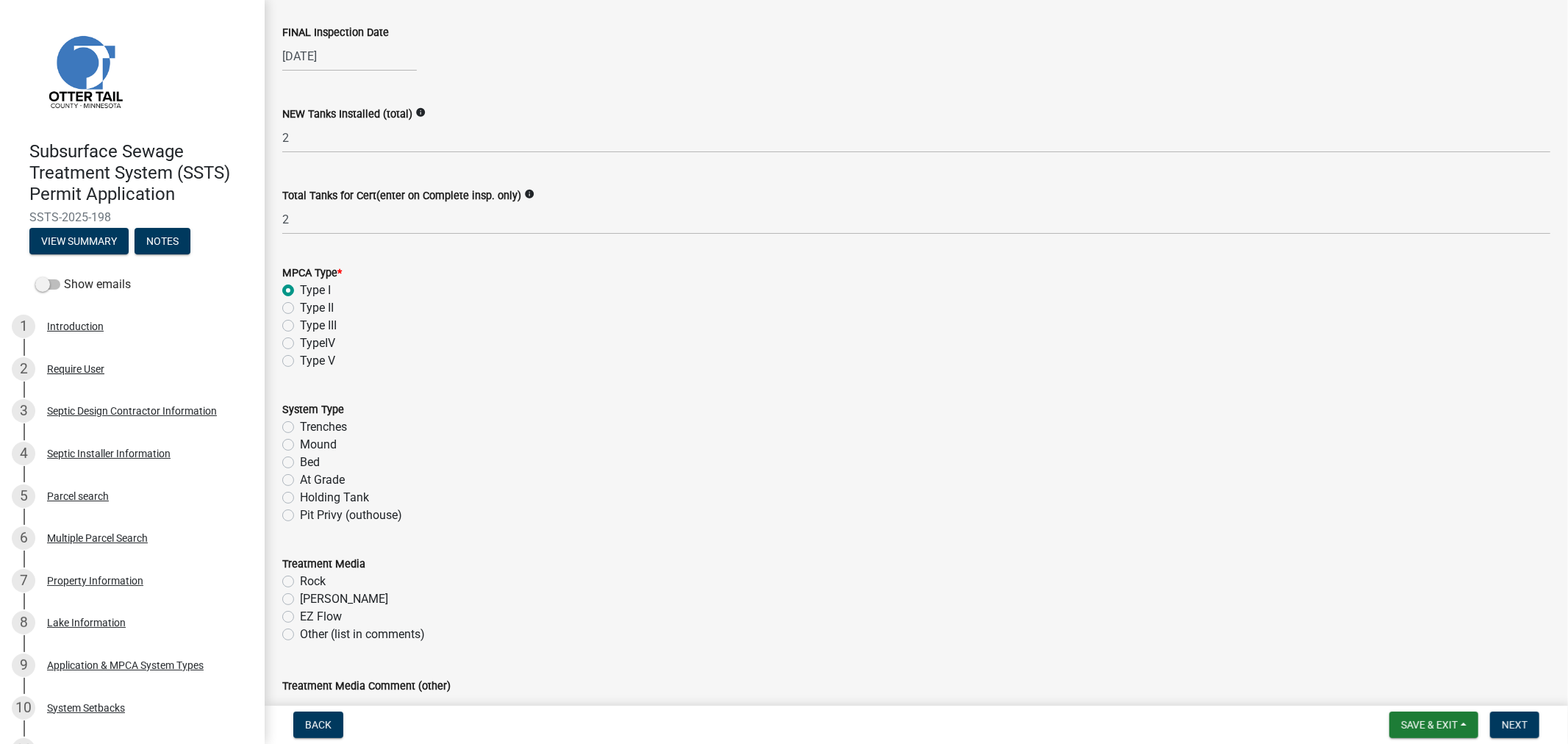
click at [300, 446] on label "Mound" at bounding box center [318, 445] width 37 height 17
click at [300, 445] on input "Mound" at bounding box center [305, 441] width 9 height 9
click at [300, 581] on label "Rock" at bounding box center [313, 581] width 26 height 17
click at [300, 581] on input "Rock" at bounding box center [305, 577] width 9 height 9
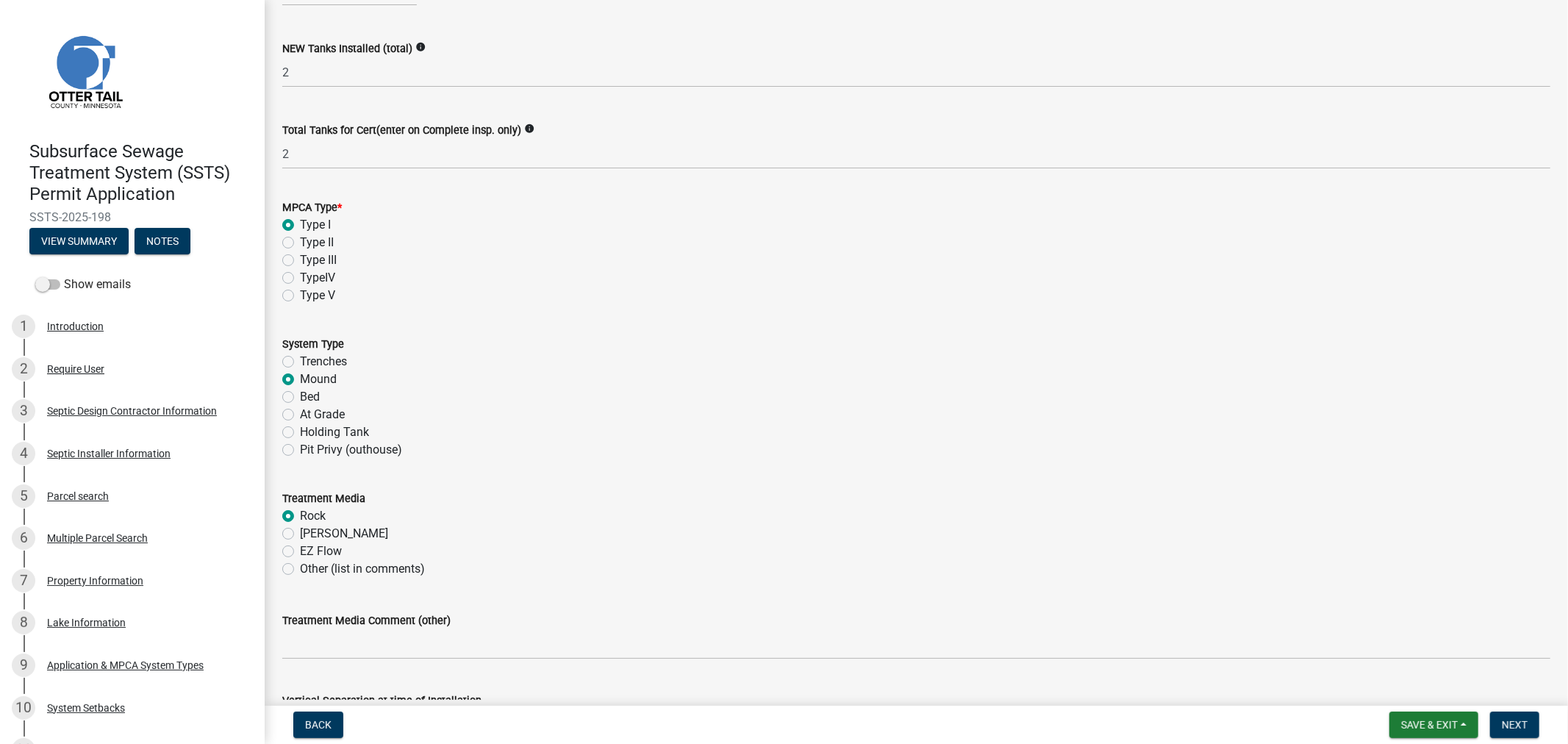
scroll to position [408, 0]
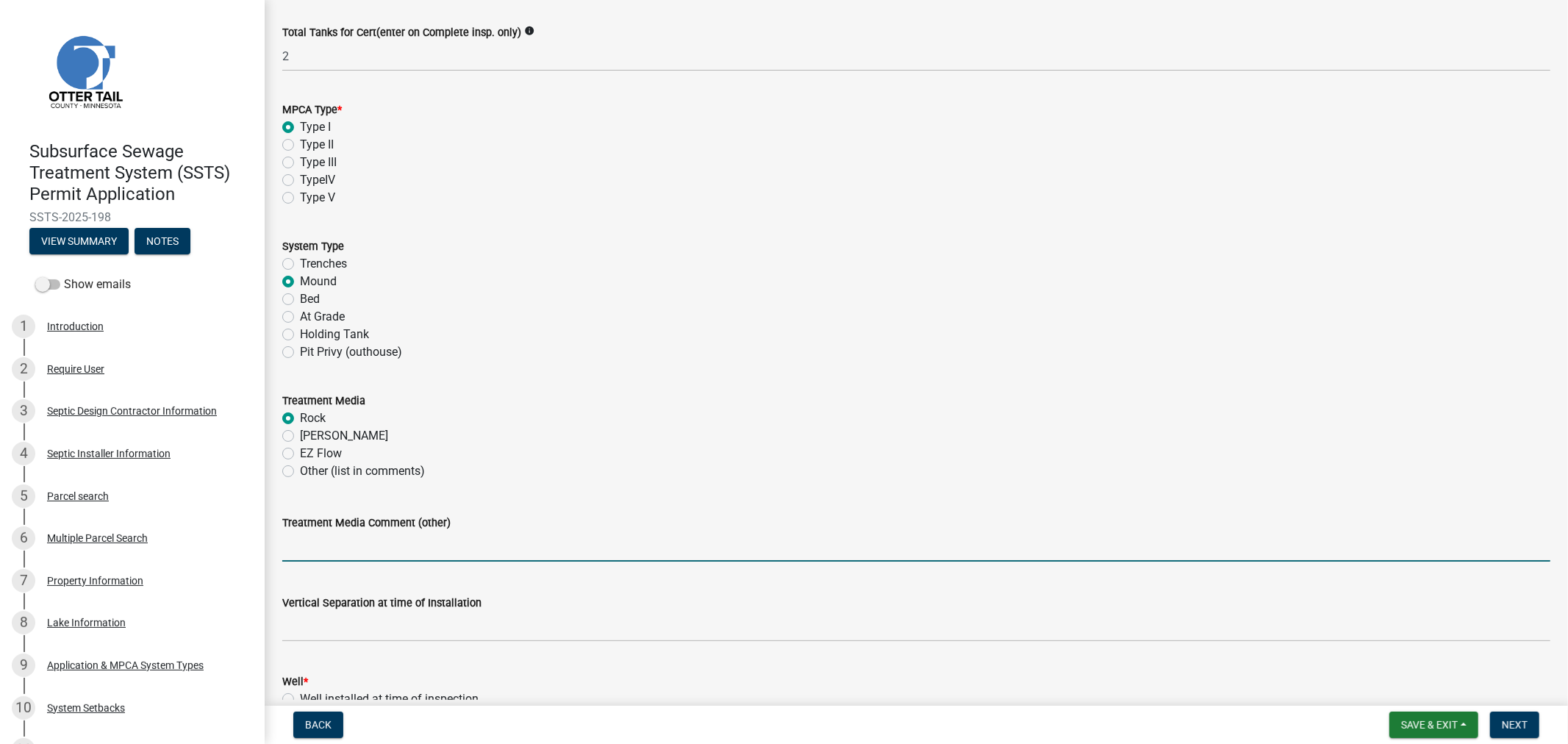
click at [332, 546] on input "Treatment Media Comment (other)" at bounding box center [917, 547] width 1269 height 30
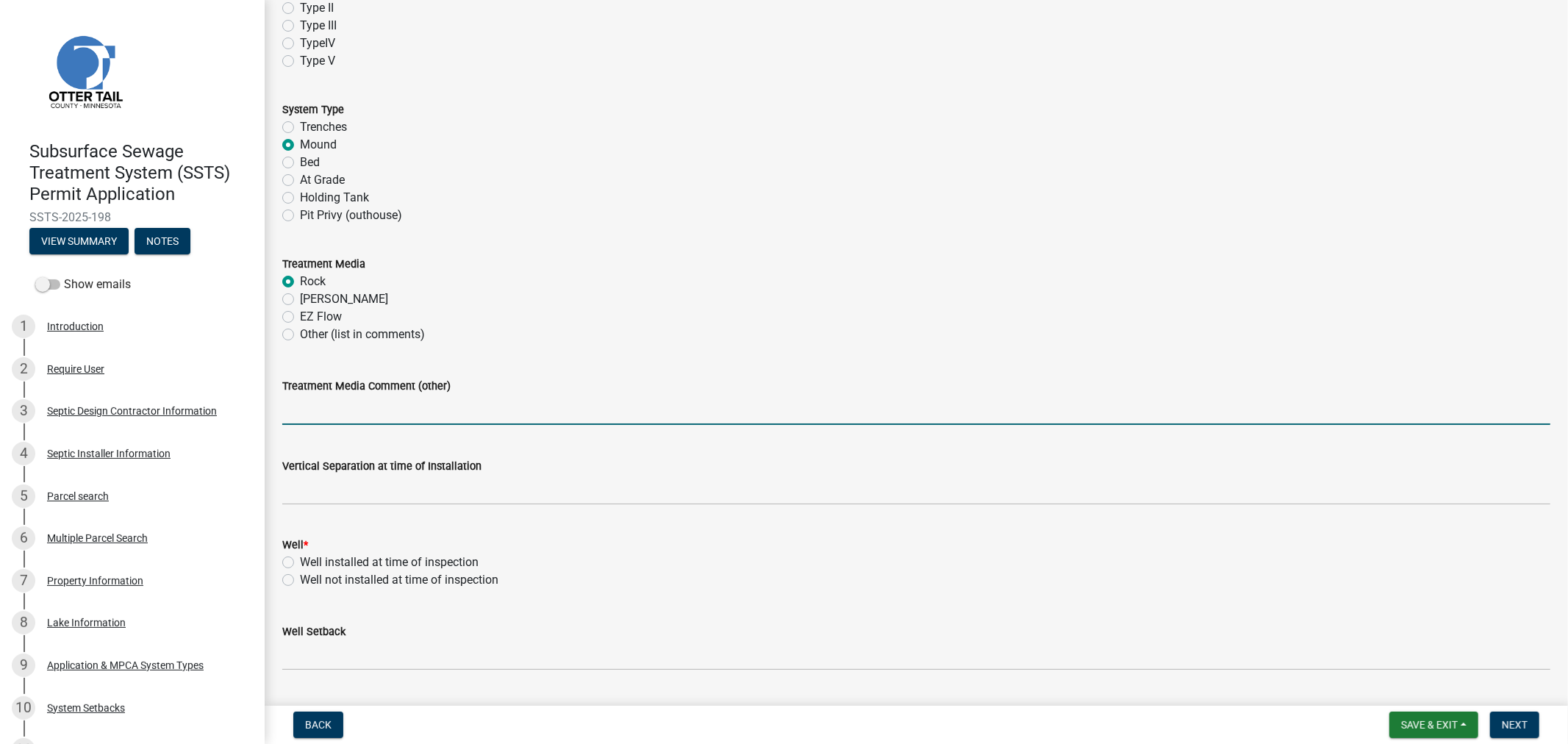
scroll to position [572, 0]
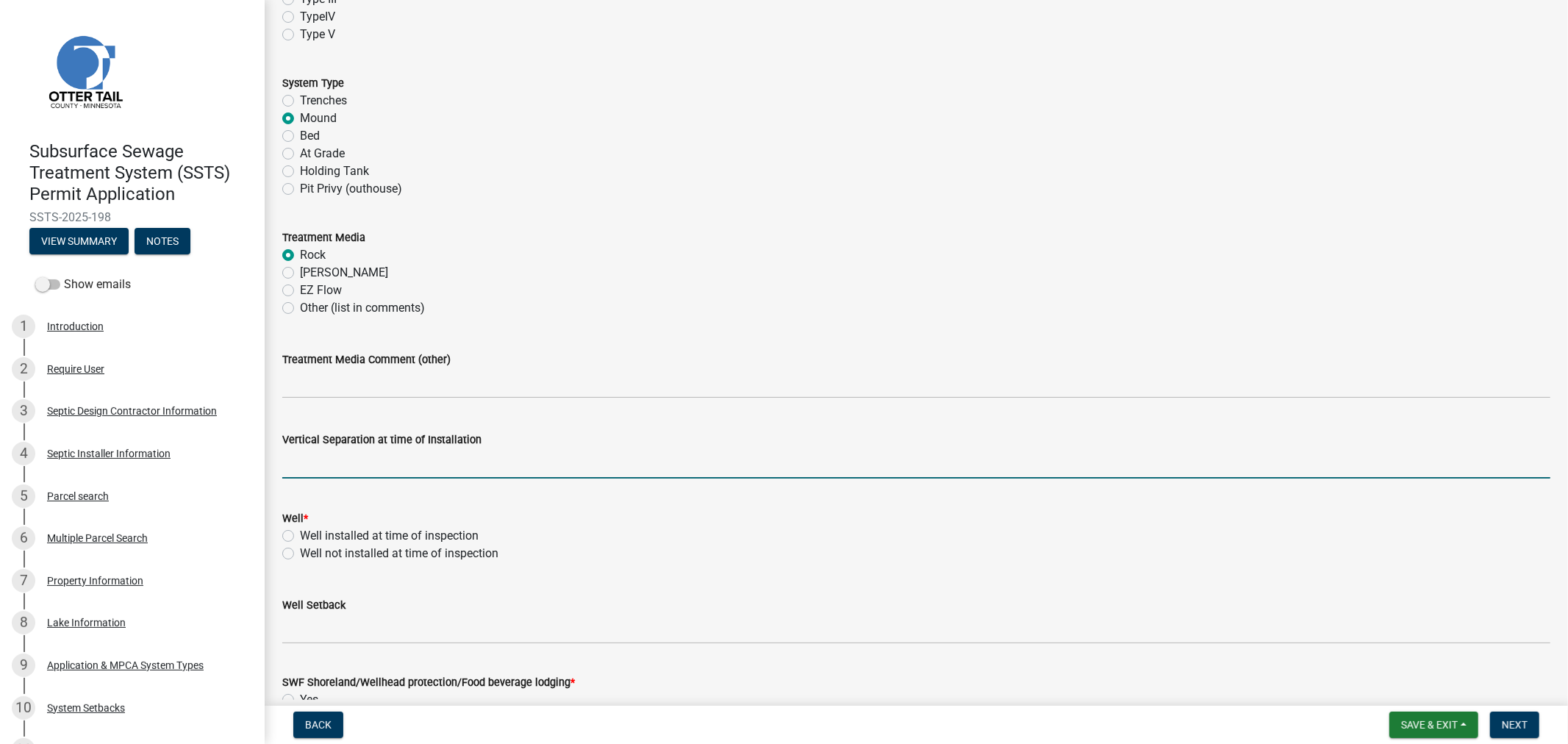
click at [319, 457] on input "text" at bounding box center [917, 464] width 1269 height 30
click at [300, 534] on label "Well installed at time of inspection" at bounding box center [389, 536] width 178 height 17
click at [300, 534] on input "Well installed at time of inspection" at bounding box center [305, 532] width 9 height 9
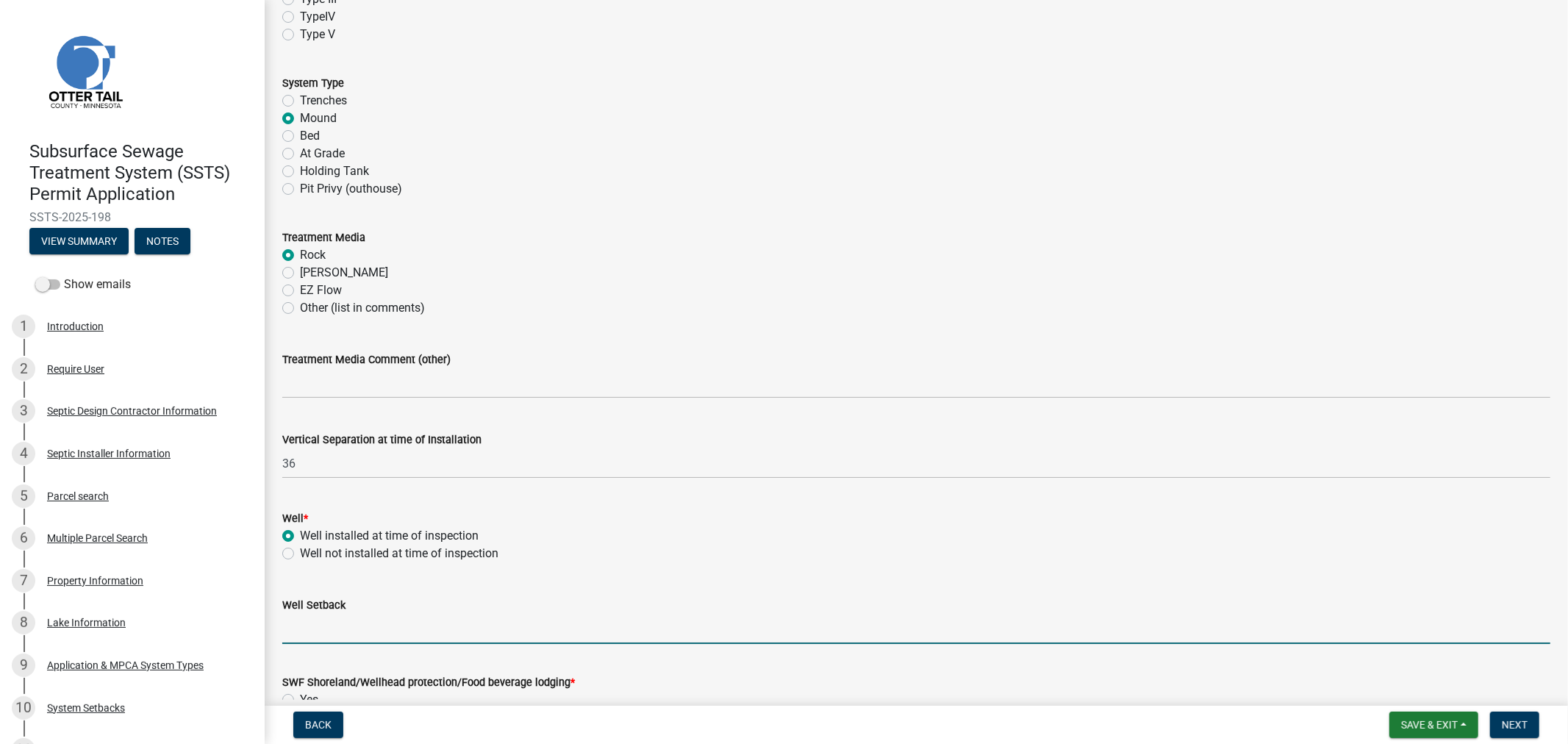
click at [334, 636] on input "Well Setback" at bounding box center [917, 629] width 1269 height 30
click at [334, 635] on input "89" at bounding box center [917, 629] width 1269 height 30
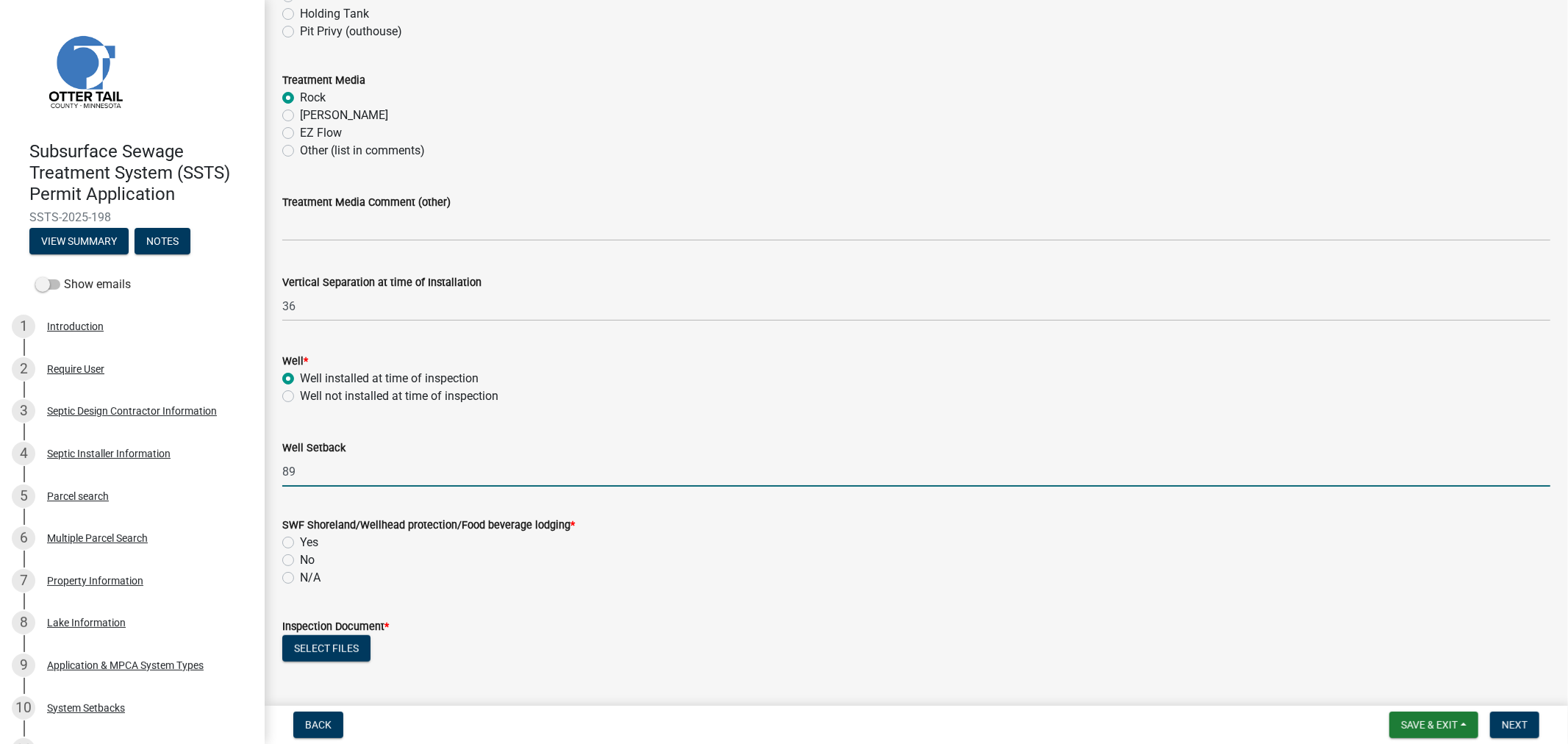
scroll to position [735, 0]
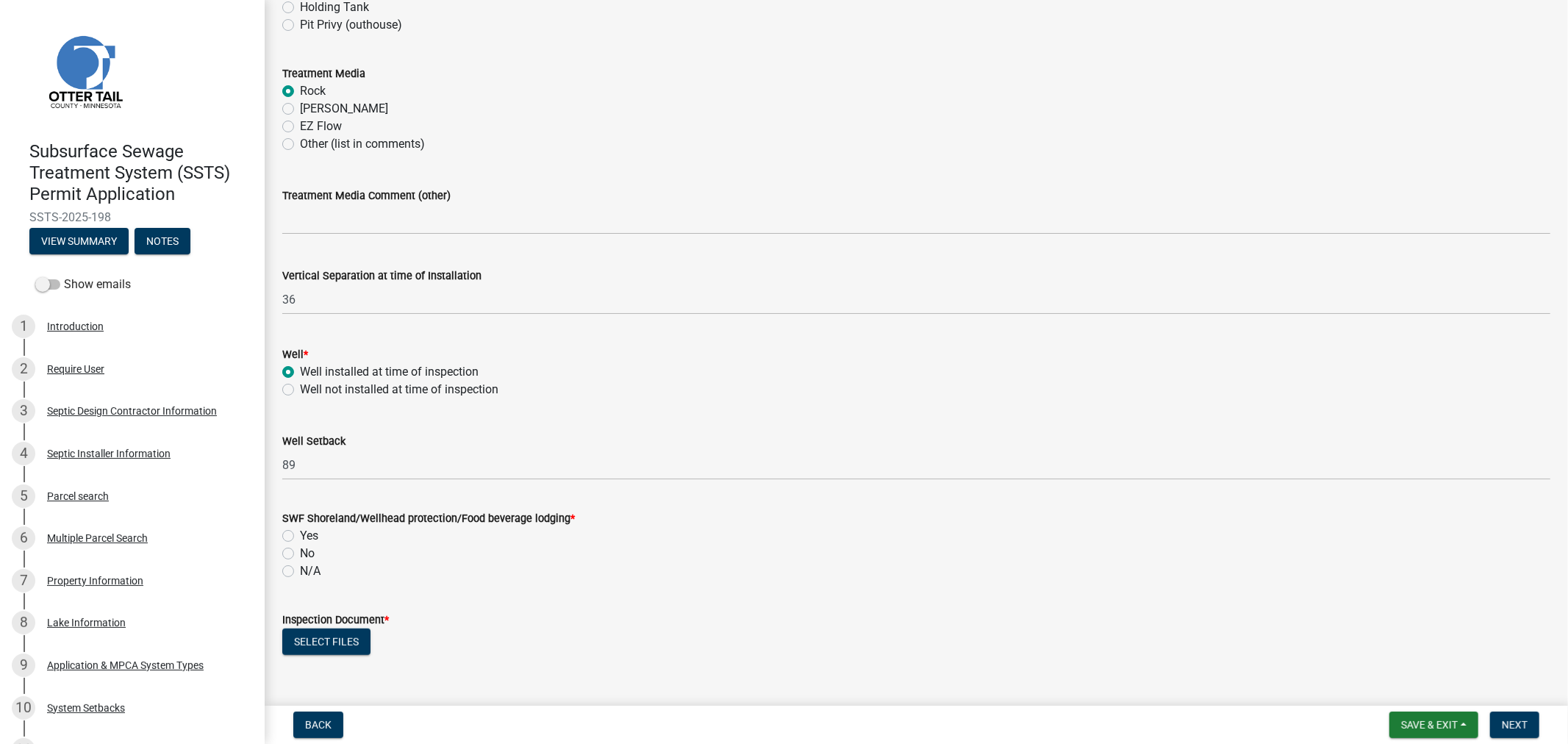
click at [300, 538] on label "Yes" at bounding box center [309, 536] width 18 height 17
click at [300, 537] on input "Yes" at bounding box center [305, 532] width 9 height 9
click at [343, 640] on button "Select files" at bounding box center [327, 642] width 88 height 27
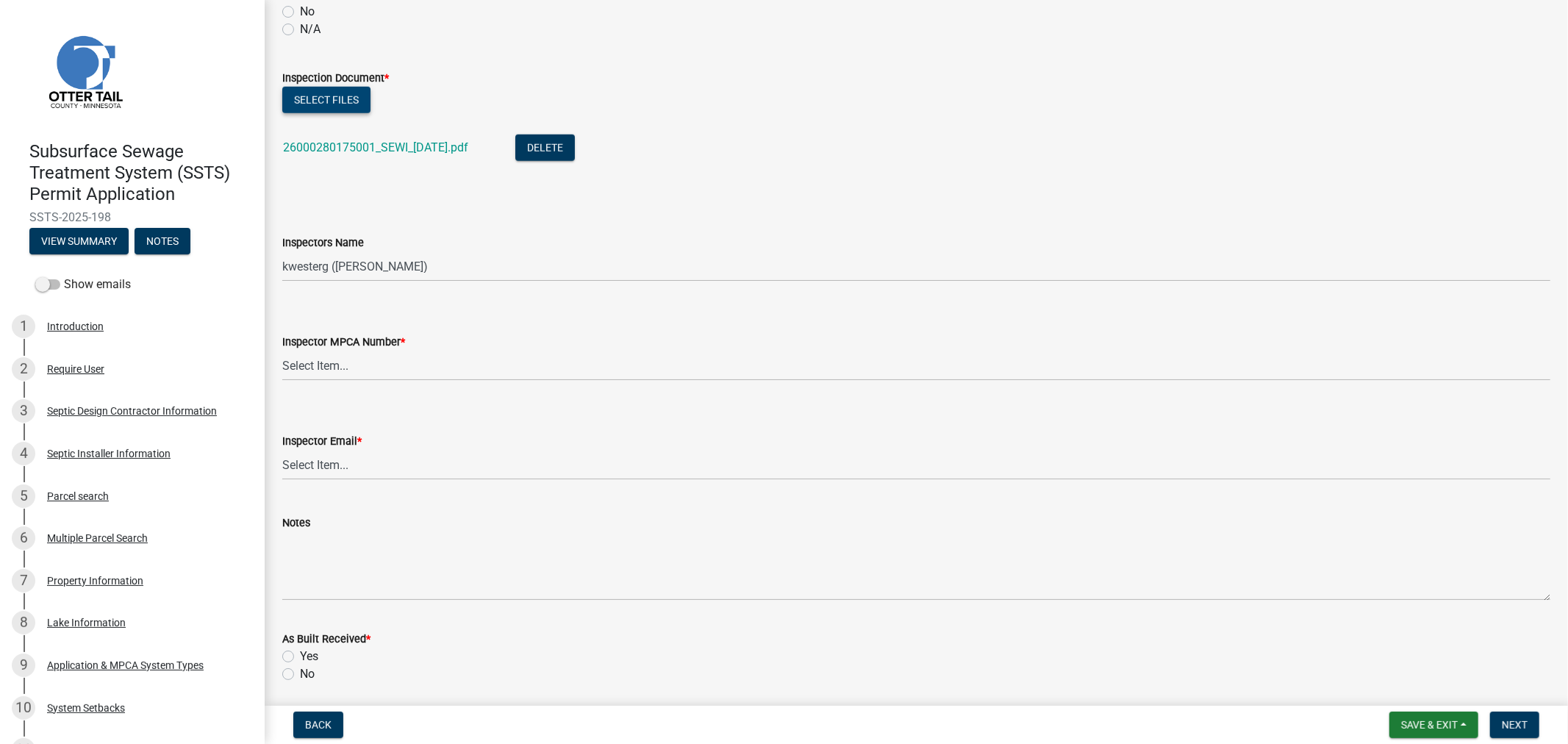
scroll to position [1307, 0]
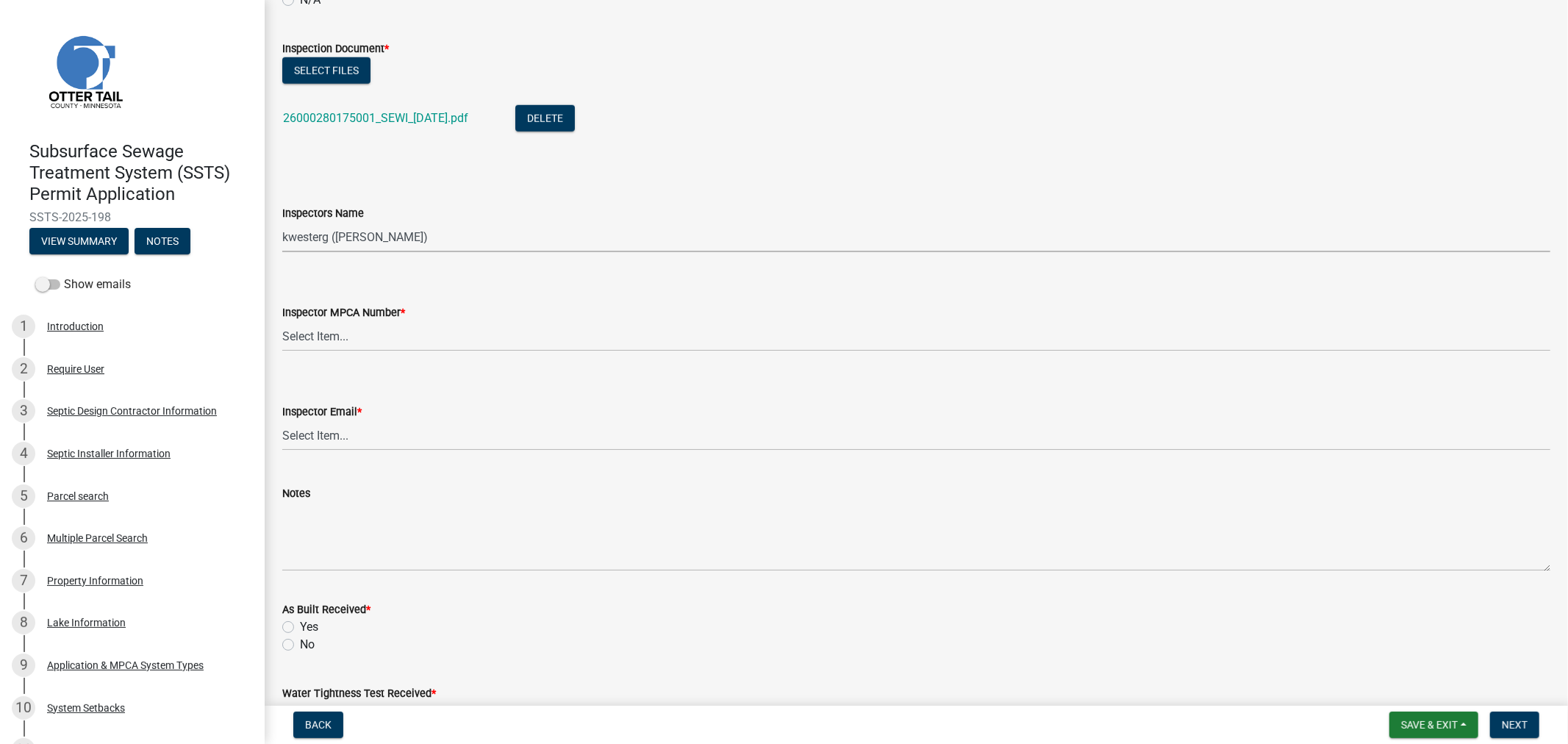
click at [353, 240] on select "Select Item... btollefson (Brittany Tollefson) alexisnewark (Alexis Newark) epl…" at bounding box center [917, 237] width 1269 height 30
click at [283, 222] on select "Select Item... btollefson (Brittany Tollefson) alexisnewark (Alexis Newark) epl…" at bounding box center [917, 237] width 1269 height 30
click at [387, 333] on select "Select Item... Alexis Newark (10415) Andrea Perales (924) Brittany Tollefson (1…" at bounding box center [917, 336] width 1269 height 30
click at [283, 321] on select "Select Item... Alexis Newark (10415) Andrea Perales (924) Brittany Tollefson (1…" at bounding box center [917, 336] width 1269 height 30
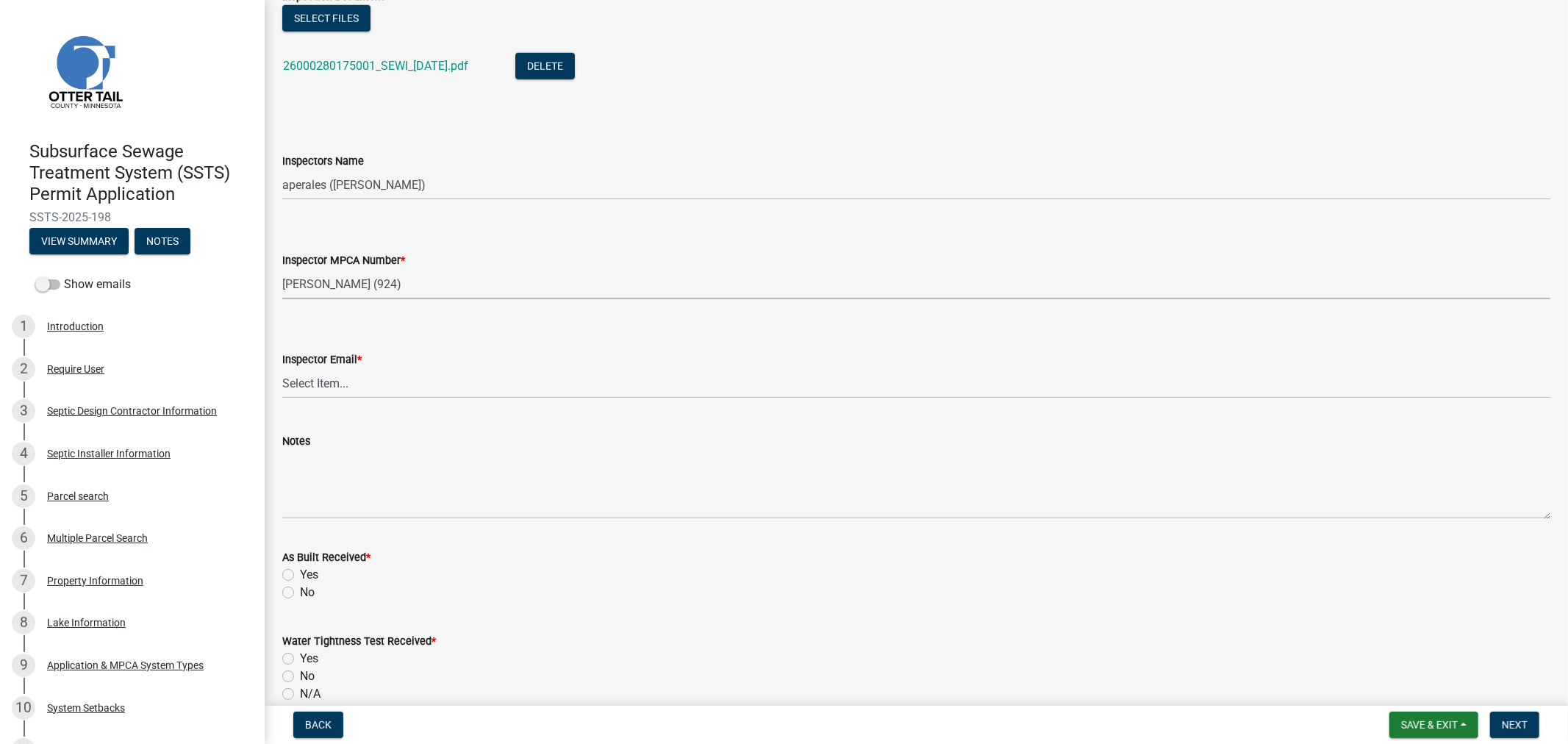
scroll to position [1471, 0]
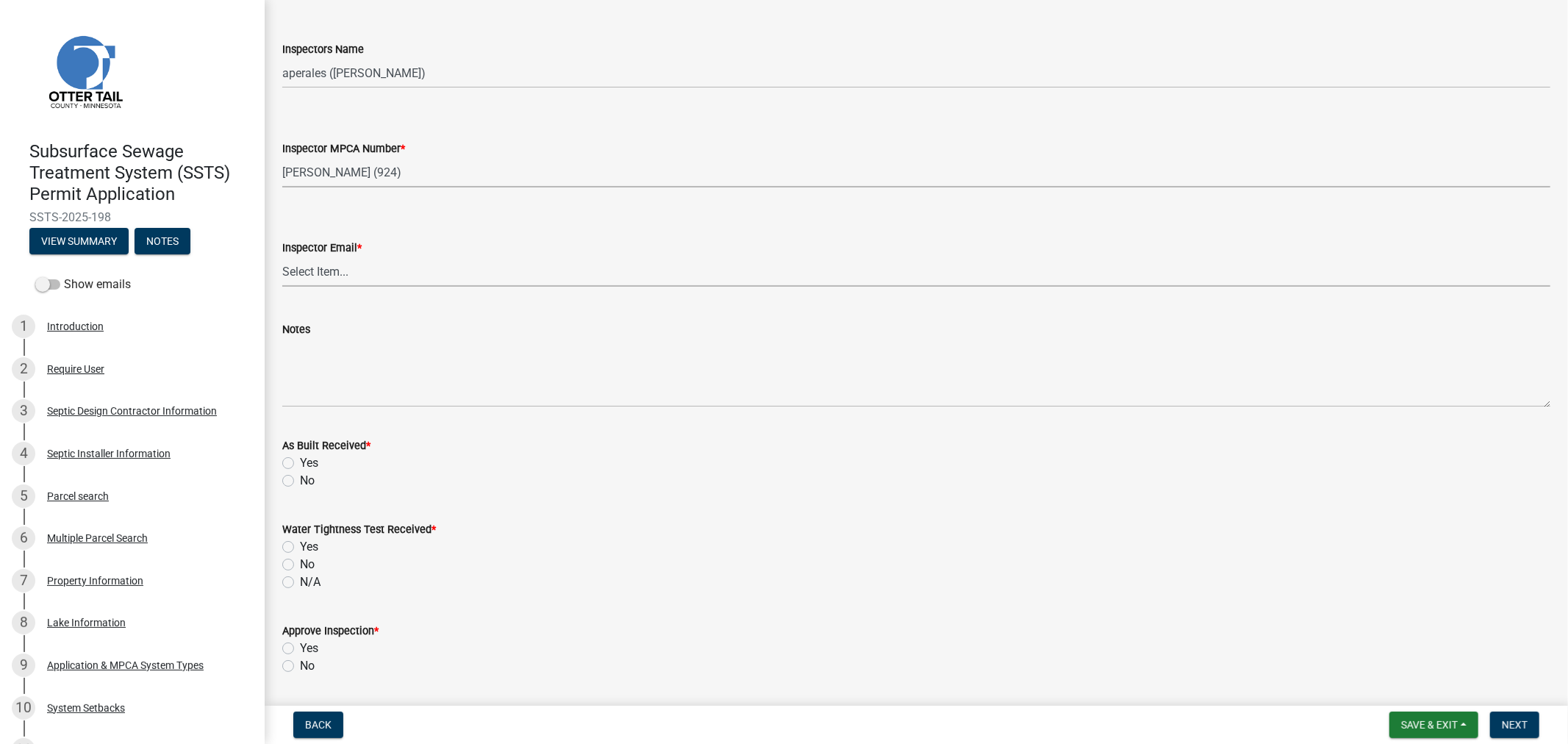
click at [324, 280] on select "Select Item... Alexis Newark (anewark@ottertailcounty.gov) Amy Busko (abusko@ot…" at bounding box center [917, 272] width 1269 height 30
click at [283, 257] on select "Select Item... Alexis Newark (anewark@ottertailcounty.gov) Amy Busko (abusko@ot…" at bounding box center [917, 272] width 1269 height 30
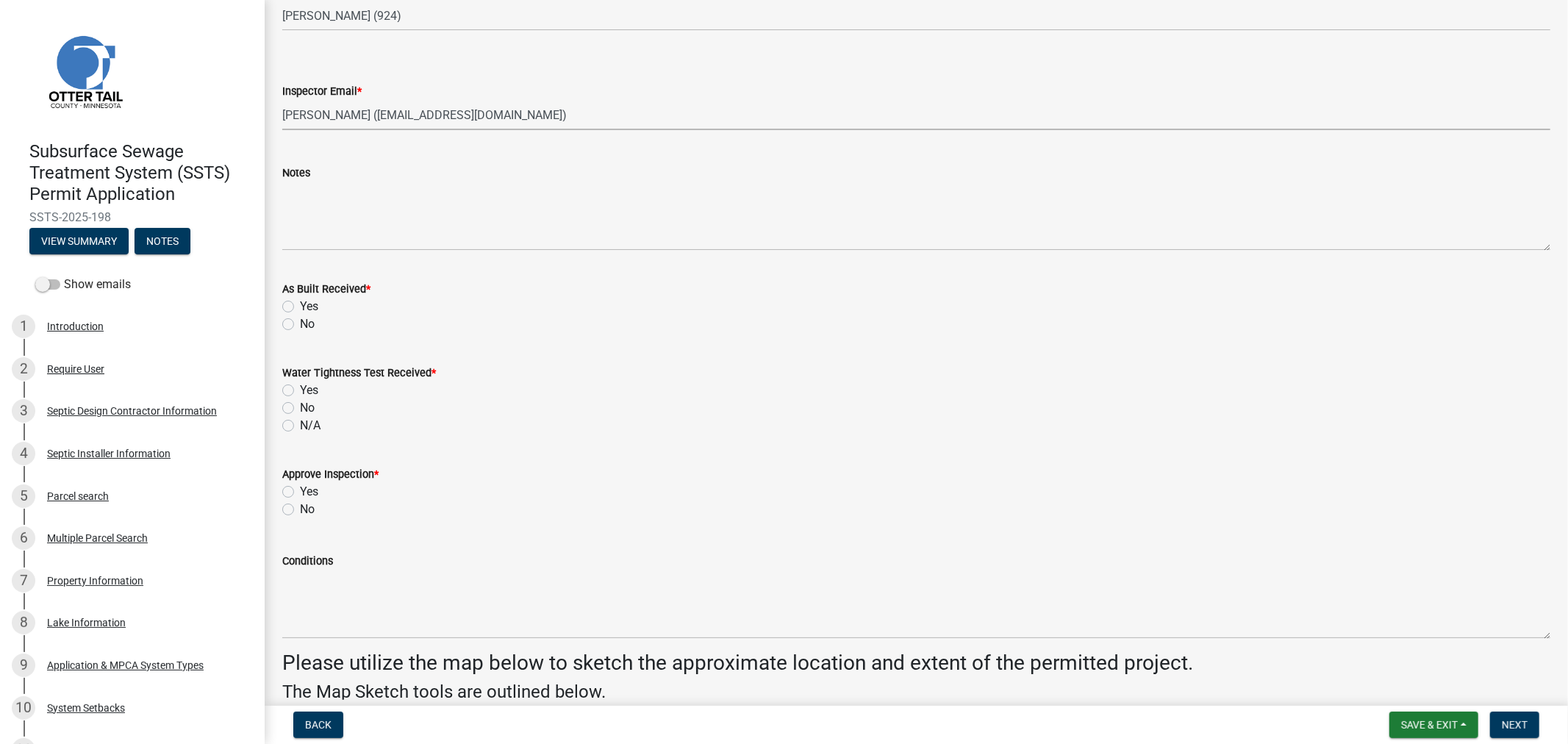
scroll to position [1634, 0]
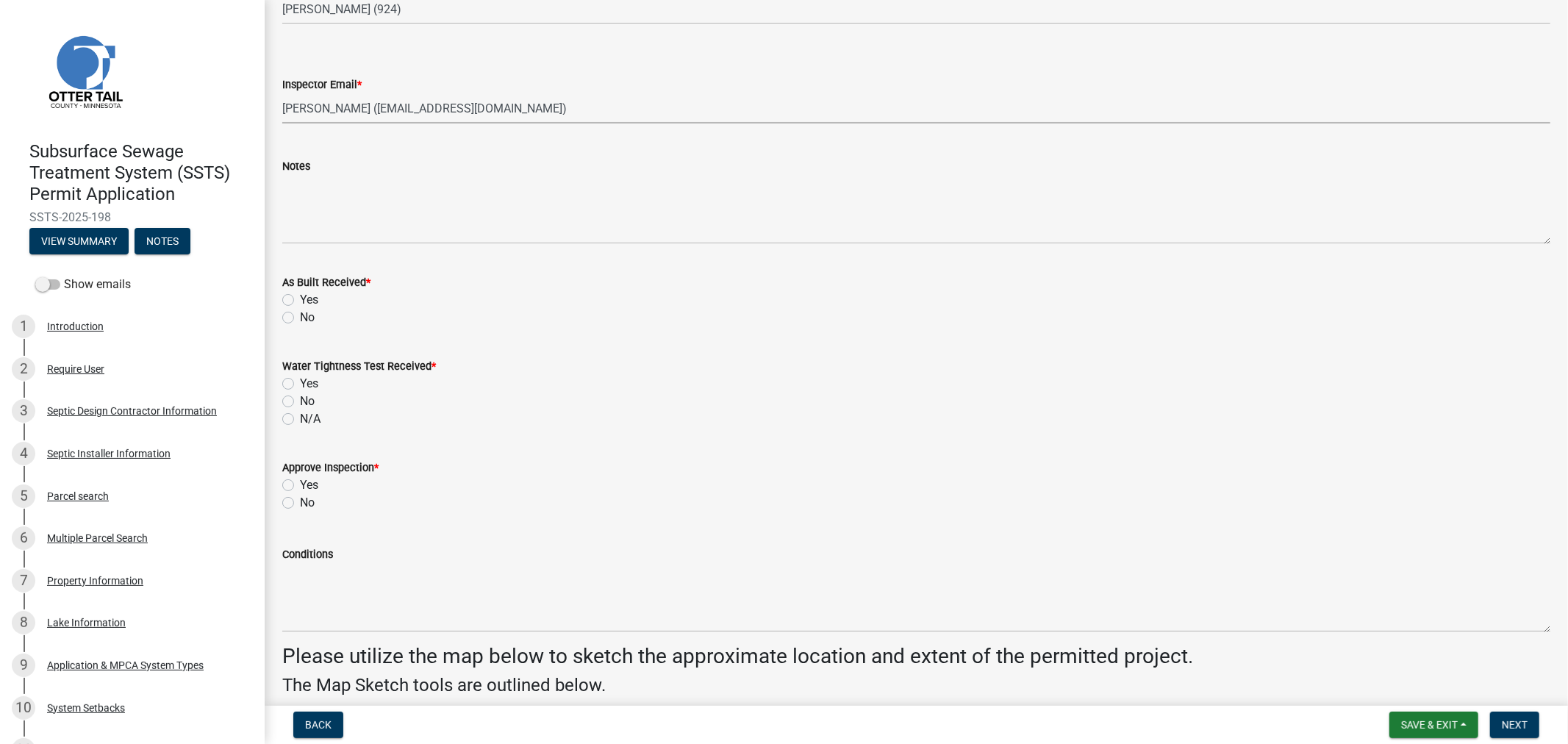
click at [300, 322] on label "No" at bounding box center [307, 318] width 15 height 17
click at [300, 318] on input "No" at bounding box center [305, 314] width 9 height 9
click at [300, 423] on label "N/A" at bounding box center [310, 419] width 21 height 17
click at [300, 420] on input "N/A" at bounding box center [305, 415] width 9 height 9
click at [300, 484] on label "Yes" at bounding box center [309, 485] width 18 height 17
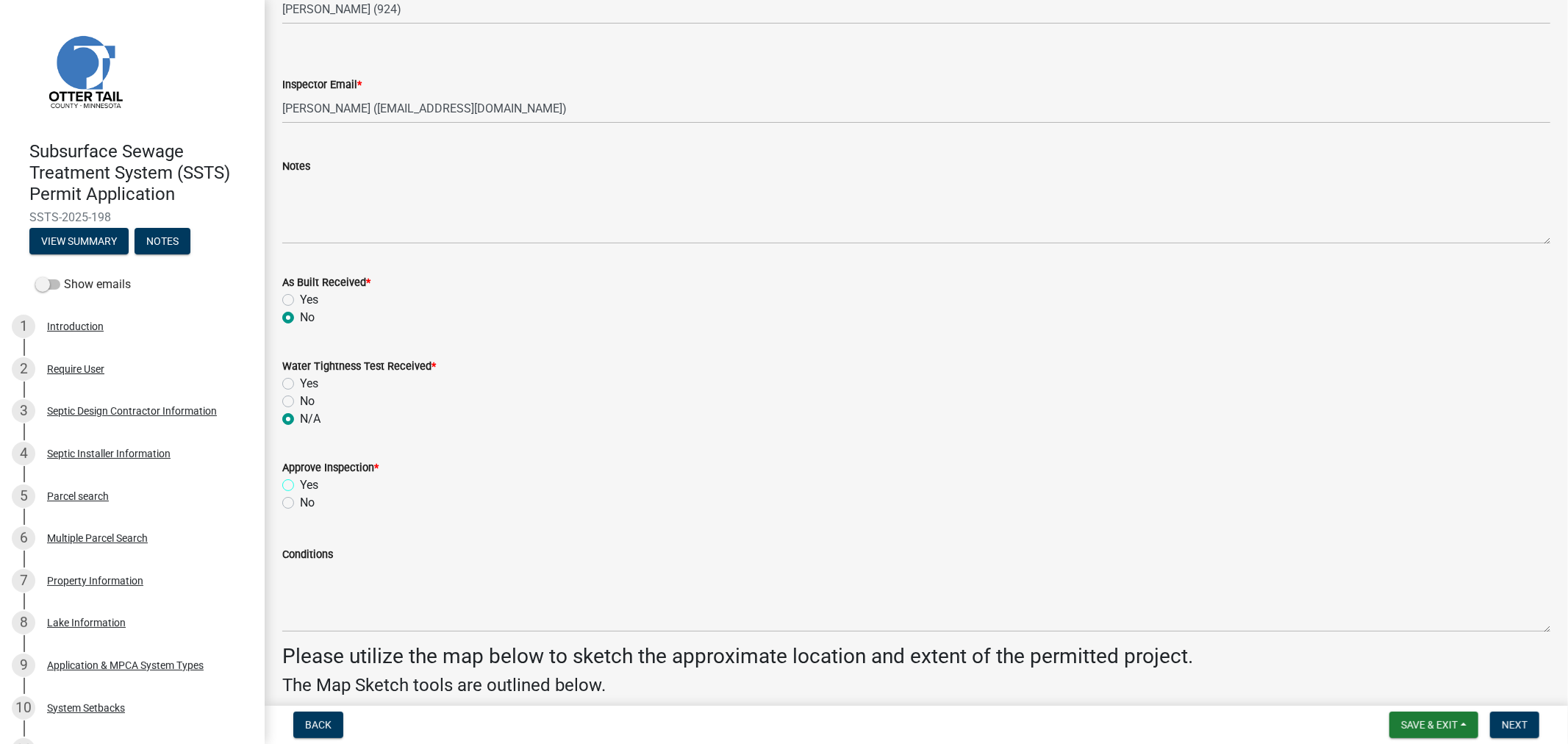
click at [300, 484] on input "Yes" at bounding box center [305, 481] width 9 height 9
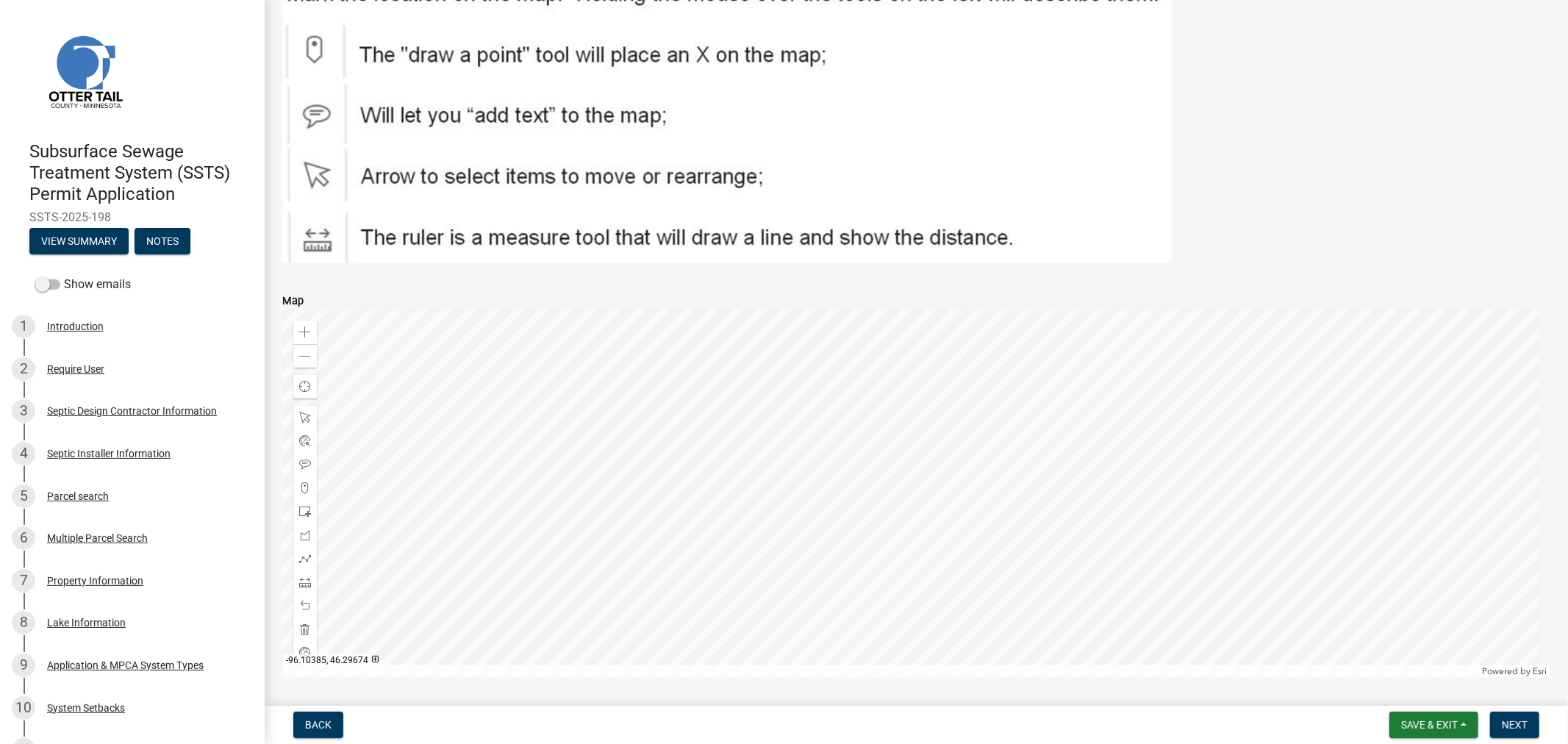
scroll to position [2408, 0]
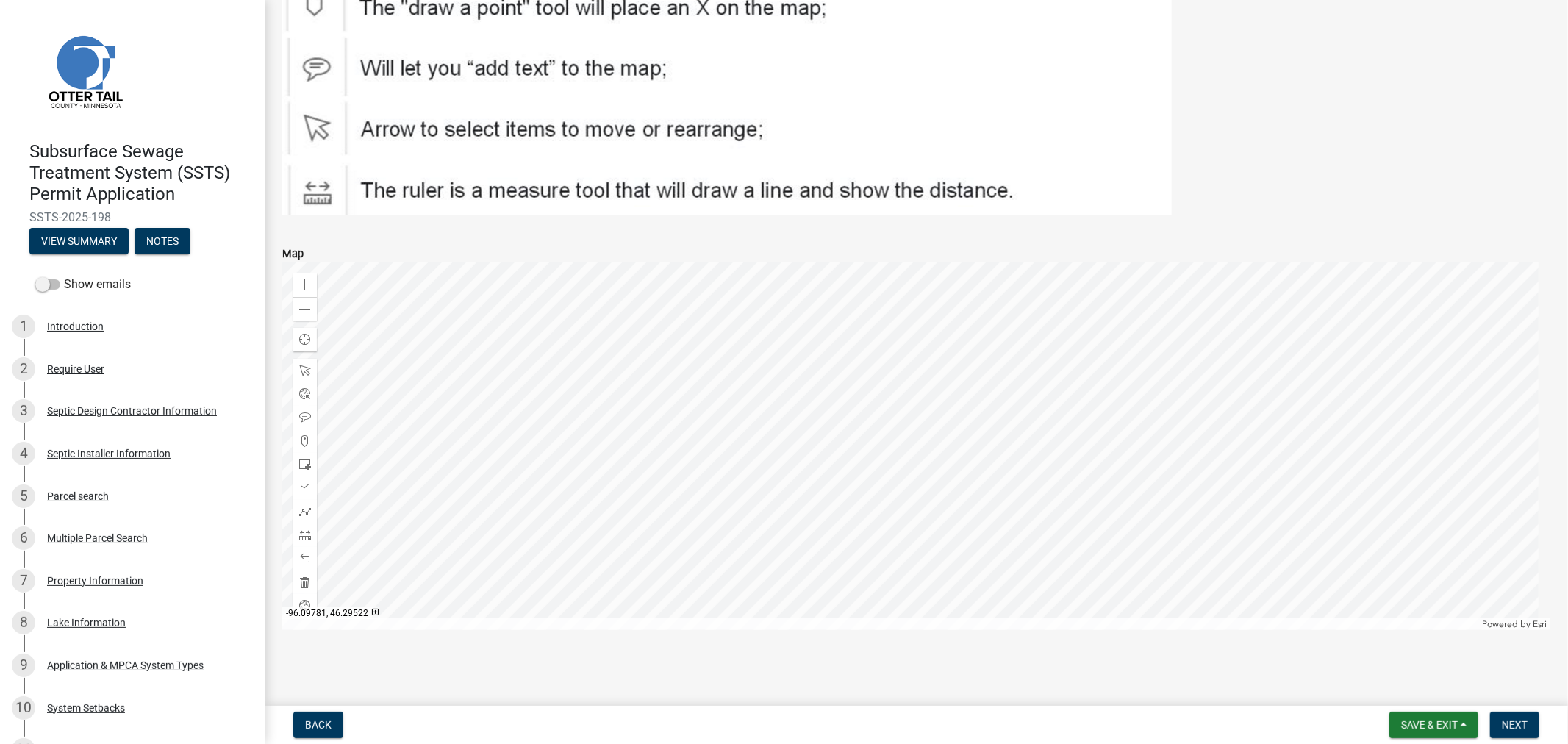
click at [1490, 723] on form "Save & Exit Save Save & Exit Next" at bounding box center [1465, 726] width 162 height 27
click at [1505, 723] on span "Next" at bounding box center [1515, 725] width 26 height 12
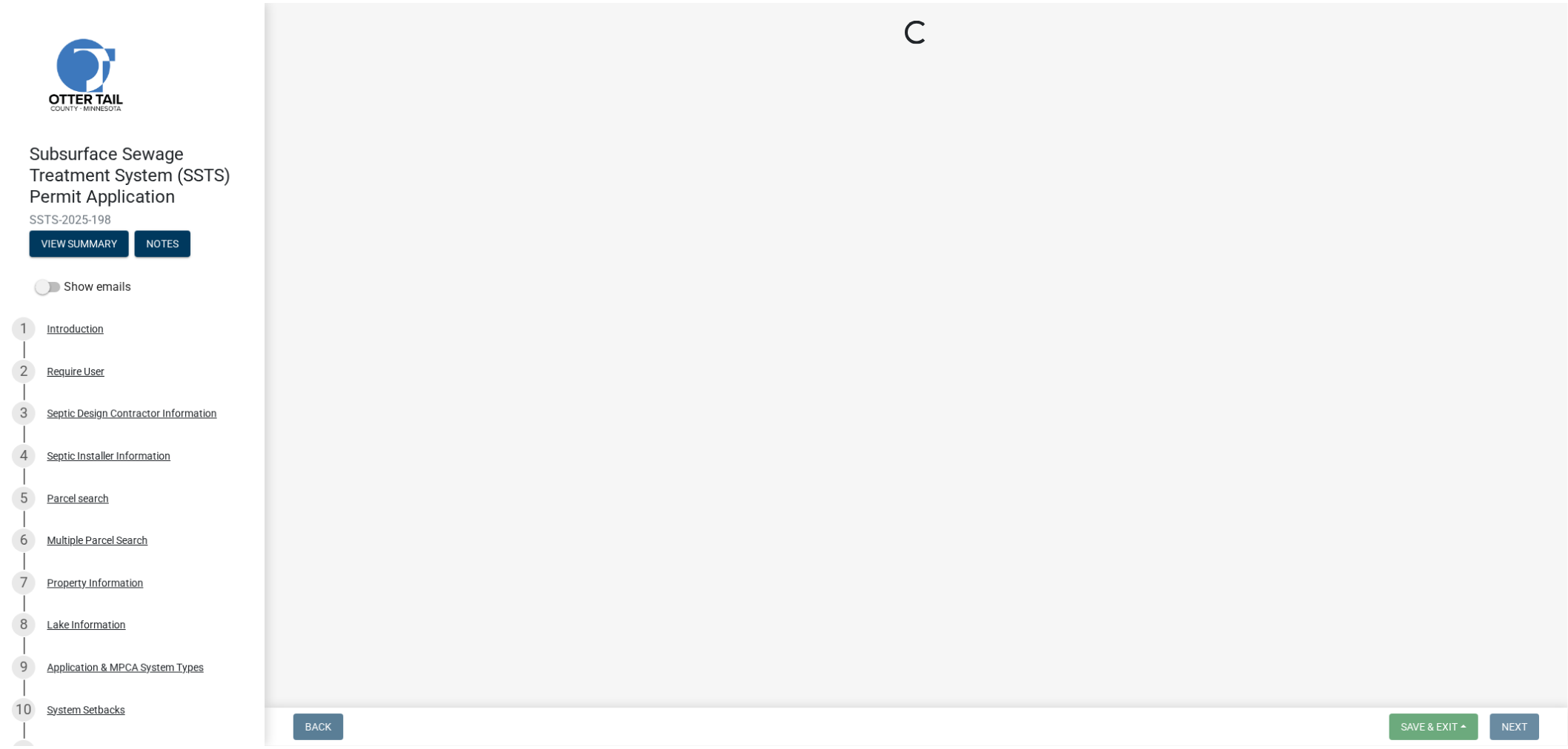
scroll to position [0, 0]
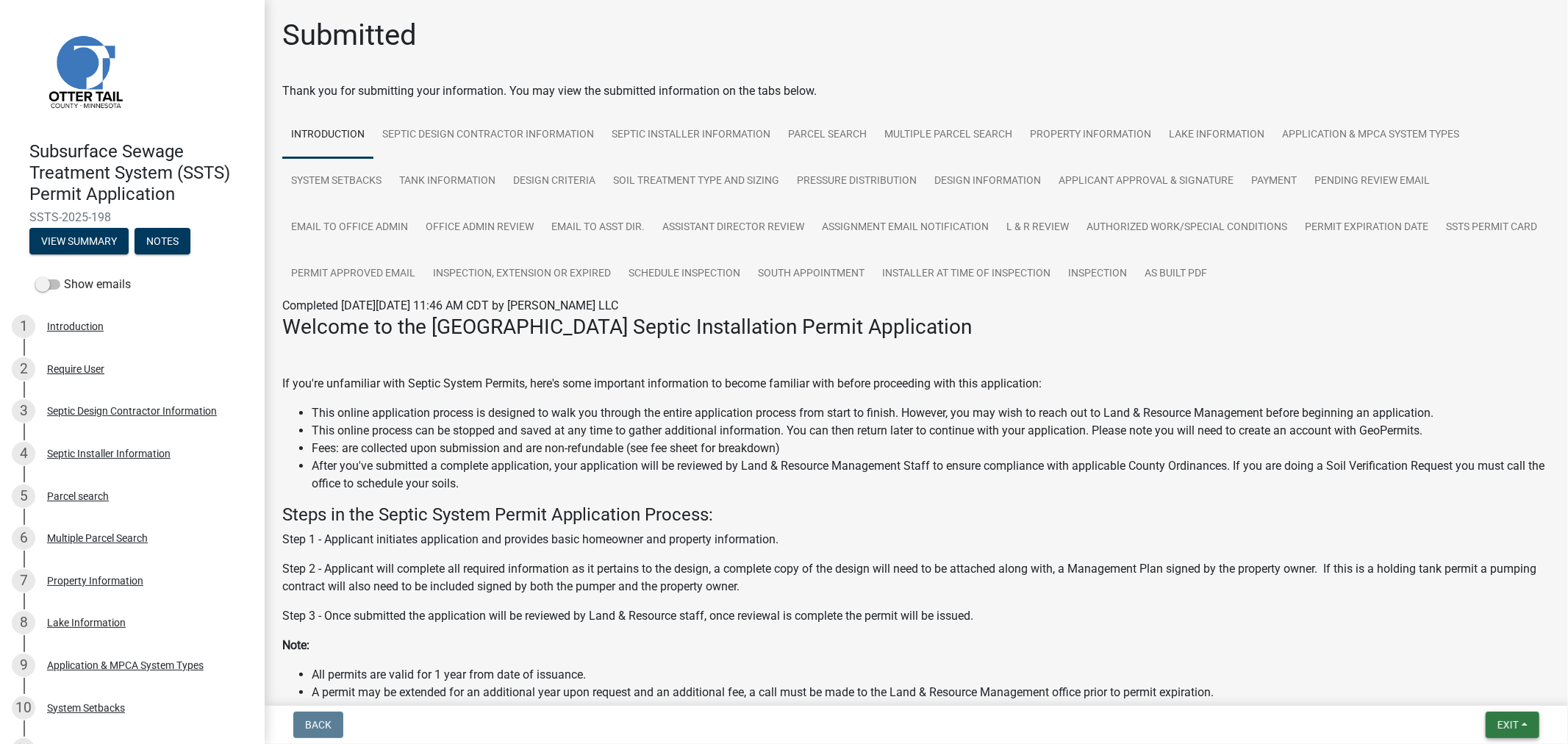
click at [1488, 725] on button "Exit" at bounding box center [1513, 726] width 54 height 27
click at [1505, 690] on button "Save & Exit" at bounding box center [1480, 686] width 118 height 36
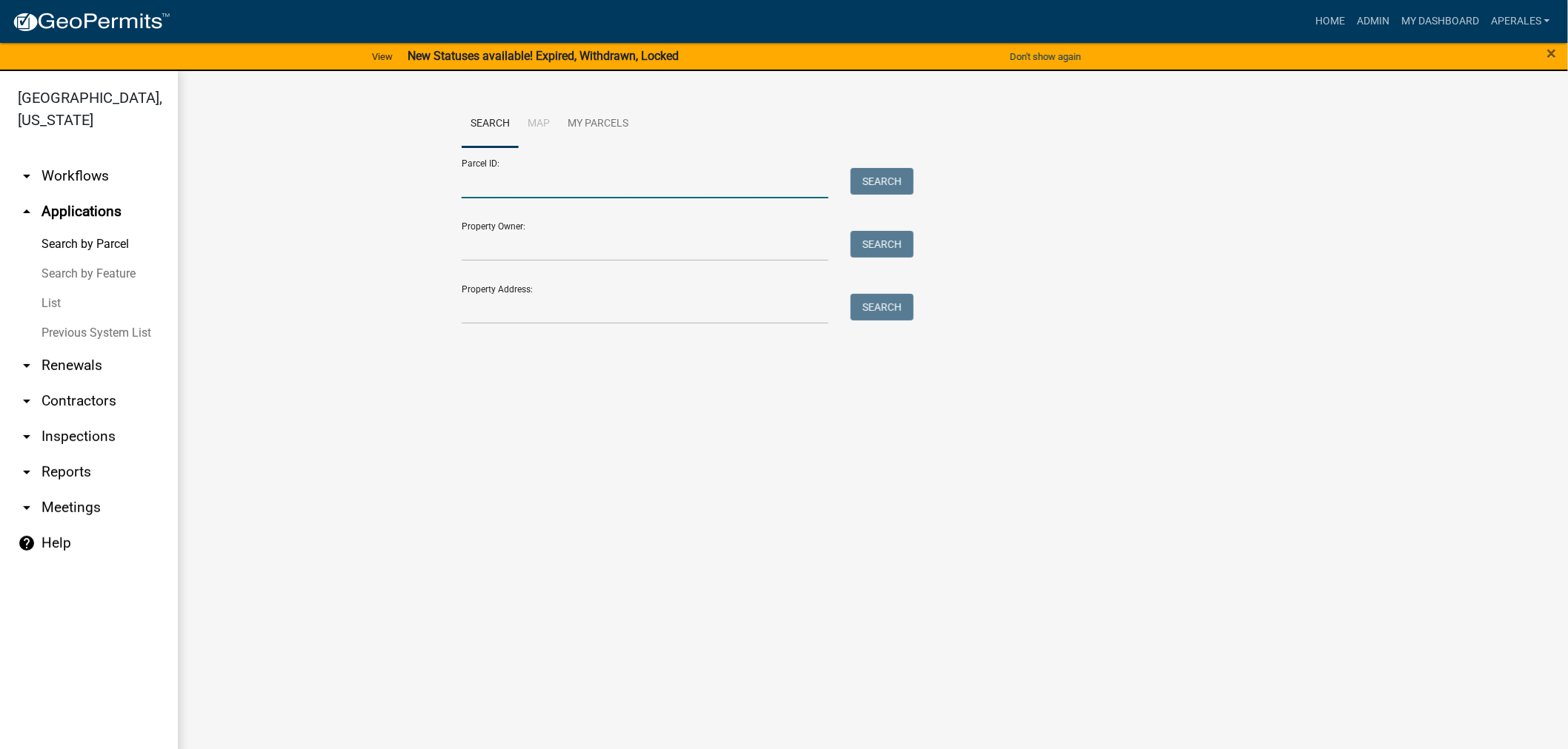
click at [584, 196] on input "Parcel ID:" at bounding box center [644, 183] width 367 height 30
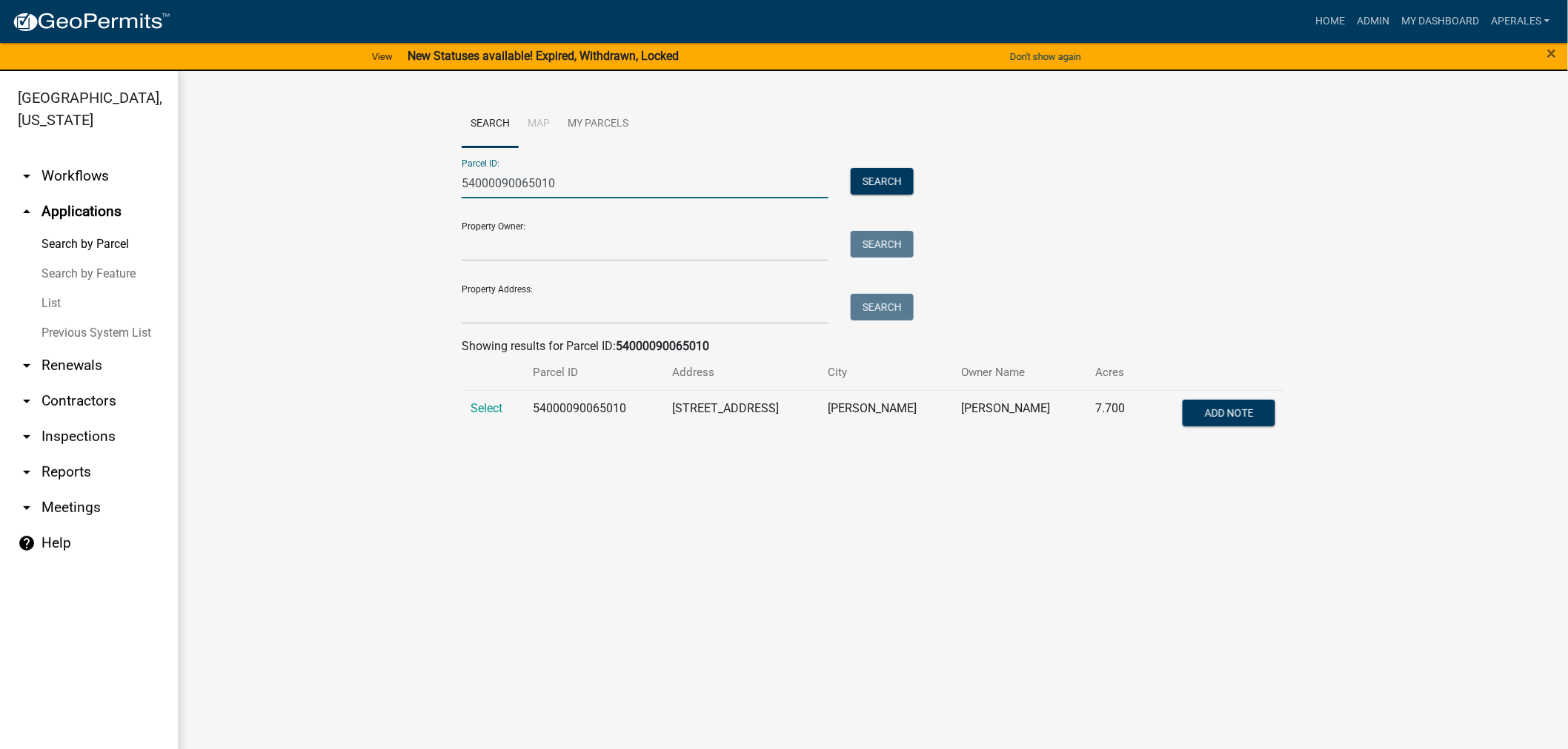
click at [509, 412] on td "Select" at bounding box center [492, 414] width 62 height 49
click at [492, 408] on span "Select" at bounding box center [486, 409] width 32 height 14
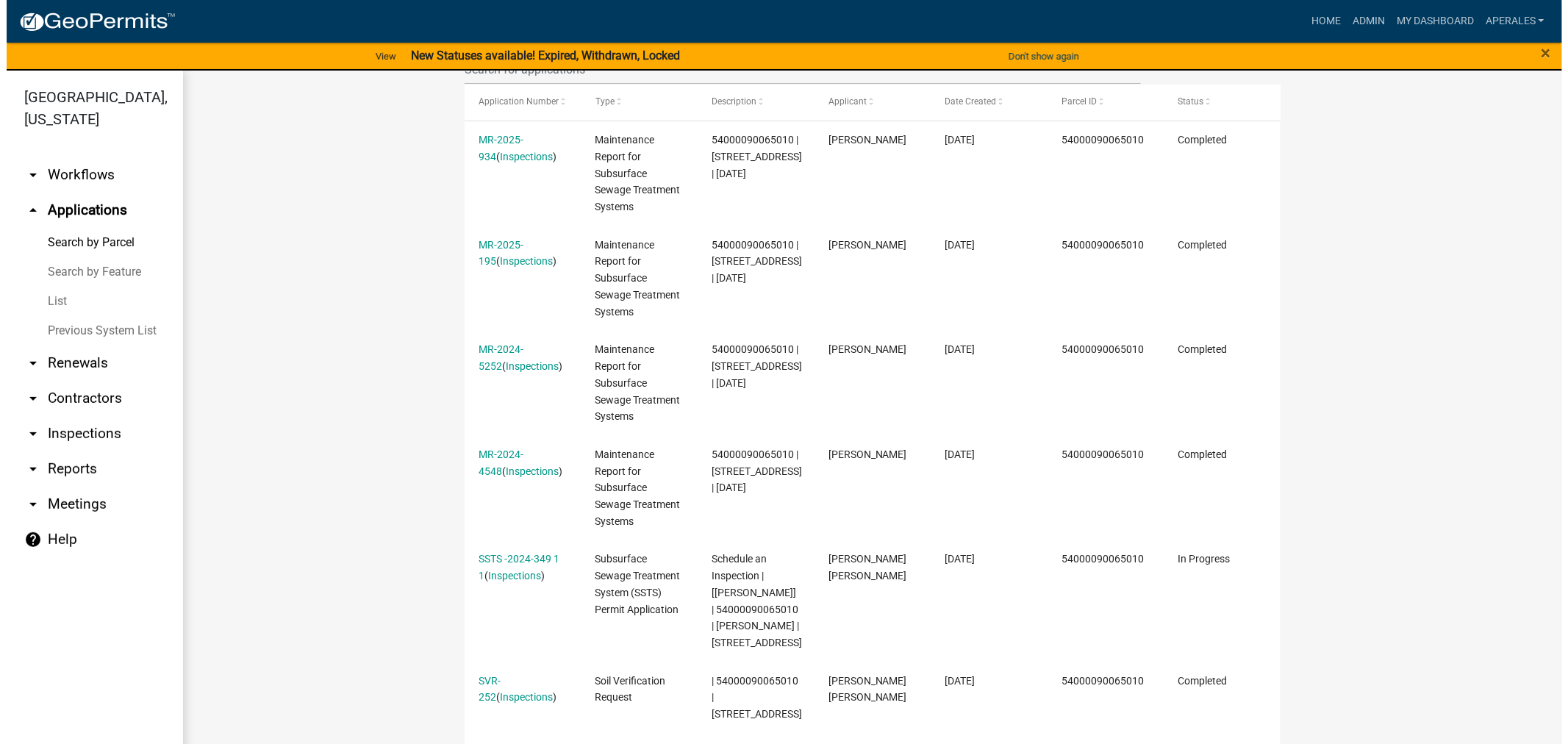
scroll to position [490, 0]
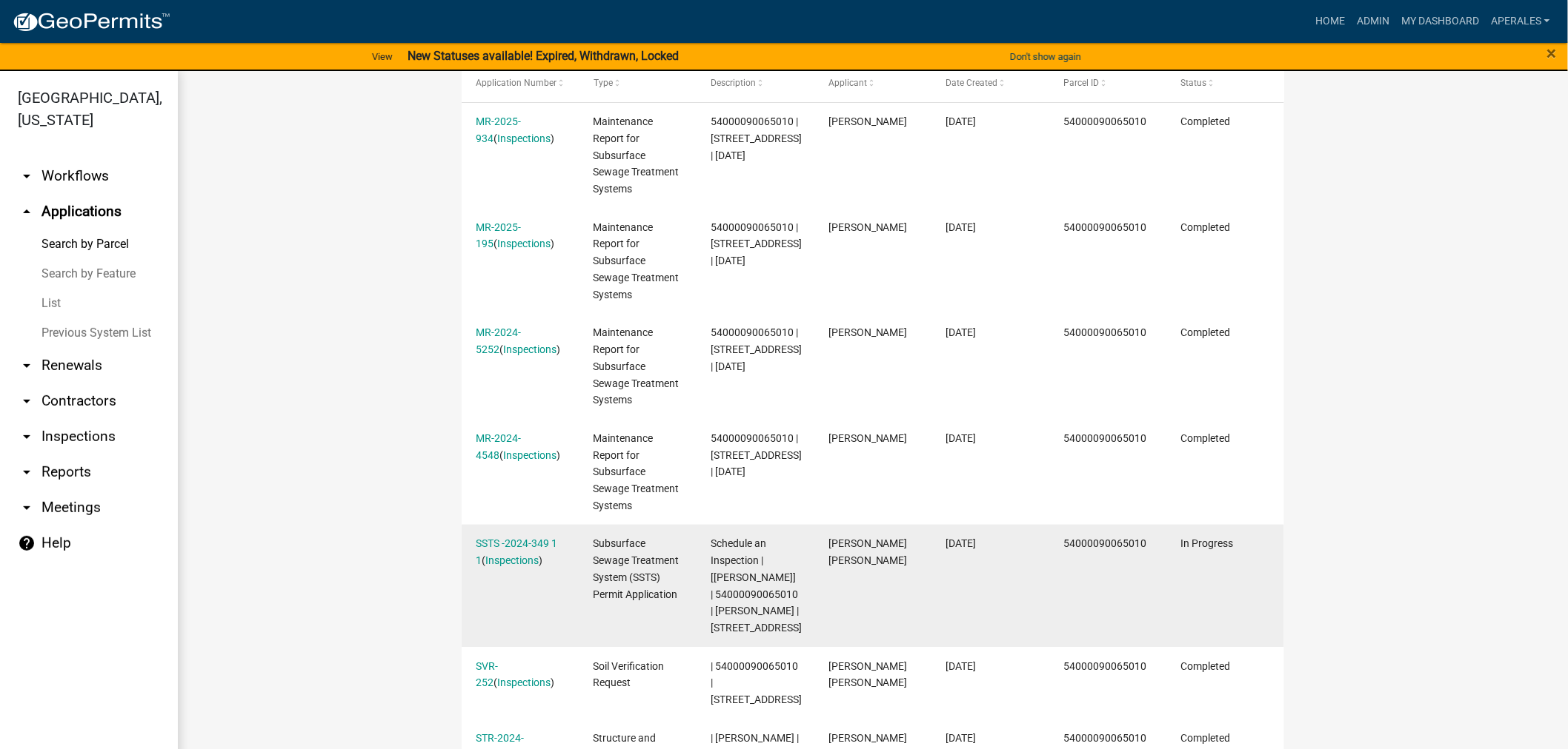
click at [501, 552] on div "SSTS -2024-349 1 1 ( Inspections )" at bounding box center [520, 552] width 89 height 34
click at [513, 544] on link "SSTS -2024-349 1 1" at bounding box center [516, 552] width 81 height 29
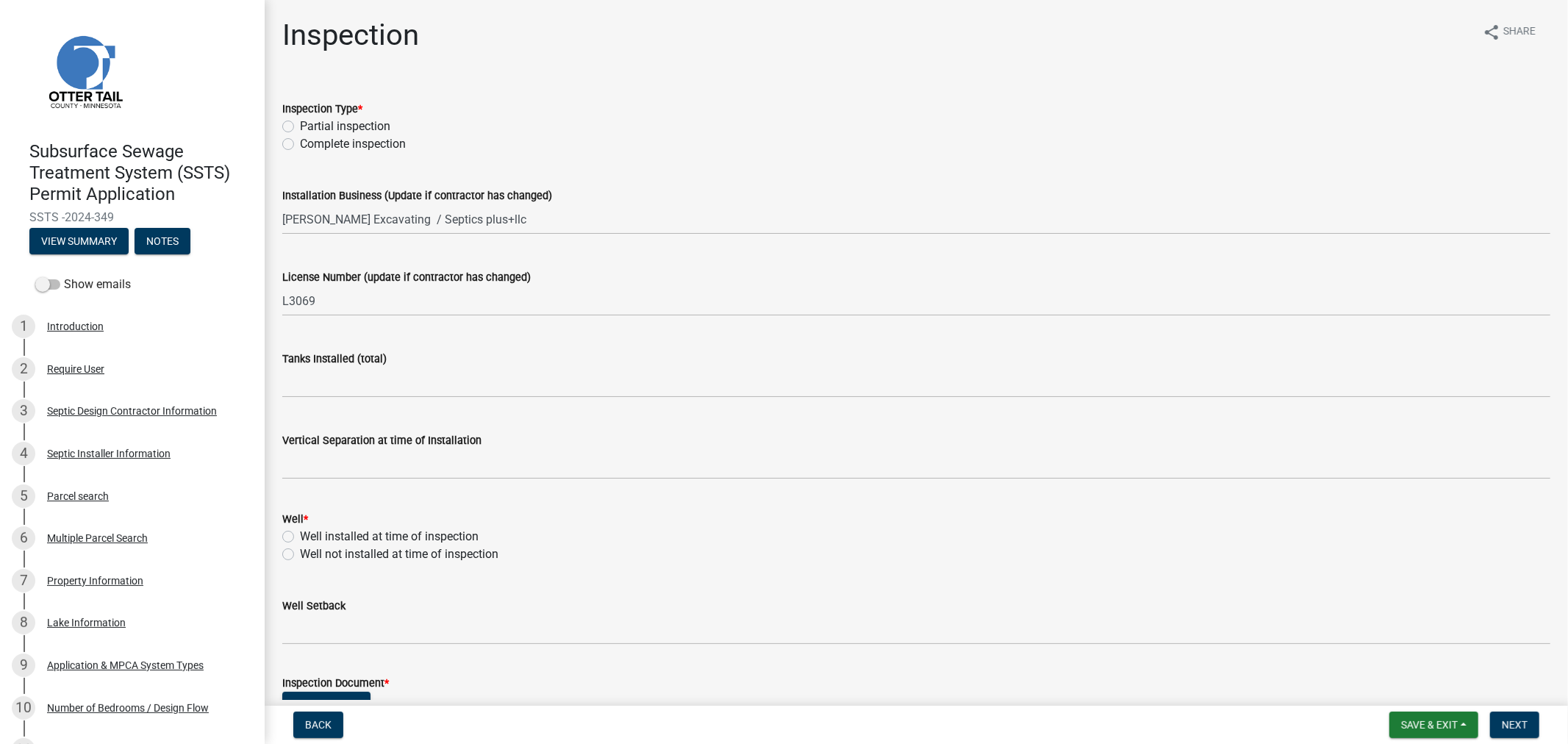
click at [300, 144] on label "Complete inspection" at bounding box center [353, 144] width 106 height 17
click at [300, 144] on input "Complete inspection" at bounding box center [305, 140] width 9 height 9
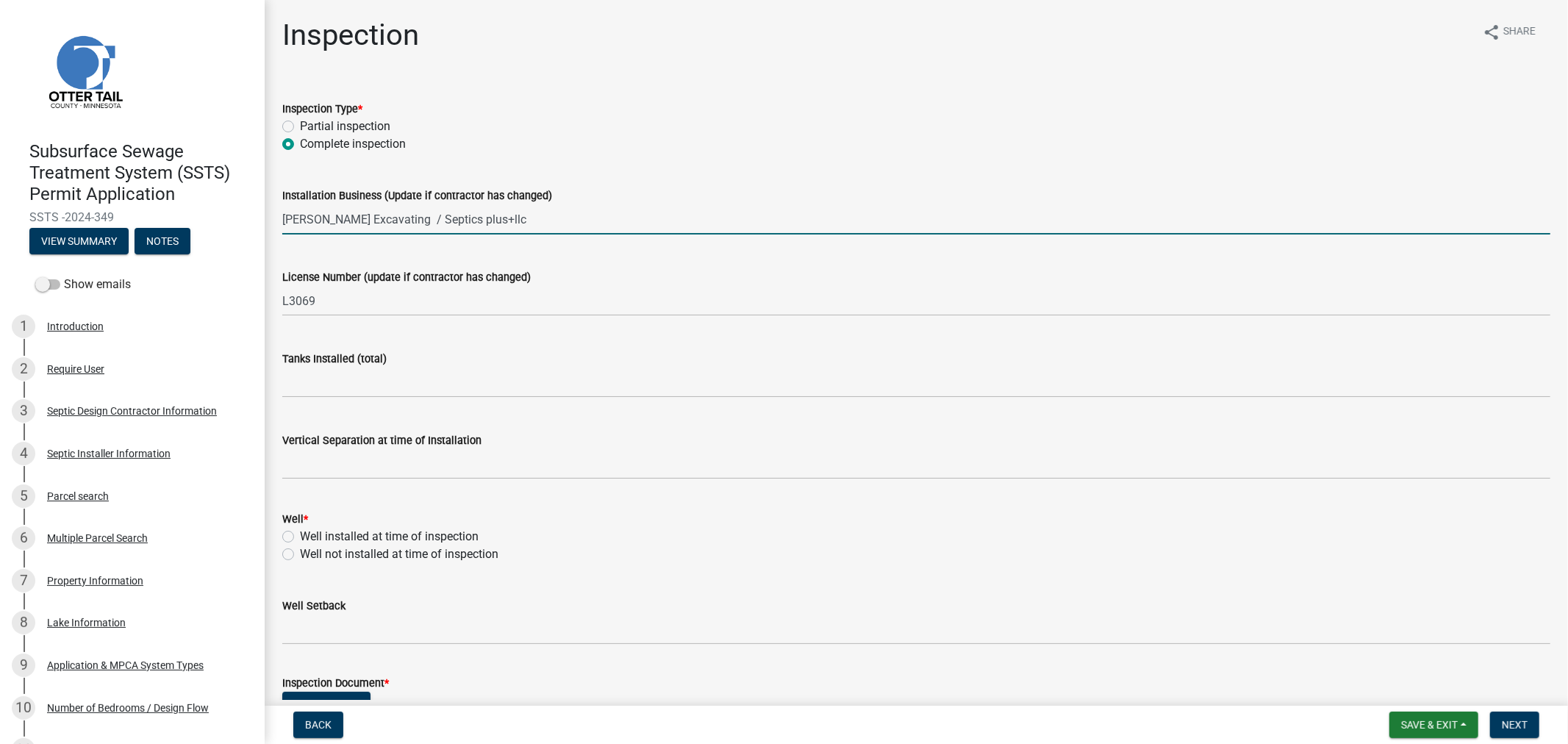
click at [354, 222] on input "Budke Excavating / Septics plus+llc" at bounding box center [917, 220] width 1269 height 30
drag, startPoint x: 540, startPoint y: 219, endPoint x: 226, endPoint y: 231, distance: 314.2
click at [226, 231] on div "Subsurface Sewage Treatment System (SSTS) Permit Application SSTS -2024-349 Vie…" at bounding box center [784, 372] width 1568 height 744
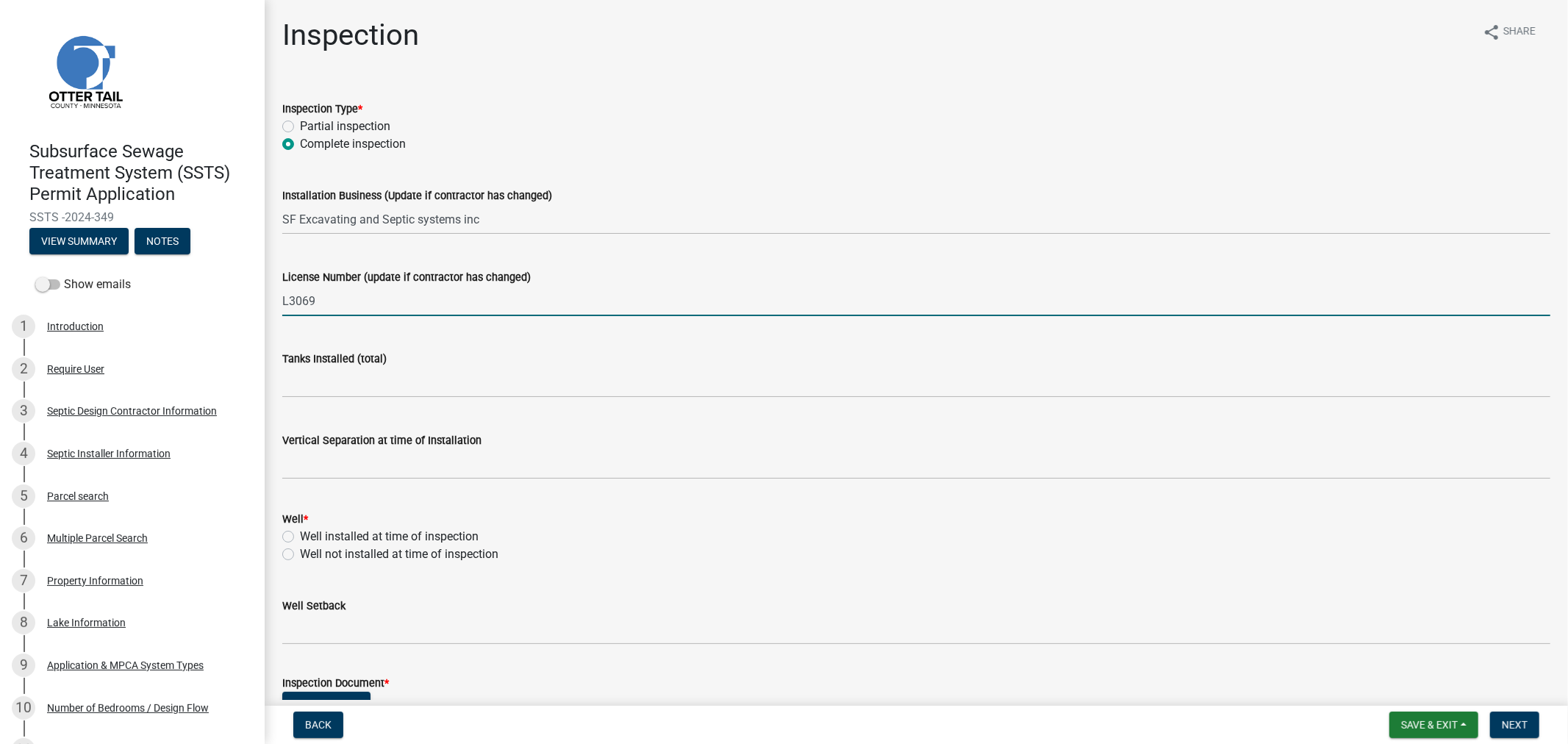
click at [324, 303] on input "L3069" at bounding box center [917, 301] width 1269 height 30
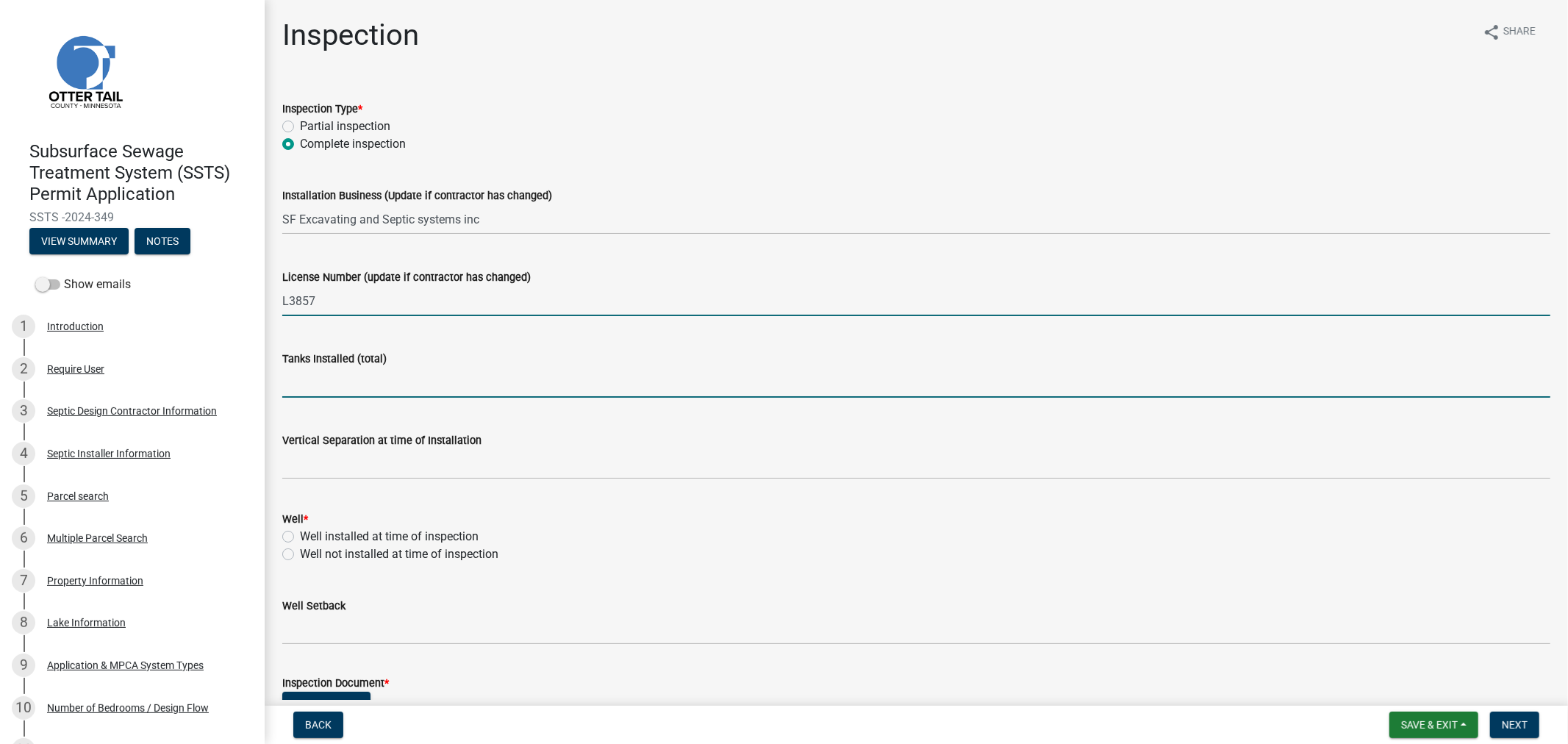
drag, startPoint x: 334, startPoint y: 380, endPoint x: 334, endPoint y: 370, distance: 10.0
click at [334, 380] on input "text" at bounding box center [917, 383] width 1269 height 30
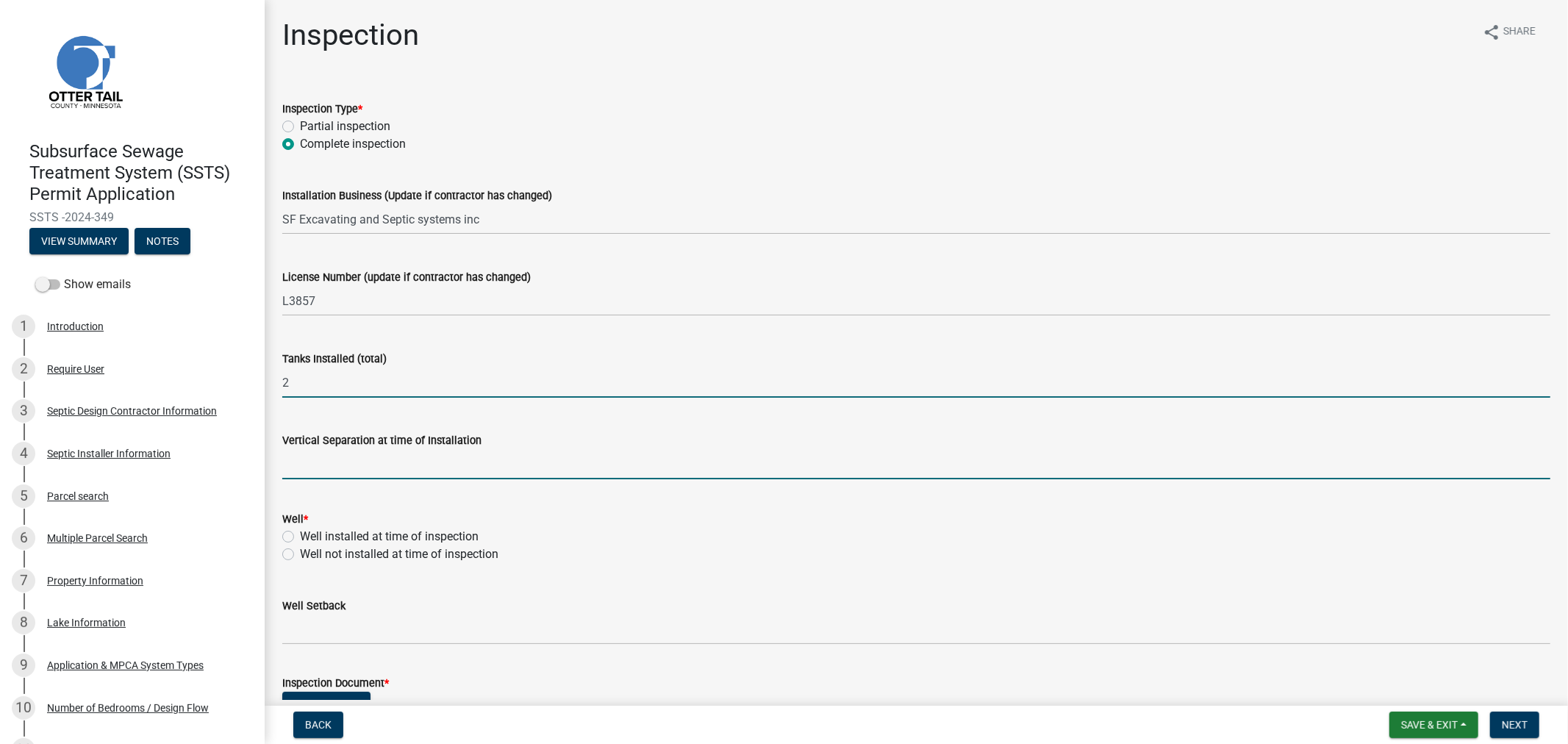
click at [332, 455] on input "text" at bounding box center [917, 464] width 1269 height 30
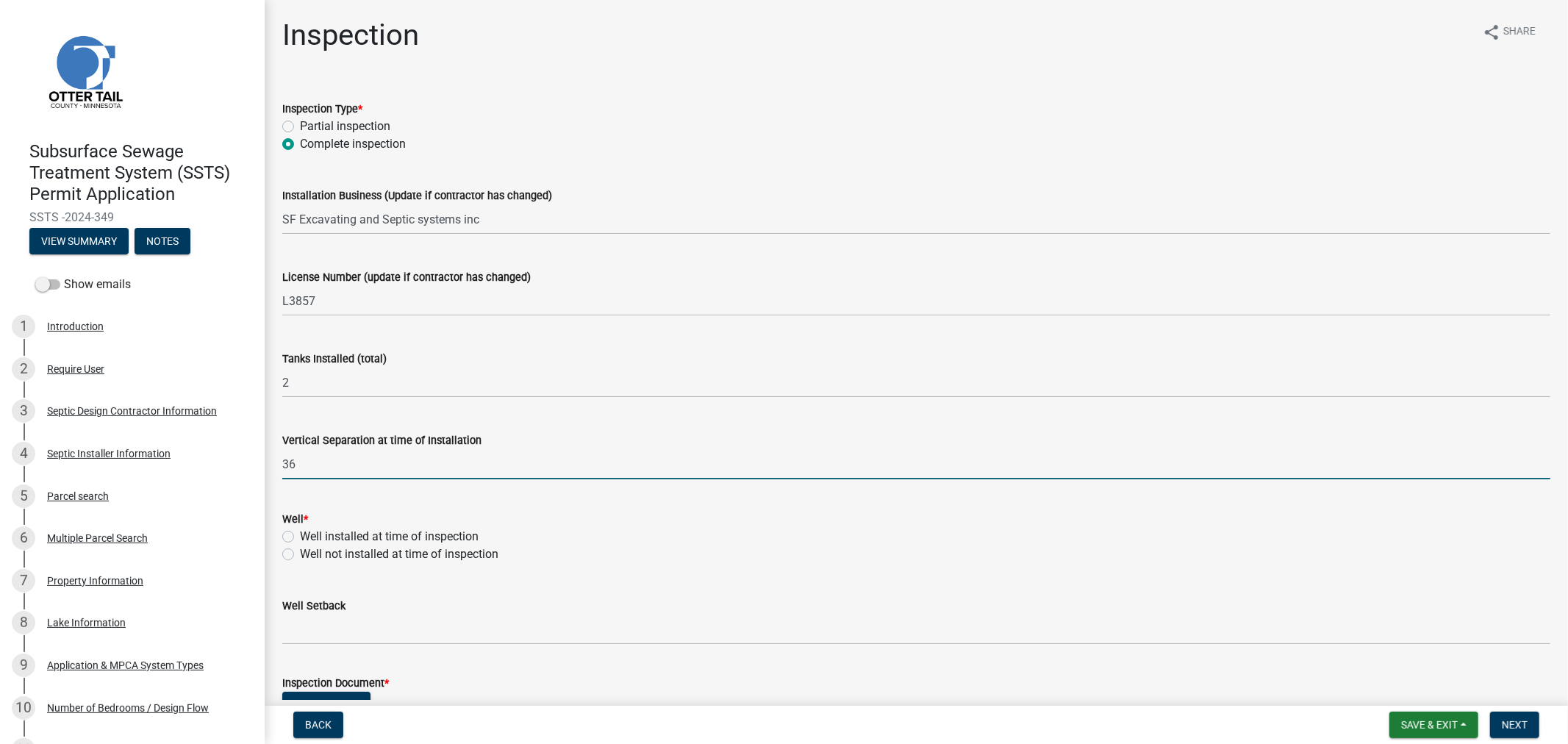
click at [289, 469] on input "36" at bounding box center [917, 464] width 1269 height 30
click at [300, 539] on label "Well installed at time of inspection" at bounding box center [389, 537] width 178 height 17
click at [300, 538] on input "Well installed at time of inspection" at bounding box center [305, 533] width 9 height 9
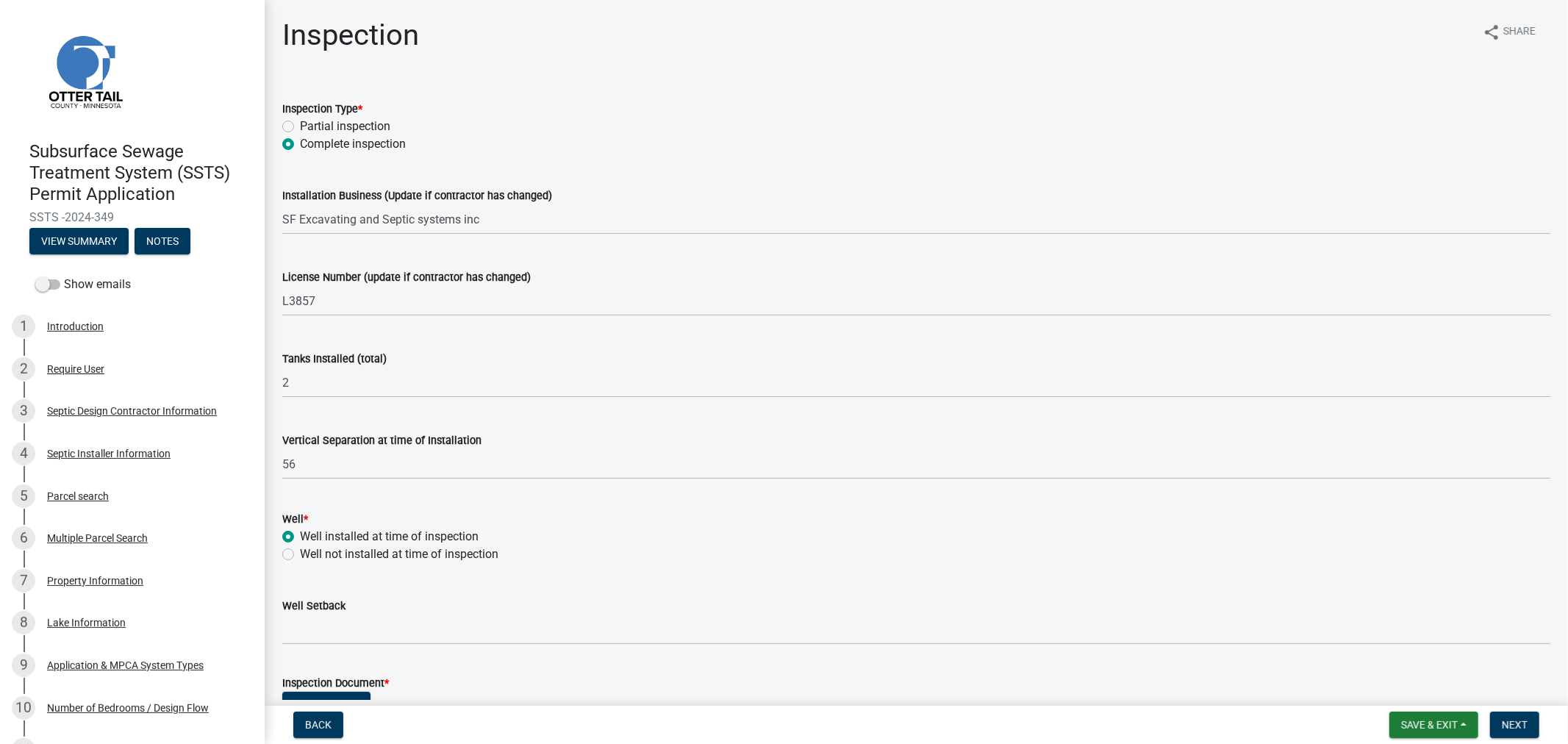
click at [318, 648] on wm-data-entity-input "Well Setback" at bounding box center [917, 617] width 1269 height 81
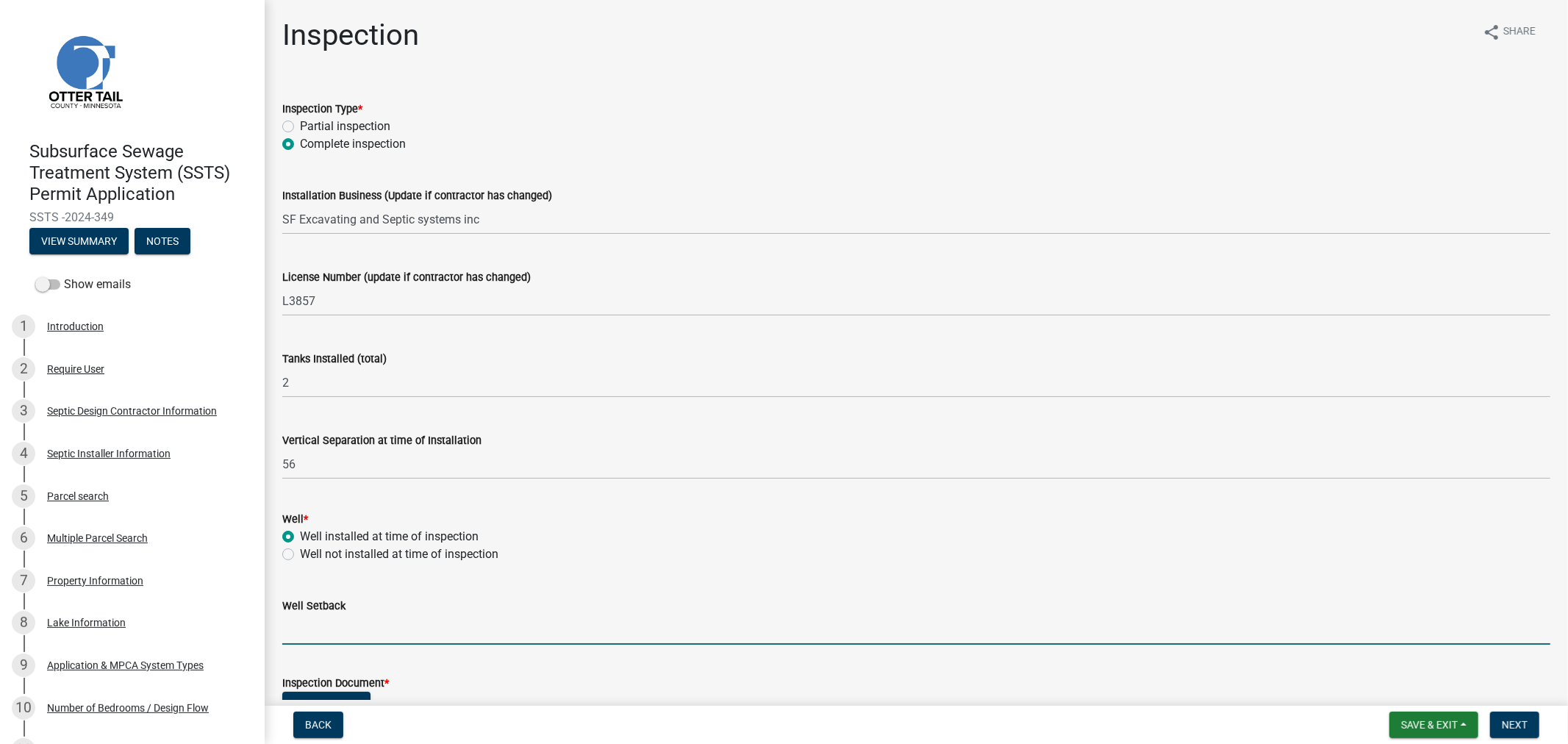
click at [319, 641] on input "Well Setback" at bounding box center [917, 630] width 1269 height 30
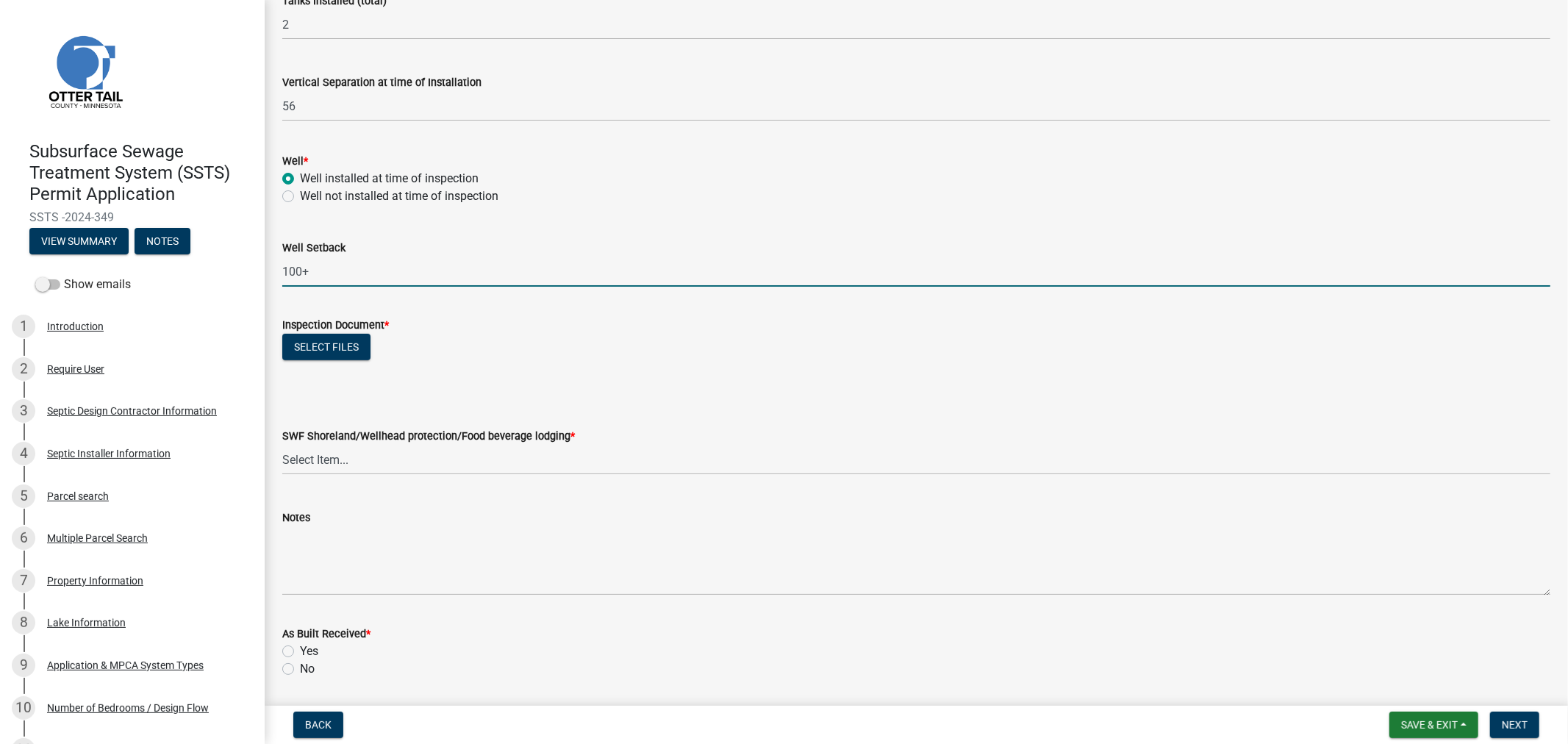
scroll to position [408, 0]
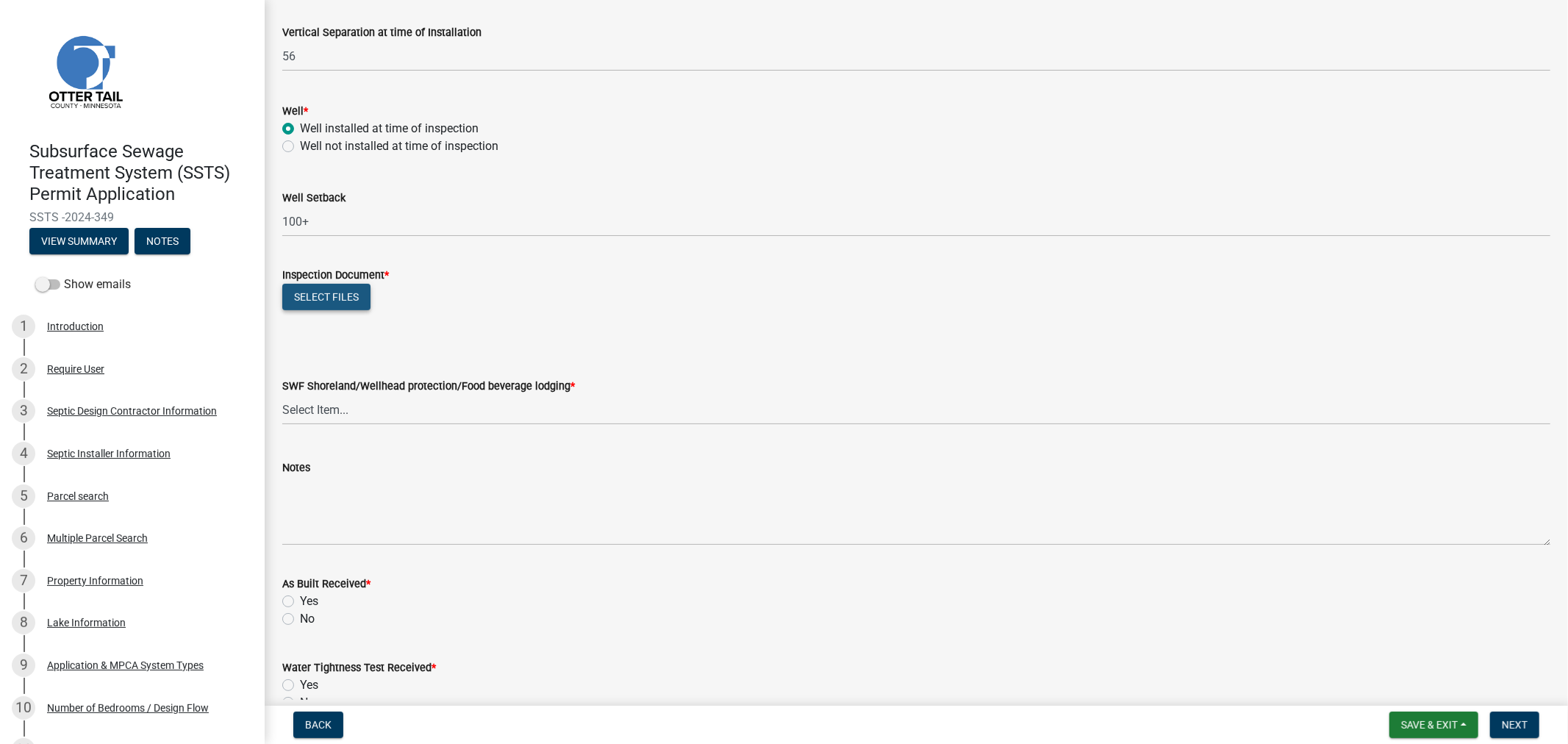
click at [302, 304] on button "Select files" at bounding box center [327, 297] width 88 height 27
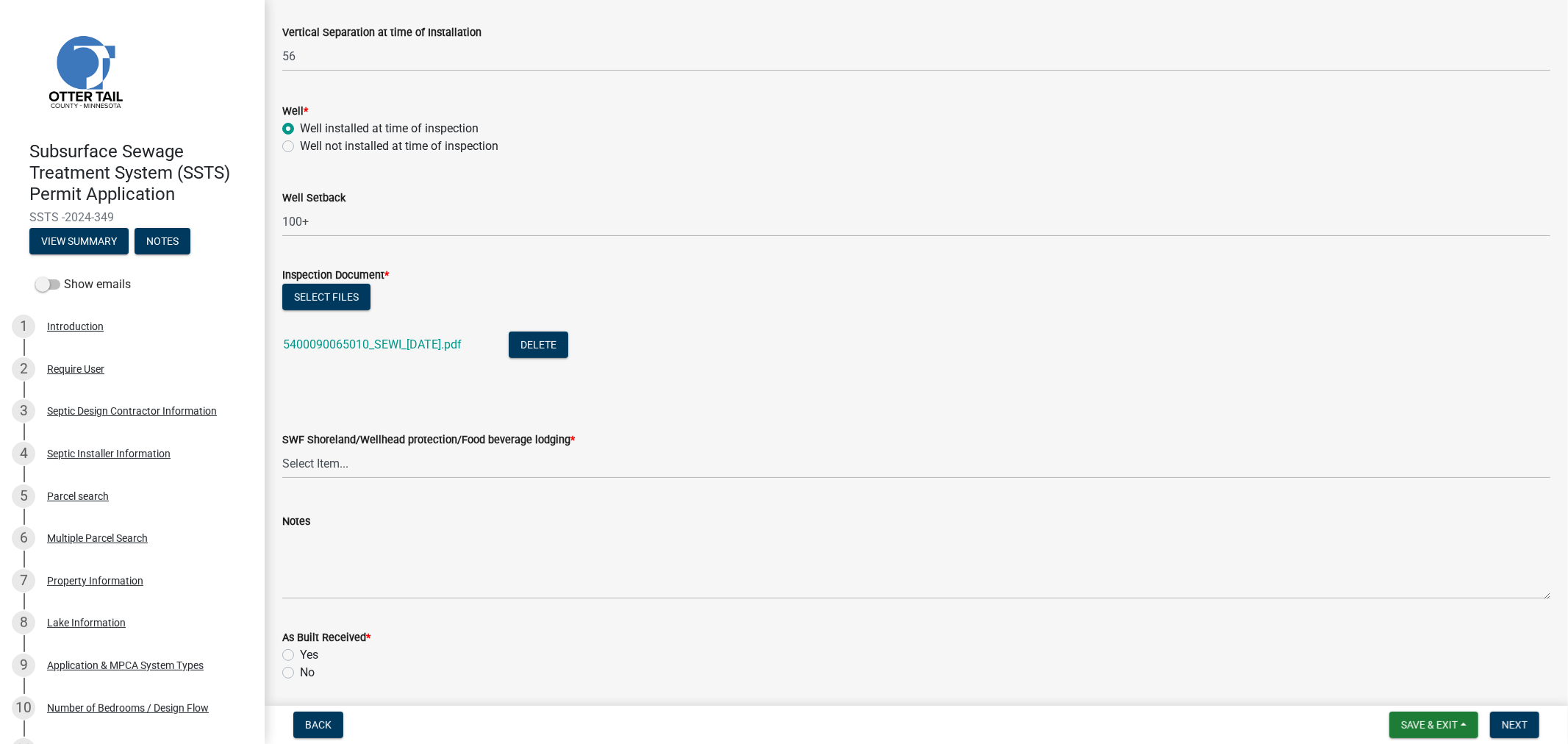
click at [356, 445] on label "SWF Shoreland/Wellhead protection/Food beverage lodging *" at bounding box center [429, 440] width 293 height 10
click at [356, 449] on select "Select Item... Yes No" at bounding box center [917, 464] width 1269 height 30
click at [358, 459] on select "Select Item... Yes No" at bounding box center [917, 464] width 1269 height 30
click at [283, 449] on select "Select Item... Yes No" at bounding box center [917, 464] width 1269 height 30
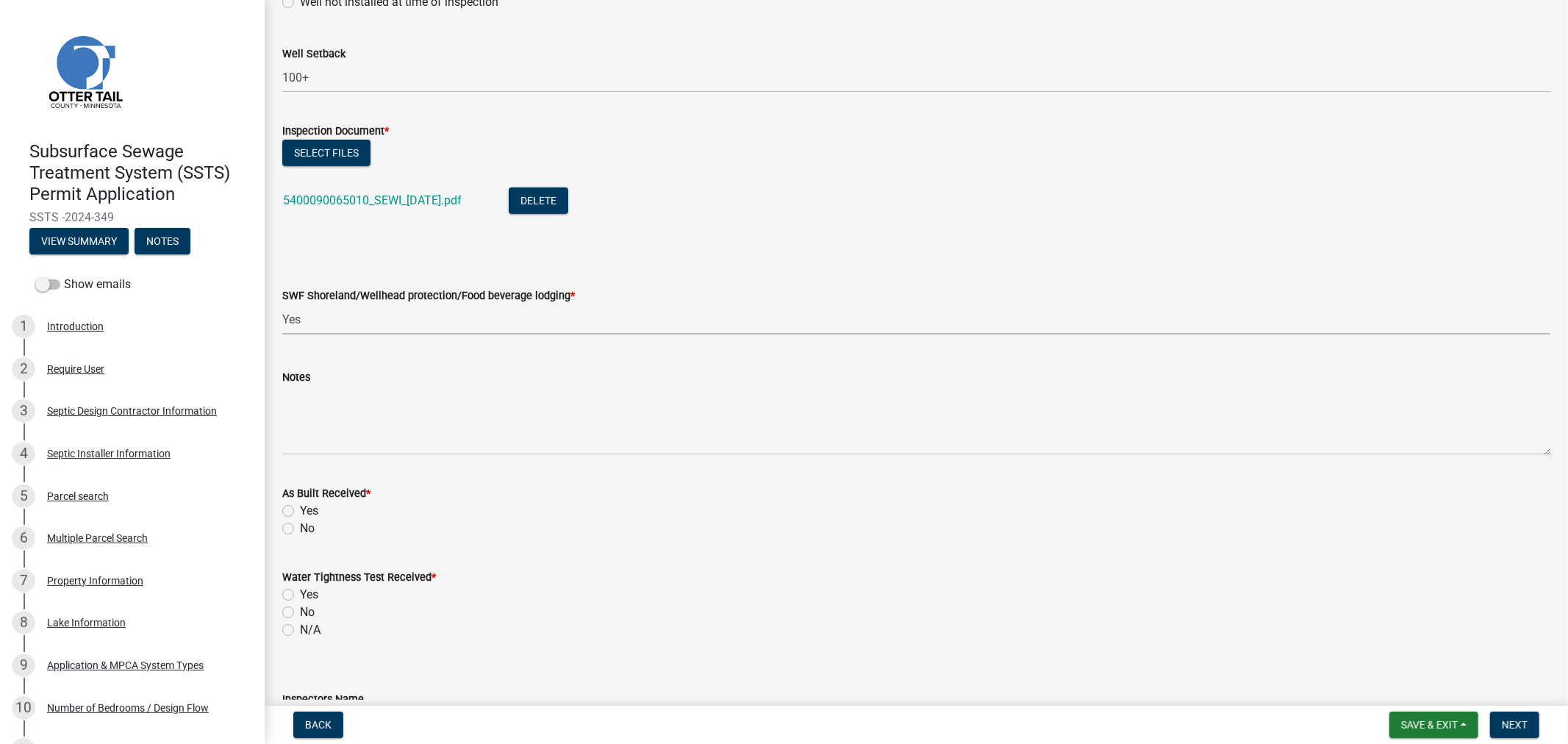
scroll to position [572, 0]
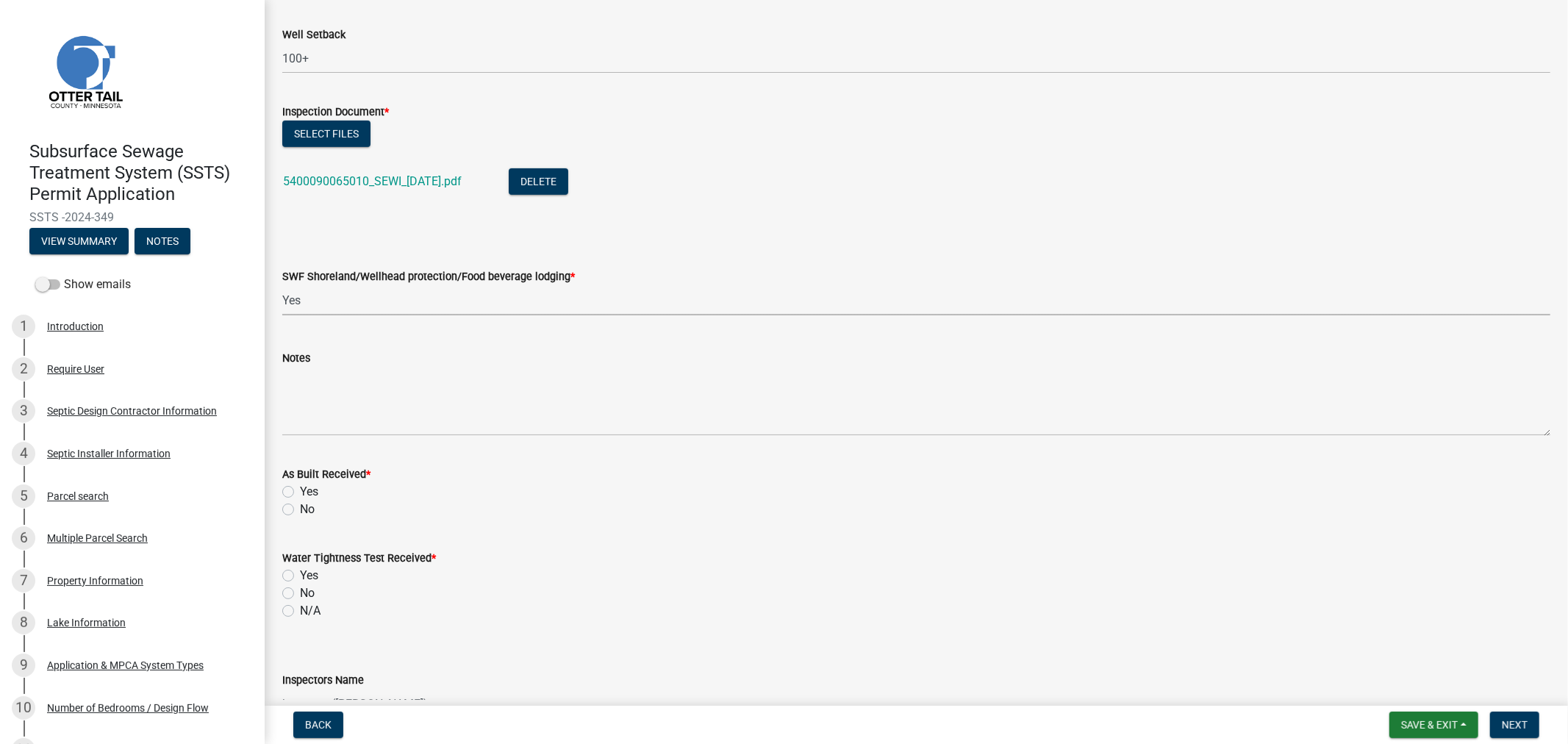
click at [300, 511] on label "No" at bounding box center [307, 509] width 15 height 17
click at [300, 510] on input "No" at bounding box center [305, 505] width 9 height 9
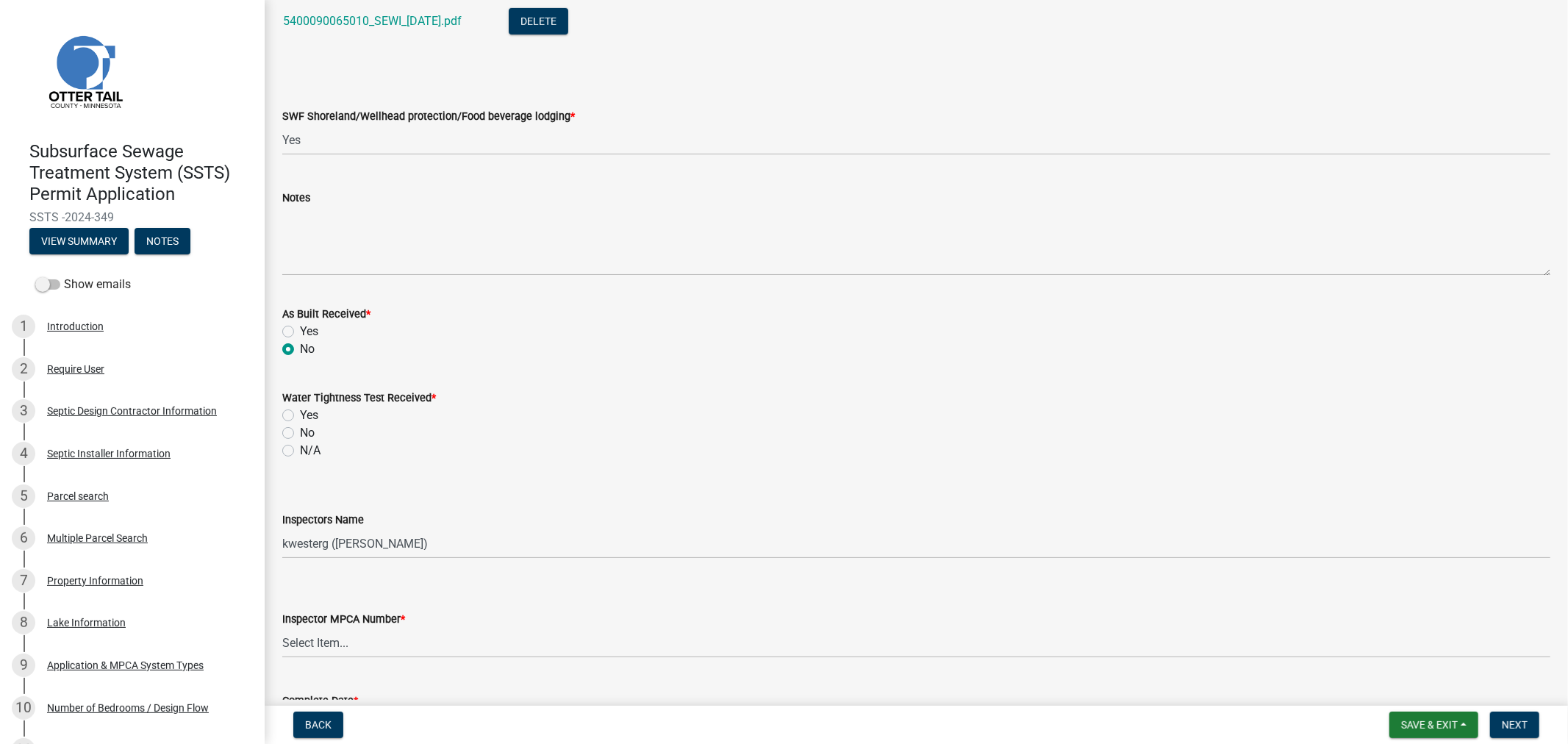
scroll to position [735, 0]
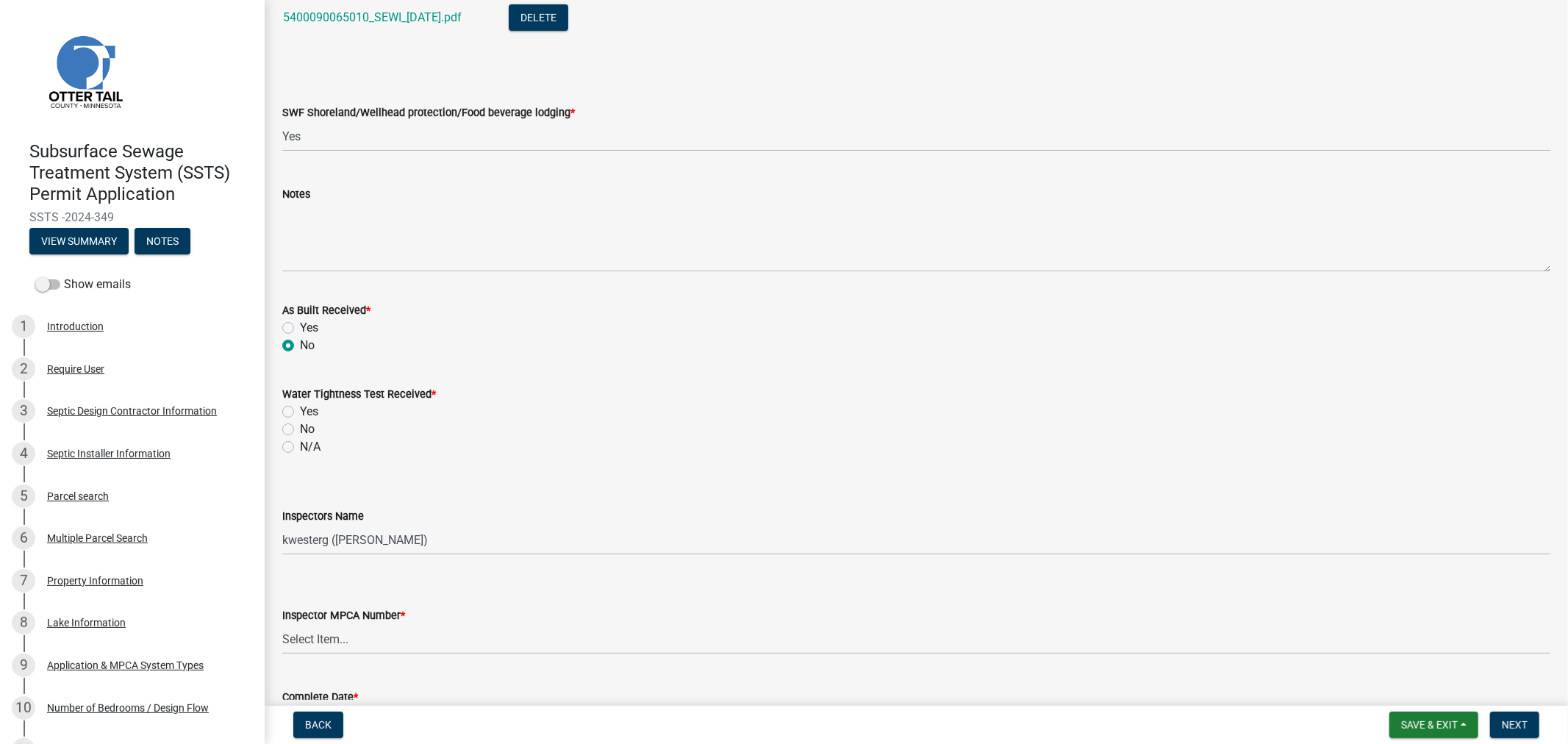
click at [300, 444] on label "N/A" at bounding box center [310, 447] width 21 height 17
click at [300, 444] on input "N/A" at bounding box center [305, 443] width 9 height 9
click at [328, 544] on select "Select Item... btollefson (Brittany Tollefson) alexisnewark (Alexis Newark) epl…" at bounding box center [917, 540] width 1269 height 30
click at [283, 525] on select "Select Item... btollefson (Brittany Tollefson) alexisnewark (Alexis Newark) epl…" at bounding box center [917, 540] width 1269 height 30
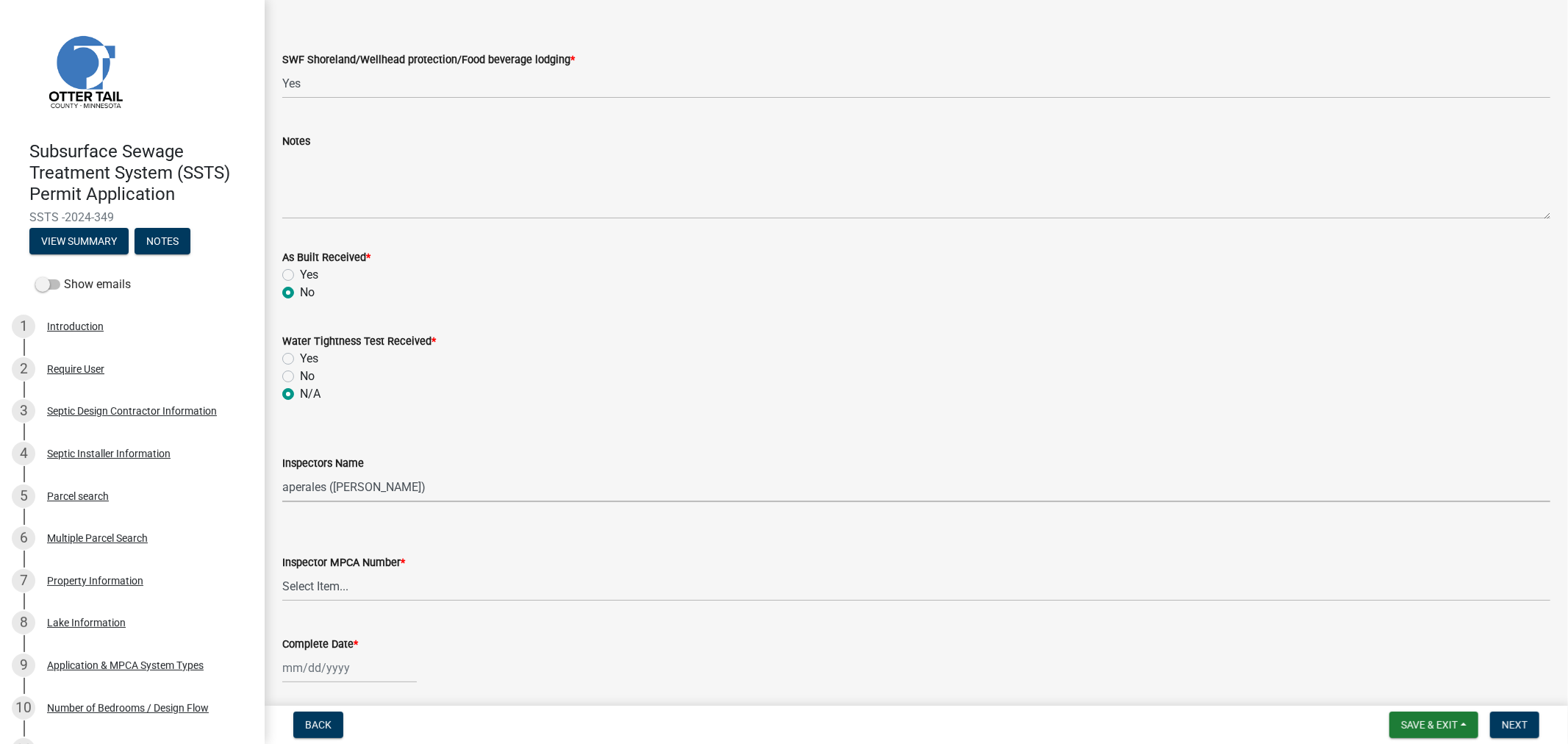
scroll to position [817, 0]
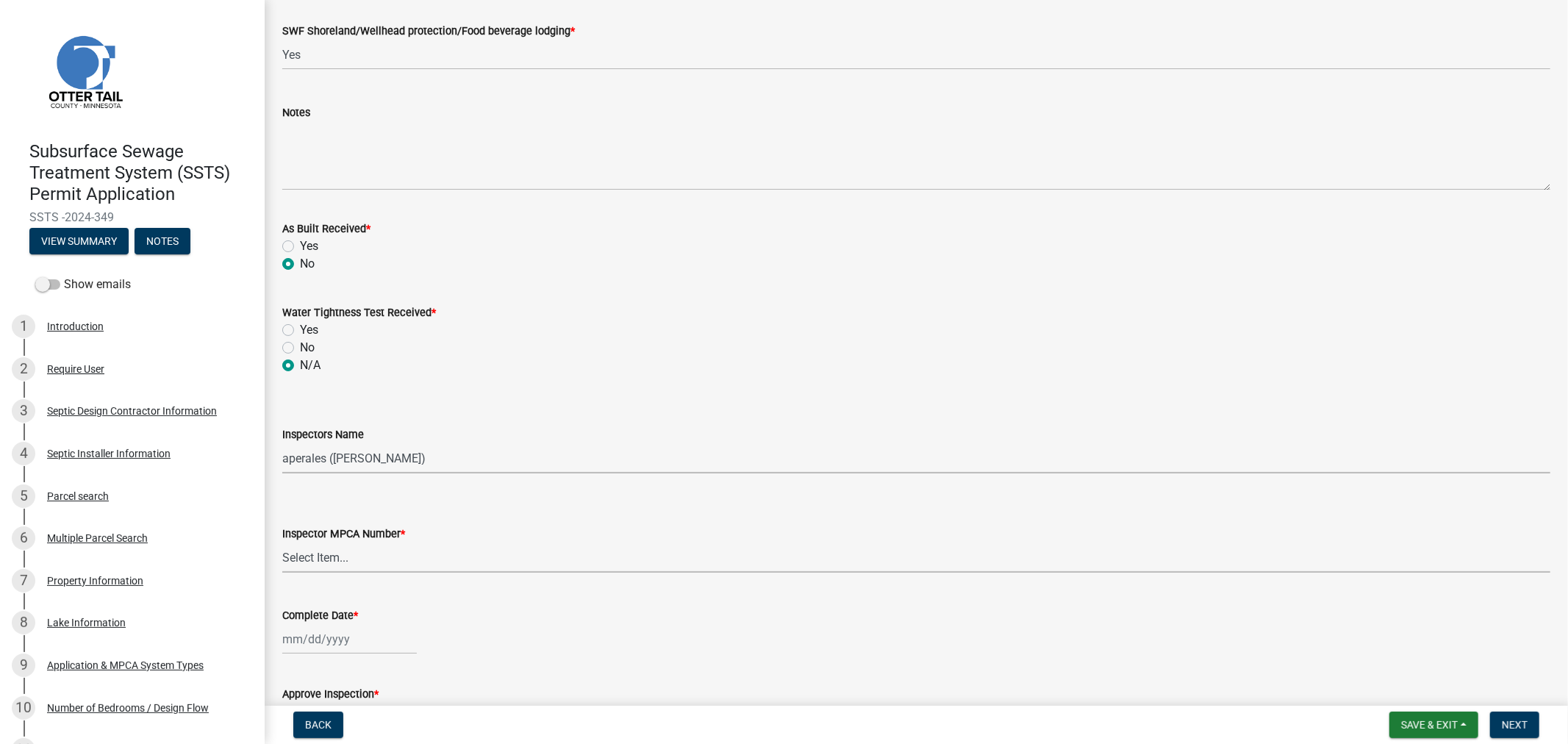
click at [354, 571] on select "Select Item... Alexis Newark (10415) Andrea Perales (924) Brittany Tollefson (1…" at bounding box center [917, 558] width 1269 height 30
click at [283, 543] on select "Select Item... Alexis Newark (10415) Andrea Perales (924) Brittany Tollefson (1…" at bounding box center [917, 558] width 1269 height 30
click at [311, 642] on div at bounding box center [350, 640] width 134 height 30
click at [388, 534] on div "15" at bounding box center [392, 538] width 24 height 24
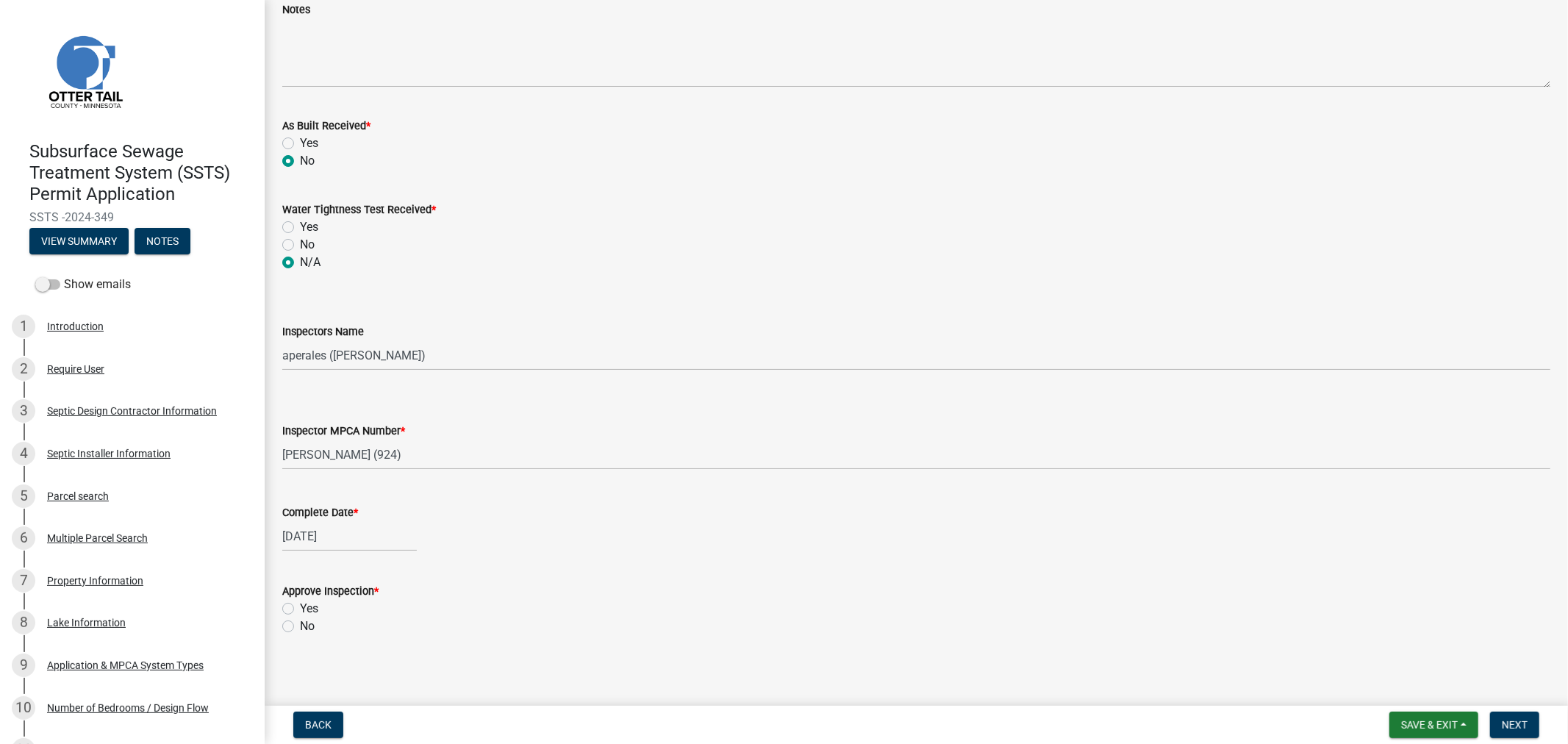
scroll to position [926, 0]
click at [300, 601] on label "Yes" at bounding box center [309, 603] width 18 height 17
click at [300, 601] on input "Yes" at bounding box center [305, 599] width 9 height 9
click at [1501, 719] on button "Next" at bounding box center [1515, 726] width 49 height 27
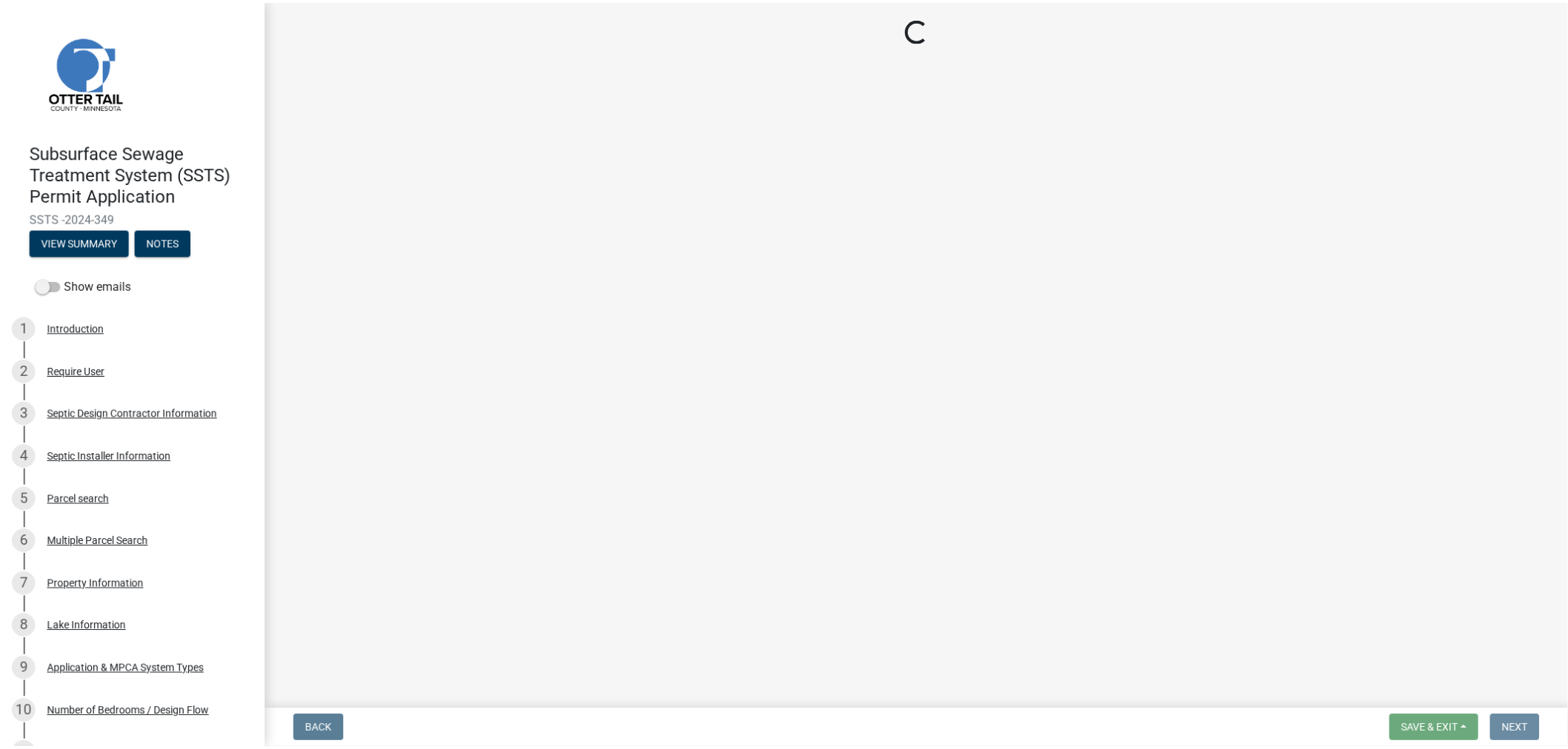
scroll to position [0, 0]
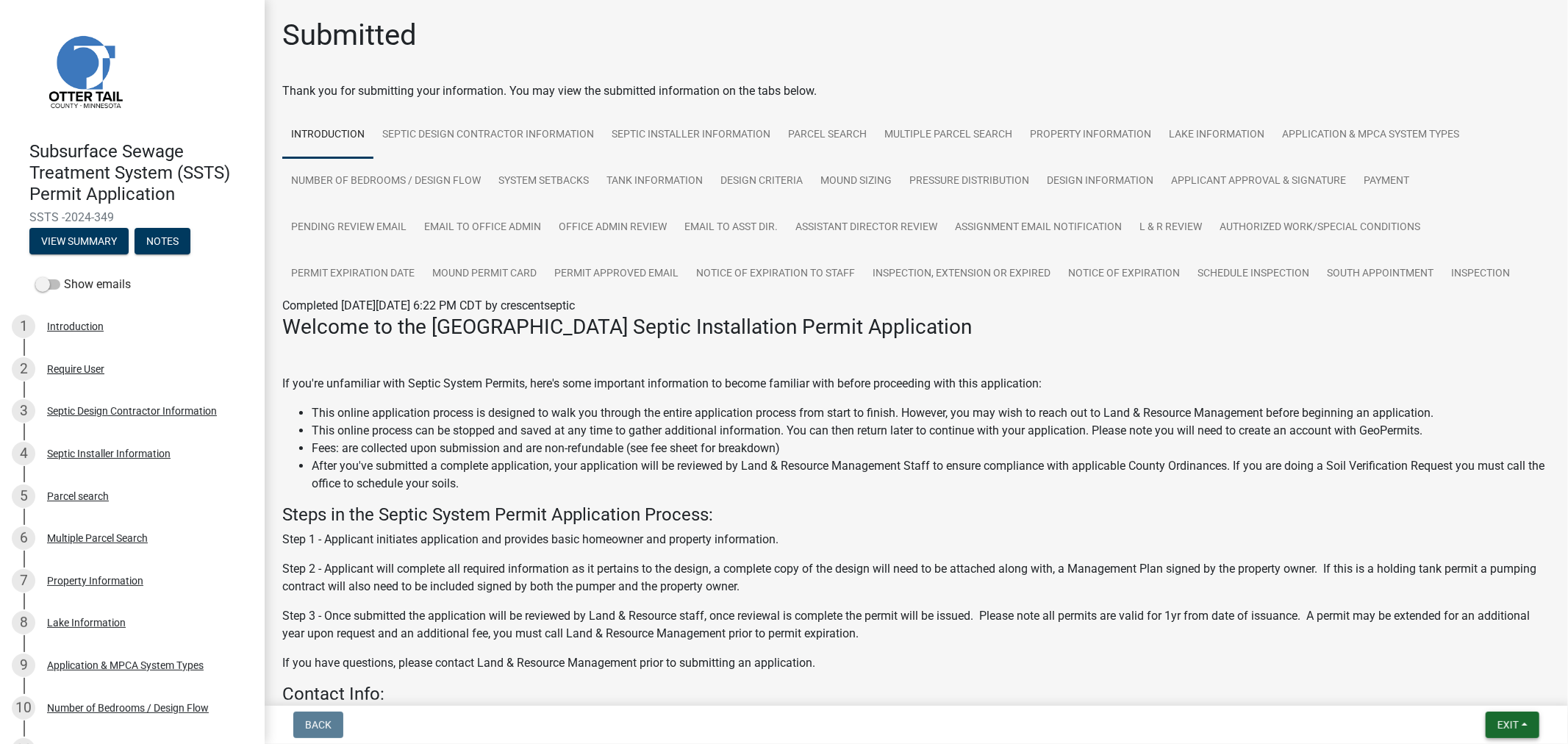
click at [1491, 723] on button "Exit" at bounding box center [1513, 726] width 54 height 27
click at [1451, 690] on button "Save & Exit" at bounding box center [1480, 686] width 118 height 36
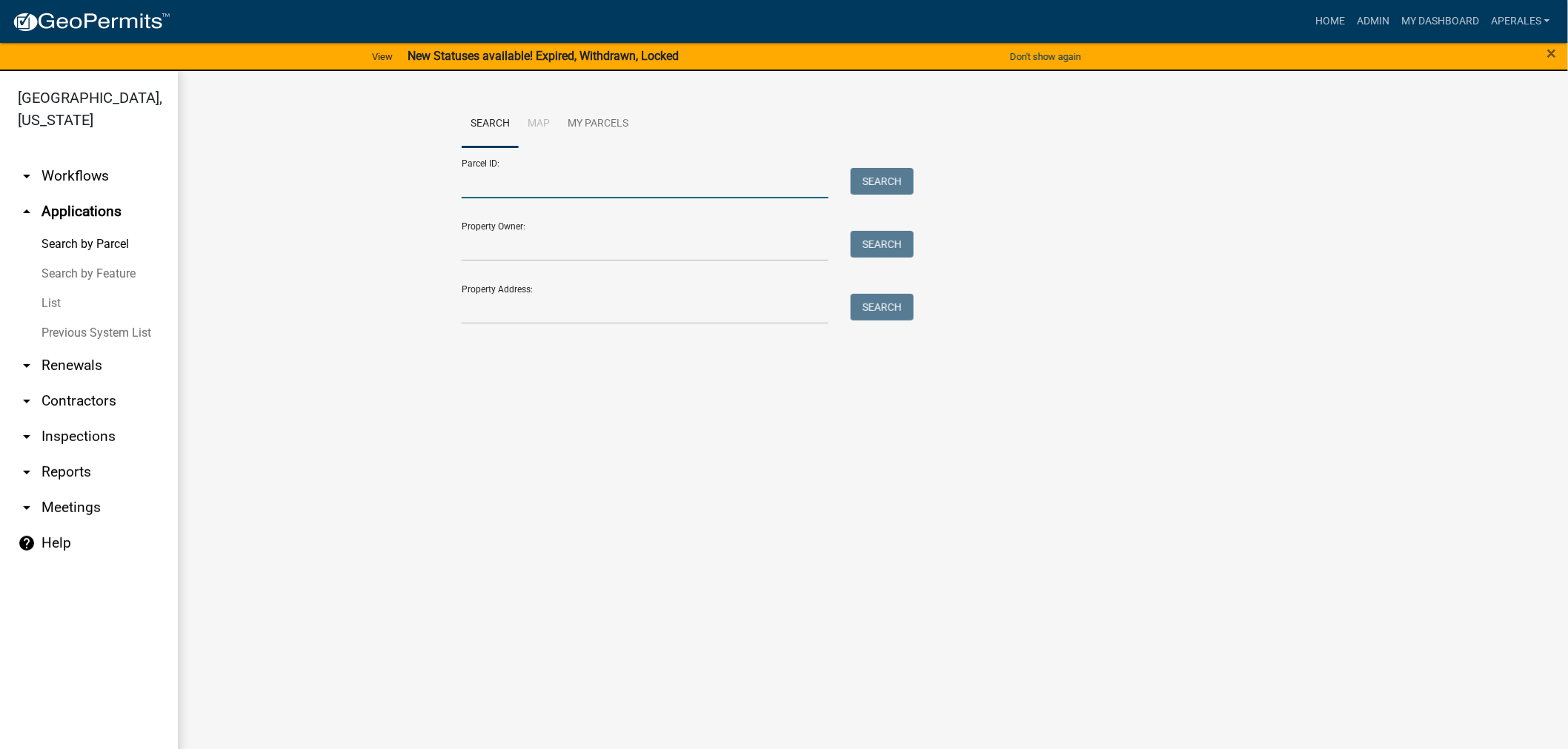
click at [670, 198] on input "Parcel ID:" at bounding box center [644, 183] width 367 height 30
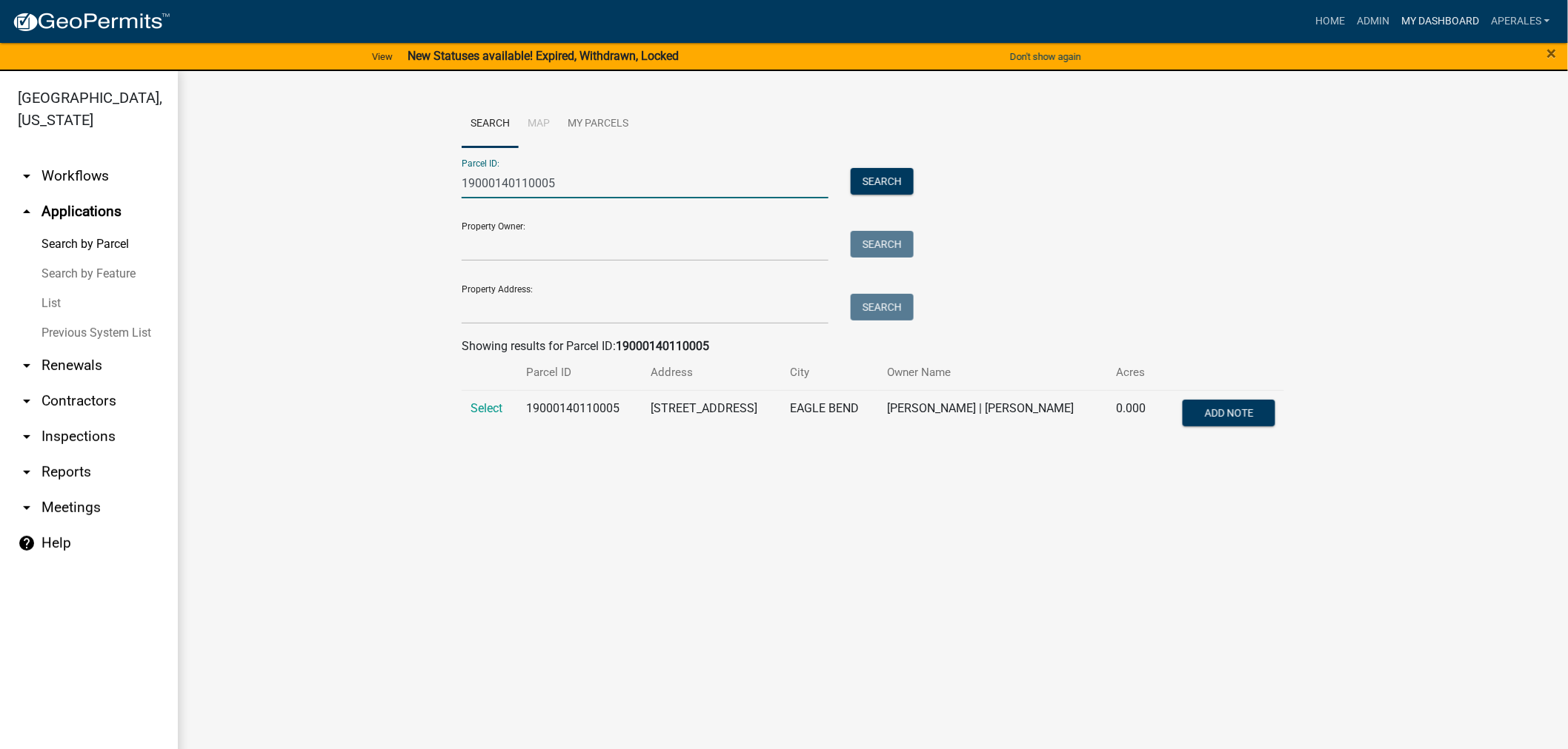
click at [1422, 22] on link "My Dashboard" at bounding box center [1440, 21] width 90 height 28
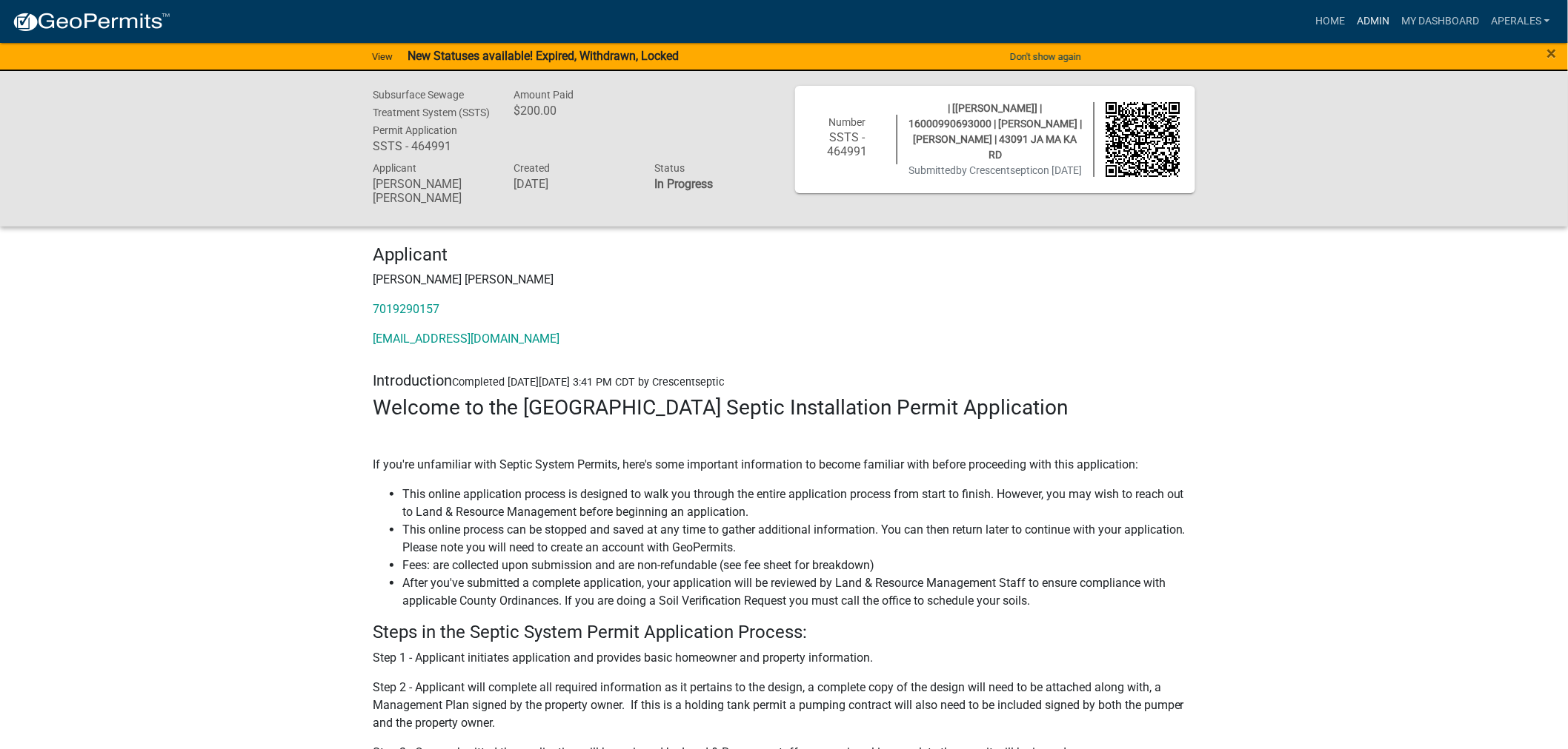
click at [1373, 21] on link "Admin" at bounding box center [1373, 21] width 45 height 28
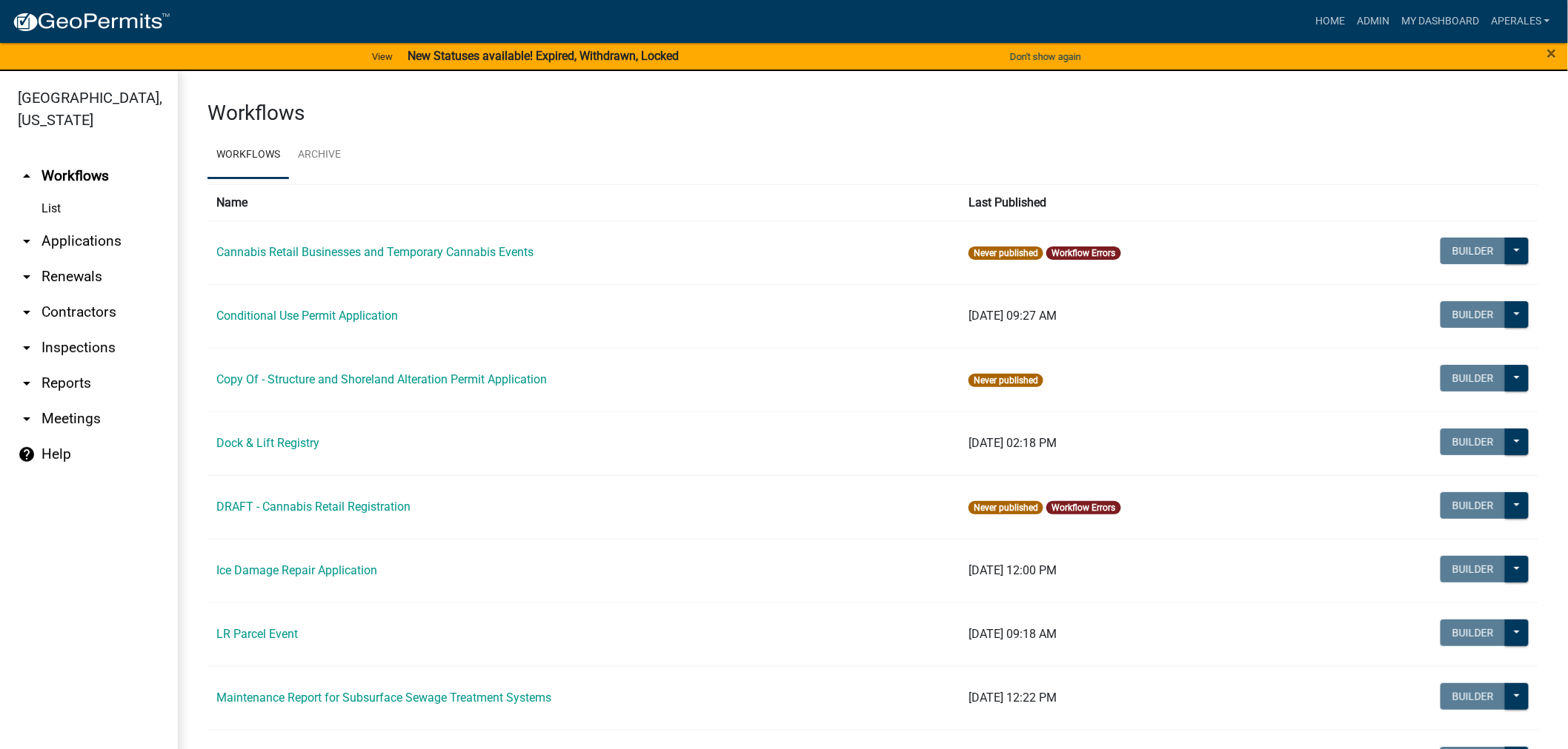
click at [102, 231] on link "arrow_drop_down Applications" at bounding box center [89, 241] width 178 height 36
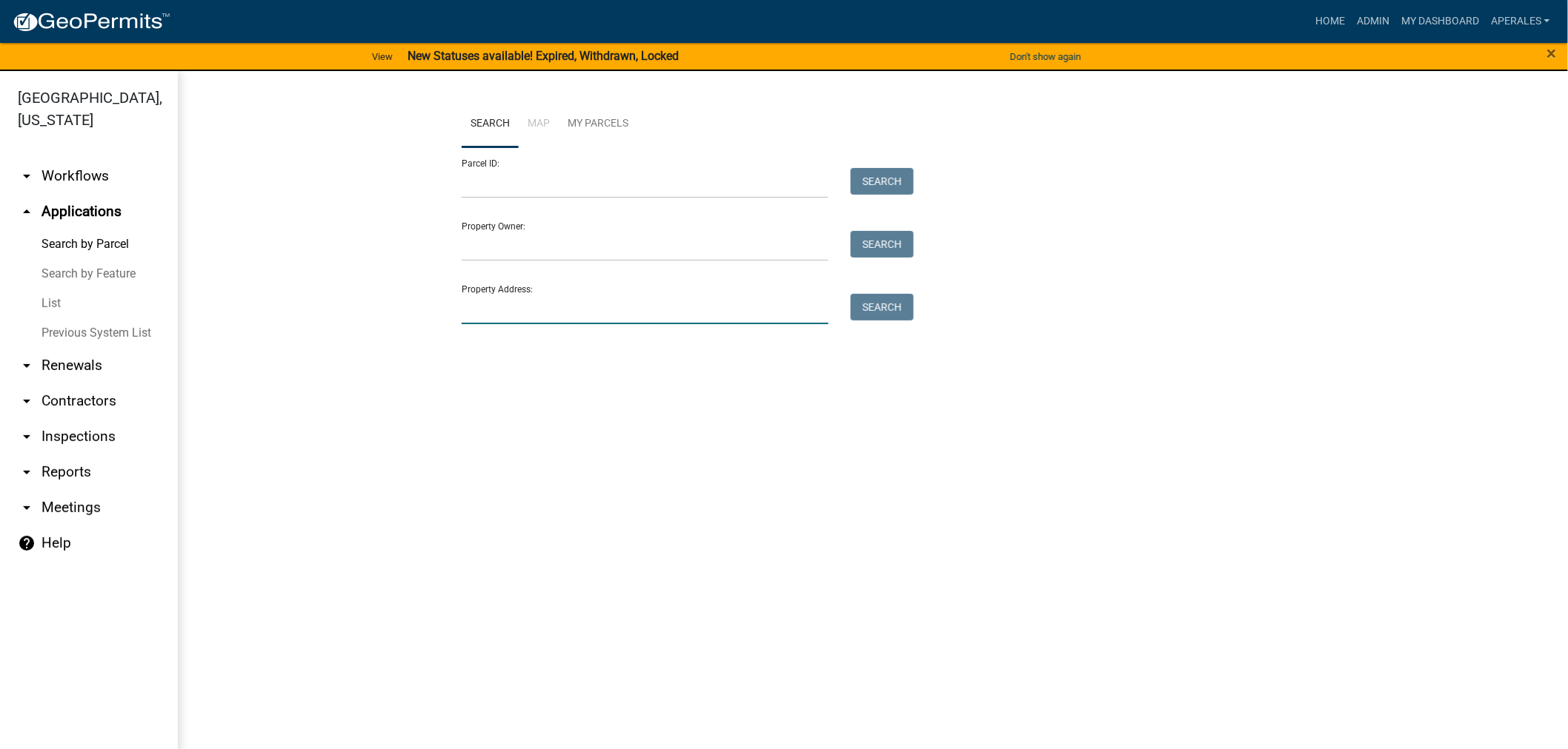
click at [465, 312] on input "Property Address:" at bounding box center [644, 309] width 367 height 30
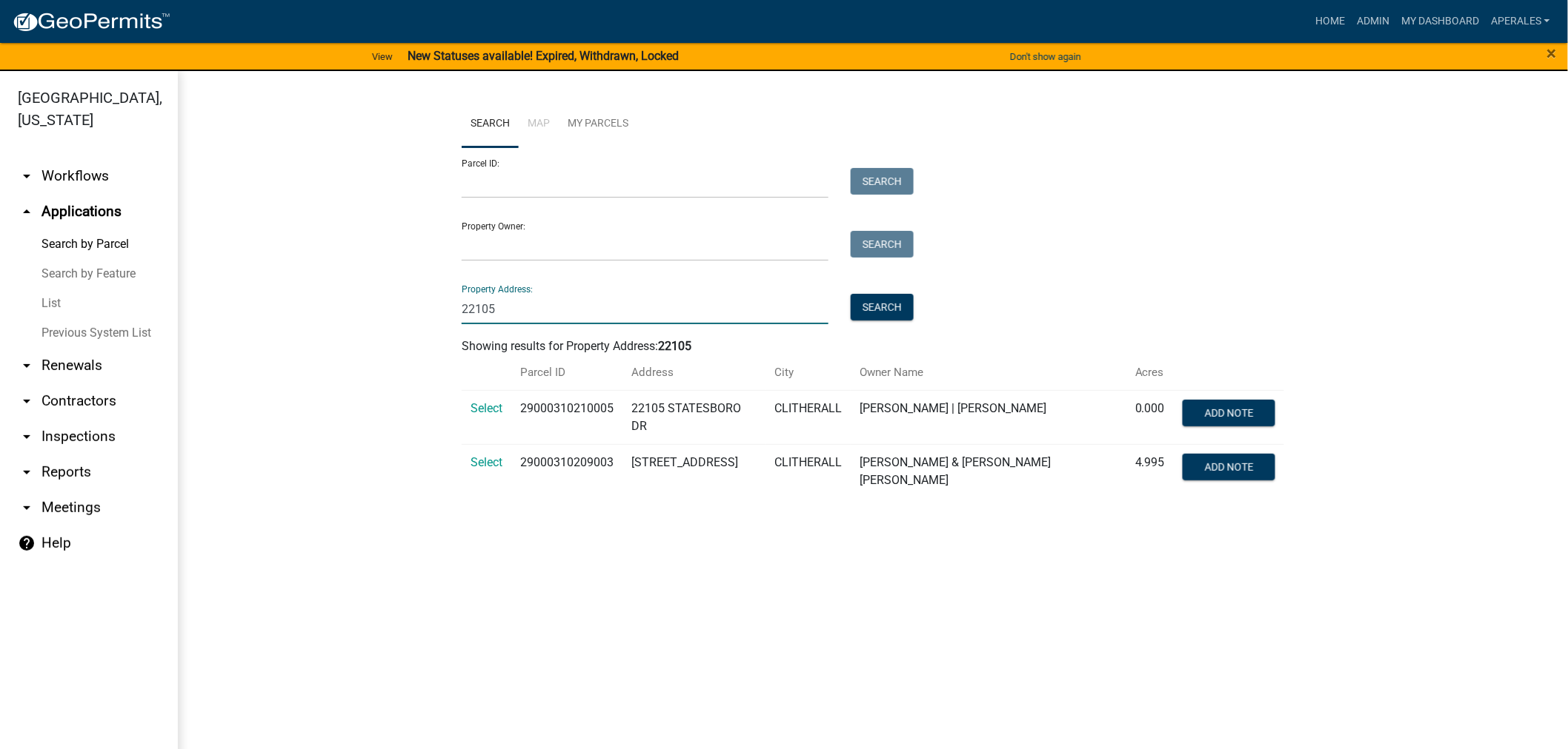
type input "22105"
click at [484, 452] on td "Select" at bounding box center [486, 472] width 49 height 54
click at [489, 474] on td "Select" at bounding box center [486, 472] width 49 height 54
click at [488, 464] on span "Select" at bounding box center [486, 463] width 32 height 14
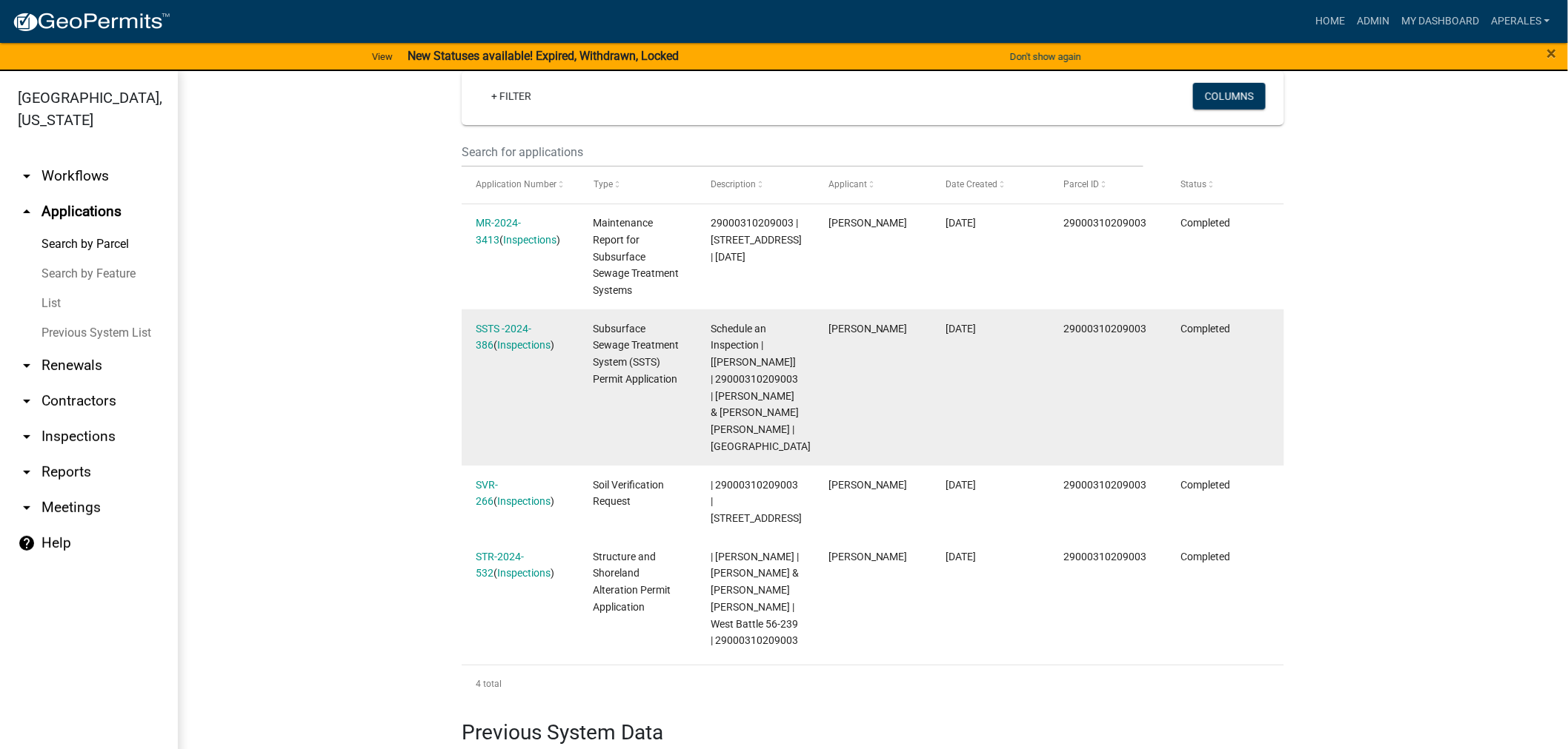
scroll to position [411, 0]
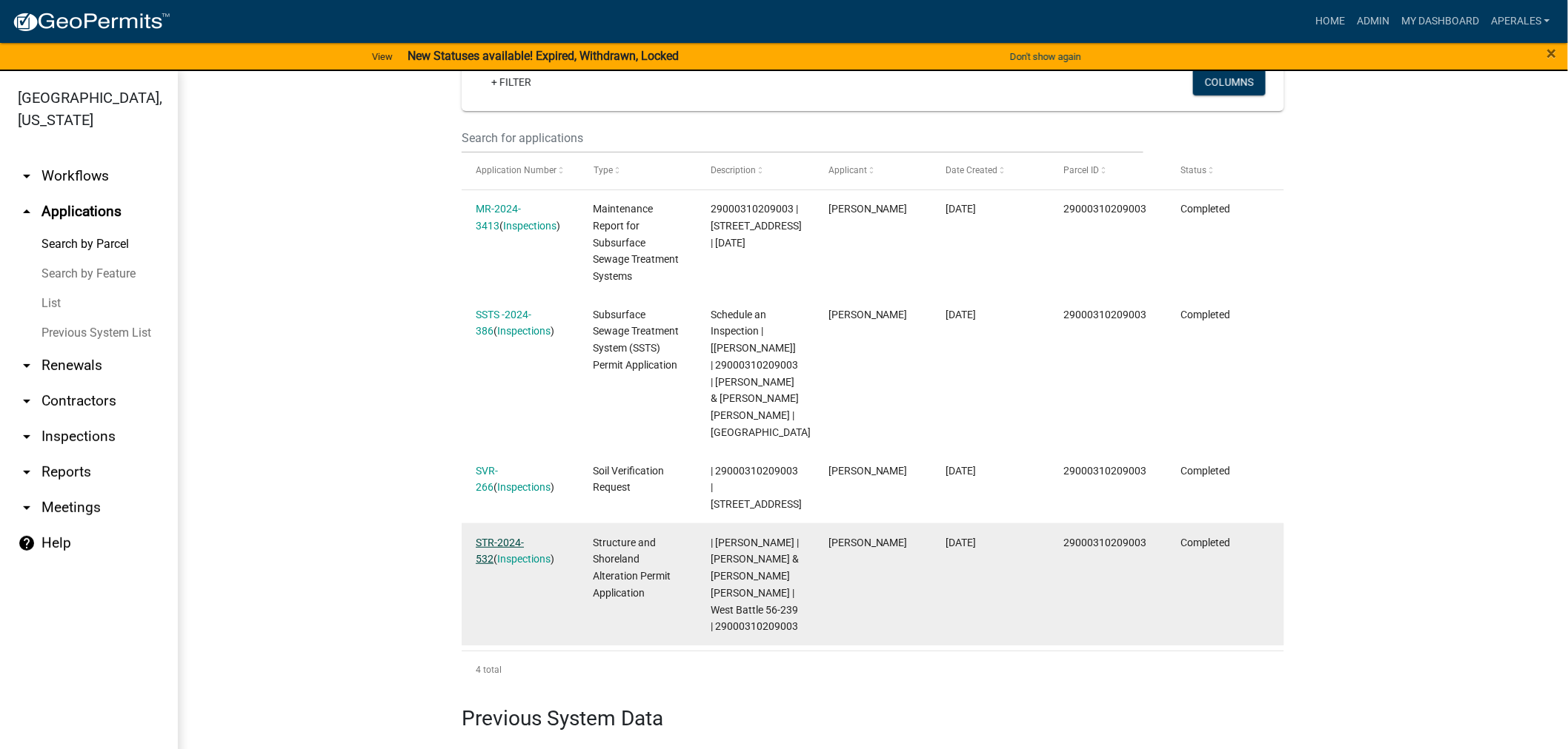
click at [504, 537] on link "STR-2024-532" at bounding box center [500, 551] width 49 height 29
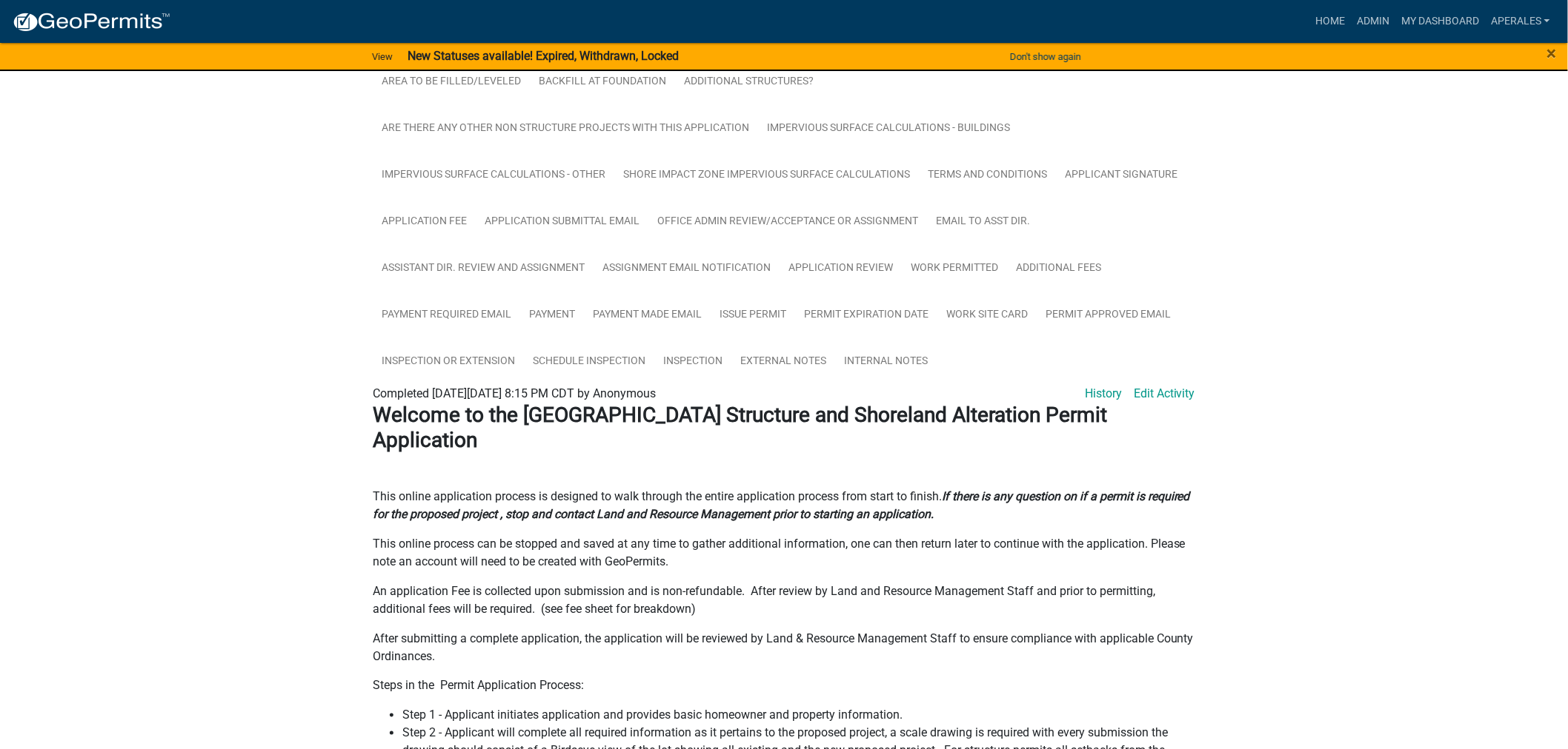
scroll to position [493, 0]
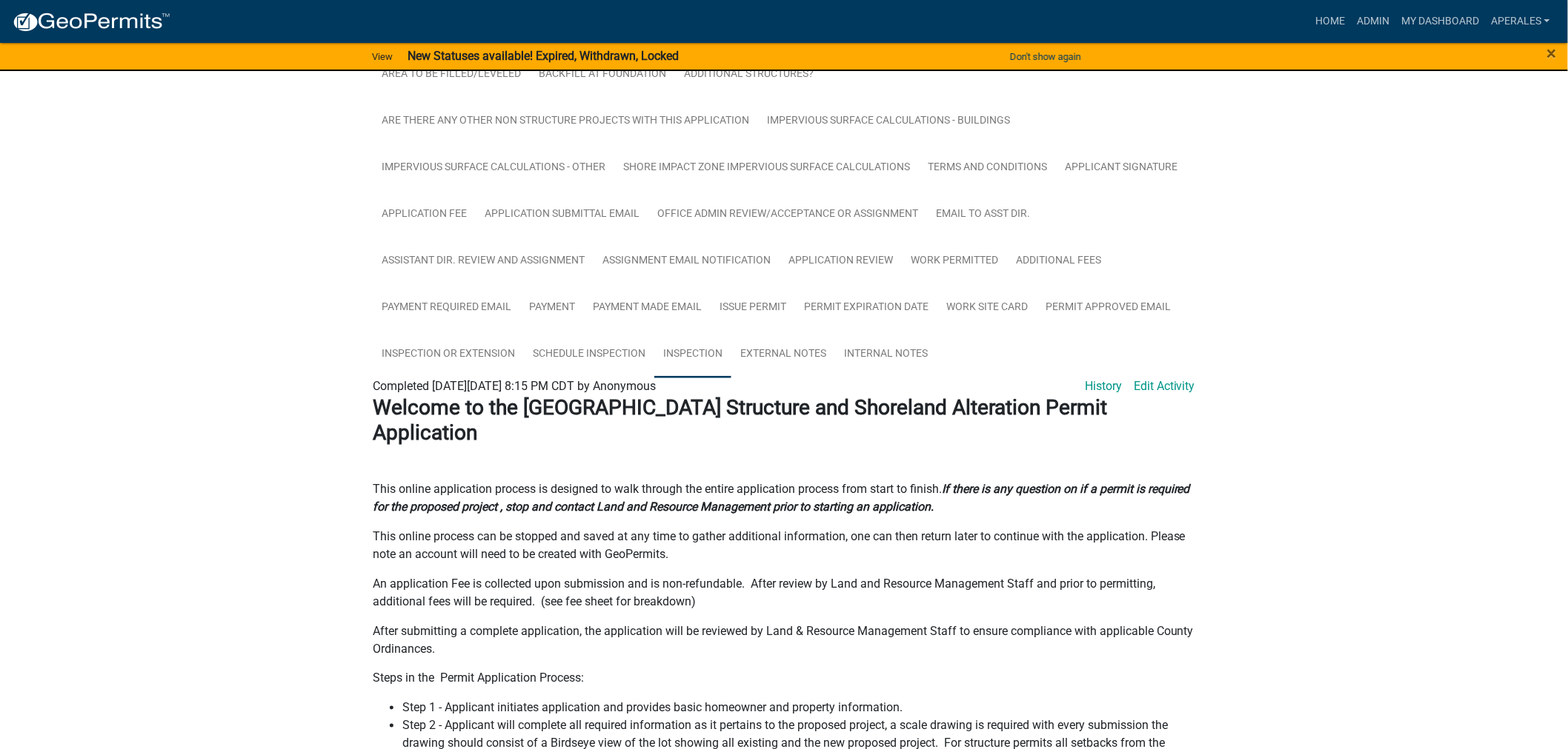
click at [696, 351] on link "Inspection" at bounding box center [692, 355] width 77 height 48
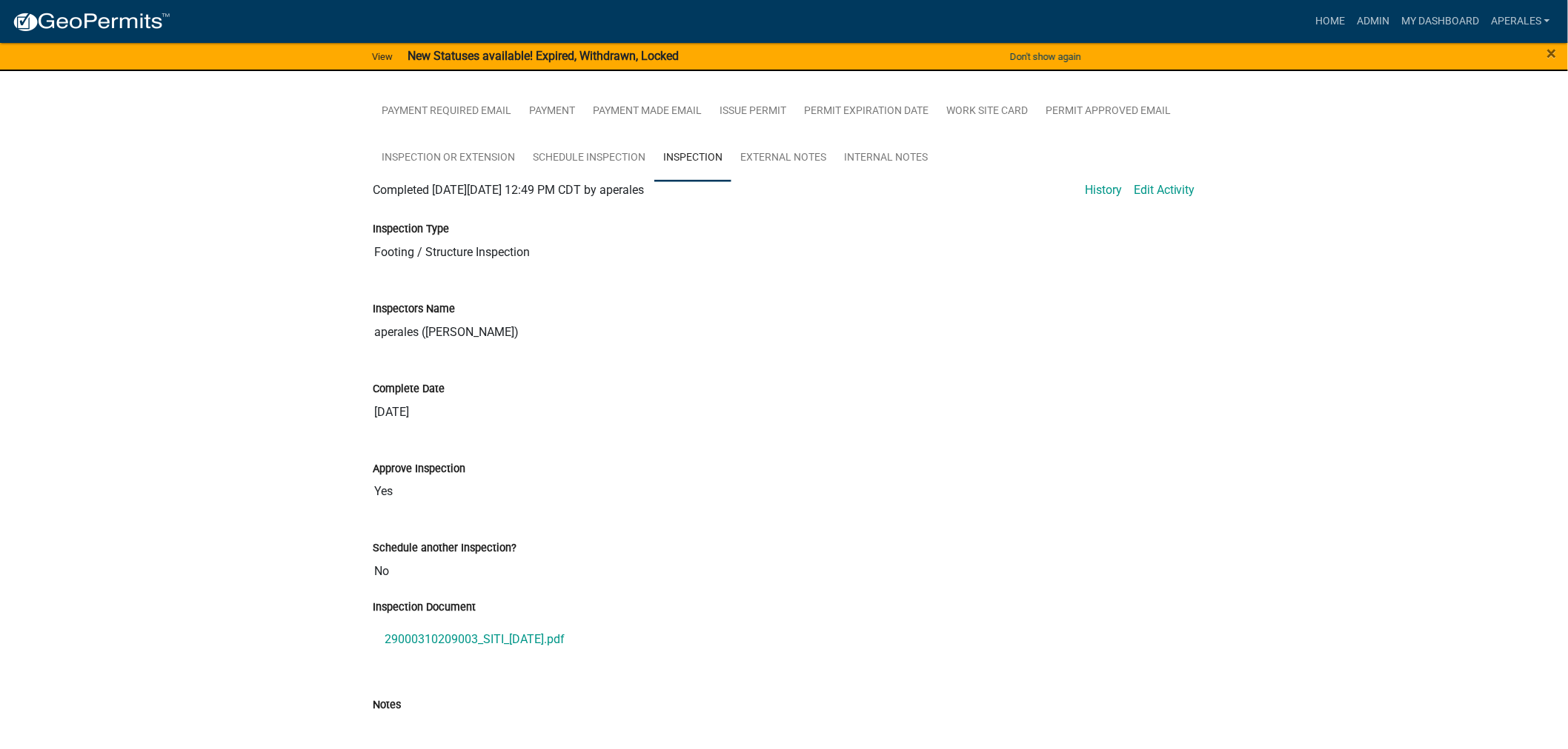
scroll to position [832, 0]
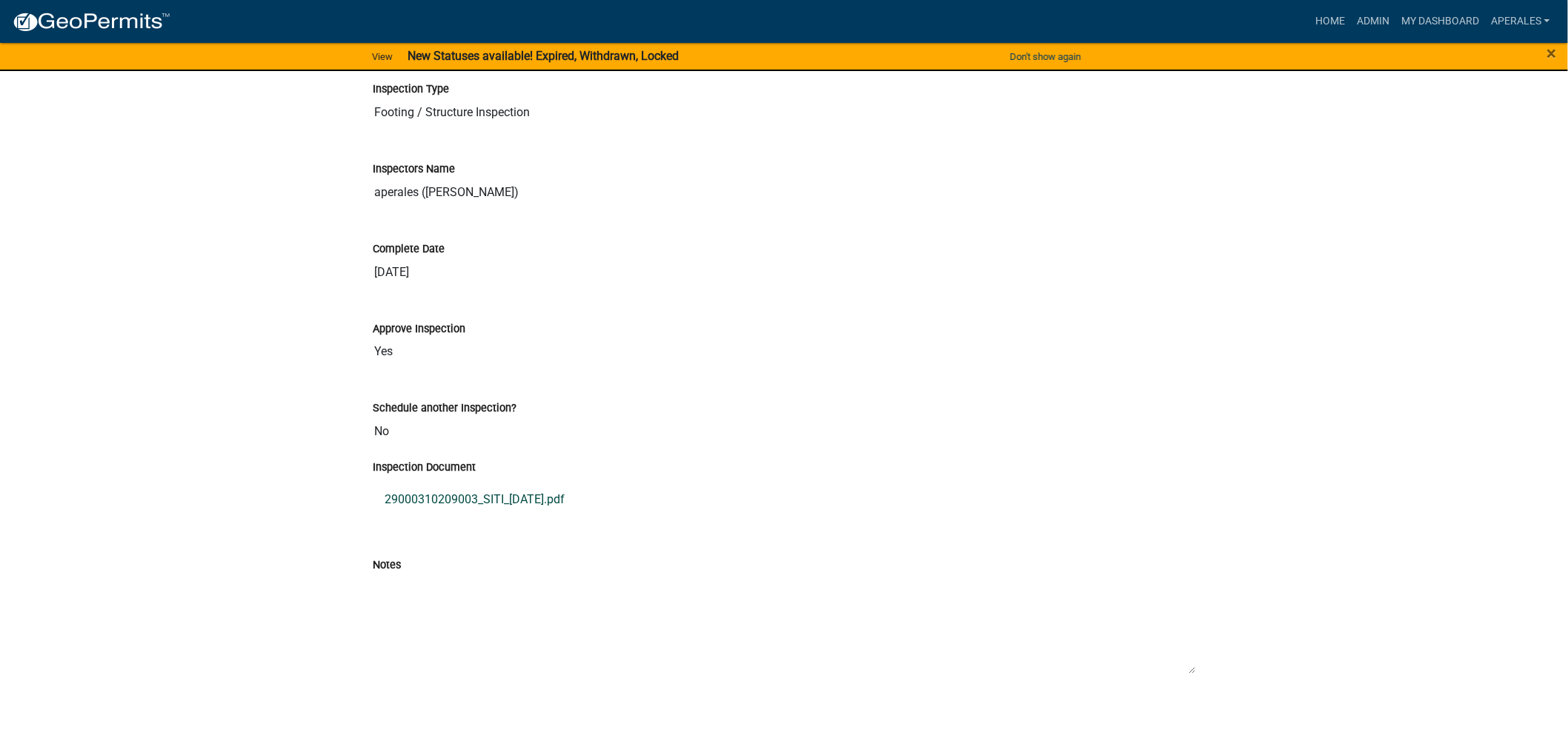
click at [537, 499] on link "29000310209003_SITI_2025-05-29.pdf" at bounding box center [784, 500] width 823 height 36
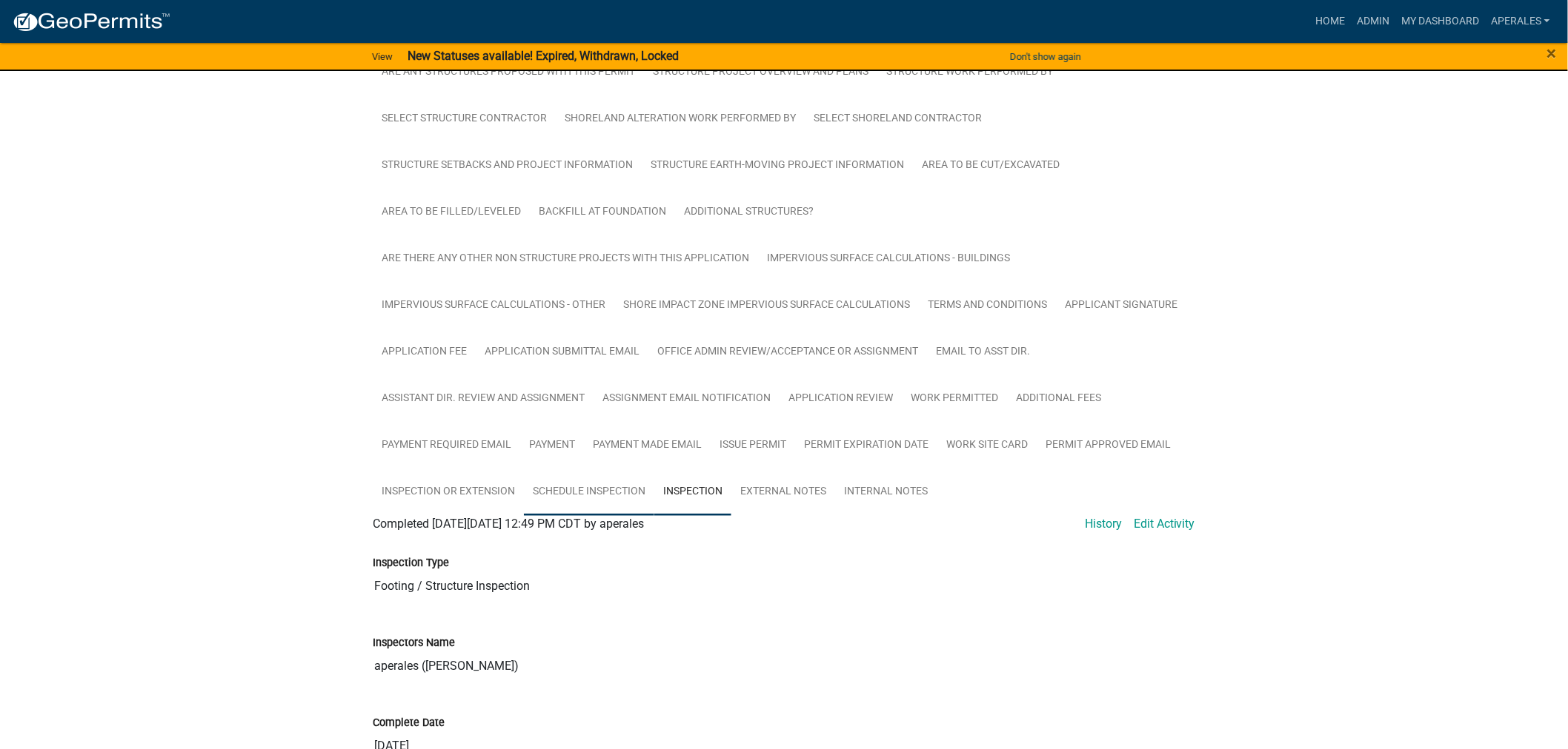
scroll to position [339, 0]
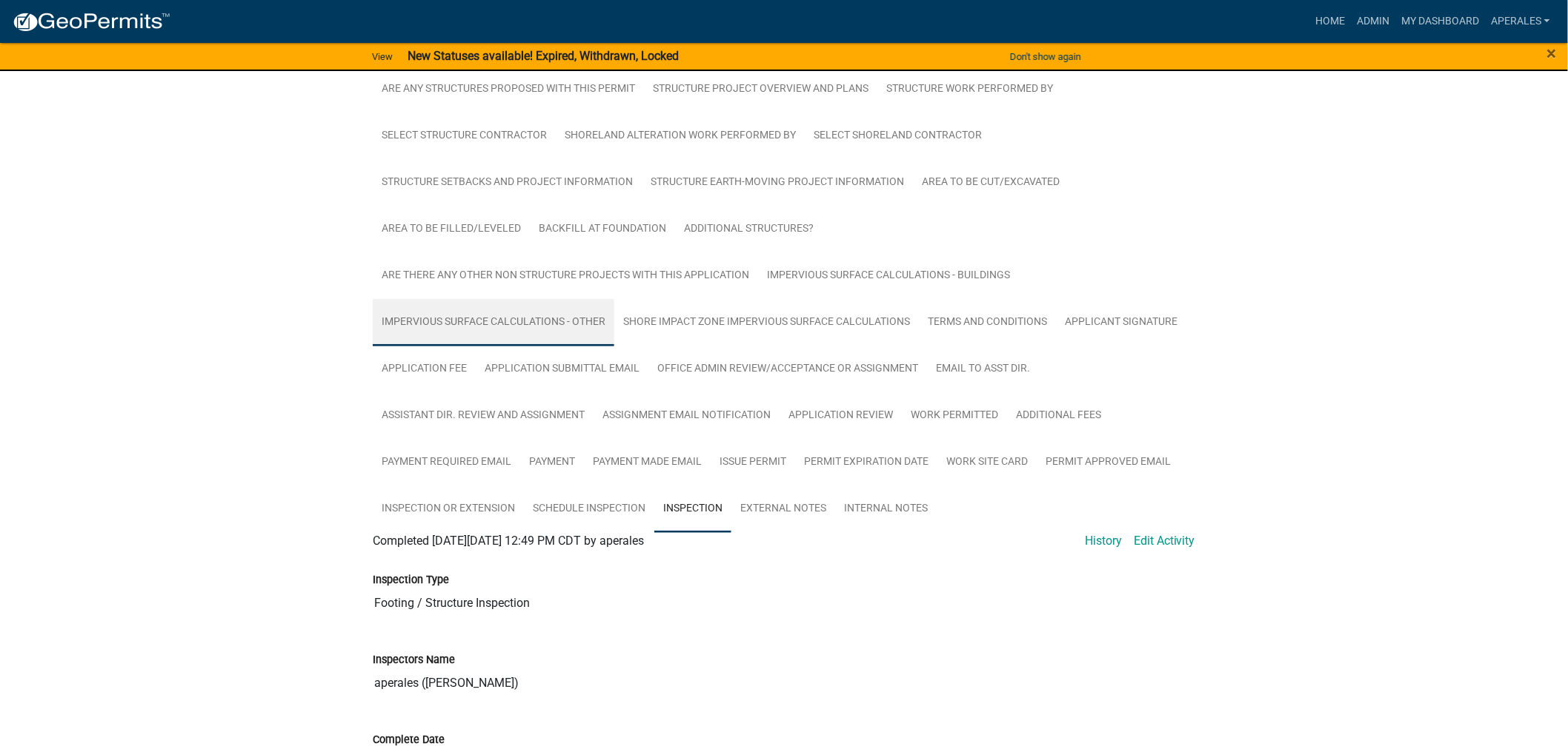
click at [579, 323] on link "Impervious Surface Calculations - Other" at bounding box center [493, 323] width 242 height 48
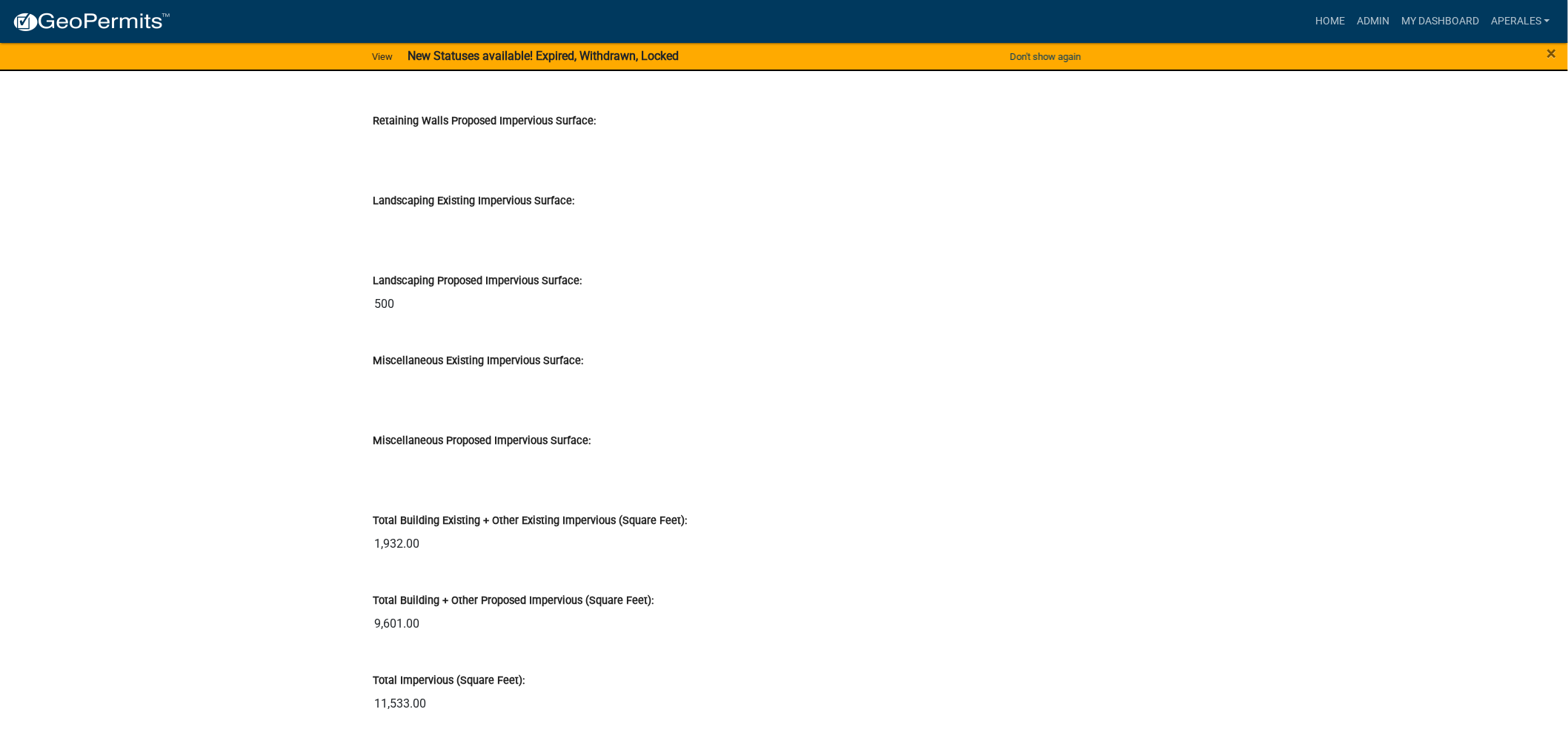
scroll to position [0, 0]
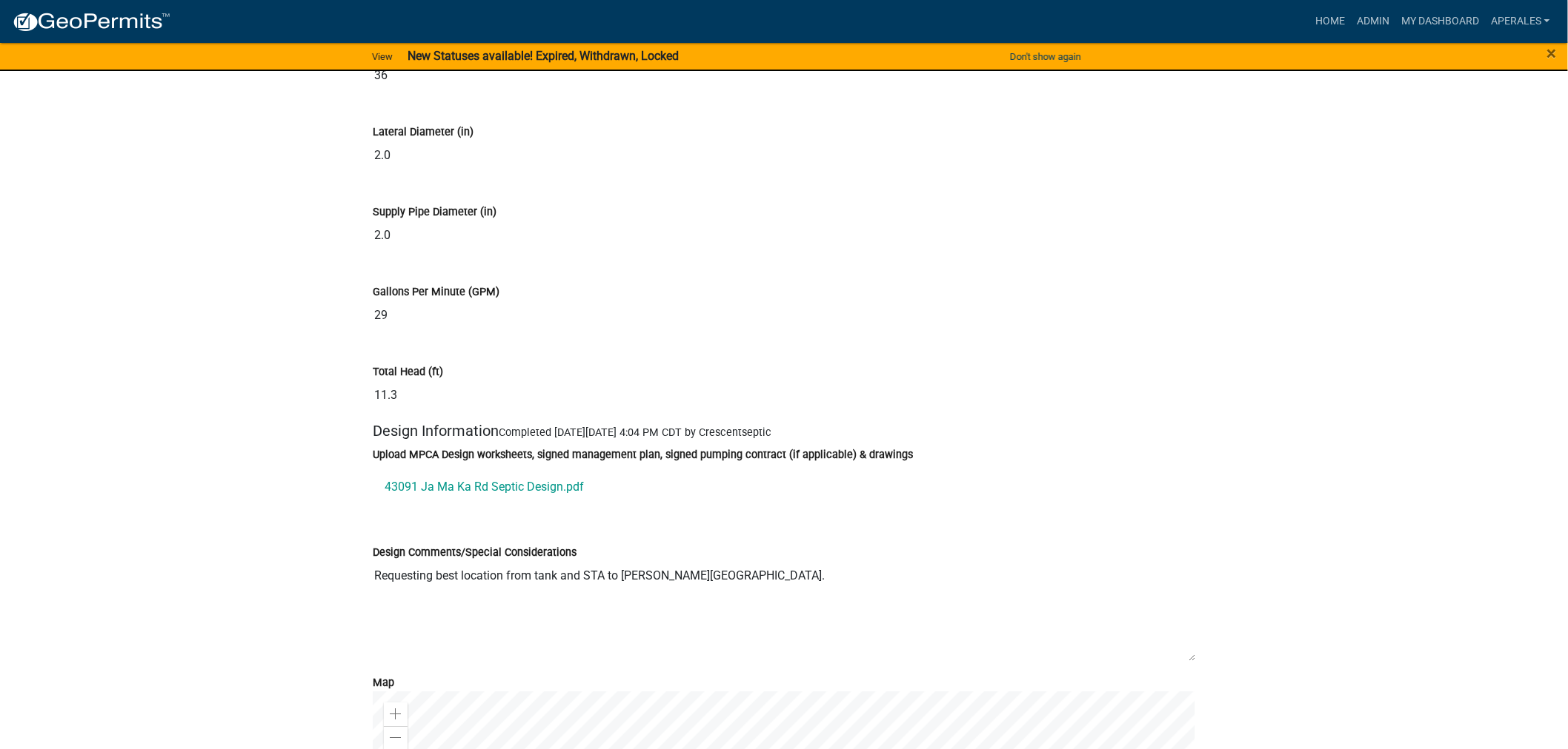
scroll to position [8474, 0]
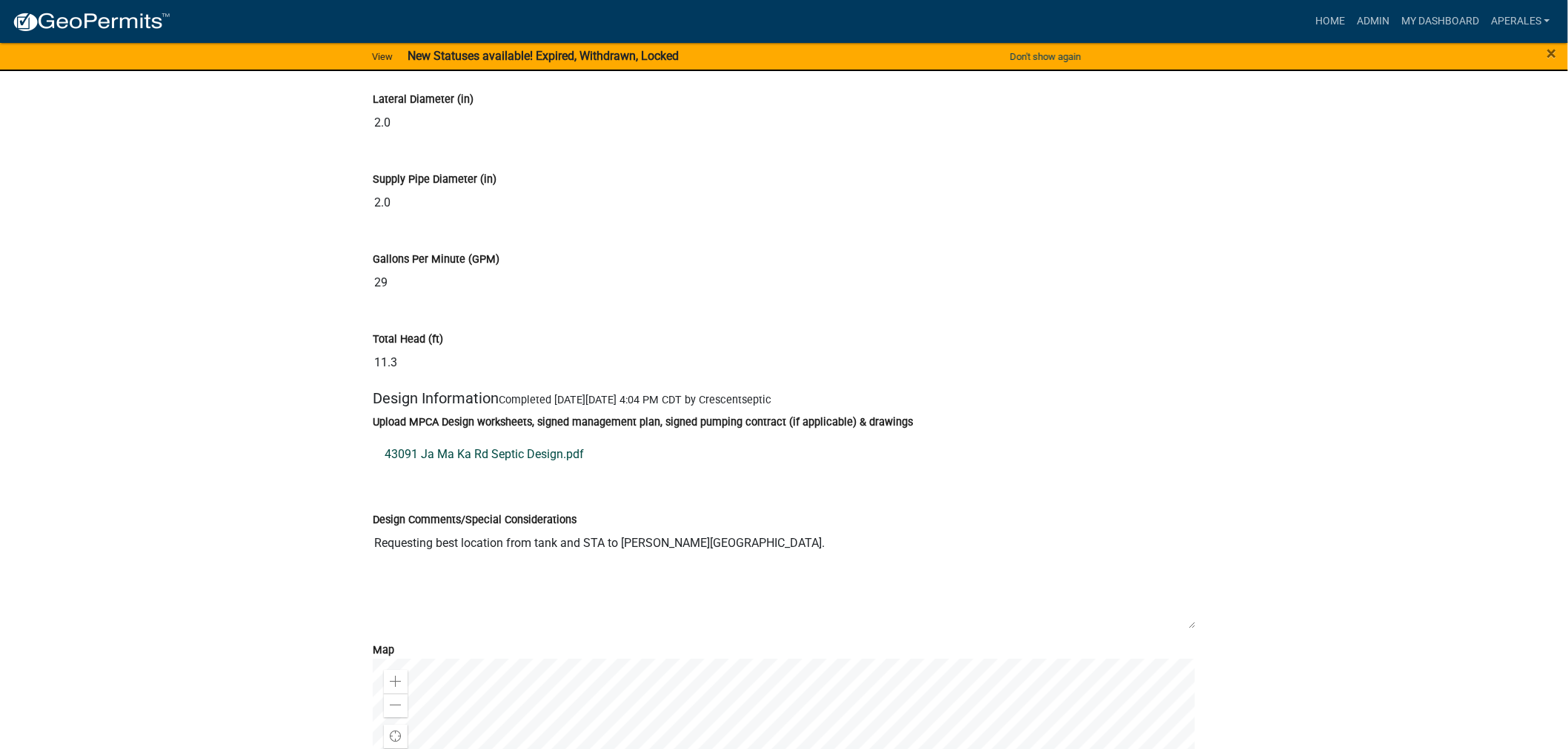
click at [544, 472] on link "43091 Ja Ma Ka Rd Septic Design.pdf" at bounding box center [784, 454] width 823 height 36
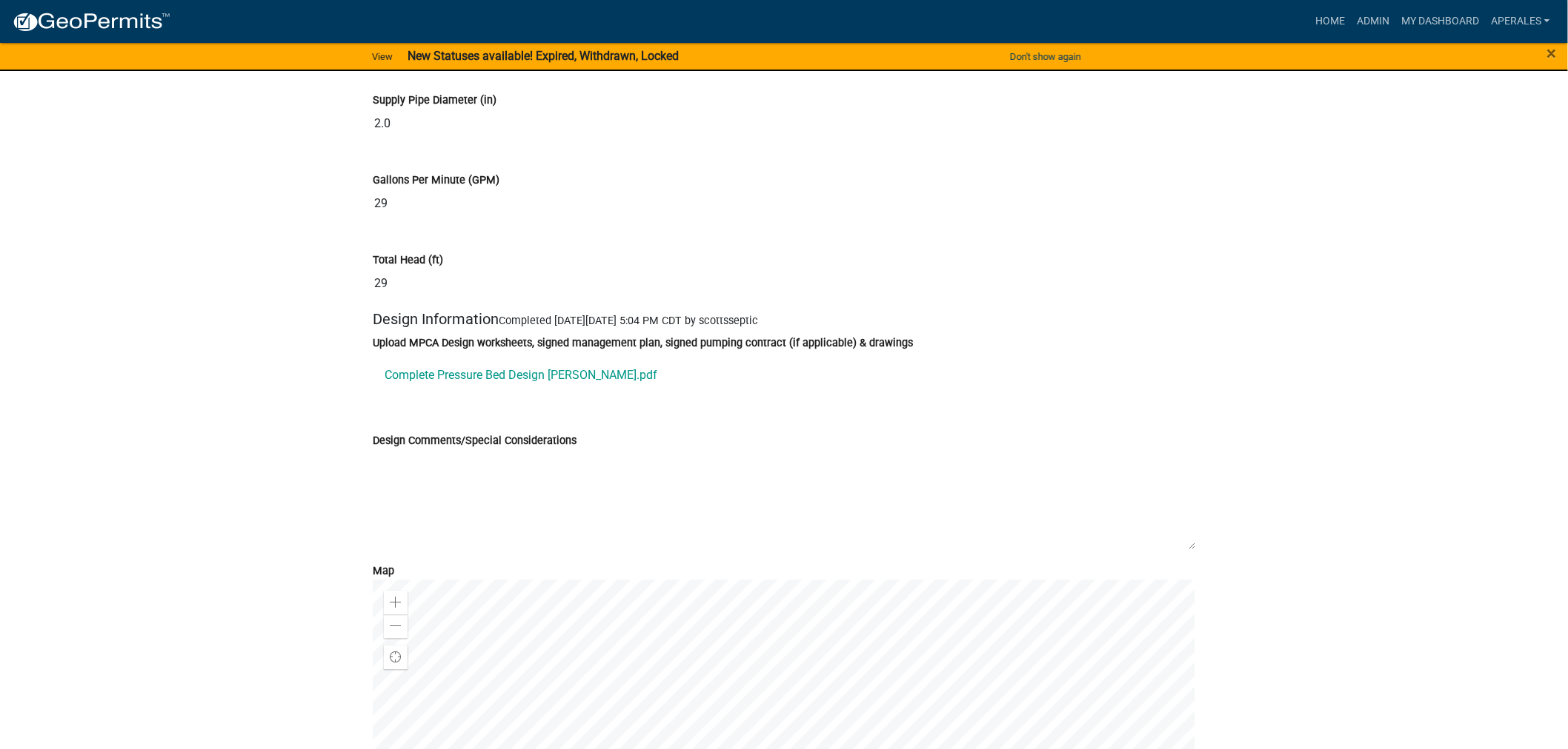
scroll to position [8474, 0]
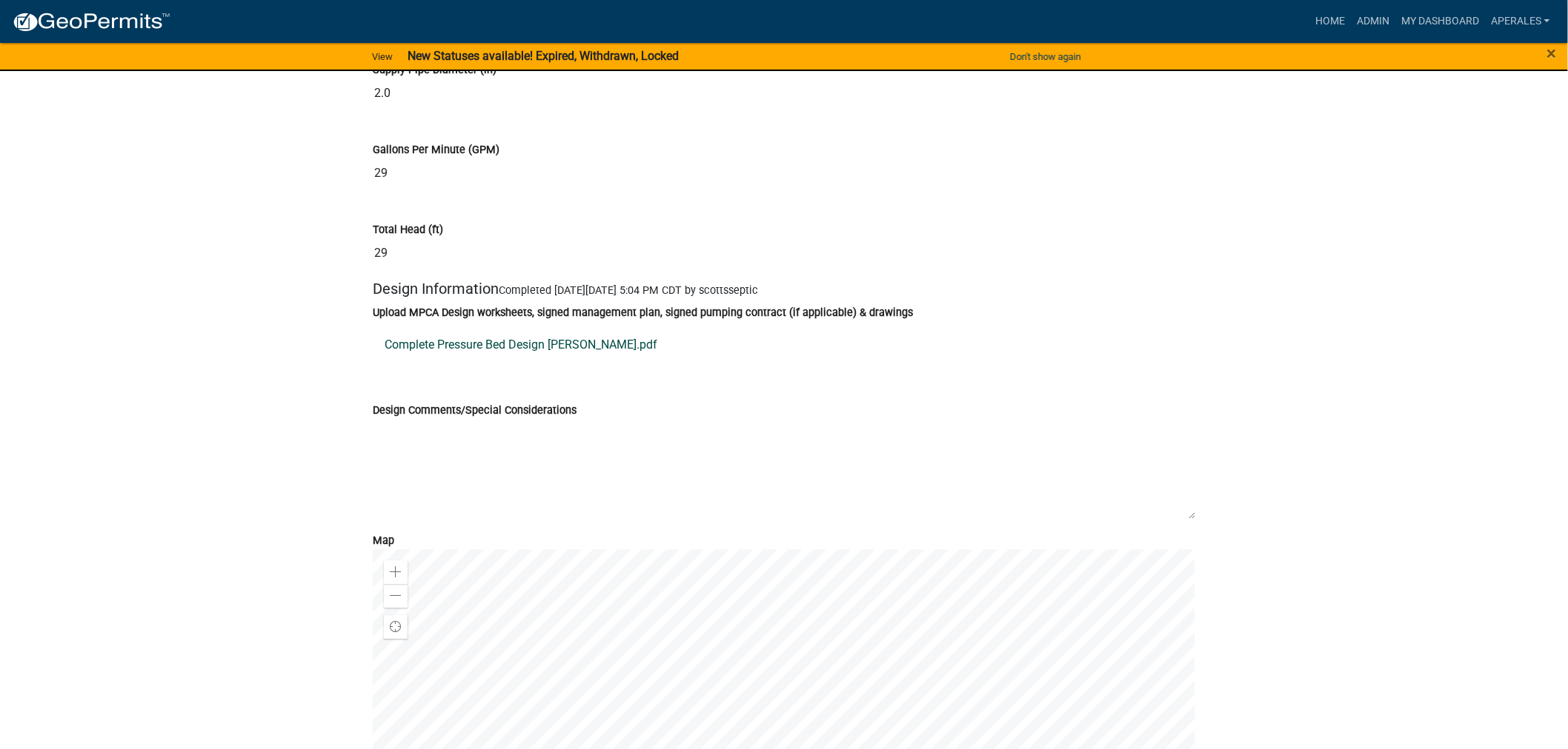
click at [520, 363] on link "Complete Pressure Bed Design Noyes.pdf" at bounding box center [784, 345] width 823 height 36
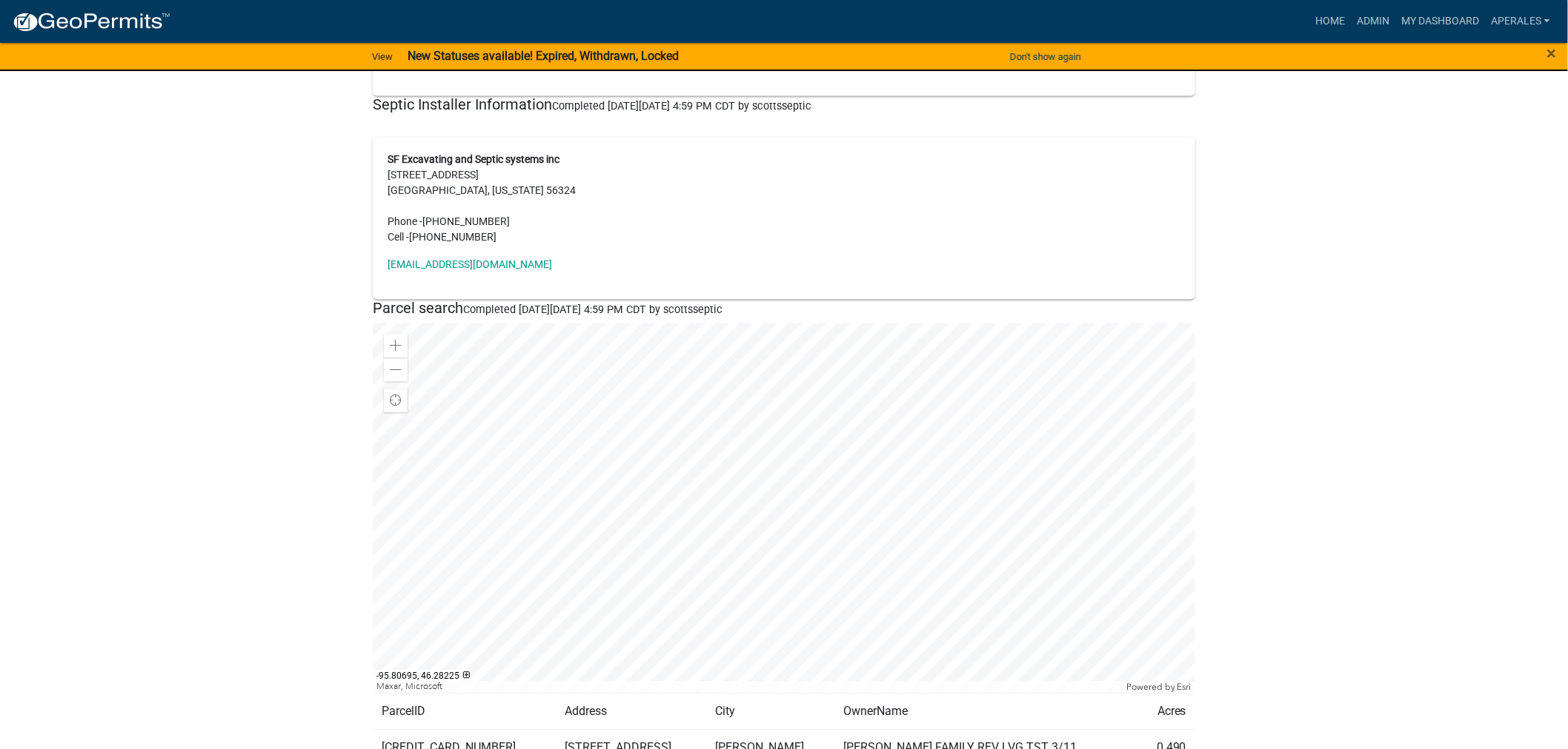
scroll to position [923, 0]
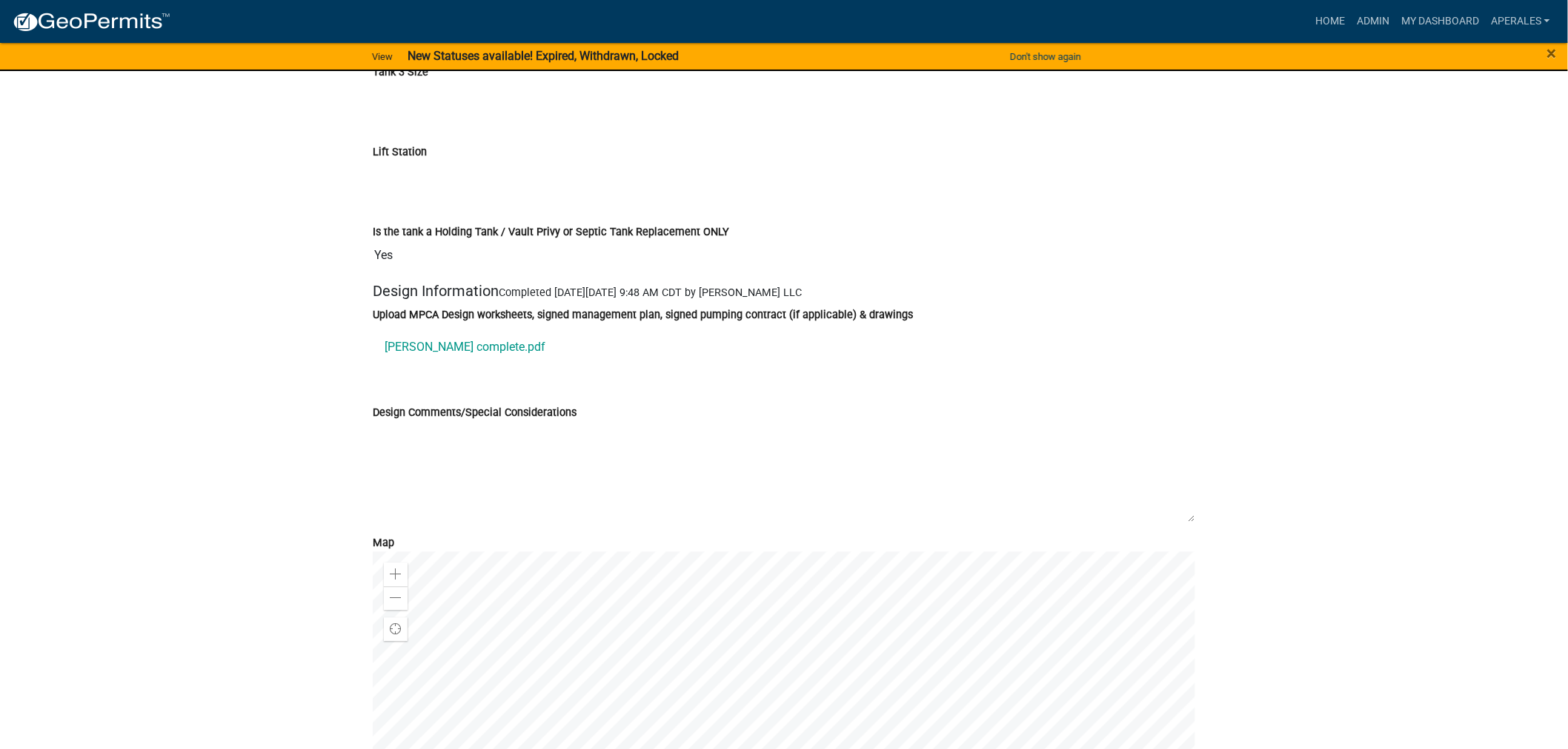
scroll to position [6171, 0]
click at [455, 354] on link "[PERSON_NAME] complete.pdf" at bounding box center [784, 343] width 823 height 36
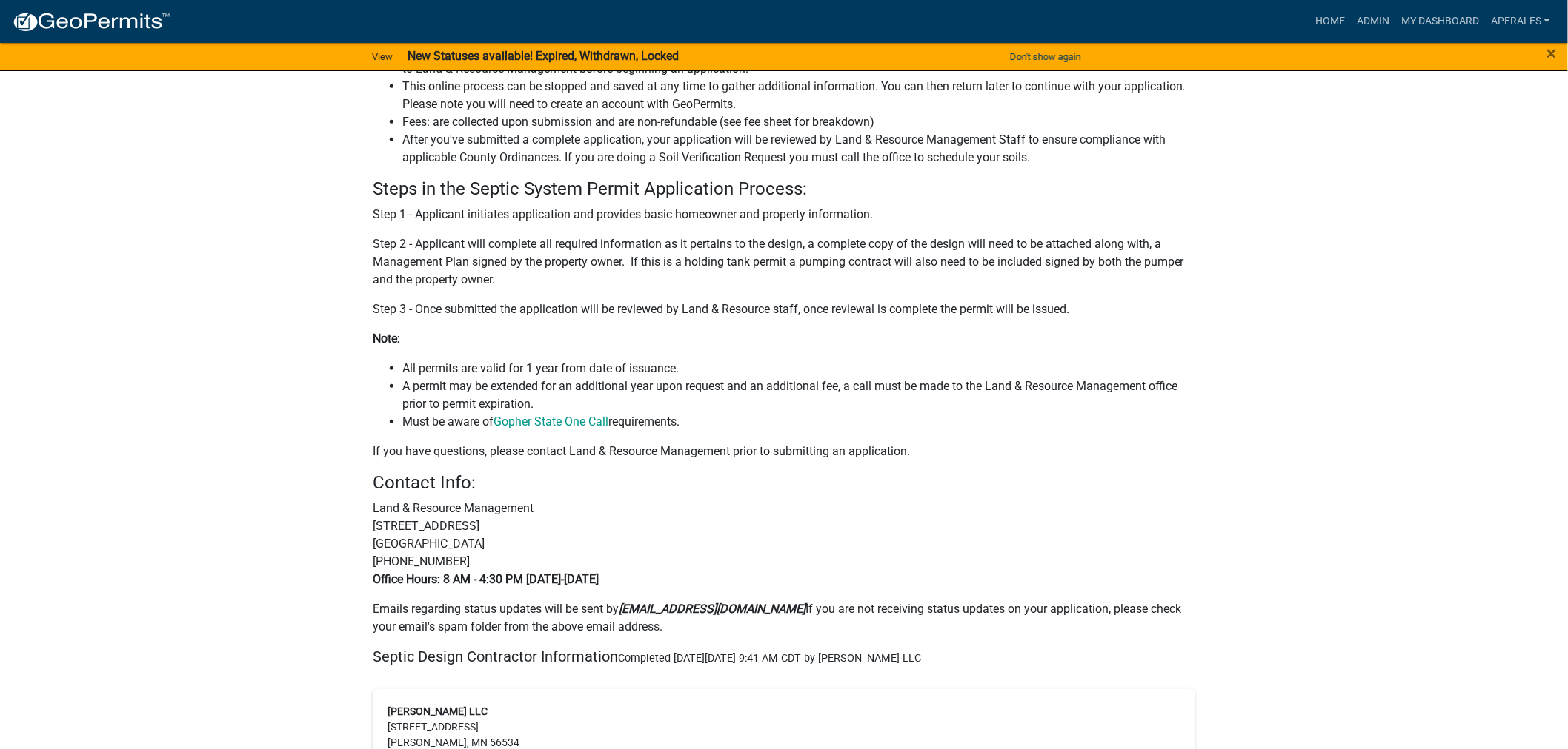
scroll to position [0, 0]
